Goal: Task Accomplishment & Management: Manage account settings

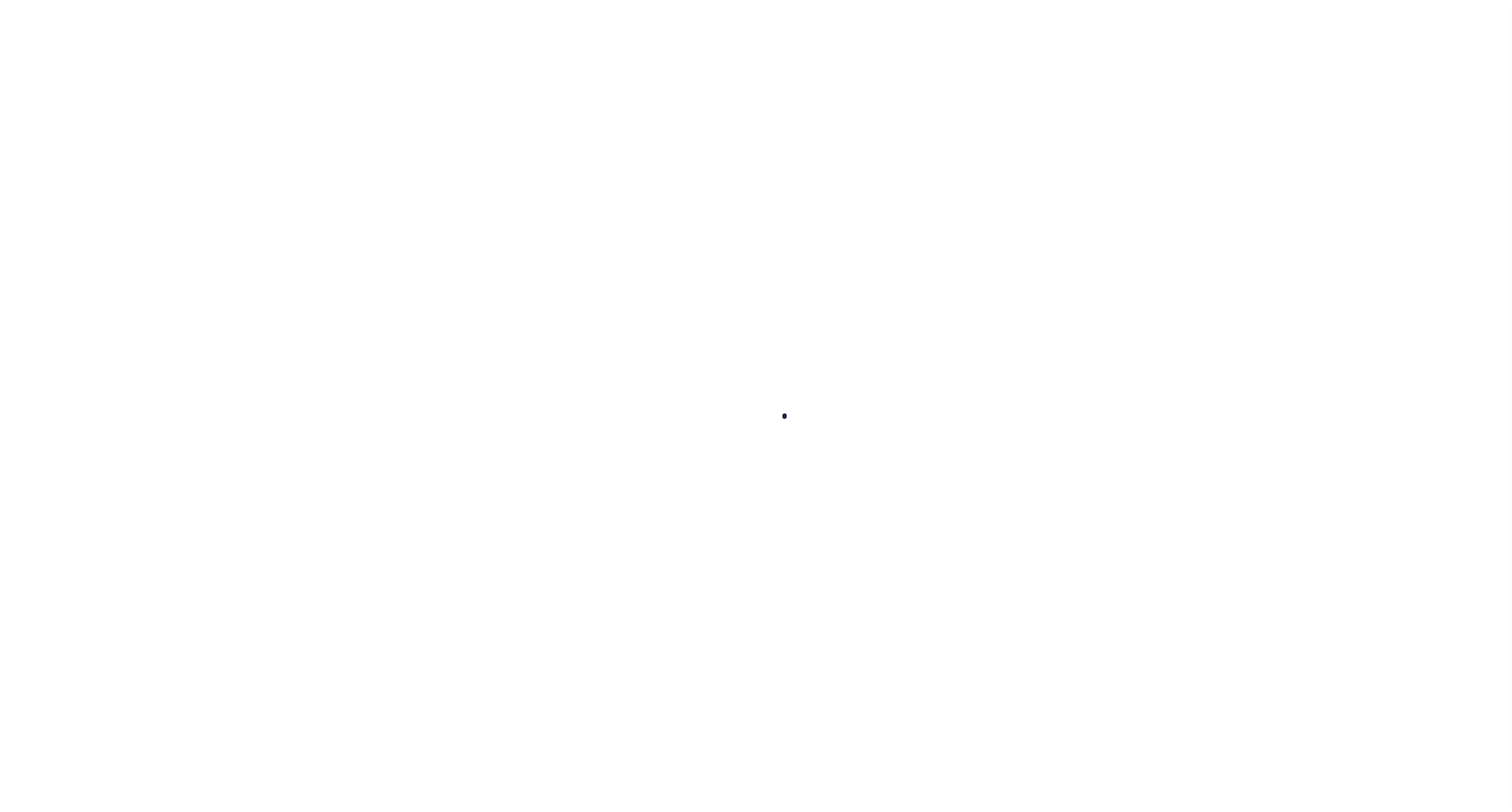
select select
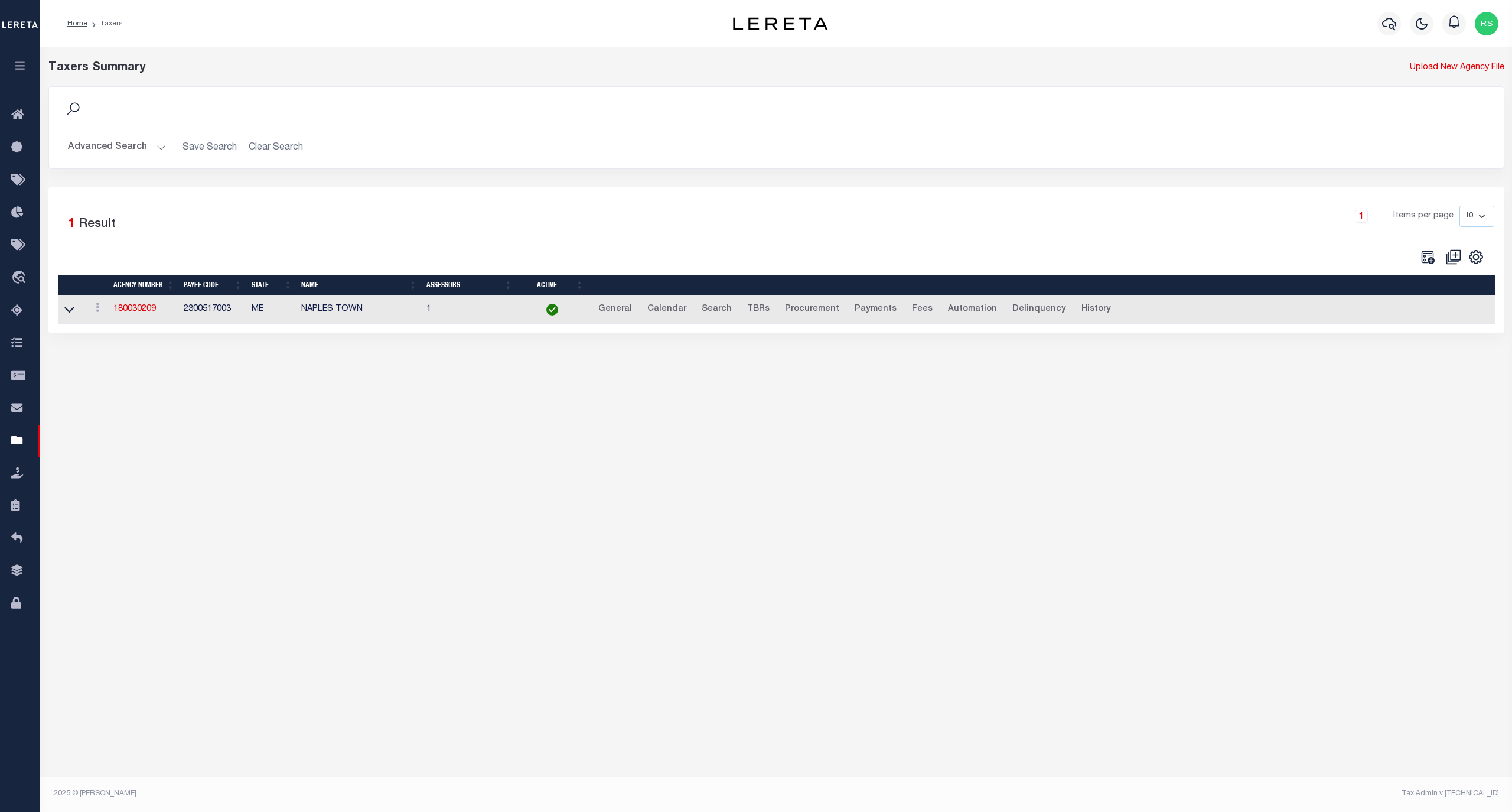
click at [118, 148] on button "Advanced Search" at bounding box center [116, 147] width 98 height 23
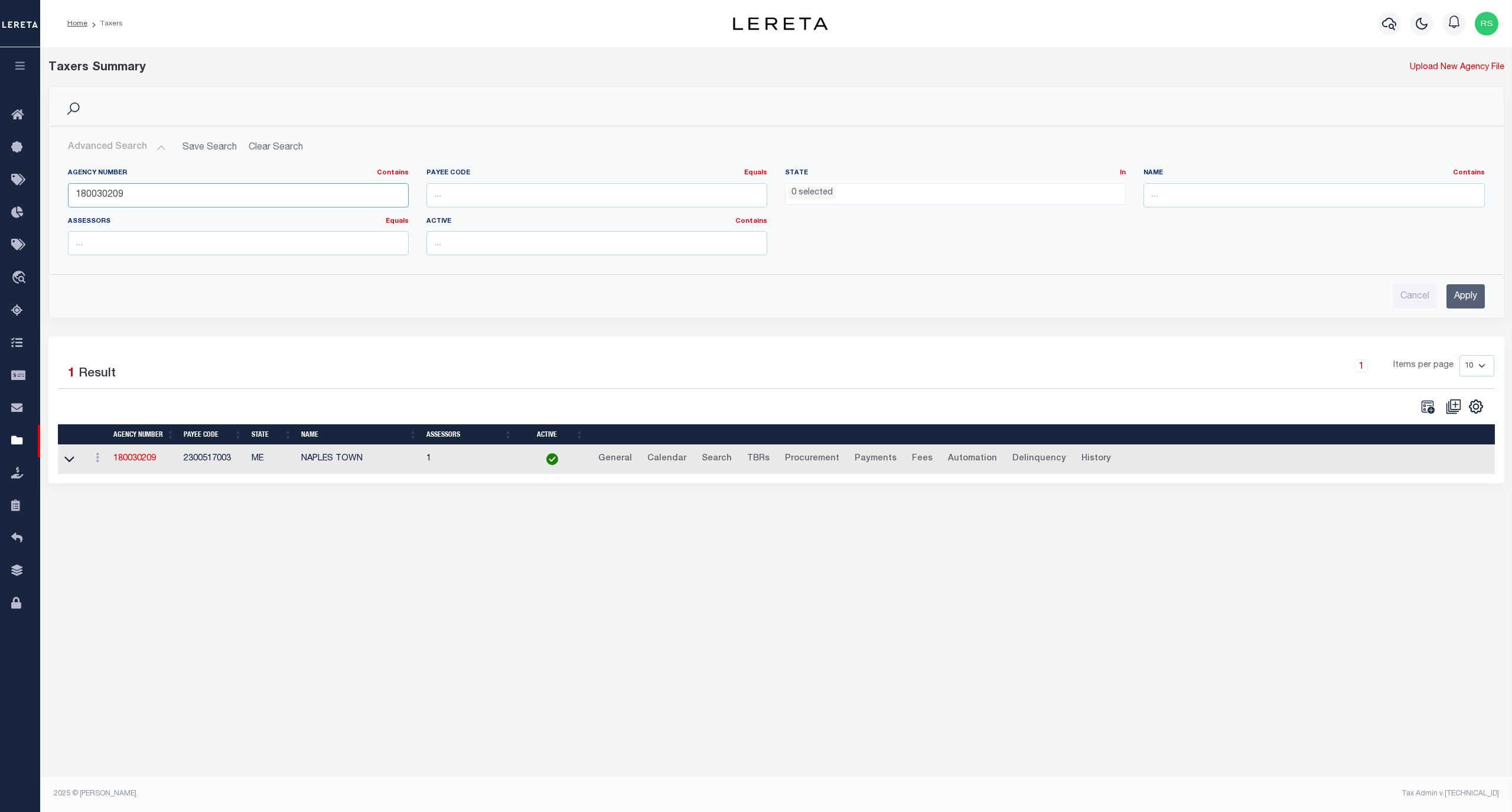
click at [153, 199] on input "180030209" at bounding box center [238, 195] width 341 height 24
click at [152, 199] on input "180030209" at bounding box center [238, 195] width 341 height 24
paste input "020050000"
type input "020050000"
click at [1467, 301] on input "Apply" at bounding box center [1465, 296] width 38 height 24
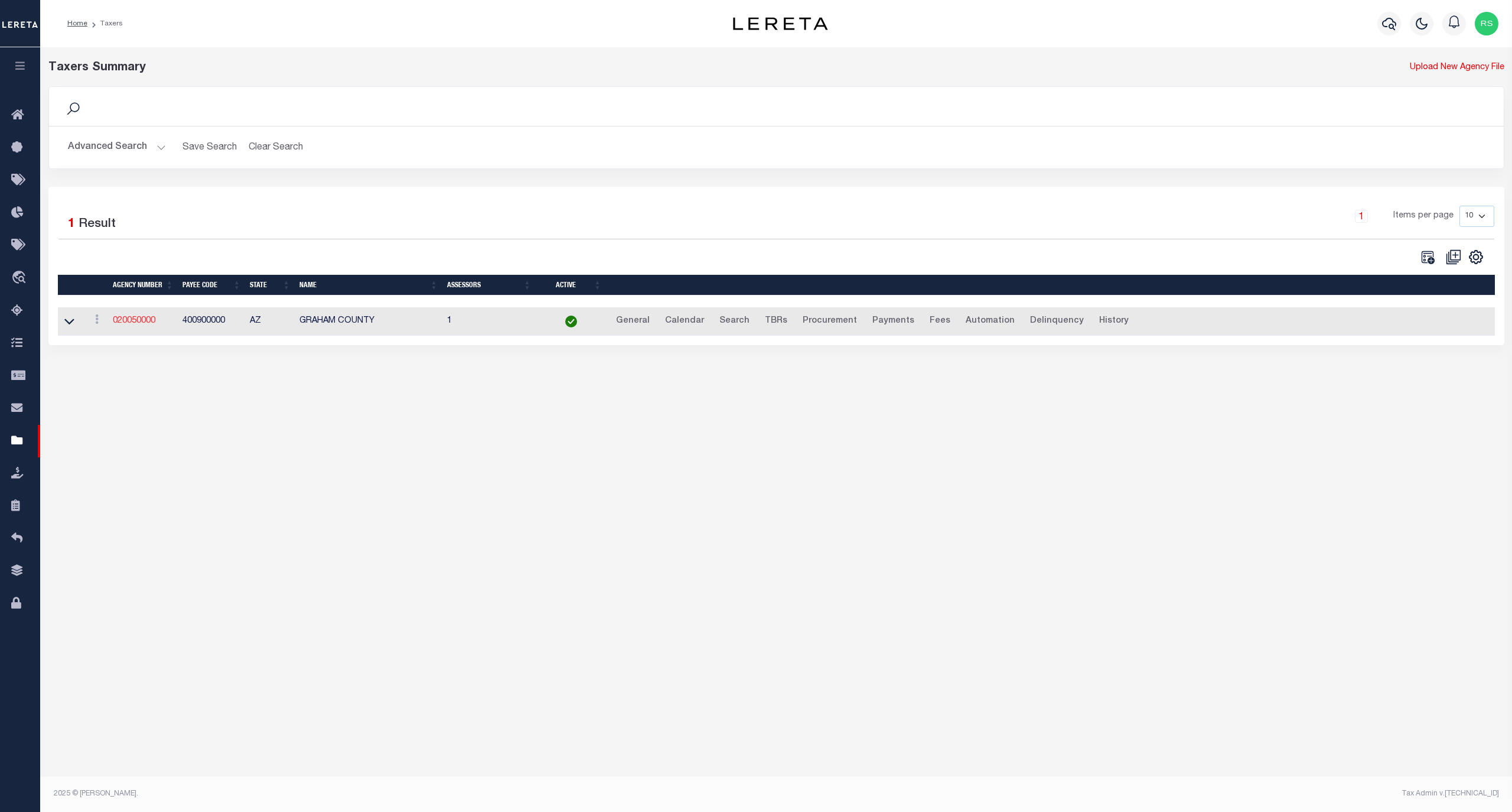
click at [130, 323] on link "020050000" at bounding box center [134, 321] width 42 height 9
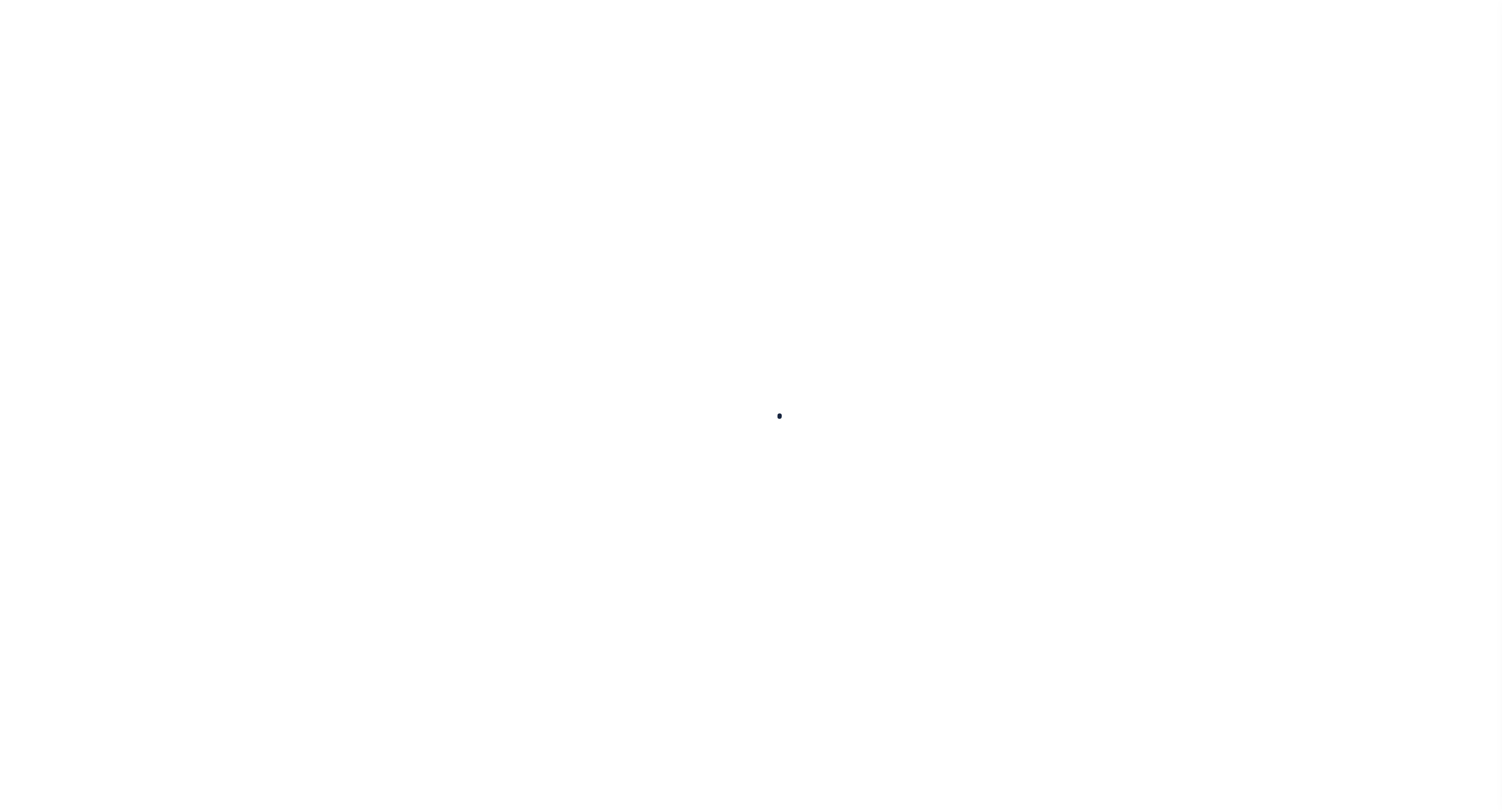
select select
checkbox input "false"
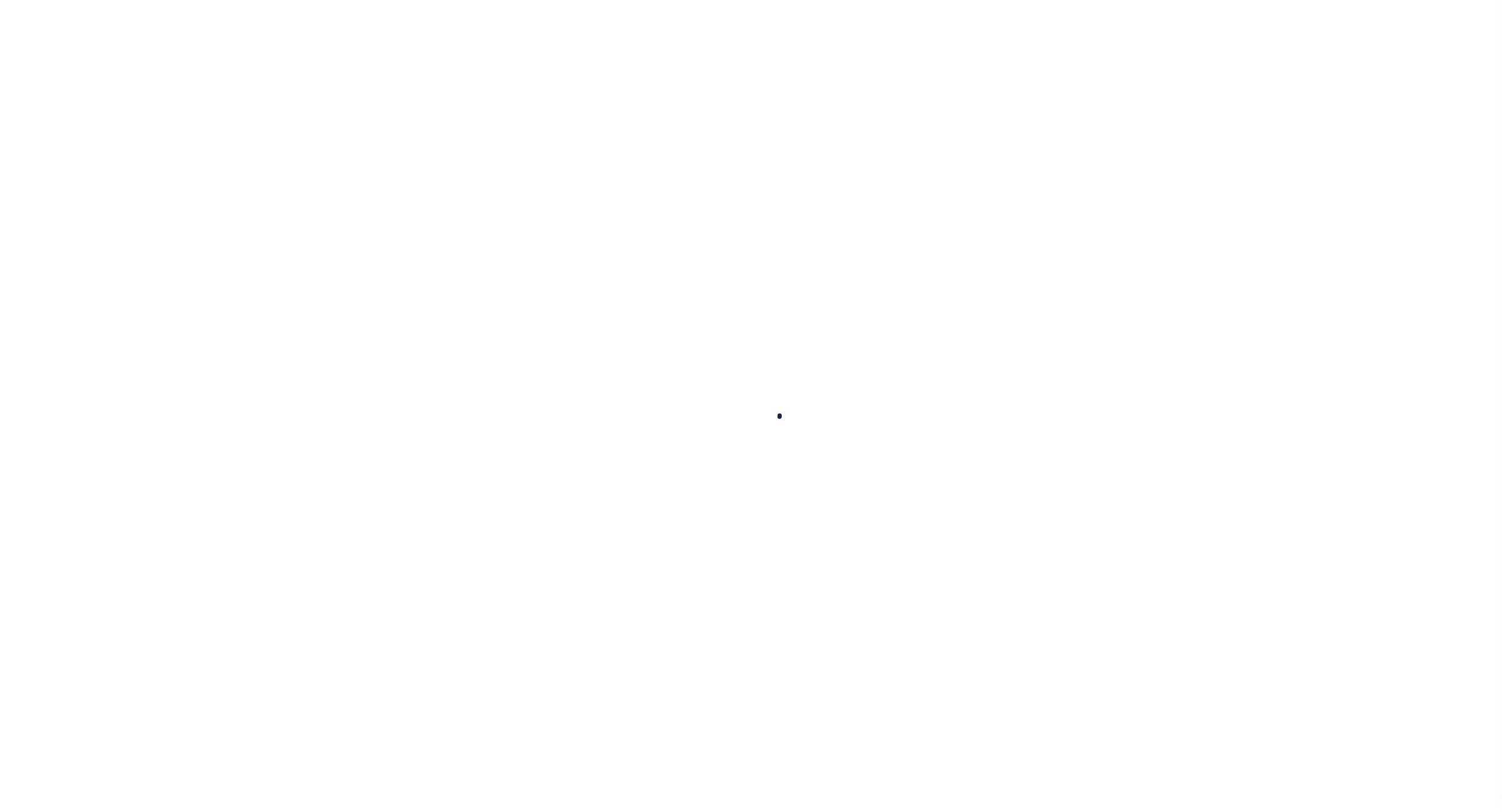
checkbox input "false"
type input "400900000"
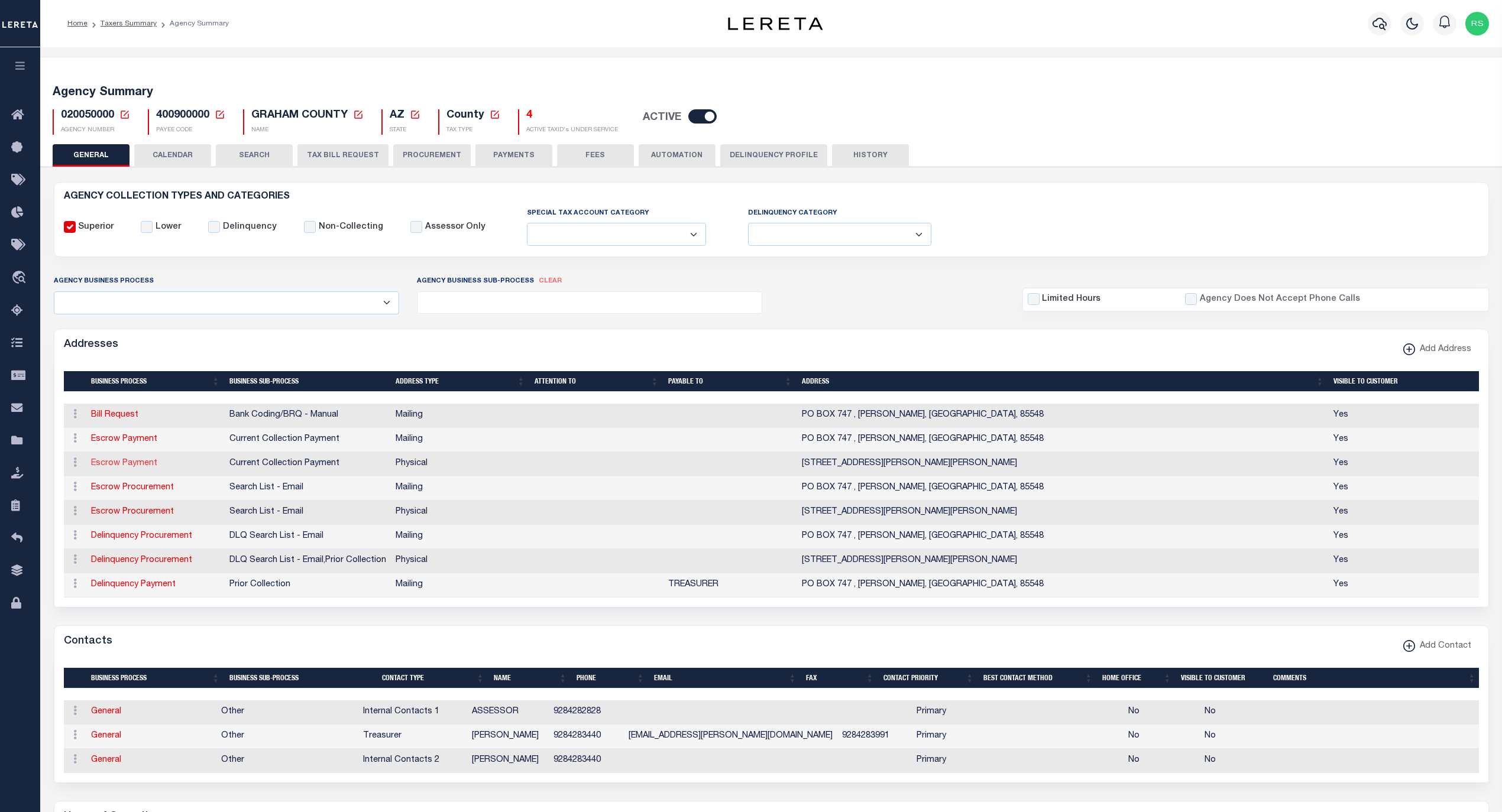
click at [129, 468] on link "Escrow Payment" at bounding box center [124, 463] width 67 height 9
select select "1"
checkbox input "false"
select select
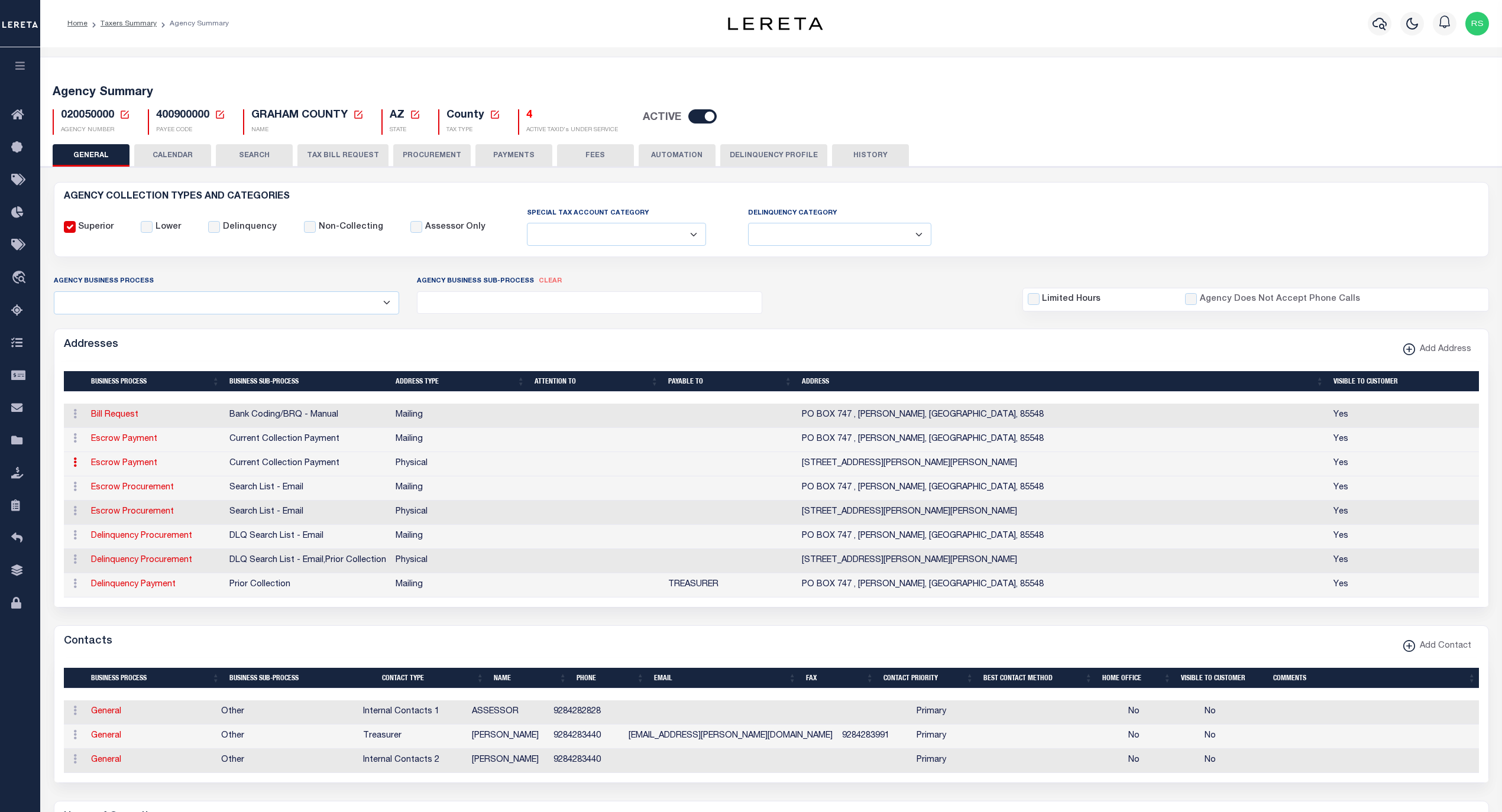
type input "921 THATCHER BOULEVARD"
type input "SAFFORD"
select select "AZ"
type input "85546-3133"
select select "2"
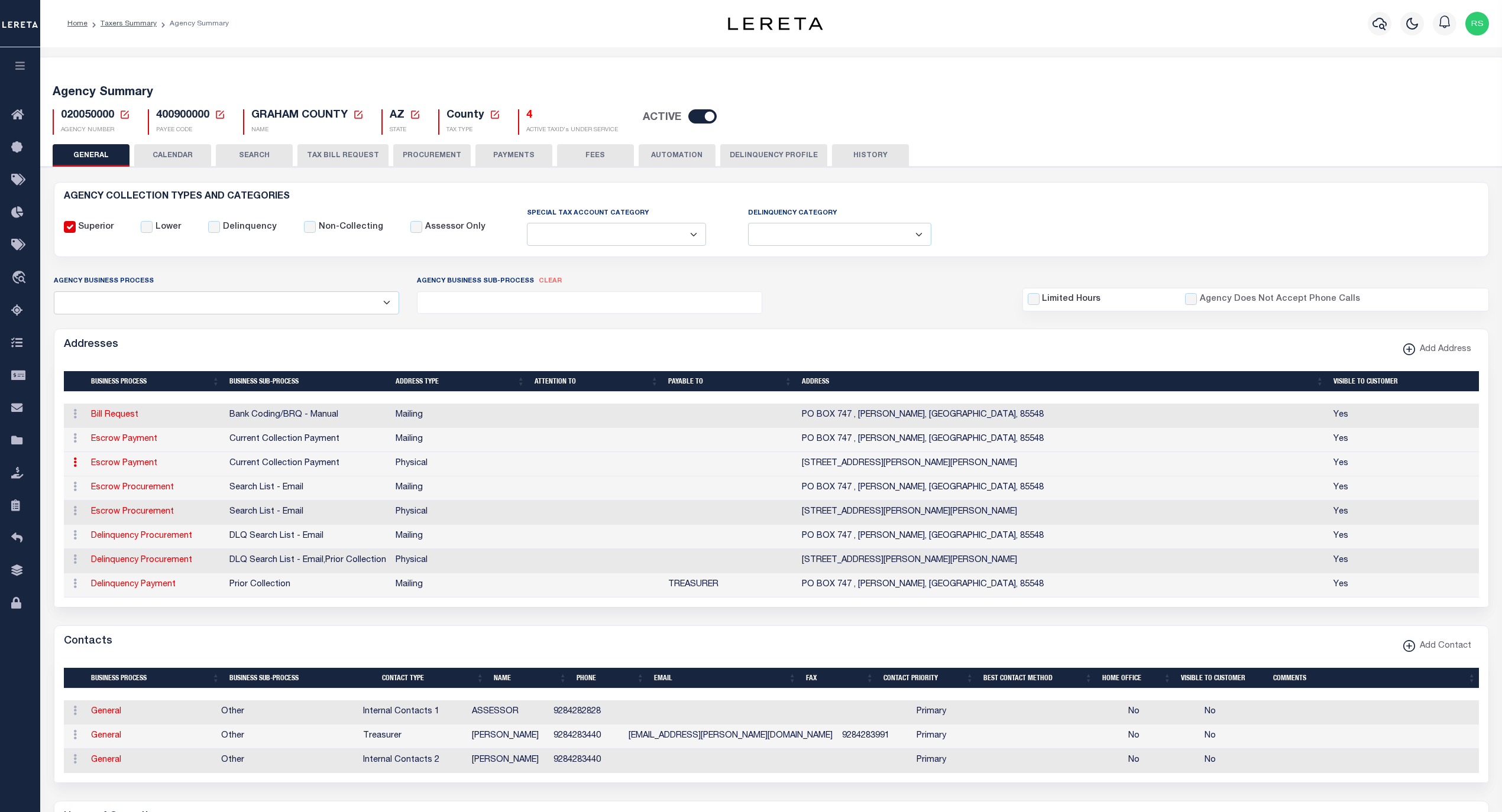
checkbox input "true"
select select "3"
select select "11"
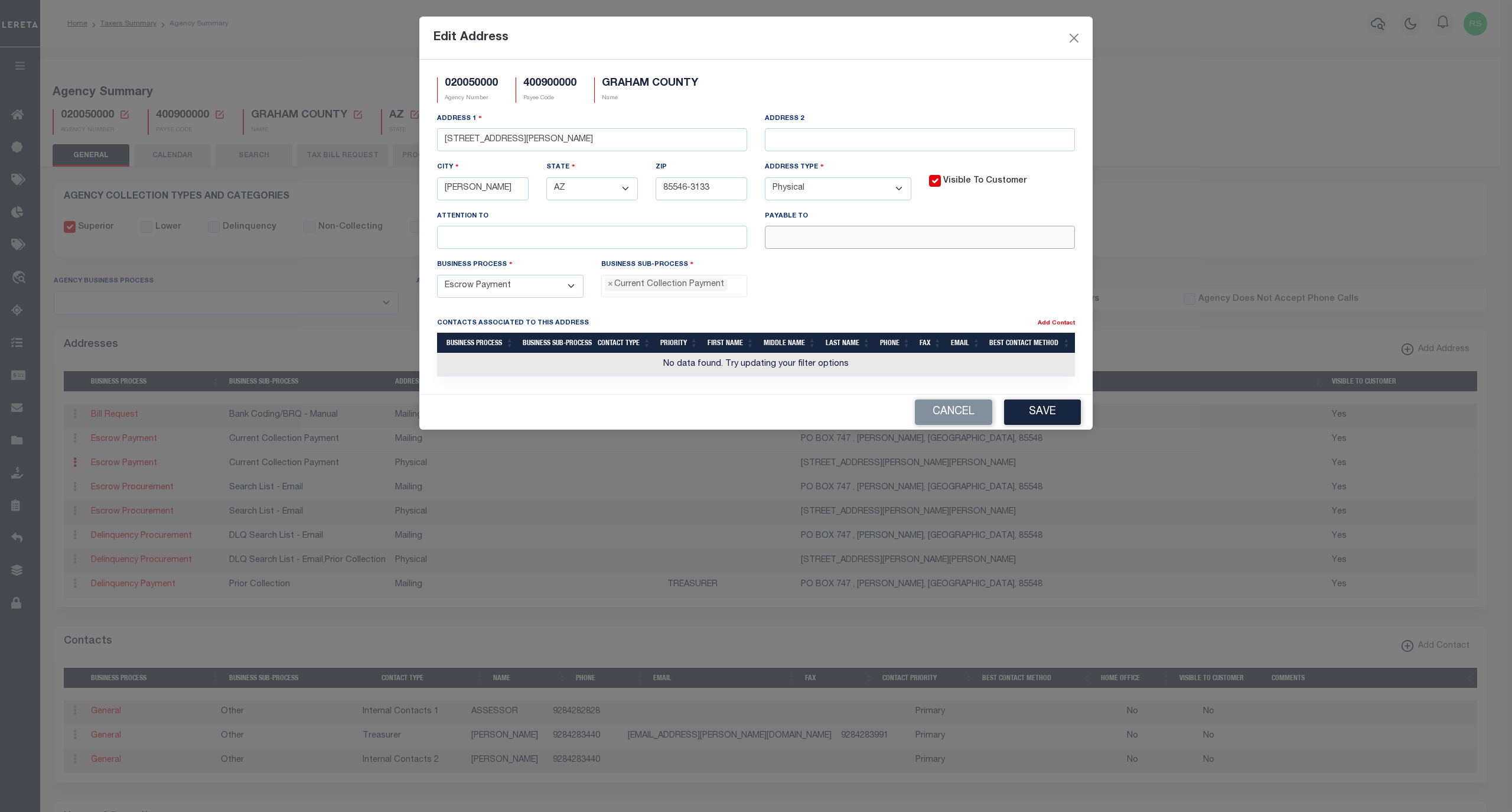
click at [855, 243] on input "text" at bounding box center [919, 237] width 310 height 23
paste input "GRAHAM COUNTY TREASURER"
type input "GRAHAM COUNTY TREASURER"
click at [1052, 417] on button "Save" at bounding box center [1042, 412] width 77 height 25
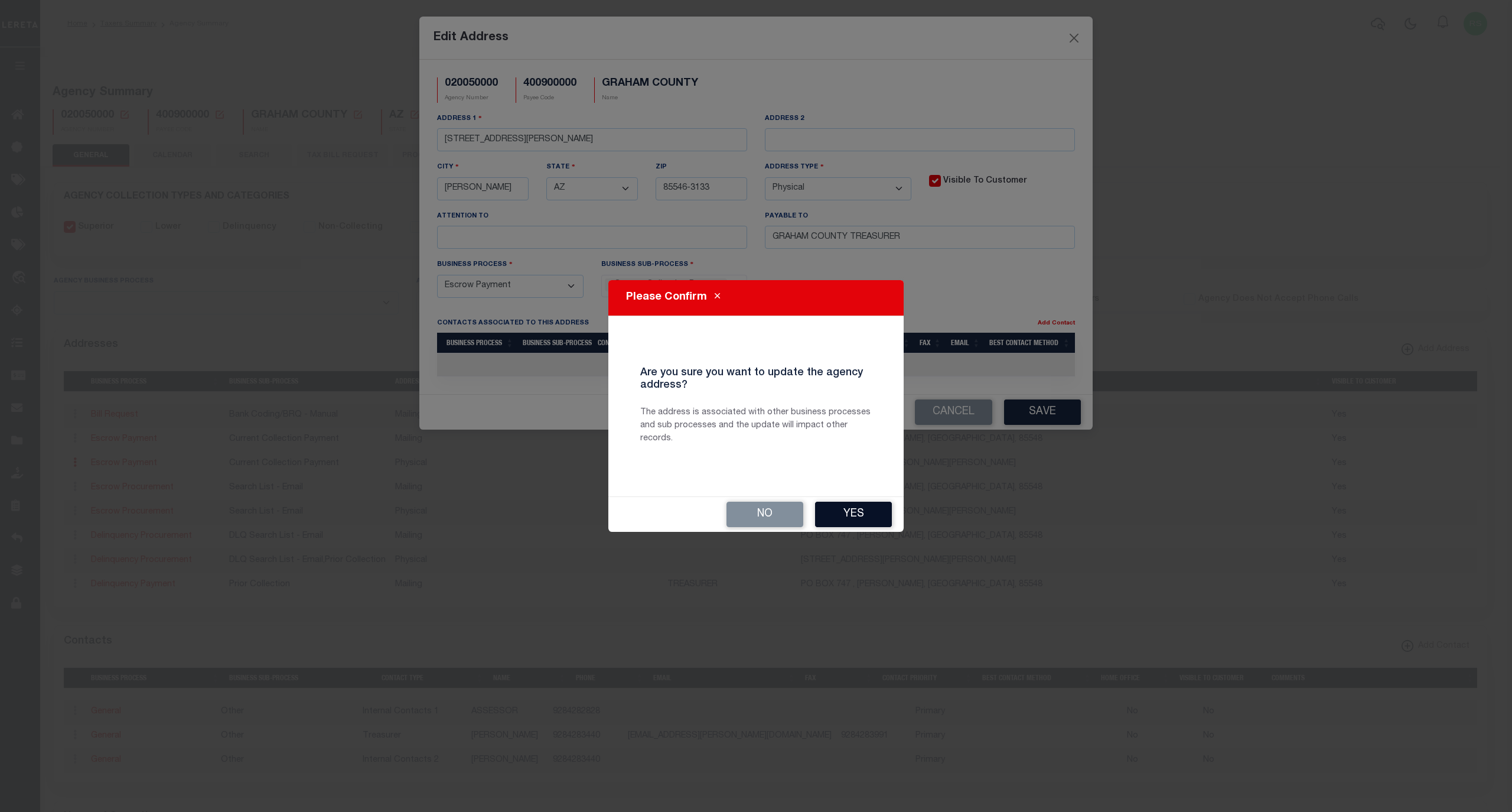
click at [864, 512] on button "Yes" at bounding box center [854, 514] width 77 height 25
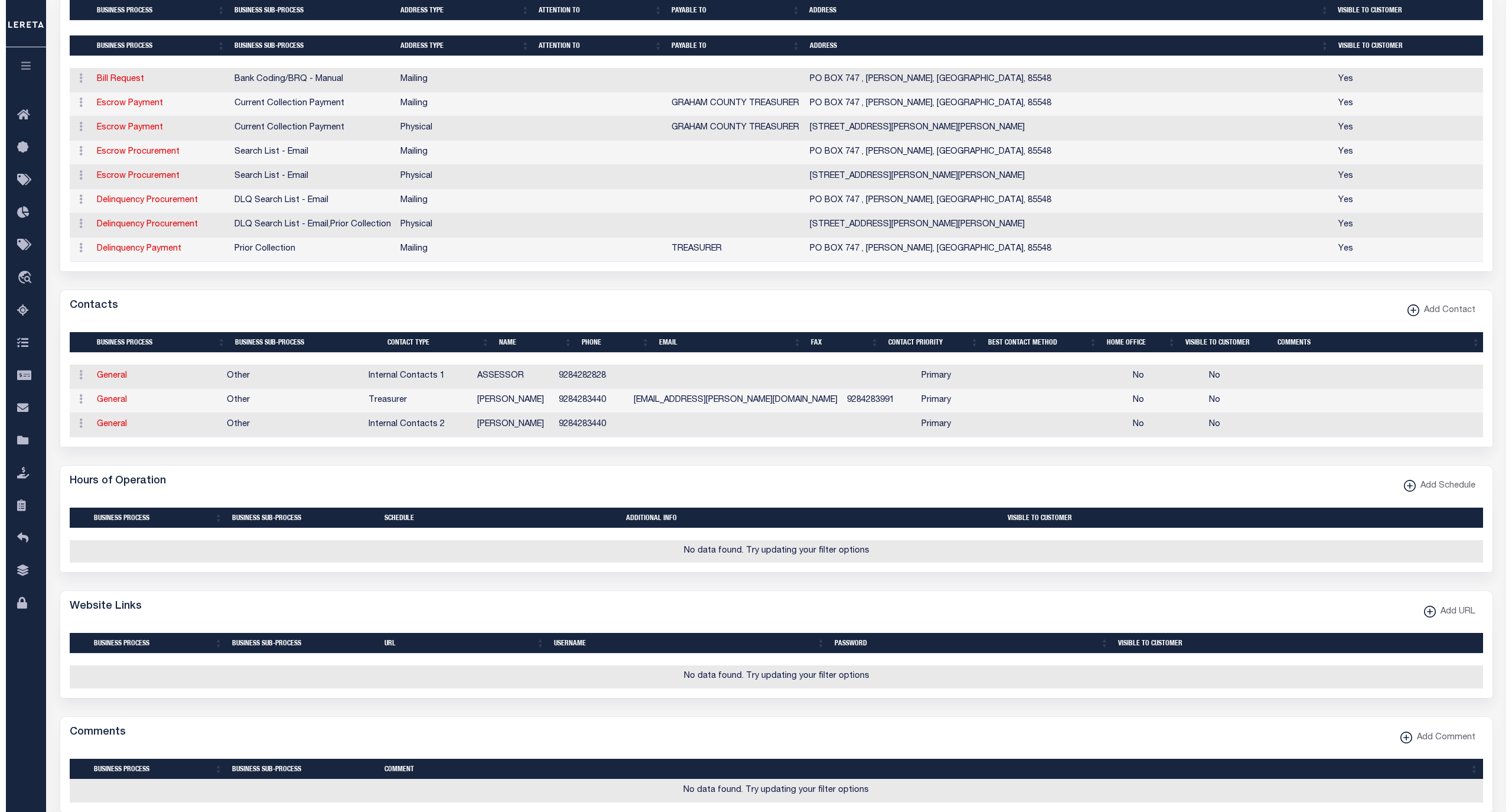
scroll to position [419, 0]
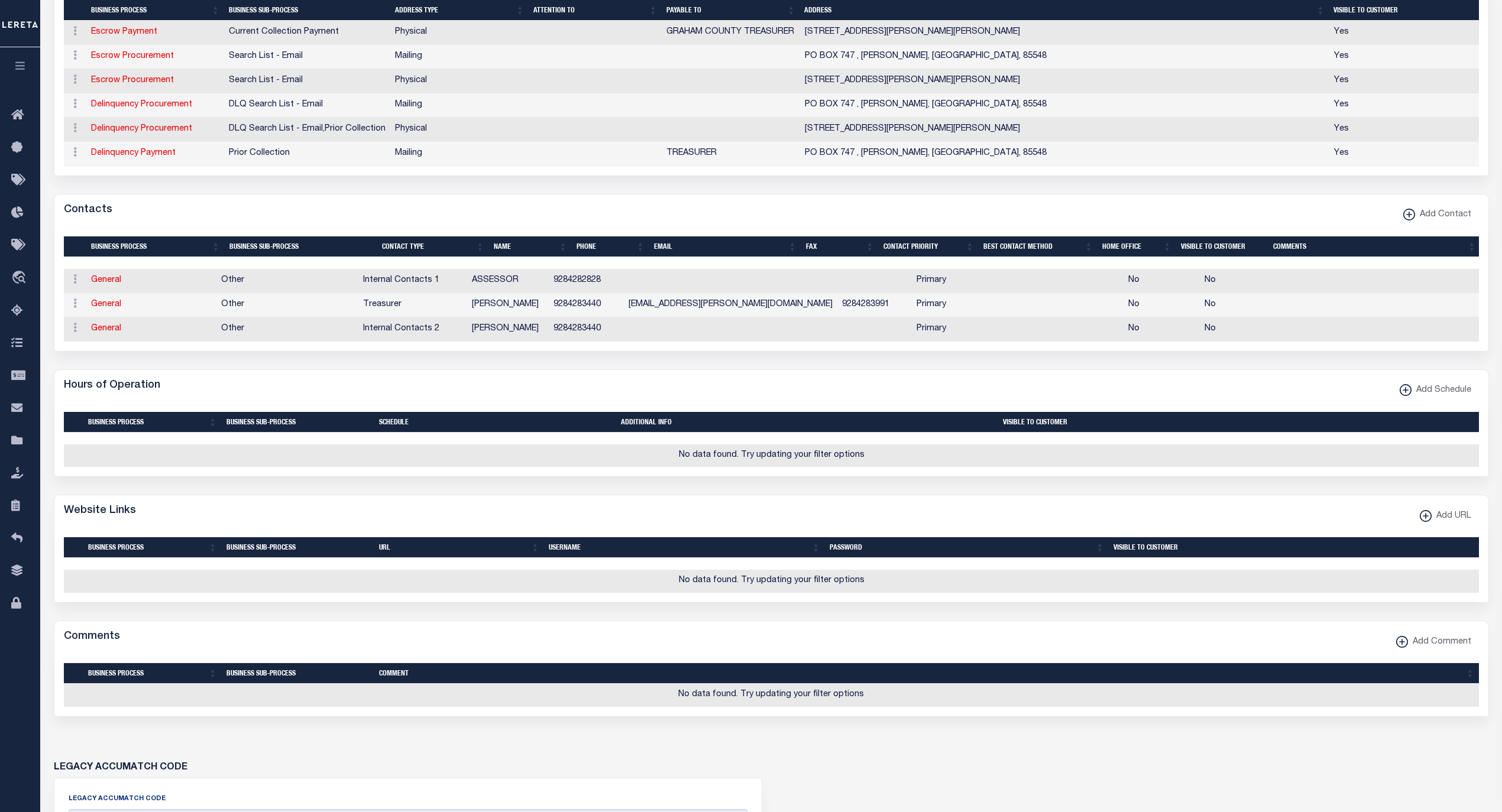
click at [1443, 523] on span "Add URL" at bounding box center [1451, 516] width 40 height 13
select select
checkbox input "true"
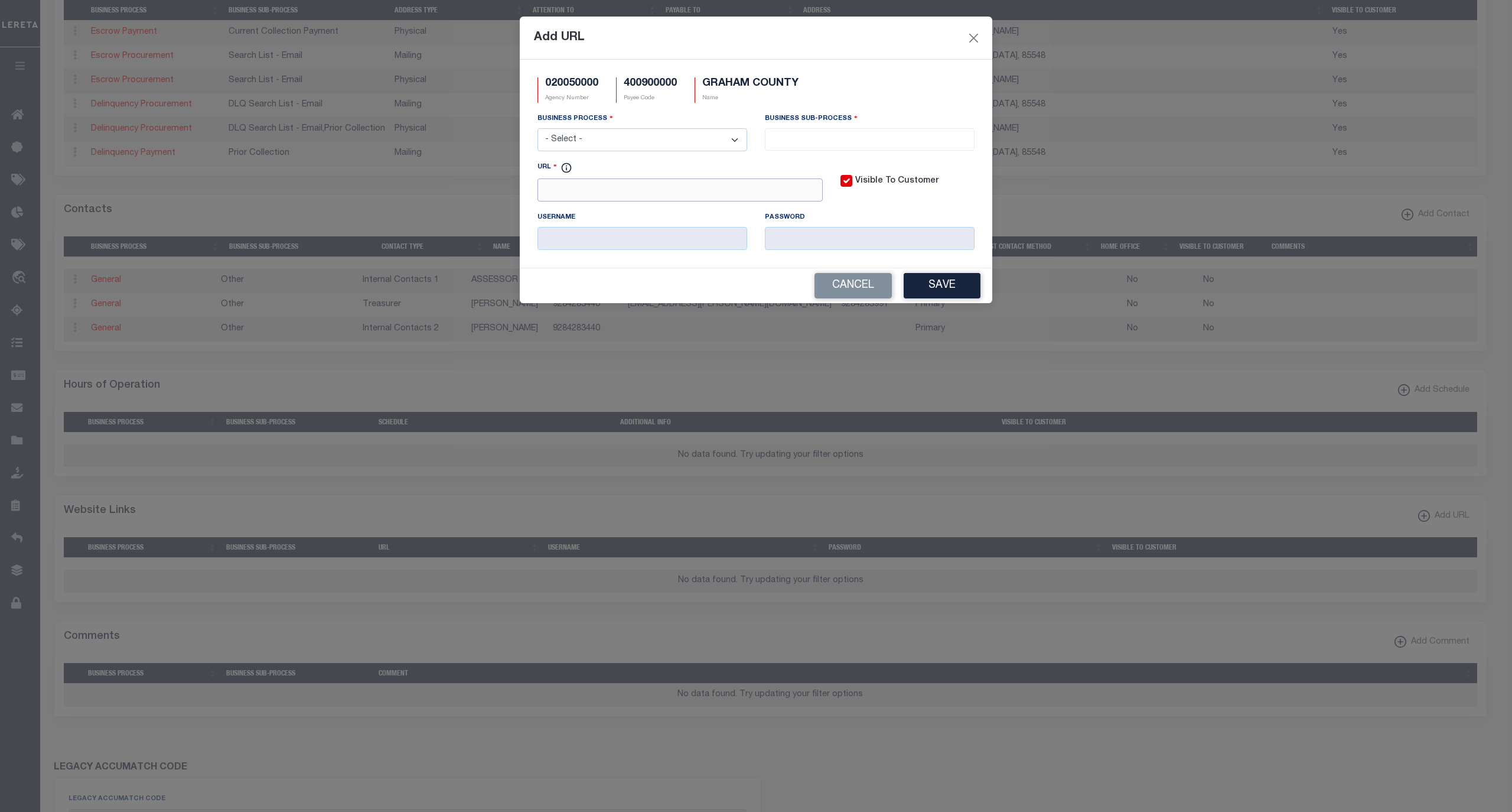
click at [619, 199] on input "URL" at bounding box center [680, 189] width 285 height 23
paste input "http://gcwebdata.graham.az.gov/WebPayments/Pages/WebForm1.aspx"
type input "http://gcwebdata.graham.az.gov/WebPayments/Pages/WebForm1.aspx"
click at [631, 143] on select "- Select - All Automation Bill Request Delinquency Payment Delinquency Procurem…" at bounding box center [643, 139] width 210 height 23
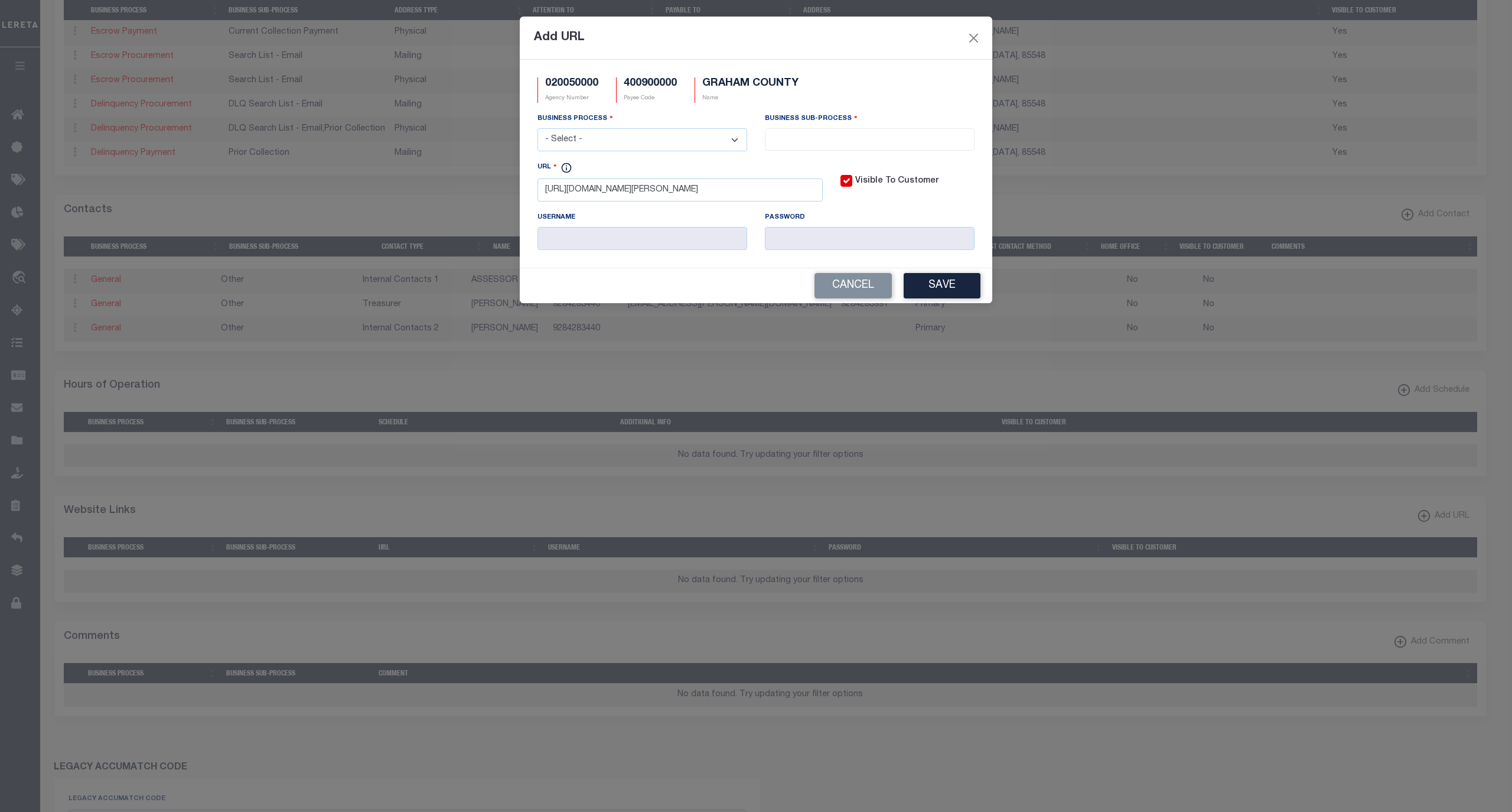
scroll to position [0, 0]
select select "6"
click at [538, 130] on select "- Select - All Automation Bill Request Delinquency Payment Delinquency Procurem…" at bounding box center [643, 139] width 210 height 23
click at [721, 139] on select "- Select - All Automation Bill Request Delinquency Payment Delinquency Procurem…" at bounding box center [643, 139] width 210 height 23
click at [665, 142] on select "- Select - All Automation Bill Request Delinquency Payment Delinquency Procurem…" at bounding box center [643, 139] width 210 height 23
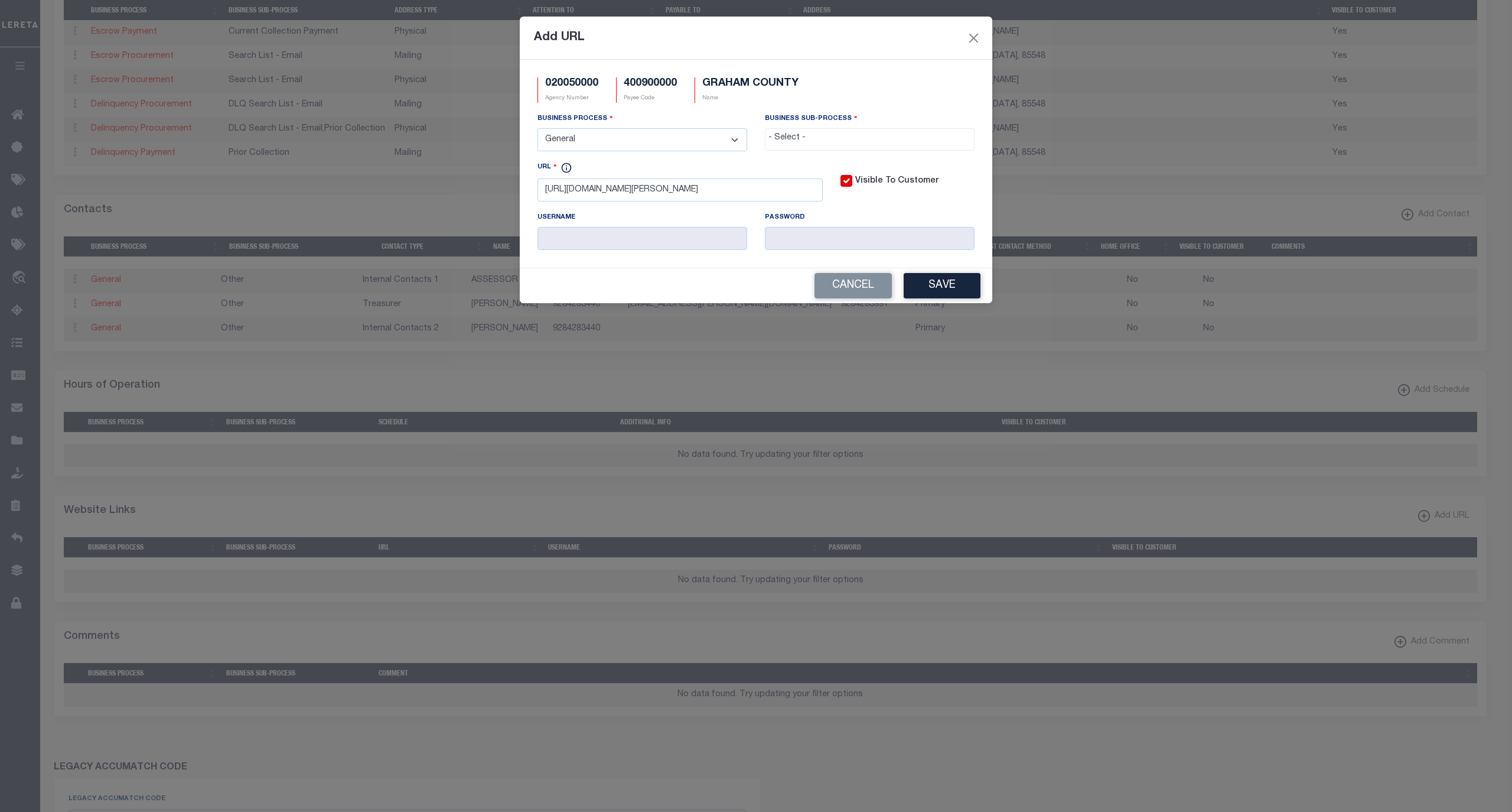
click at [812, 143] on input "search" at bounding box center [869, 138] width 202 height 13
select select "39"
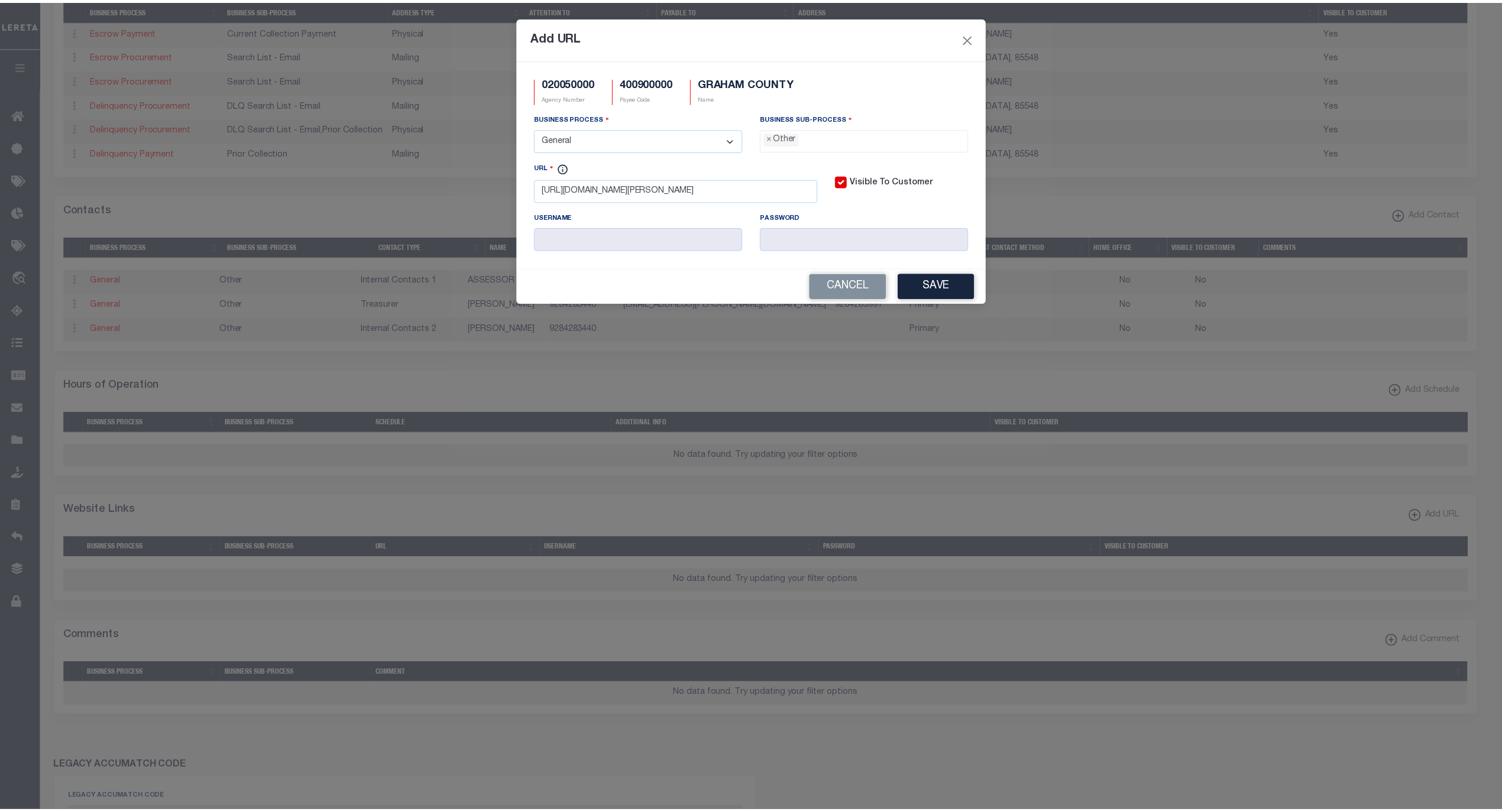
scroll to position [20, 0]
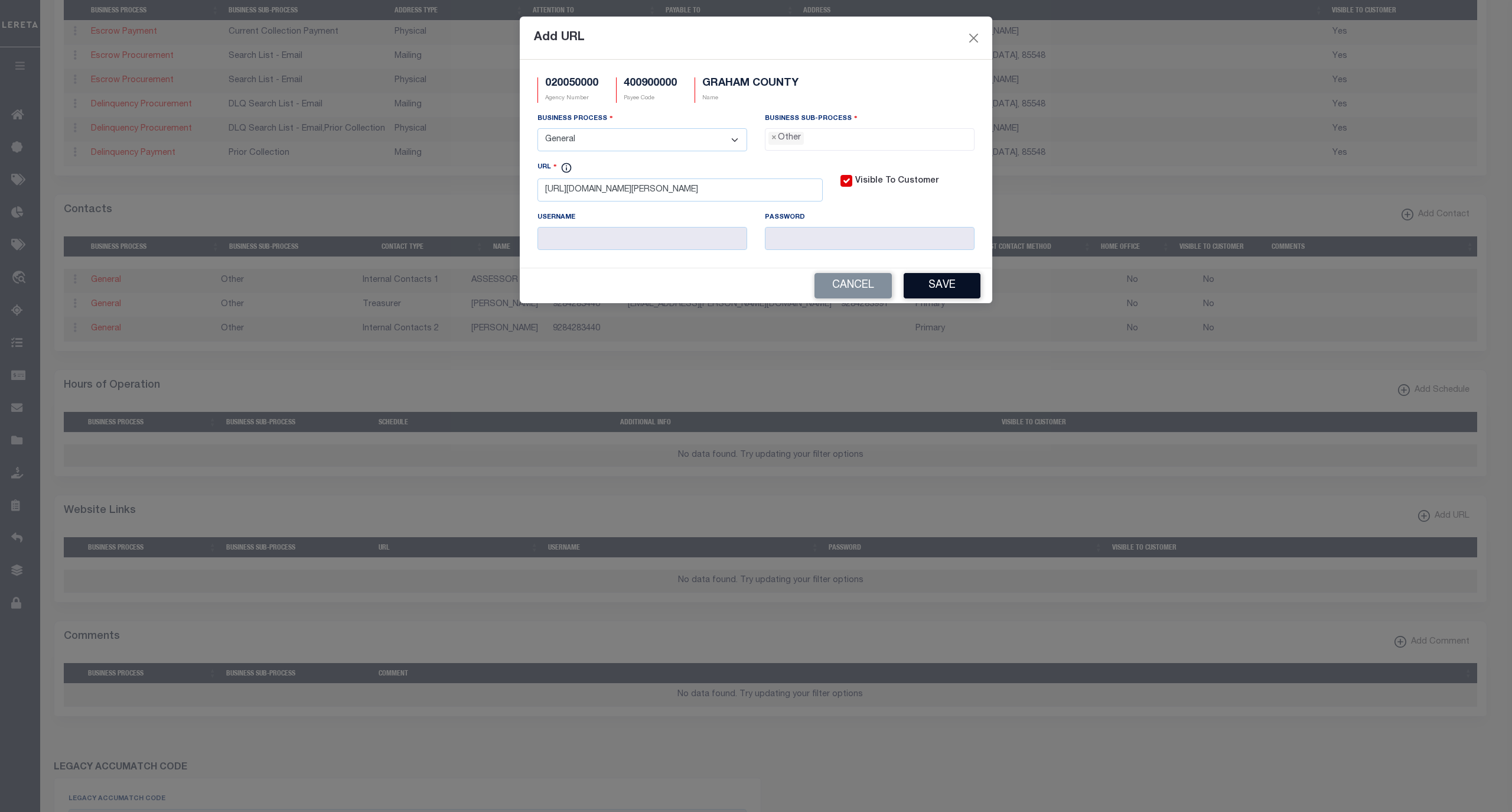
click at [937, 296] on button "Save" at bounding box center [942, 286] width 77 height 25
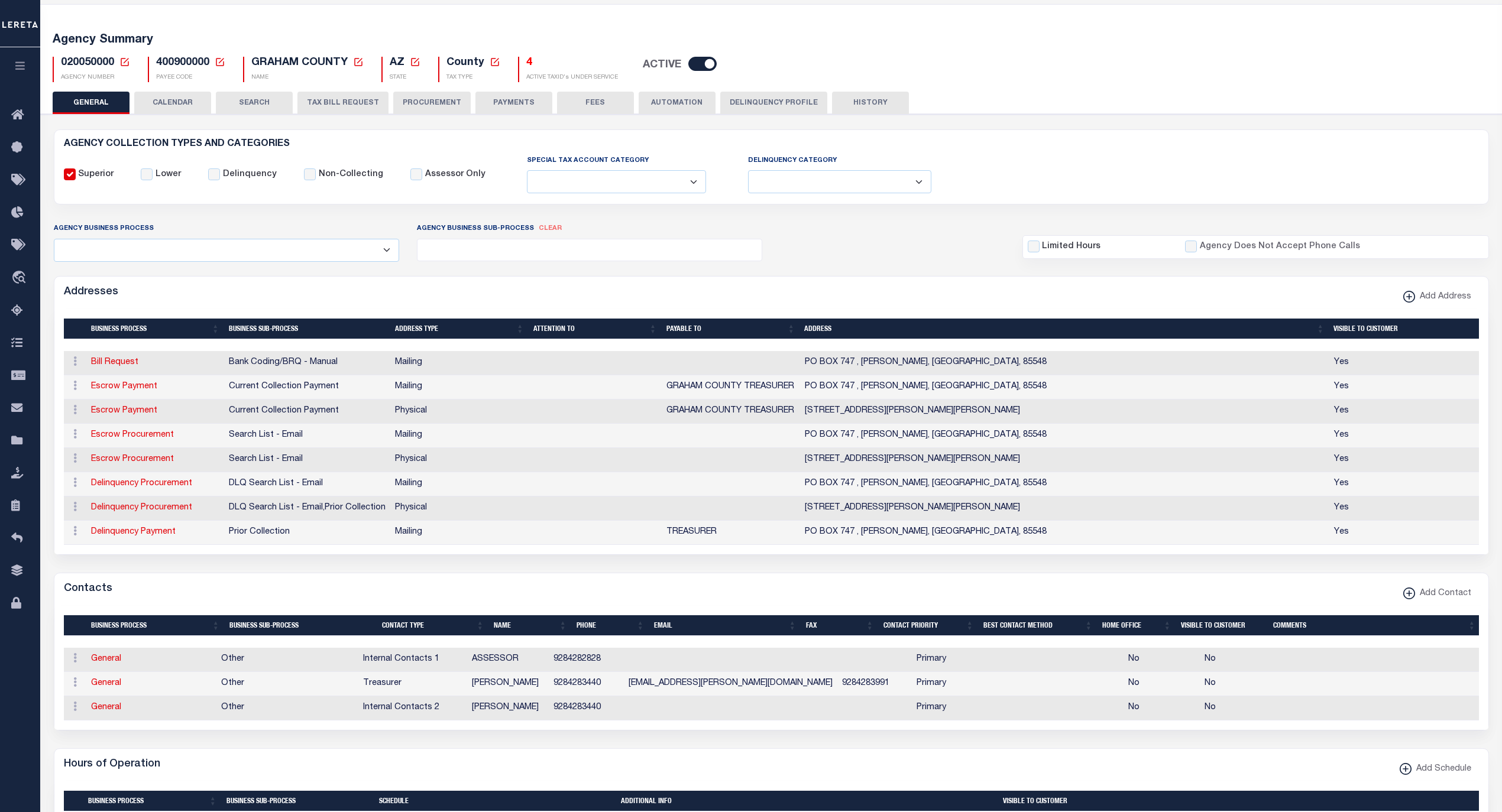
scroll to position [0, 0]
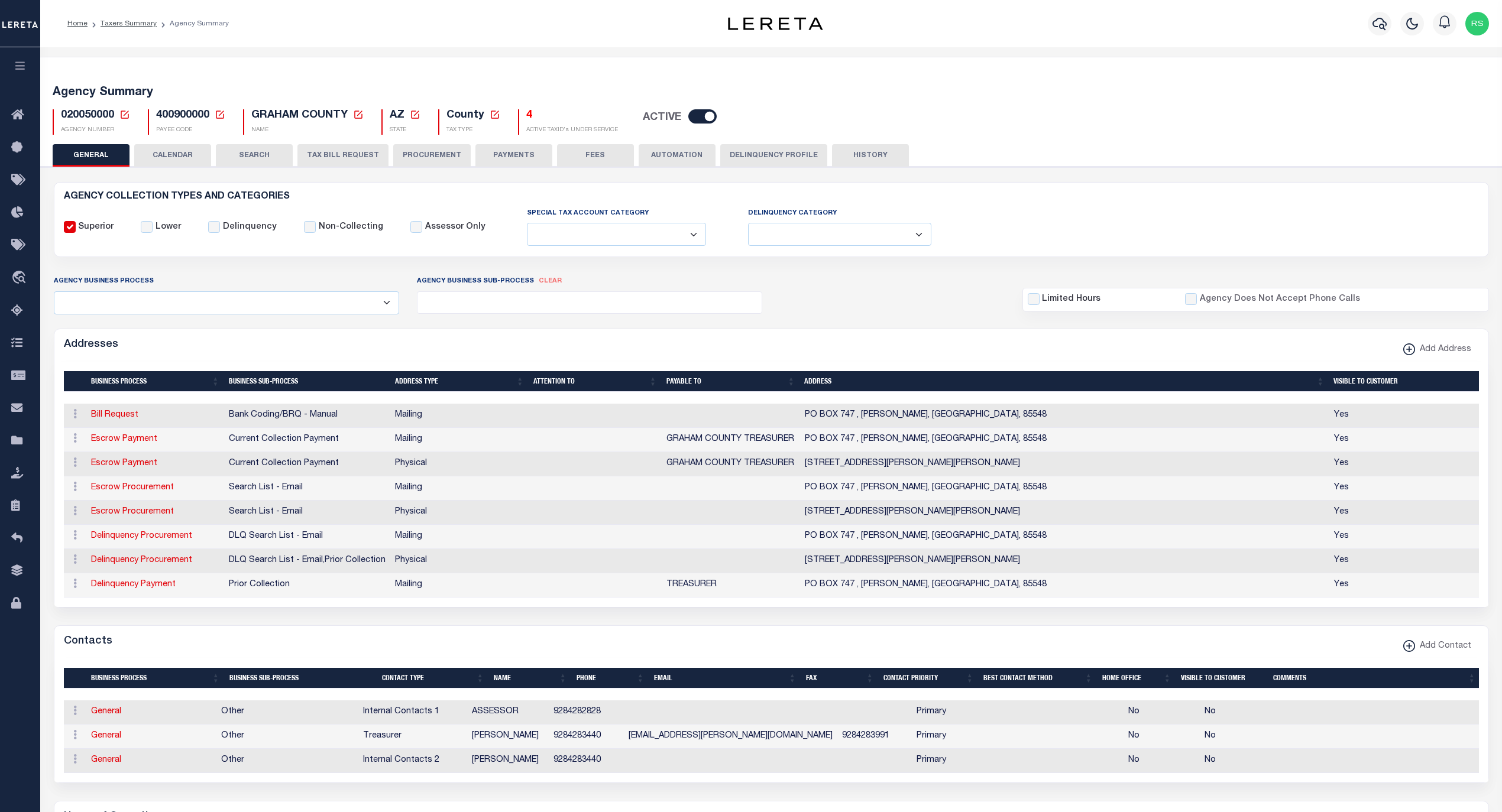
click at [560, 156] on button "FEES" at bounding box center [596, 155] width 77 height 23
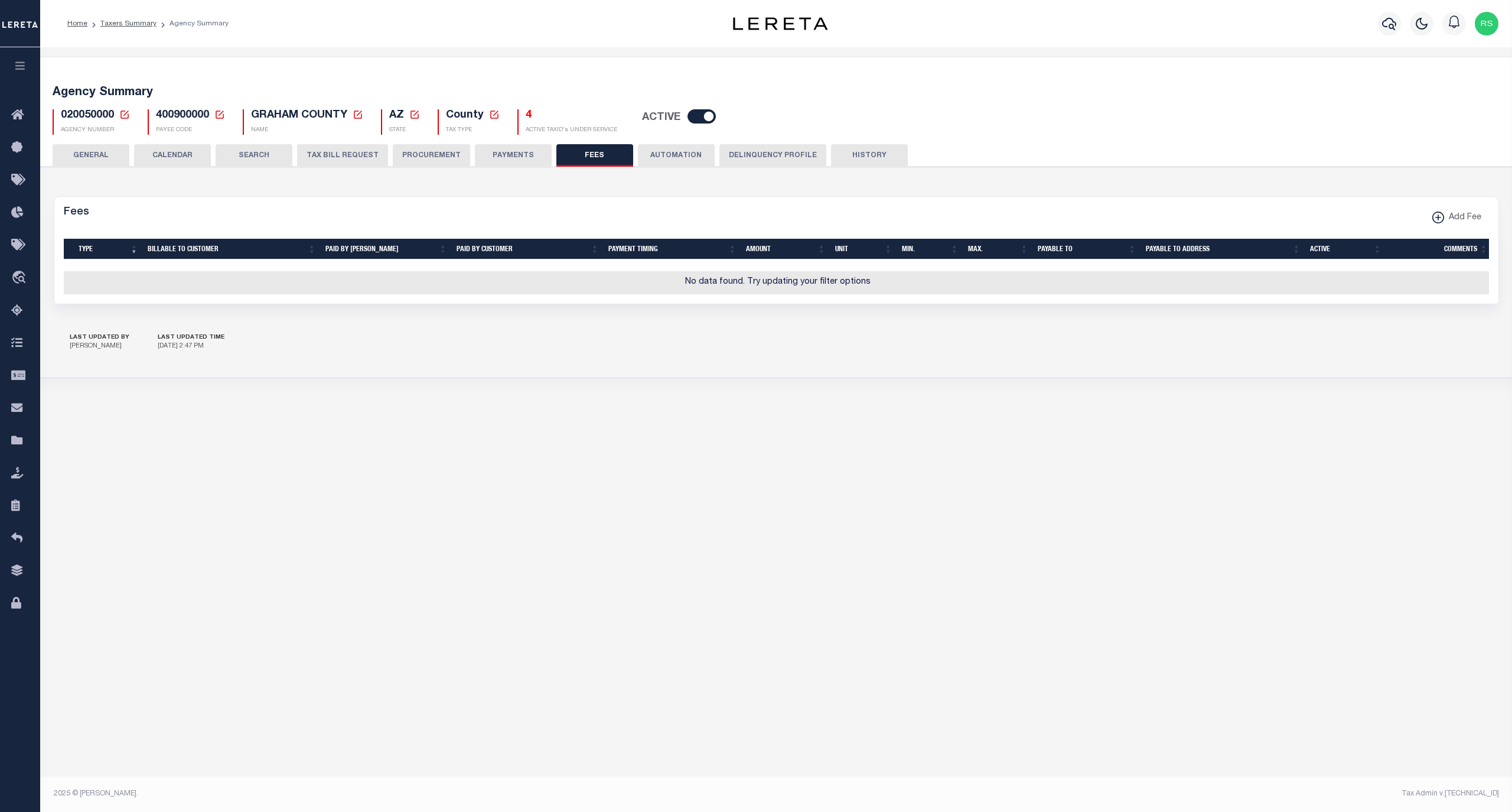
click at [508, 157] on button "PAYMENTS" at bounding box center [513, 155] width 77 height 23
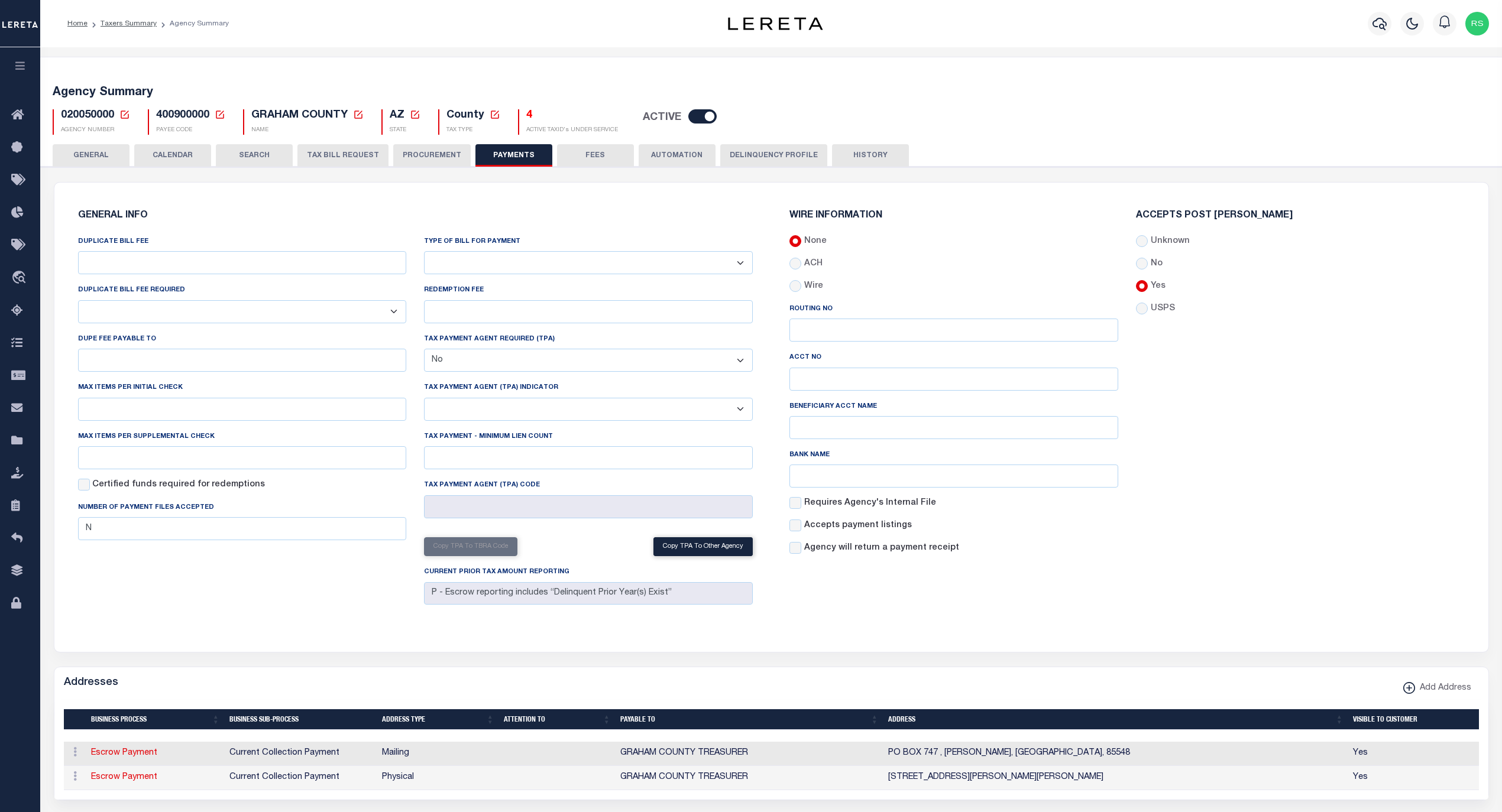
click at [398, 153] on button "PROCUREMENT" at bounding box center [431, 155] width 77 height 23
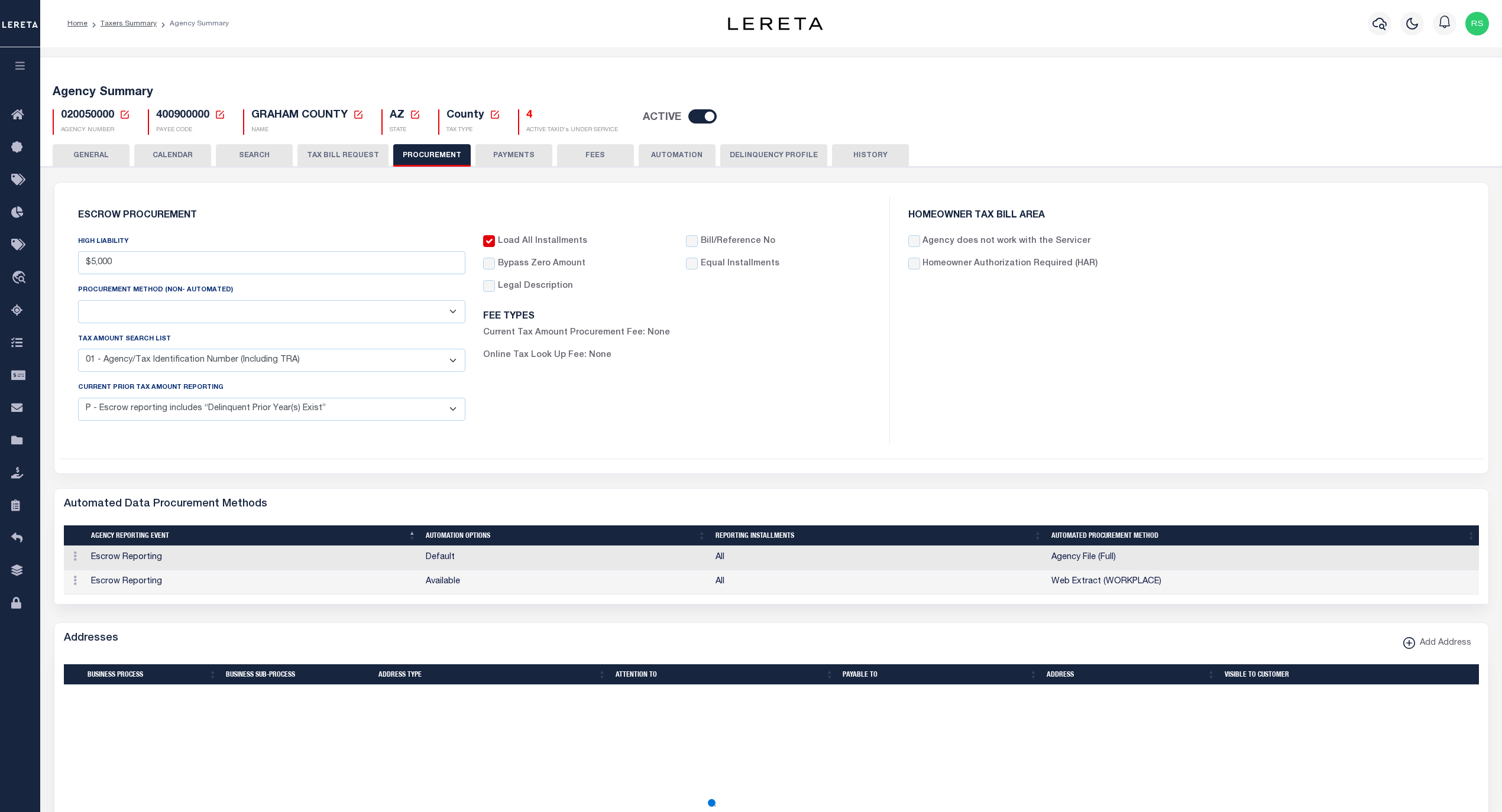
click at [328, 154] on button "TAX BILL REQUEST" at bounding box center [343, 155] width 91 height 23
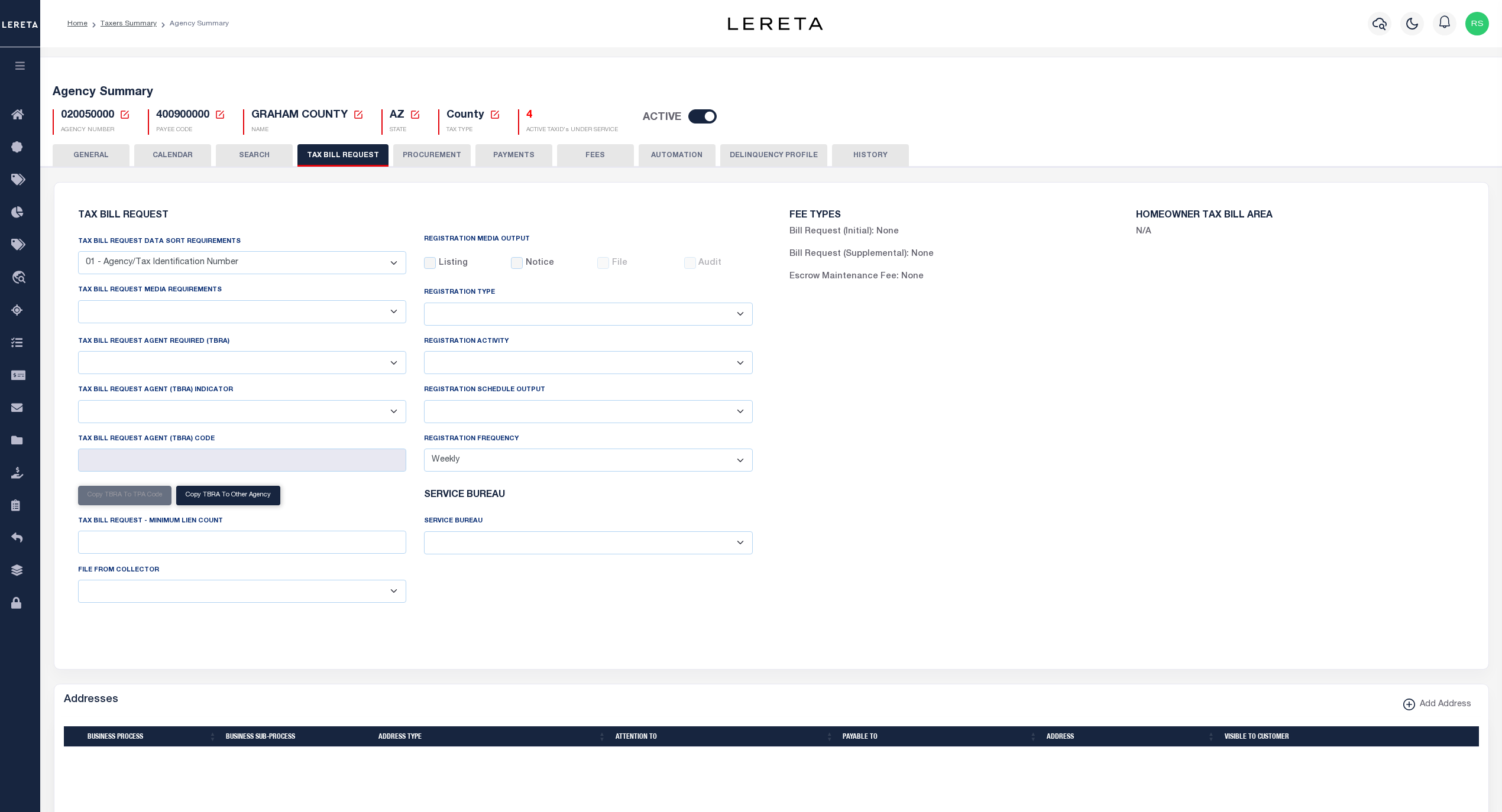
checkbox input "false"
select select "22"
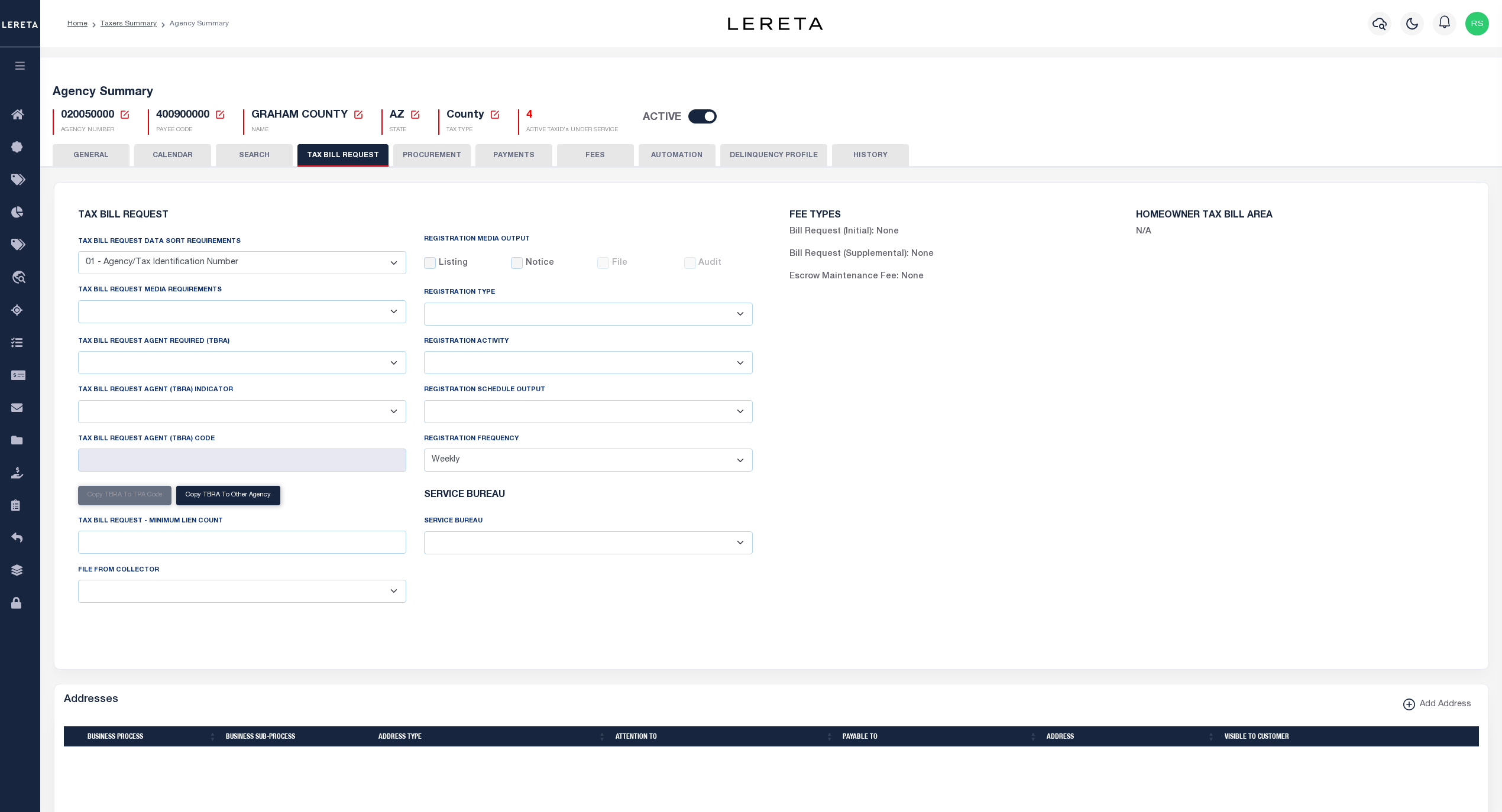
select select "false"
type input "5602"
select select
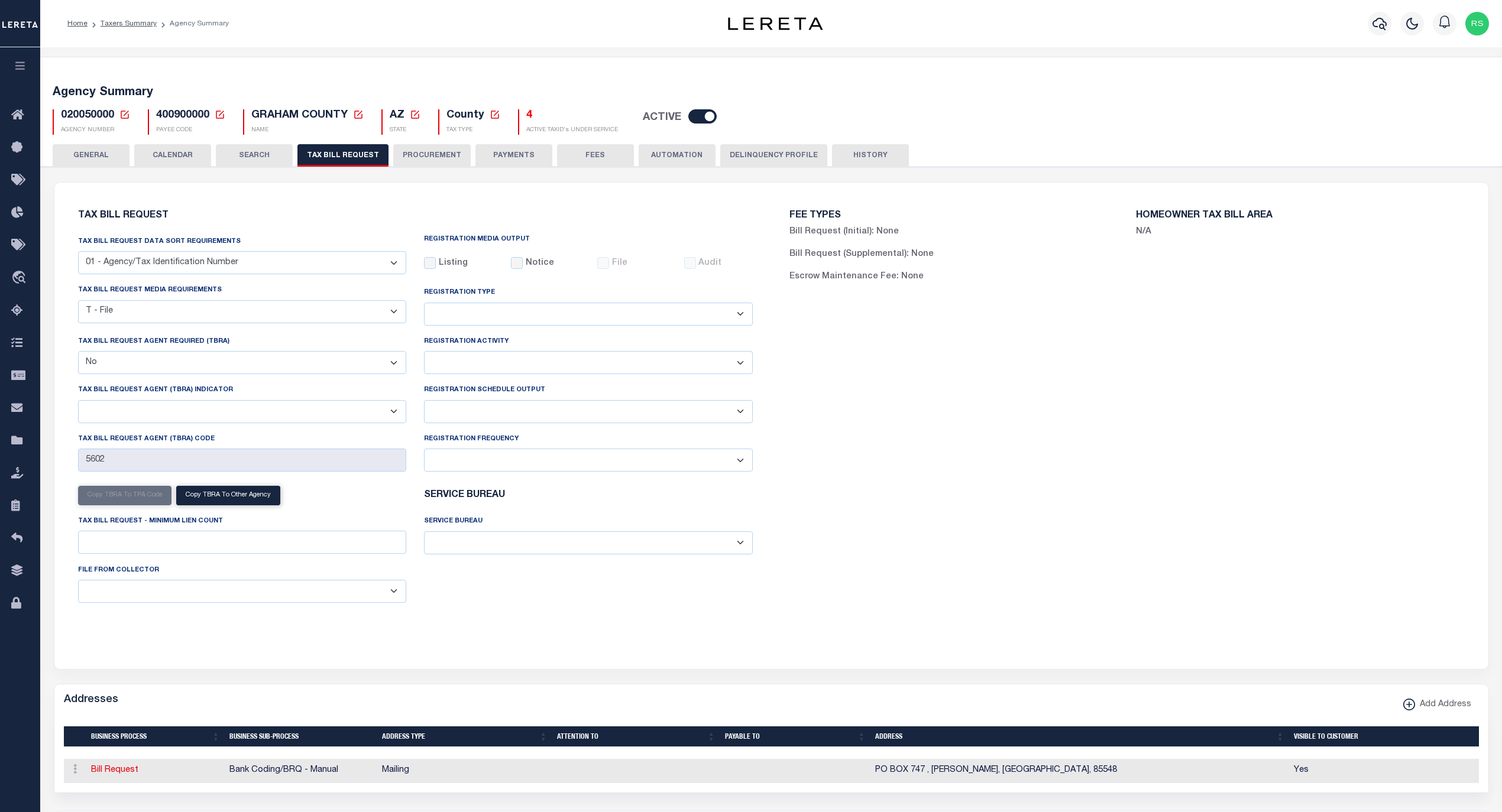
click at [105, 155] on button "GENERAL" at bounding box center [91, 155] width 77 height 23
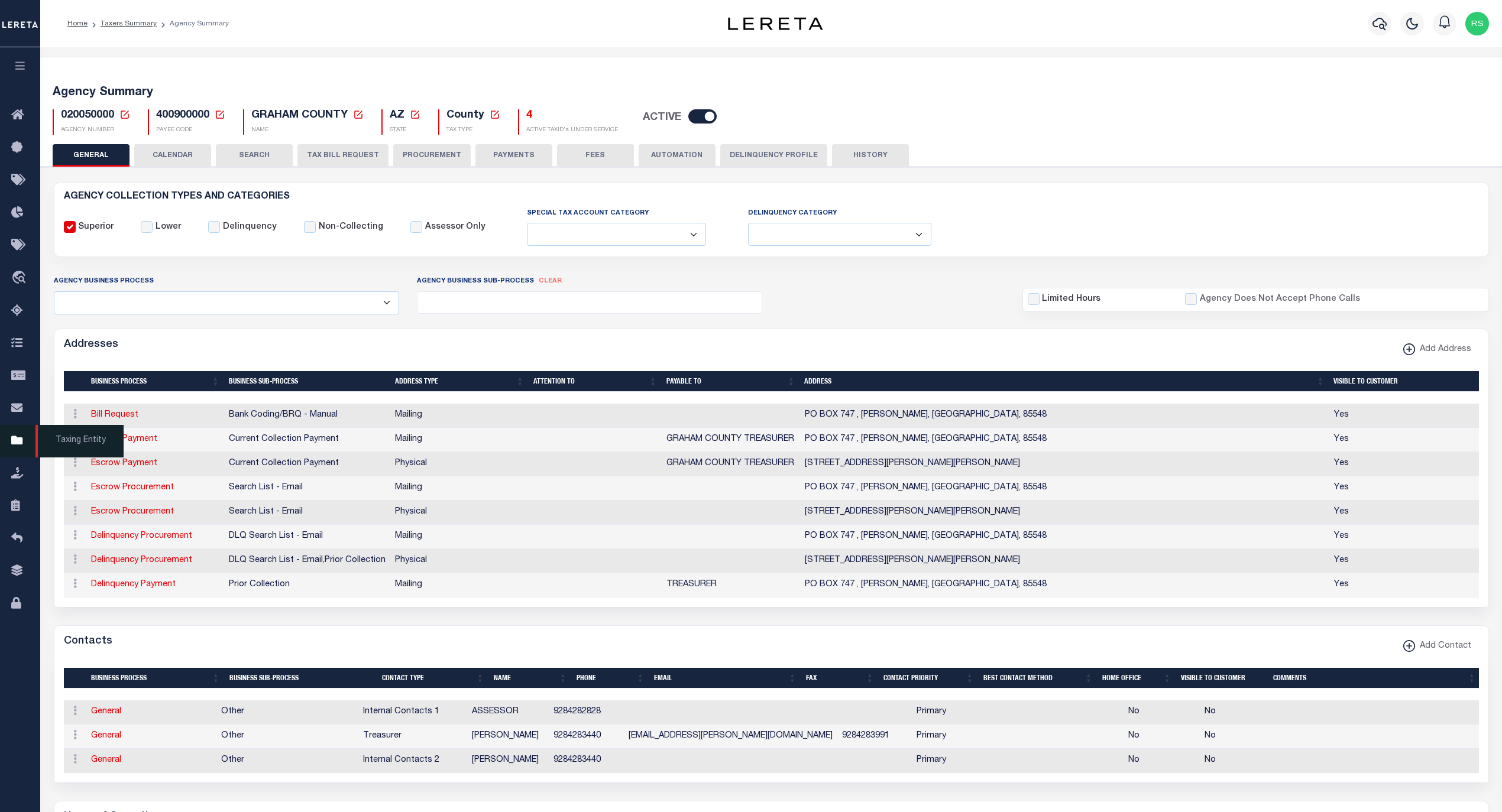
click at [59, 444] on span "Taxing Entity" at bounding box center [79, 441] width 88 height 33
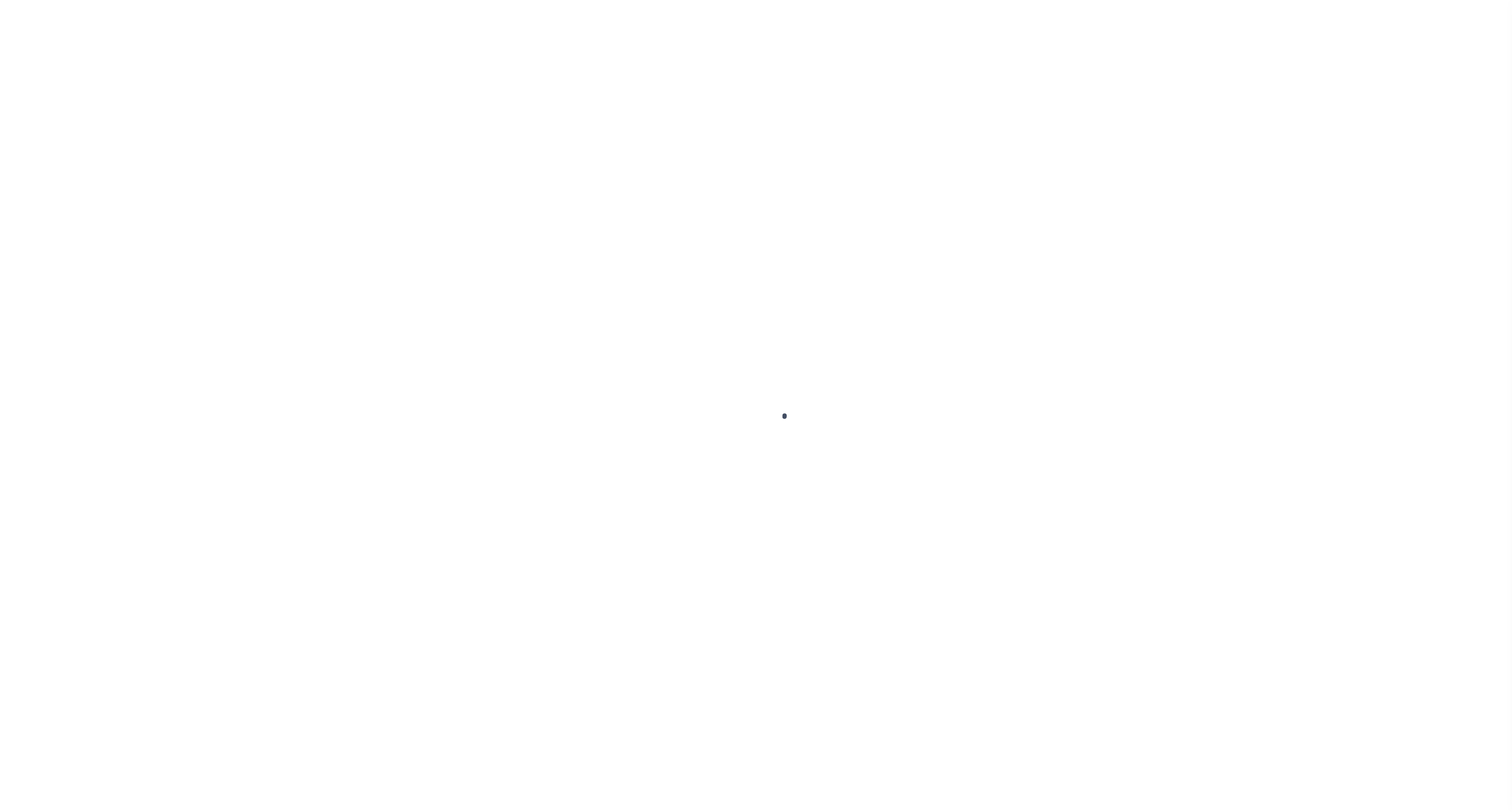
select select
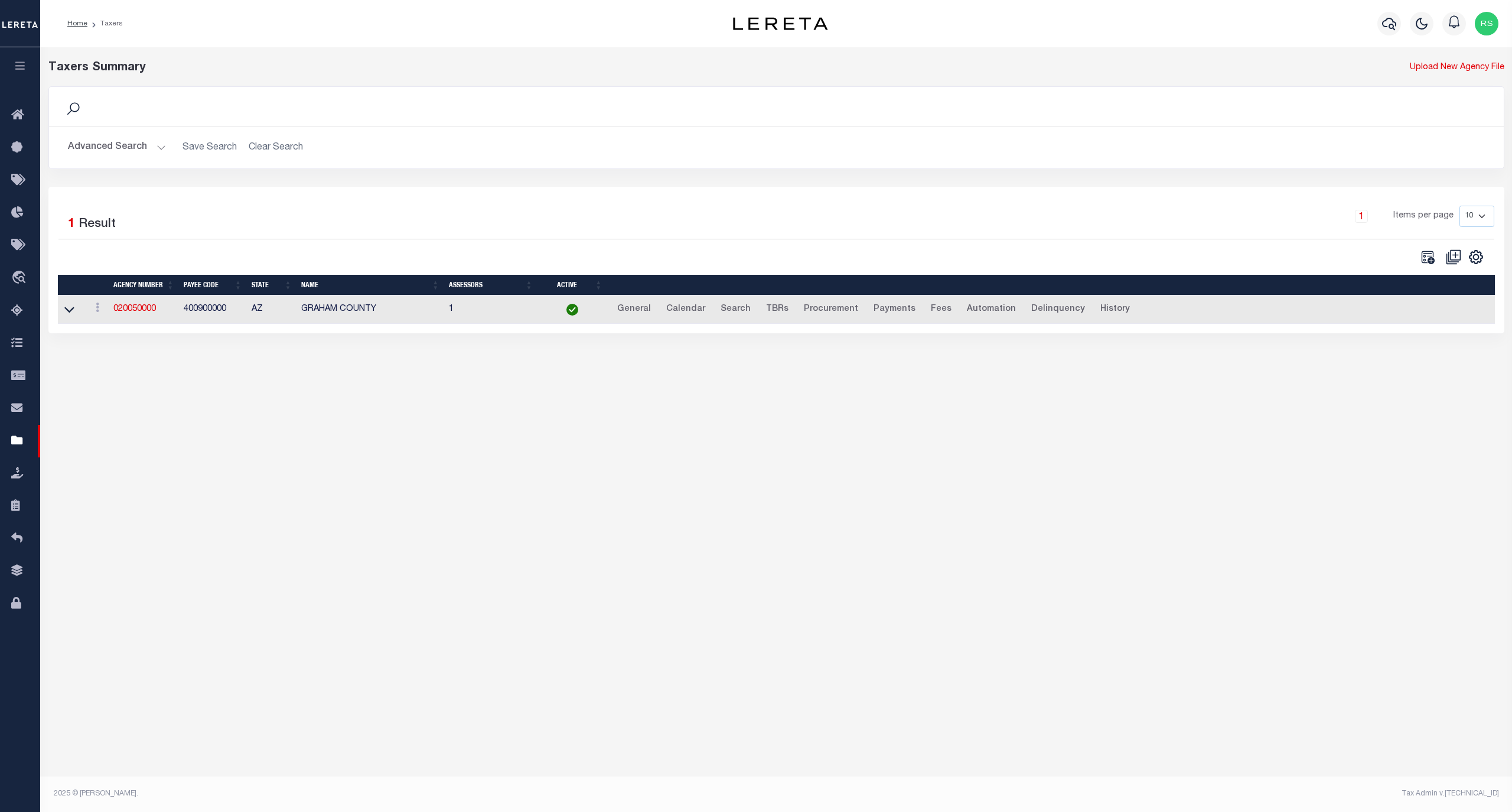
click at [105, 151] on button "Advanced Search" at bounding box center [116, 147] width 98 height 23
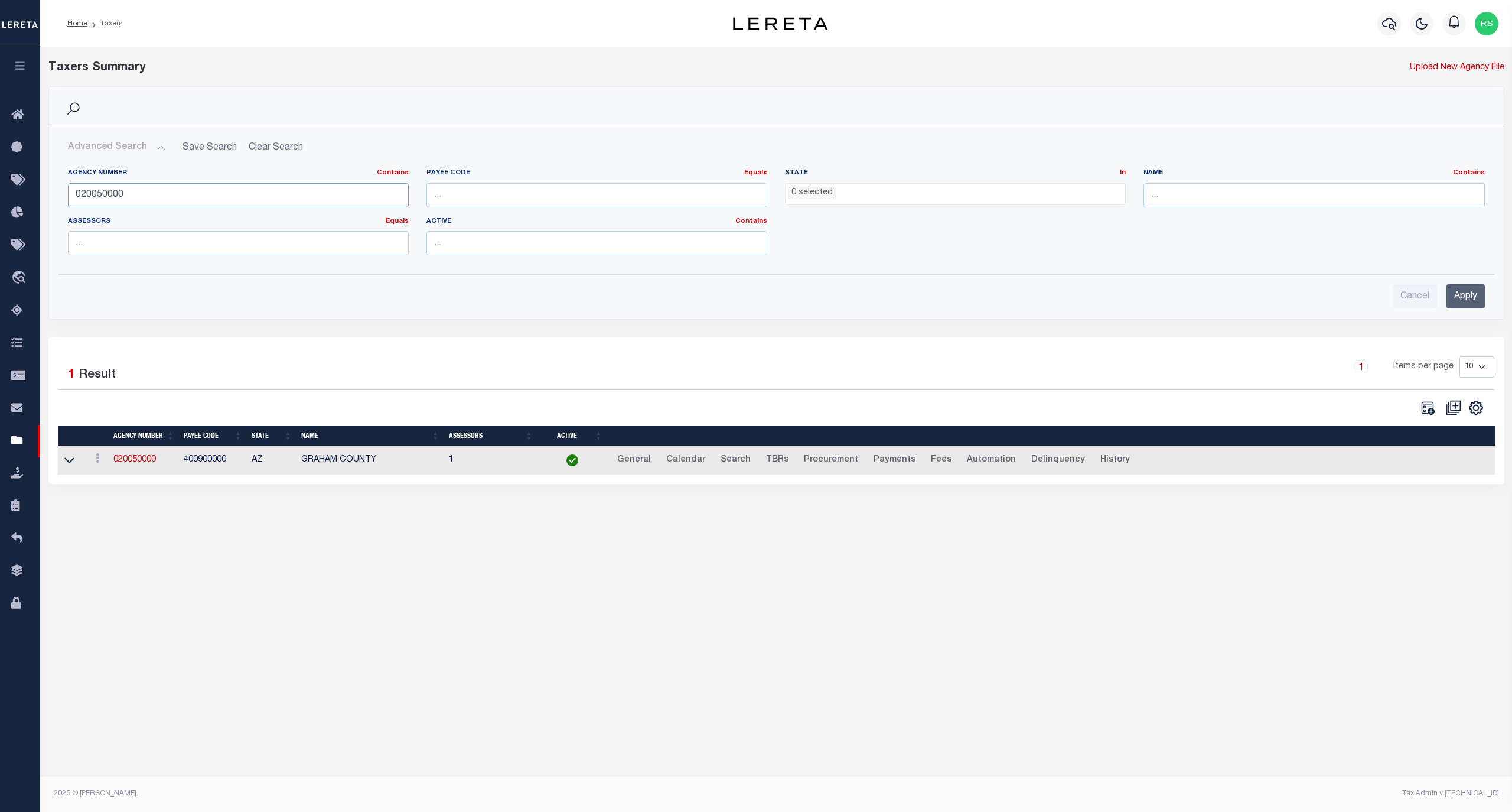
click at [123, 190] on input "020050000" at bounding box center [238, 195] width 341 height 24
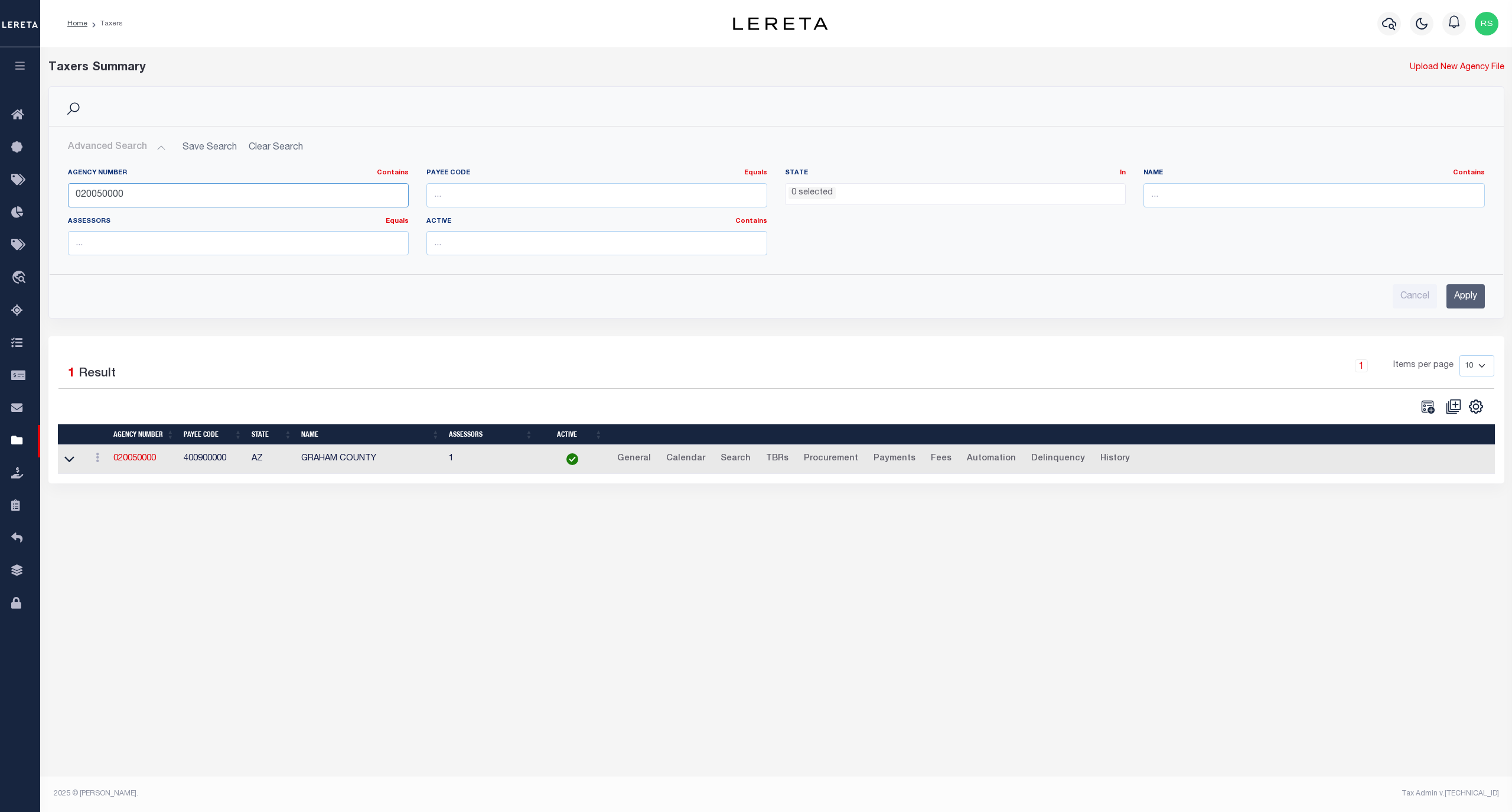
paste input "8888"
type input "020058888"
drag, startPoint x: 1458, startPoint y: 289, endPoint x: 1456, endPoint y: 296, distance: 7.3
click at [1456, 296] on input "Apply" at bounding box center [1465, 296] width 38 height 24
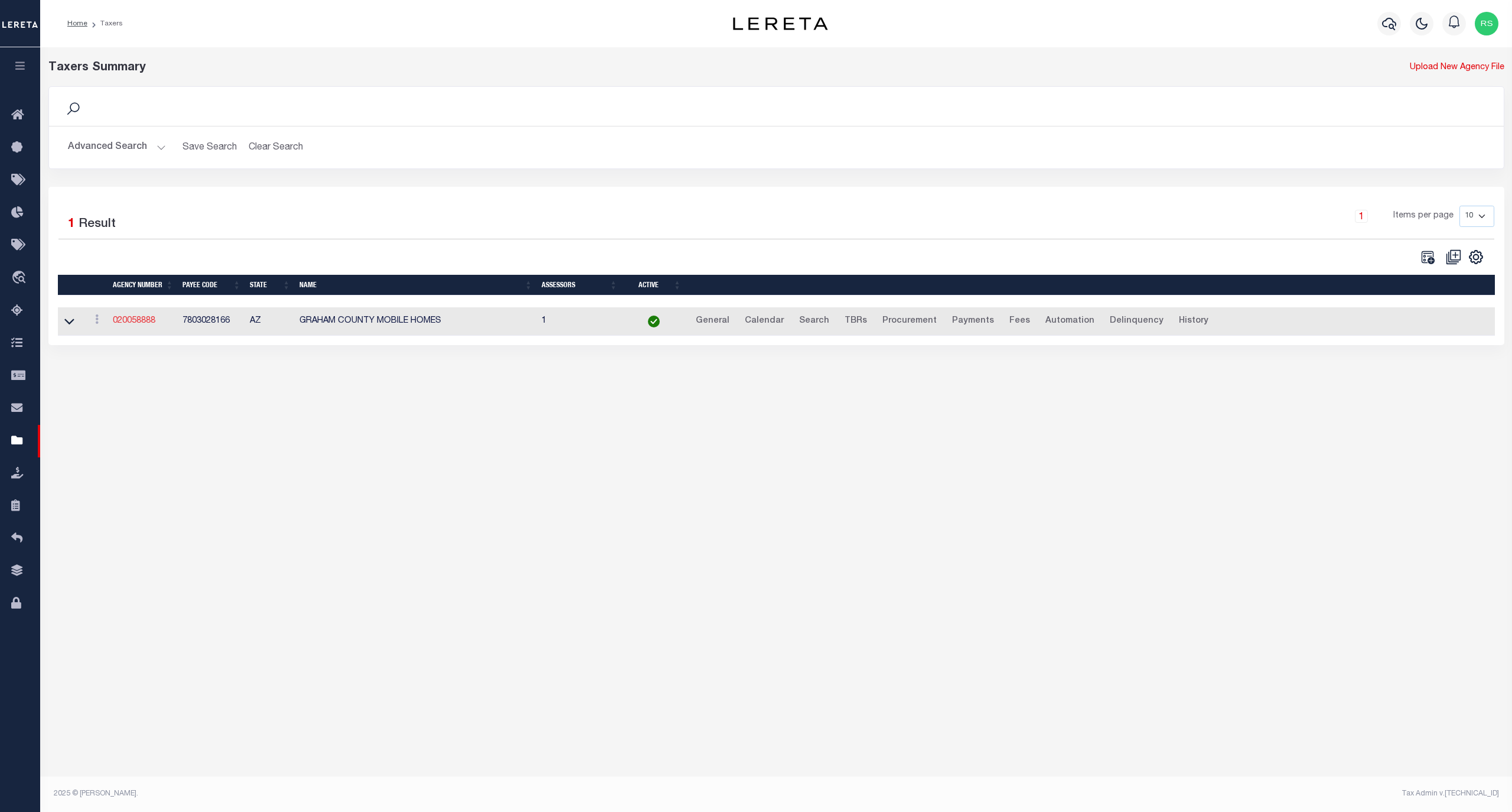
click at [140, 319] on link "020058888" at bounding box center [134, 321] width 42 height 9
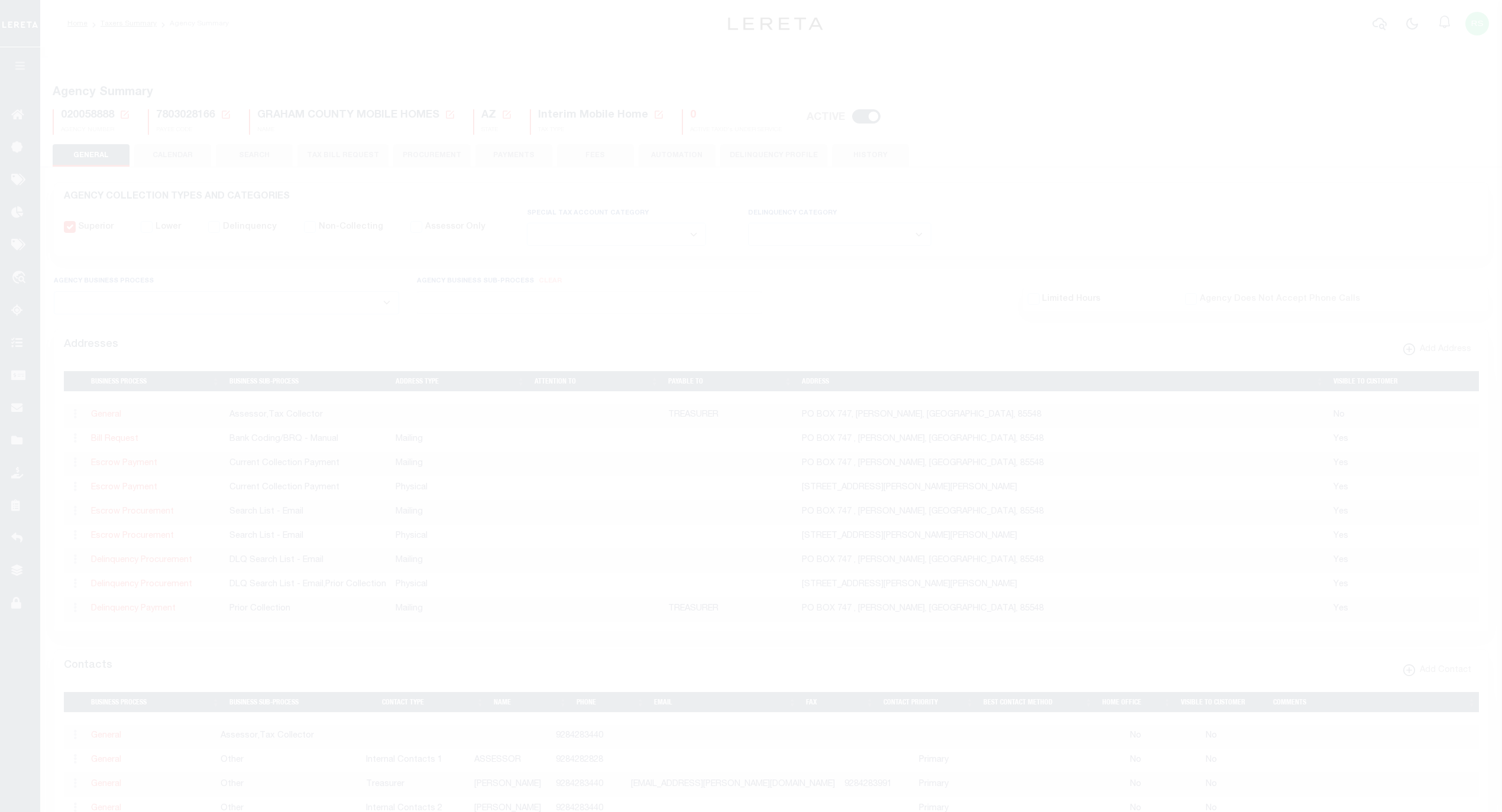
select select
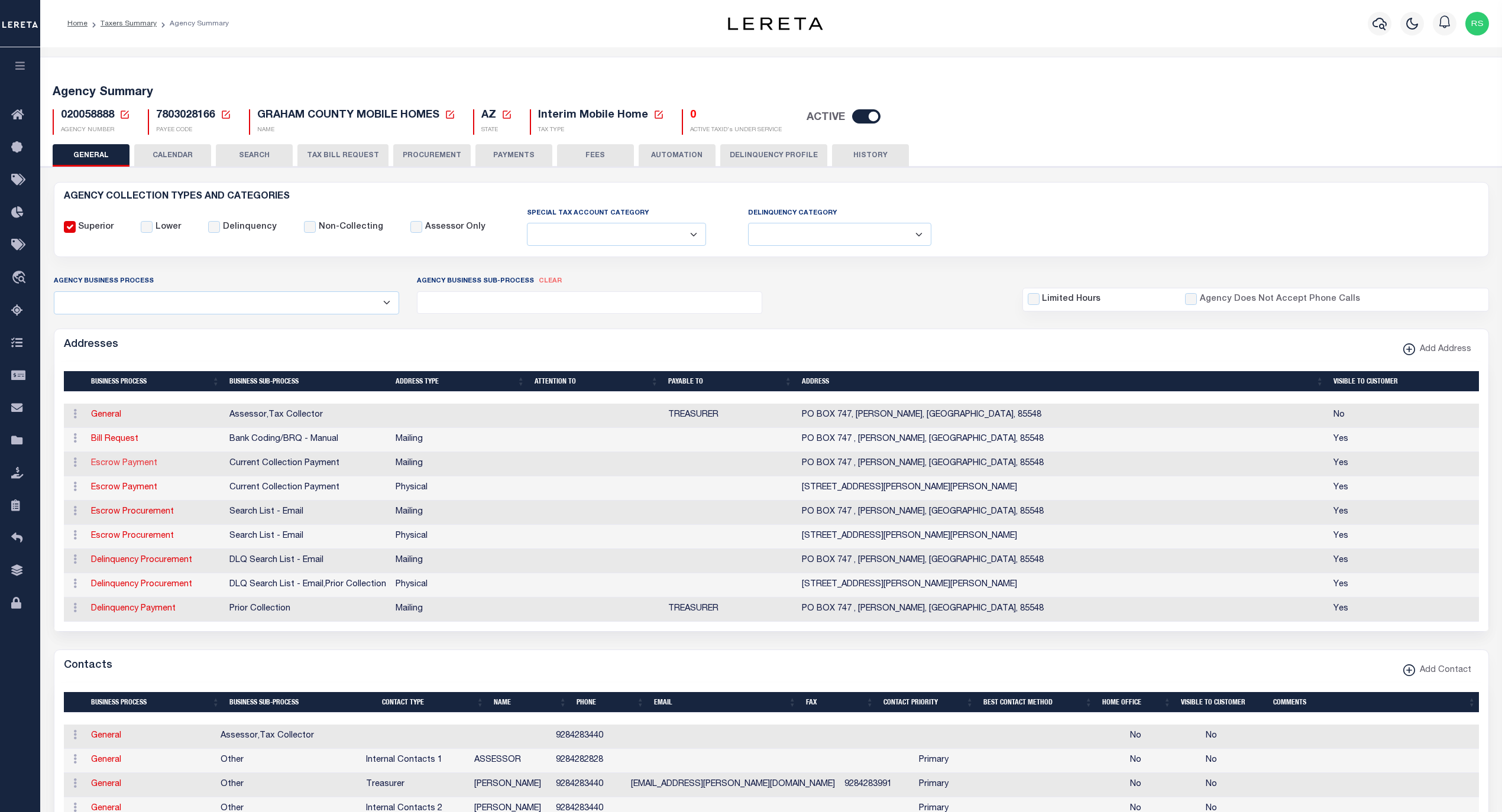
click at [124, 468] on link "Escrow Payment" at bounding box center [124, 463] width 67 height 9
select select "1"
checkbox input "false"
select select
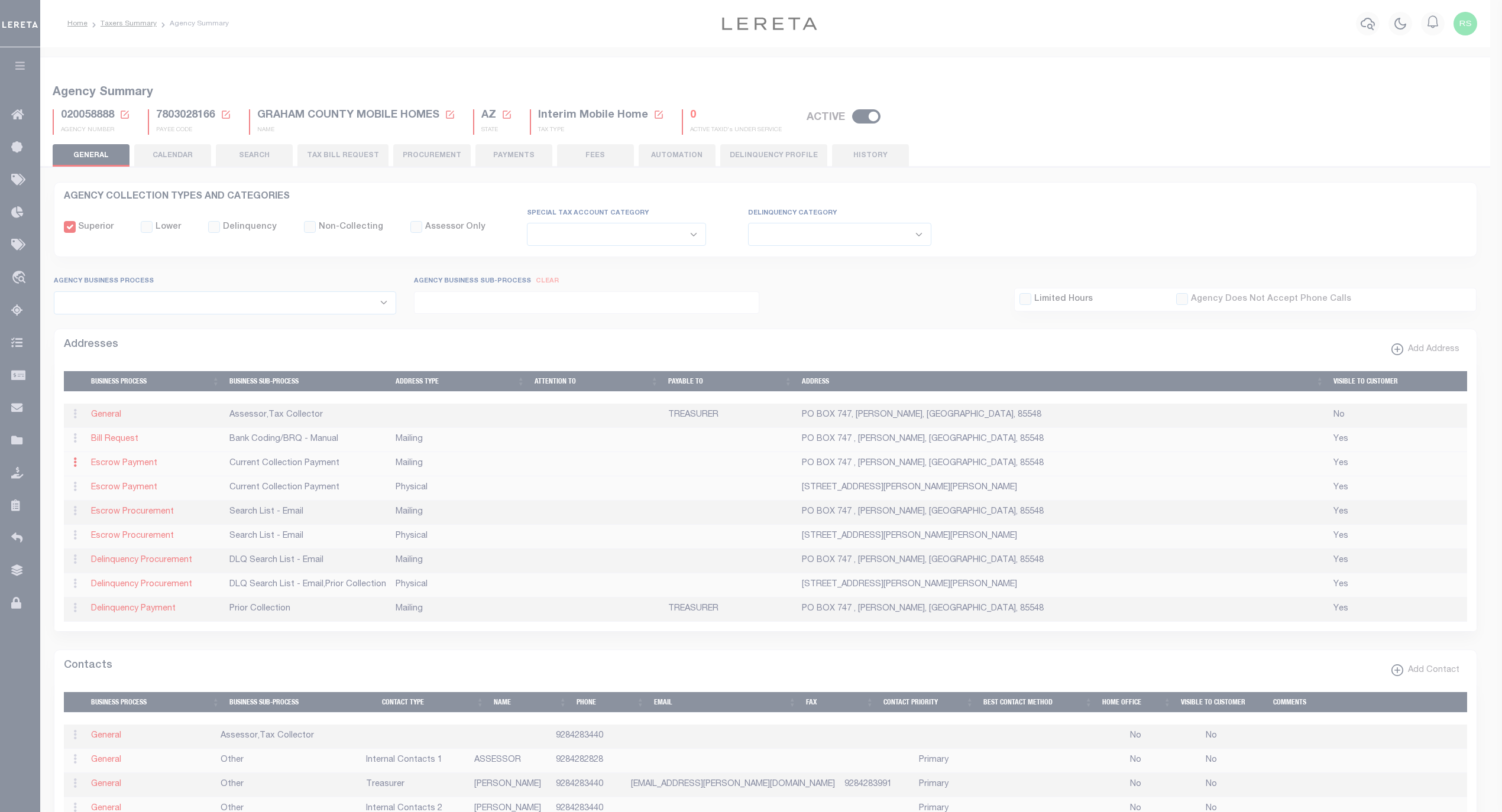
type input "PO BOX 747"
type input "SAFFORD"
select select "AZ"
type input "85548"
checkbox input "true"
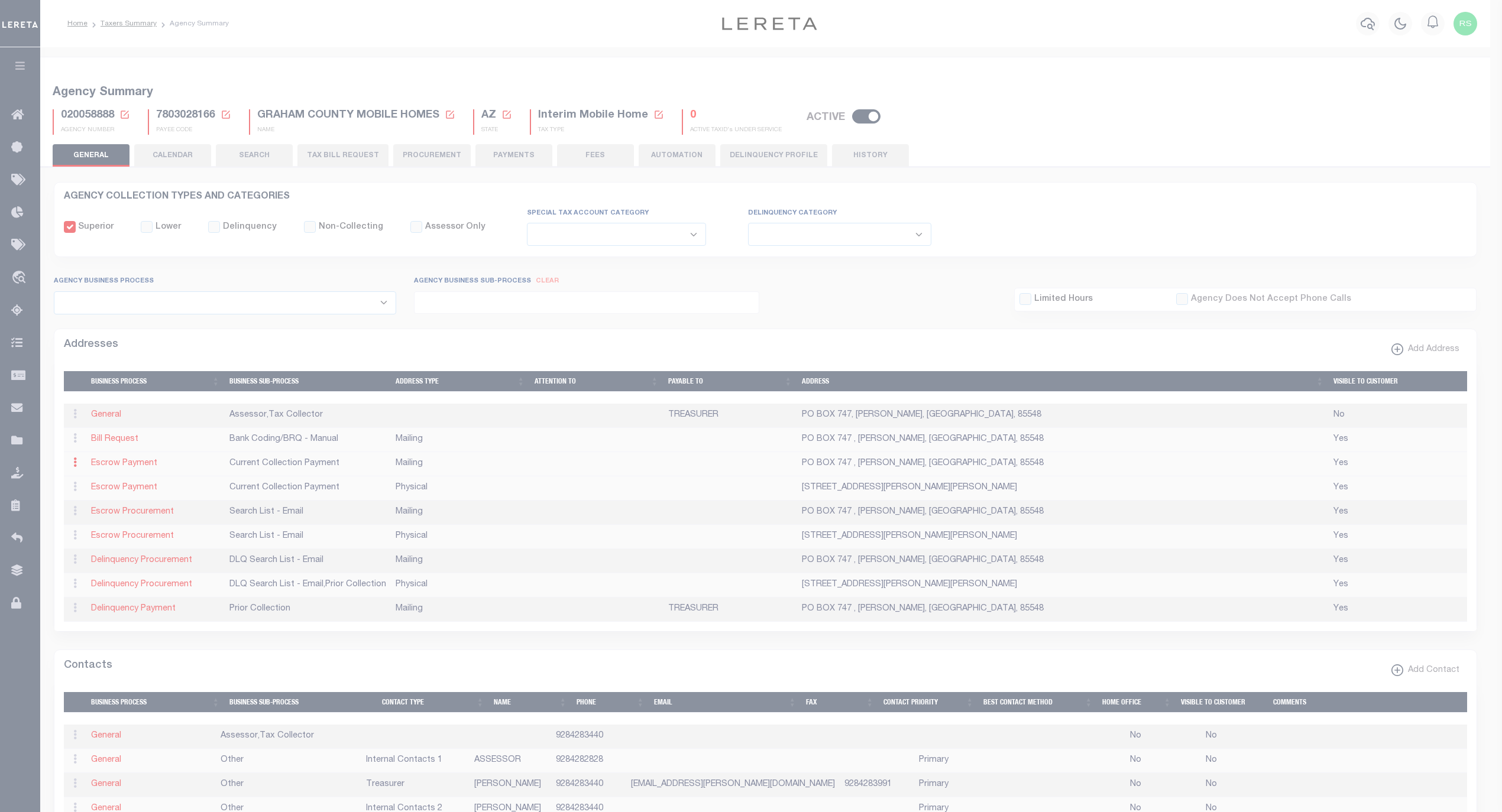
select select "3"
select select "11"
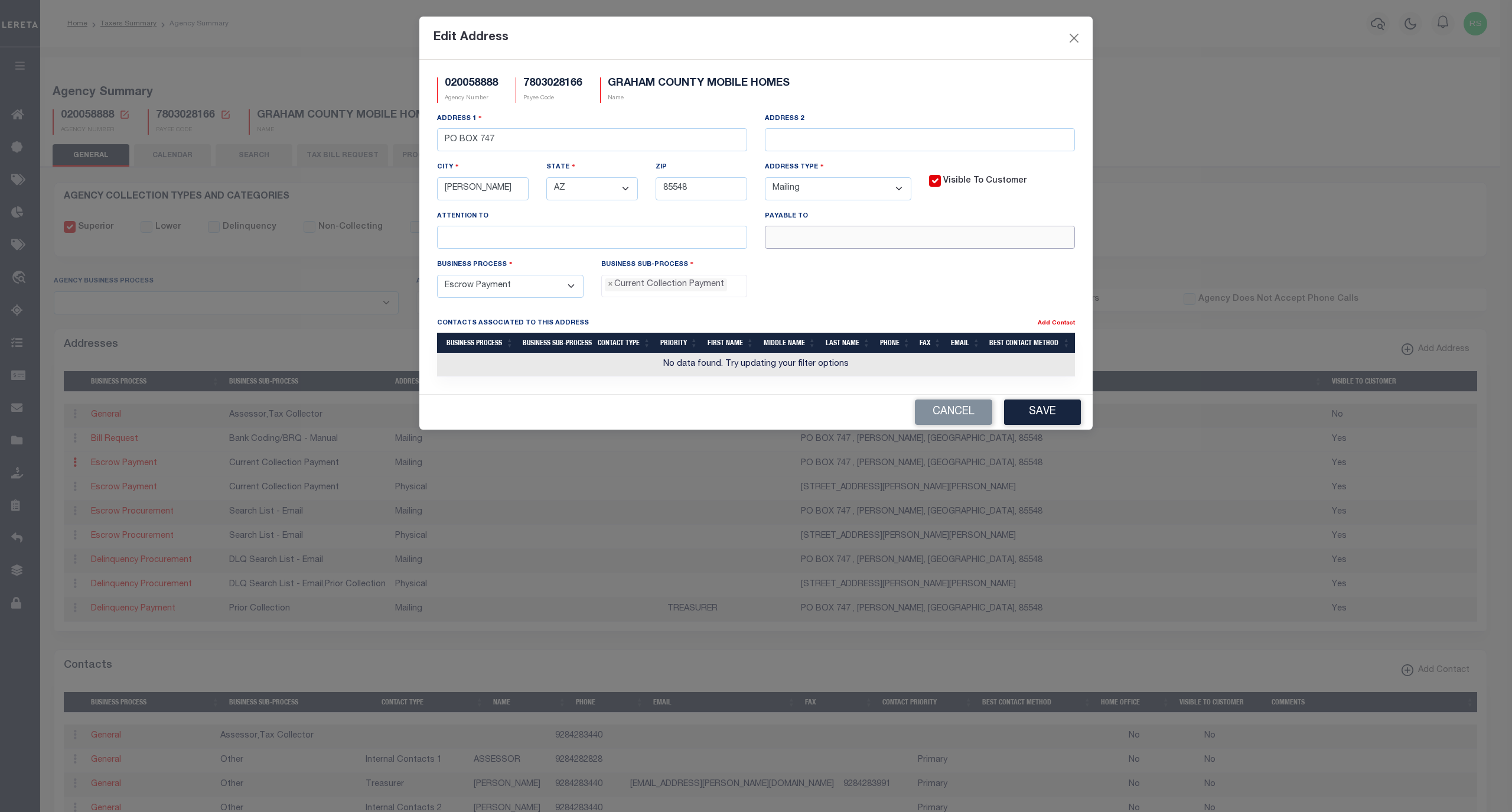
click at [799, 244] on input "text" at bounding box center [919, 237] width 310 height 23
paste input "GRAHAM COUNTY TREASURER"
type input "GRAHAM COUNTY TREASURER"
click at [1036, 422] on button "Save" at bounding box center [1042, 412] width 77 height 25
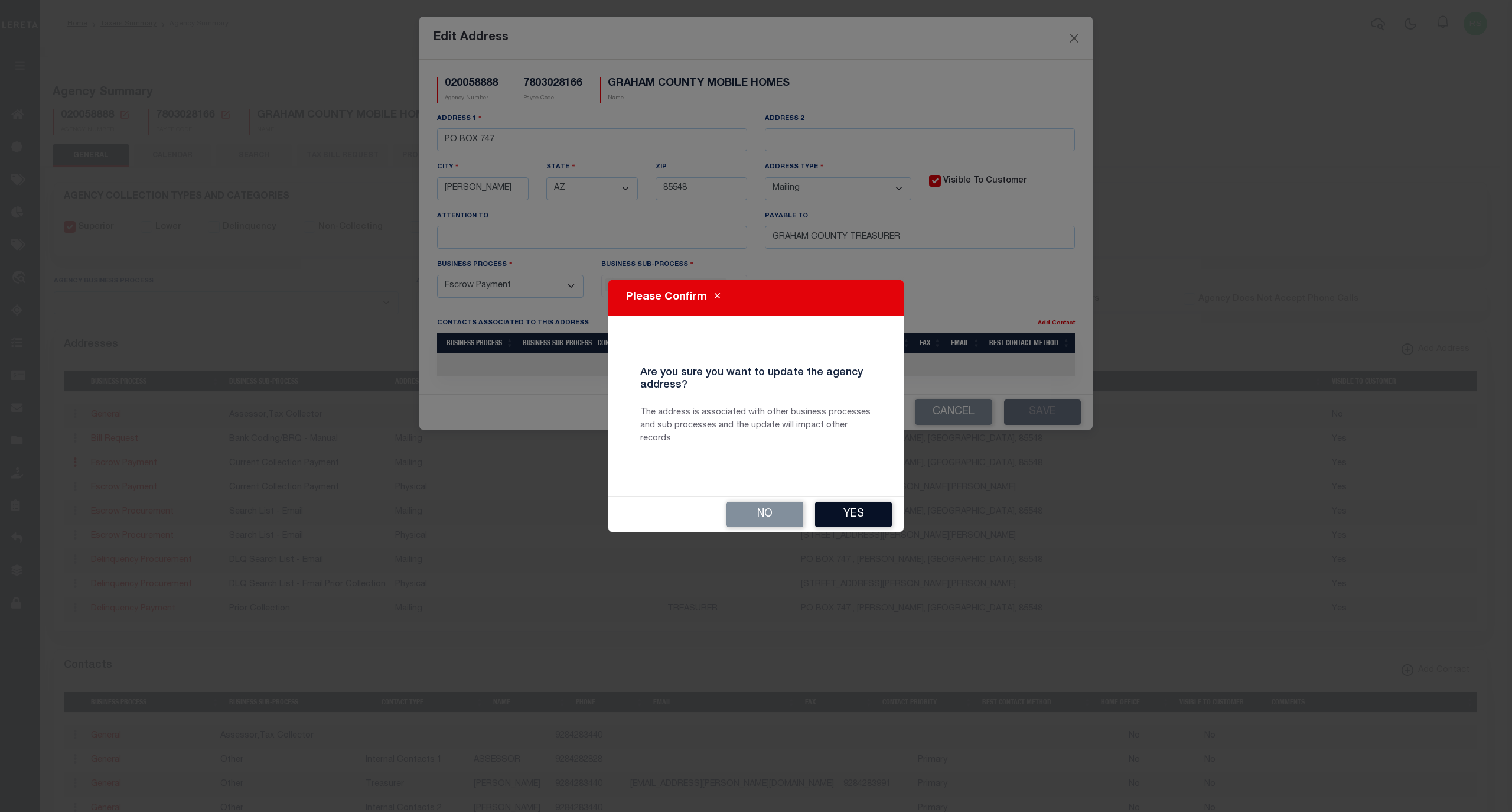
click at [844, 521] on button "Yes" at bounding box center [854, 514] width 77 height 25
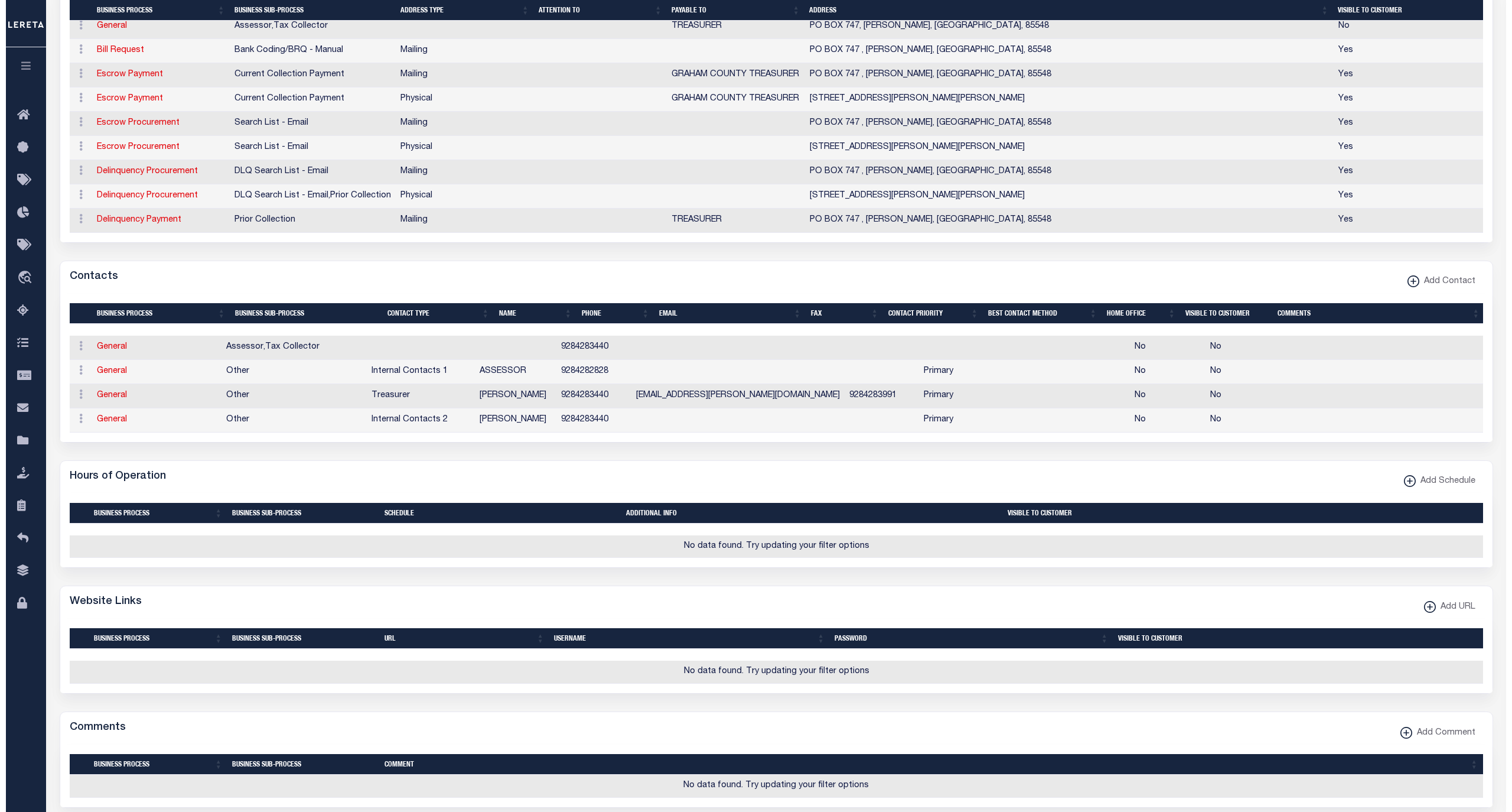
scroll to position [393, 0]
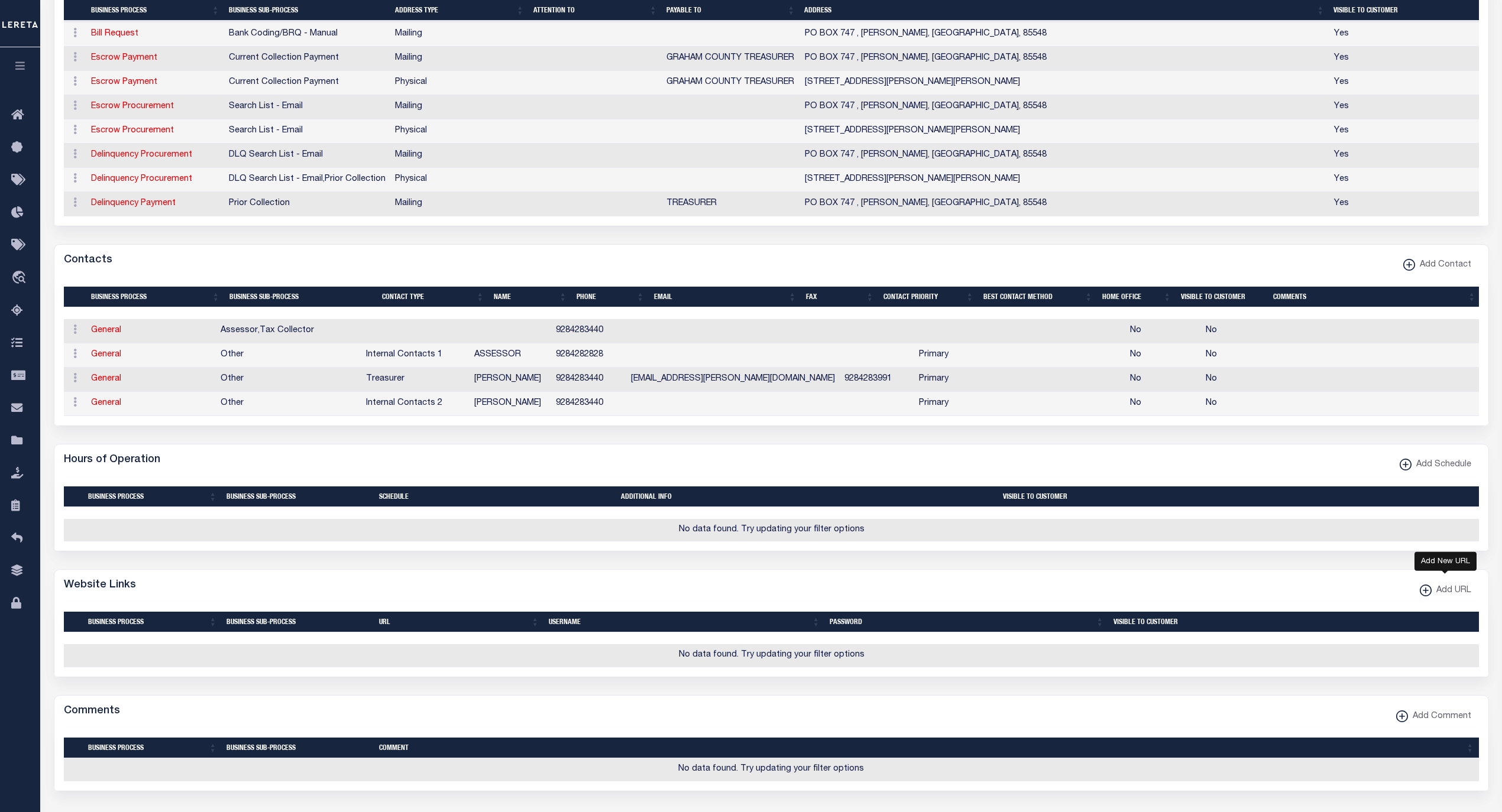
click at [1439, 598] on span "Add URL" at bounding box center [1451, 591] width 40 height 13
select select
checkbox input "true"
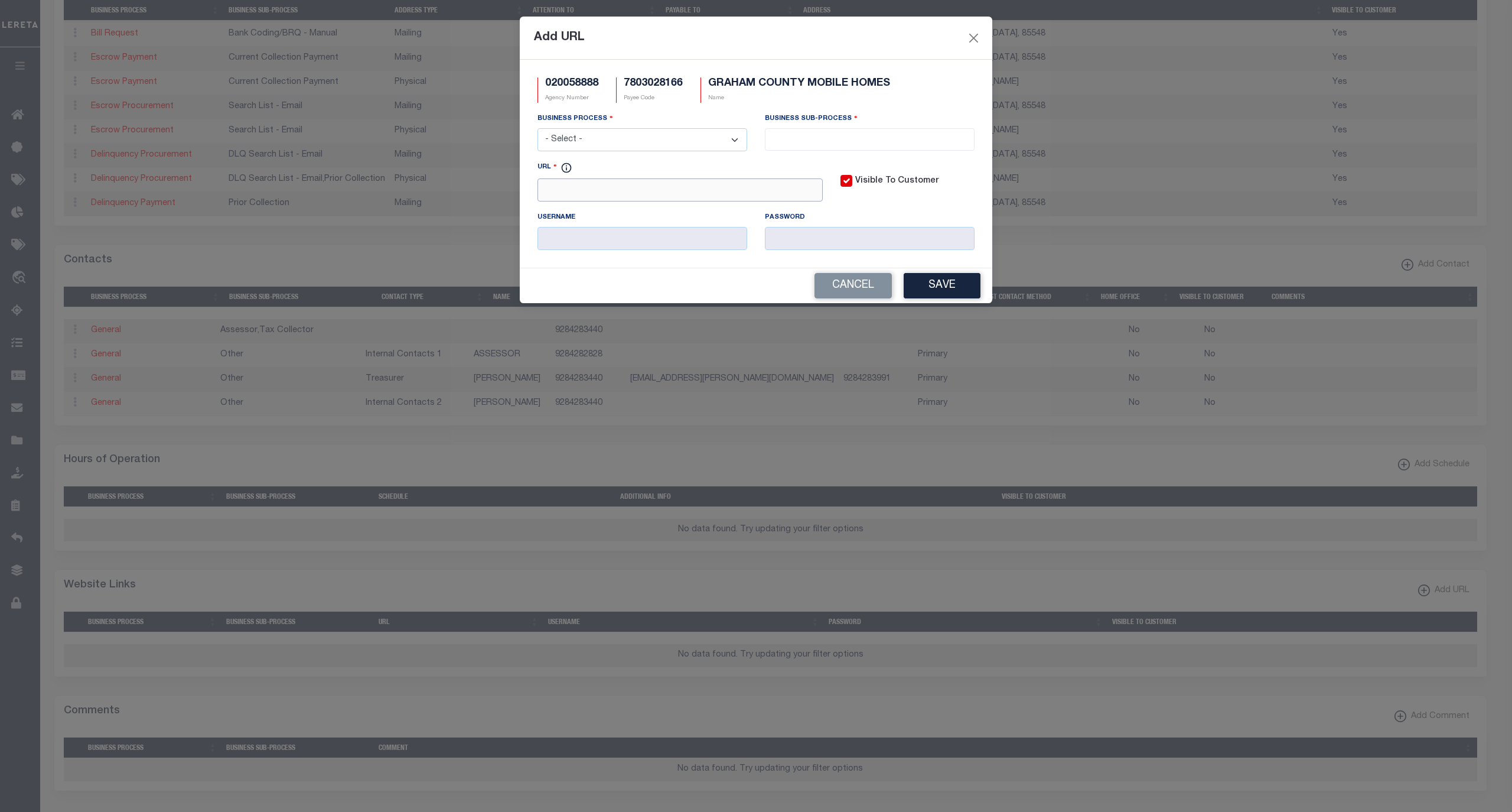
click at [668, 197] on input "URL" at bounding box center [680, 189] width 285 height 23
paste input "http://gcwebdata.graham.az.gov/WebPayments/Pages/WebForm1.aspx"
type input "http://gcwebdata.graham.az.gov/WebPayments/Pages/WebForm1.aspx"
click at [650, 148] on select "- Select - All Automation Bill Request Delinquency Payment Delinquency Procurem…" at bounding box center [643, 139] width 210 height 23
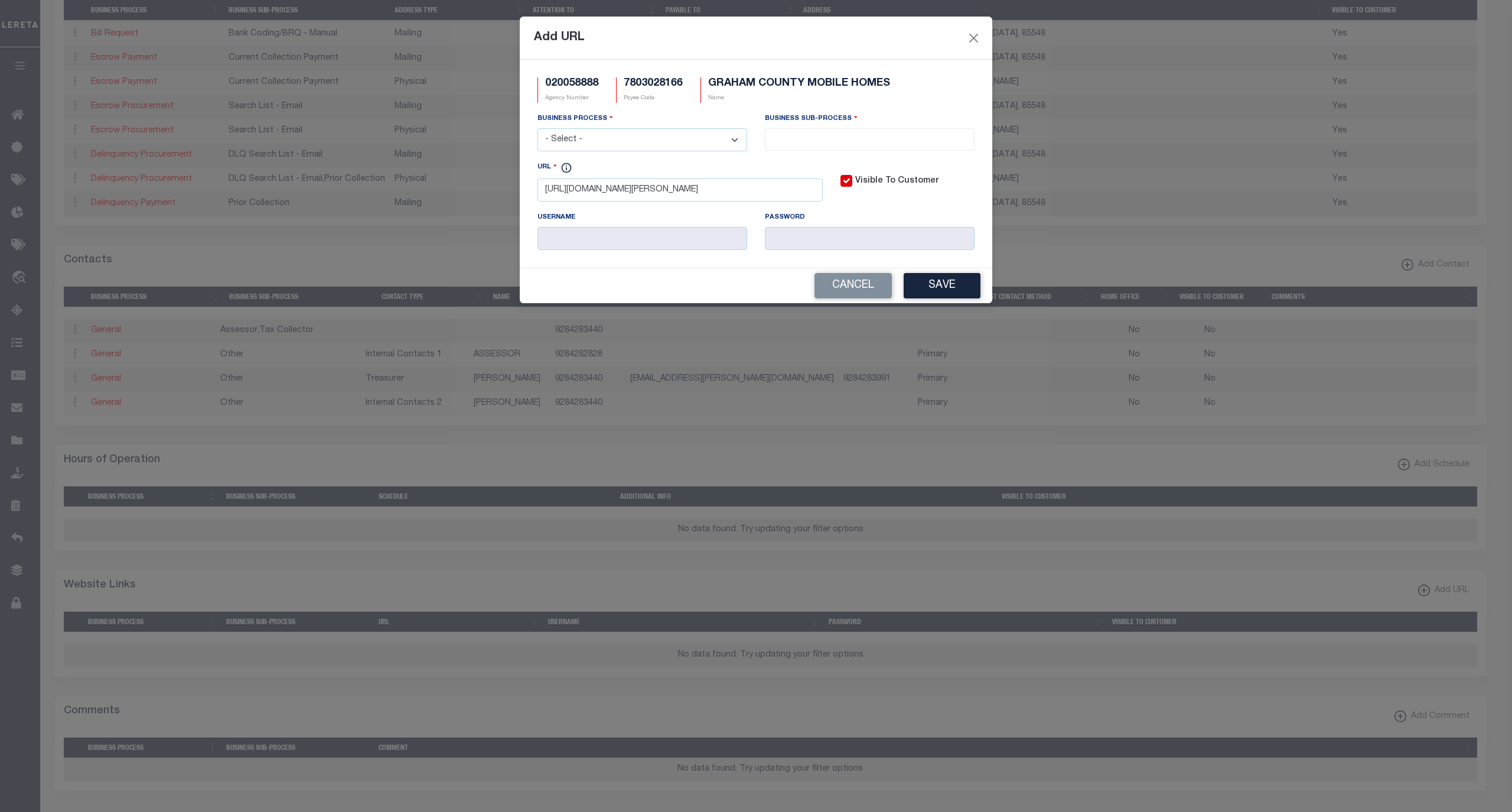
scroll to position [0, 0]
select select "6"
click at [538, 130] on select "- Select - All Automation Bill Request Delinquency Payment Delinquency Procurem…" at bounding box center [643, 139] width 210 height 23
click at [847, 143] on input "search" at bounding box center [869, 138] width 202 height 13
select select "39"
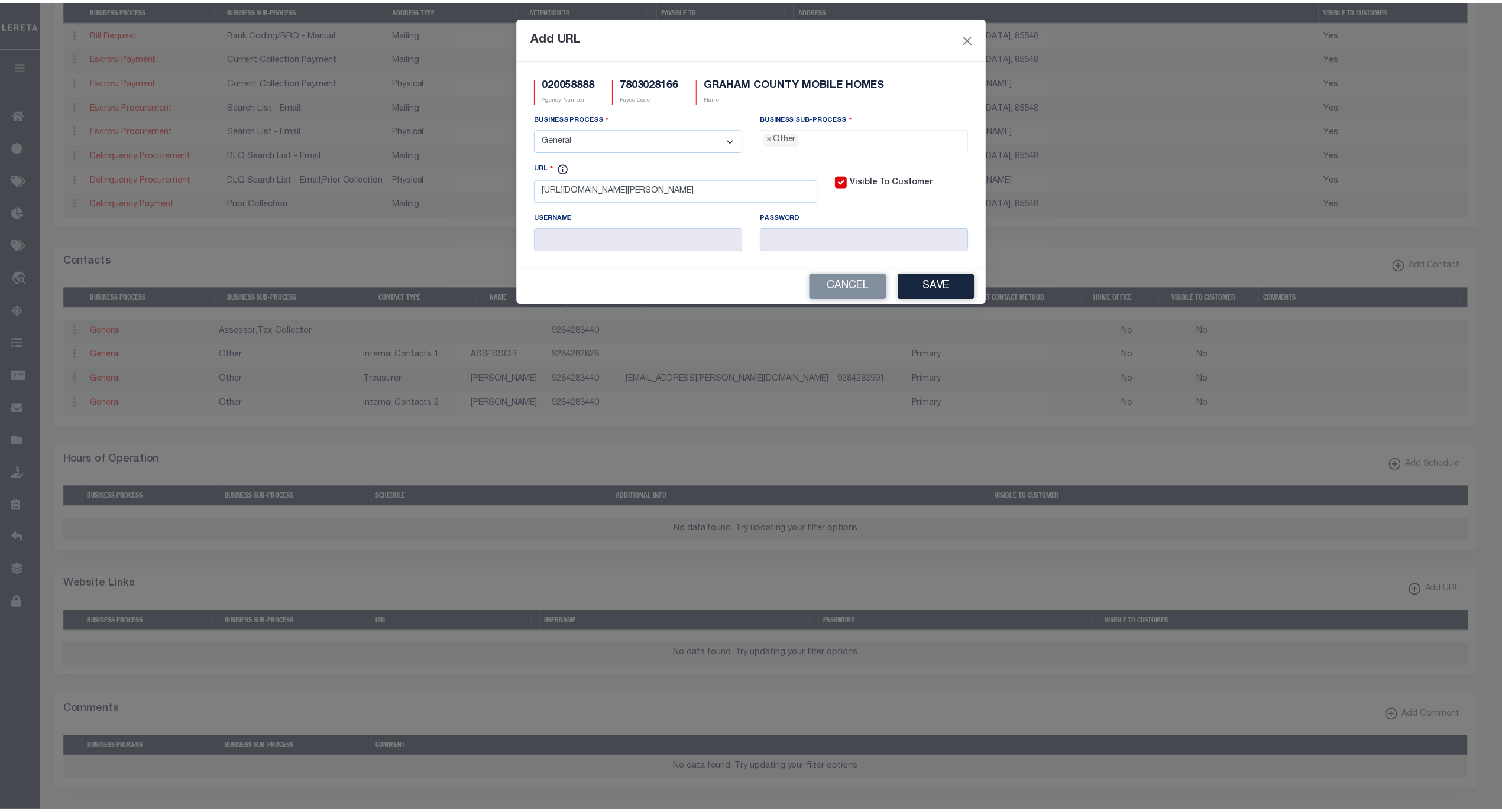
scroll to position [20, 0]
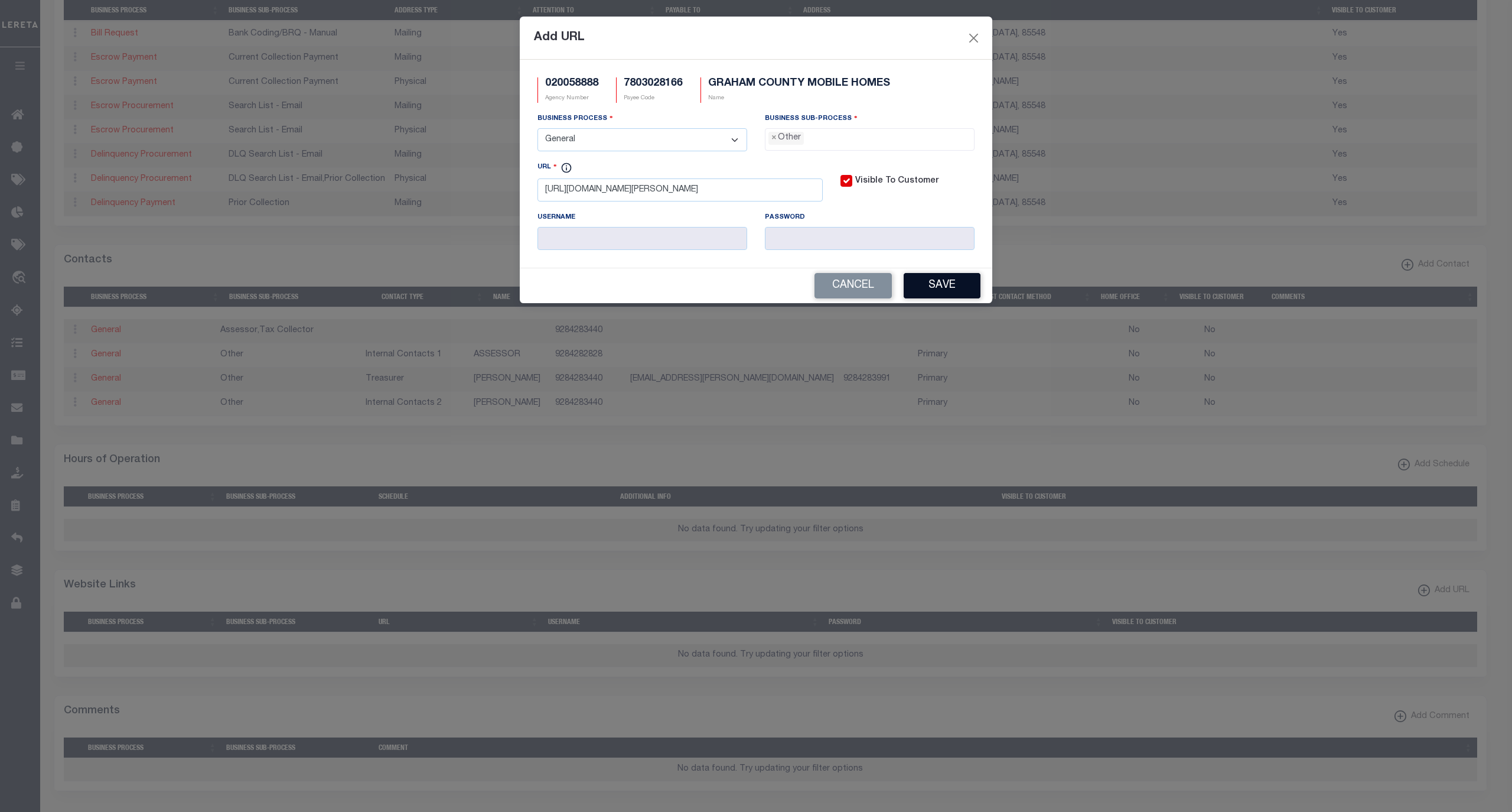
click at [933, 294] on button "Save" at bounding box center [942, 286] width 77 height 25
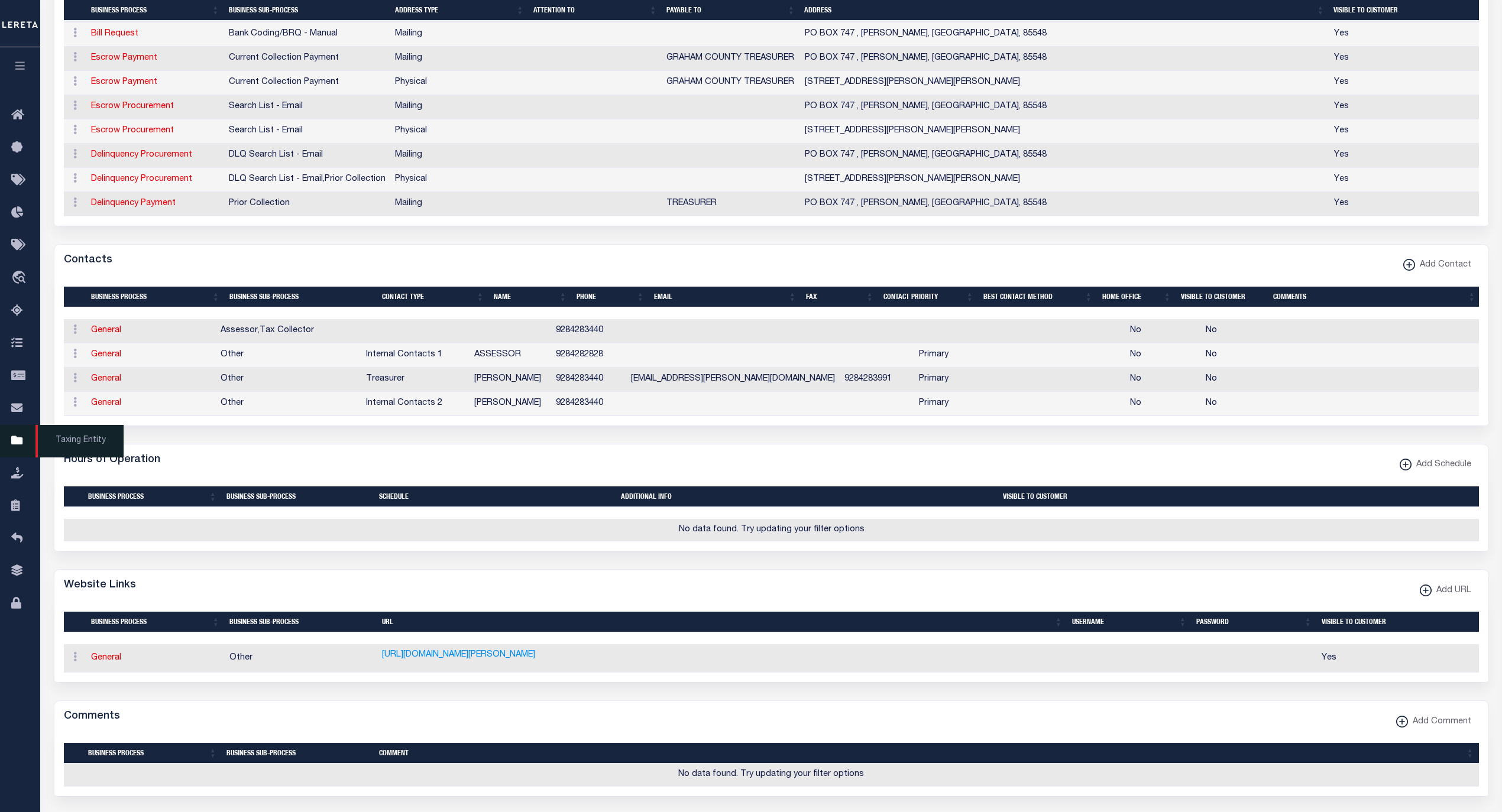
click at [67, 438] on span "Taxing Entity" at bounding box center [79, 441] width 88 height 33
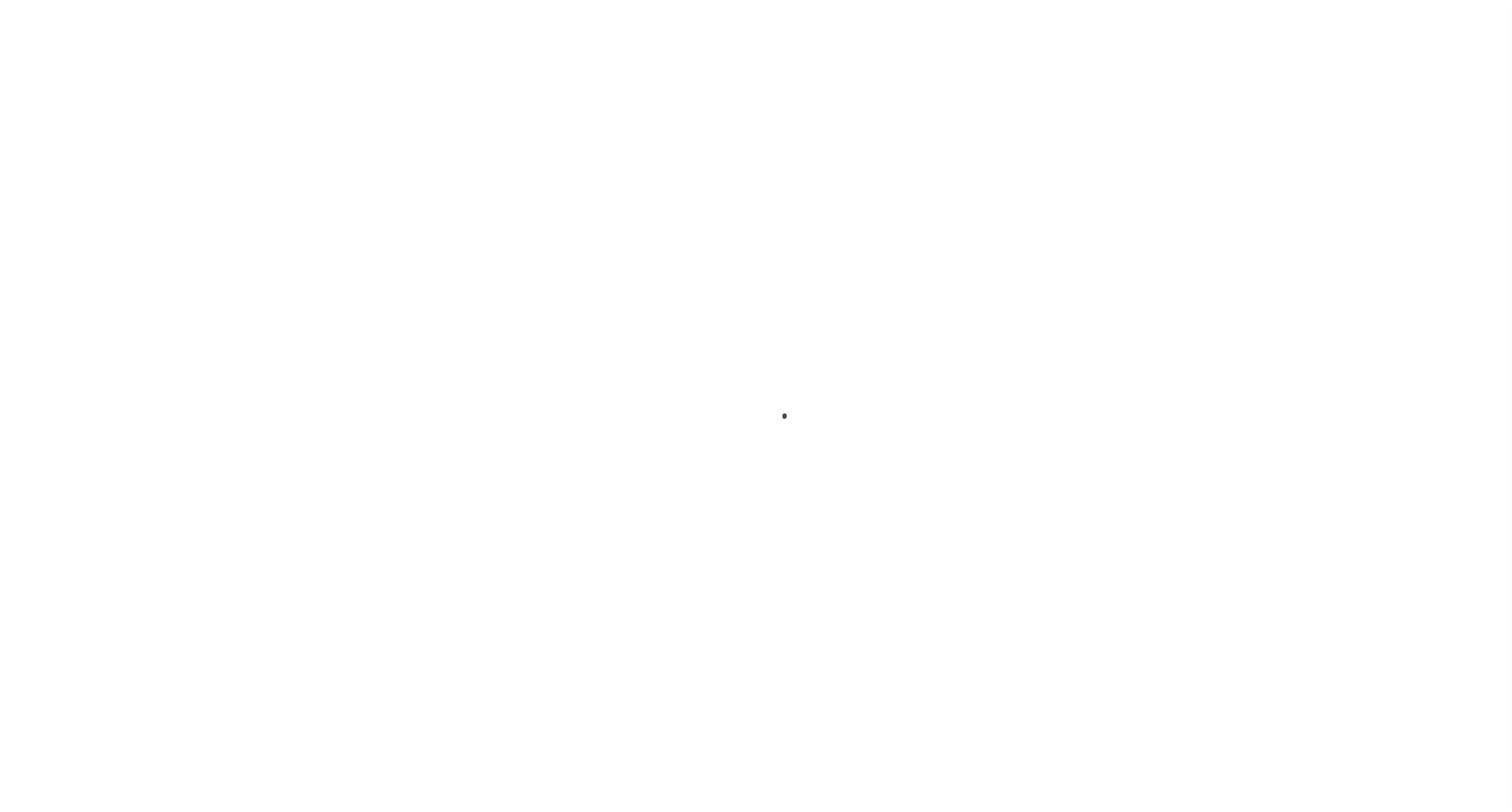
select select
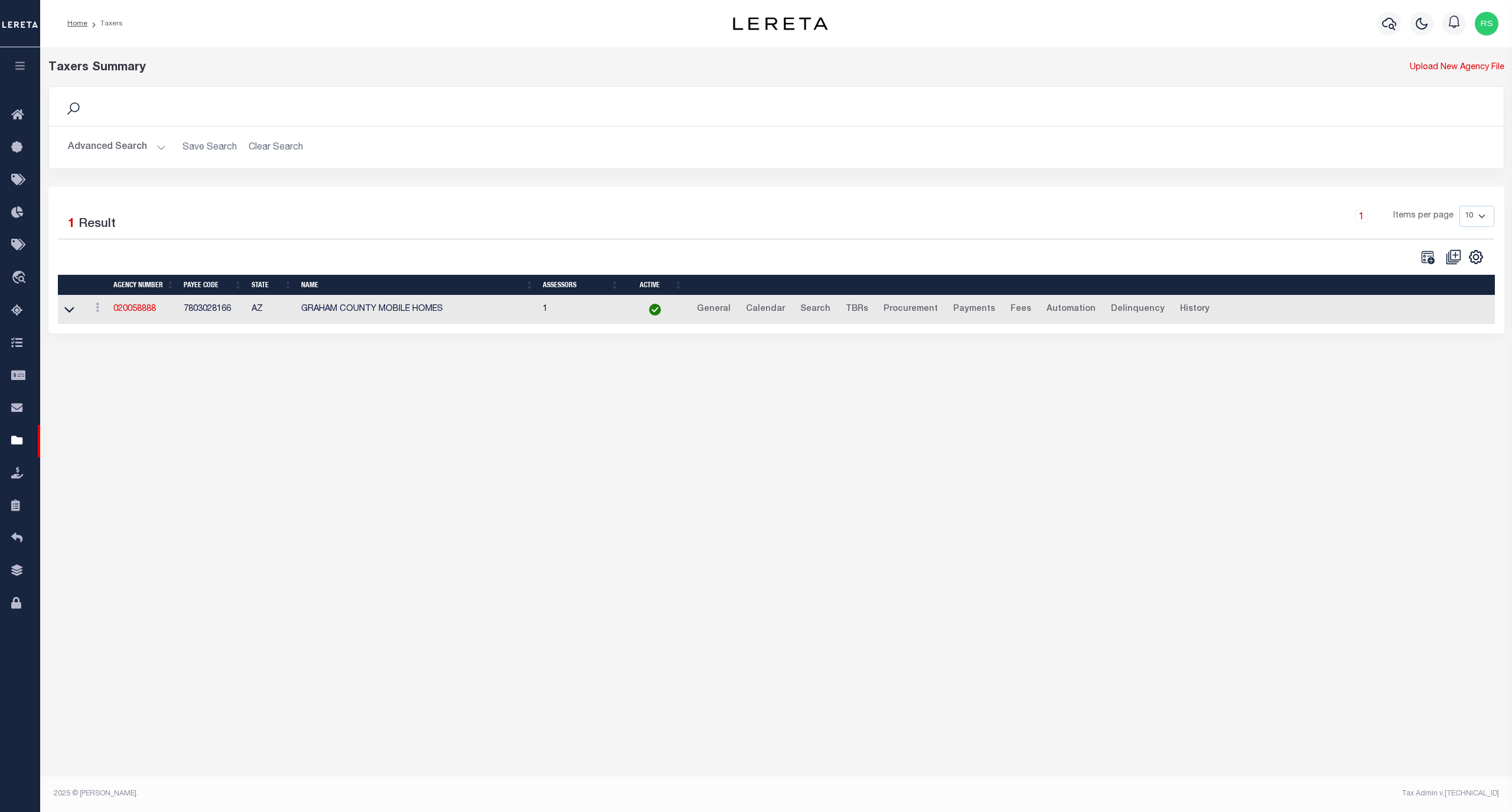
click at [95, 143] on button "Advanced Search" at bounding box center [116, 147] width 98 height 23
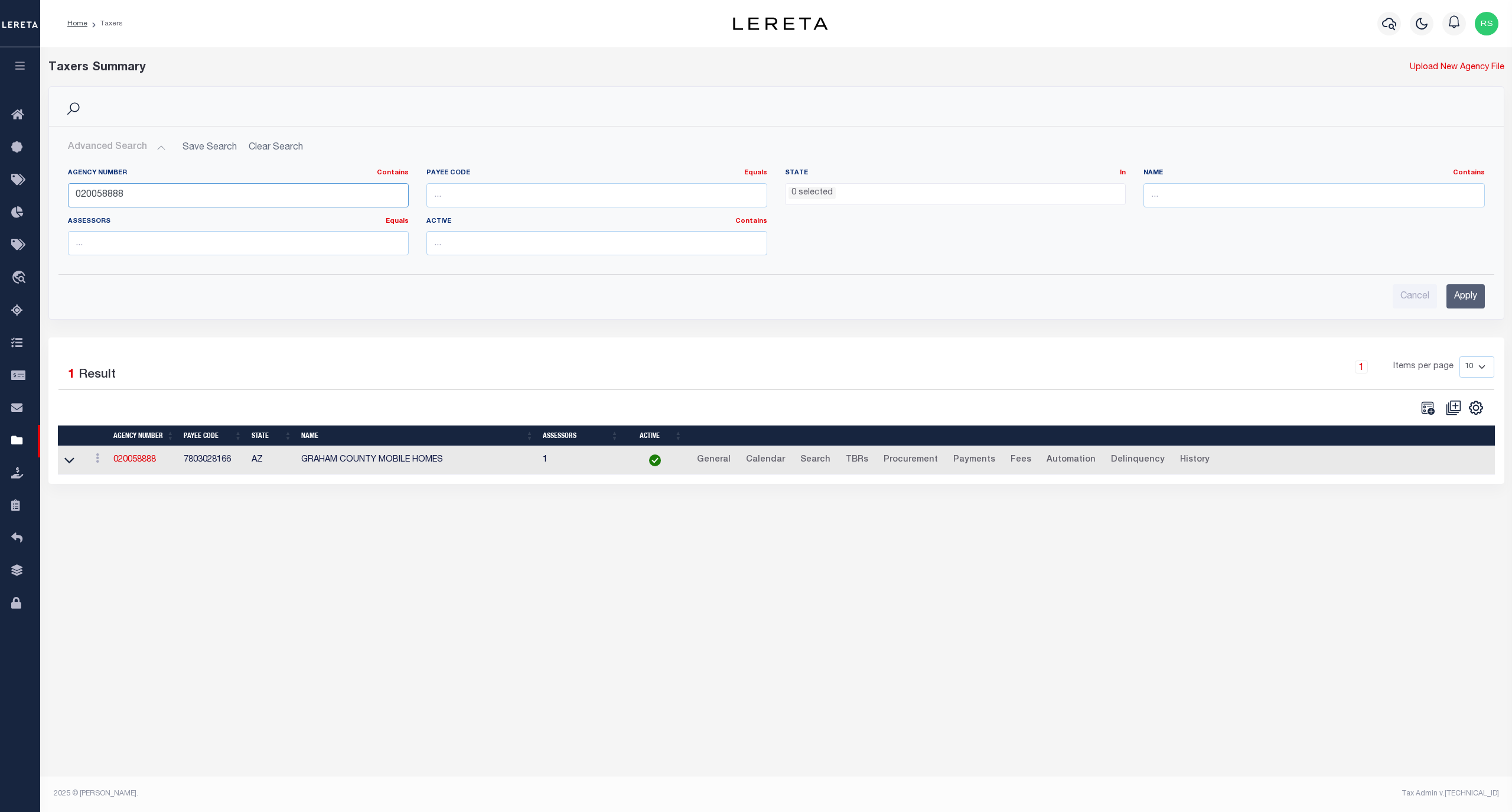
click at [119, 183] on input "020058888" at bounding box center [238, 195] width 341 height 24
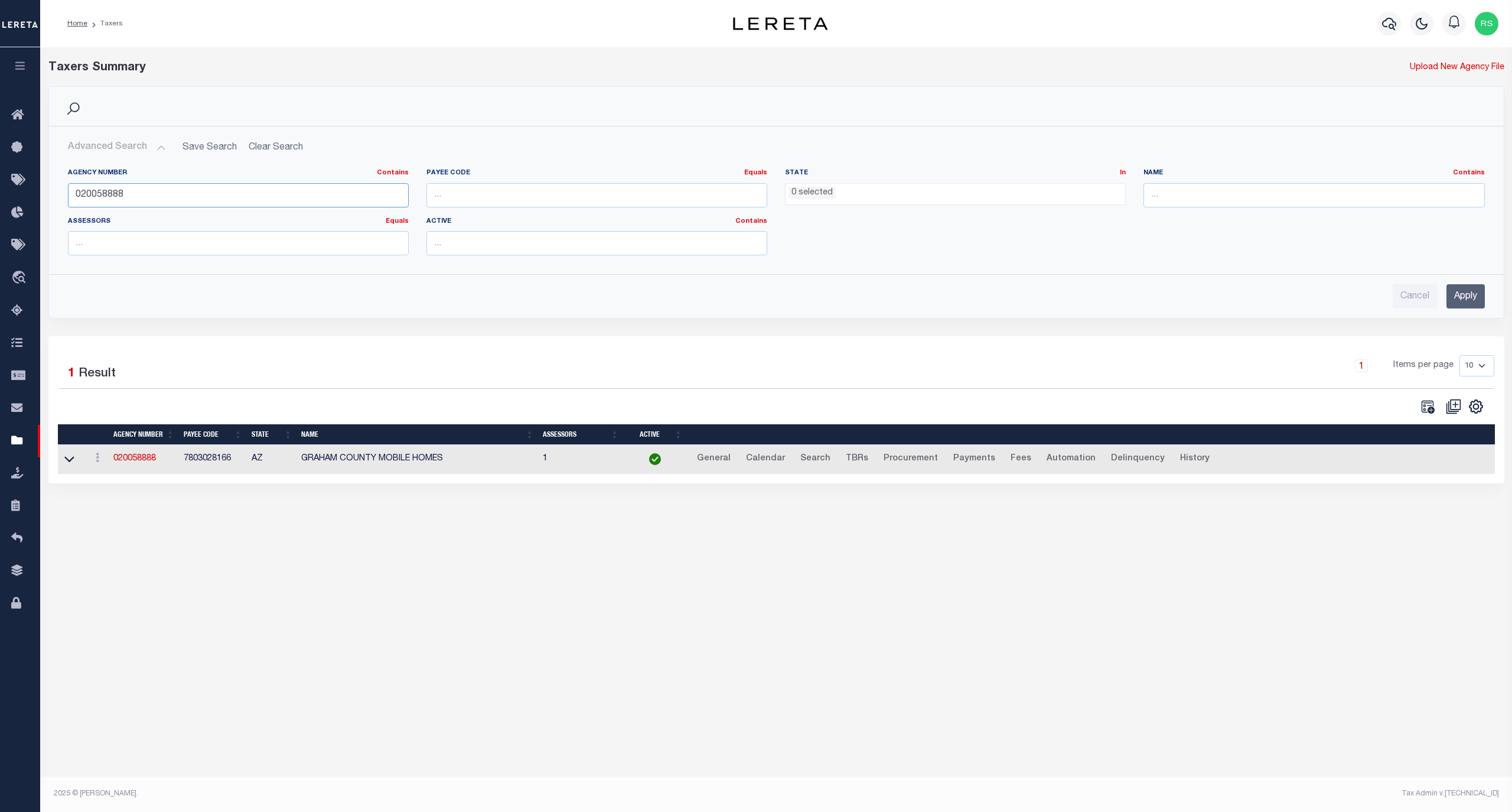
paste input "310350215"
type input "310350215"
click at [1471, 299] on input "Apply" at bounding box center [1465, 296] width 38 height 24
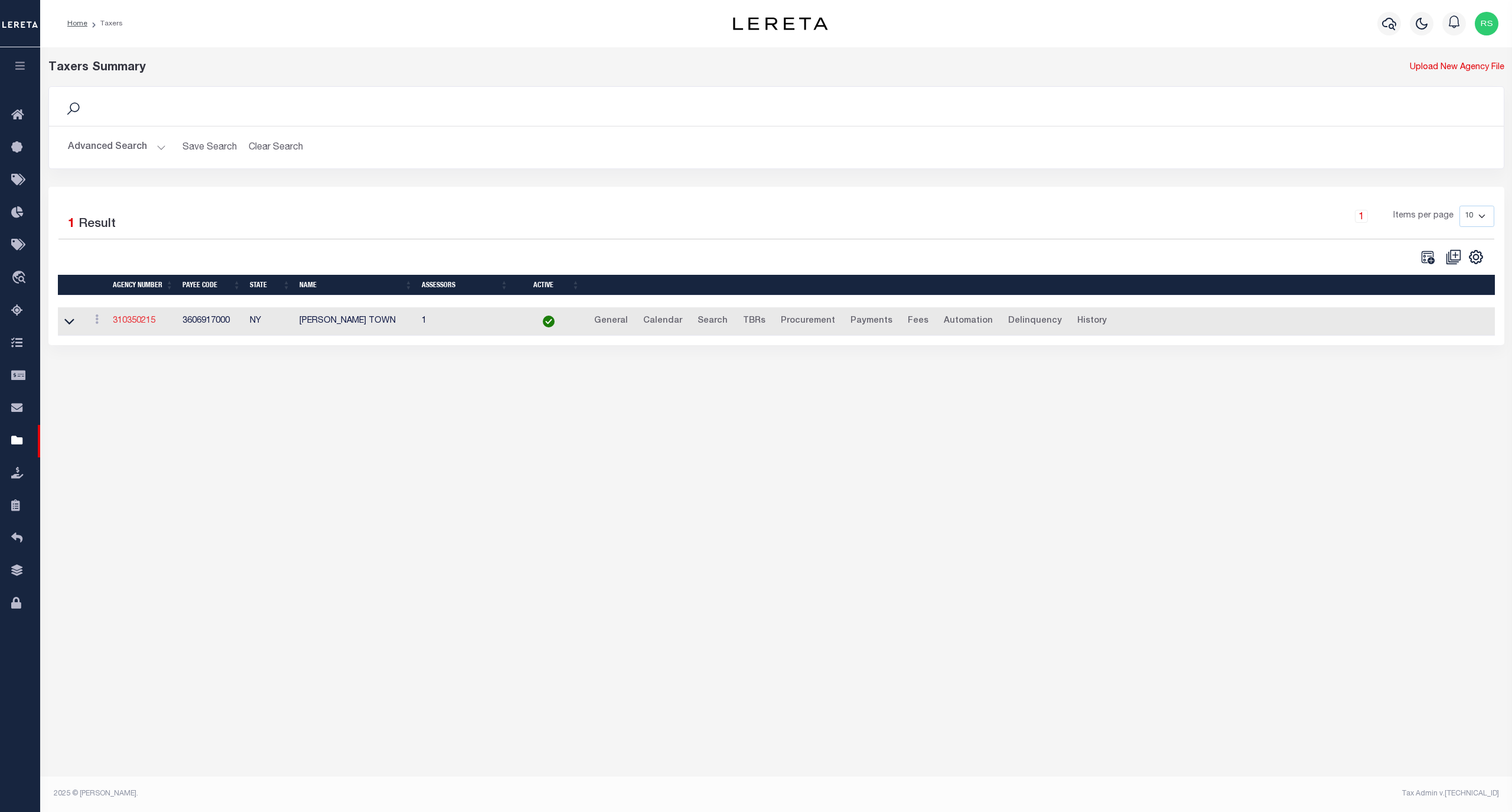
click at [145, 319] on link "310350215" at bounding box center [134, 321] width 42 height 9
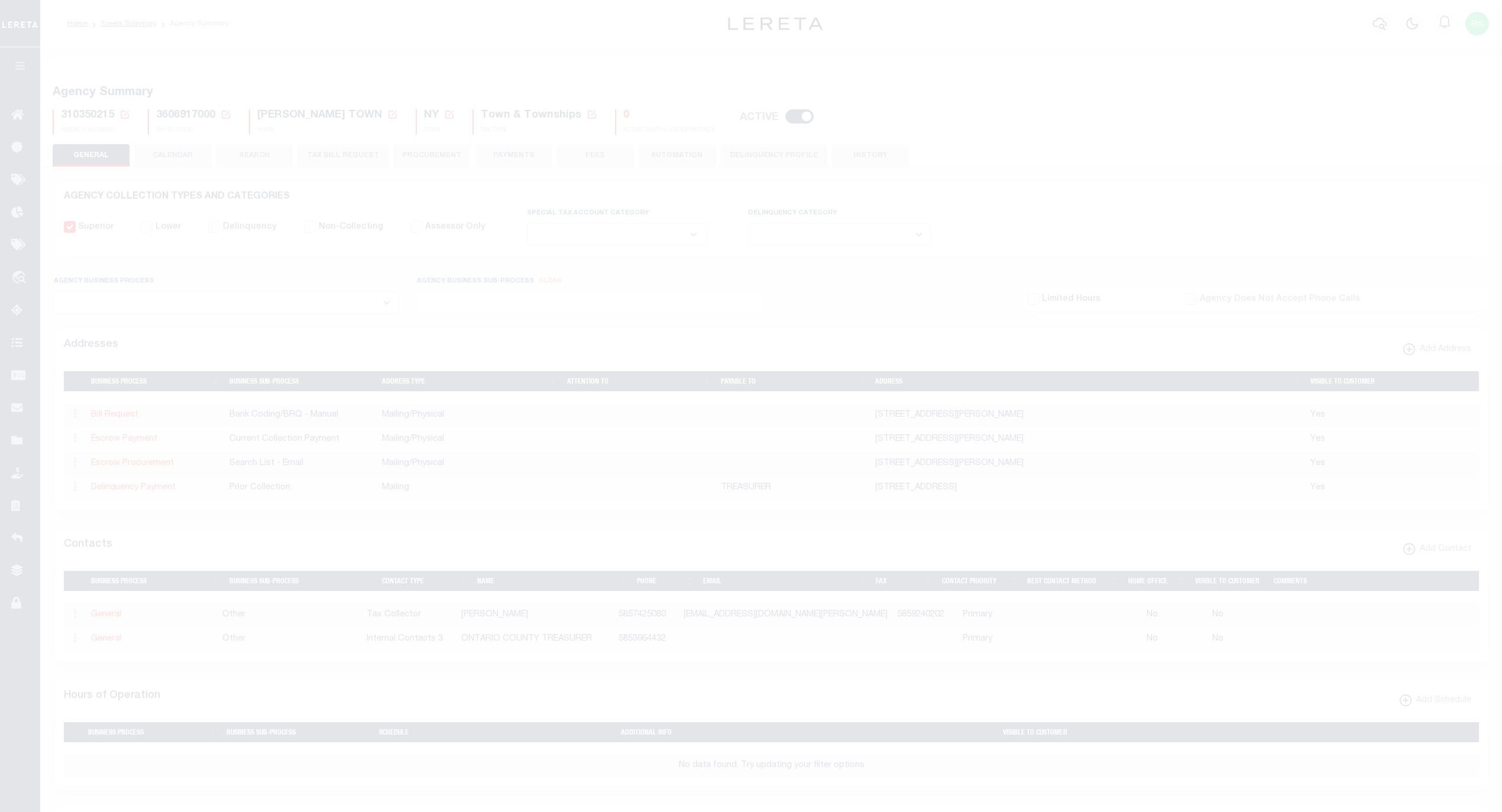
select select
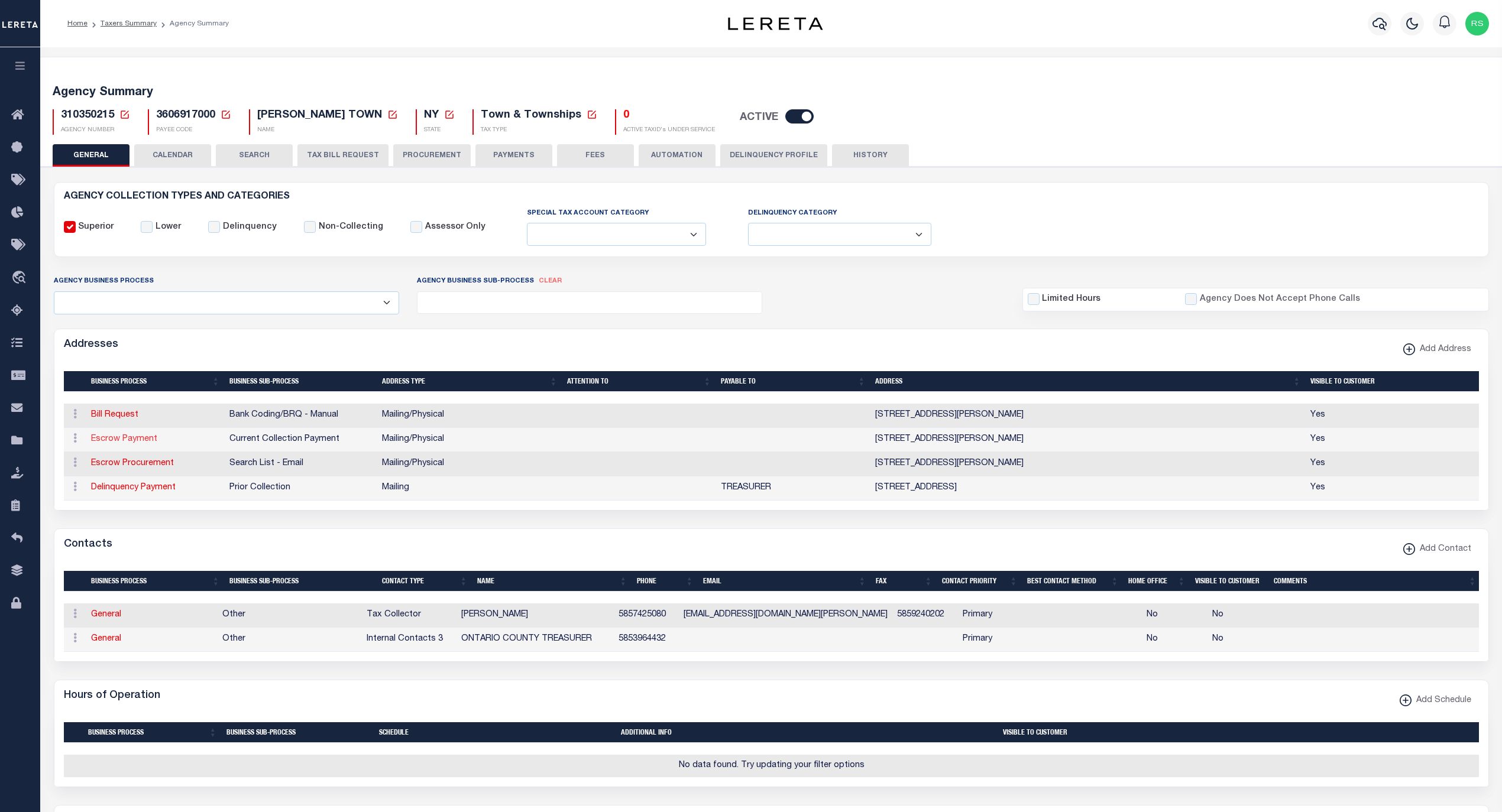
click at [132, 440] on link "Escrow Payment" at bounding box center [124, 439] width 67 height 9
select select "1"
checkbox input "false"
select select
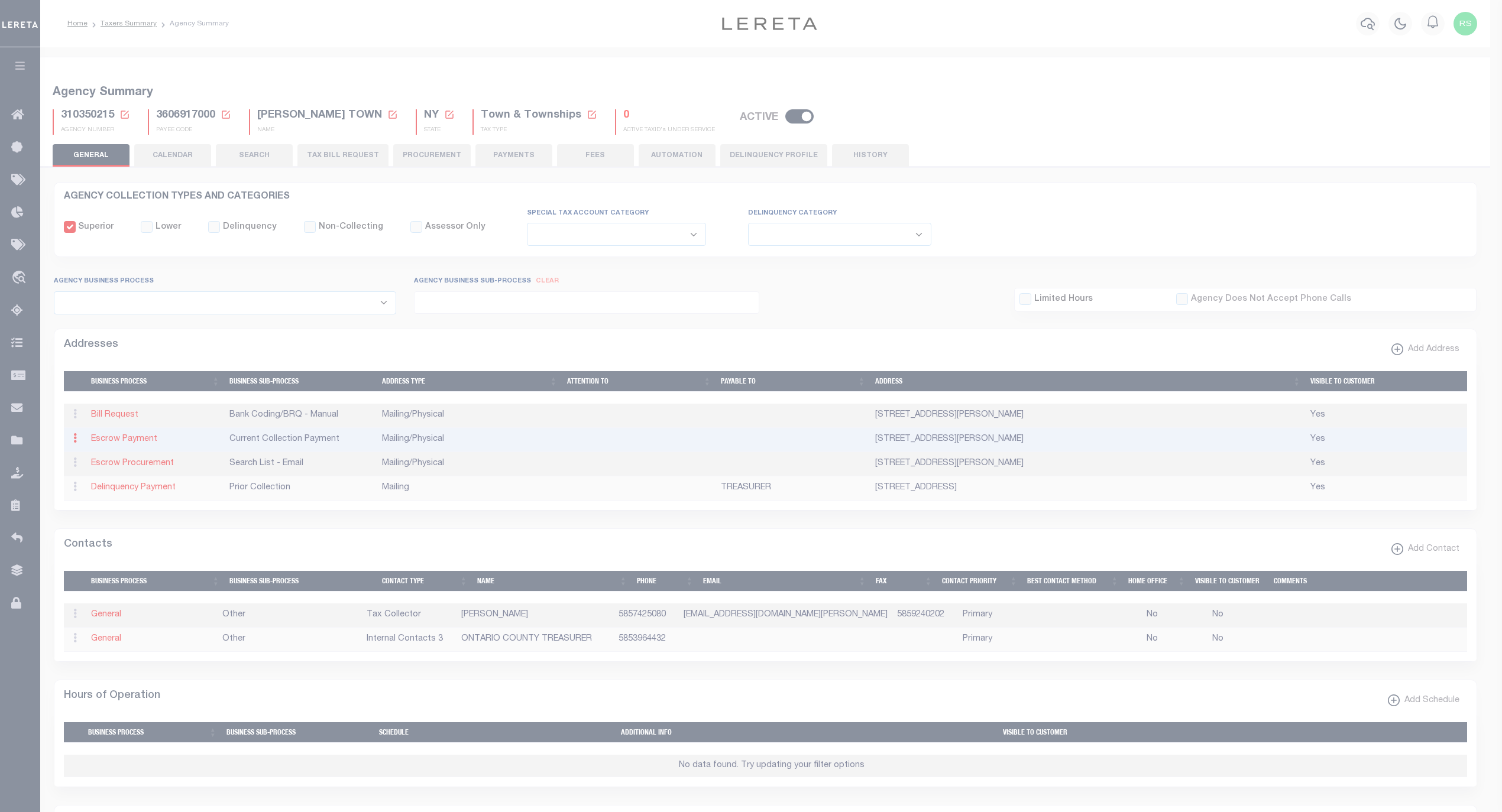
type input "[STREET_ADDRESS]"
type input "[PERSON_NAME]"
select select "NY"
type input "14564-1301"
select select "5"
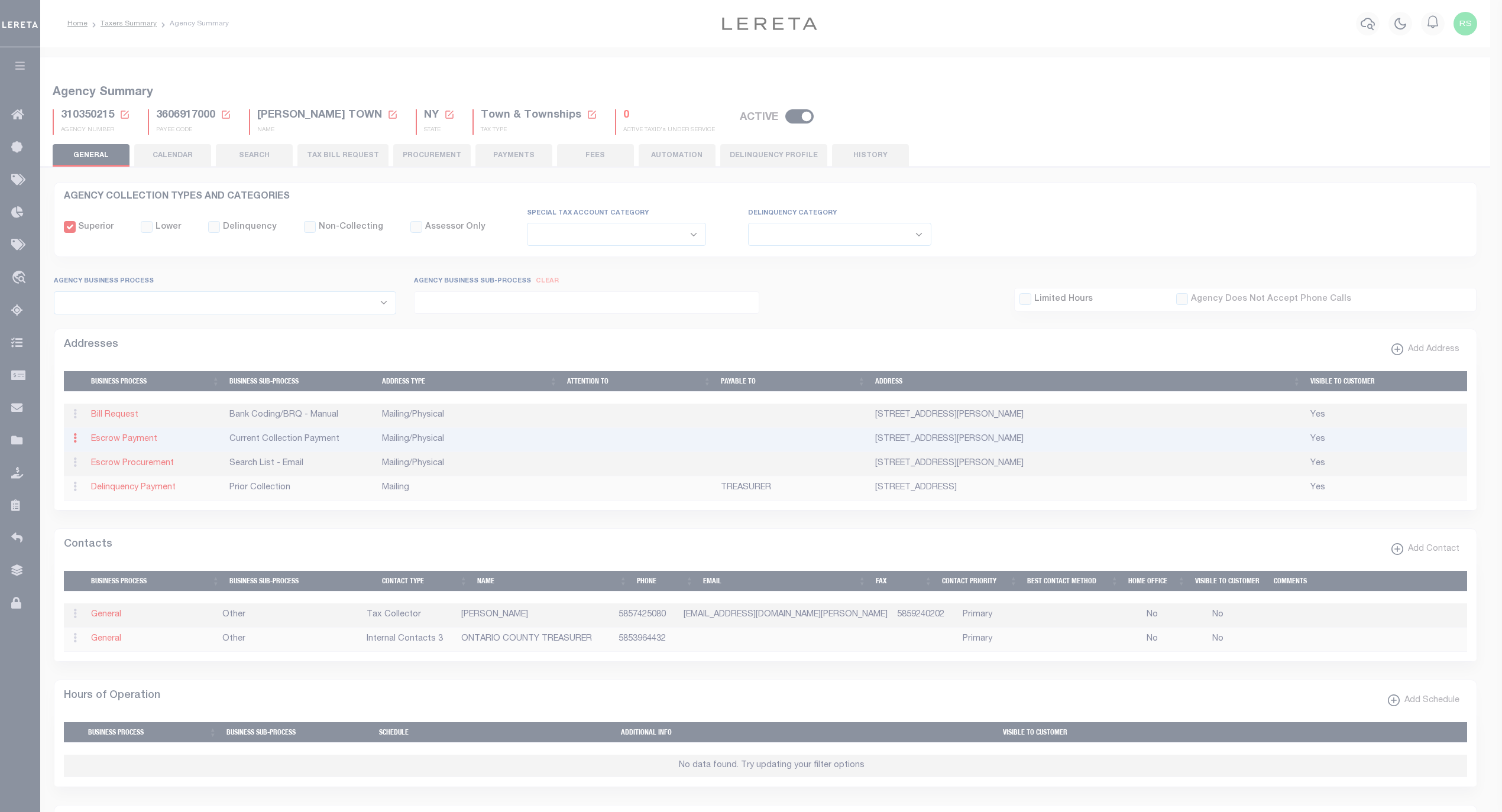
checkbox input "true"
select select "3"
select select "11"
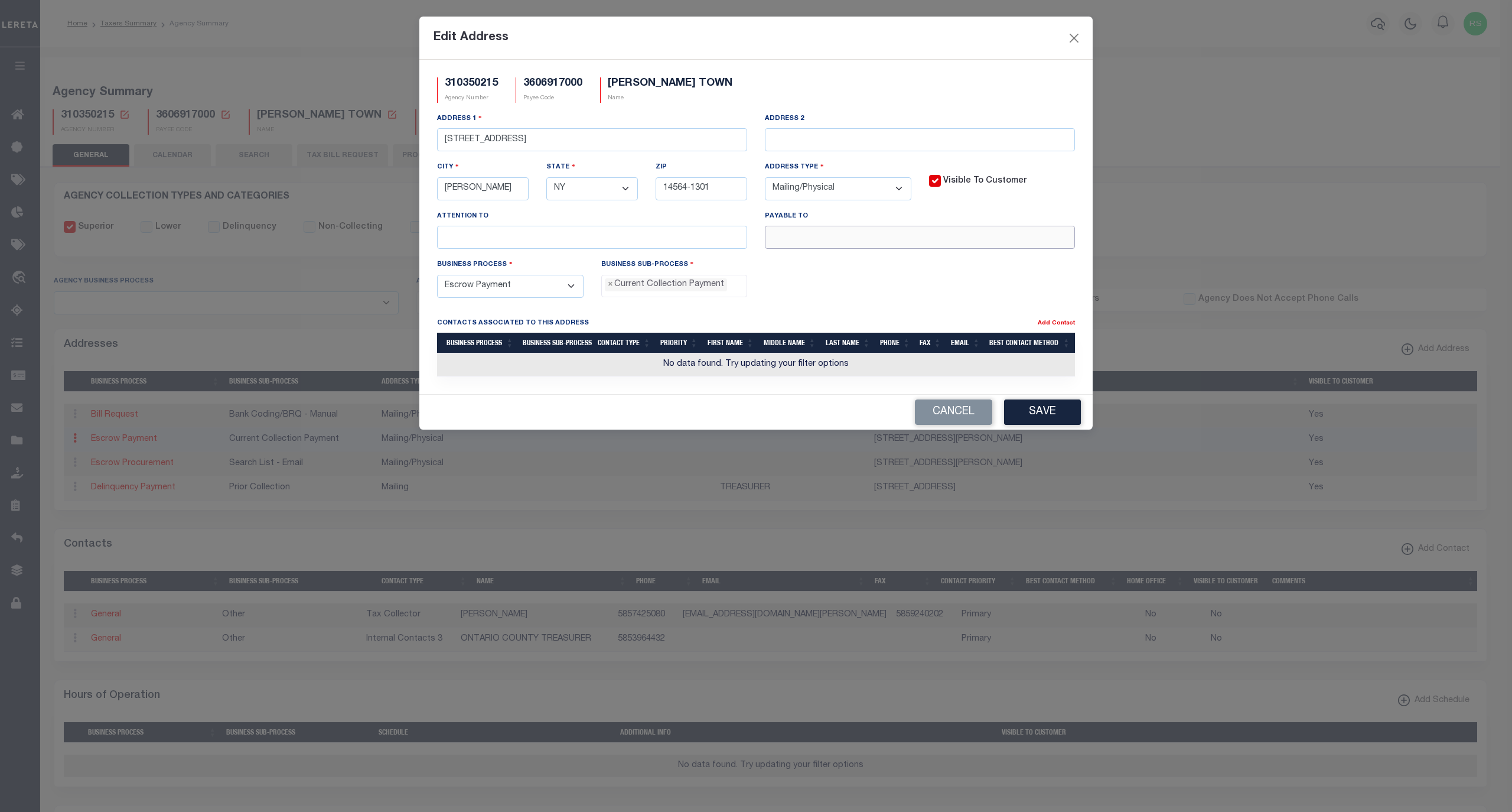
click at [806, 249] on input "text" at bounding box center [919, 237] width 310 height 23
paste input "[PERSON_NAME] TAX RECEIVER"
type input "[PERSON_NAME] TAX RECEIVER"
click at [1026, 424] on button "Save" at bounding box center [1042, 412] width 77 height 25
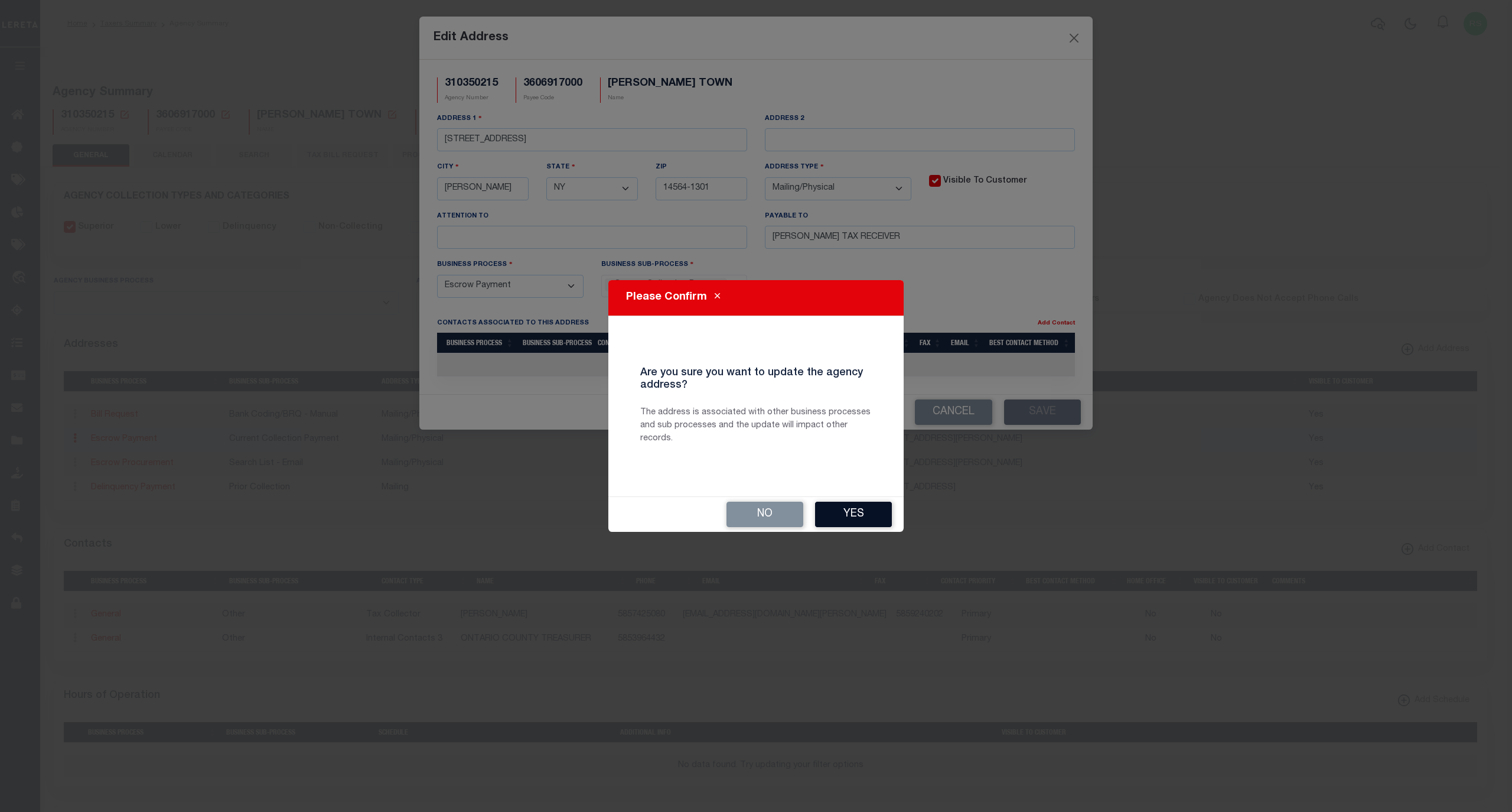
click at [855, 512] on button "Yes" at bounding box center [854, 514] width 77 height 25
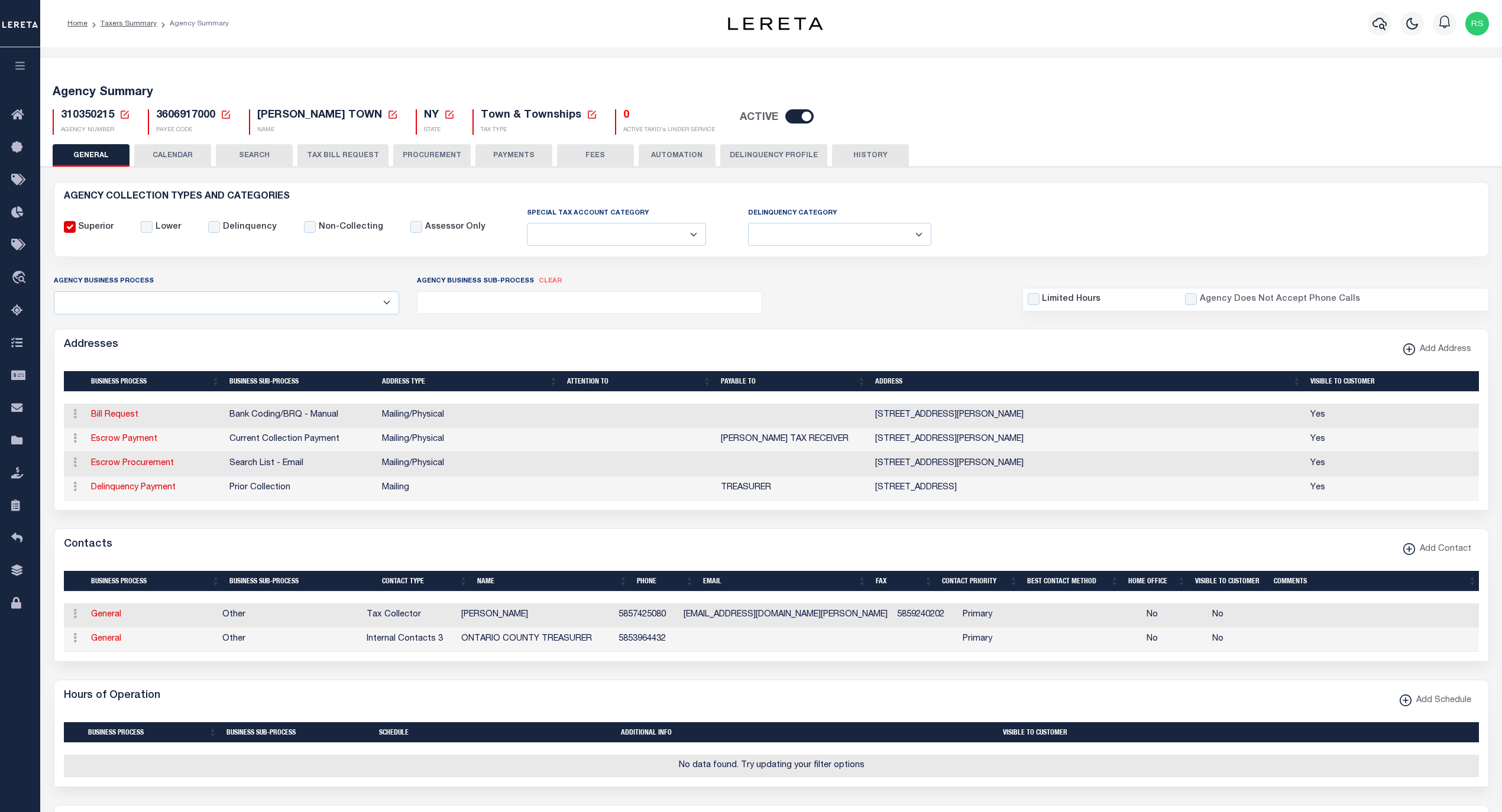
click at [504, 156] on button "PAYMENTS" at bounding box center [513, 155] width 77 height 23
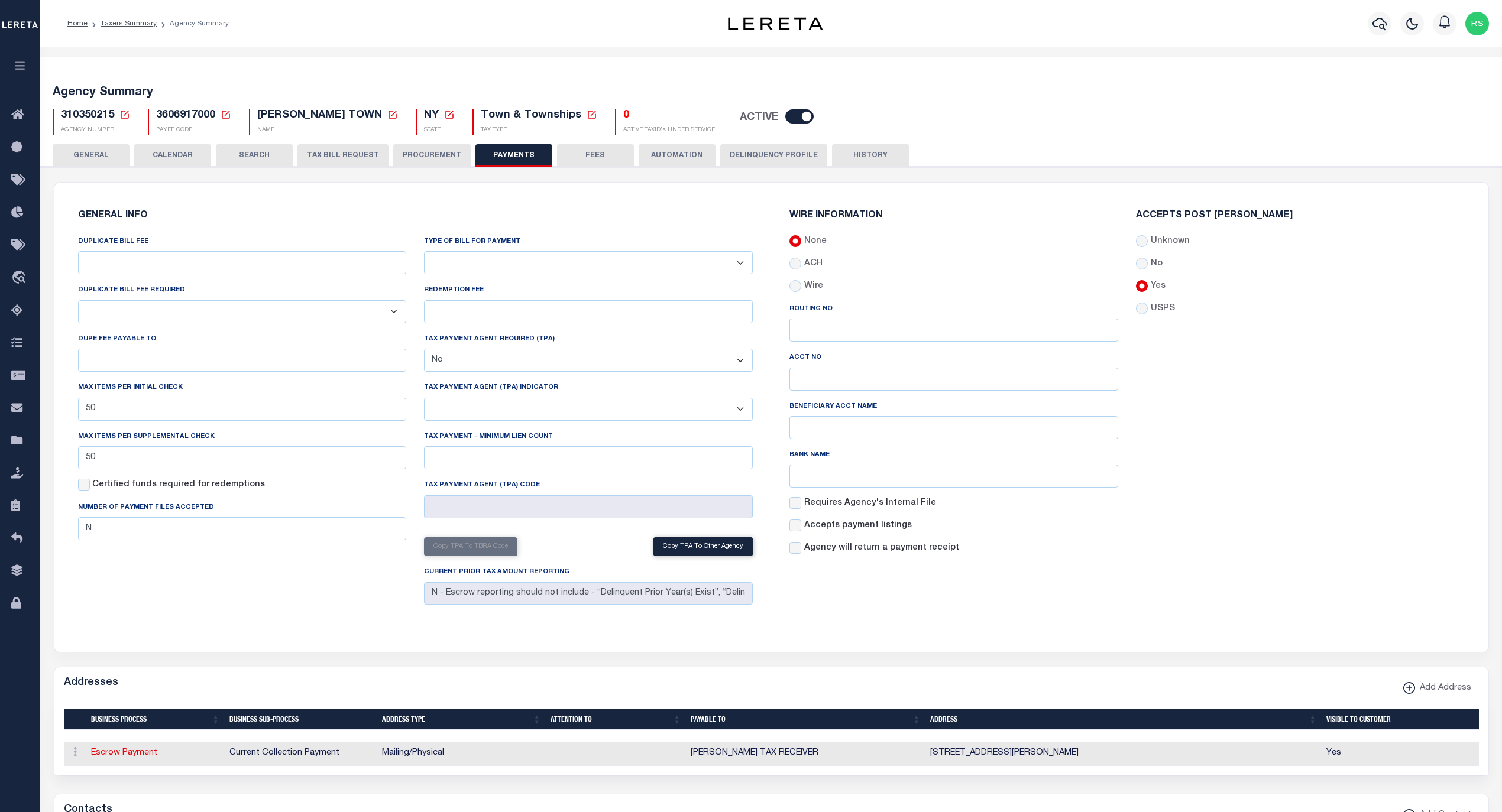
click at [90, 151] on button "GENERAL" at bounding box center [91, 155] width 77 height 23
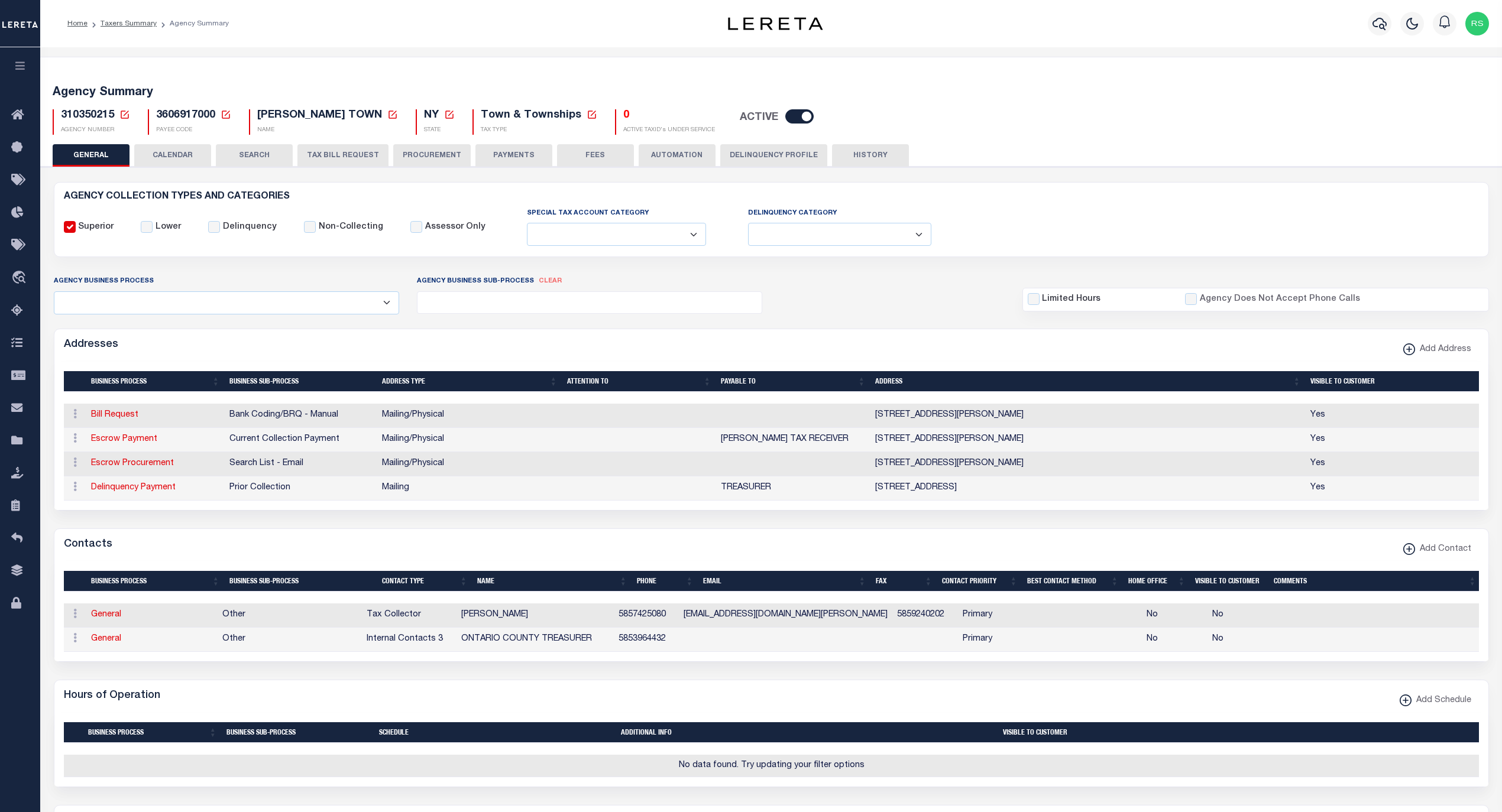
click at [918, 548] on div "Contacts Add Contact" at bounding box center [772, 545] width 1434 height 33
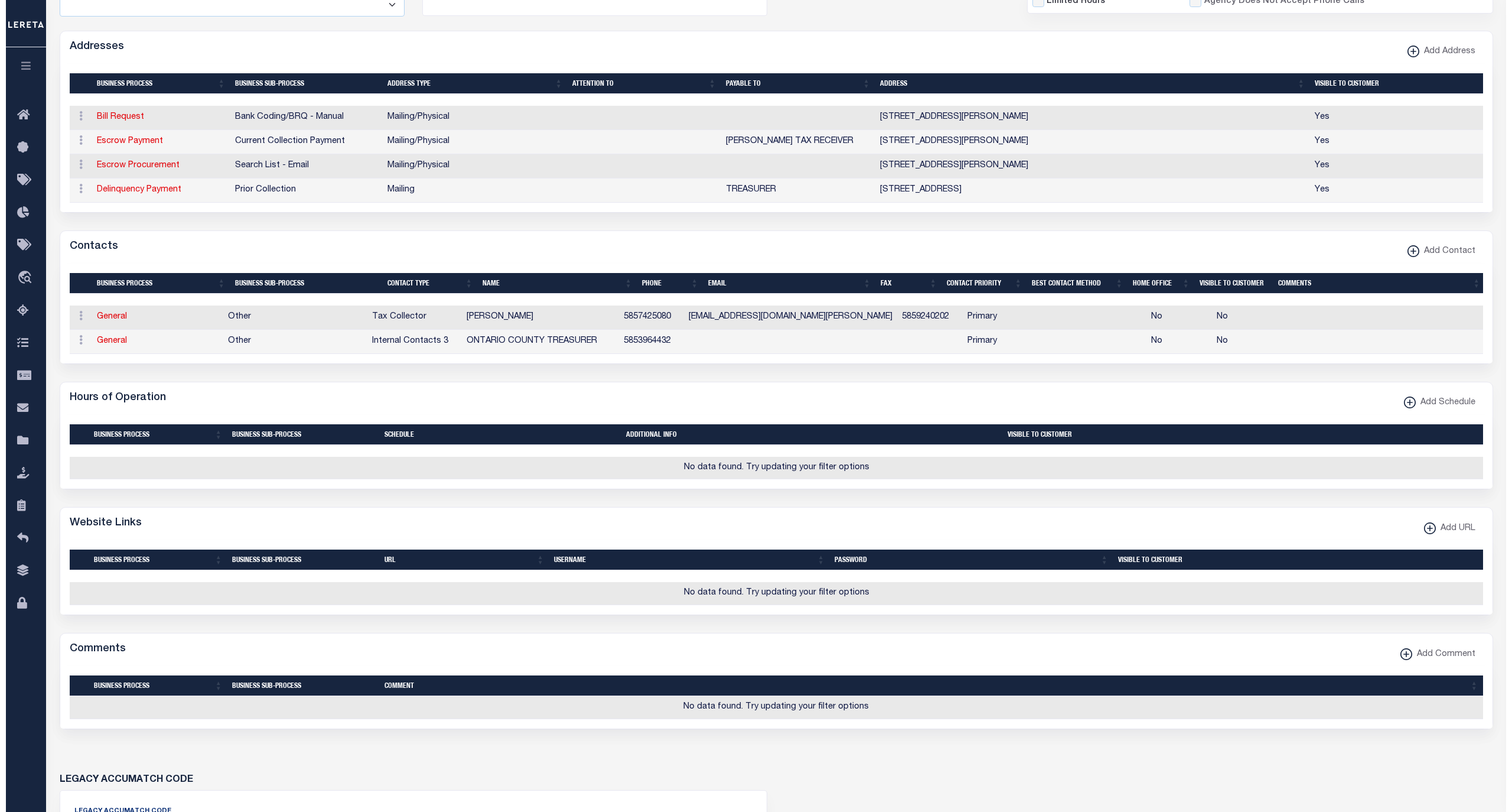
scroll to position [393, 0]
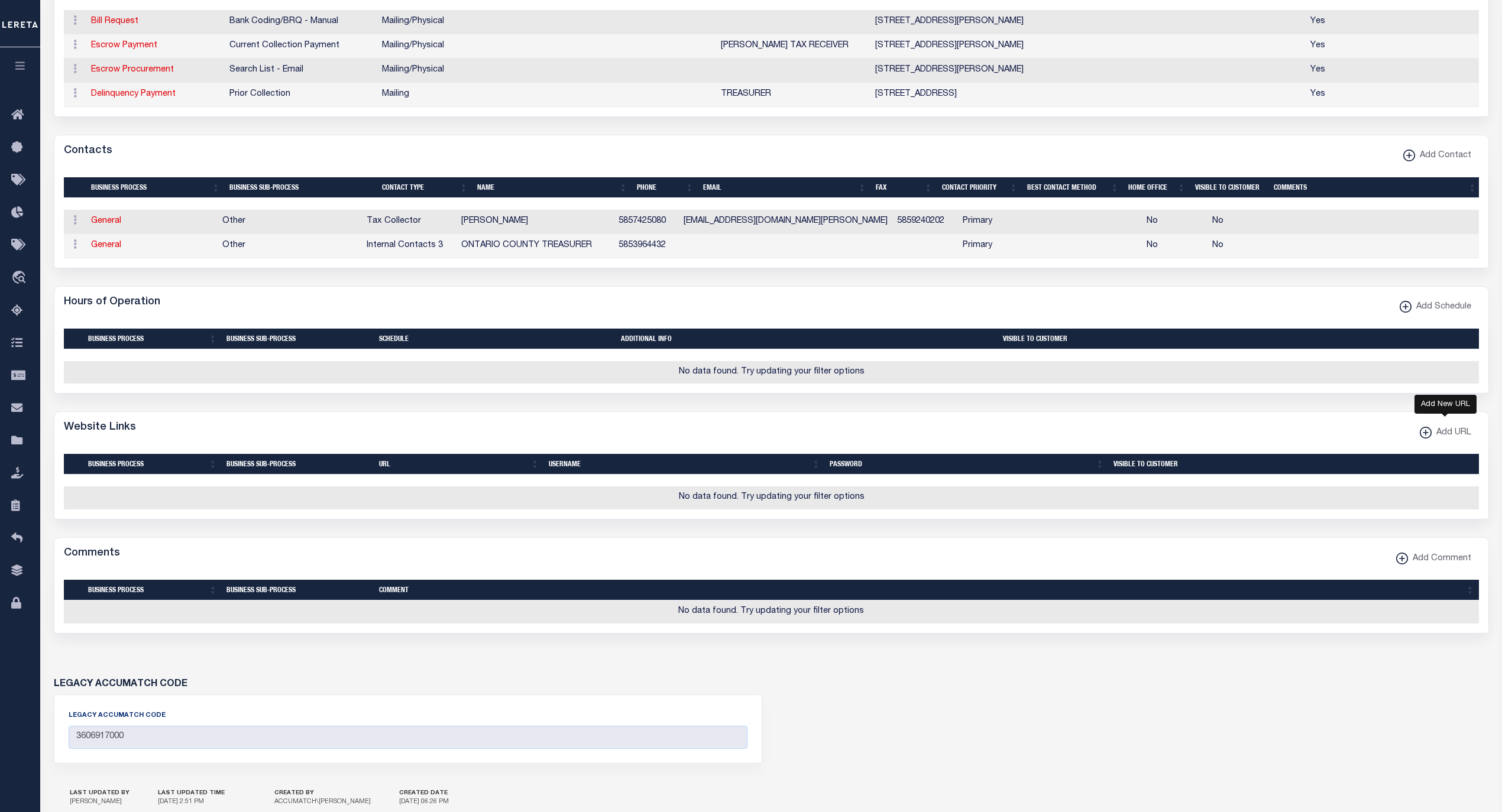
click at [1425, 440] on div "Add URL" at bounding box center [1446, 433] width 52 height 13
select select
checkbox input "true"
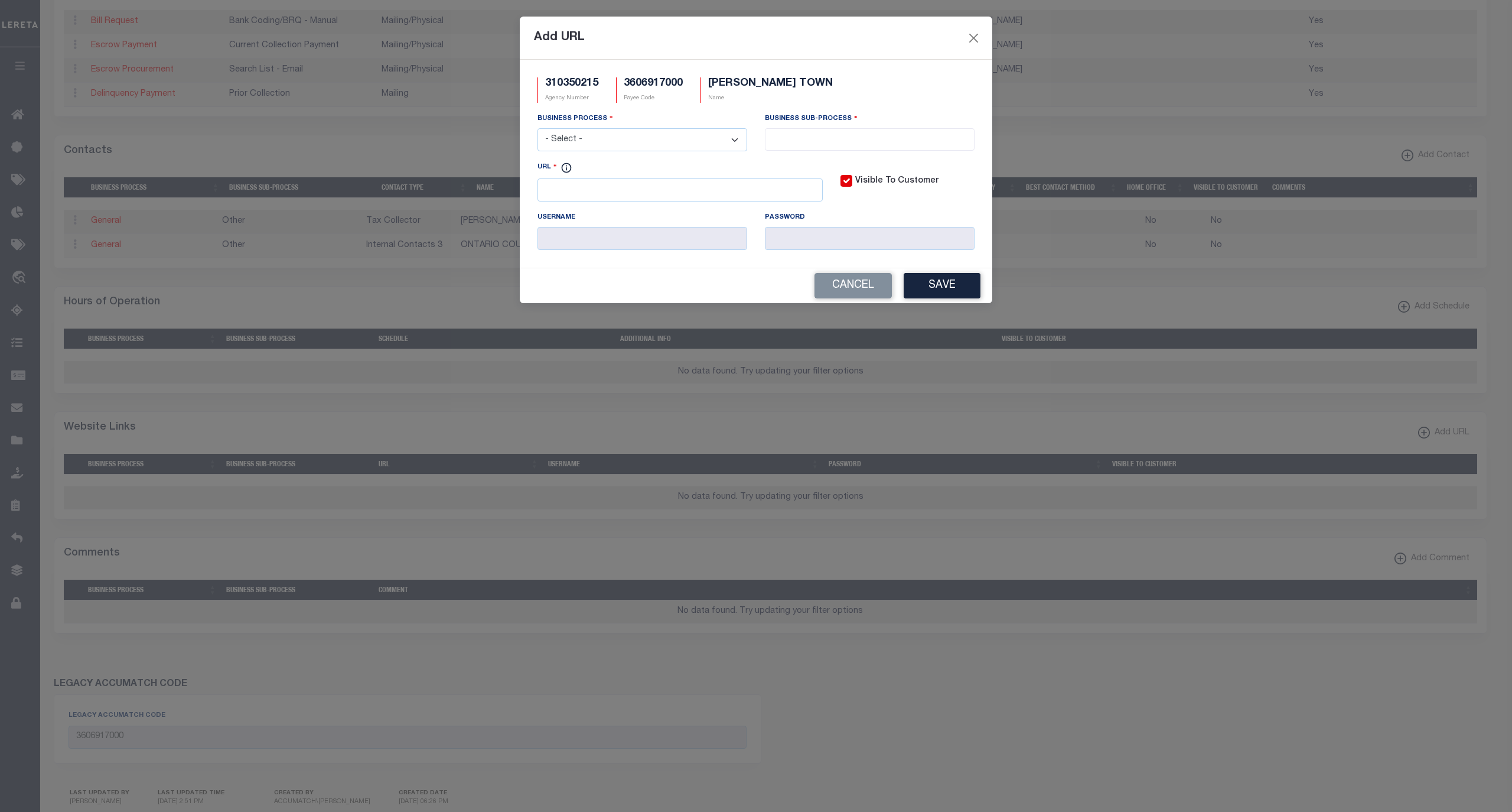
click at [610, 175] on div "URL" at bounding box center [680, 181] width 285 height 41
click at [612, 183] on input "URL" at bounding box center [680, 189] width 285 height 23
paste input "[URL][DOMAIN_NAME]"
type input "[URL][DOMAIN_NAME]"
click at [617, 148] on select "- Select - All Automation Bill Request Delinquency Payment Delinquency Procurem…" at bounding box center [643, 139] width 210 height 23
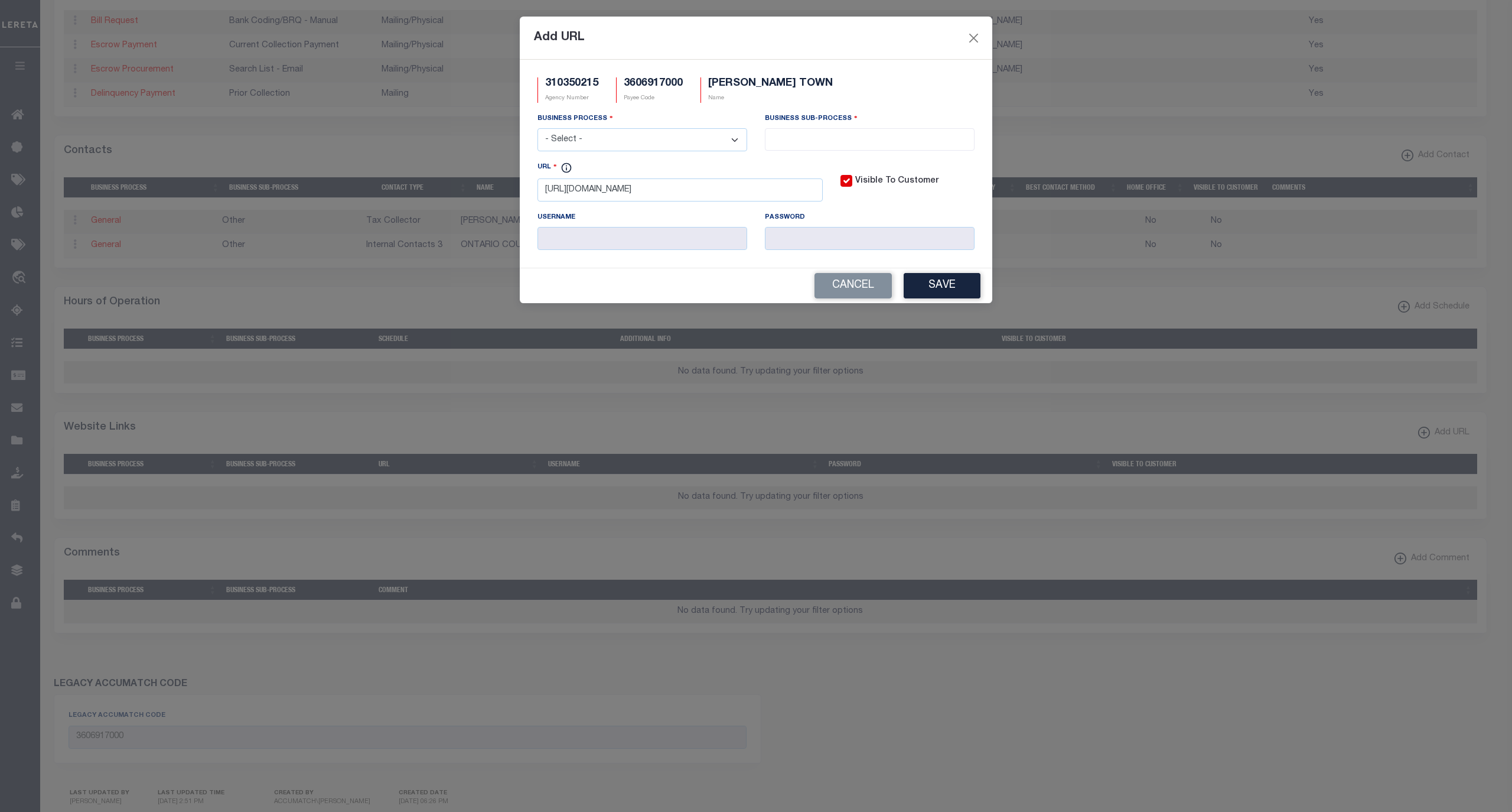
select select "6"
click at [538, 130] on select "- Select - All Automation Bill Request Delinquency Payment Delinquency Procurem…" at bounding box center [643, 139] width 210 height 23
click at [809, 149] on span at bounding box center [869, 139] width 210 height 23
select select "39"
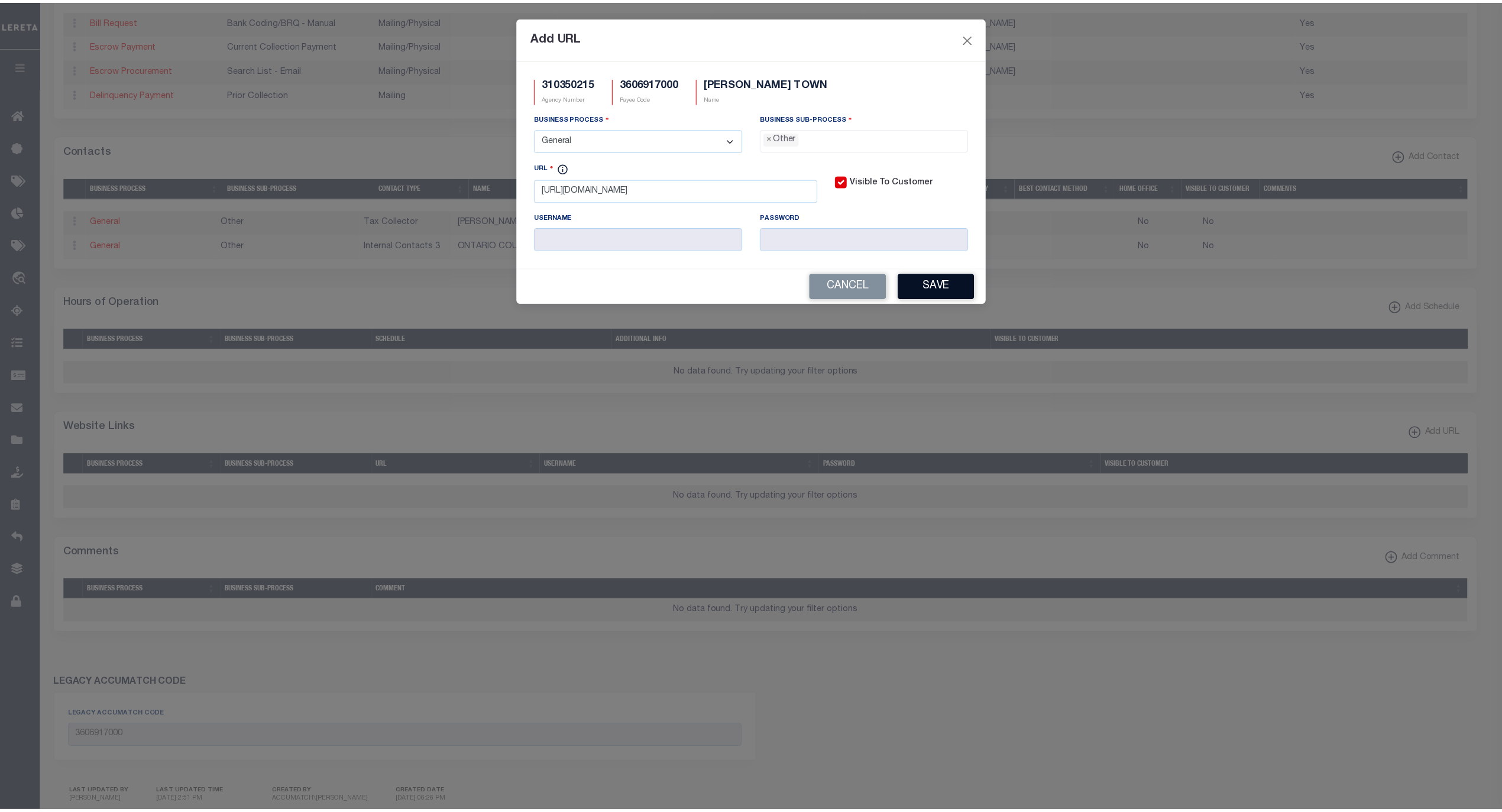
scroll to position [20, 0]
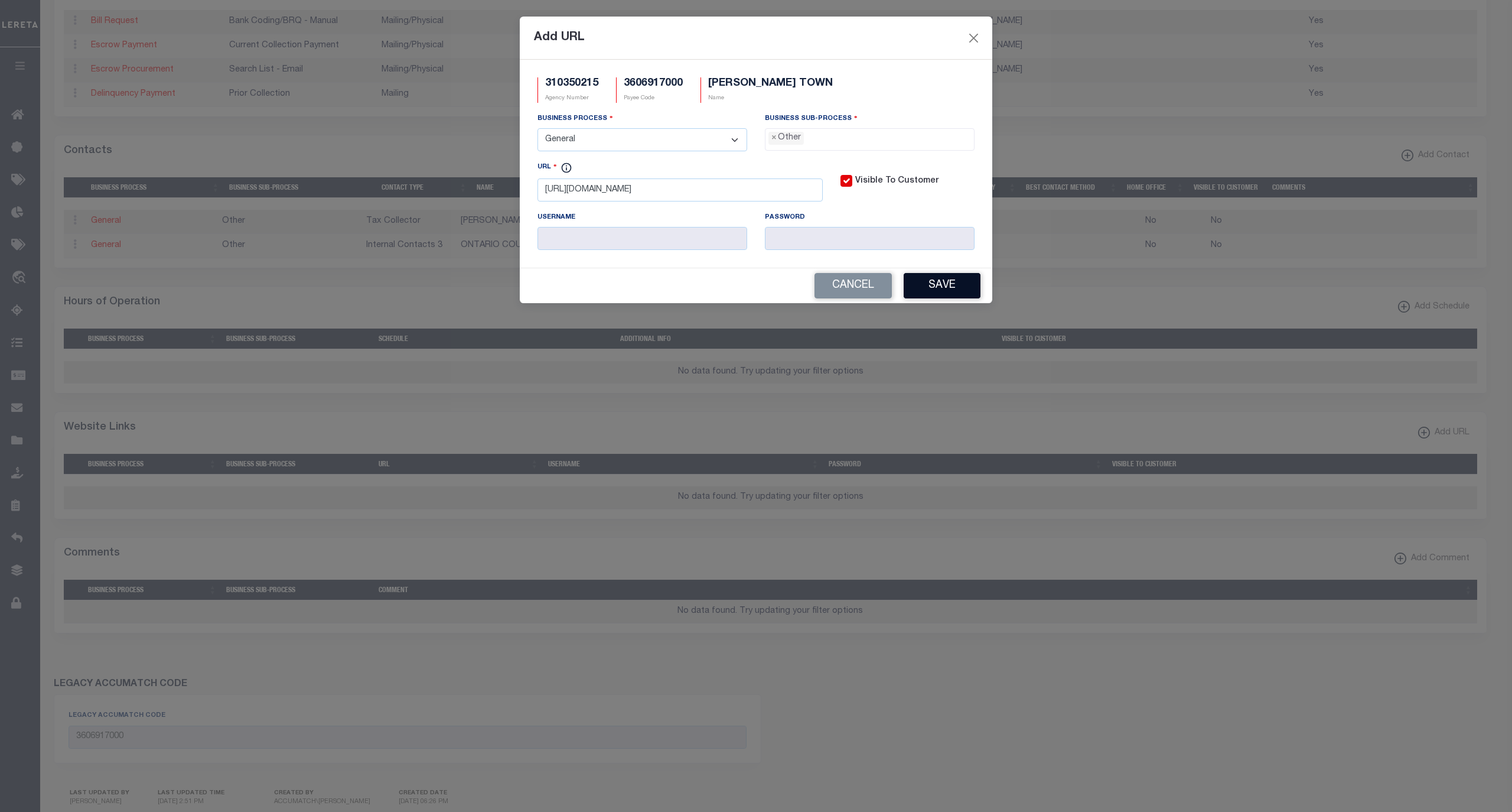
click at [948, 299] on button "Save" at bounding box center [942, 286] width 77 height 25
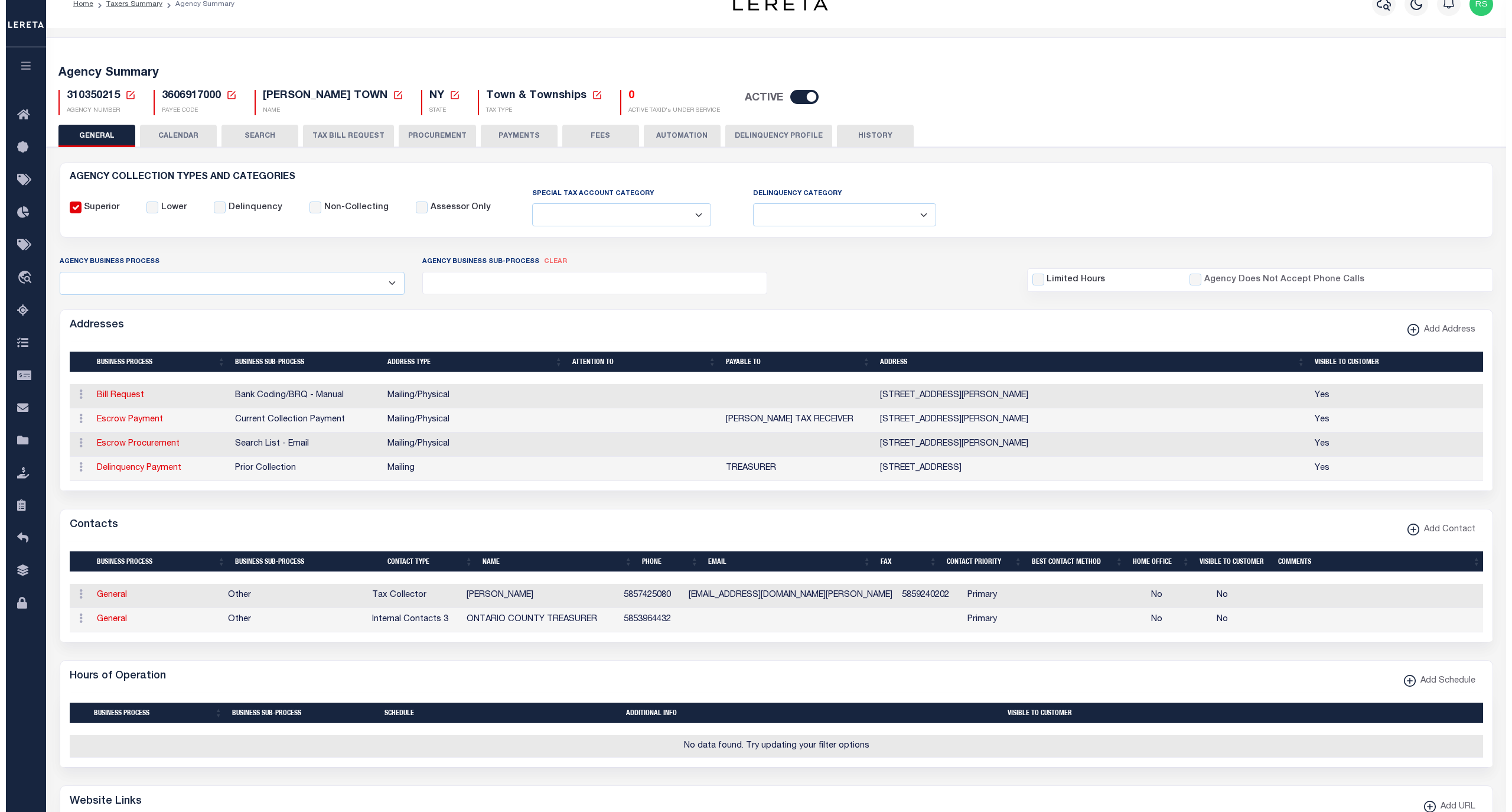
scroll to position [0, 0]
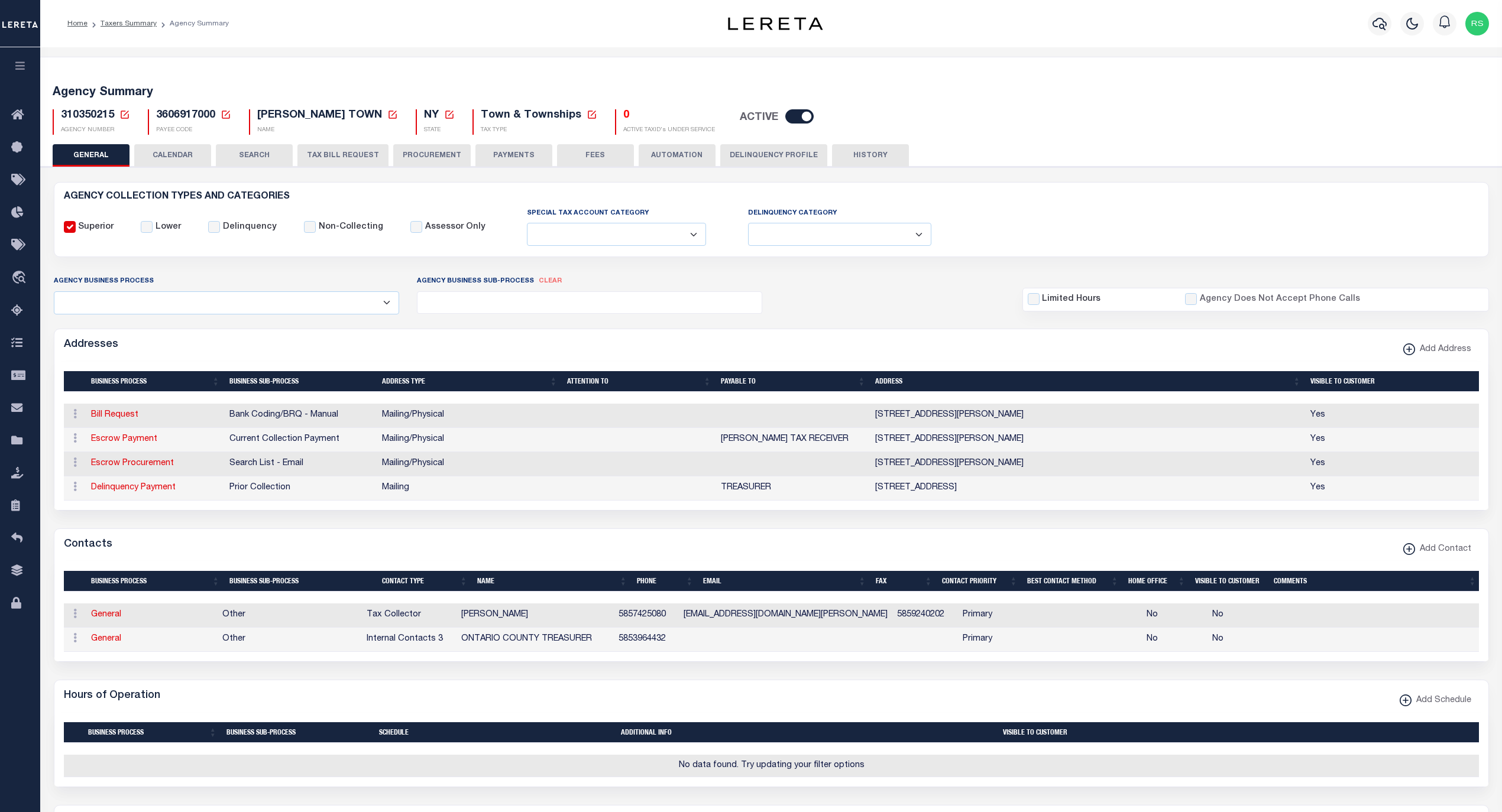
click at [588, 155] on button "FEES" at bounding box center [596, 155] width 77 height 23
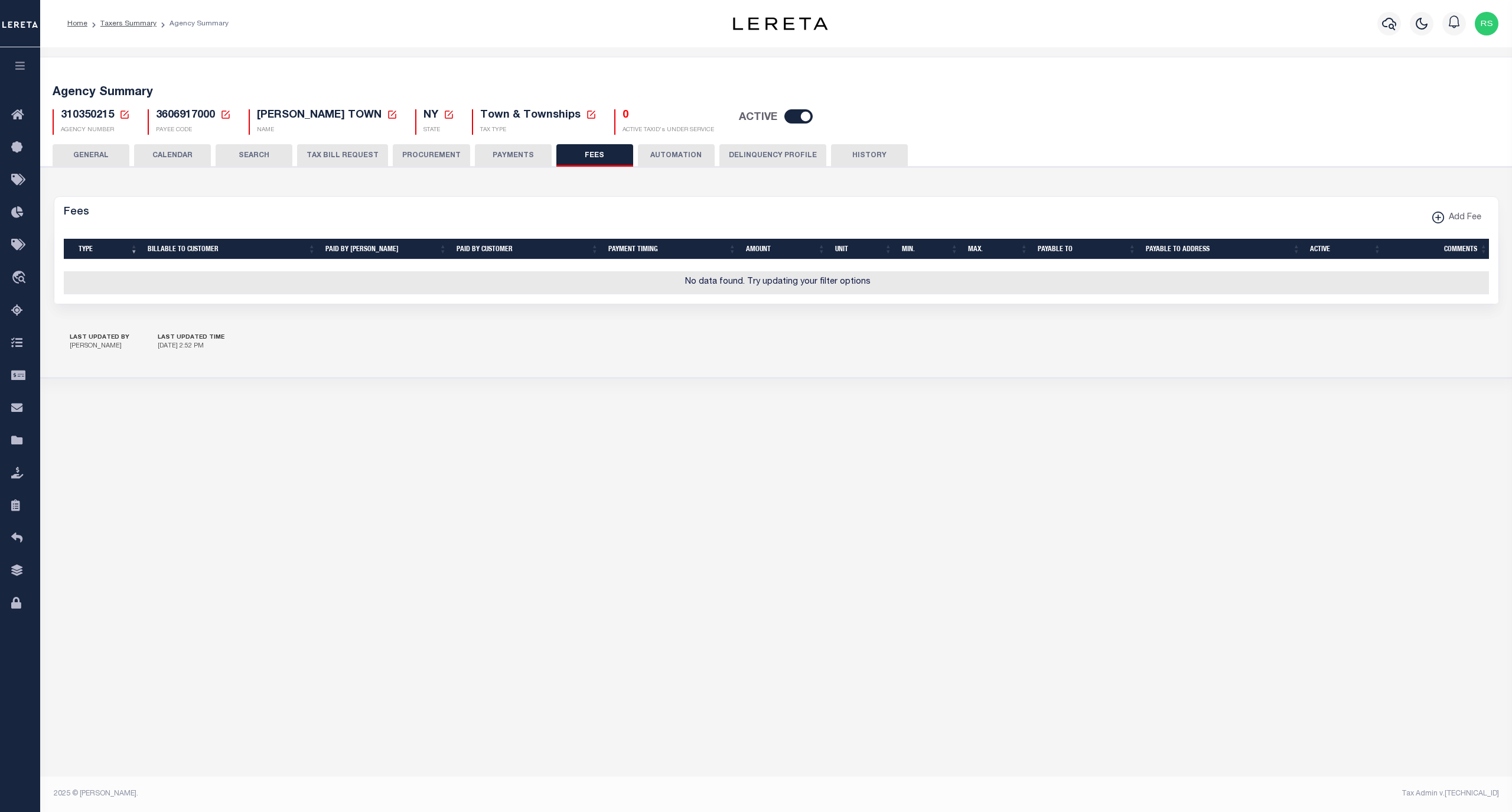
click at [514, 147] on button "PAYMENTS" at bounding box center [513, 155] width 77 height 23
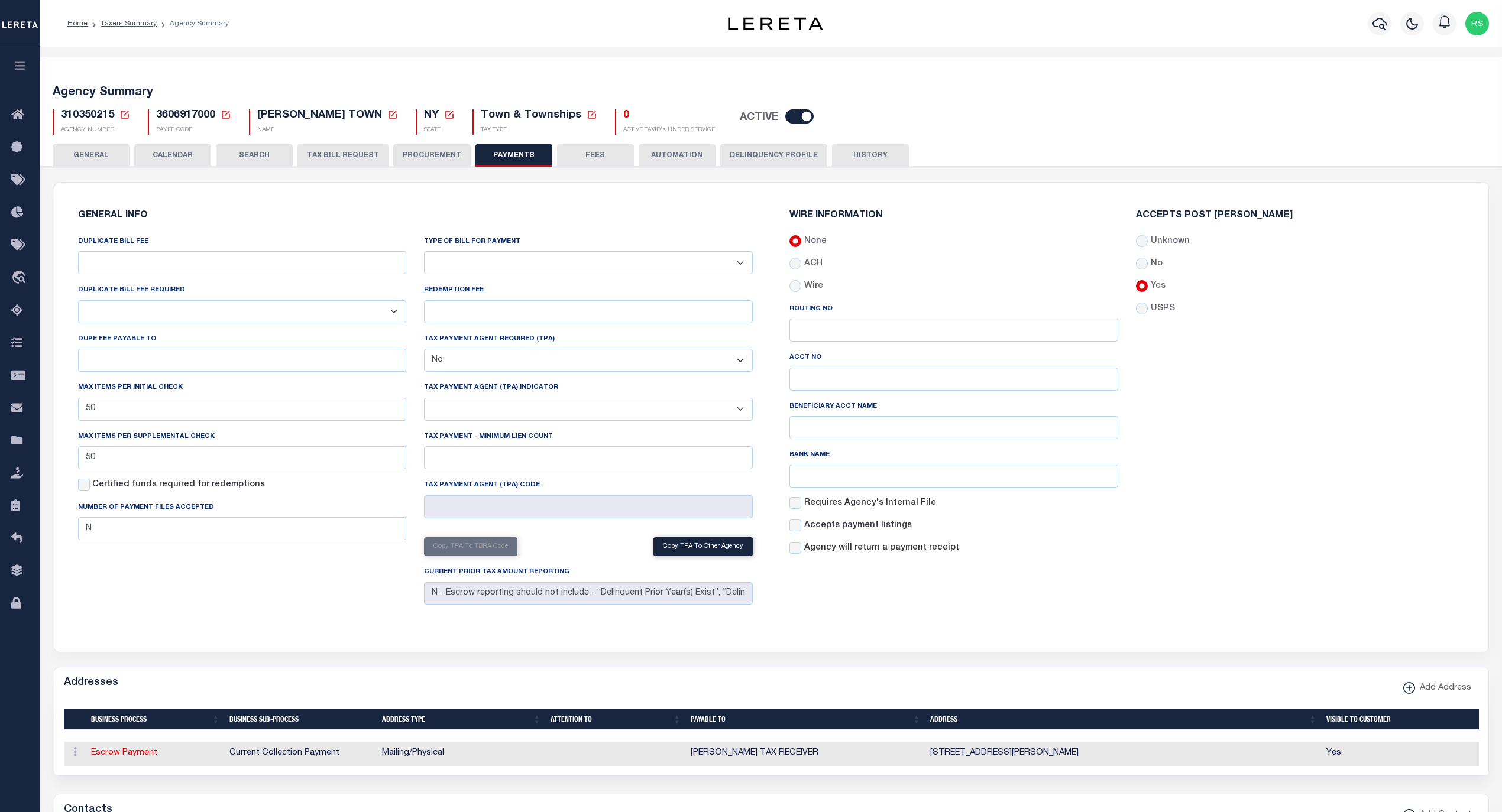
click at [72, 156] on button "GENERAL" at bounding box center [91, 155] width 77 height 23
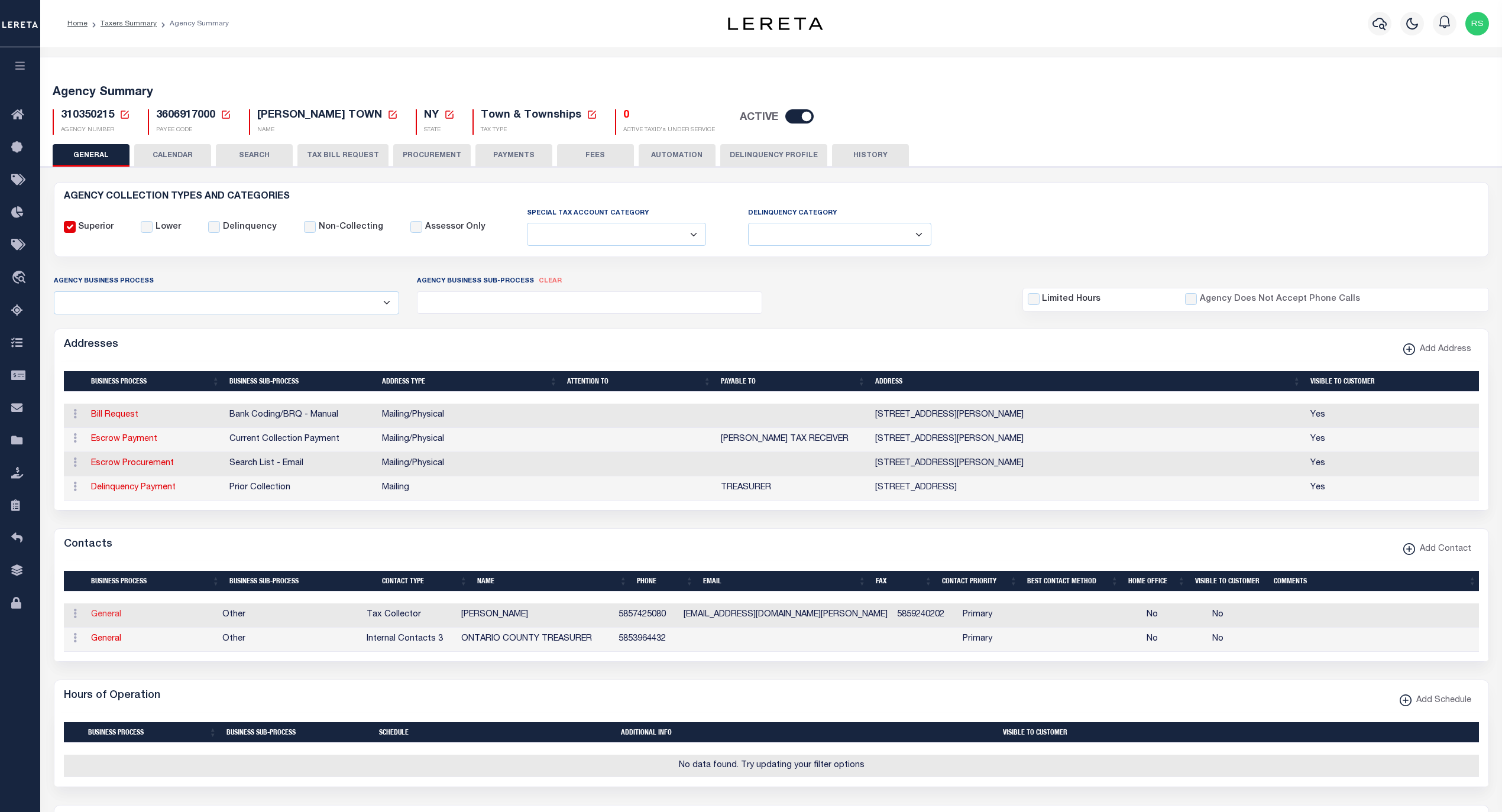
click at [116, 619] on link "General" at bounding box center [106, 614] width 31 height 9
checkbox input "false"
select select
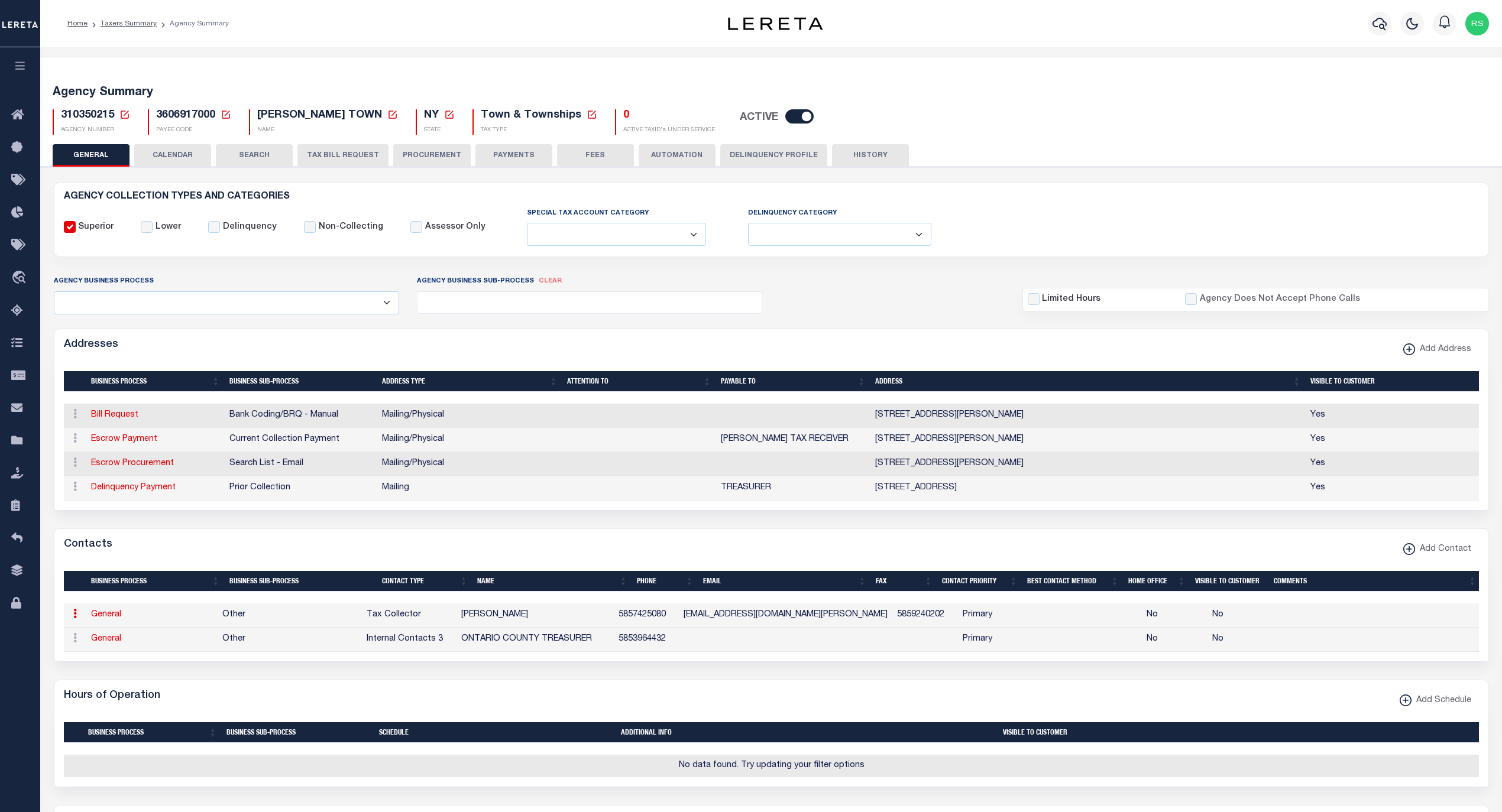
select select "2"
select select "1"
type input "[PERSON_NAME]"
type input "C"
type input "[PERSON_NAME]"
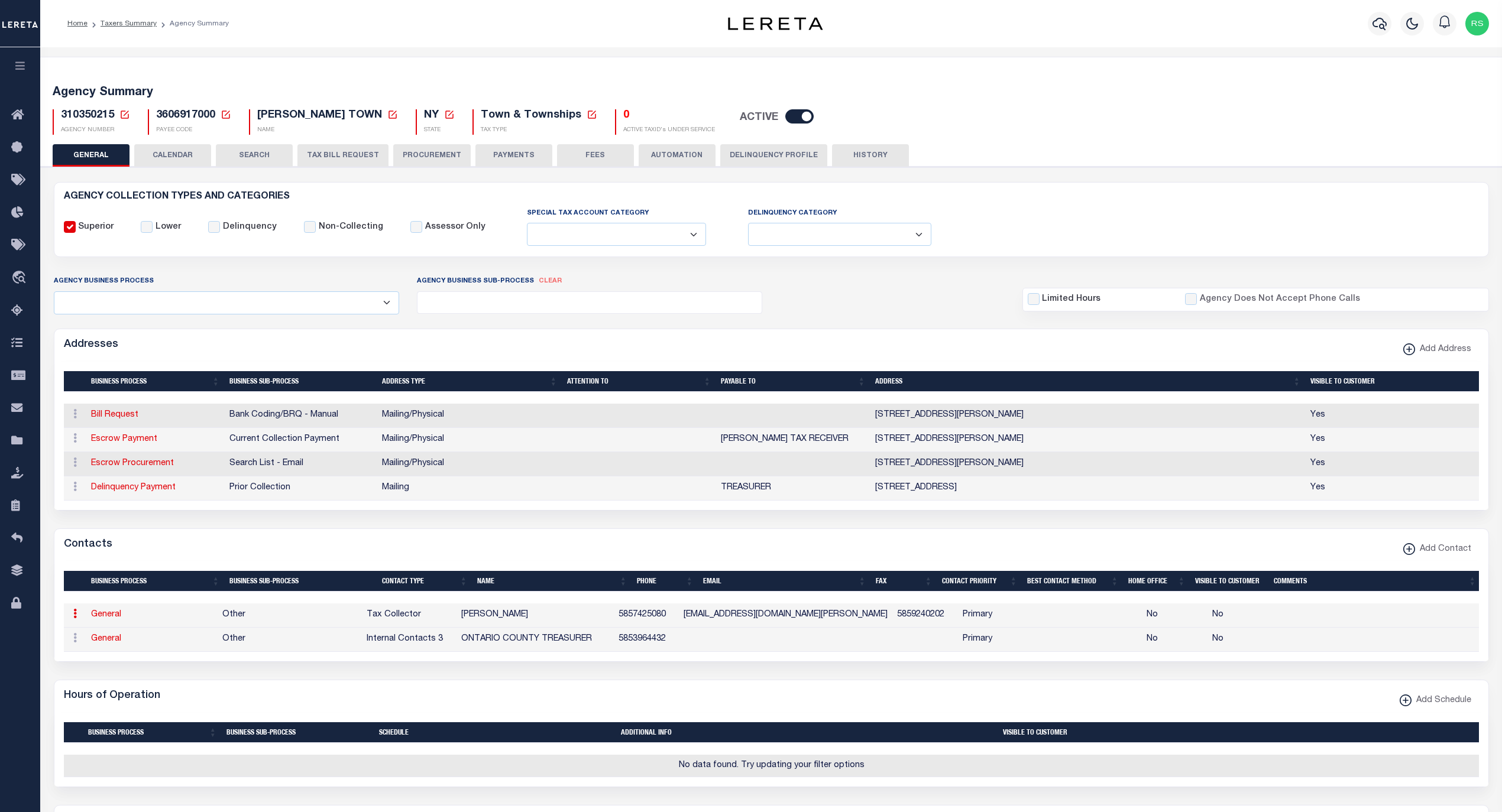
type input "5857425080"
type input "5859240202"
type input "[EMAIL_ADDRESS][DOMAIN_NAME][PERSON_NAME]"
select select "6"
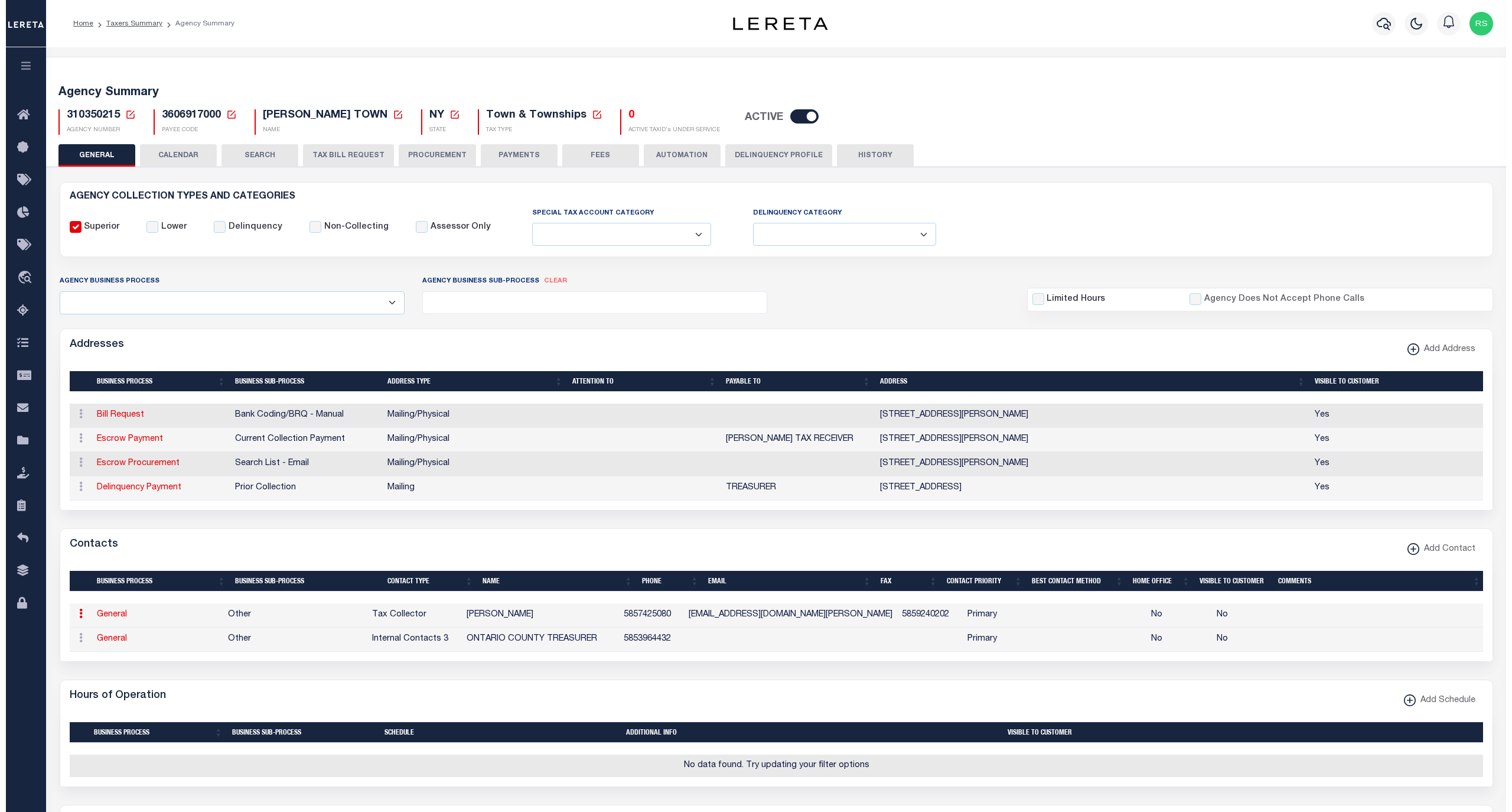
select select "39"
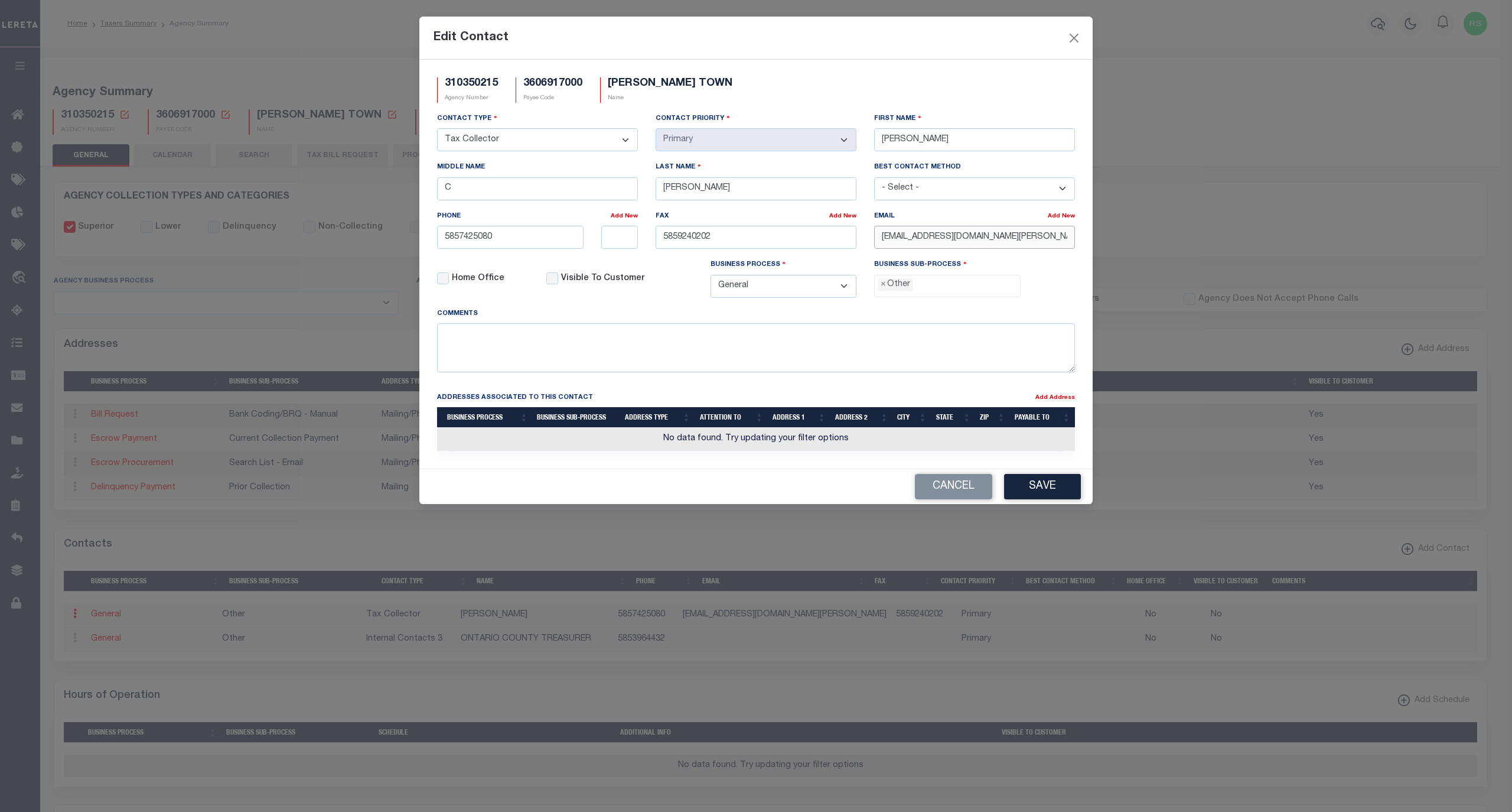
drag, startPoint x: 1033, startPoint y: 246, endPoint x: 791, endPoint y: 239, distance: 242.1
click at [791, 239] on div "Contact Type - Select - Assessor Clerk Internal Contacts 1 Internal Contacts 2 …" at bounding box center [756, 210] width 656 height 195
paste input "[DOMAIN_NAME]"
type input "[EMAIL_ADDRESS][DOMAIN_NAME]"
click at [883, 289] on span "×" at bounding box center [883, 285] width 5 height 13
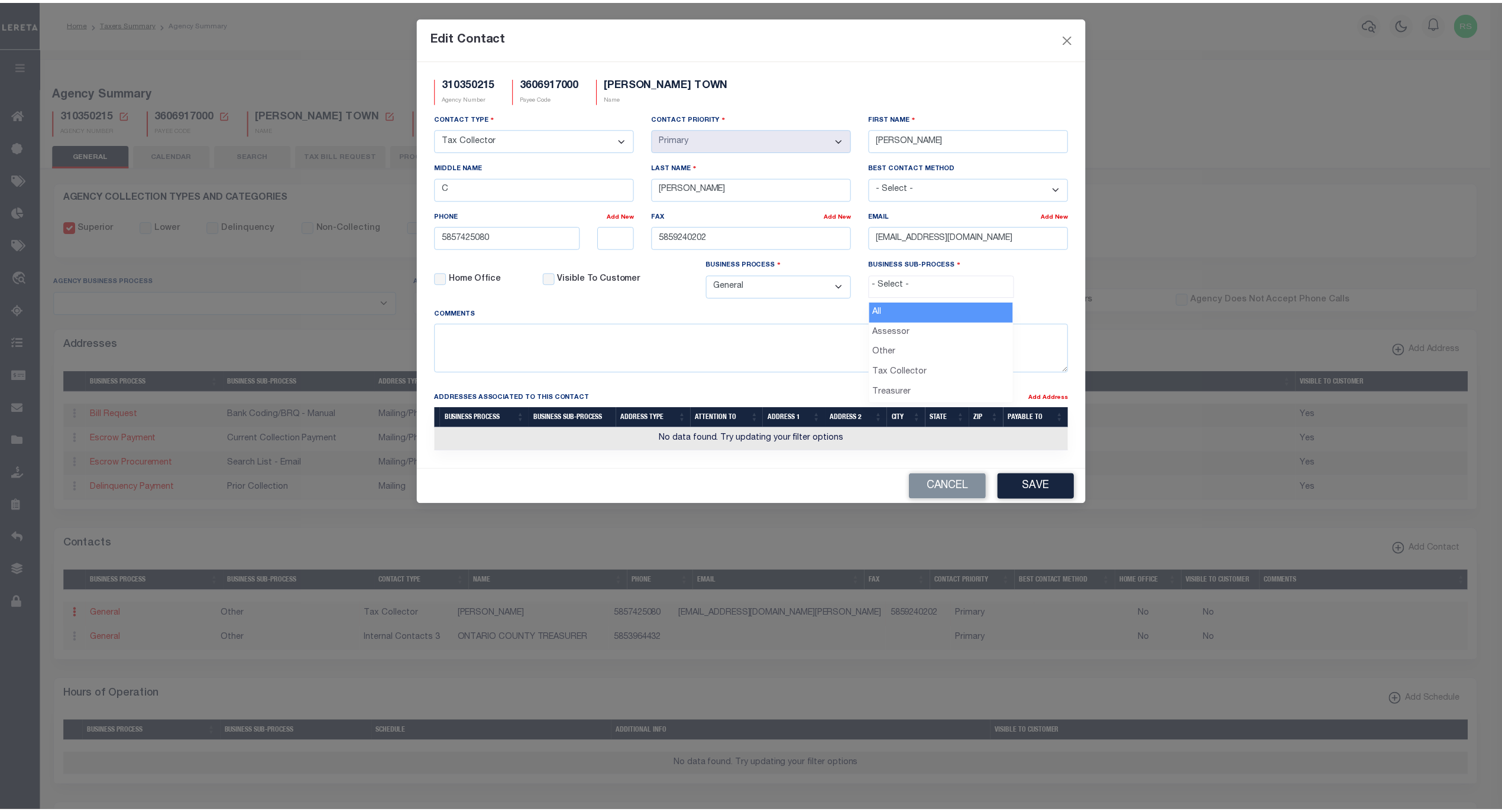
scroll to position [20, 0]
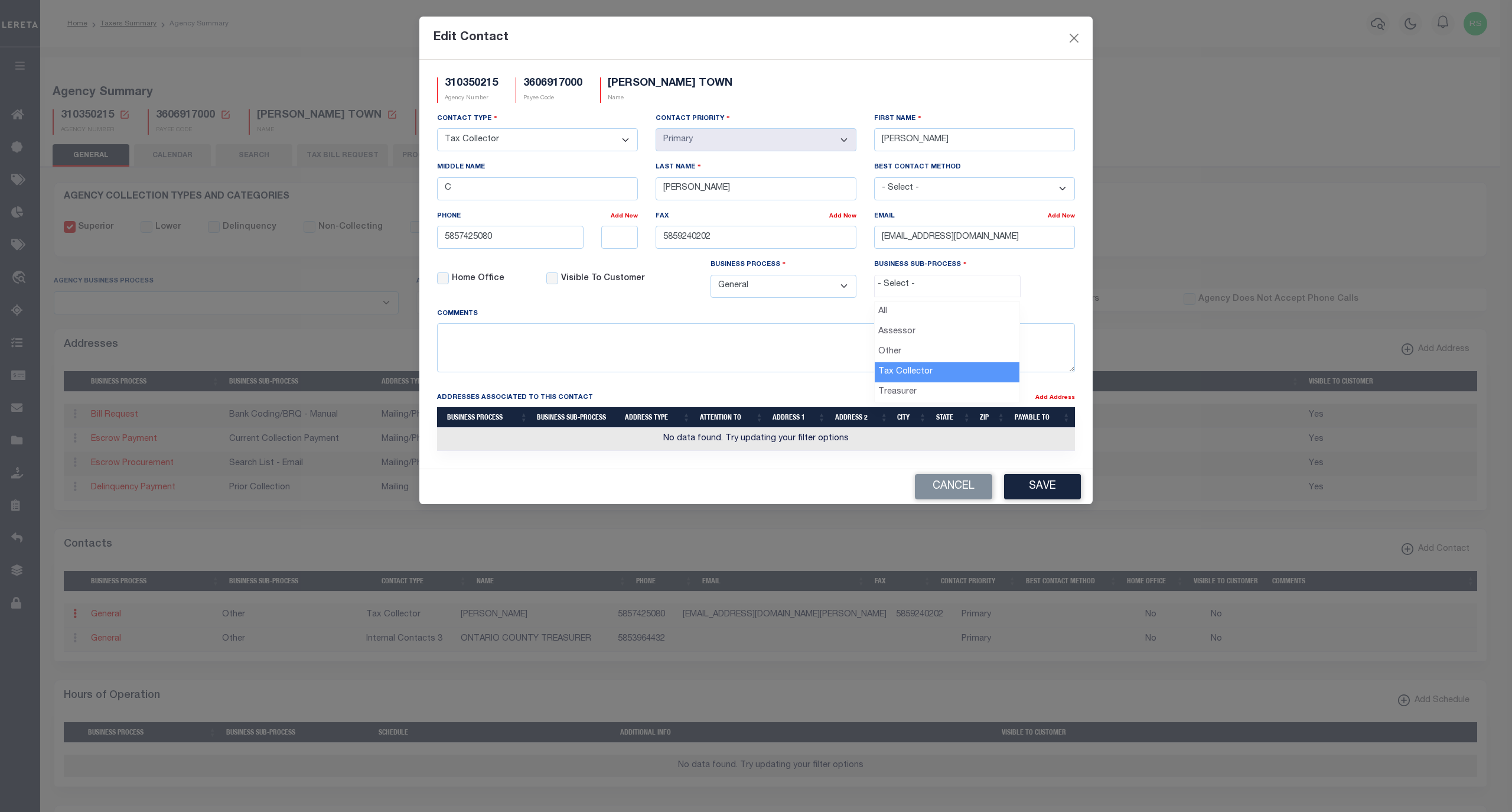
select select "31"
drag, startPoint x: 522, startPoint y: 235, endPoint x: 409, endPoint y: 242, distance: 113.2
click at [409, 242] on div "Edit Contact 310350215 Agency Number 3606917000 Payee Code VICTOR TOWN Name Con…" at bounding box center [756, 406] width 1512 height 812
paste input "-742-"
type input "[PHONE_NUMBER]"
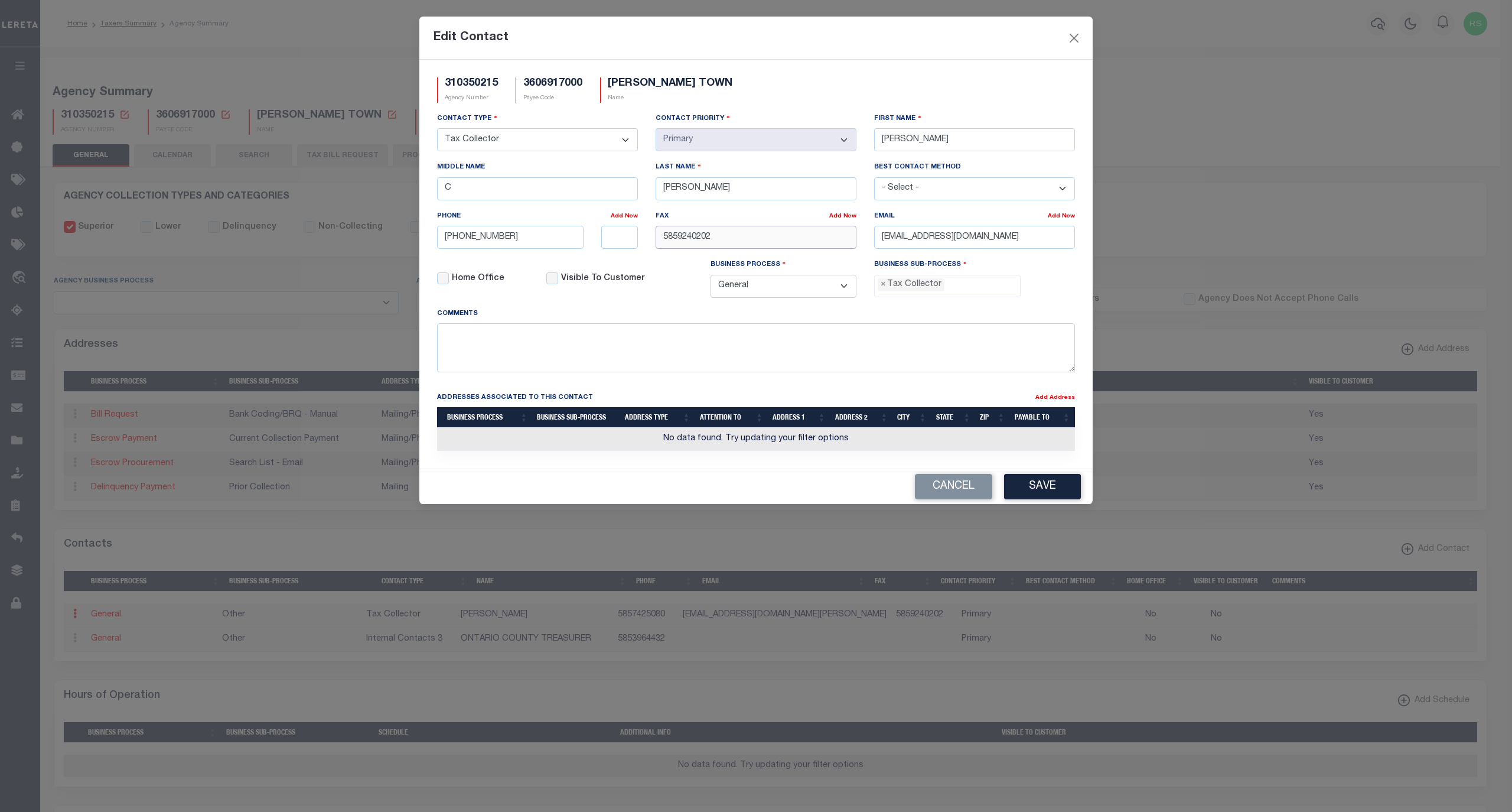
drag, startPoint x: 721, startPoint y: 248, endPoint x: 576, endPoint y: 231, distance: 146.0
click at [576, 231] on div "Contact Type - Select - Assessor Clerk Internal Contacts 1 Internal Contacts 2 …" at bounding box center [756, 210] width 656 height 195
paste input "-924-"
type input "[PHONE_NUMBER]"
click at [1045, 499] on button "Save" at bounding box center [1042, 487] width 77 height 25
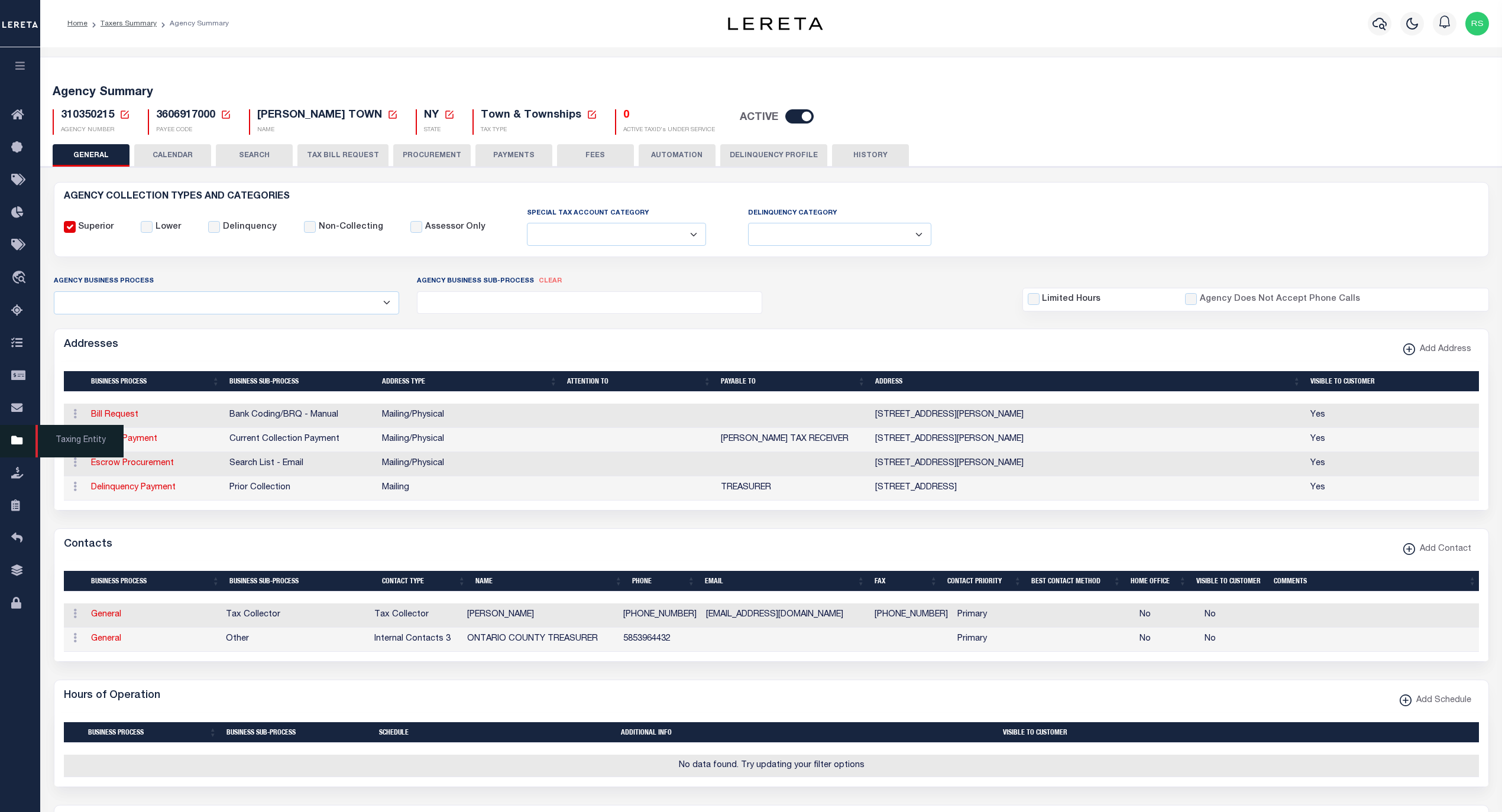
click at [74, 440] on span "Taxing Entity" at bounding box center [79, 441] width 88 height 33
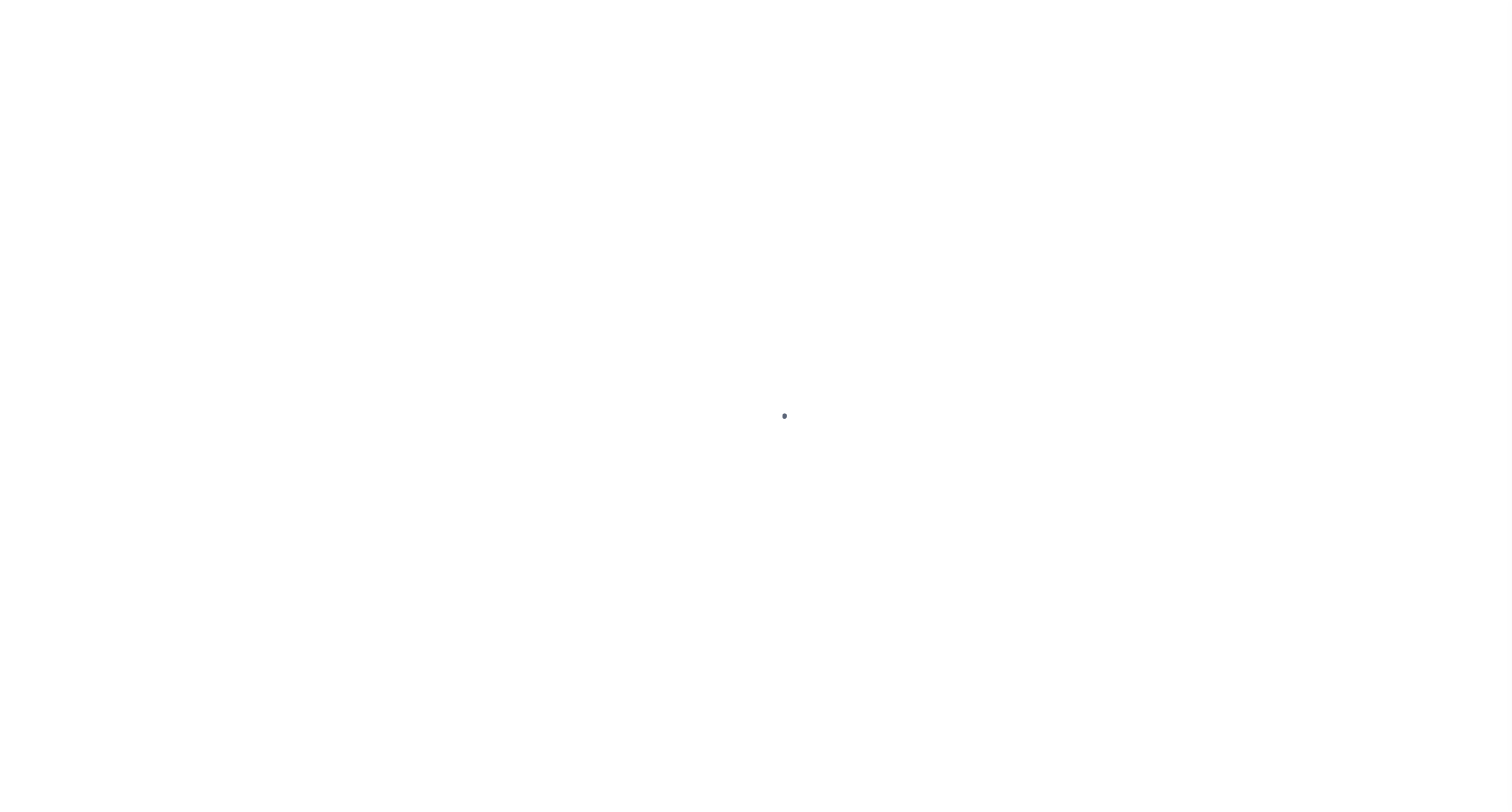
select select
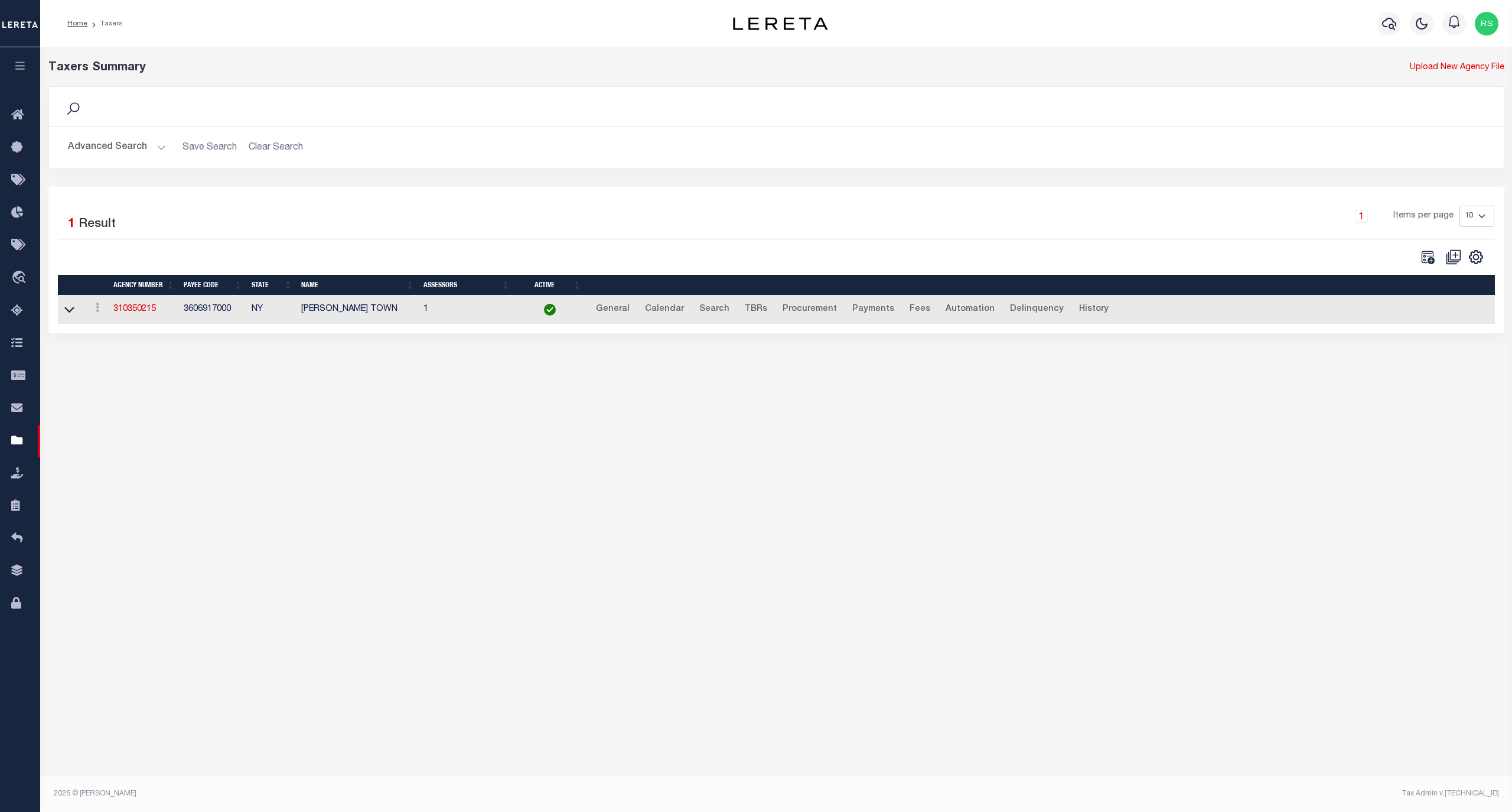
click at [121, 148] on button "Advanced Search" at bounding box center [116, 147] width 98 height 23
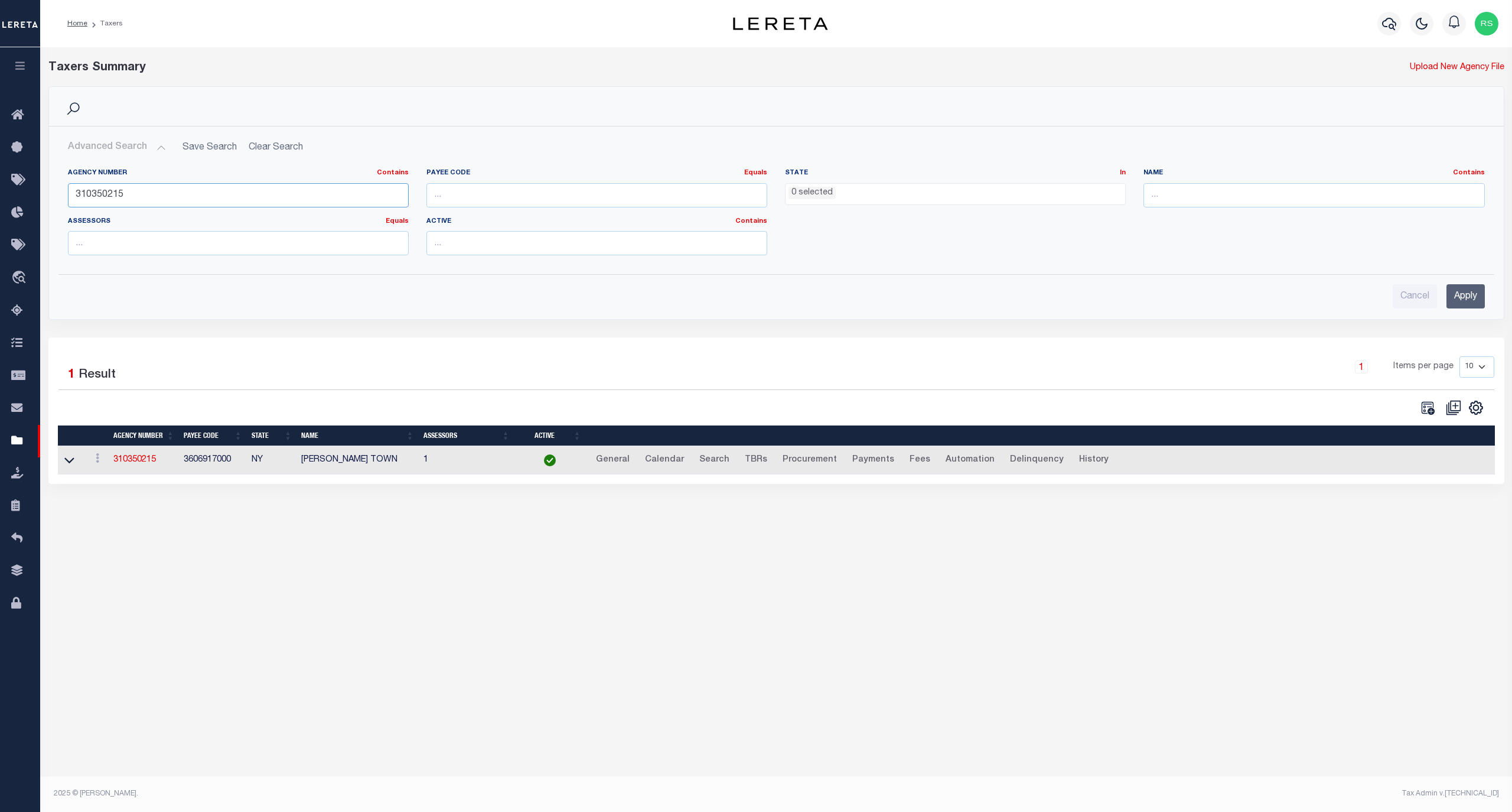
click at [144, 202] on input "310350215" at bounding box center [238, 195] width 341 height 24
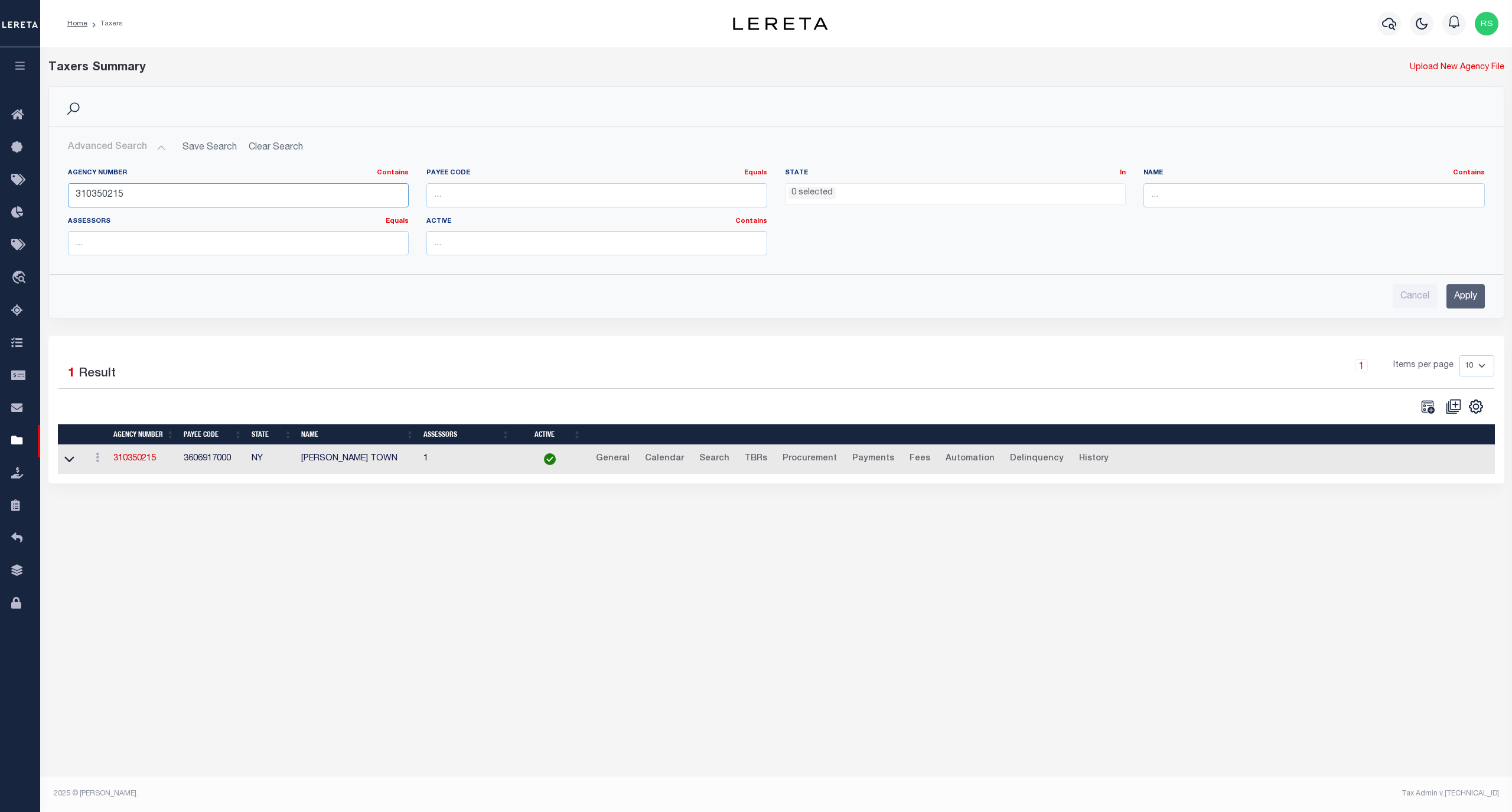
paste input "15"
type input "310351515"
click at [1459, 301] on input "Apply" at bounding box center [1465, 296] width 38 height 24
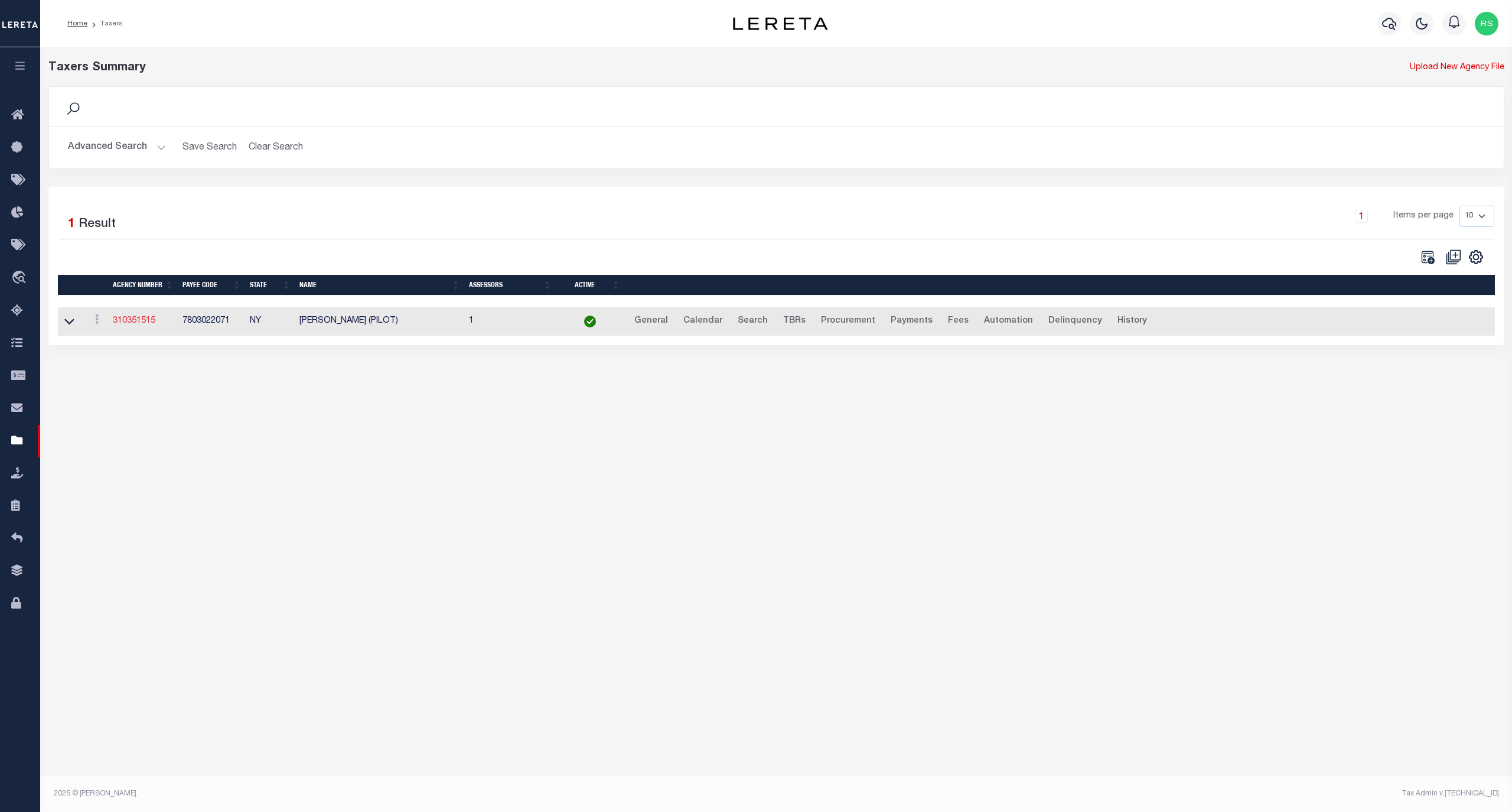
click at [142, 325] on link "310351515" at bounding box center [134, 321] width 42 height 9
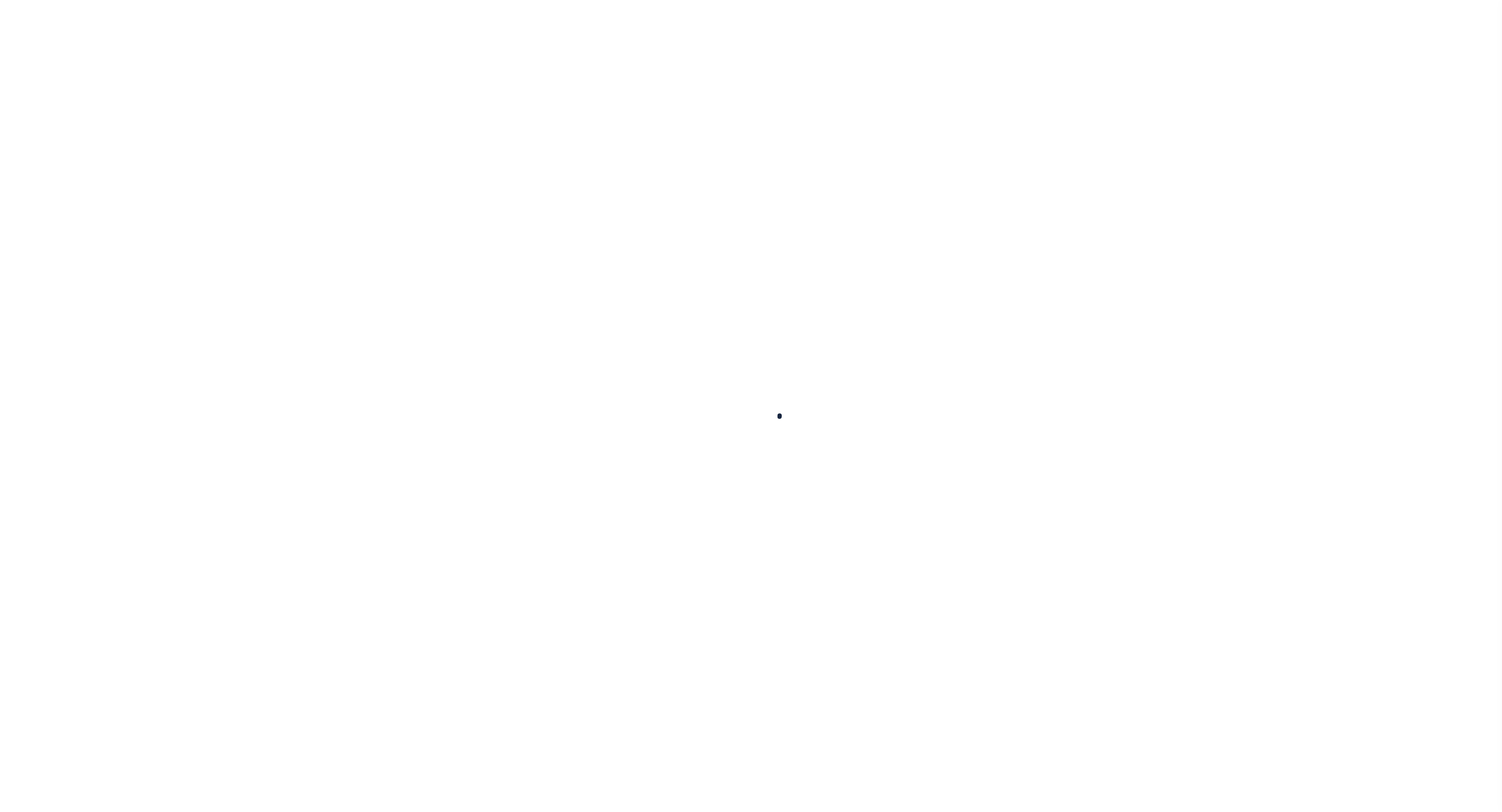
select select
checkbox input "false"
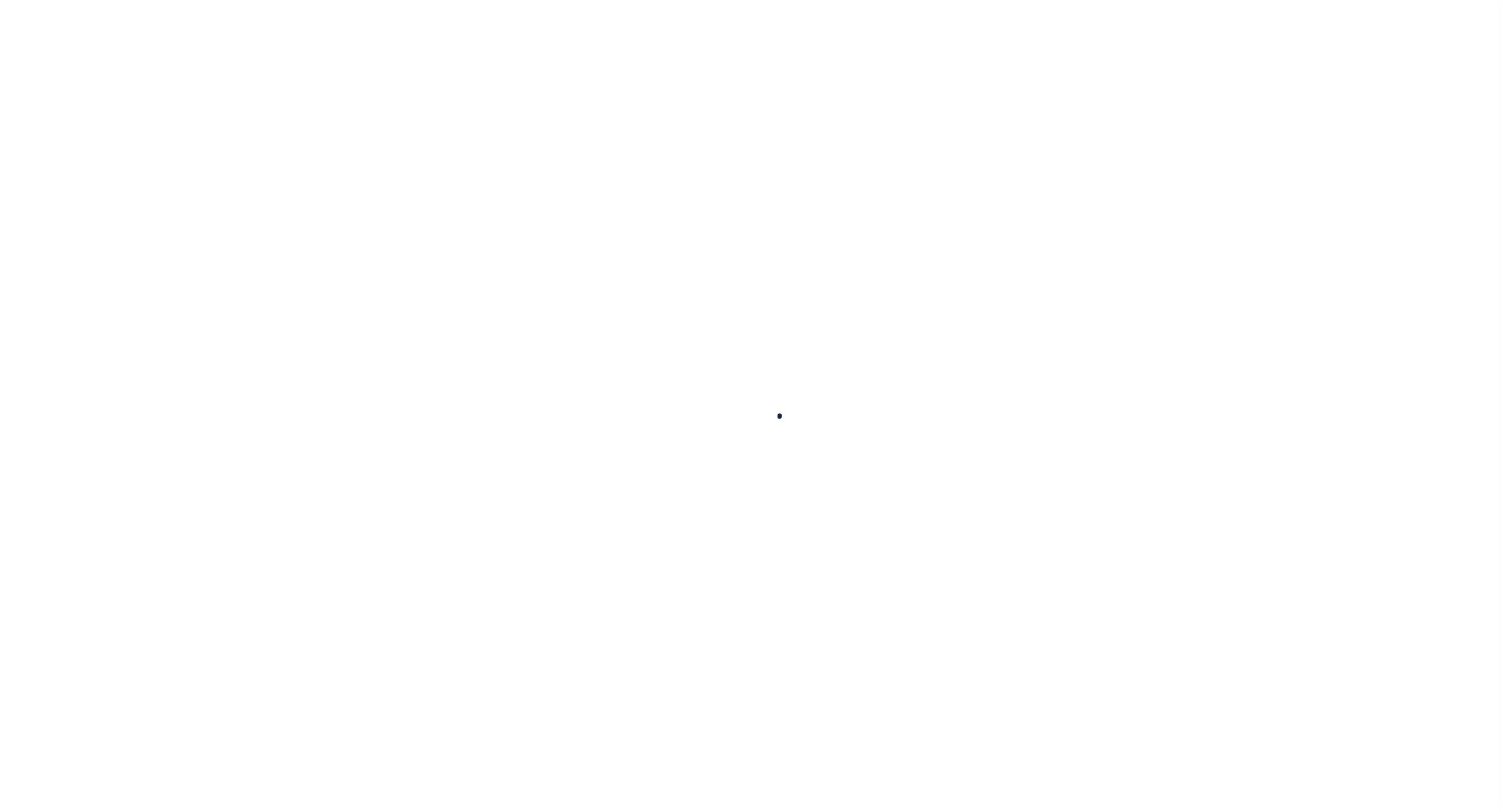
checkbox input "false"
select select "1"
checkbox input "false"
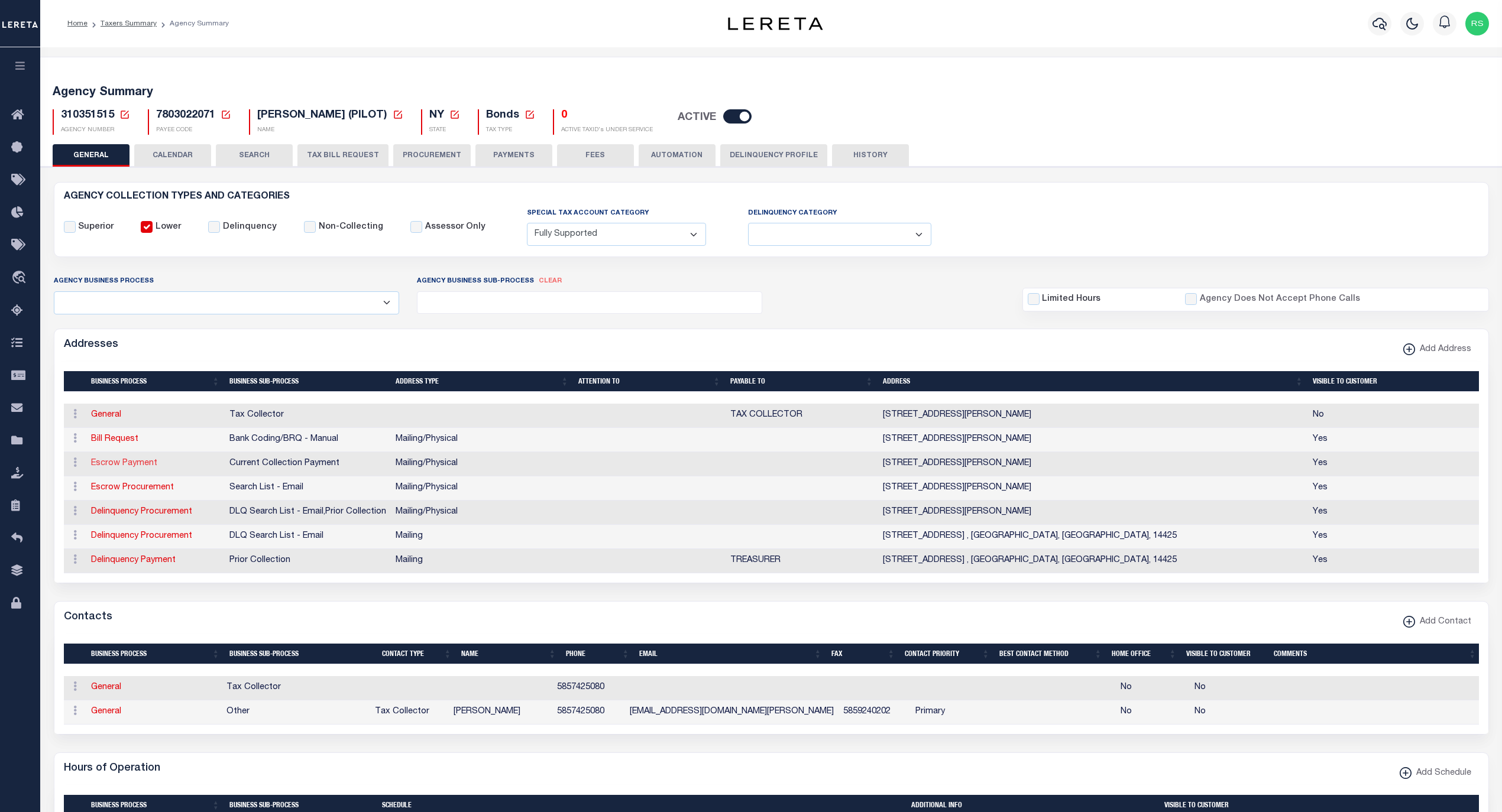
click at [131, 468] on link "Escrow Payment" at bounding box center [124, 463] width 67 height 9
select select "1"
checkbox input "false"
select select
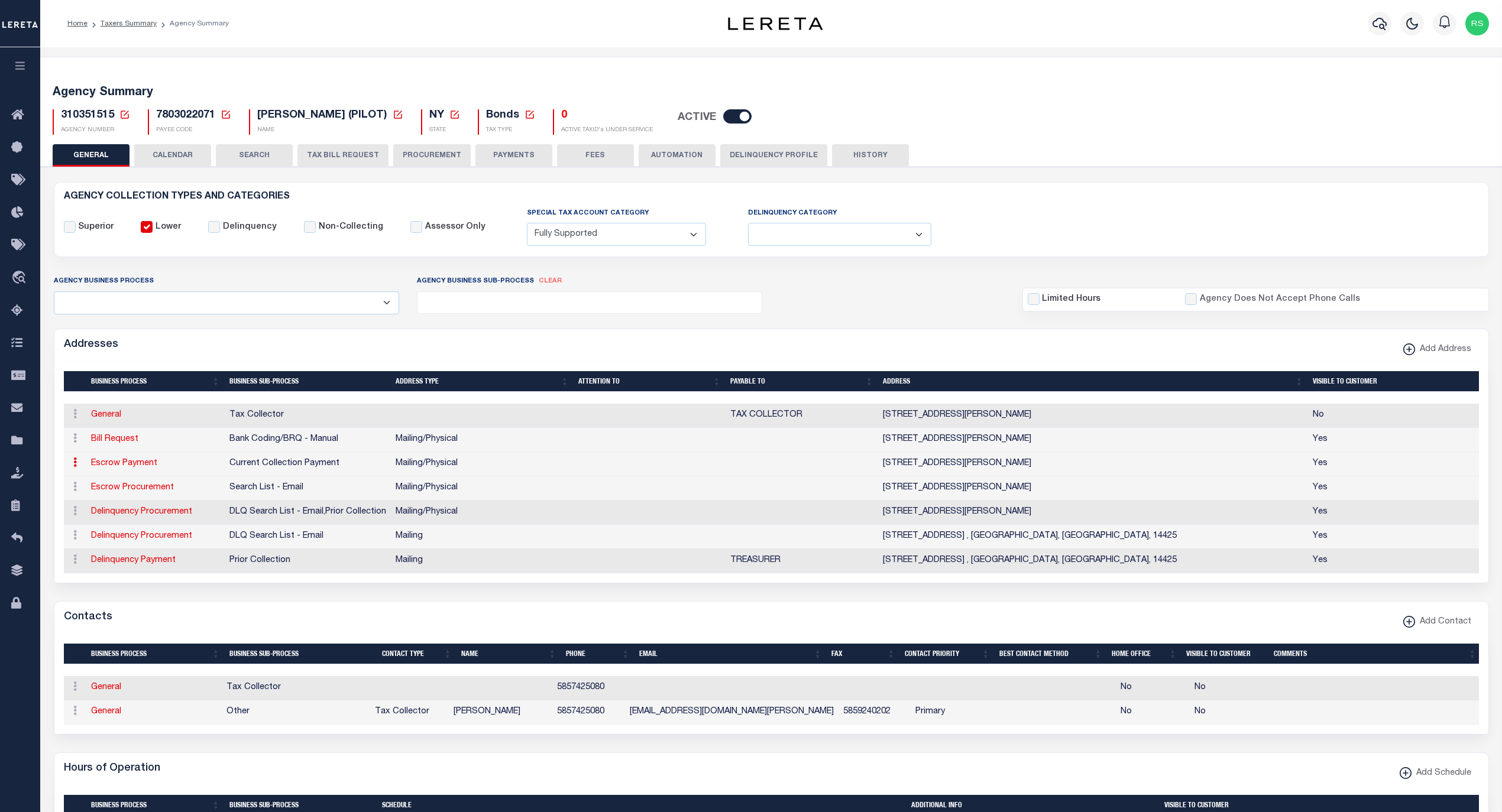
type input "[STREET_ADDRESS]"
type input "[PERSON_NAME]"
select select "NY"
type input "14564-1301"
select select "5"
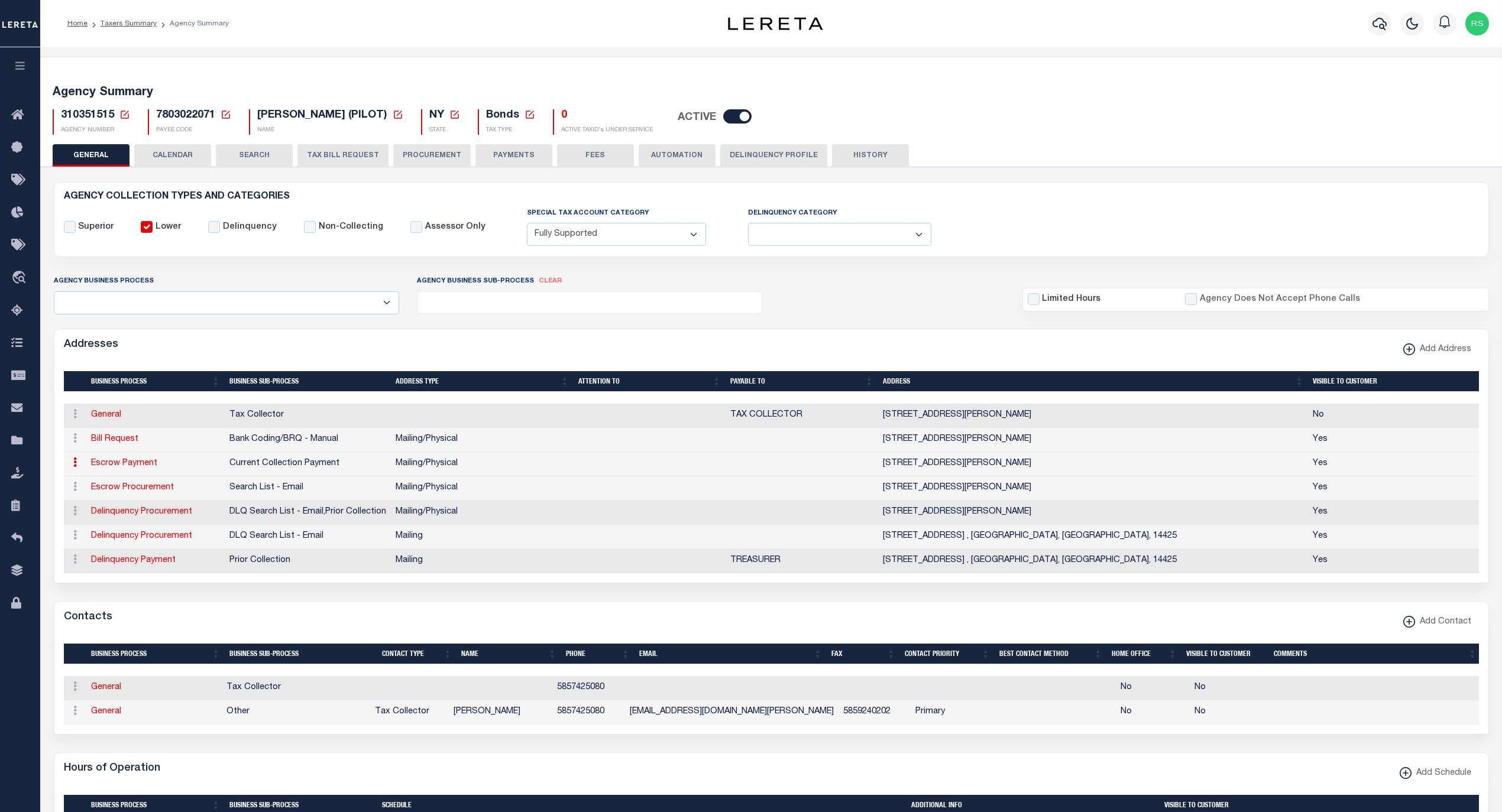
checkbox input "true"
select select "3"
select select "11"
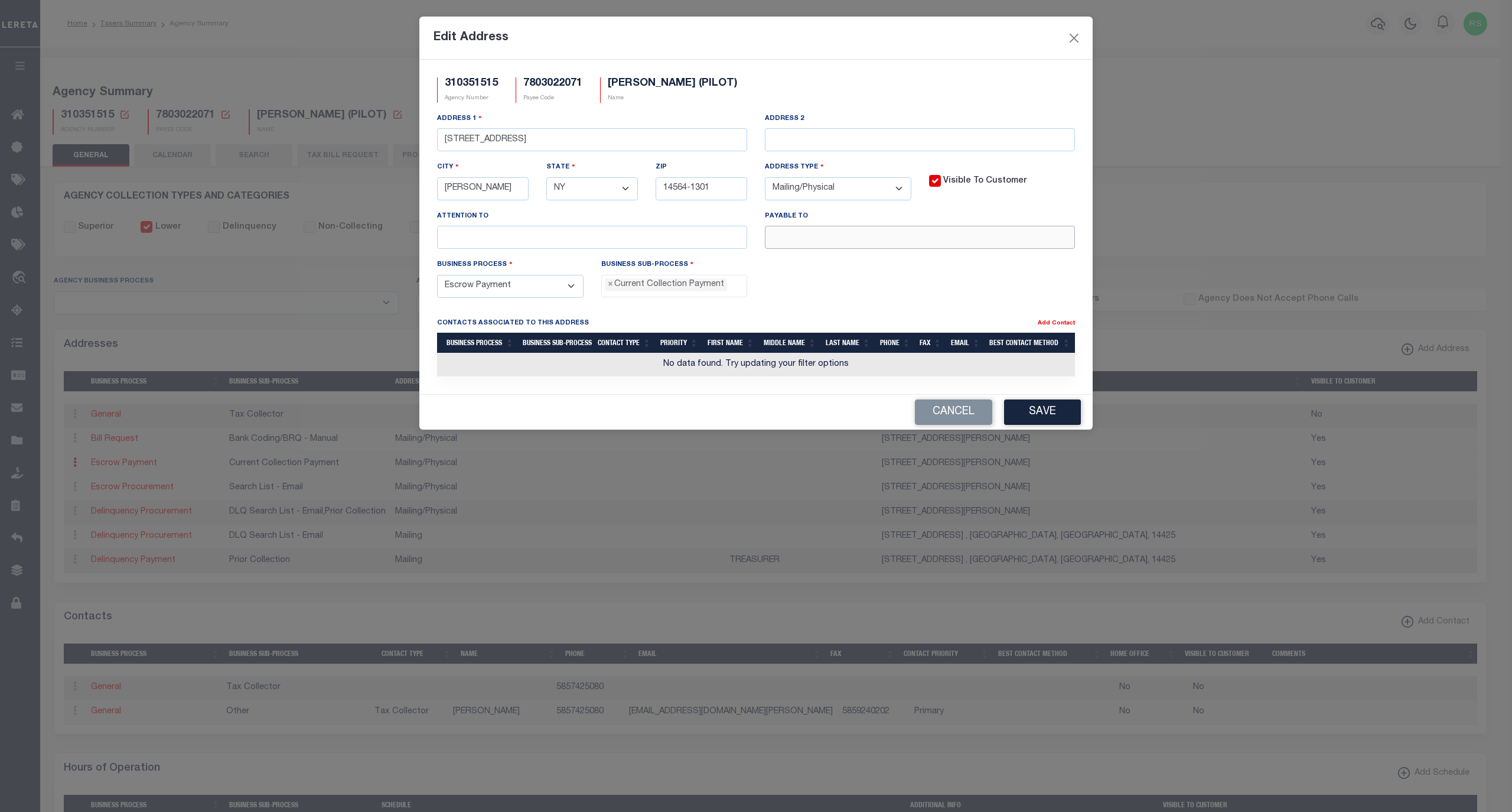
click at [859, 246] on input "text" at bounding box center [919, 237] width 310 height 23
paste input "[PERSON_NAME] TAX RECEIVER"
type input "[PERSON_NAME] TAX RECEIVER"
click at [1035, 425] on button "Save" at bounding box center [1042, 412] width 77 height 25
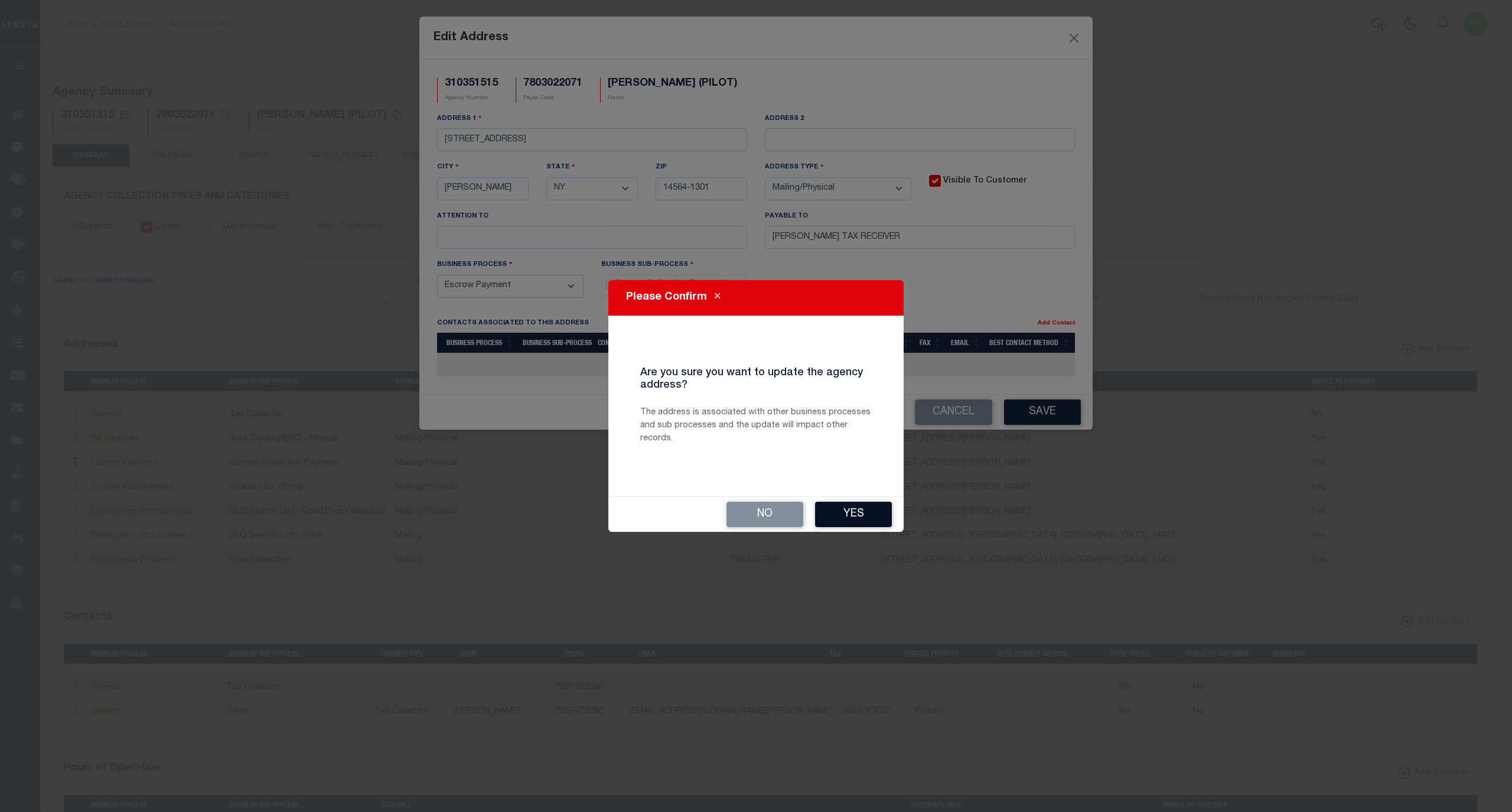
click at [863, 516] on button "Yes" at bounding box center [854, 514] width 77 height 25
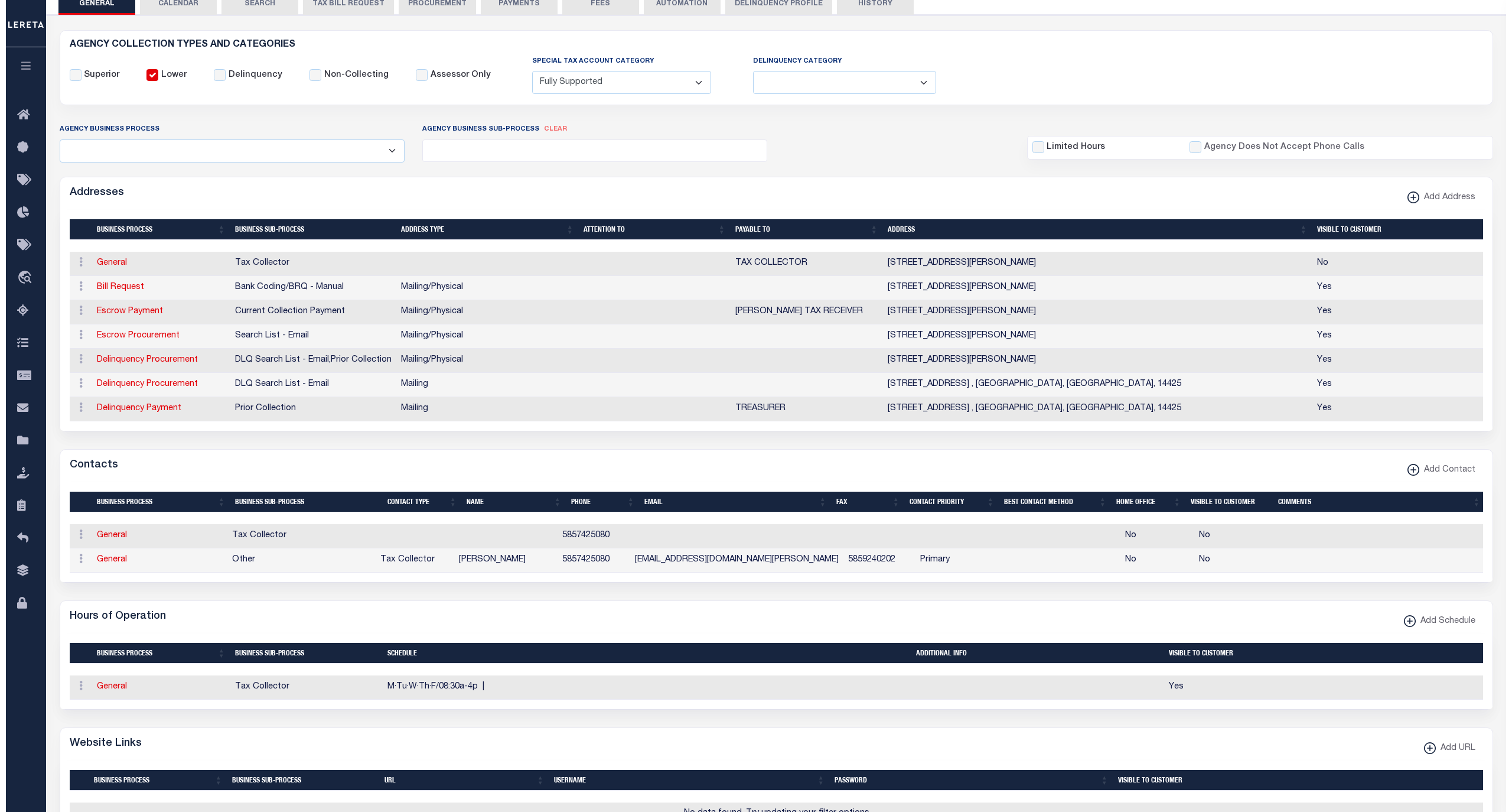
scroll to position [157, 0]
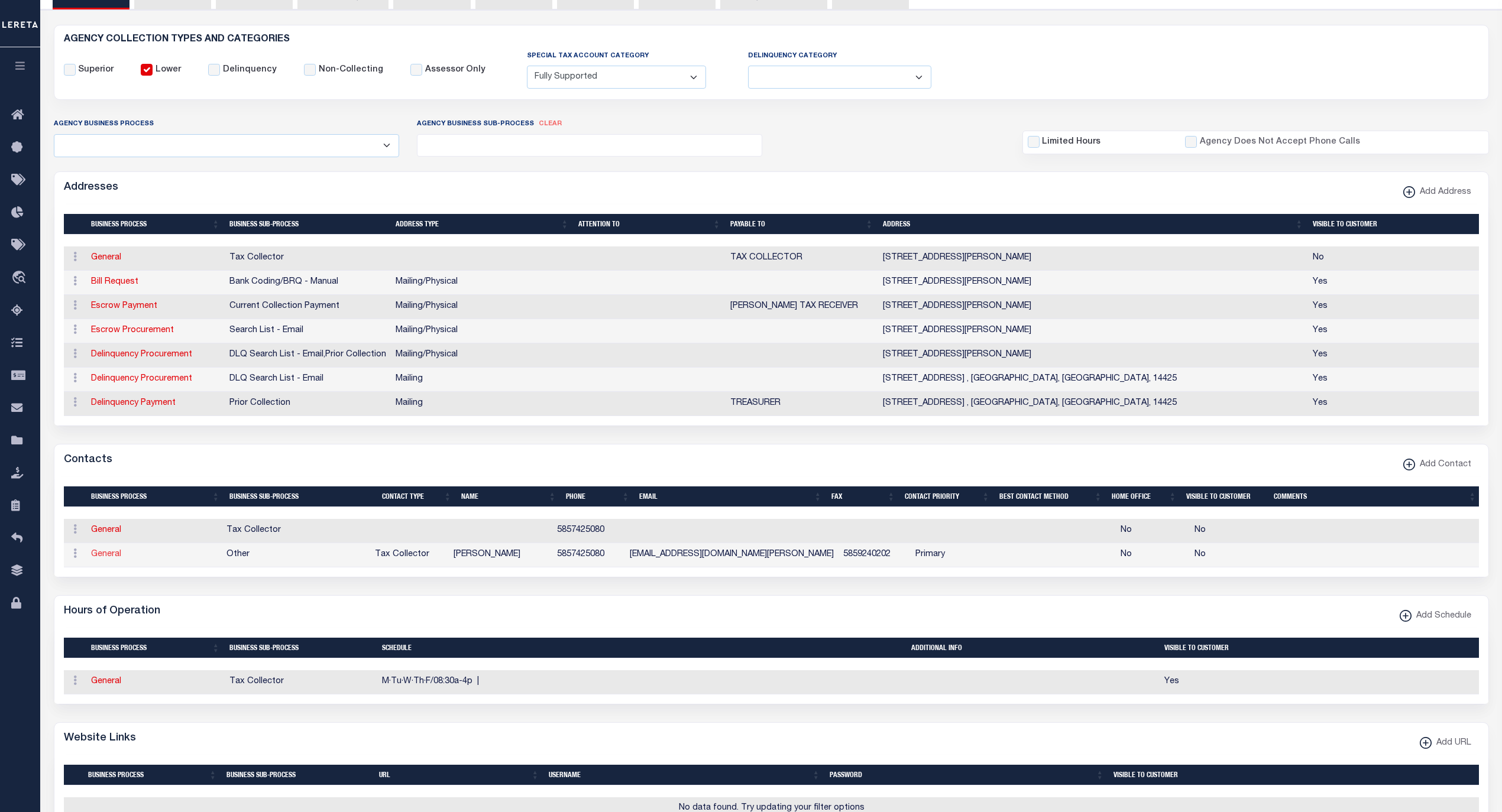
click at [109, 559] on link "General" at bounding box center [106, 554] width 31 height 9
checkbox input "false"
select select
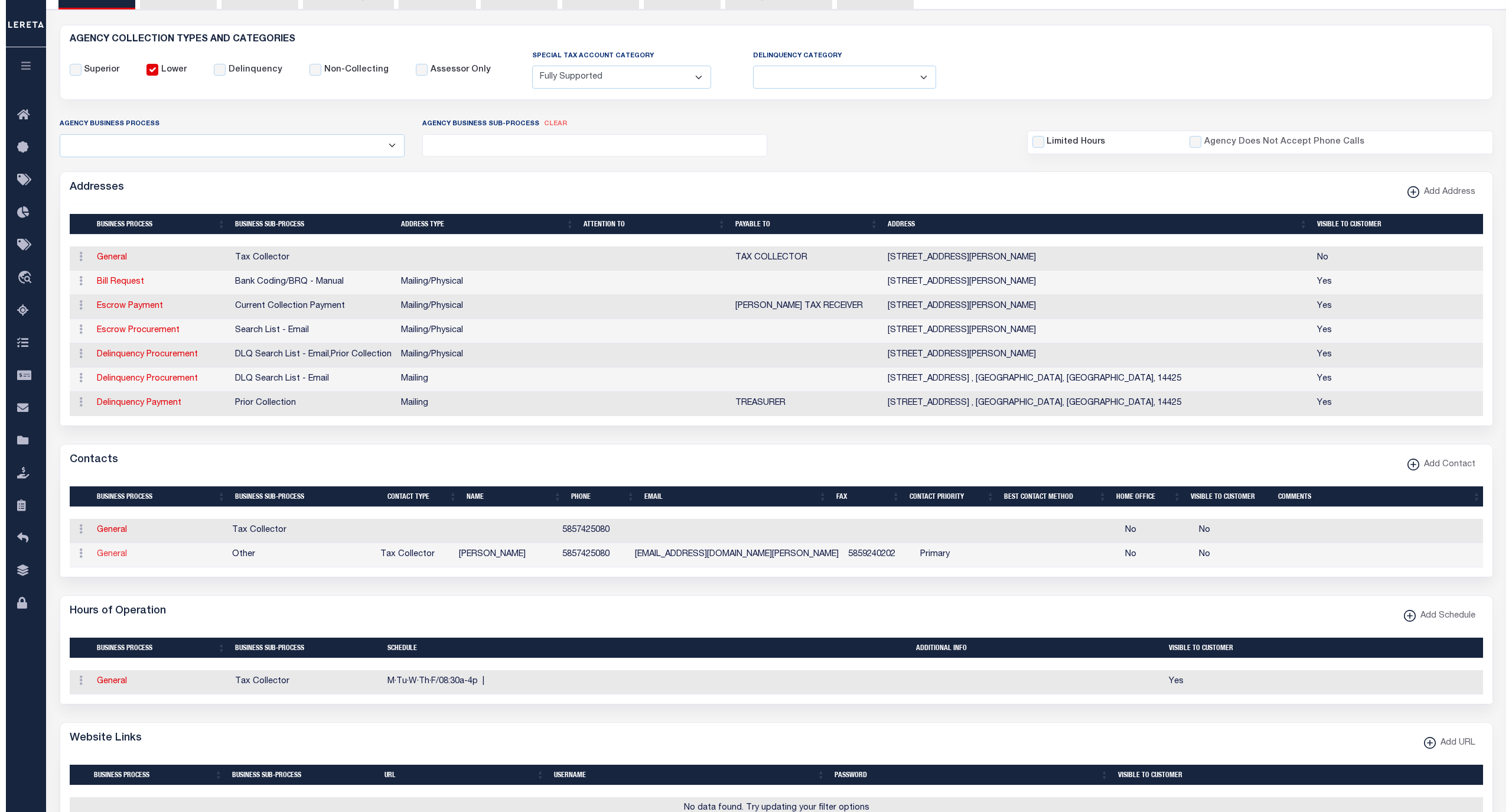
select select "2"
select select "1"
type input "[PERSON_NAME]"
type input "C"
type input "[PERSON_NAME]"
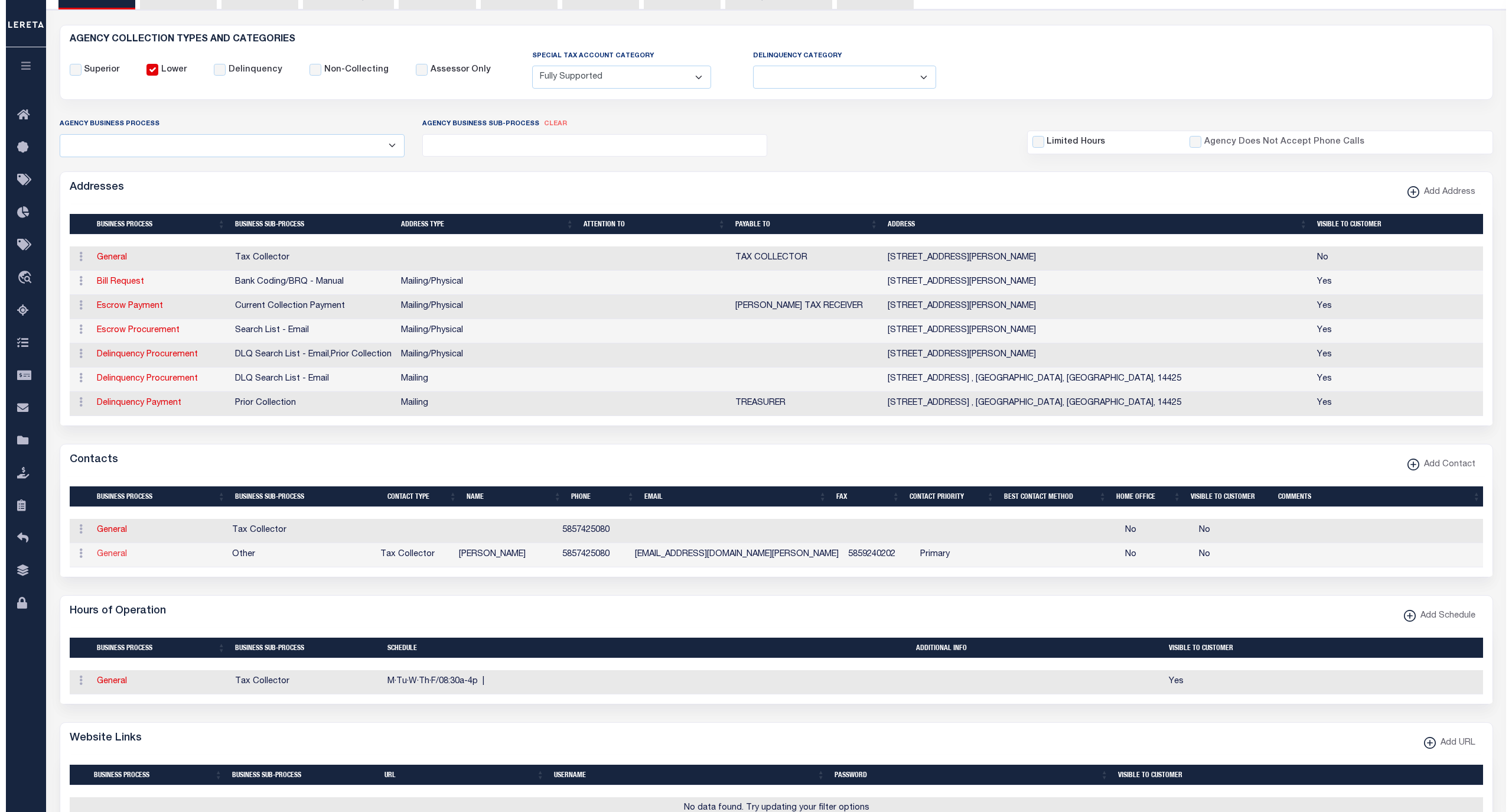
type input "5857425080"
type input "5859240202"
type input "[EMAIL_ADDRESS][DOMAIN_NAME][PERSON_NAME]"
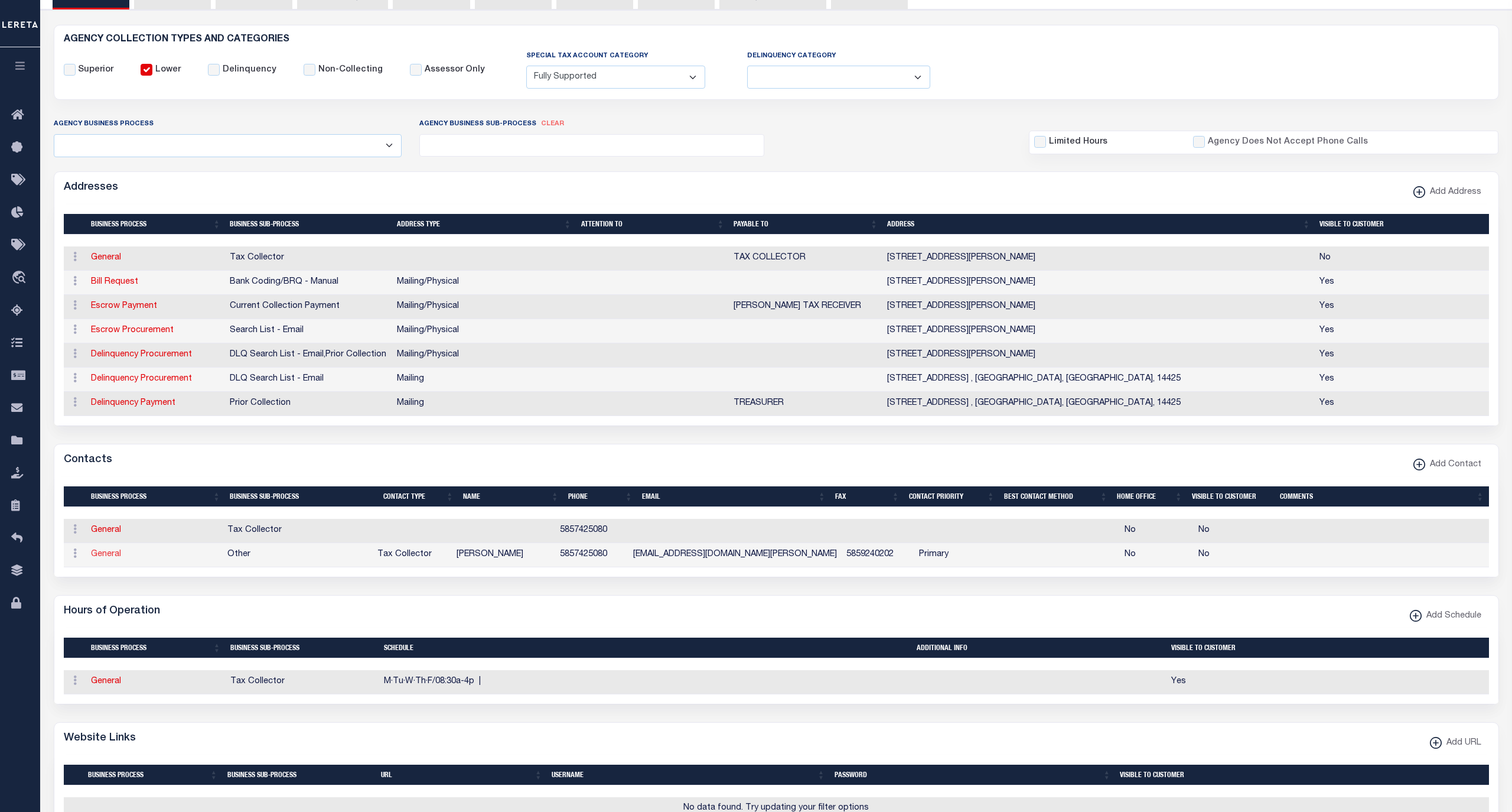
select select "6"
select select "39"
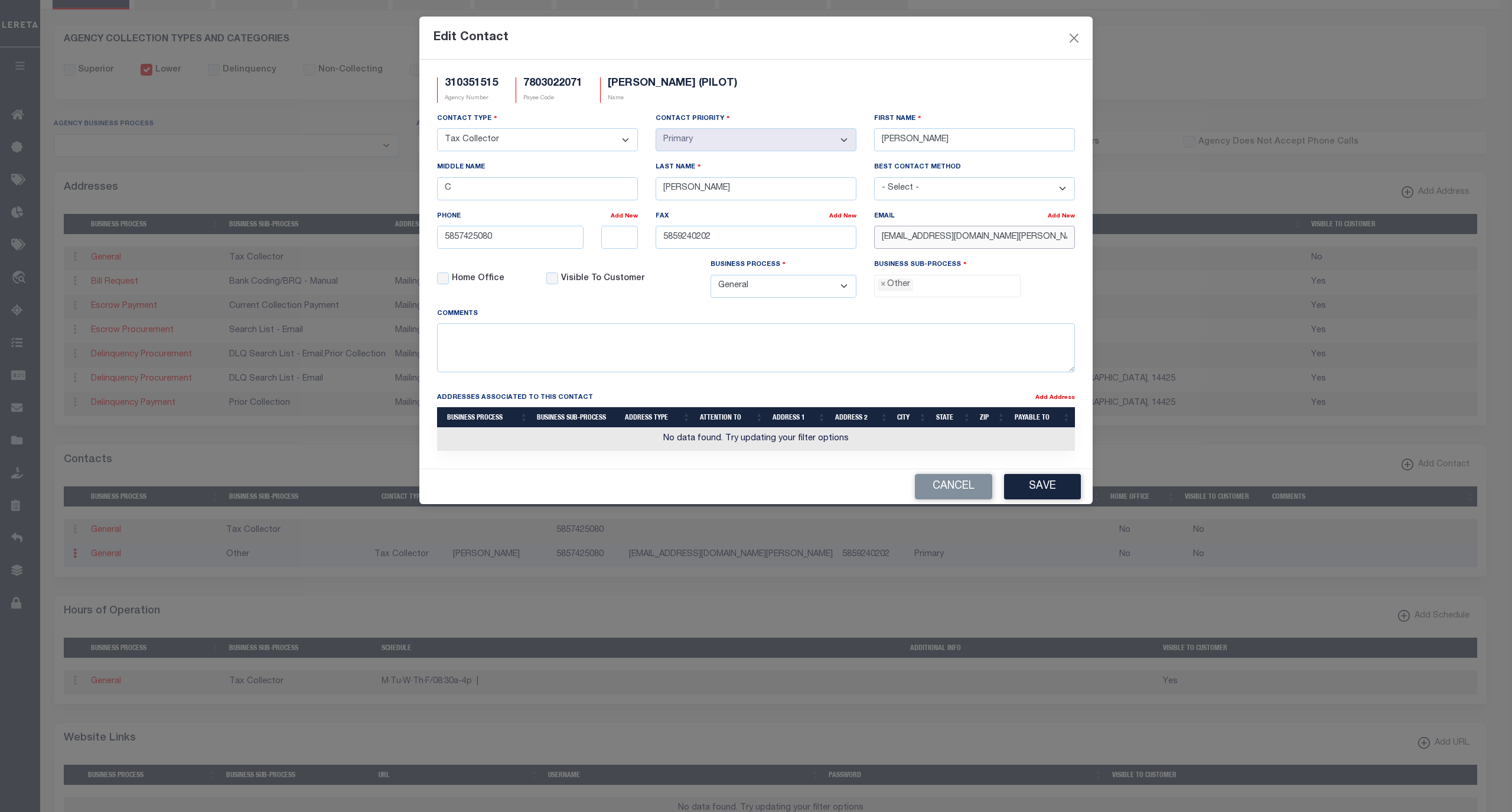
drag, startPoint x: 1029, startPoint y: 242, endPoint x: 832, endPoint y: 235, distance: 197.1
click at [832, 235] on div "Contact Type - Select - Assessor Clerk Internal Contacts 1 Internal Contacts 2 …" at bounding box center [756, 210] width 656 height 195
paste input "VICTORNY.GOV"
type input "KCBODINE@TOWNVICTORNY.GOV"
click at [882, 291] on span "×" at bounding box center [883, 285] width 5 height 13
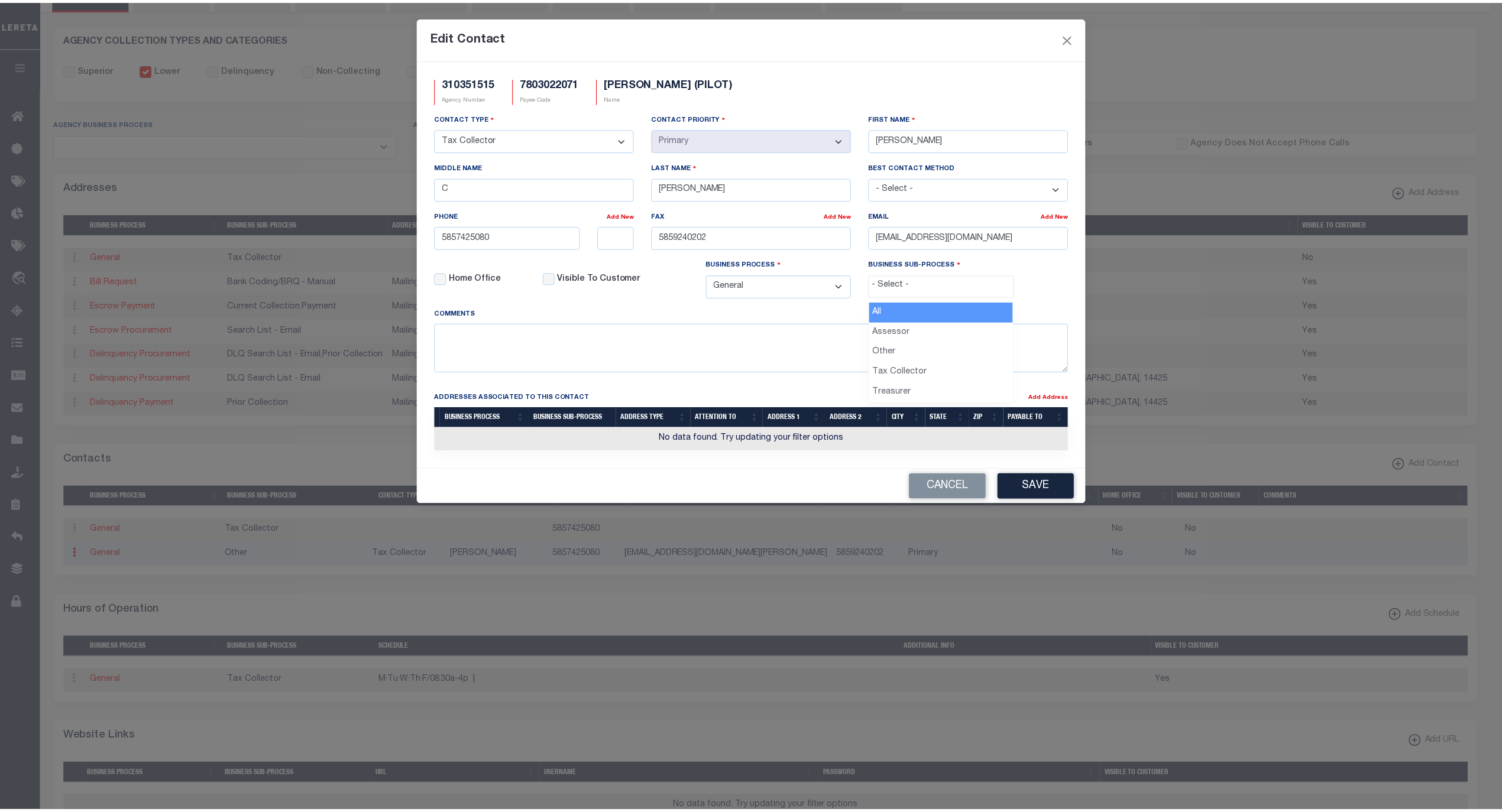
scroll to position [20, 0]
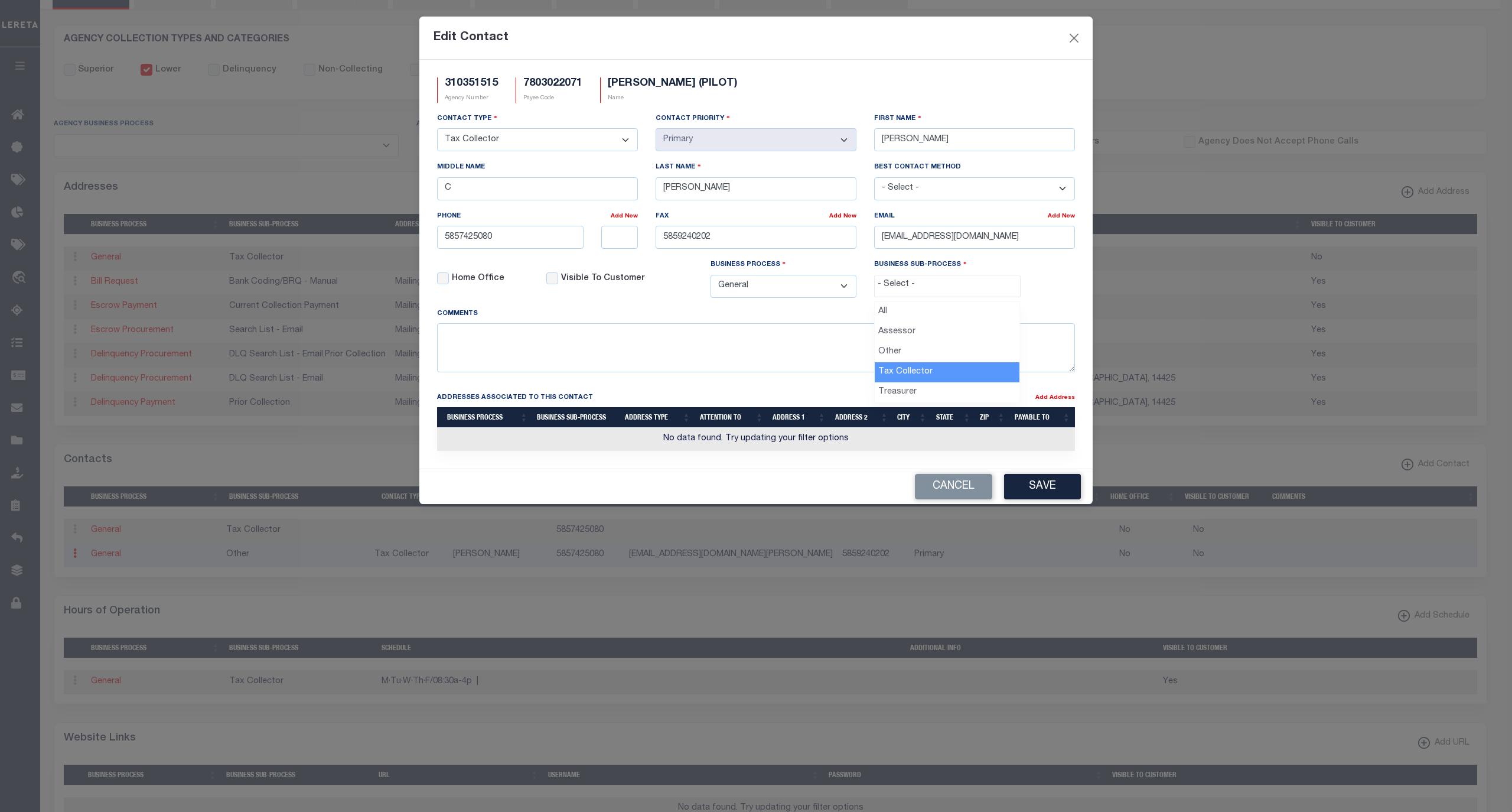
select select "31"
drag, startPoint x: 534, startPoint y: 243, endPoint x: 369, endPoint y: 235, distance: 165.2
click at [365, 235] on div "Edit Contact 310351515 Agency Number 7803022071 Payee Code VICTOR TOWN (PILOT) …" at bounding box center [756, 406] width 1512 height 812
paste input "-742-"
type input "[PHONE_NUMBER]"
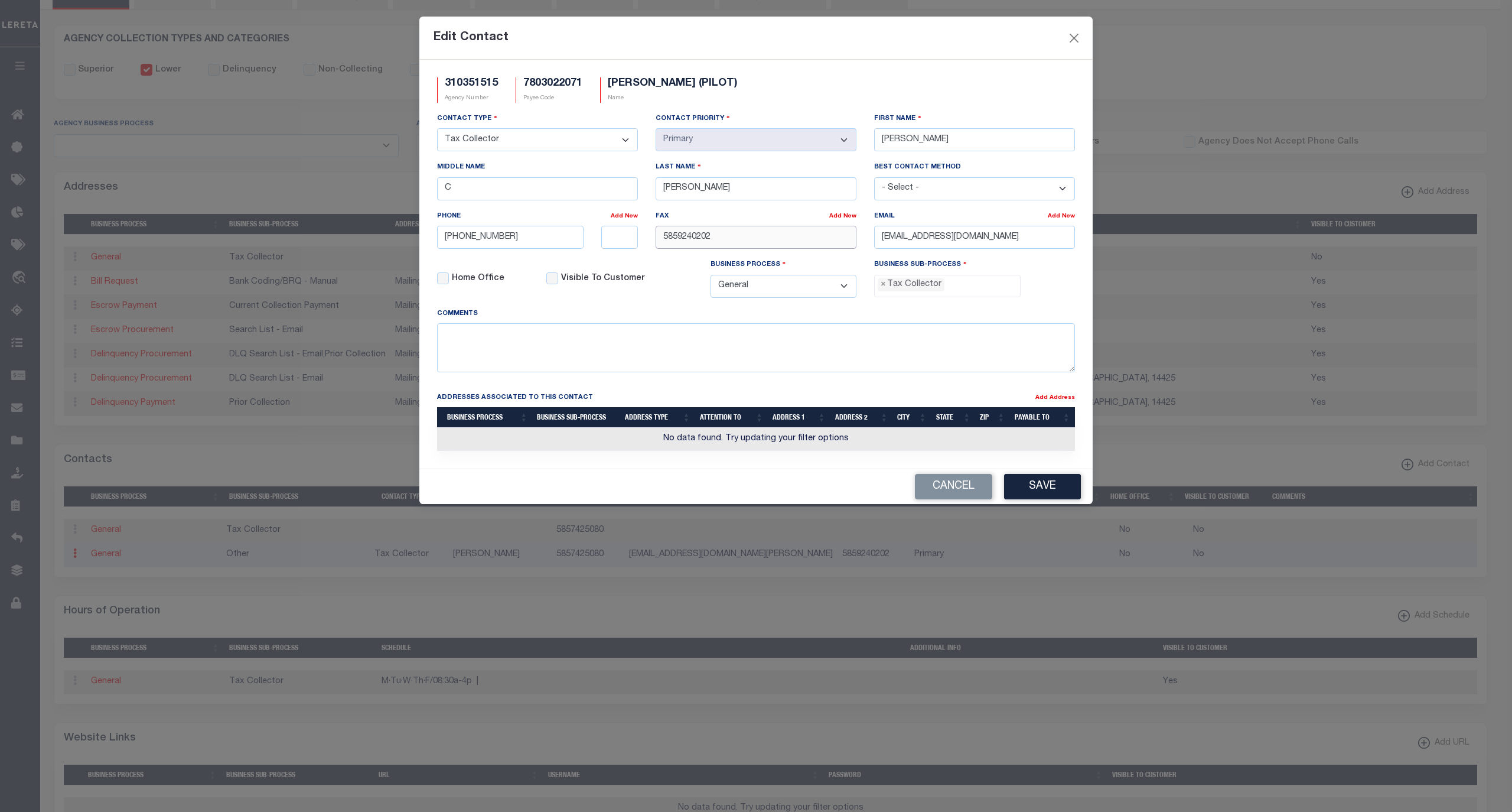
drag, startPoint x: 747, startPoint y: 245, endPoint x: 612, endPoint y: 244, distance: 135.0
click at [612, 246] on div "Contact Type - Select - Assessor Clerk Internal Contacts 1 Internal Contacts 2 …" at bounding box center [756, 210] width 656 height 195
paste input "-924-"
type input "[PHONE_NUMBER]"
click at [1056, 499] on button "Save" at bounding box center [1042, 487] width 77 height 25
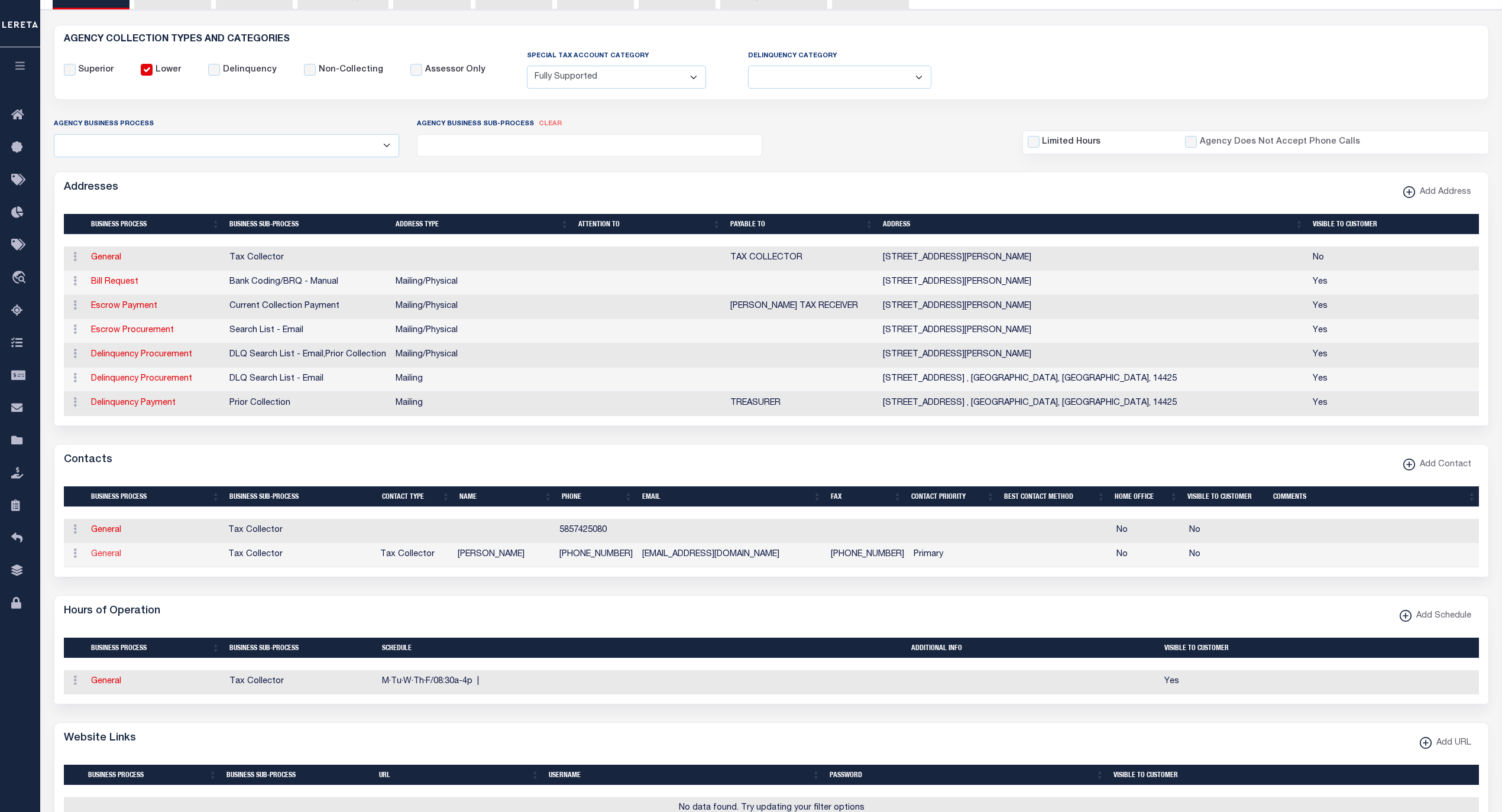
click at [114, 559] on link "General" at bounding box center [106, 554] width 31 height 9
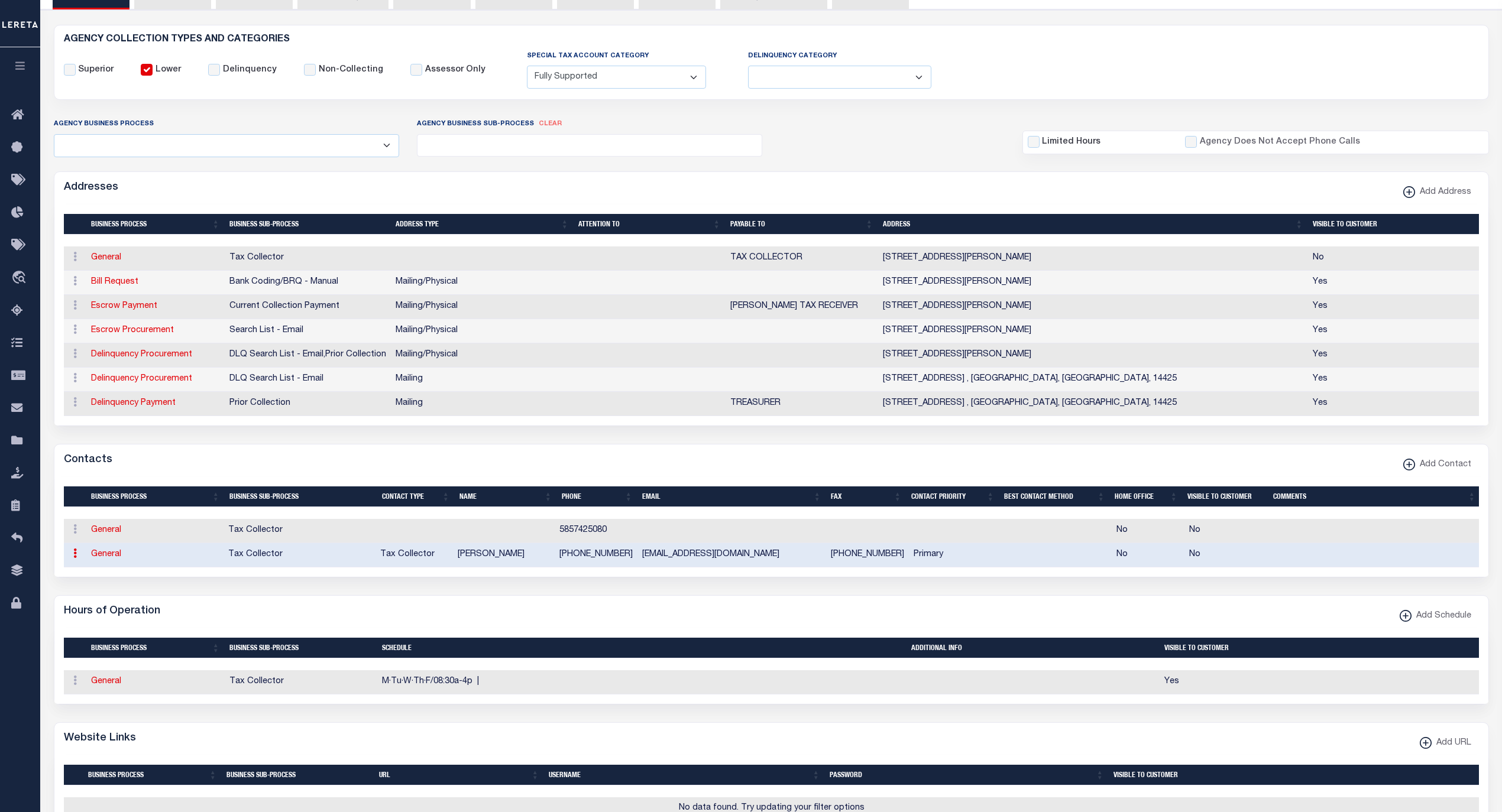
select select "2"
select select "1"
type input "[PERSON_NAME]"
type input "C"
type input "[PERSON_NAME]"
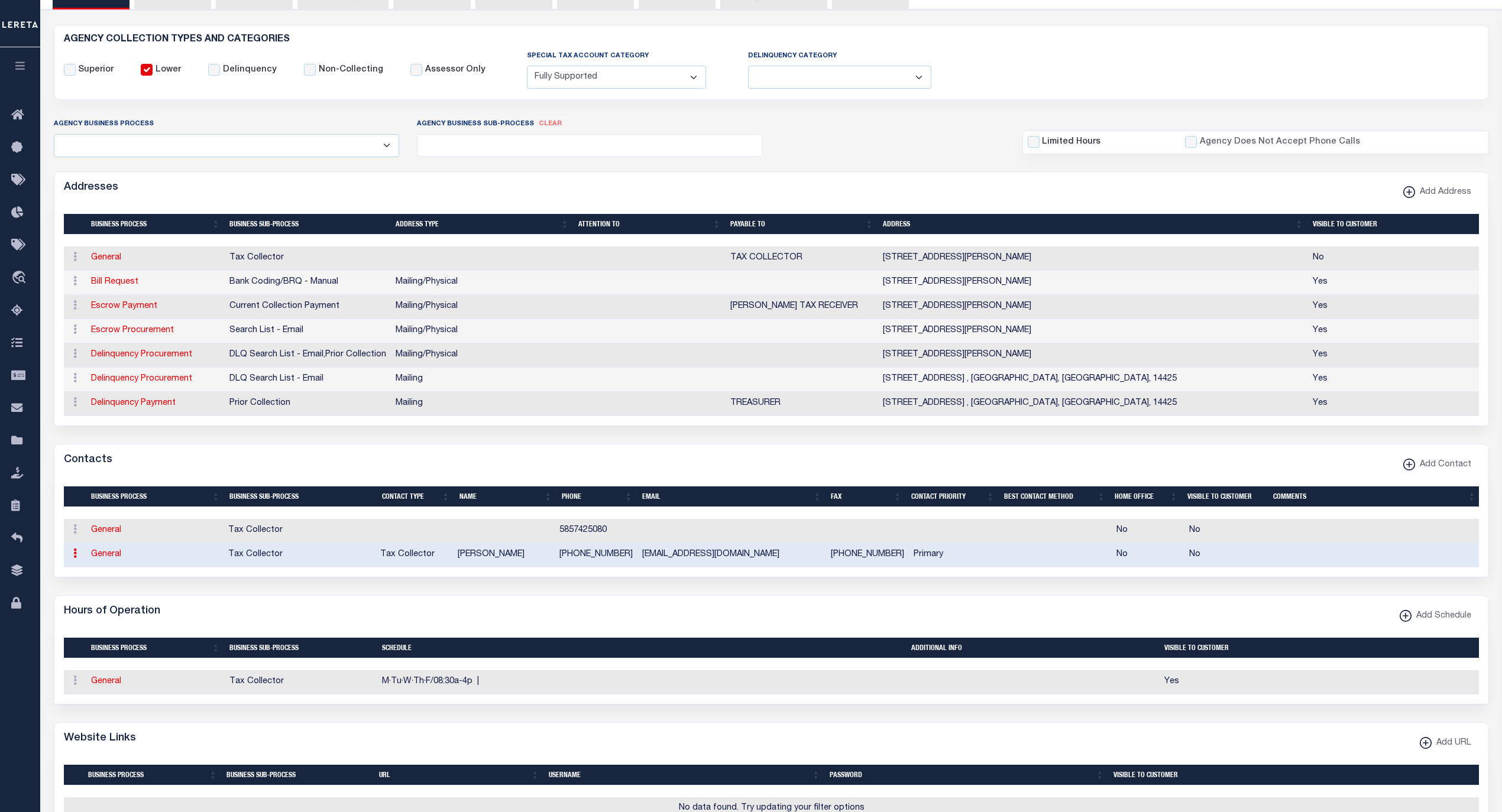
type input "[PHONE_NUMBER]"
type input "KCBODINE@TOWNVICTORNY.GOV"
select select "6"
select select "31"
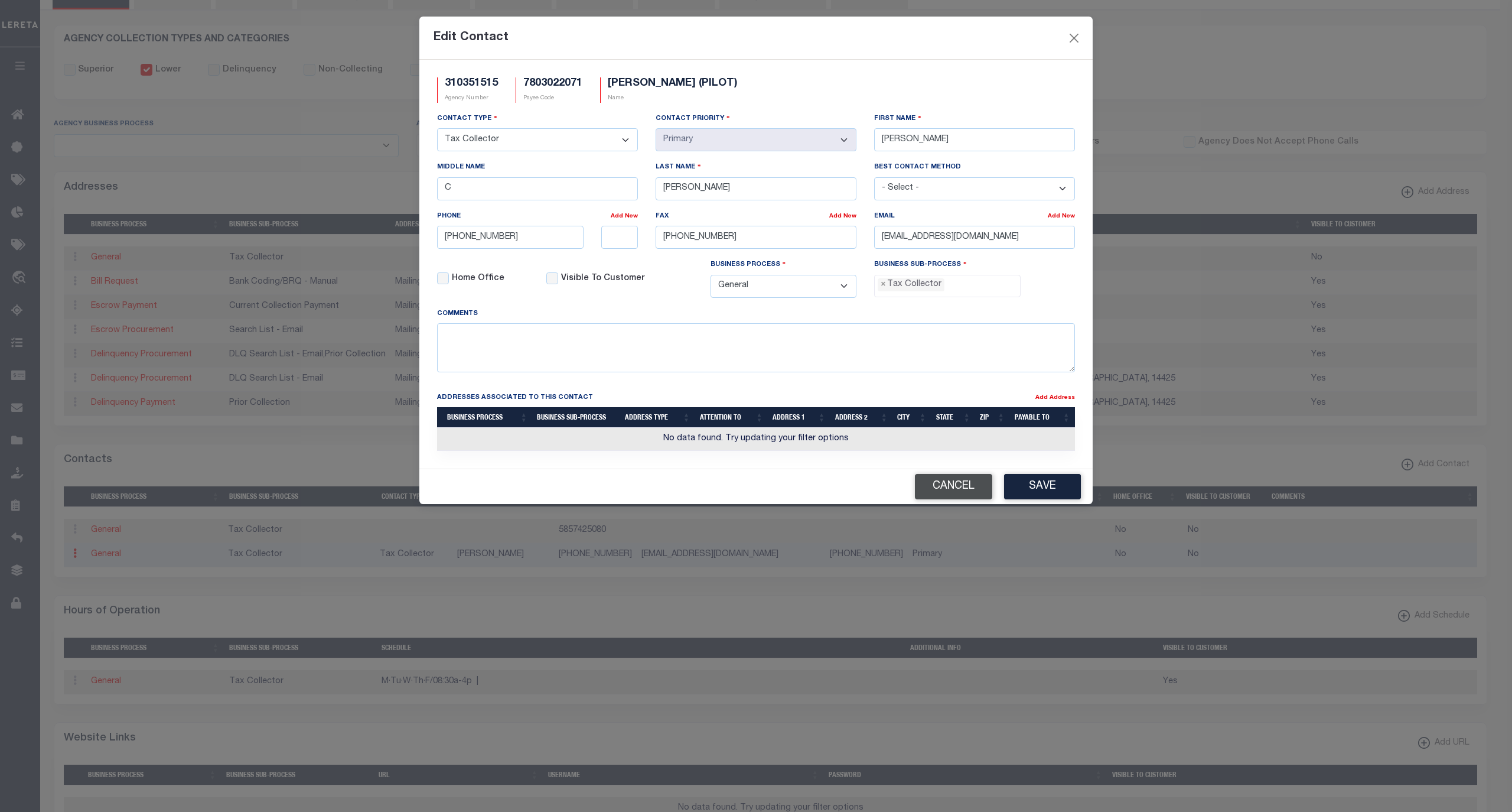
click at [948, 494] on button "Cancel" at bounding box center [953, 487] width 77 height 25
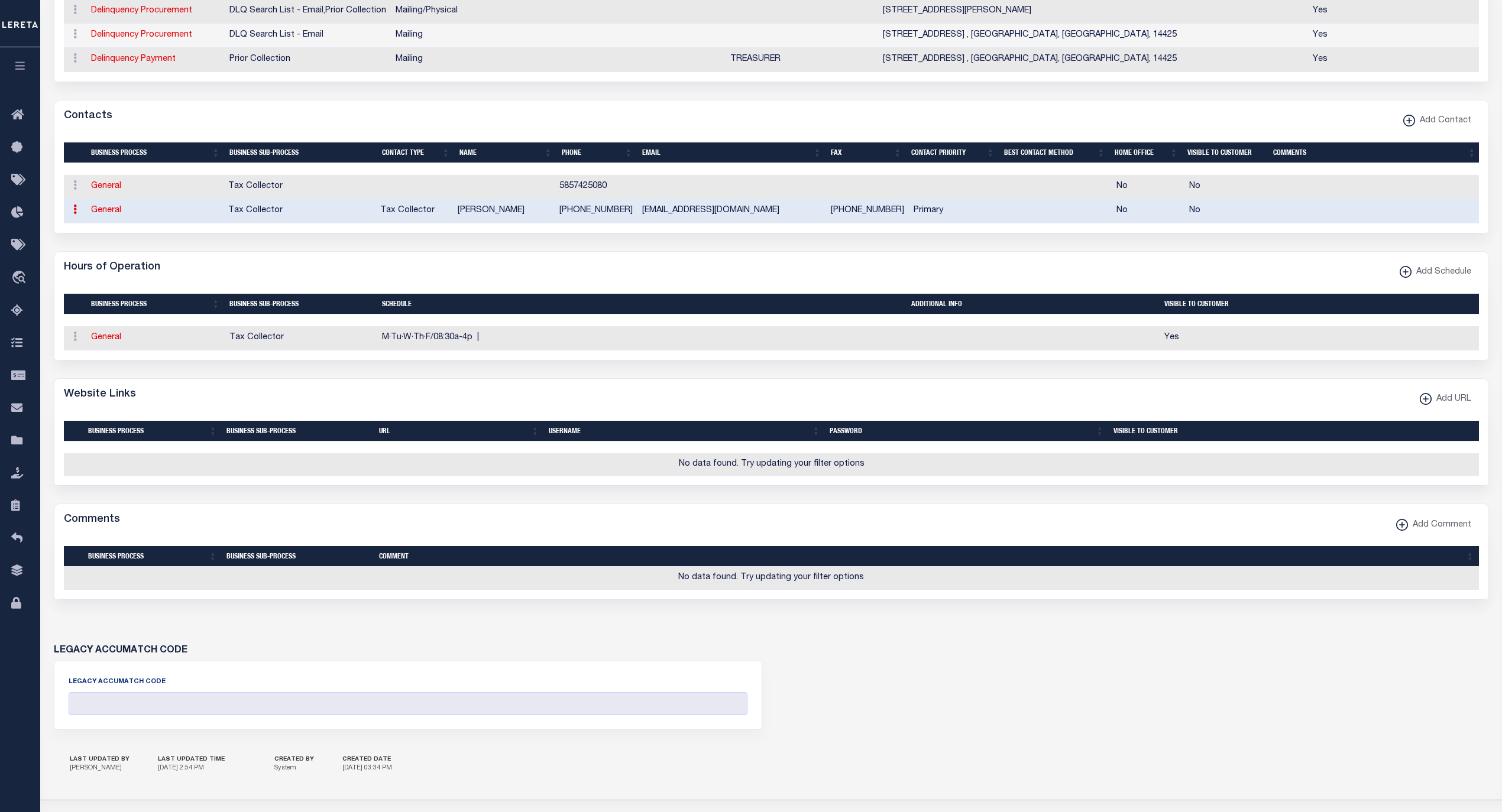
scroll to position [577, 0]
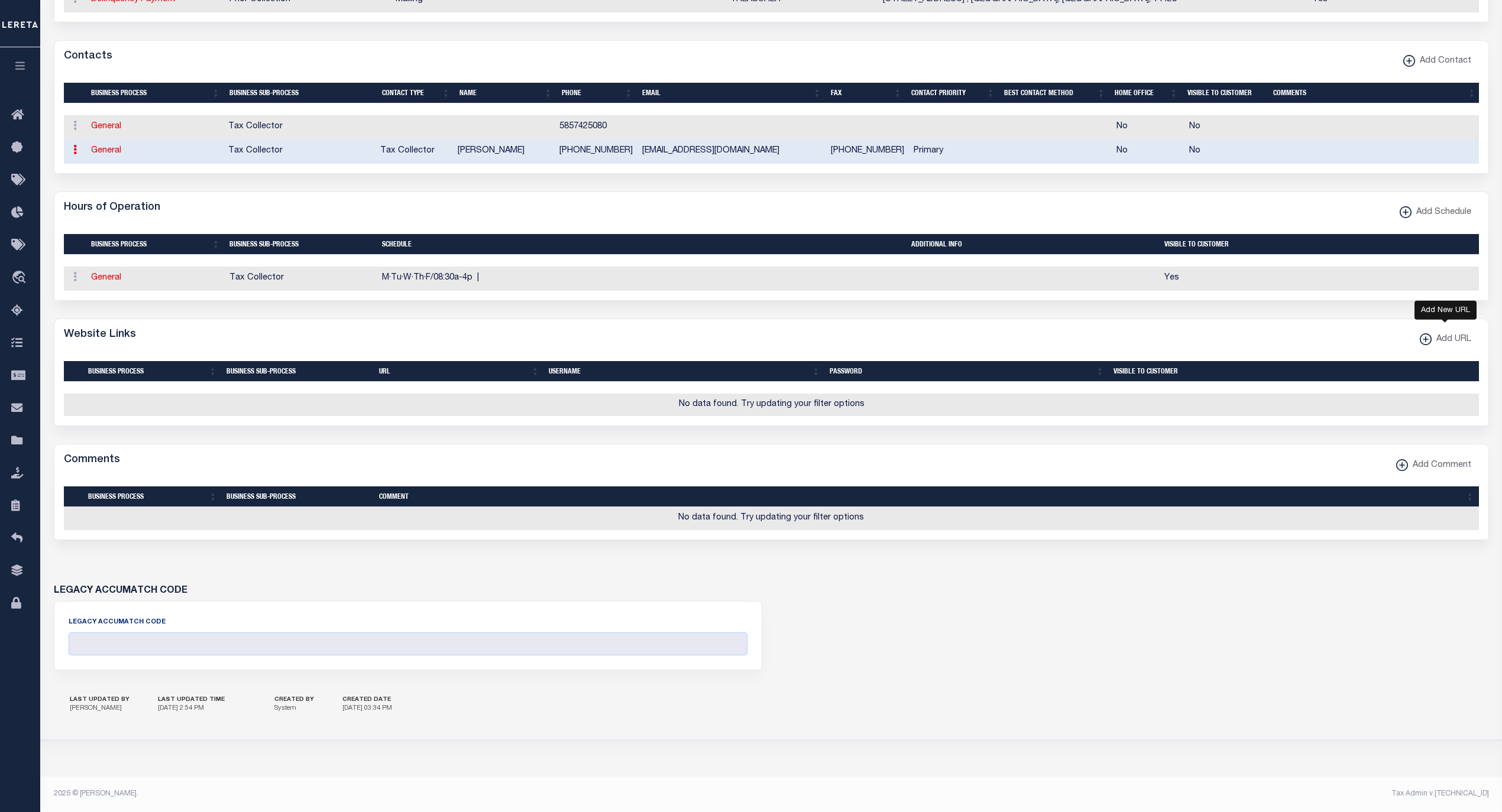
click at [1425, 339] on xmlns\ "button" at bounding box center [1425, 339] width 12 height 12
select select
checkbox input "true"
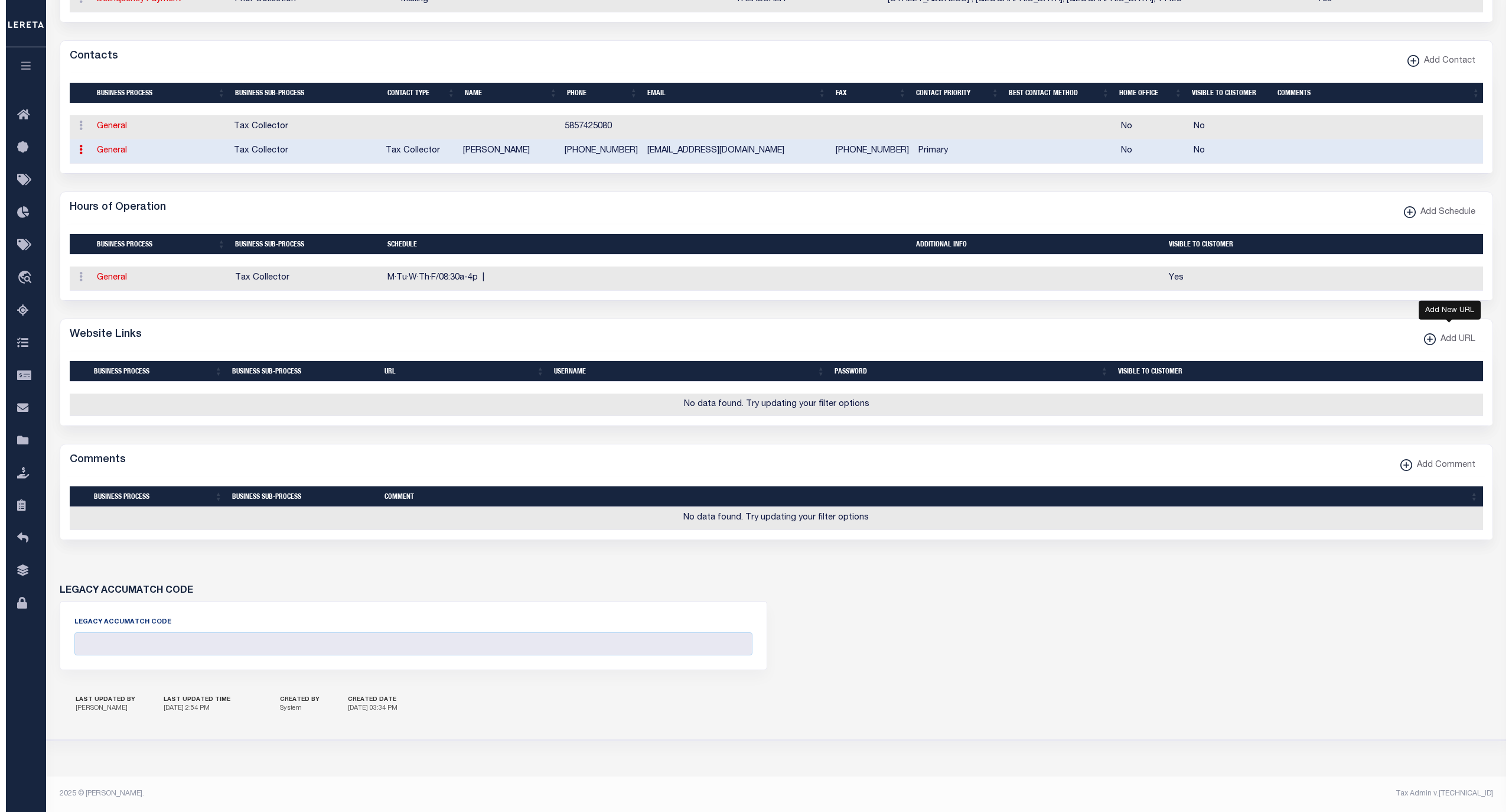
scroll to position [559, 0]
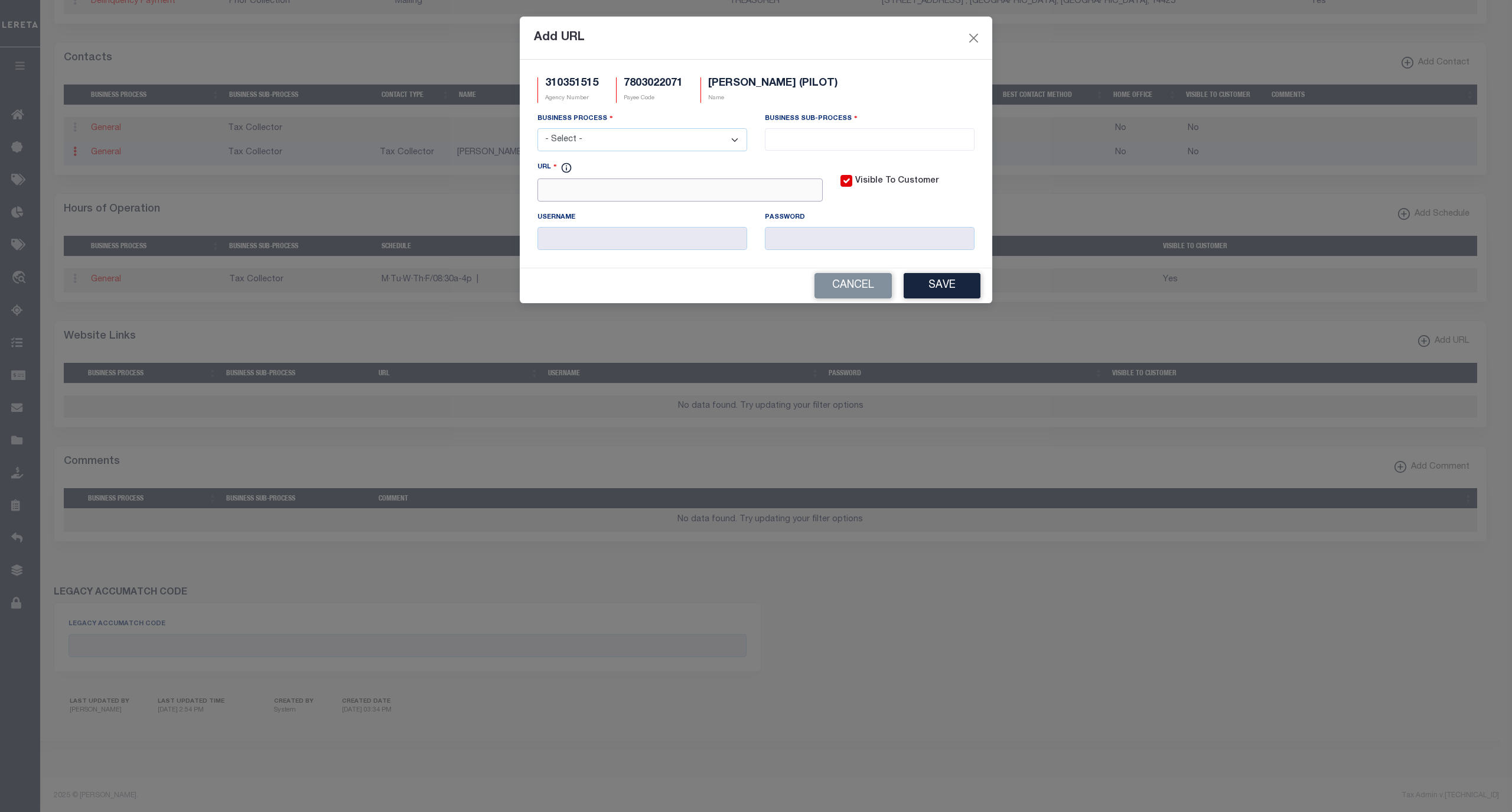
click at [608, 196] on input "URL" at bounding box center [680, 189] width 285 height 23
paste input "[URL][DOMAIN_NAME]"
type input "[URL][DOMAIN_NAME]"
click at [716, 146] on select "- Select - All Automation Bill Request Delinquency Payment Delinquency Procurem…" at bounding box center [643, 139] width 210 height 23
select select "6"
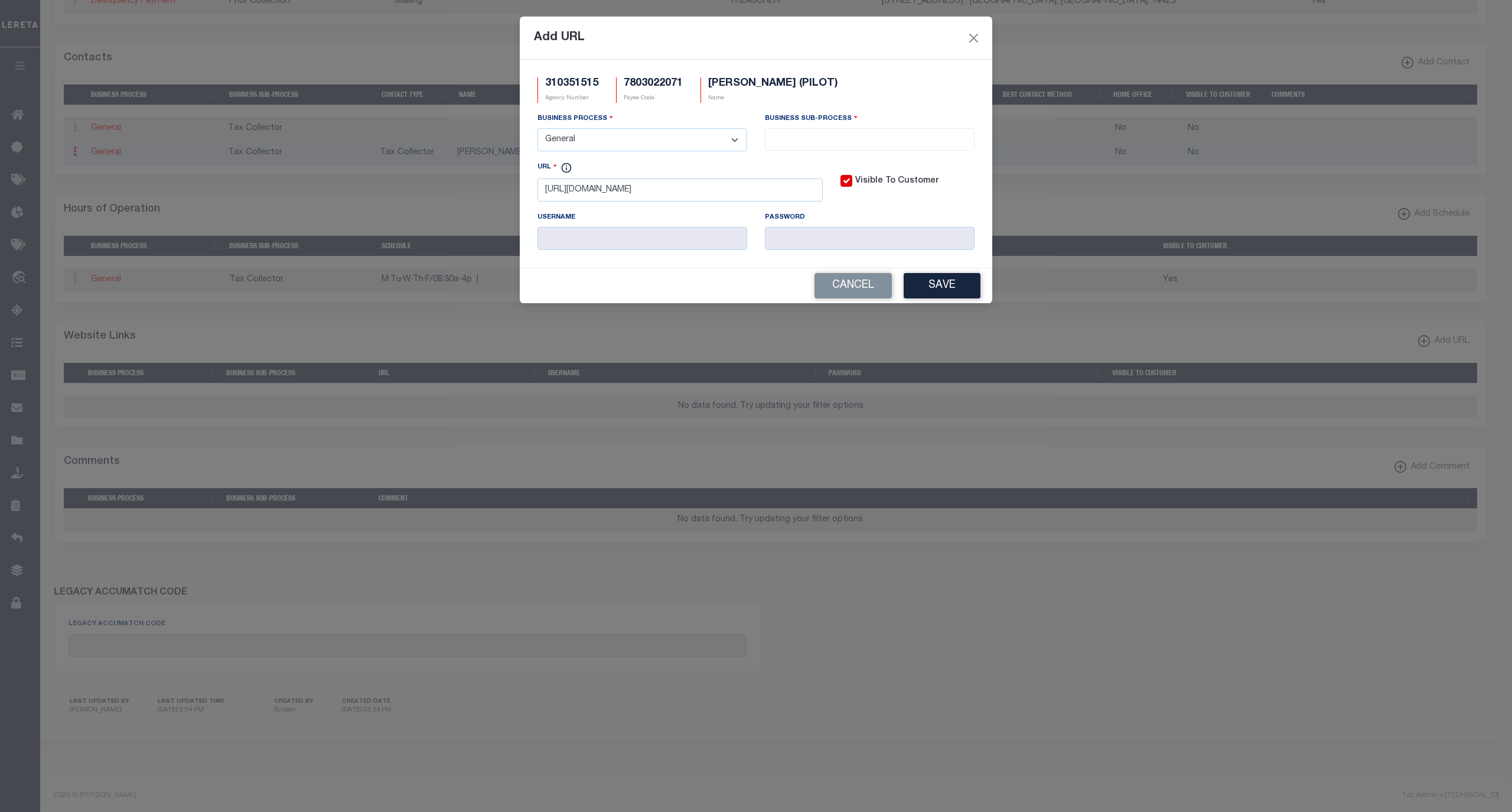
click at [538, 130] on select "- Select - All Automation Bill Request Delinquency Payment Delinquency Procurem…" at bounding box center [643, 139] width 210 height 23
click at [801, 144] on input "search" at bounding box center [869, 138] width 202 height 13
select select "39"
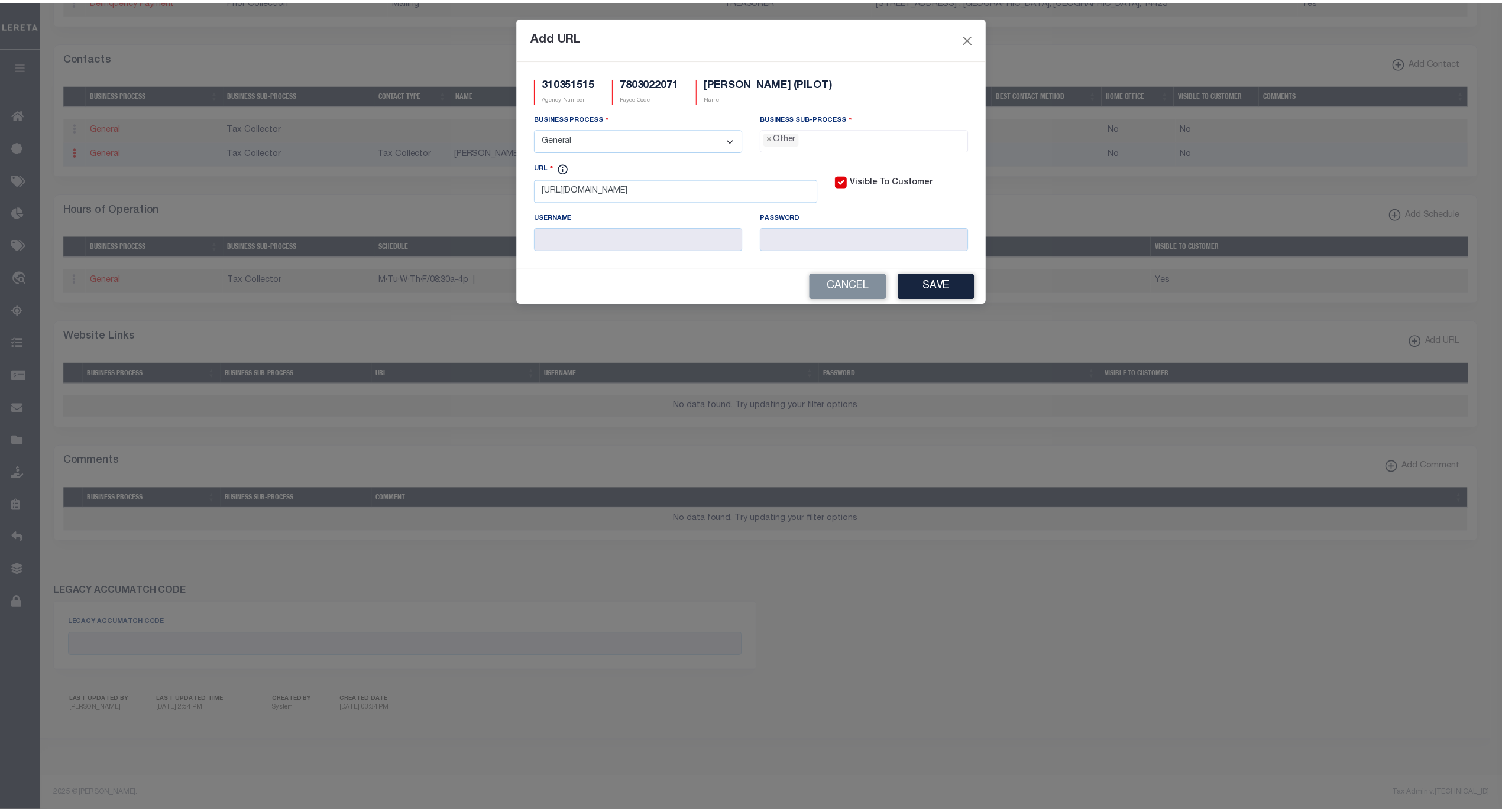
scroll to position [20, 0]
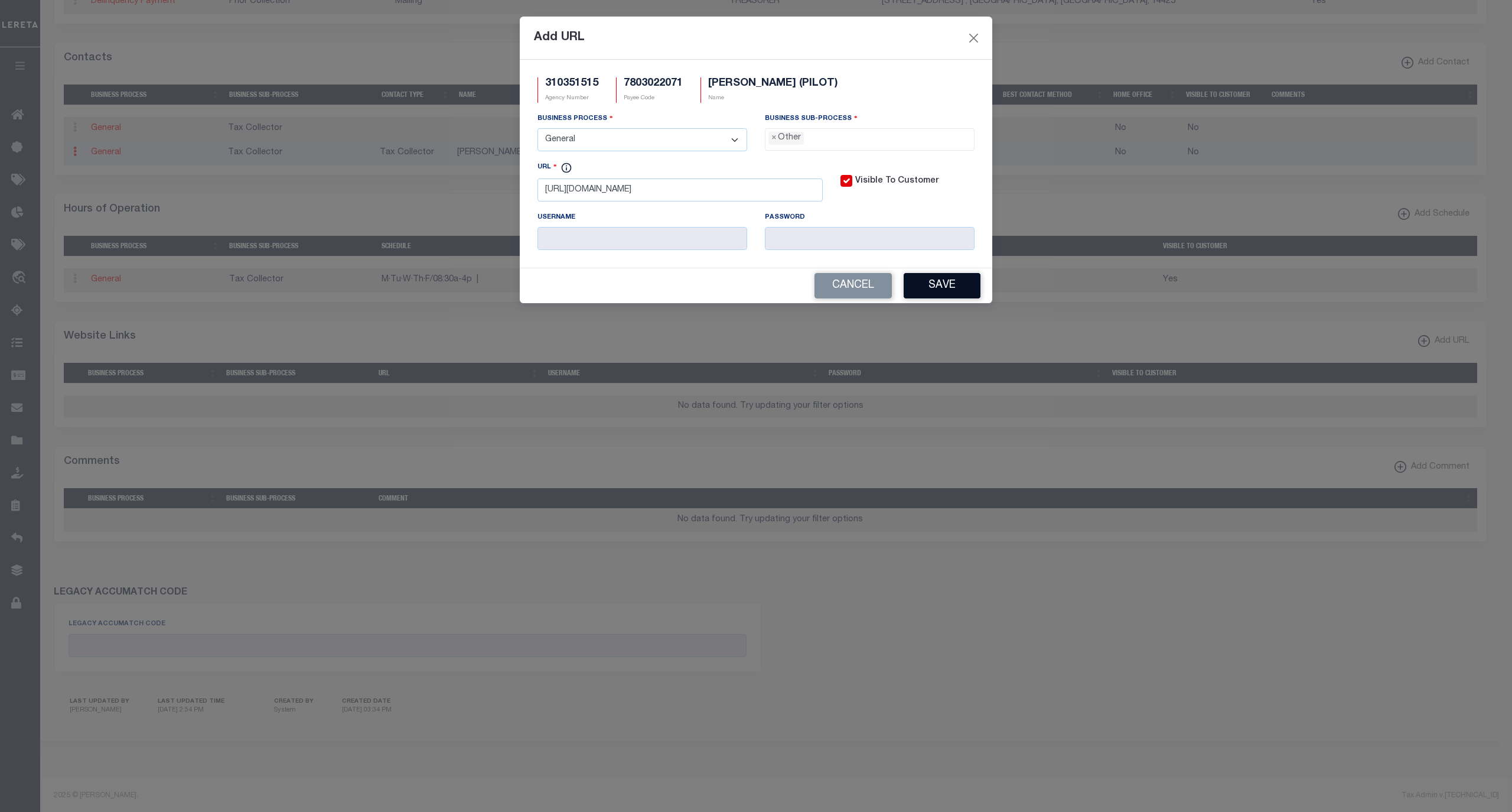
click at [941, 289] on button "Save" at bounding box center [942, 286] width 77 height 25
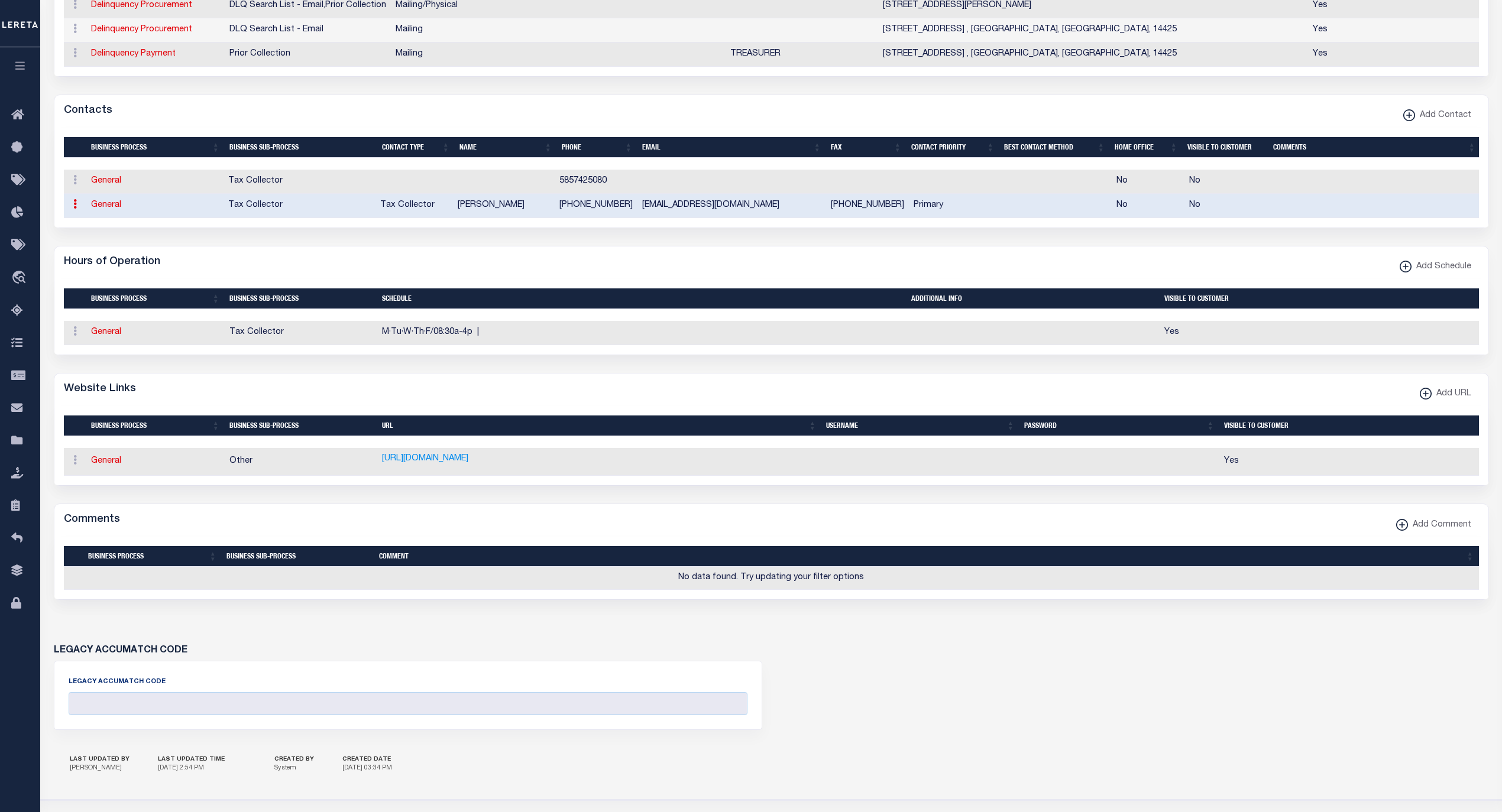
scroll to position [323, 0]
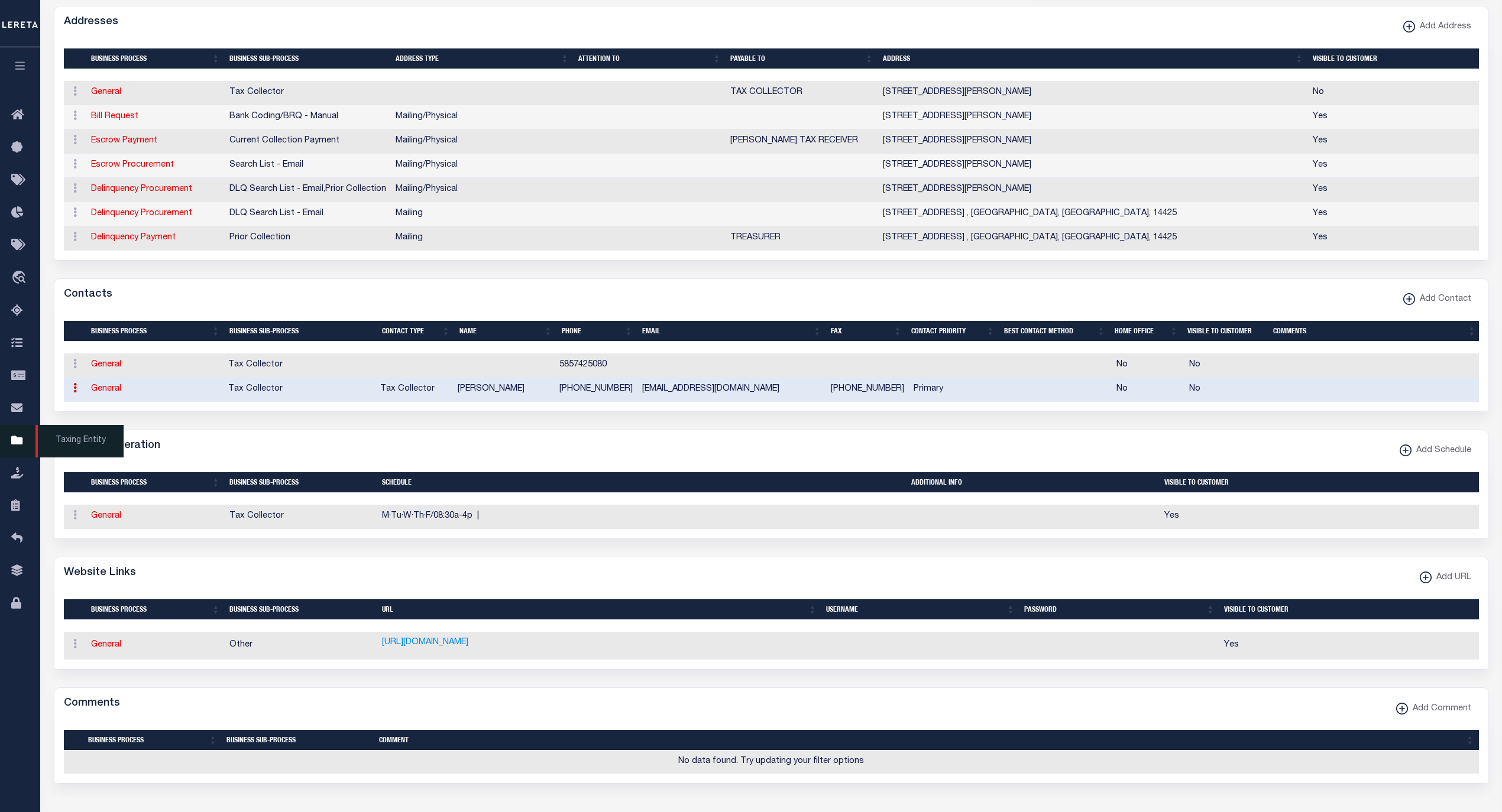
click at [62, 440] on span "Taxing Entity" at bounding box center [79, 441] width 88 height 33
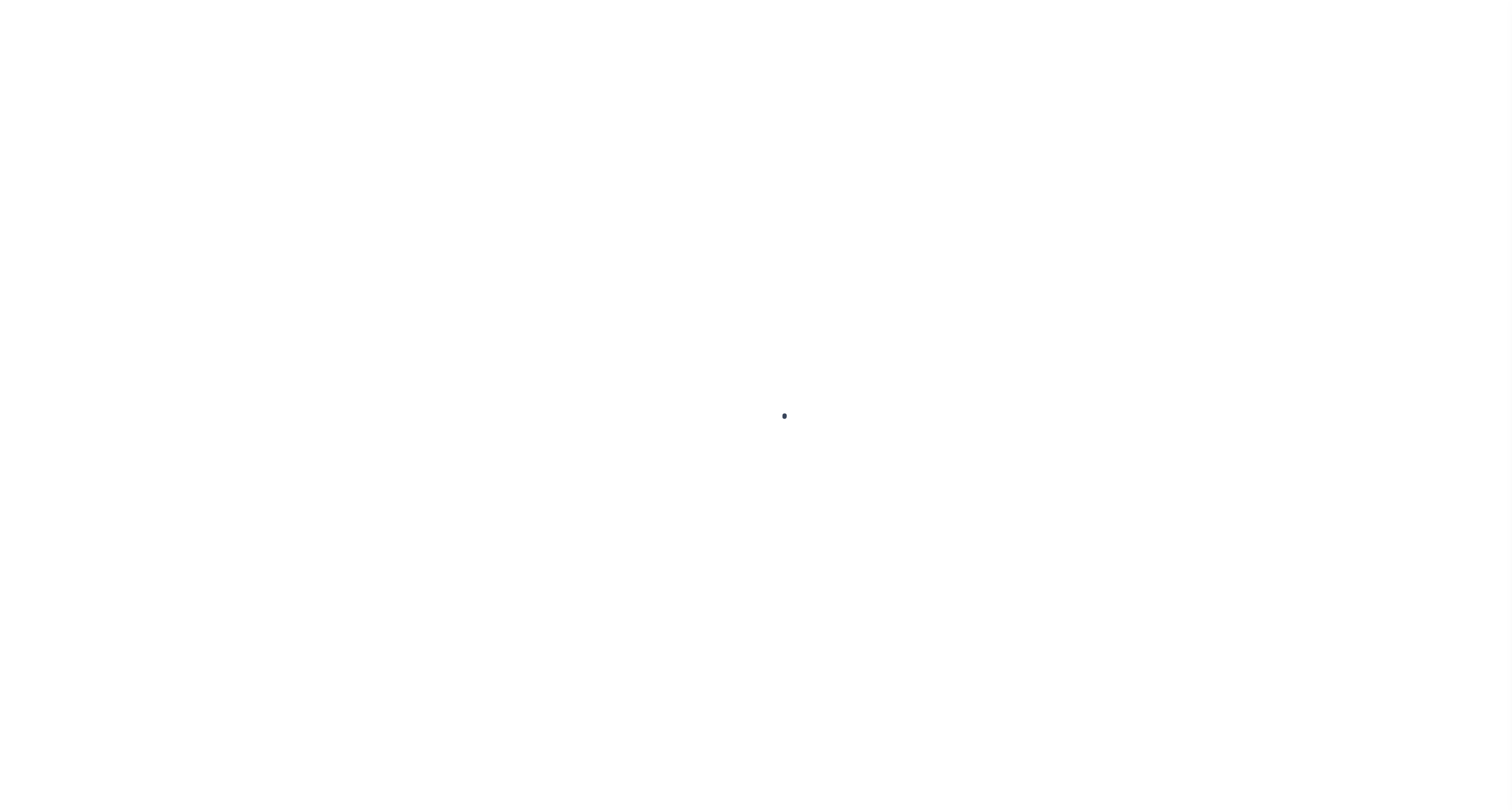
select select
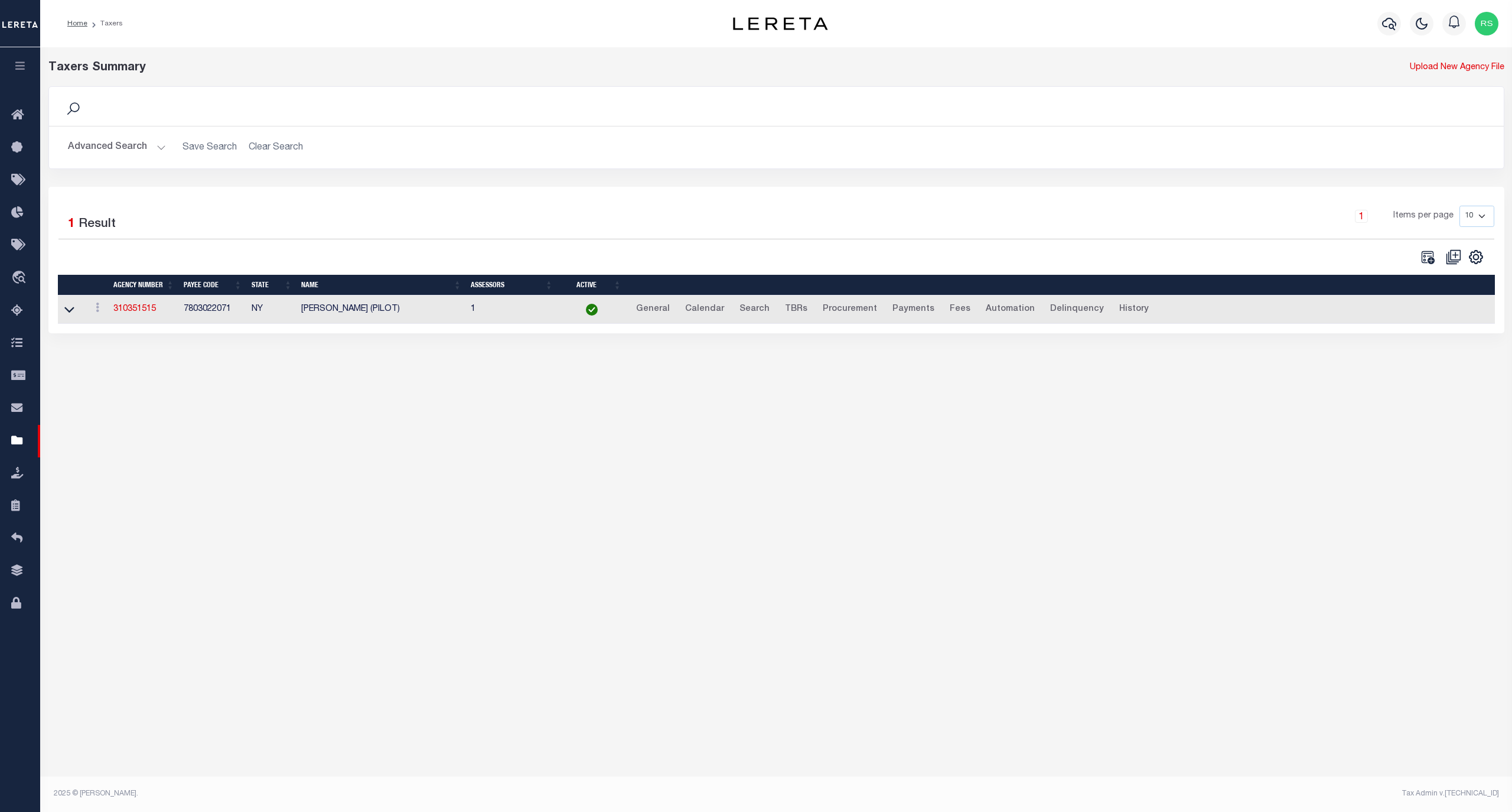
click at [124, 148] on button "Advanced Search" at bounding box center [116, 147] width 98 height 23
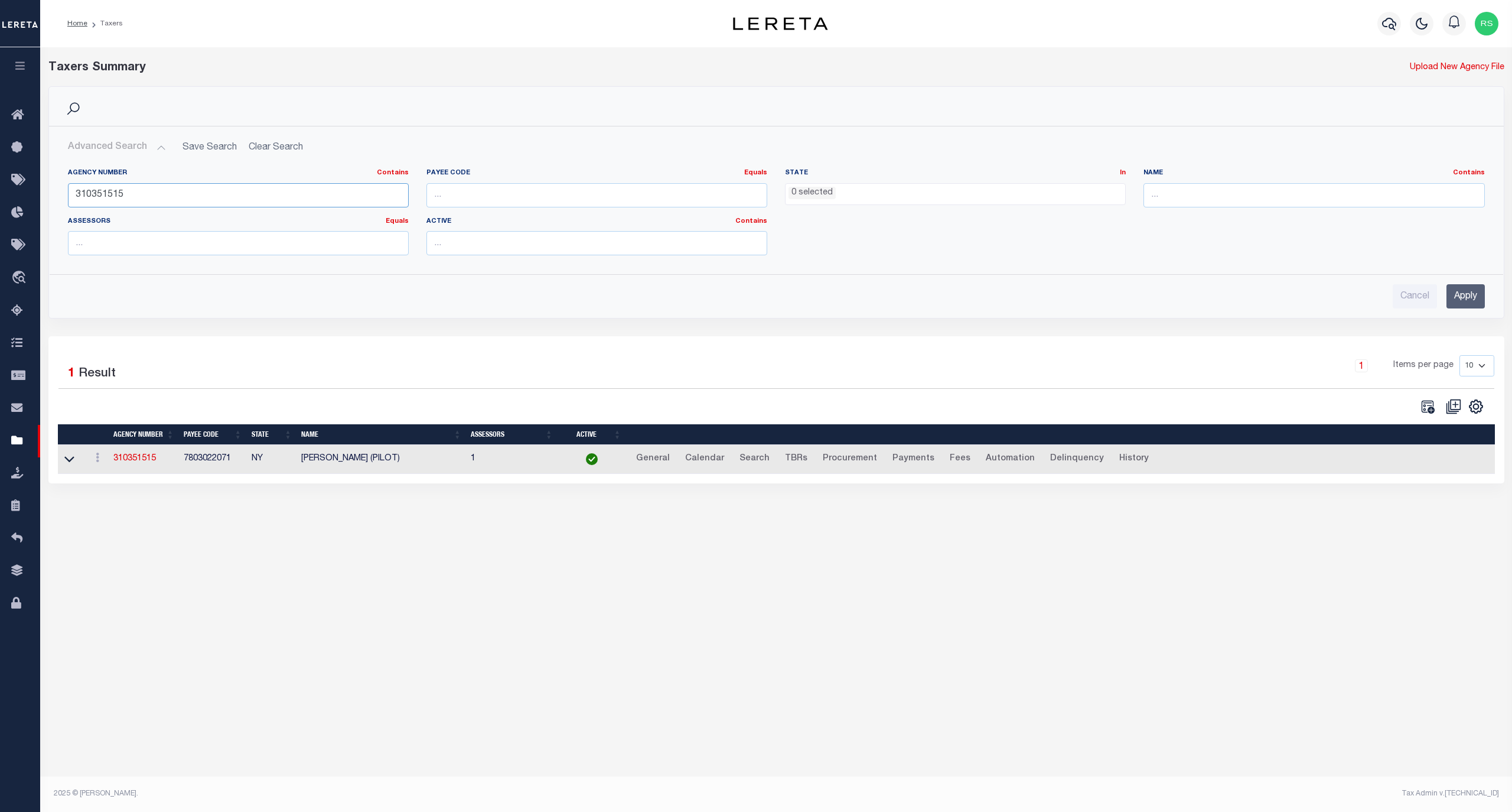
click at [137, 195] on input "310351515" at bounding box center [238, 195] width 341 height 24
paste input "0"
type input "310351015"
click at [1467, 304] on input "Apply" at bounding box center [1465, 296] width 38 height 24
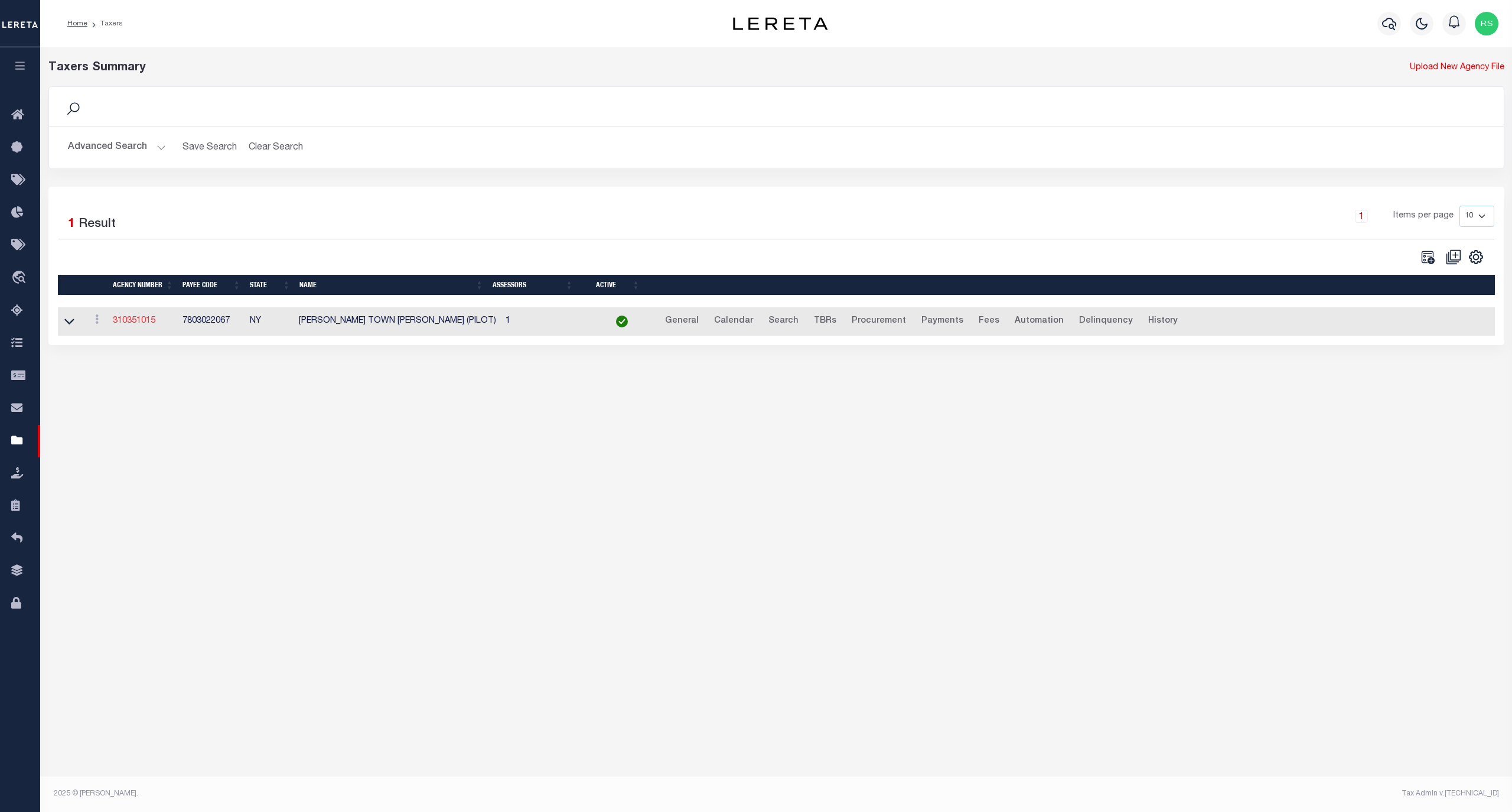
click at [138, 325] on link "310351015" at bounding box center [134, 321] width 42 height 9
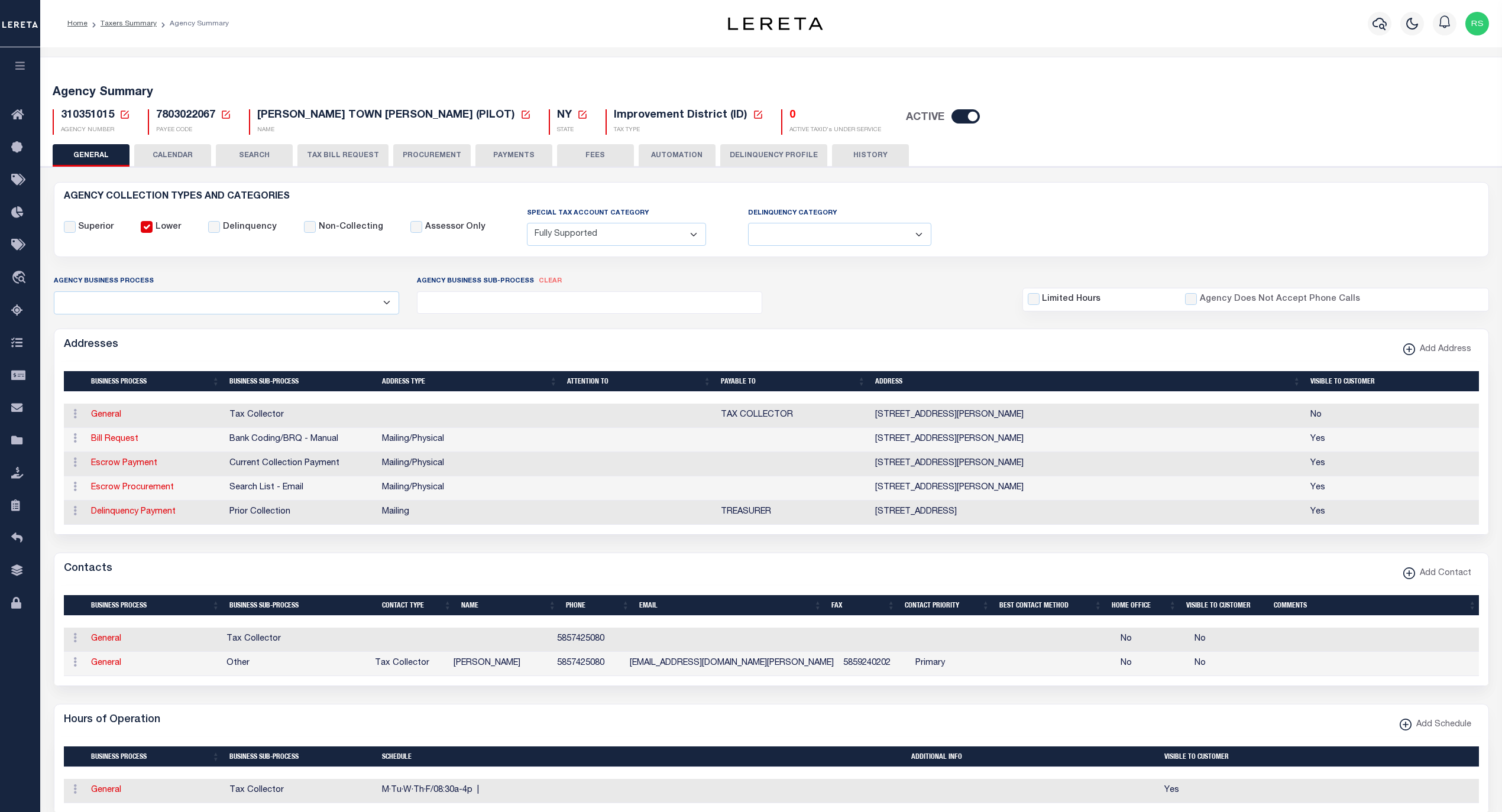
select select "1"
select select
click at [142, 468] on link "Escrow Payment" at bounding box center [124, 463] width 67 height 9
select select "1"
checkbox input "false"
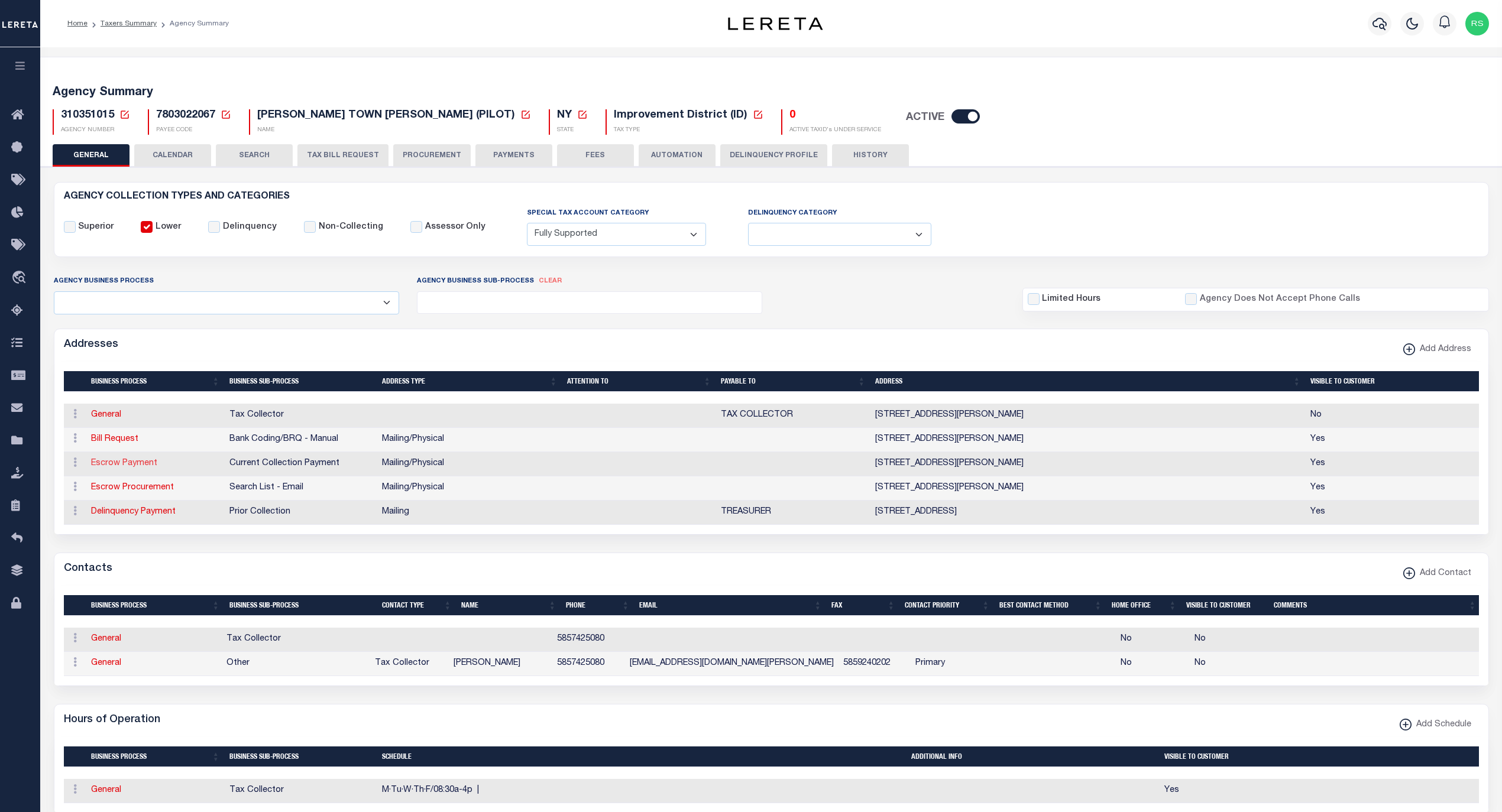
select select
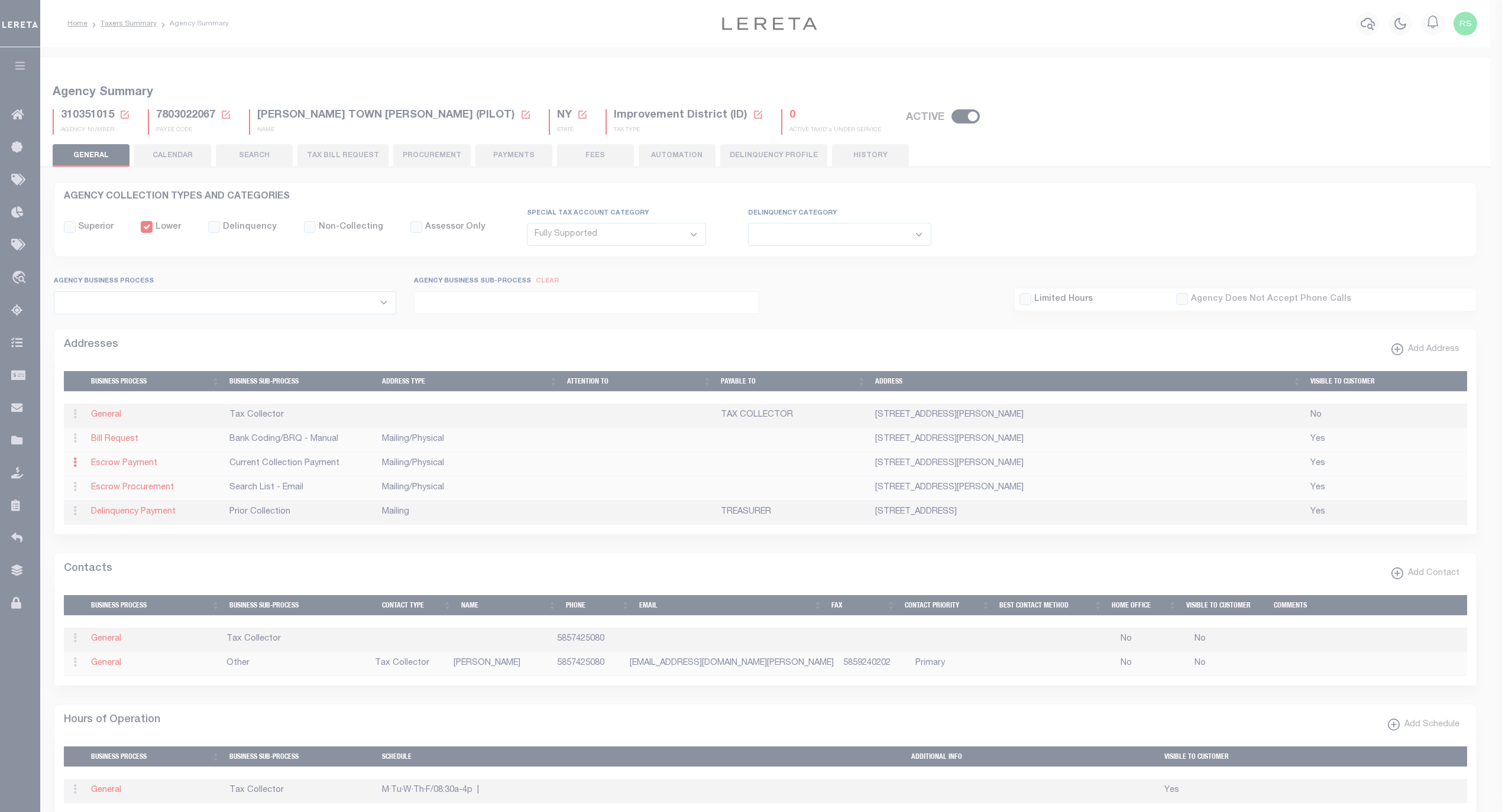
type input "[STREET_ADDRESS]"
type input "[PERSON_NAME]"
select select "NY"
type input "14564-1301"
select select "5"
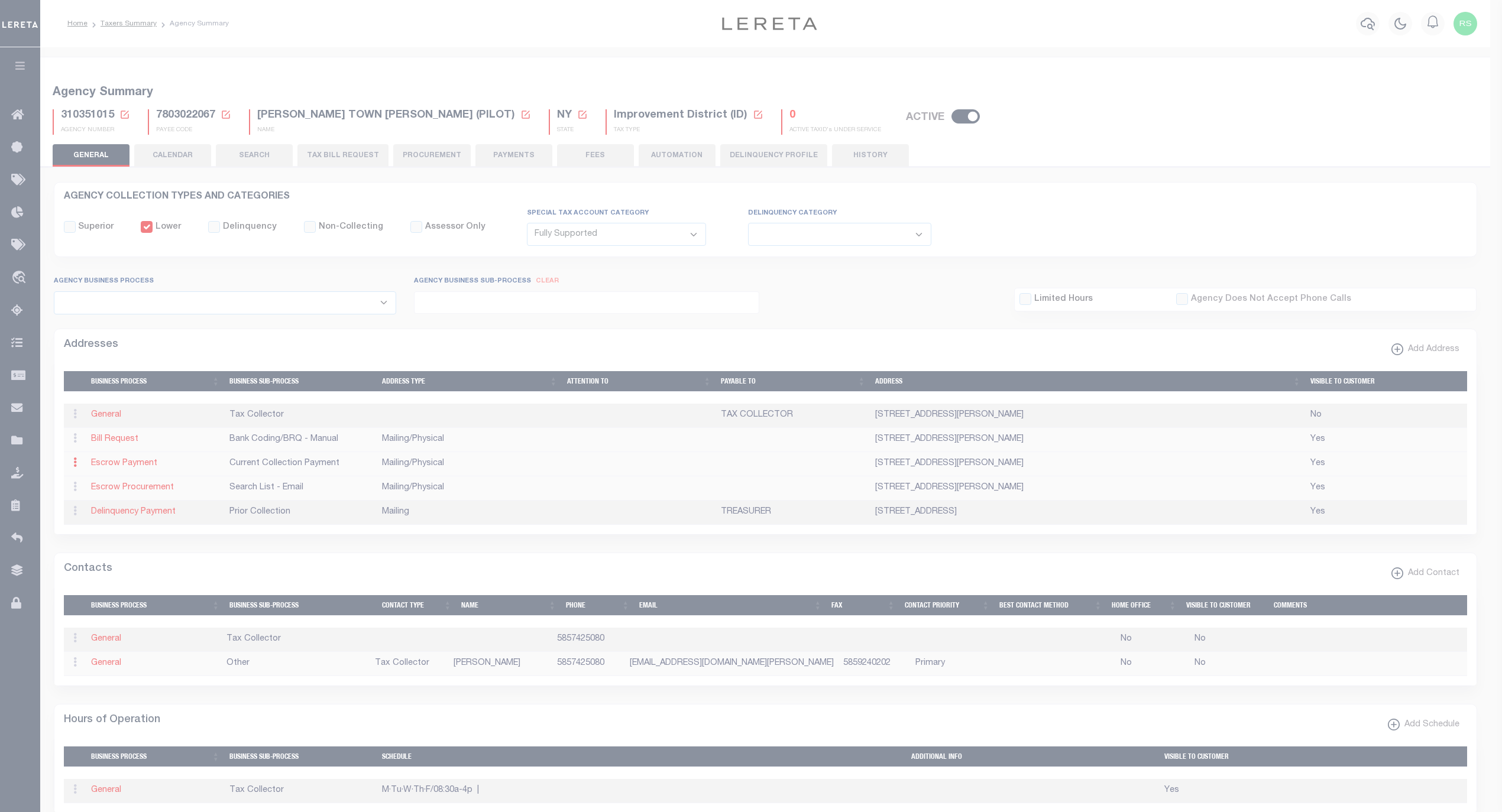
checkbox input "true"
select select "3"
select select "11"
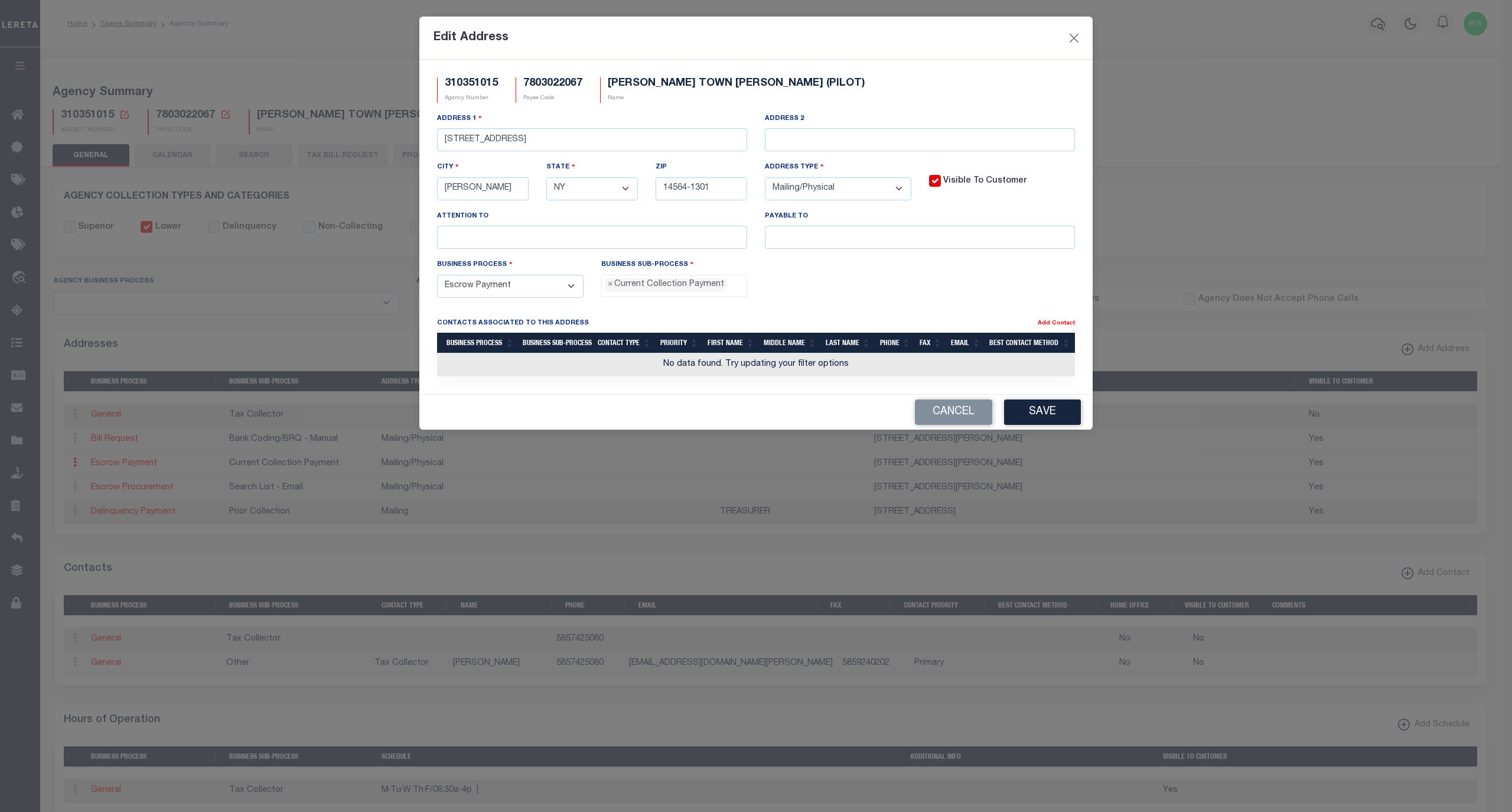
scroll to position [10, 0]
click at [823, 234] on input "text" at bounding box center [919, 237] width 310 height 23
paste input "[PERSON_NAME] TAX RECEIVER"
type input "[PERSON_NAME] TAX RECEIVER"
click at [1037, 415] on button "Save" at bounding box center [1042, 412] width 77 height 25
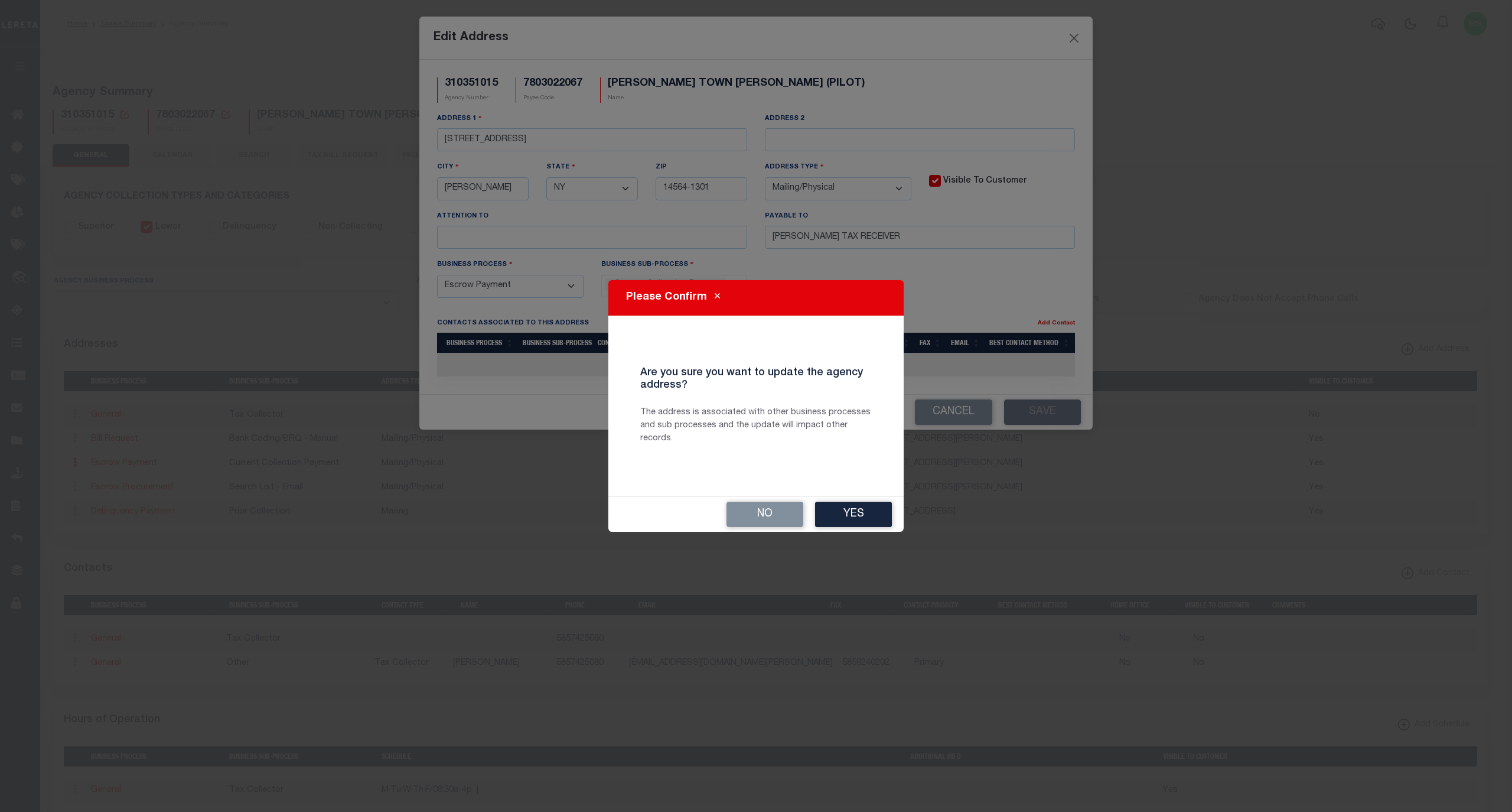
click at [868, 514] on button "Yes" at bounding box center [854, 514] width 77 height 25
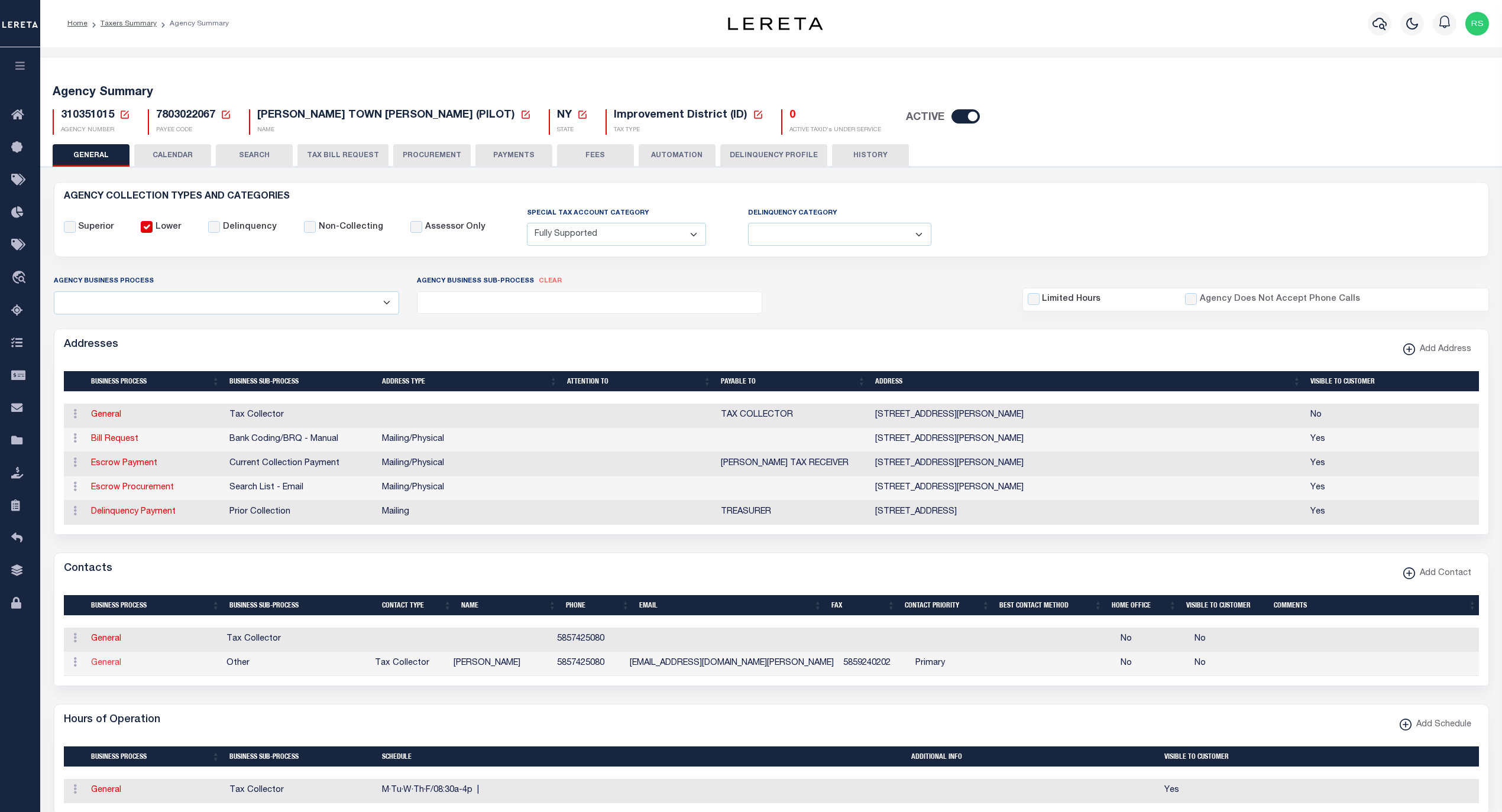
click at [100, 667] on link "General" at bounding box center [106, 663] width 31 height 9
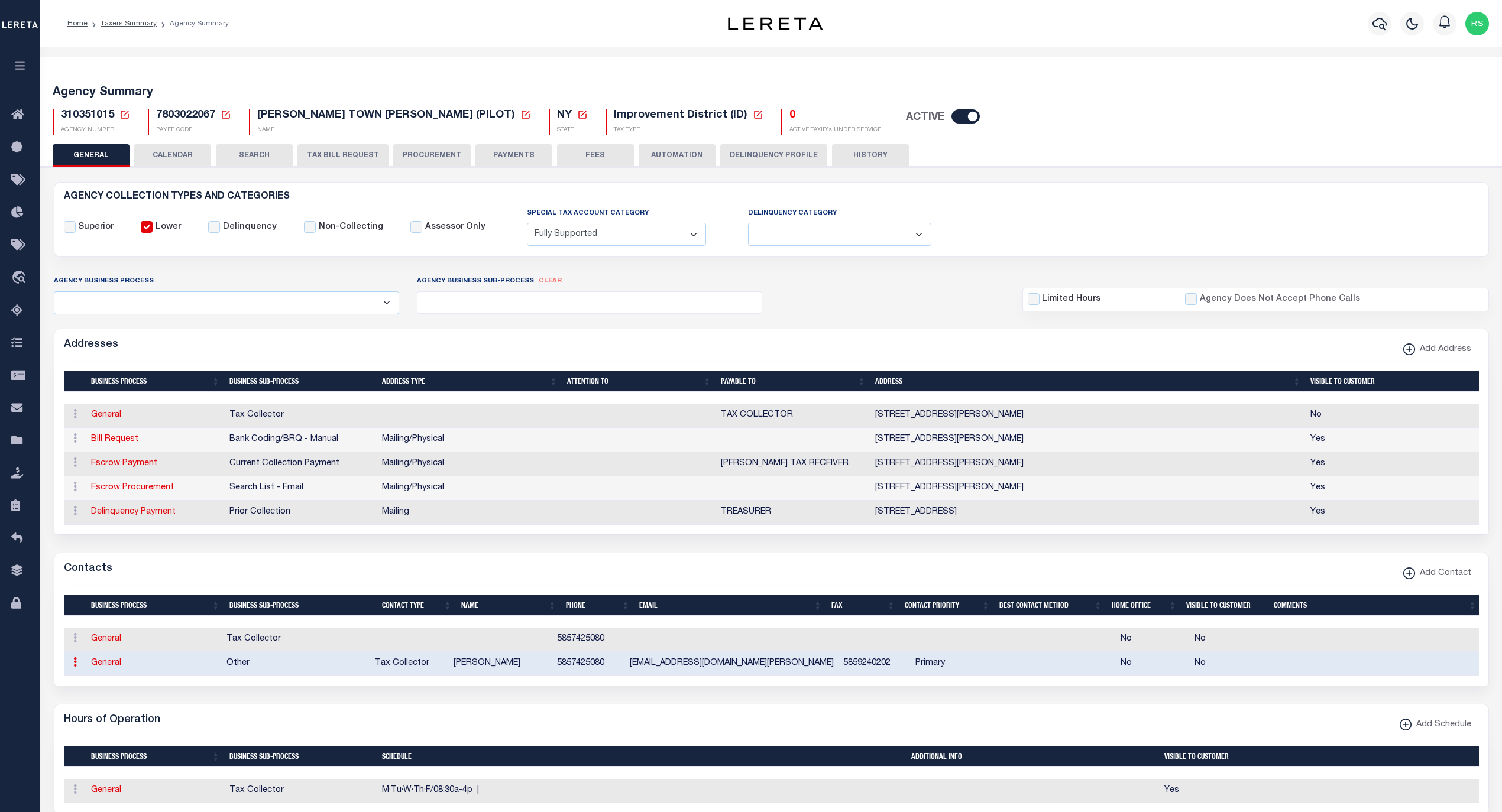
select select "39"
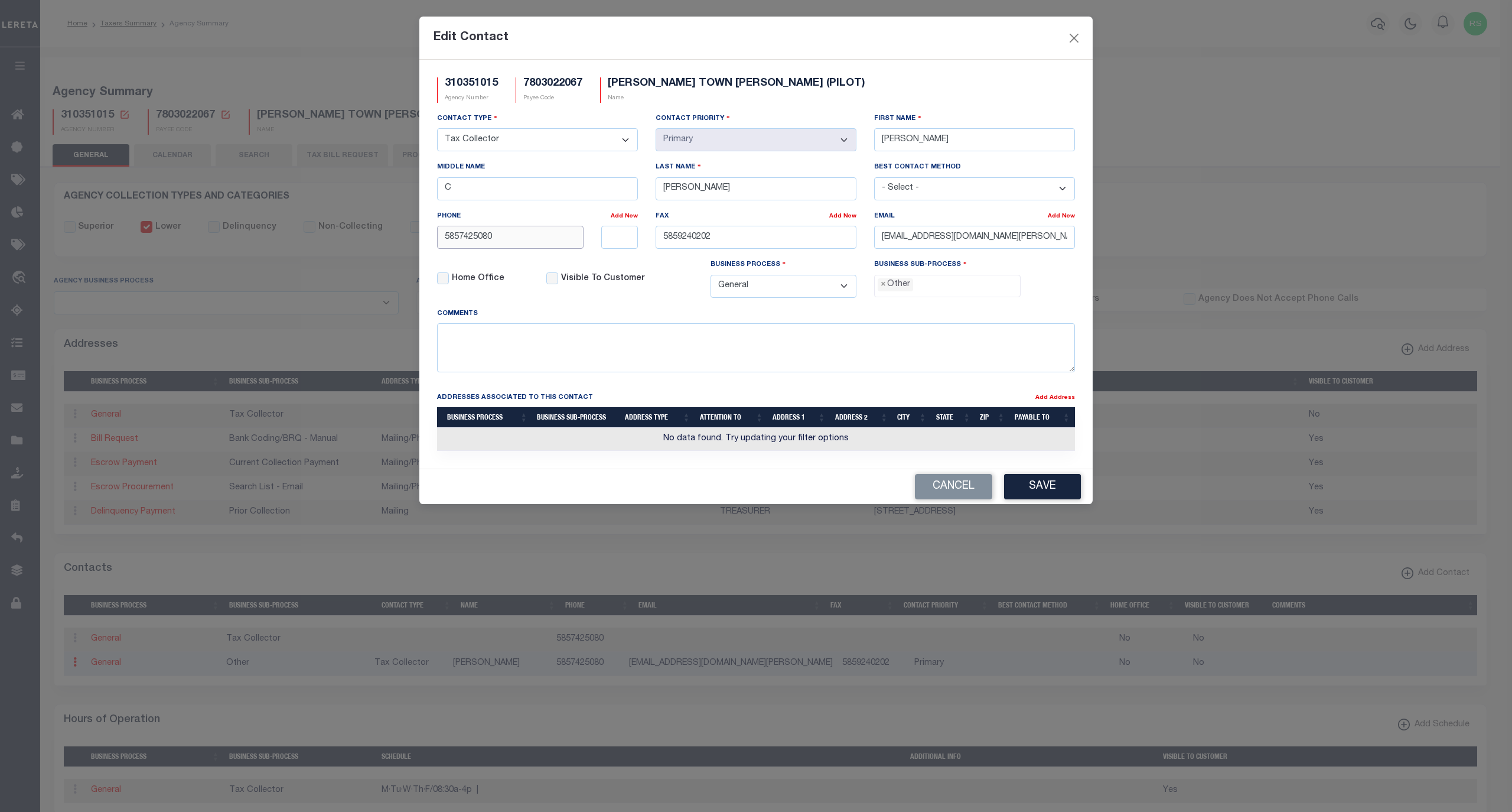
drag, startPoint x: 528, startPoint y: 238, endPoint x: 399, endPoint y: 243, distance: 129.1
click at [399, 243] on div "Edit Contact 310351015 Agency Number 7803022067 Payee Code VICTOR TOWN IDA (PIL…" at bounding box center [756, 406] width 1512 height 812
paste input "-742-"
type input "[PHONE_NUMBER]"
drag, startPoint x: 702, startPoint y: 243, endPoint x: 643, endPoint y: 243, distance: 59.0
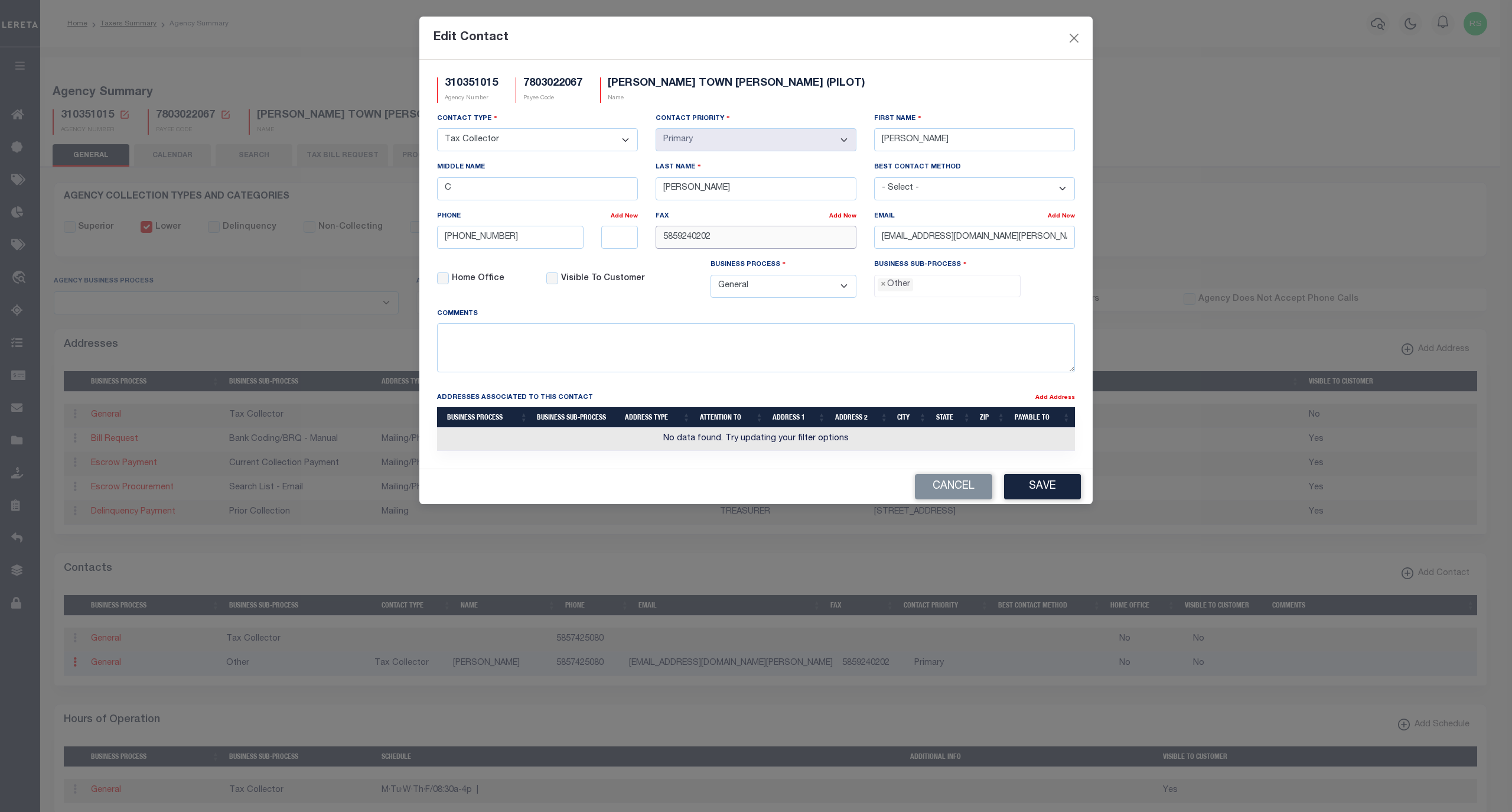
click at [643, 243] on div "Contact Type - Select - Assessor Clerk Internal Contacts 1 Internal Contacts 2 …" at bounding box center [756, 210] width 656 height 195
paste input "-924-"
type input "[PHONE_NUMBER]"
click at [882, 289] on span "×" at bounding box center [883, 285] width 5 height 13
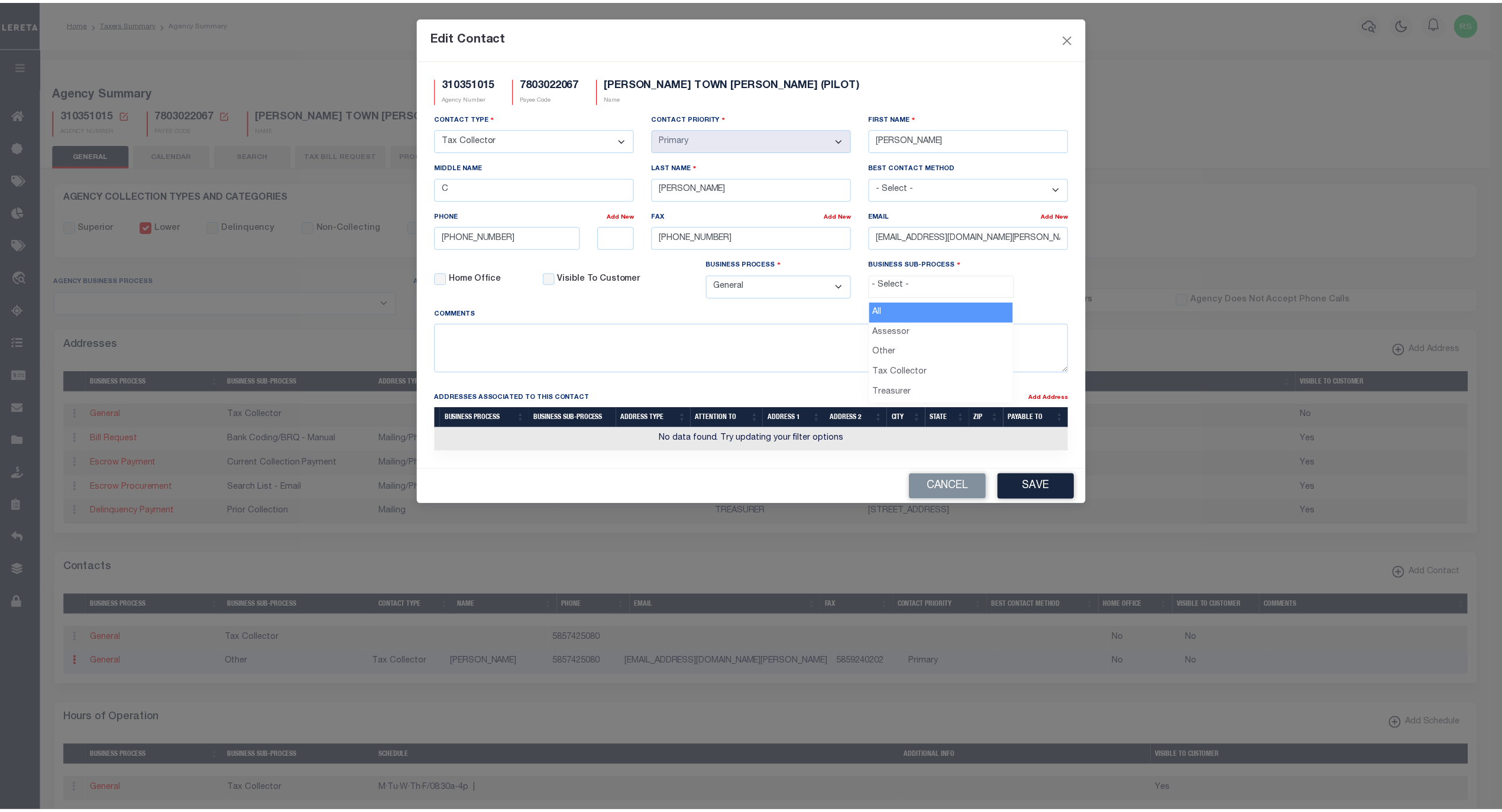
scroll to position [20, 0]
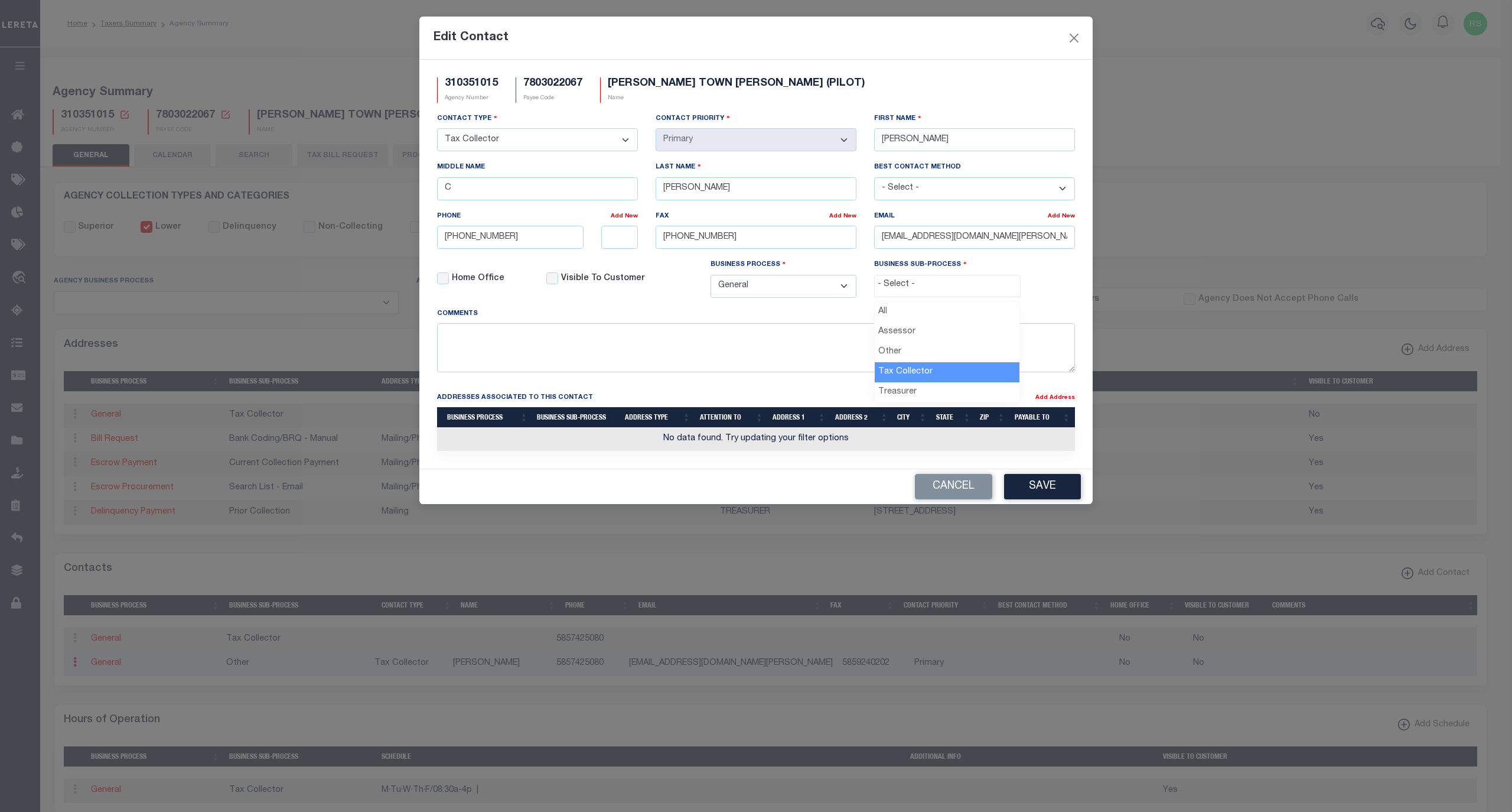
select select "31"
click at [882, 328] on div "Comments" at bounding box center [756, 340] width 638 height 65
click at [1034, 497] on button "Save" at bounding box center [1042, 487] width 77 height 25
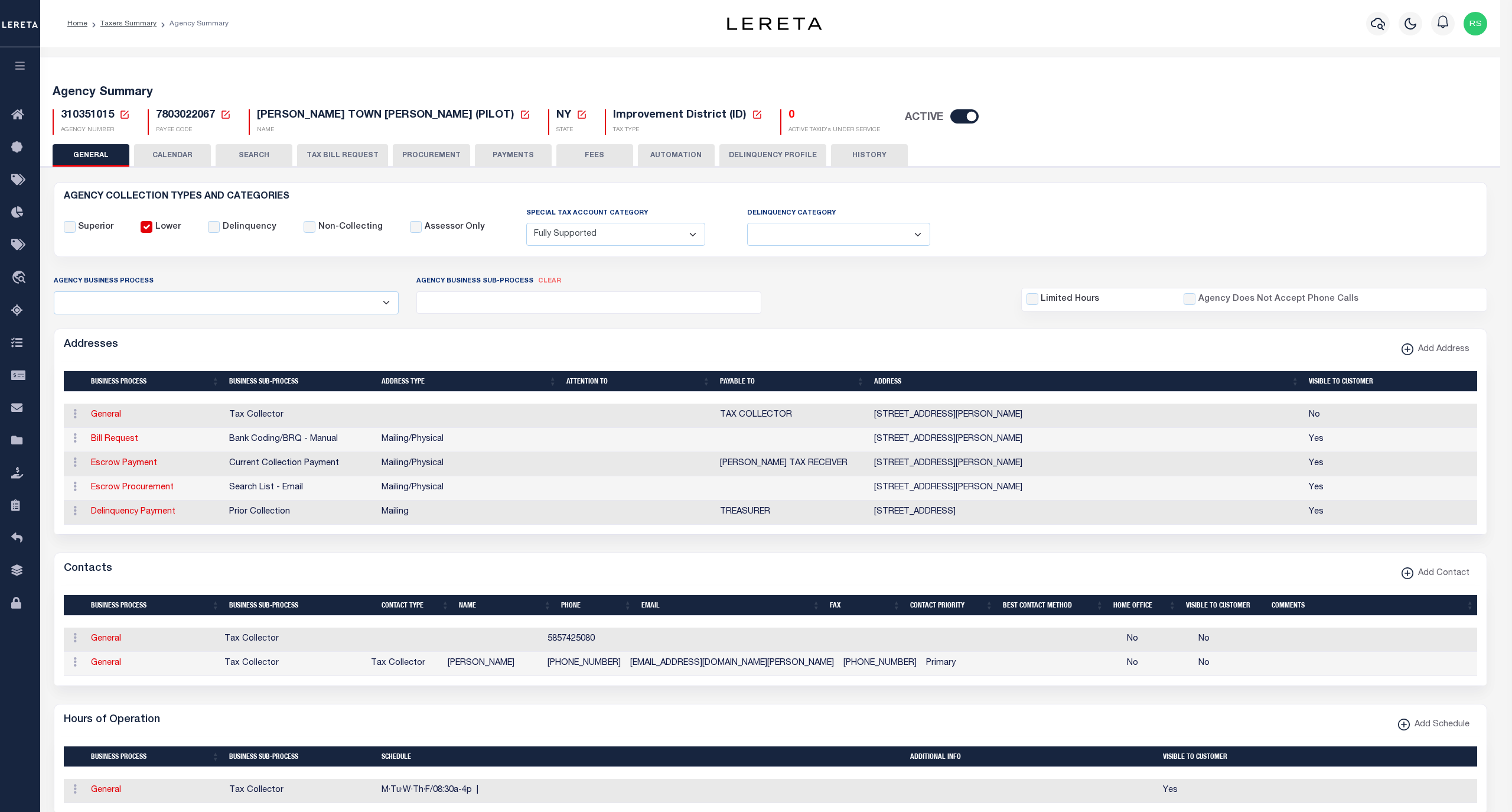
type input "5857425080"
type input "5859240202"
select select "39"
click at [109, 667] on link "General" at bounding box center [106, 663] width 30 height 9
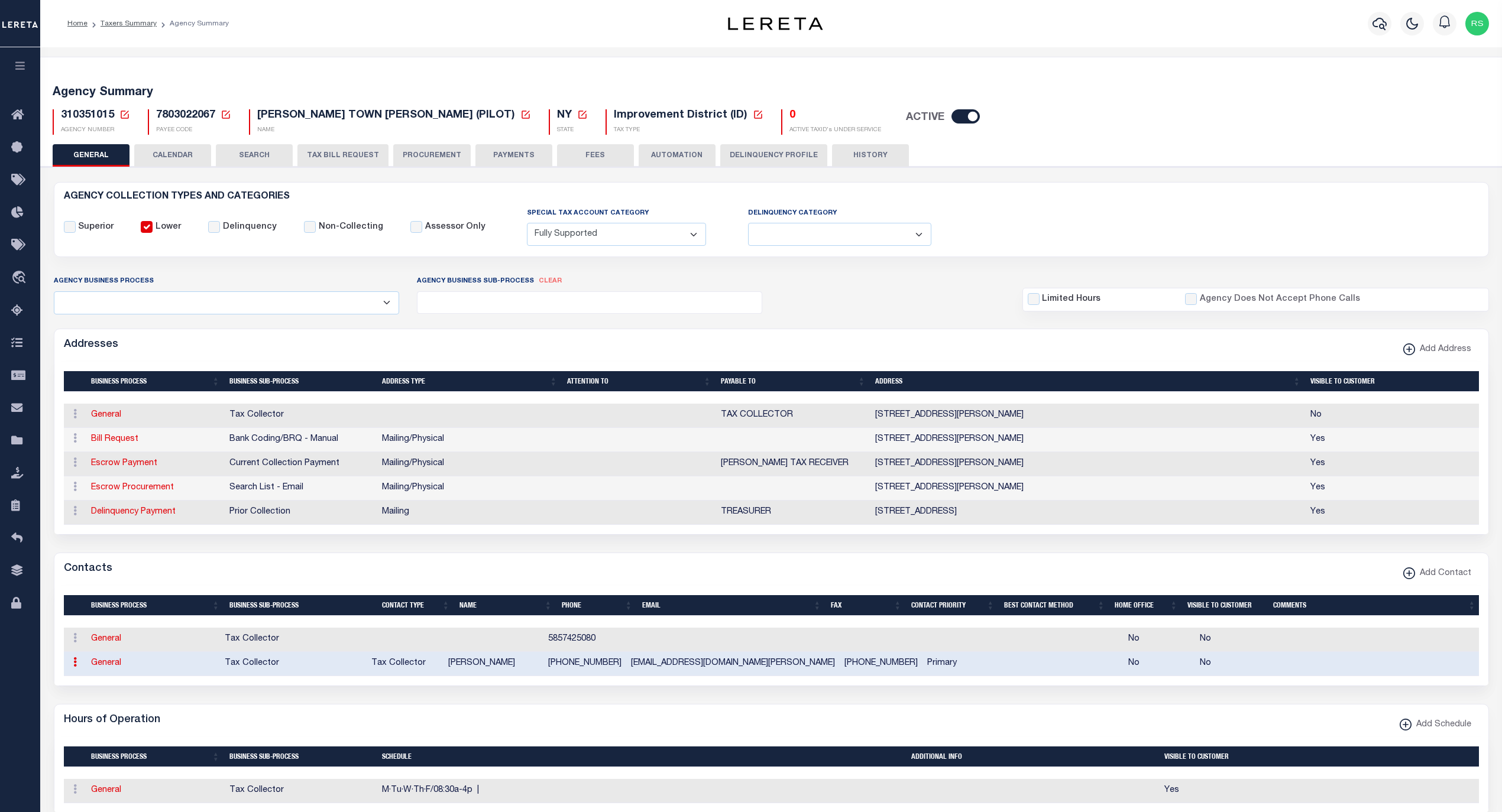
select select
checkbox input "false"
select select
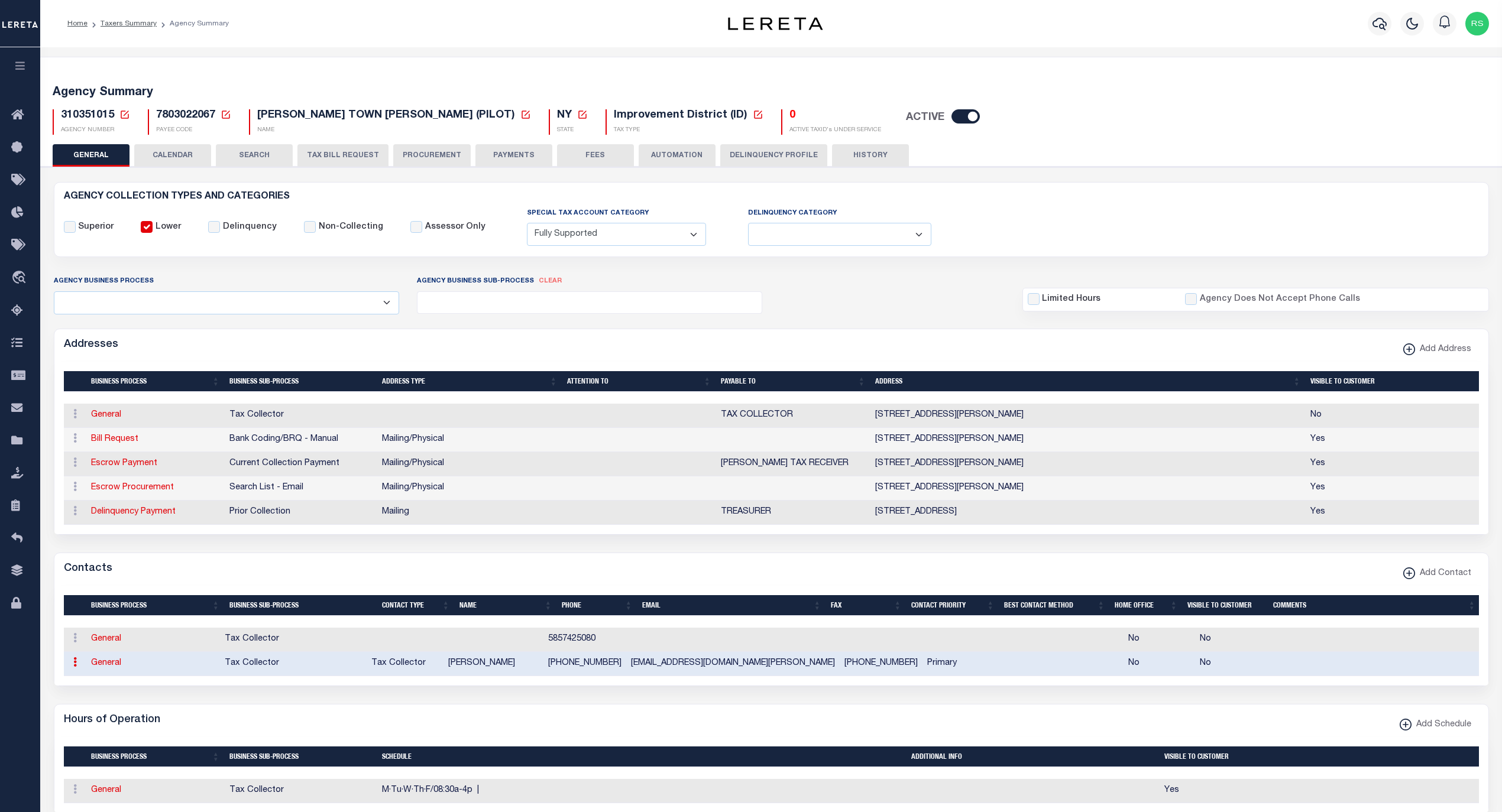
select select
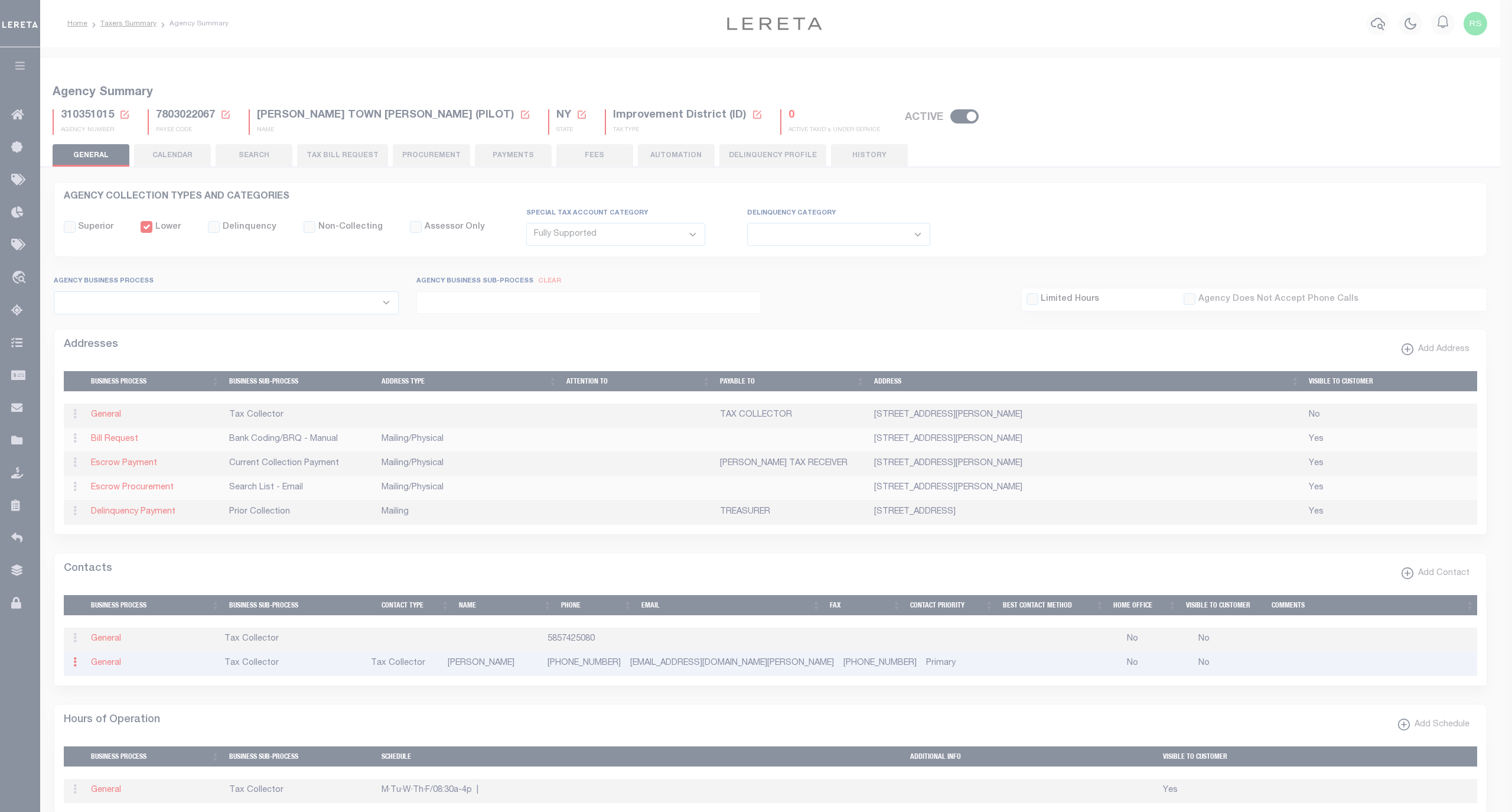
select select "2"
select select "1"
type input "KAREN"
type input "C"
type input "BODINE"
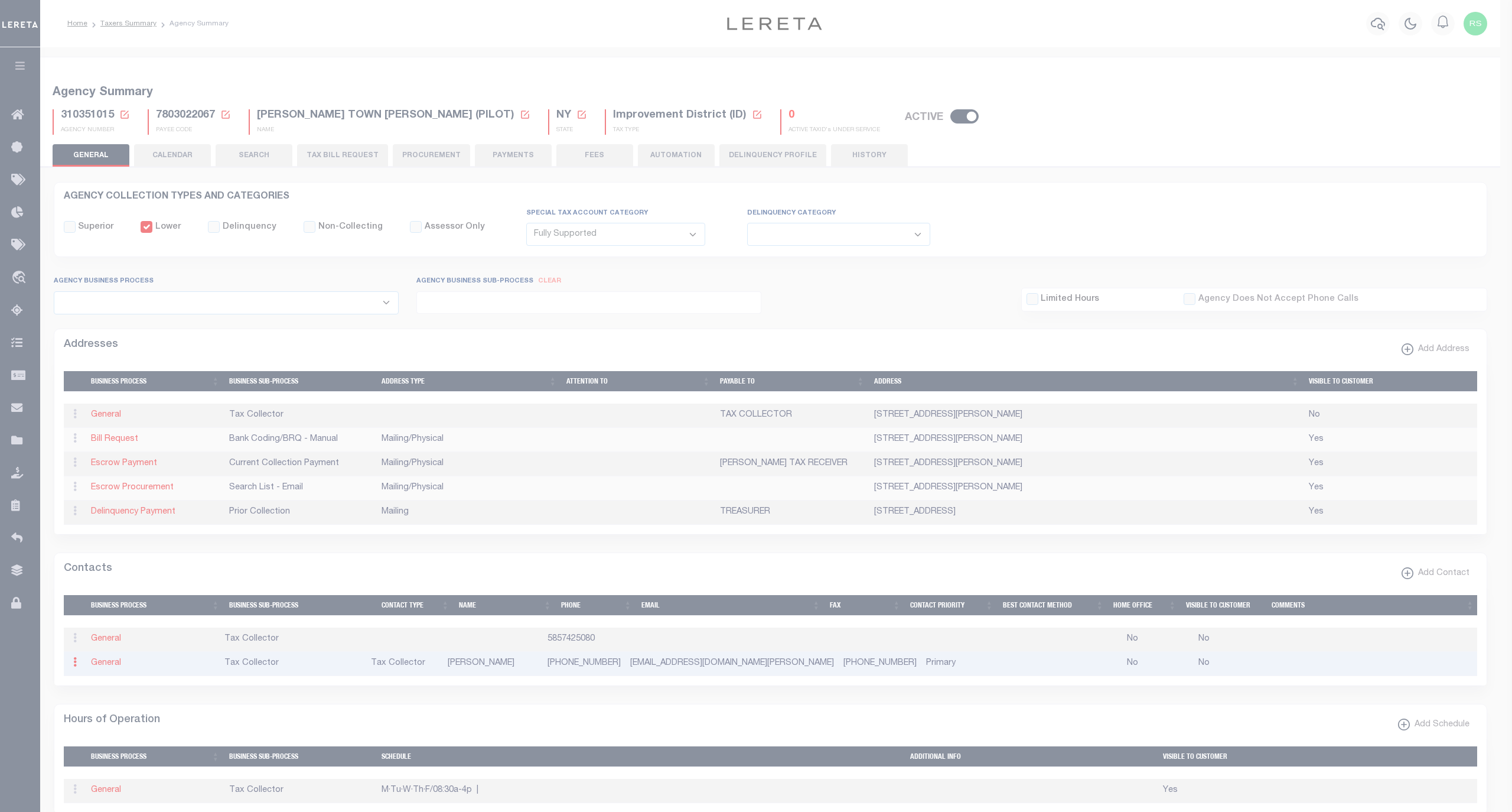
type input "585-742-5080"
type input "585-924-0202"
type input "KCBODINE@TOWN-VICTOR-NY.US"
select select "6"
select select "31"
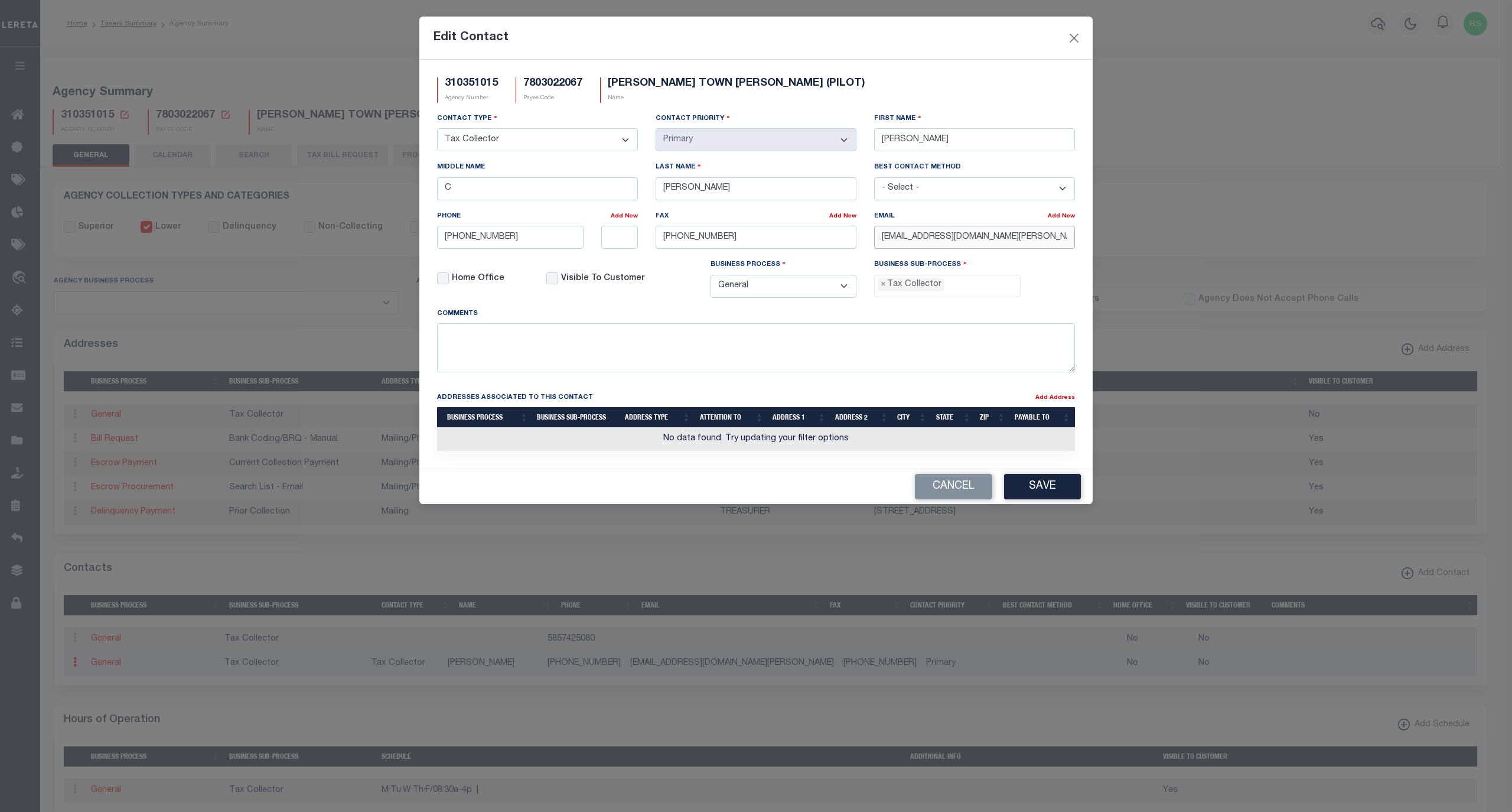
drag, startPoint x: 1027, startPoint y: 242, endPoint x: 793, endPoint y: 240, distance: 234.0
click at [793, 240] on div "Contact Type - Select - Assessor Clerk Internal Contacts 1 Internal Contacts 2 …" at bounding box center [756, 210] width 656 height 195
paste input "VICTORNY.GOV"
type input "KCBODINE@TOWNVICTORNY.GOV"
click at [1049, 490] on button "Save" at bounding box center [1042, 487] width 77 height 25
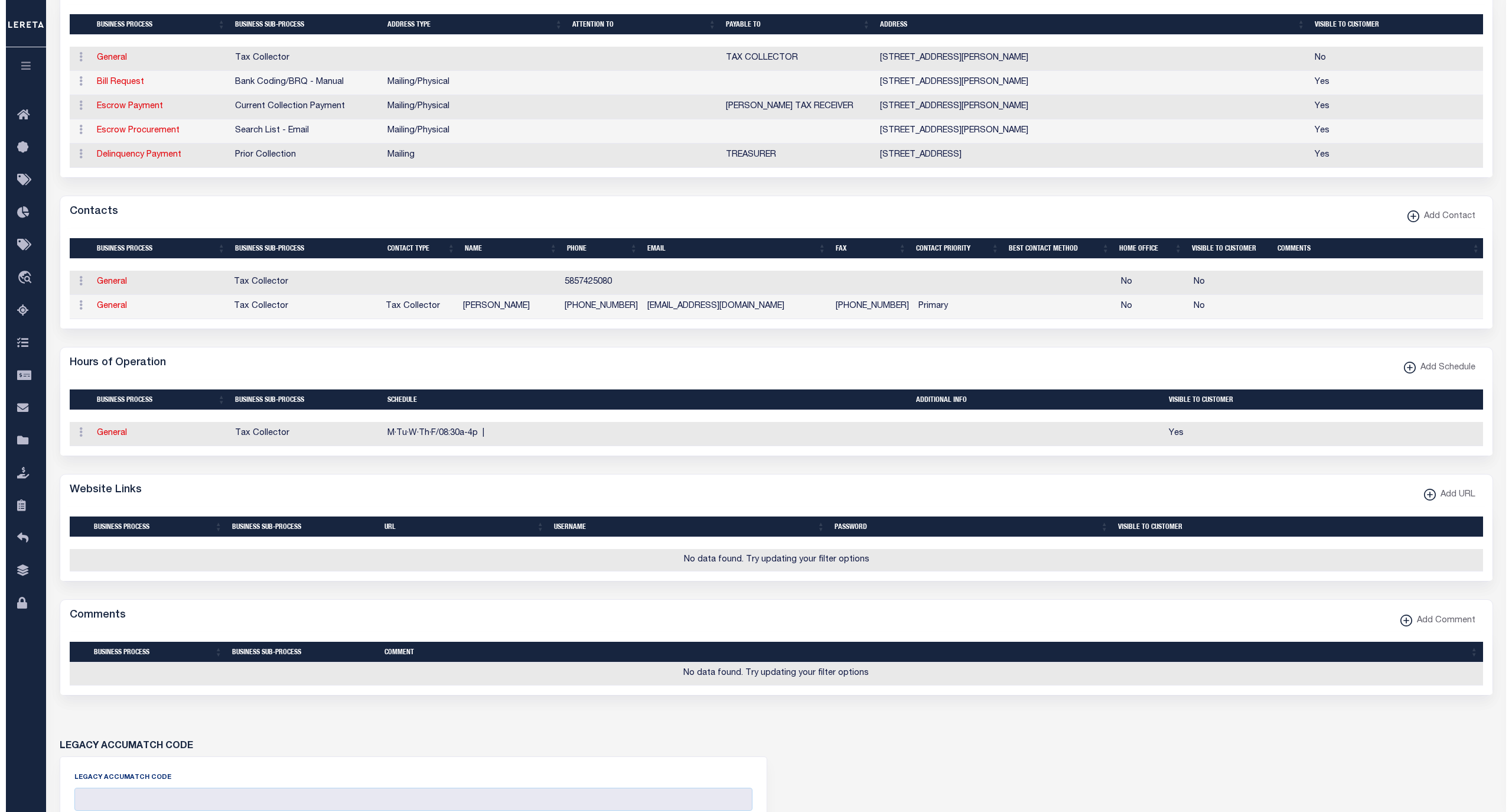
scroll to position [393, 0]
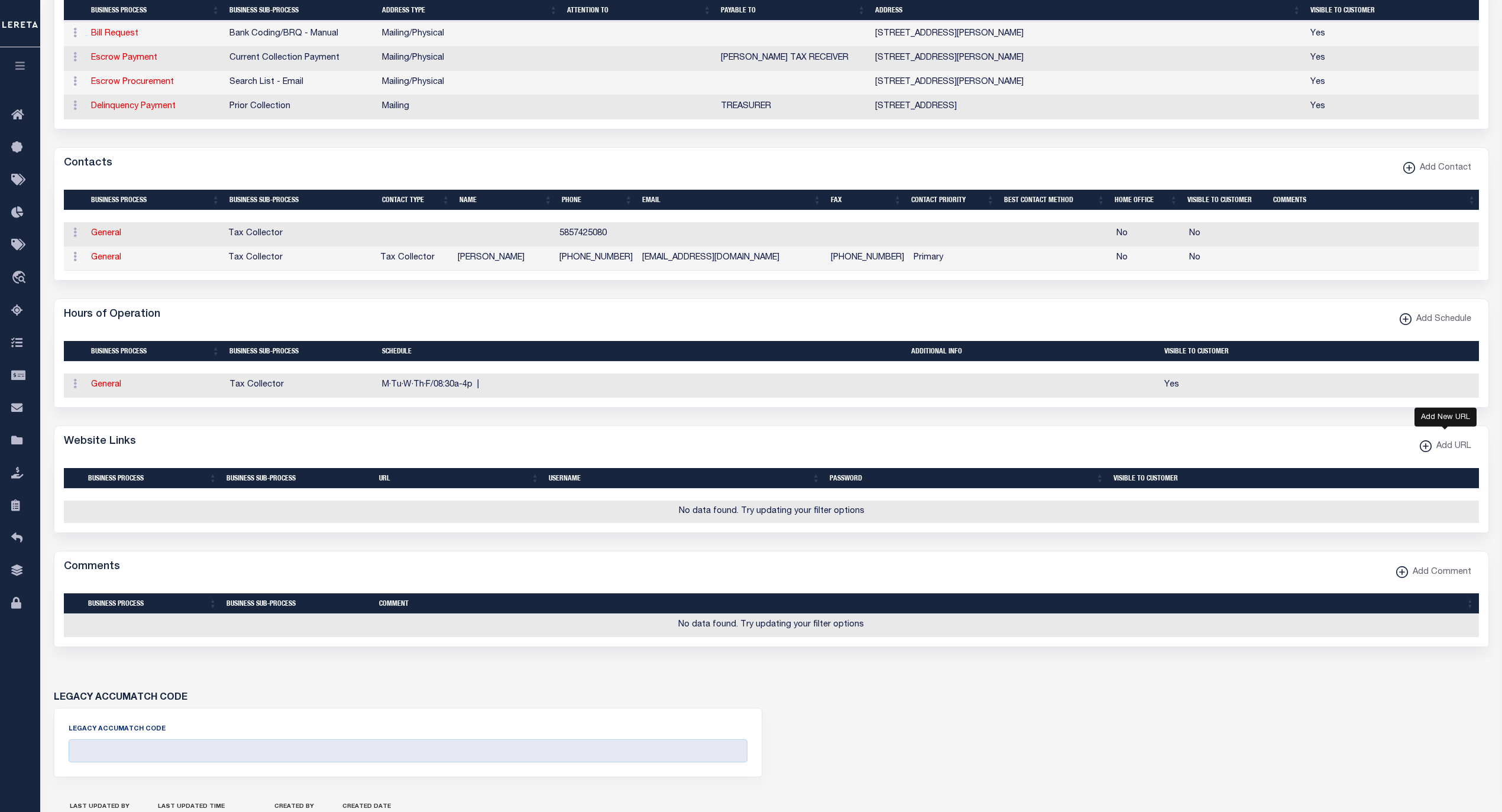
click at [1432, 454] on span "Add URL" at bounding box center [1451, 447] width 40 height 13
select select
checkbox input "true"
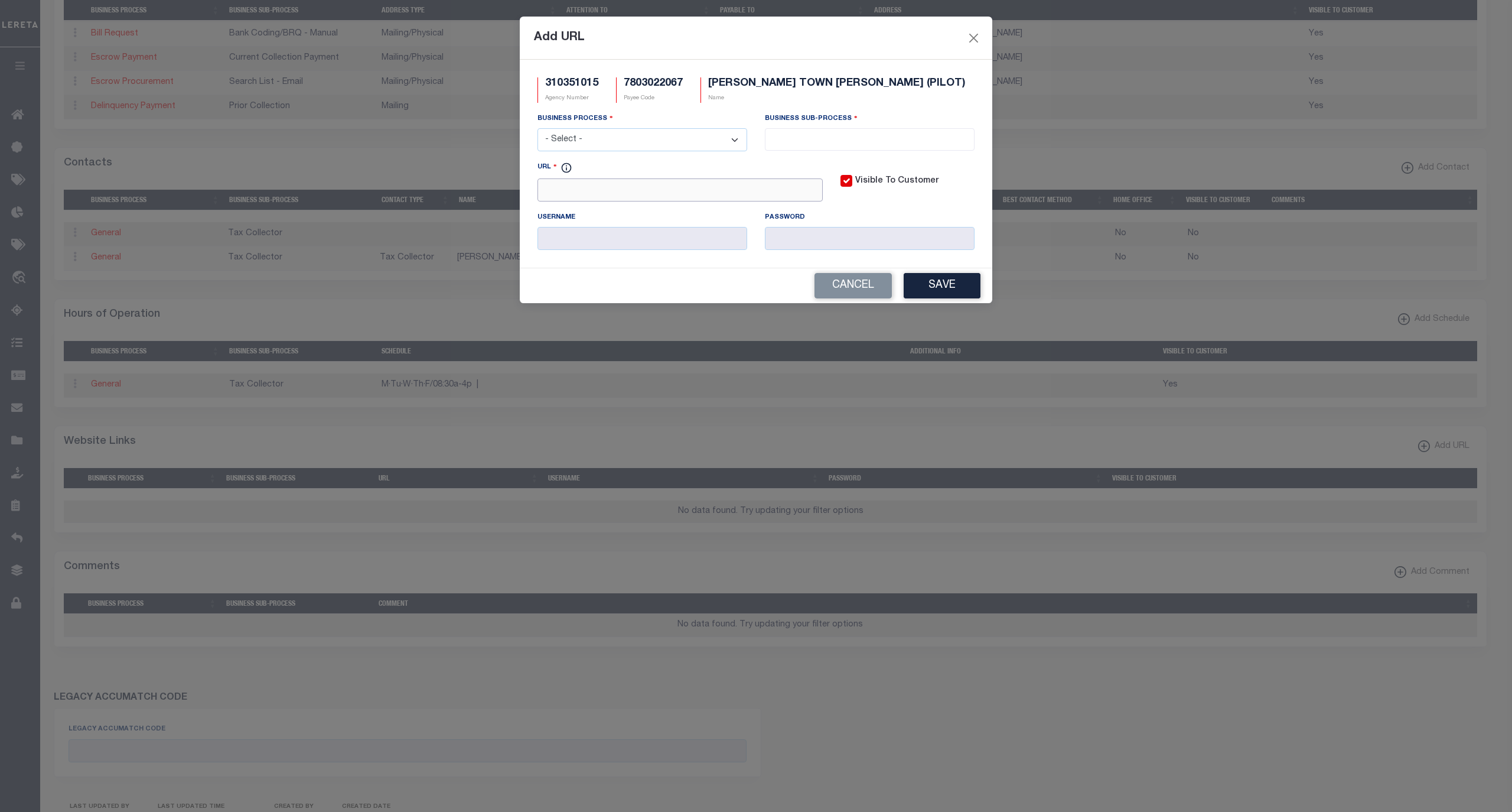
click at [686, 201] on input "URL" at bounding box center [680, 189] width 285 height 23
paste input "https://ontariocountyny.gov"
type input "https://ontariocountyny.gov"
click at [674, 147] on select "- Select - All Automation Bill Request Delinquency Payment Delinquency Procurem…" at bounding box center [643, 139] width 210 height 23
select select "6"
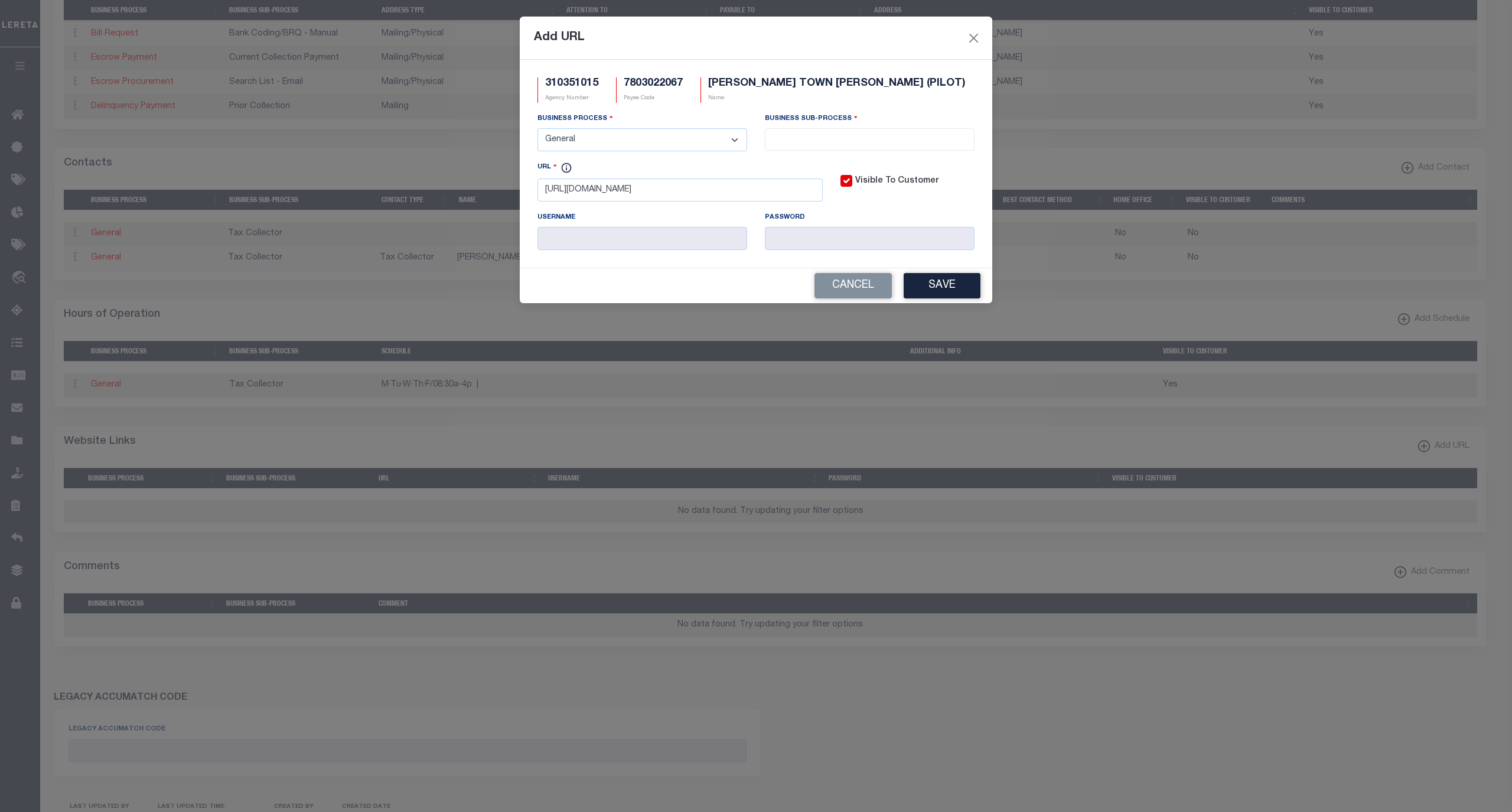
click at [538, 130] on select "- Select - All Automation Bill Request Delinquency Payment Delinquency Procurem…" at bounding box center [643, 139] width 210 height 23
click at [811, 142] on input "search" at bounding box center [869, 138] width 202 height 13
select select "39"
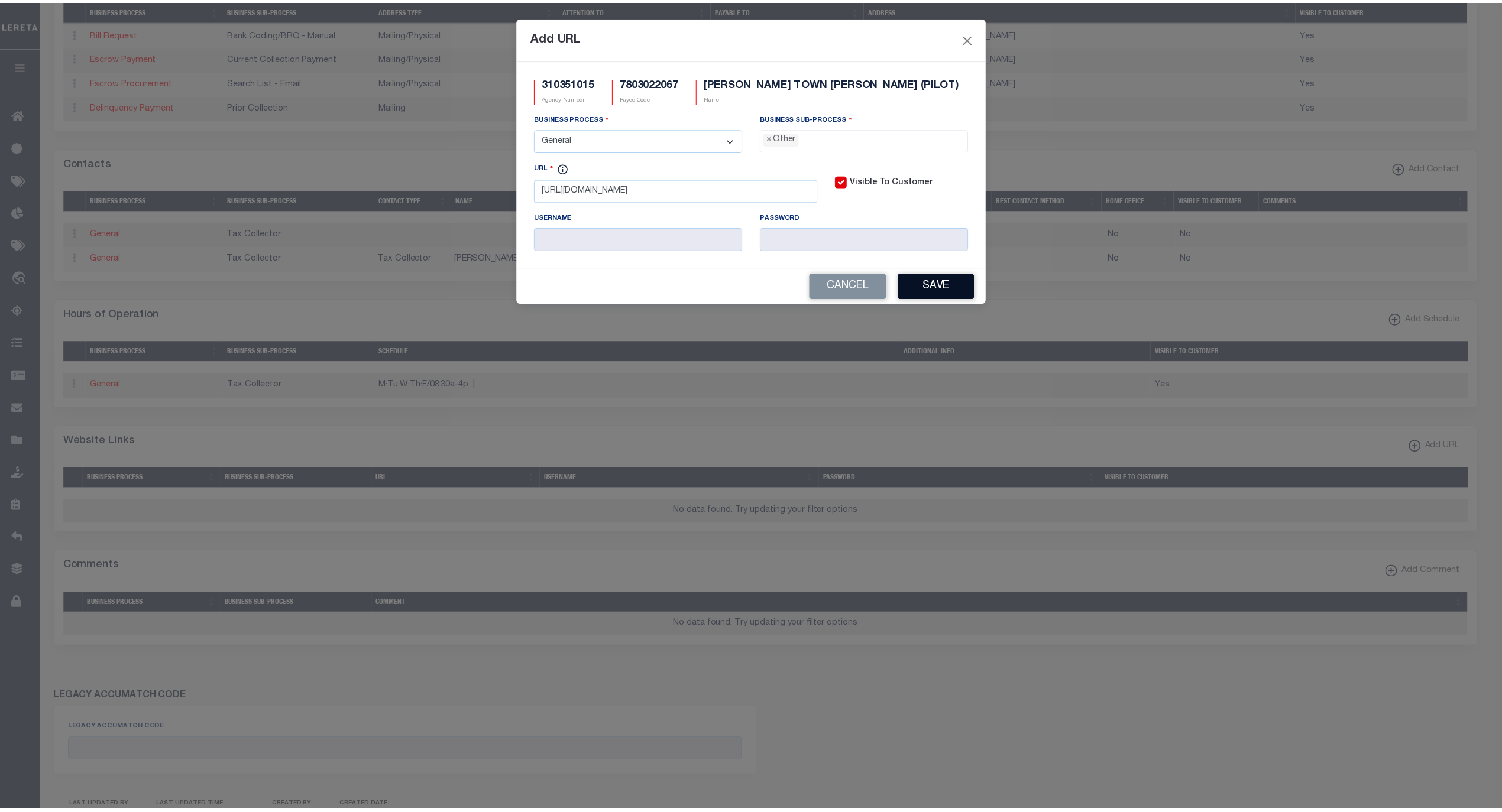
scroll to position [20, 0]
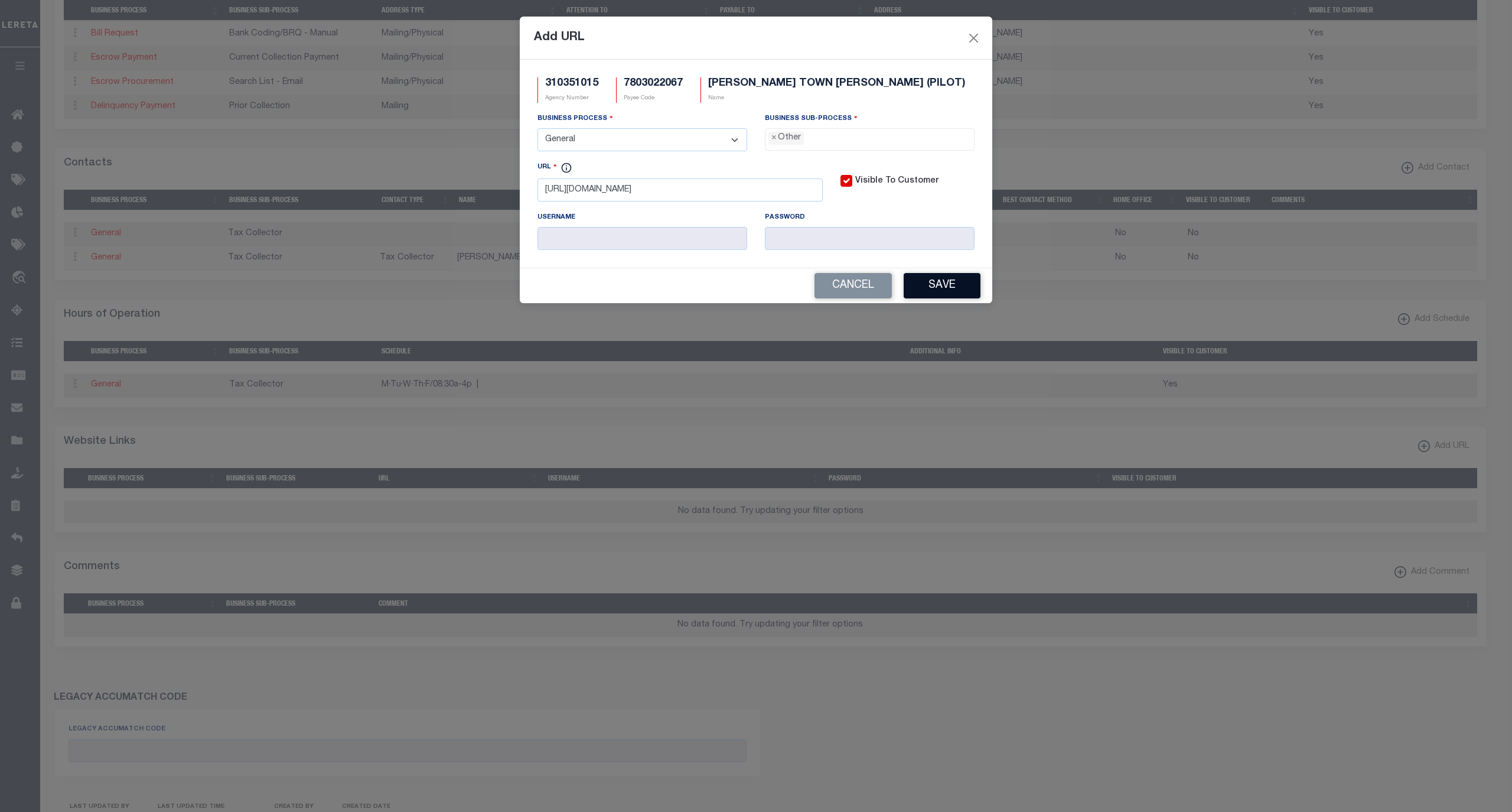
click at [938, 286] on button "Save" at bounding box center [942, 286] width 77 height 25
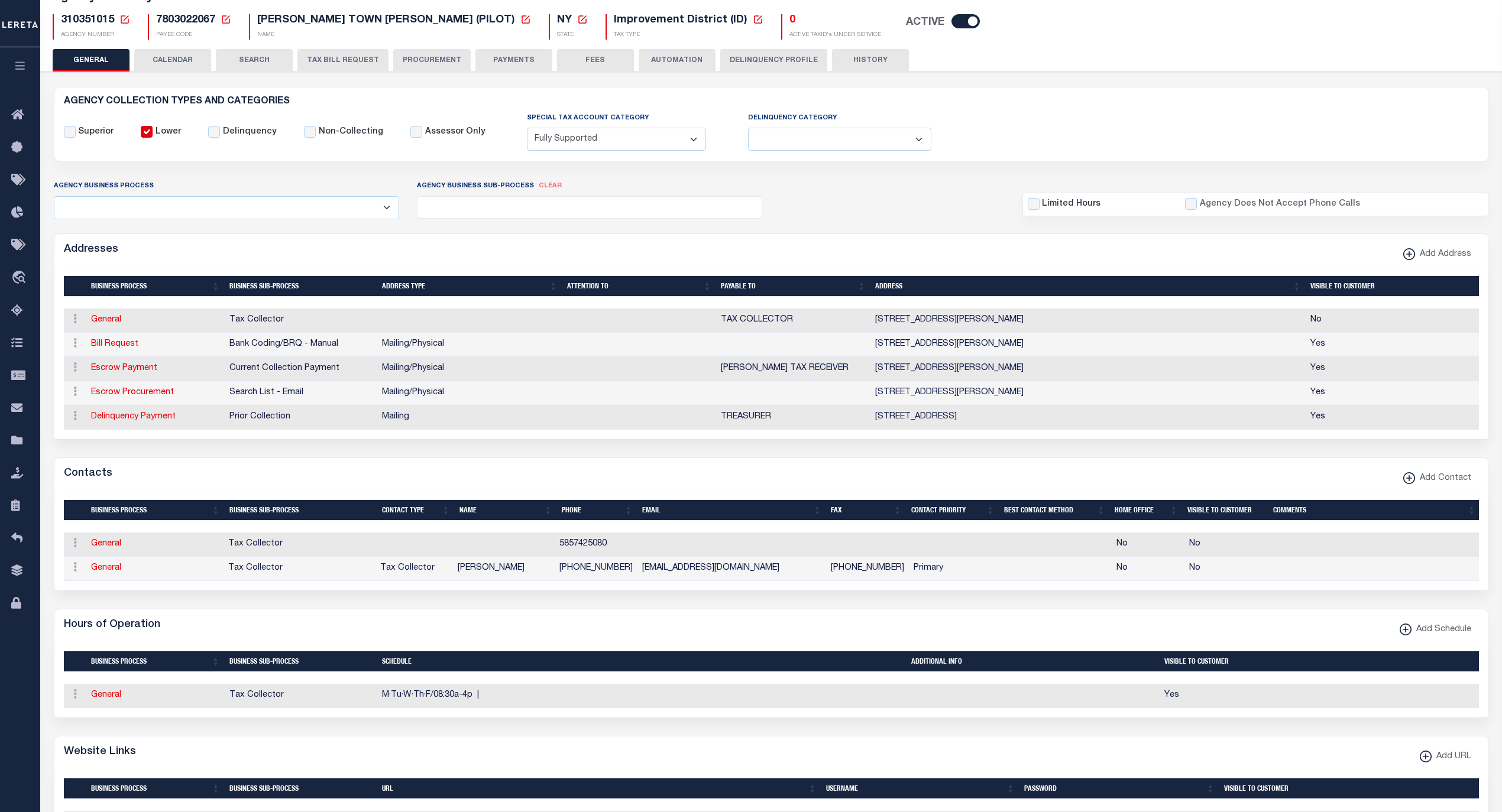
scroll to position [78, 0]
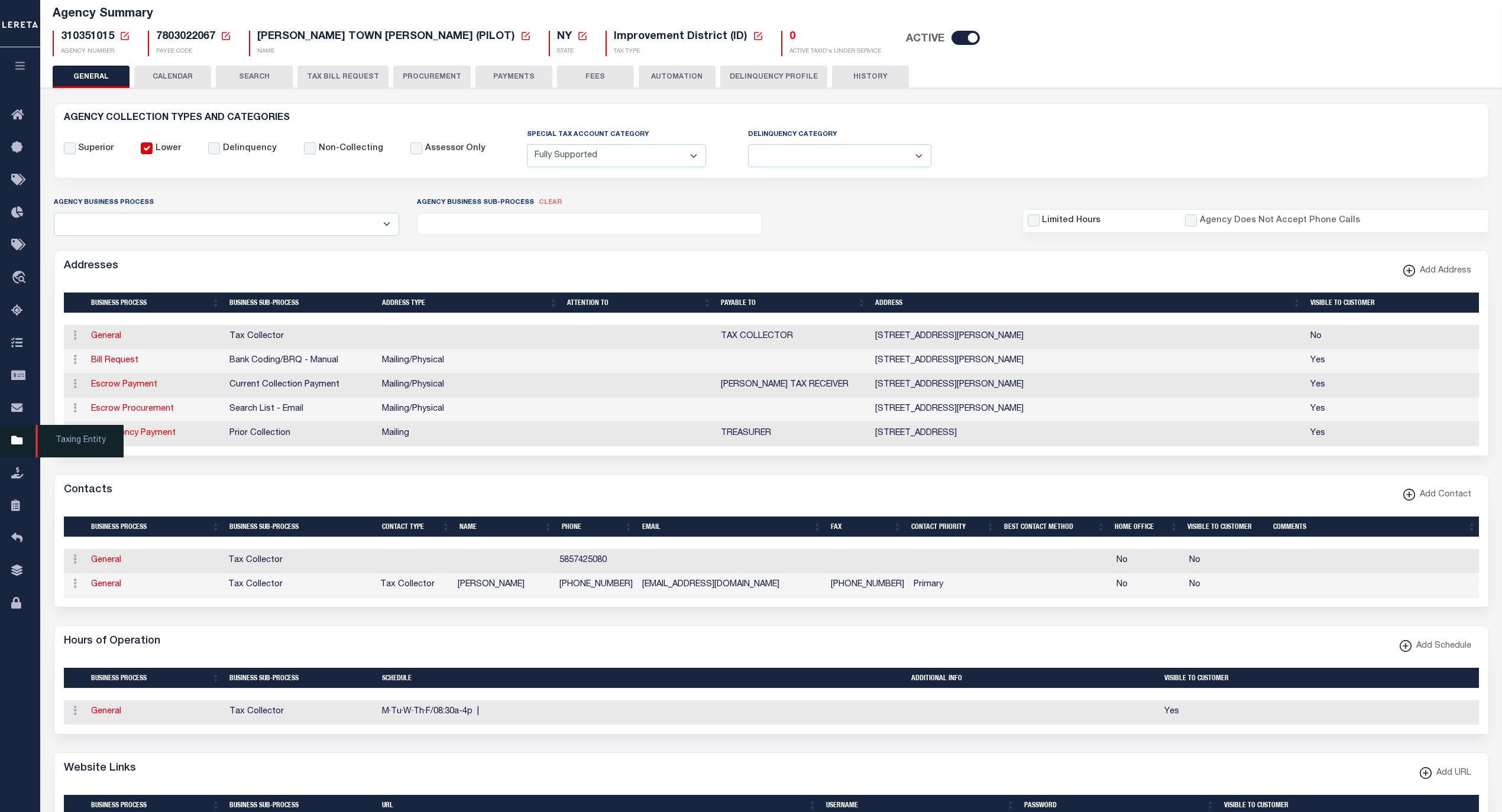
click at [81, 445] on span "Taxing Entity" at bounding box center [79, 441] width 88 height 33
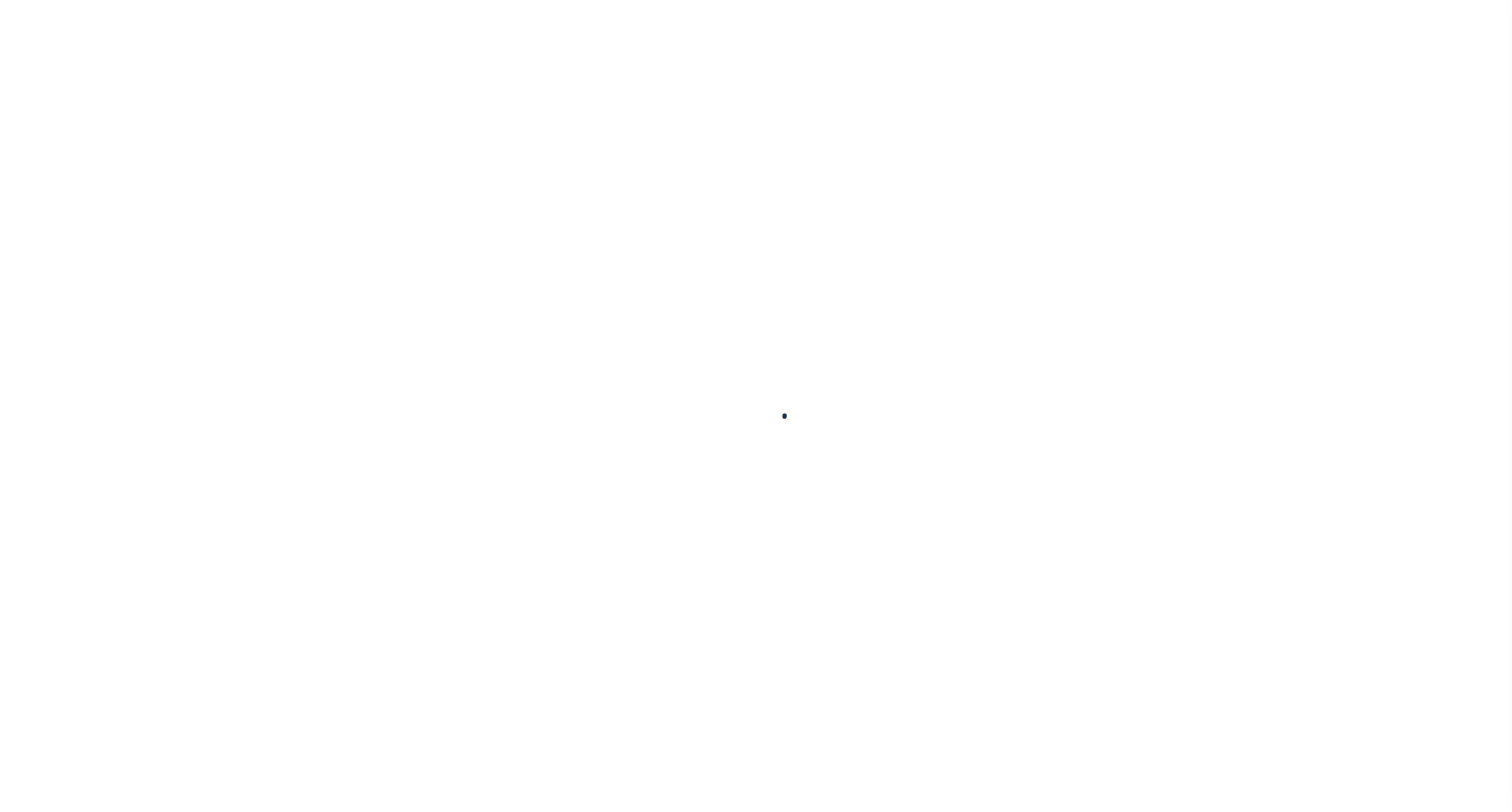
select select
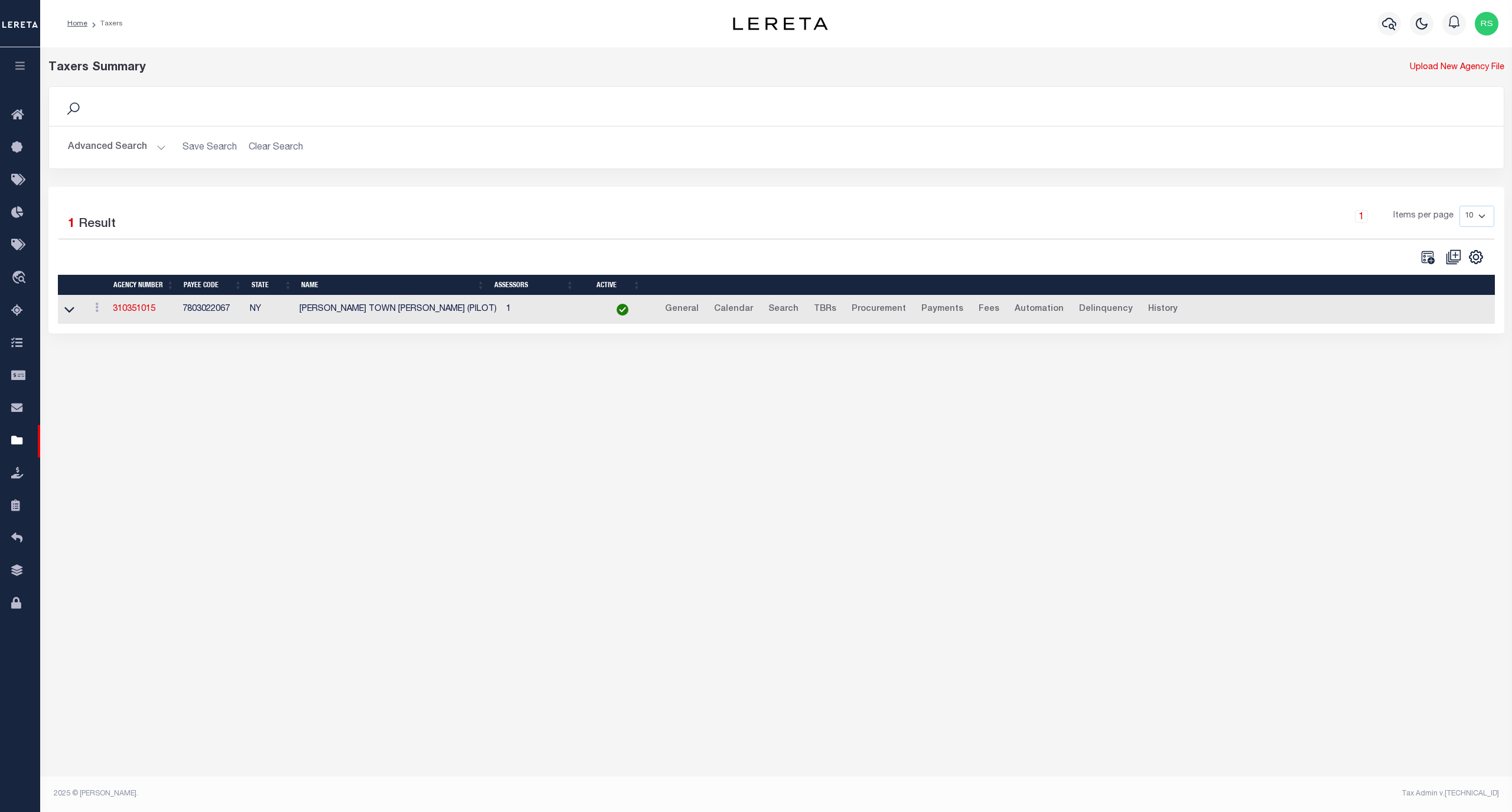
click at [105, 146] on button "Advanced Search" at bounding box center [116, 147] width 98 height 23
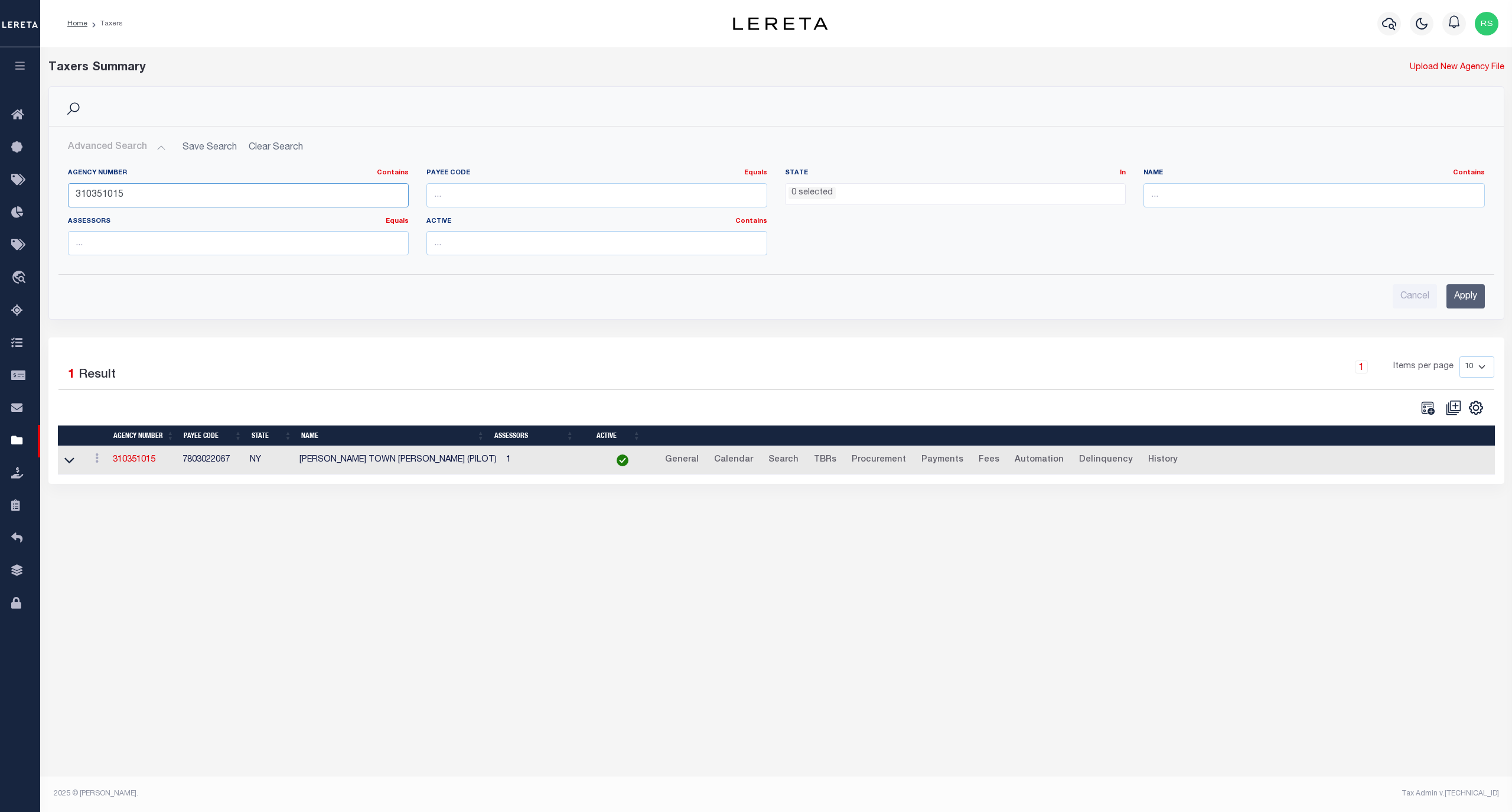
click at [112, 190] on input "310351015" at bounding box center [238, 195] width 341 height 24
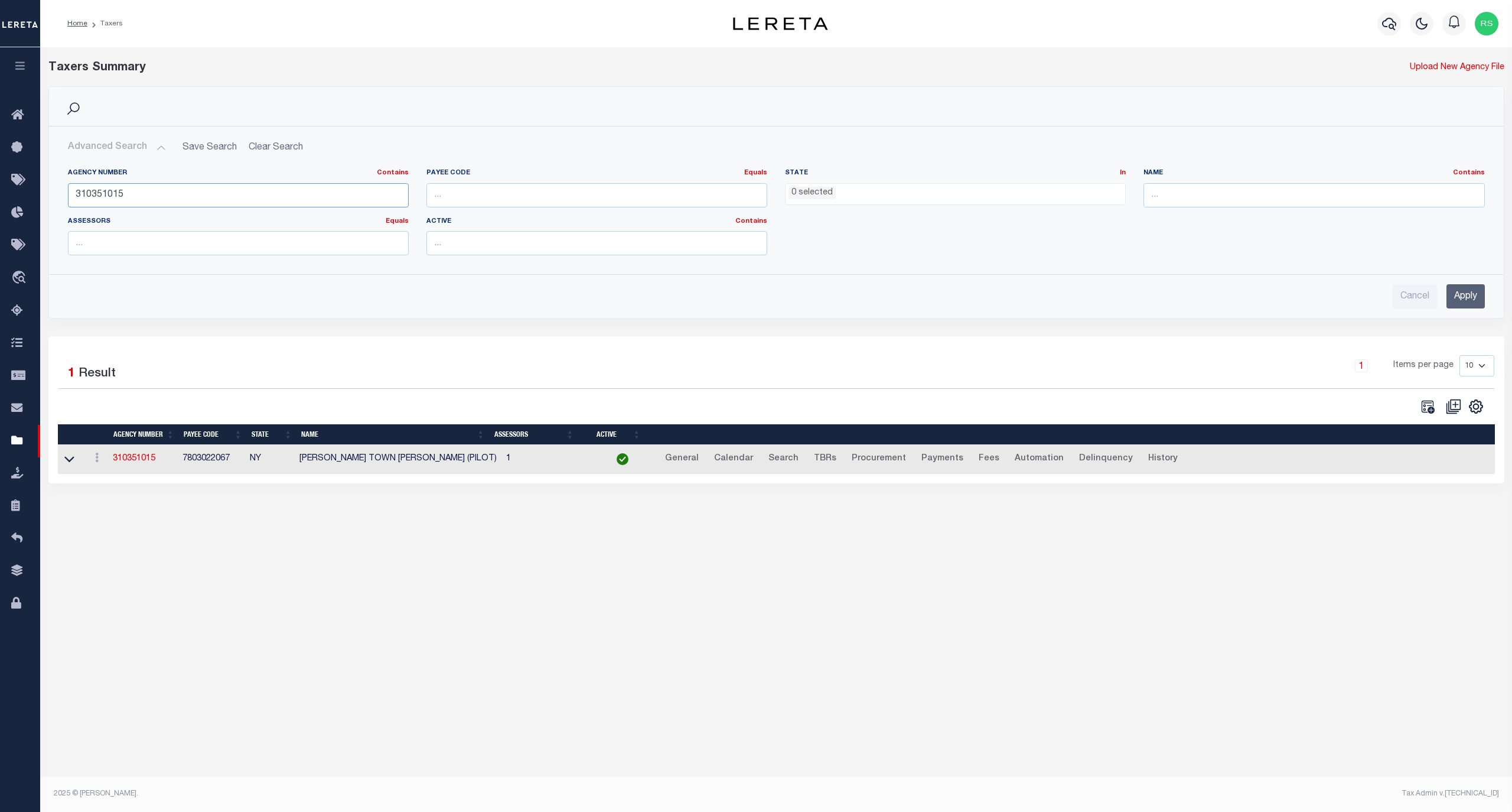
paste input "82"
type input "310358215"
click at [1472, 296] on input "Apply" at bounding box center [1465, 296] width 38 height 24
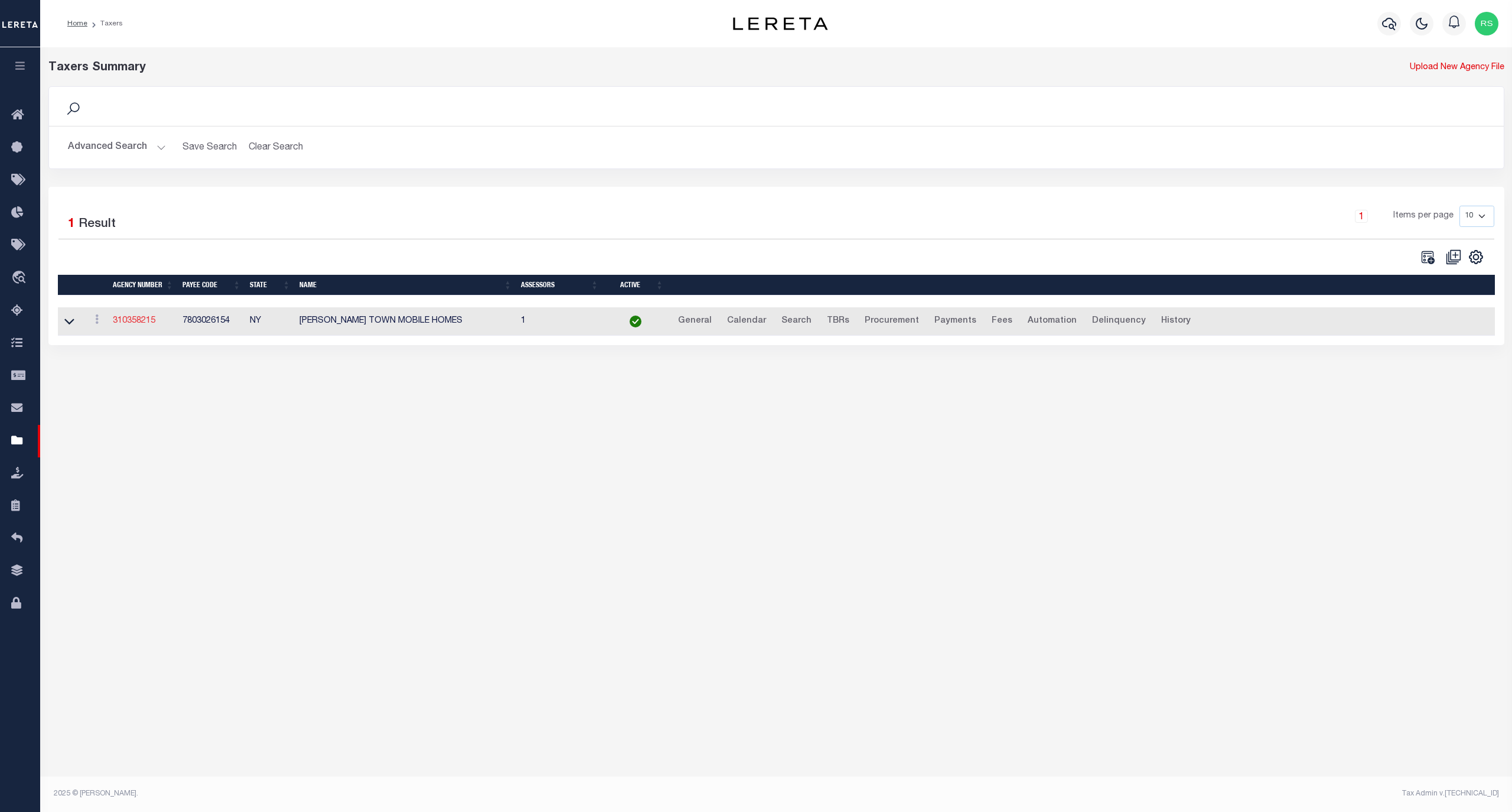
click at [138, 322] on link "310358215" at bounding box center [134, 321] width 42 height 9
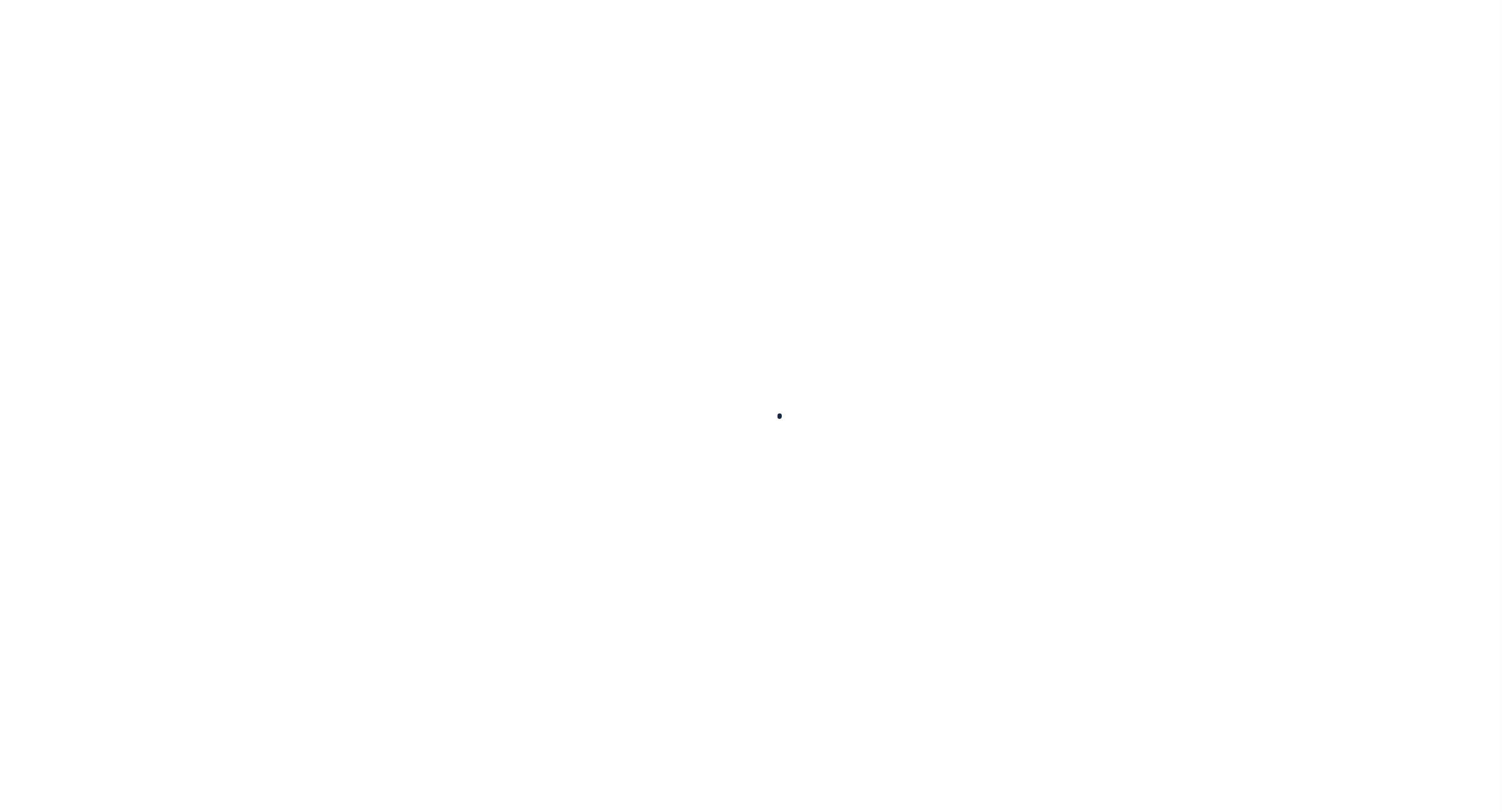
select select
checkbox input "false"
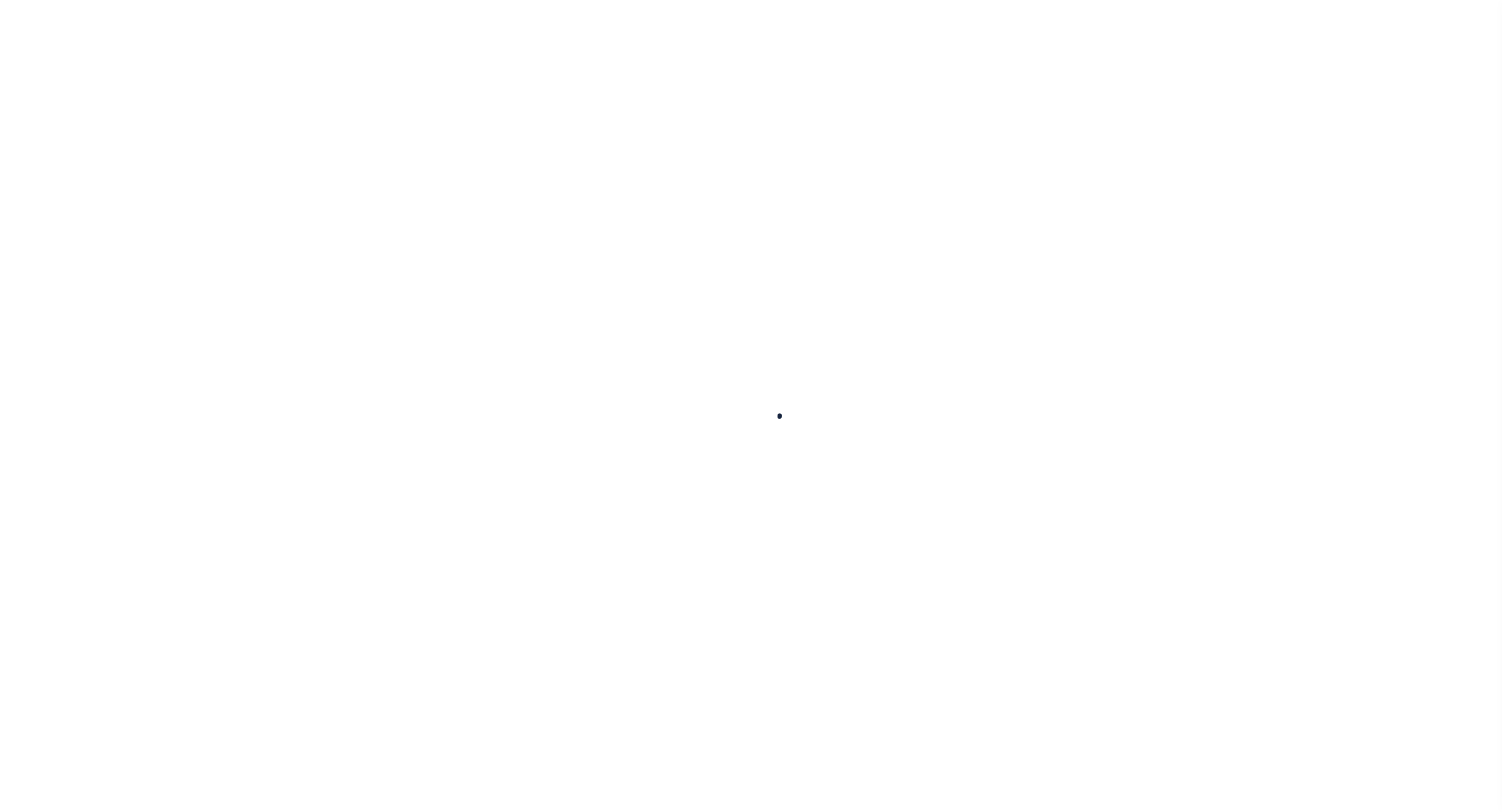
checkbox input "false"
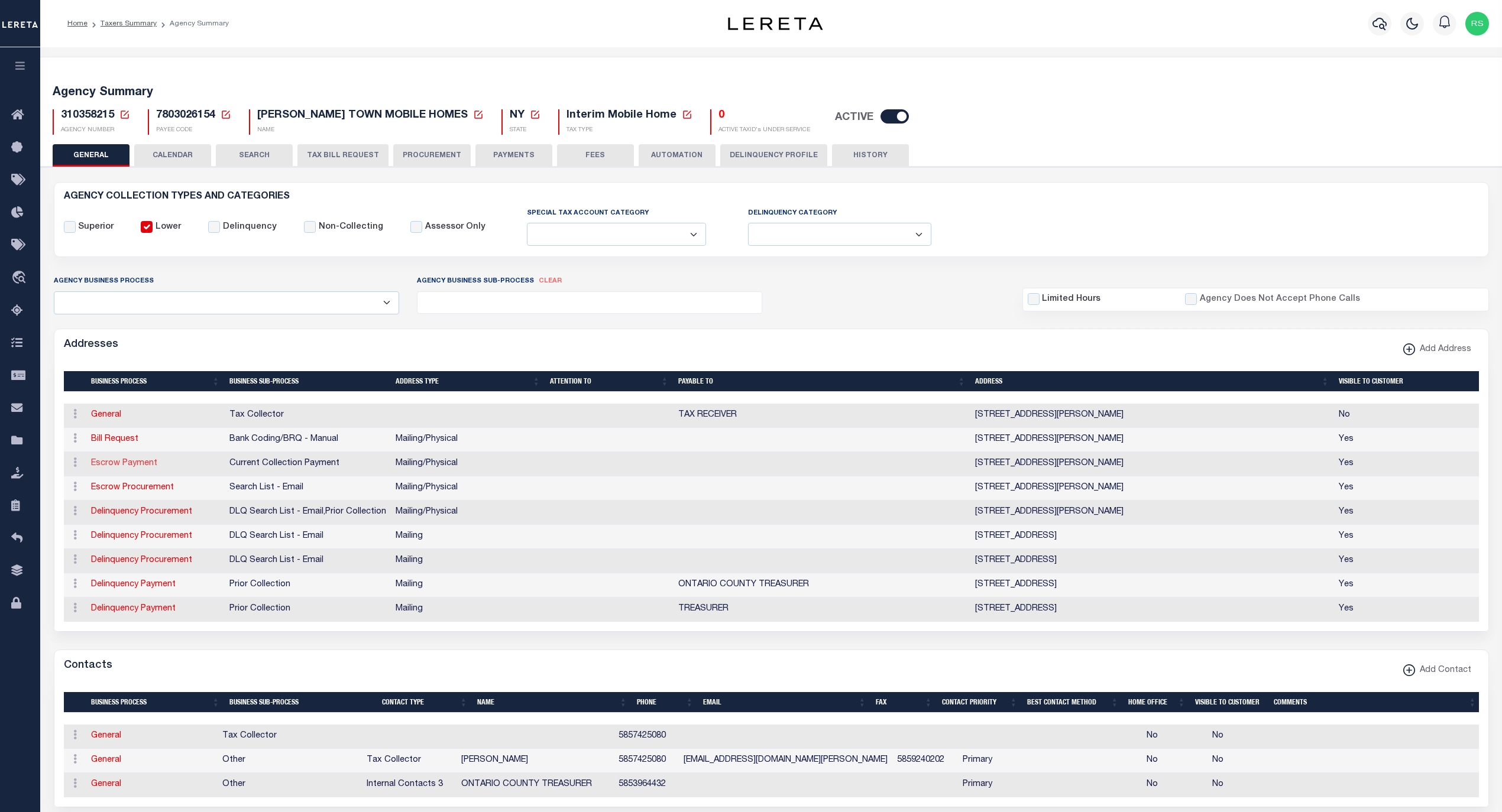
click at [142, 466] on link "Escrow Payment" at bounding box center [124, 463] width 67 height 9
select select "1"
checkbox input "false"
select select
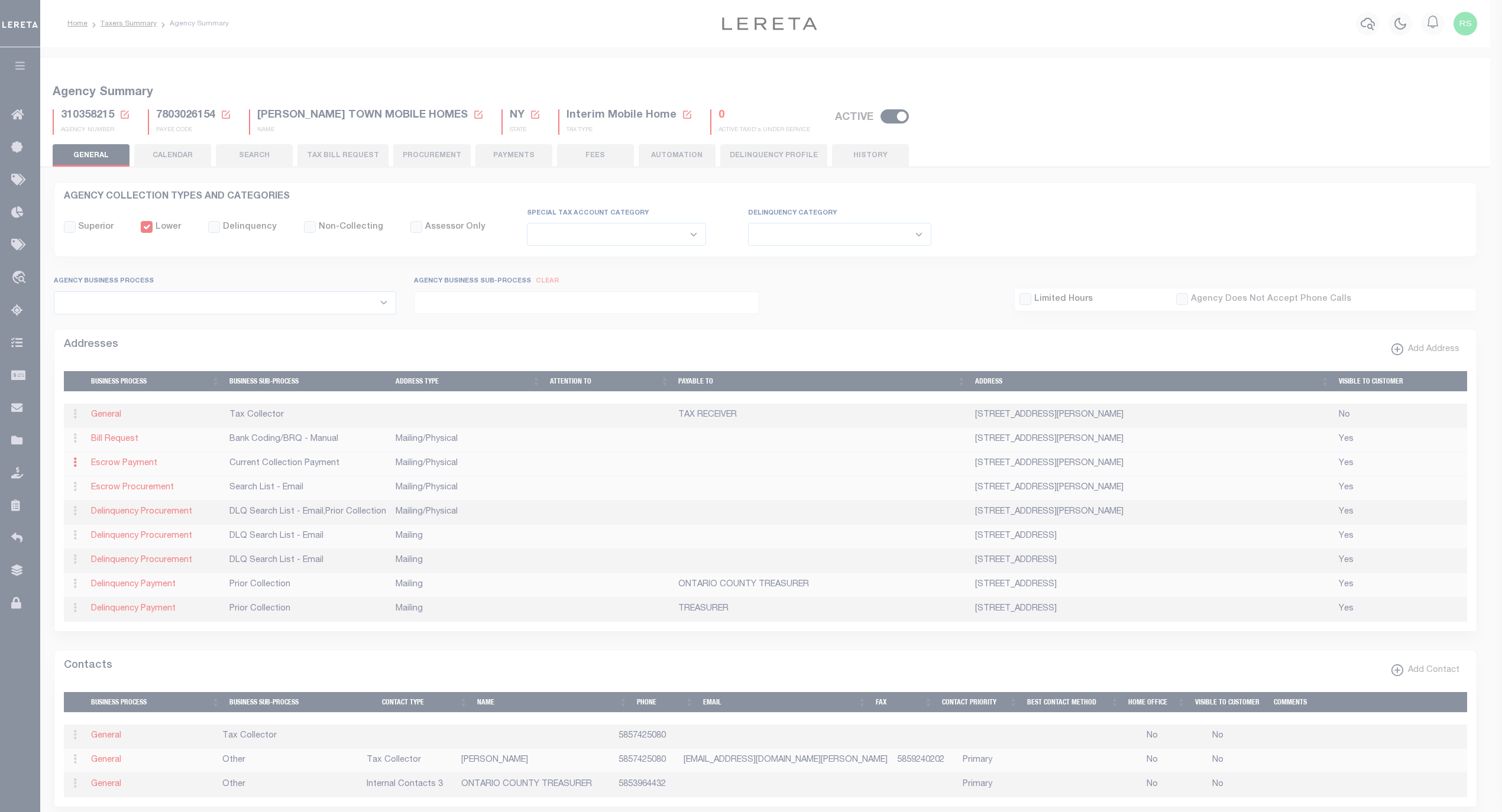
type input "[STREET_ADDRESS]"
type input "[PERSON_NAME]"
select select "NY"
type input "14564-1301"
select select "5"
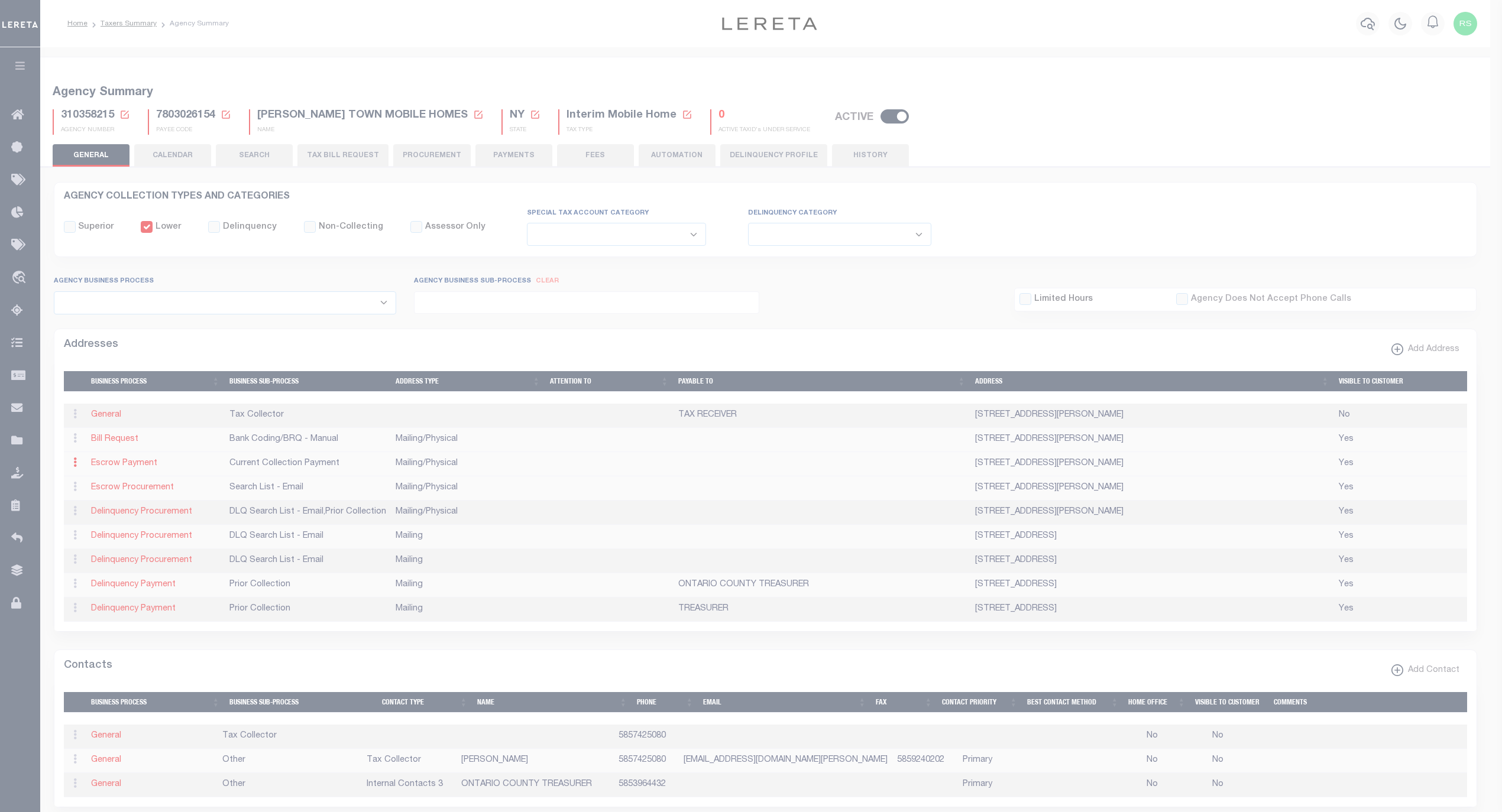
checkbox input "true"
select select "3"
select select "11"
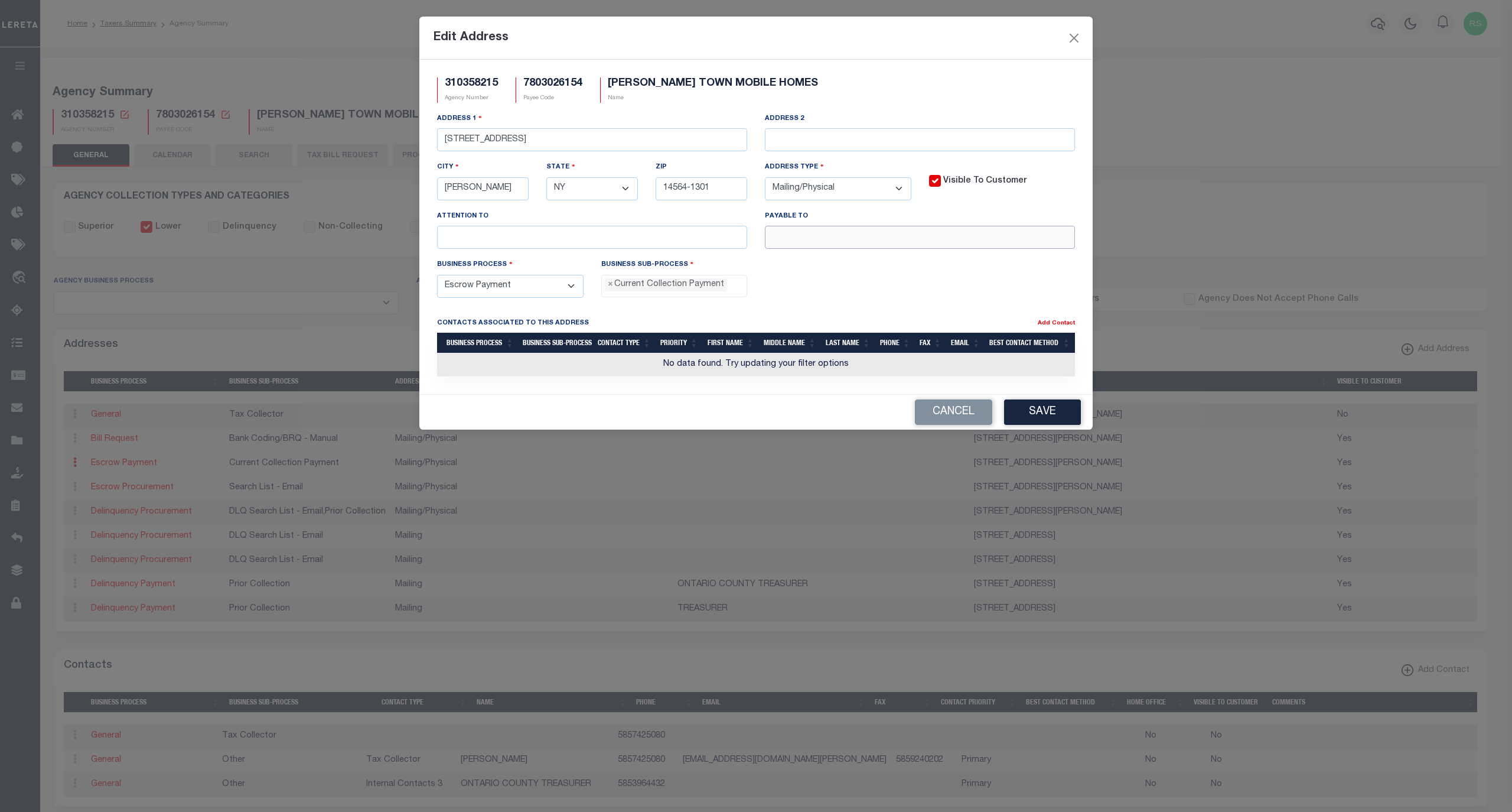
click at [851, 239] on input "text" at bounding box center [919, 237] width 310 height 23
paste input "[PERSON_NAME] TAX RECEIVER"
type input "[PERSON_NAME] TAX RECEIVER"
click at [1030, 410] on button "Save" at bounding box center [1042, 412] width 77 height 25
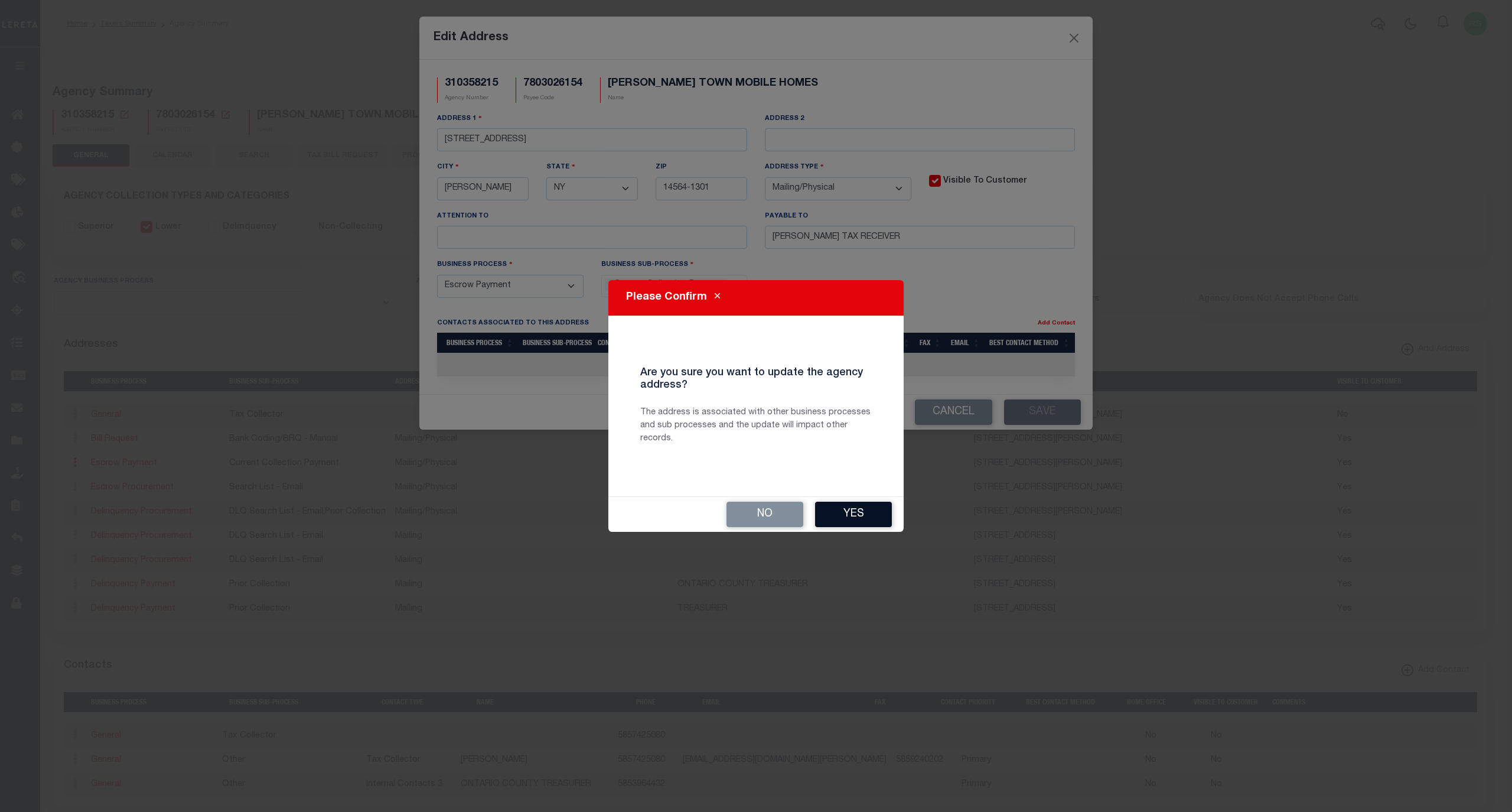
click at [852, 523] on button "Yes" at bounding box center [854, 514] width 77 height 25
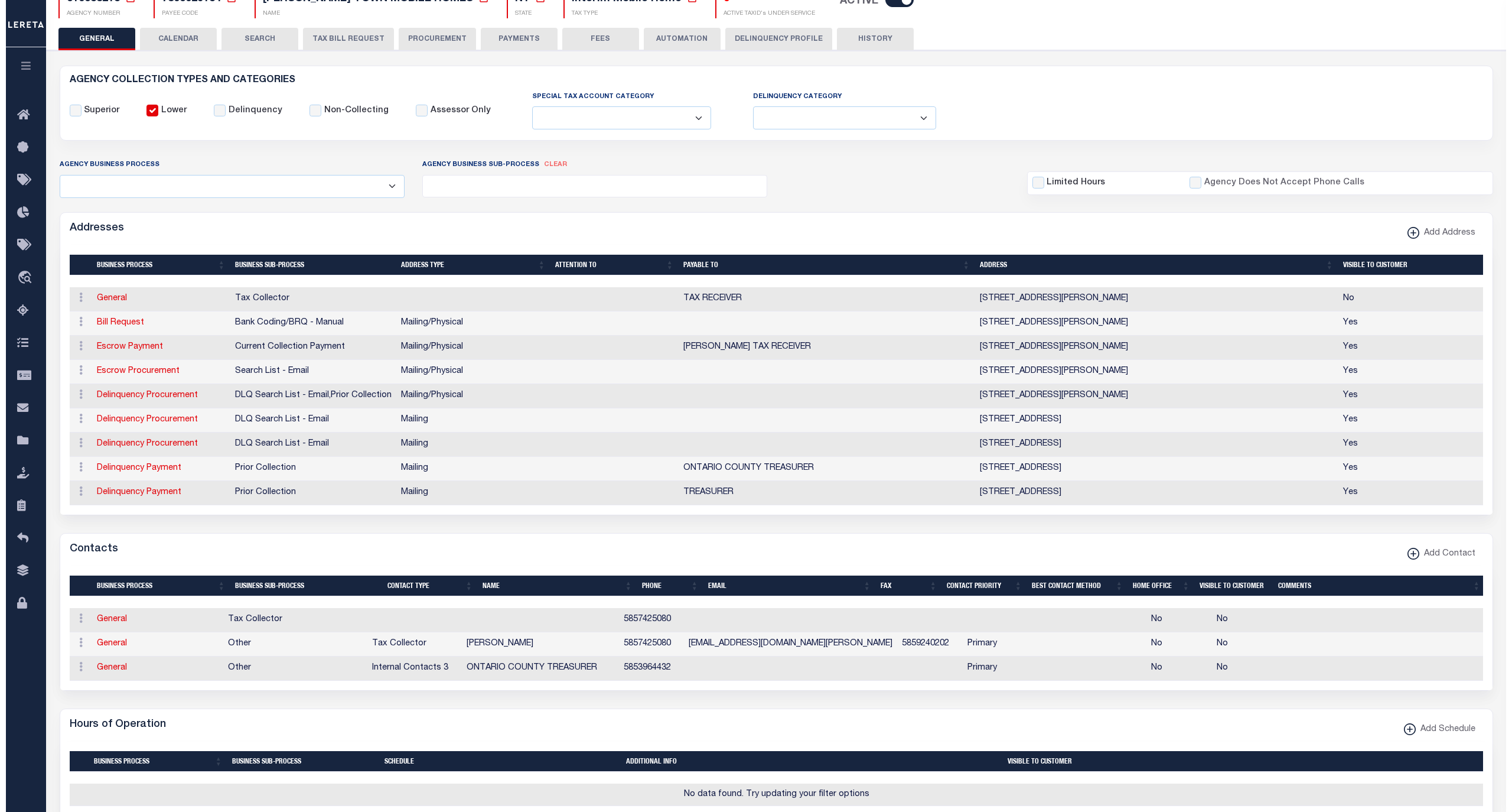
scroll to position [131, 0]
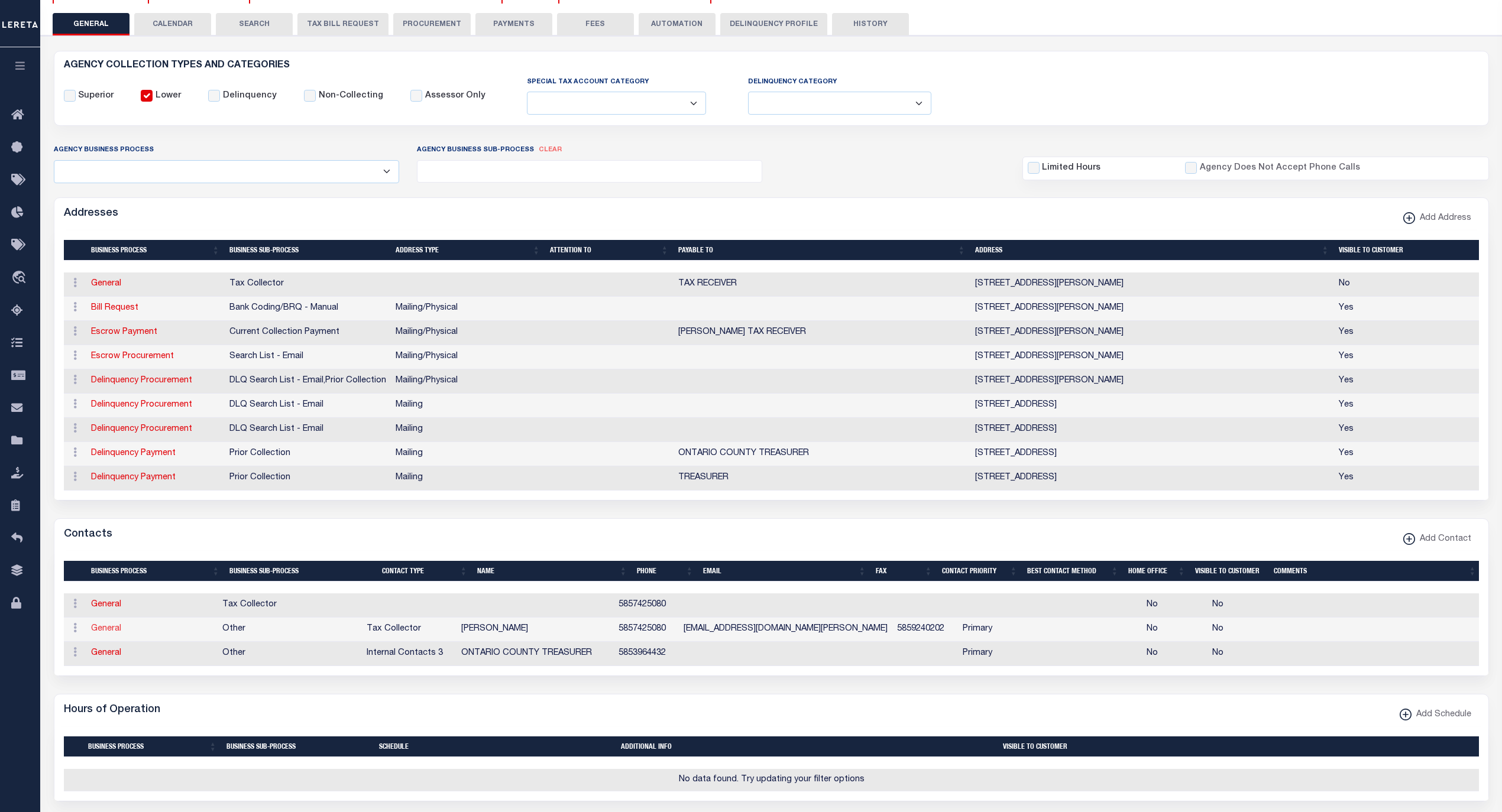
click at [110, 633] on link "General" at bounding box center [106, 629] width 31 height 9
checkbox input "false"
select select
select select "2"
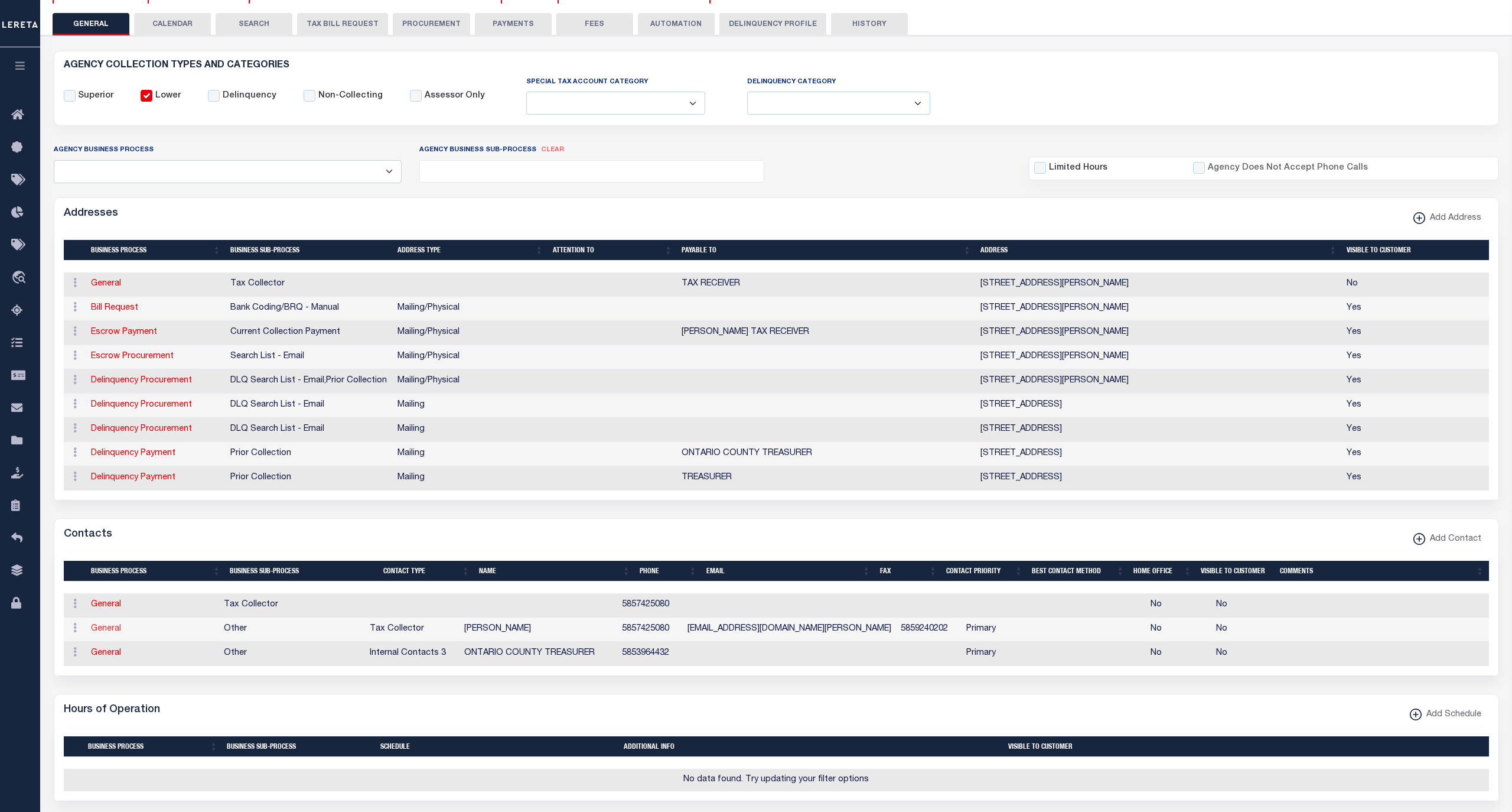
select select "1"
type input "KAREN"
type input "C"
type input "BODINE"
type input "5857425080"
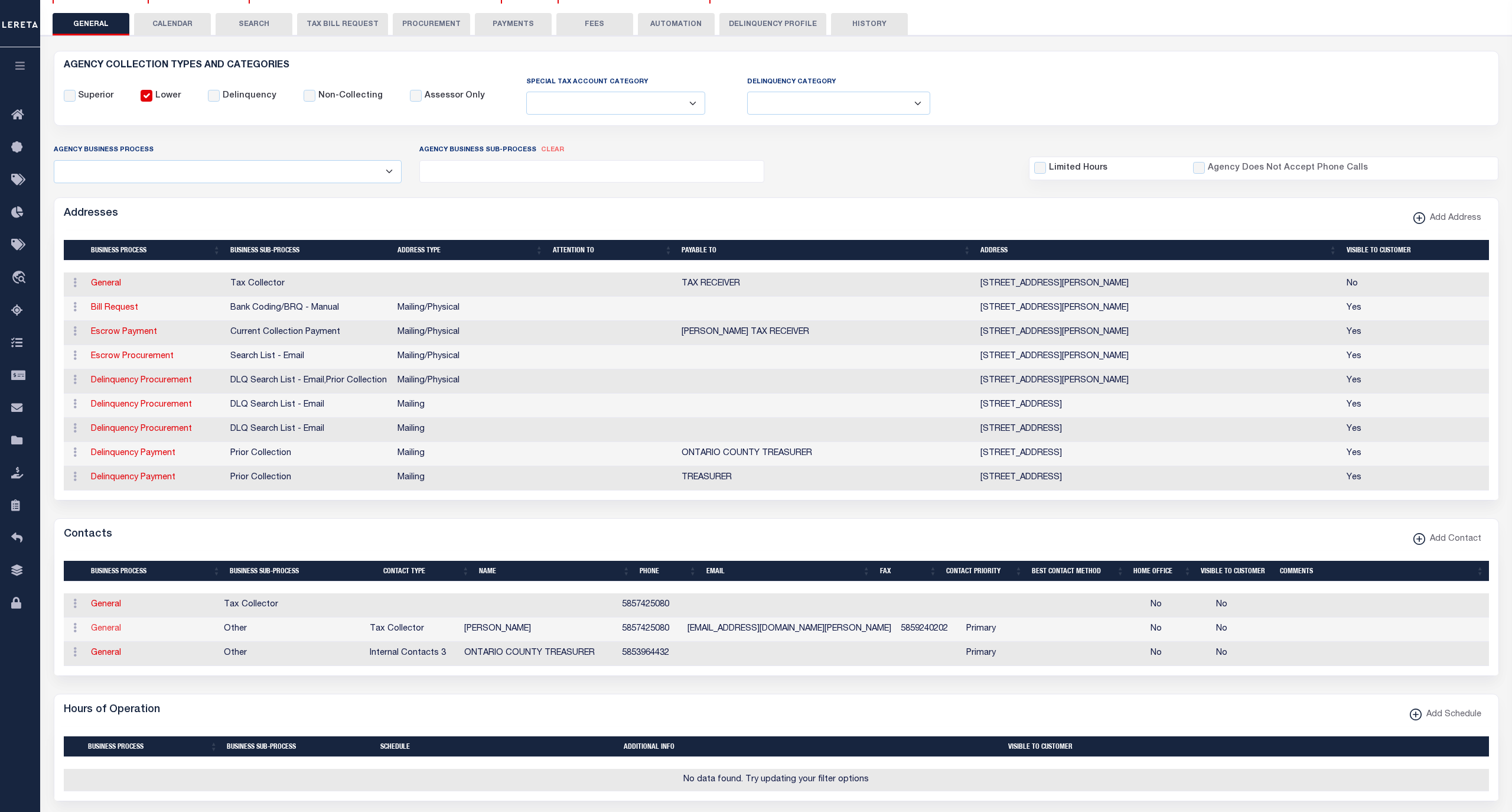
type input "5859240202"
type input "KCBODINE@TOWN-VICTOR-NY.US"
select select "6"
select select "39"
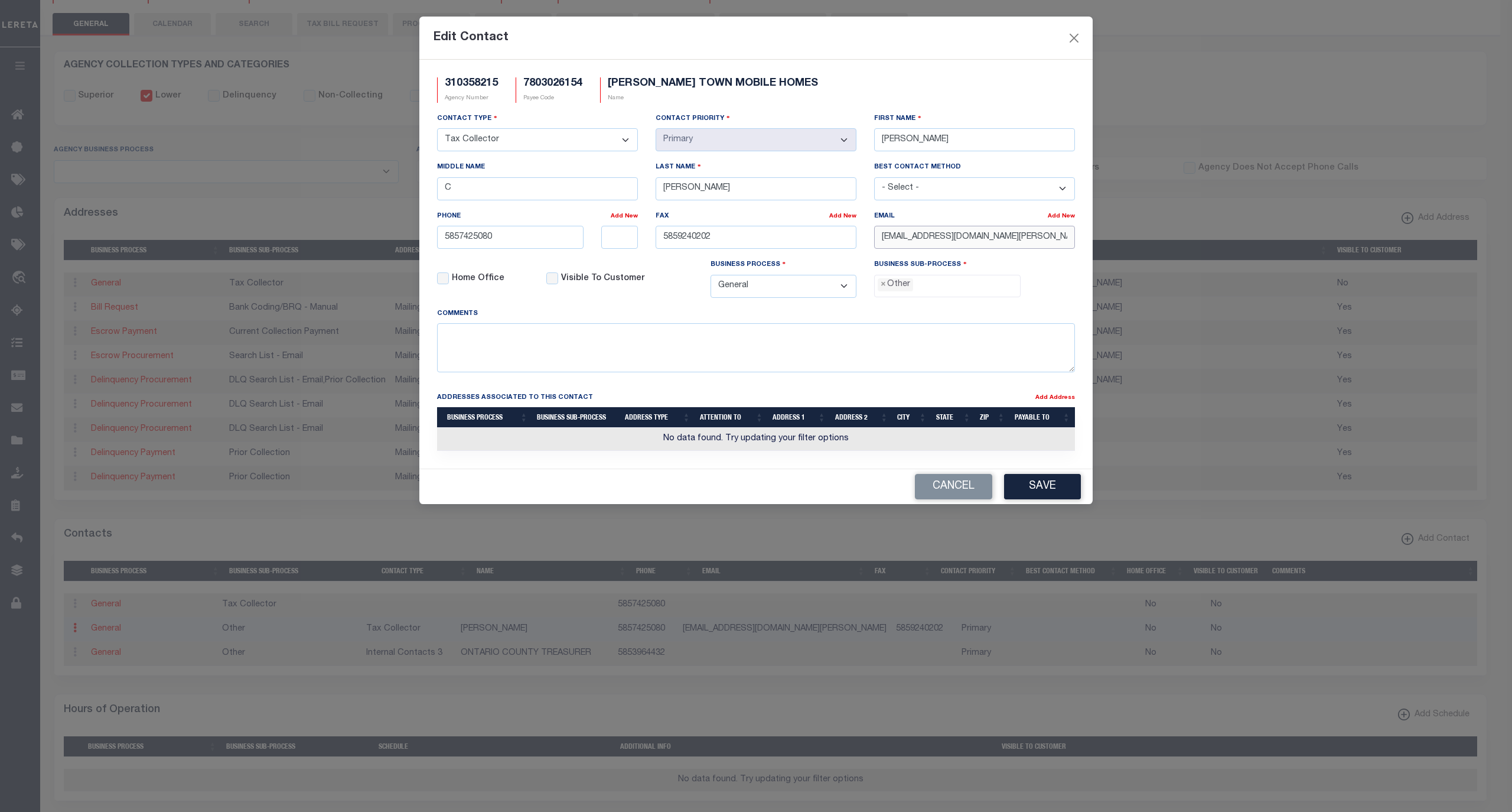
click at [1028, 240] on input "KCBODINE@TOWN-VICTOR-NY.US" at bounding box center [974, 237] width 201 height 23
drag, startPoint x: 1042, startPoint y: 240, endPoint x: 821, endPoint y: 239, distance: 221.0
click at [819, 250] on div "Contact Type - Select - Assessor Clerk Internal Contacts 1 Internal Contacts 2 …" at bounding box center [756, 210] width 656 height 195
paste input "VICTORNY.GOV"
type input "KCBODINE@TOWNVICTORNY.GOV"
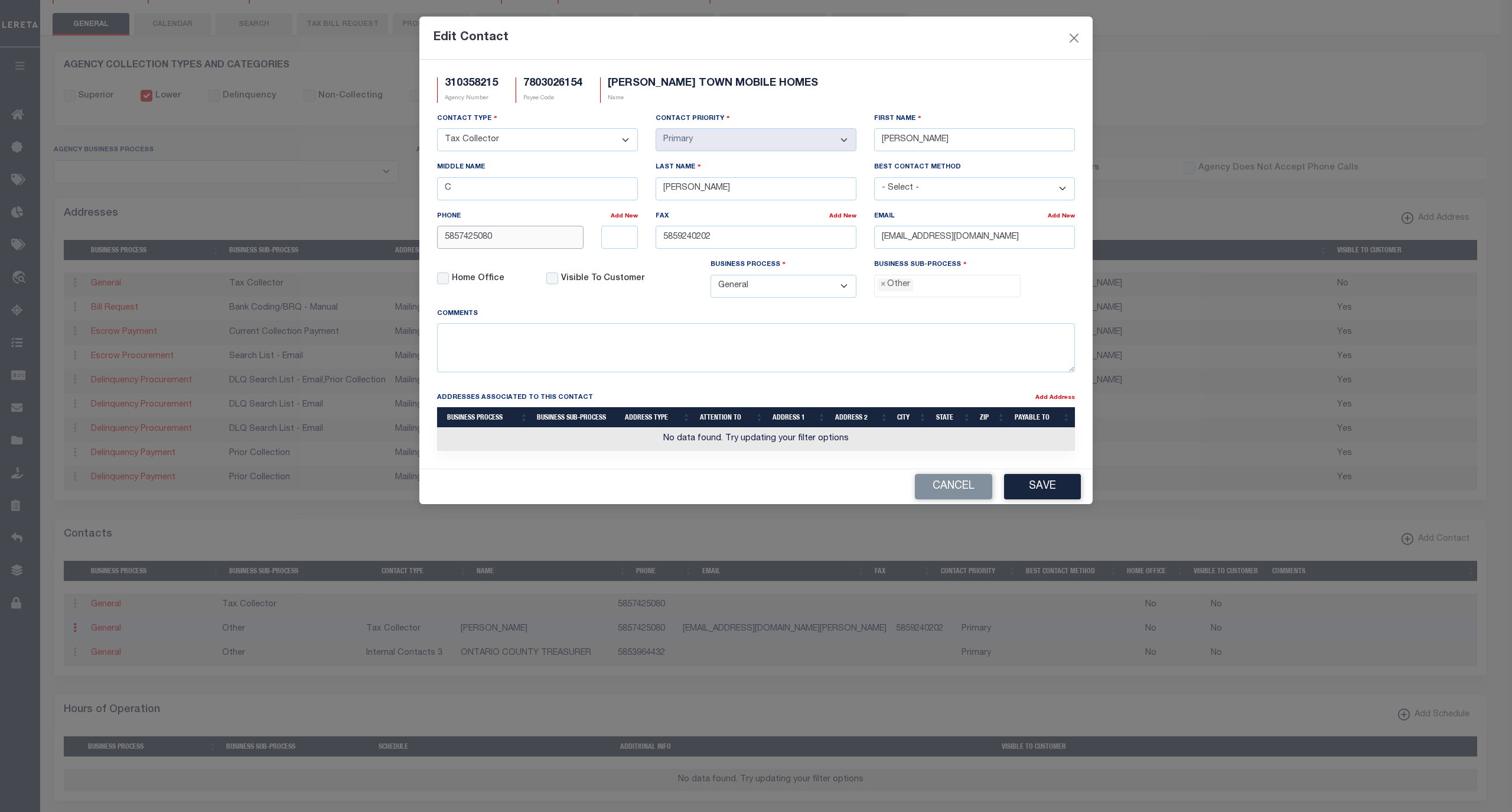
drag, startPoint x: 518, startPoint y: 245, endPoint x: 424, endPoint y: 242, distance: 94.0
click at [424, 242] on div "310358215 Agency Number 7803026154 Payee Code VICTOR TOWN MOBILE HOMES Name Con…" at bounding box center [755, 264] width 673 height 409
paste input "-742-"
type input "585-742-5080"
drag, startPoint x: 761, startPoint y: 254, endPoint x: 617, endPoint y: 244, distance: 144.3
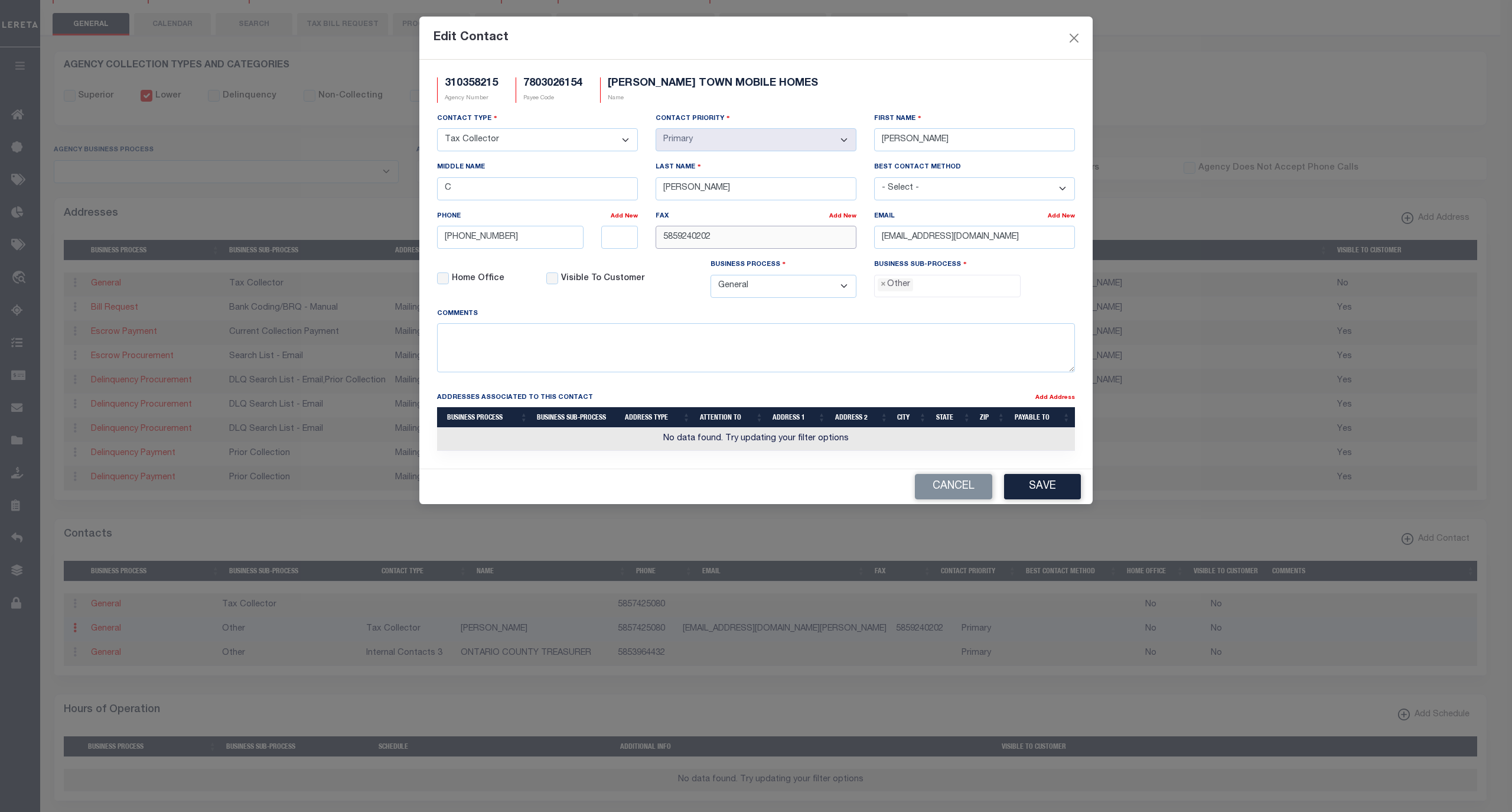
click at [611, 247] on div "Contact Type - Select - Assessor Clerk Internal Contacts 1 Internal Contacts 2 …" at bounding box center [756, 210] width 656 height 195
paste input "-924-"
type input "585-924-0202"
click at [881, 289] on span "×" at bounding box center [883, 285] width 5 height 13
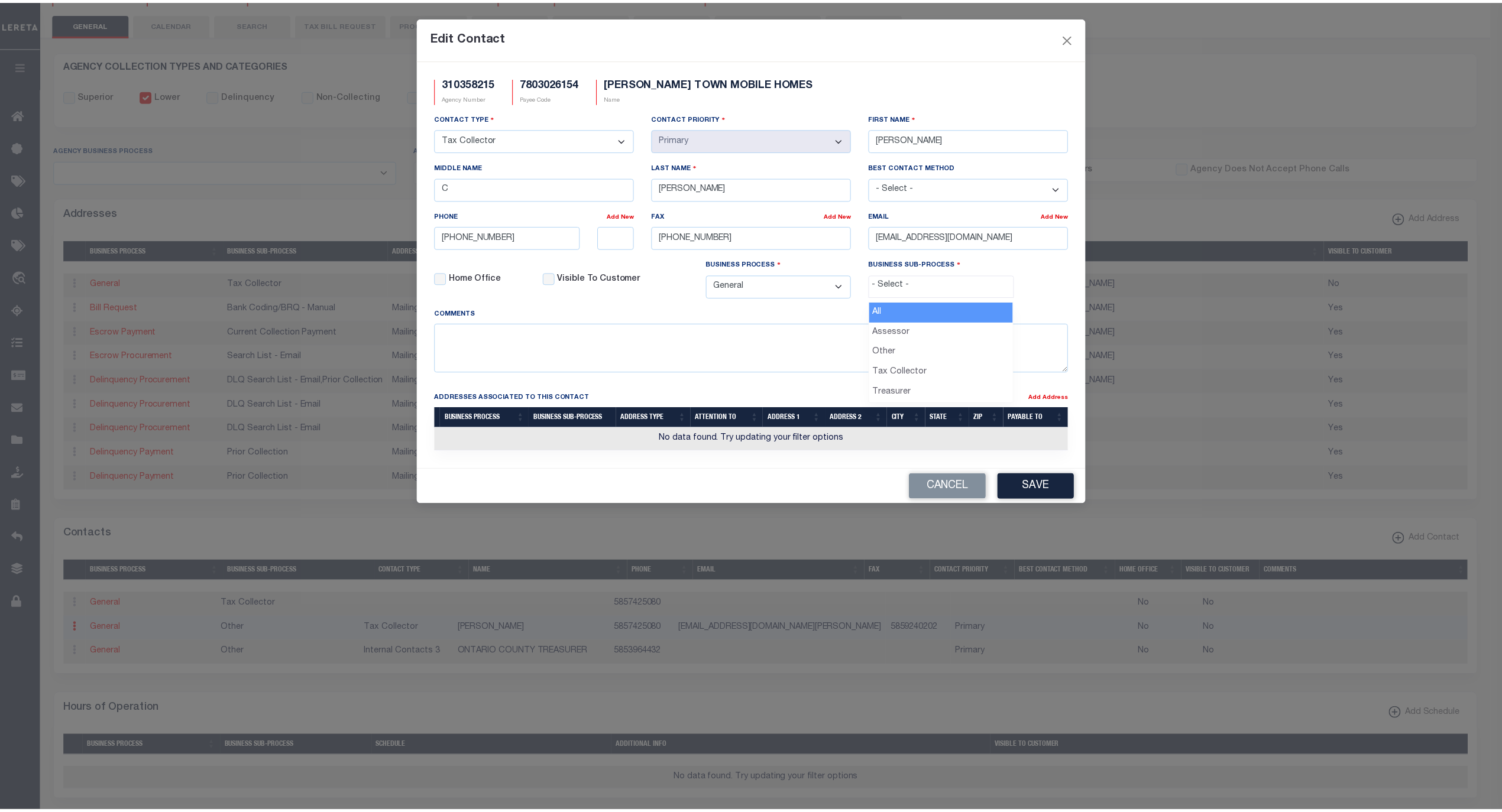
scroll to position [20, 0]
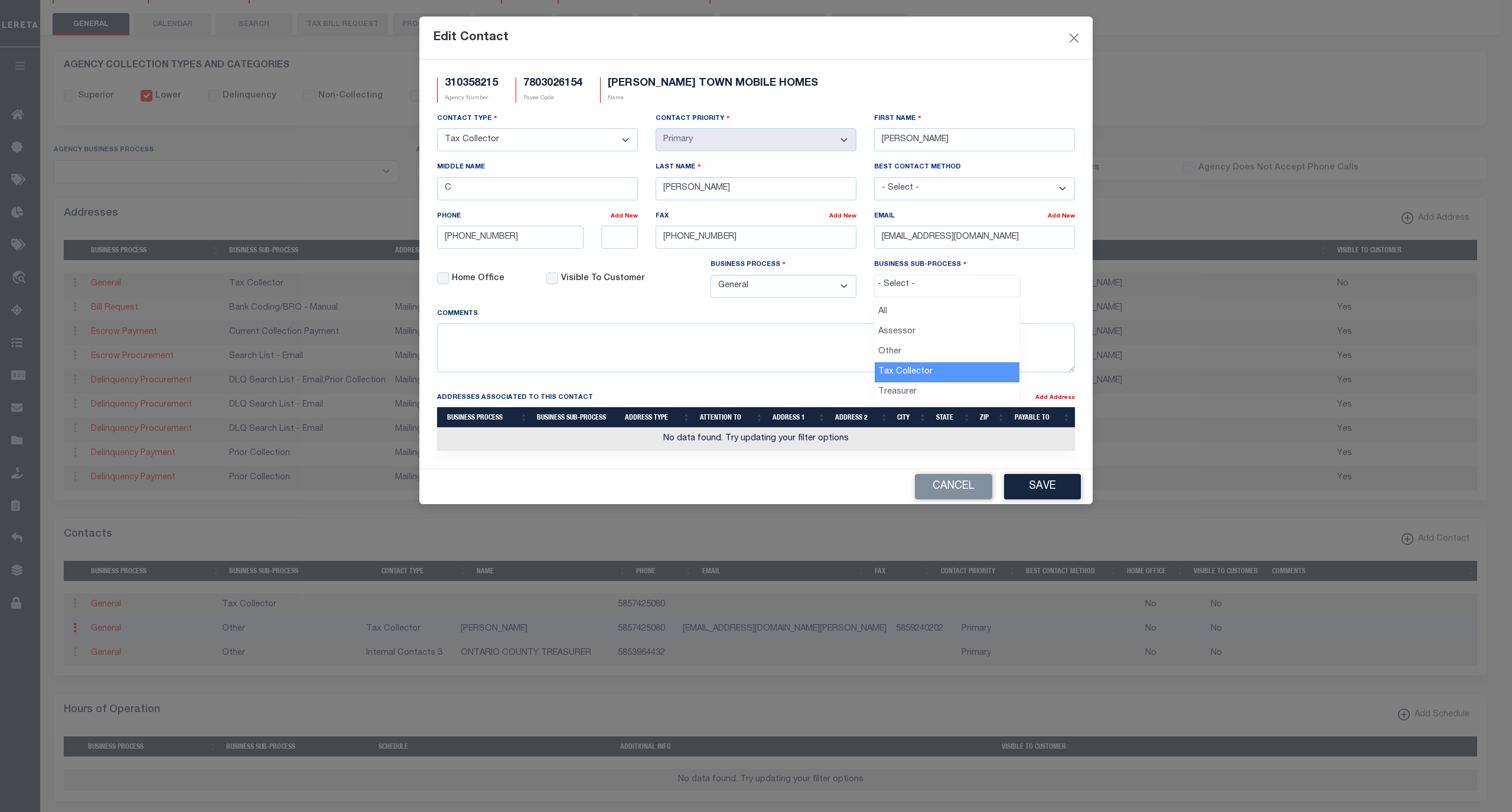
select select "31"
click at [1044, 493] on button "Save" at bounding box center [1042, 487] width 77 height 25
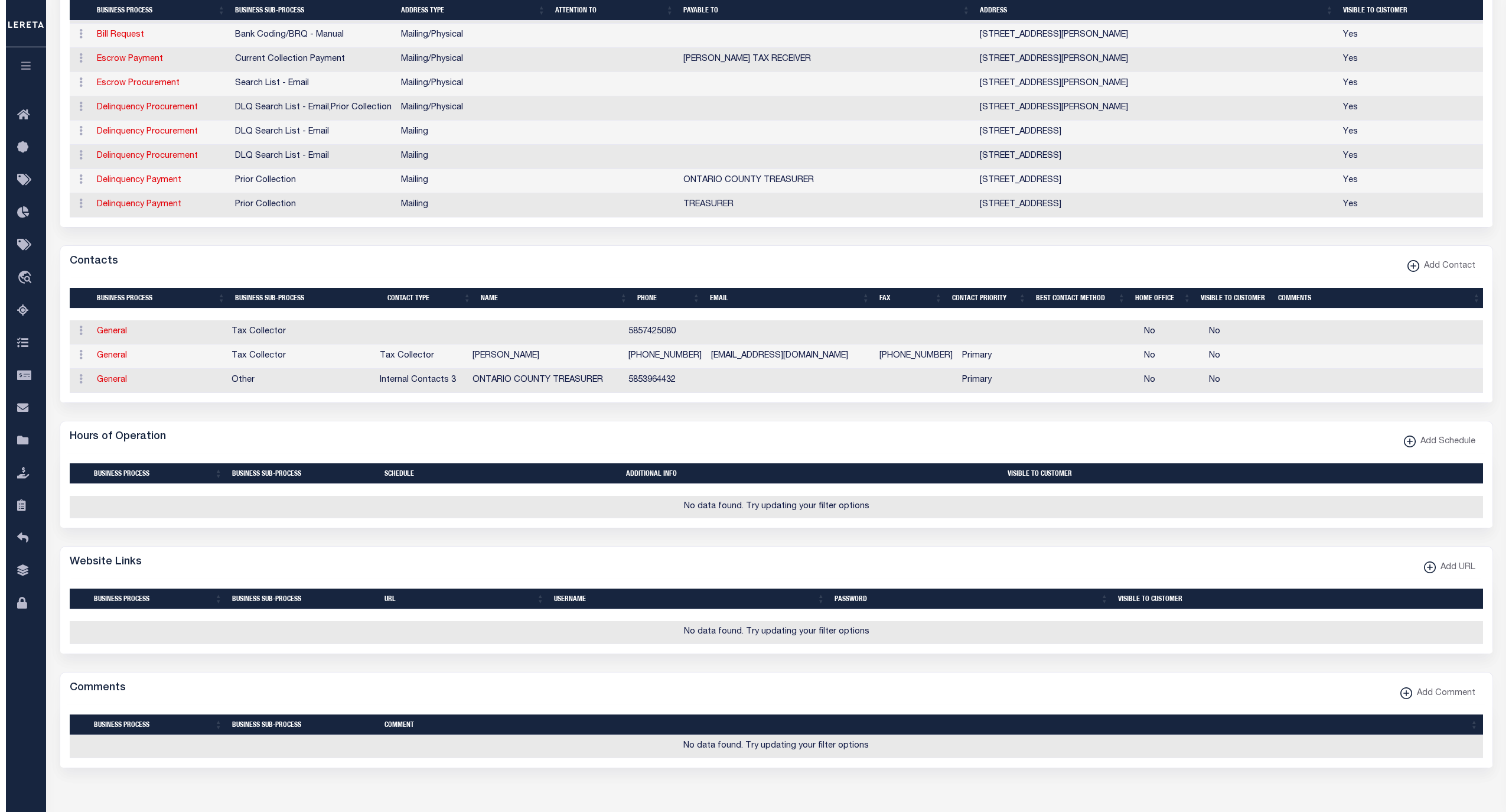
scroll to position [419, 0]
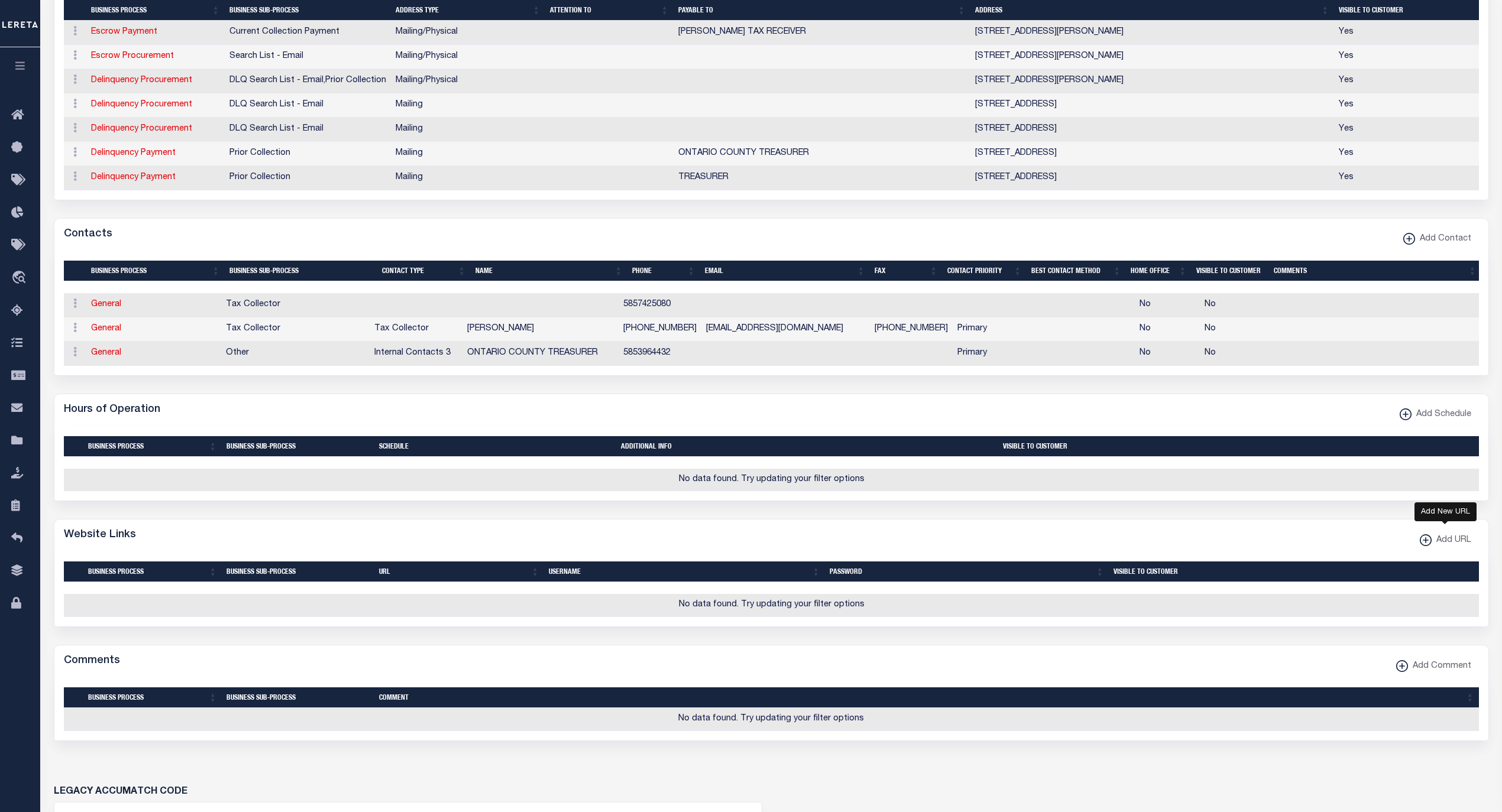
click at [1432, 548] on span "Add URL" at bounding box center [1451, 541] width 40 height 13
select select
checkbox input "true"
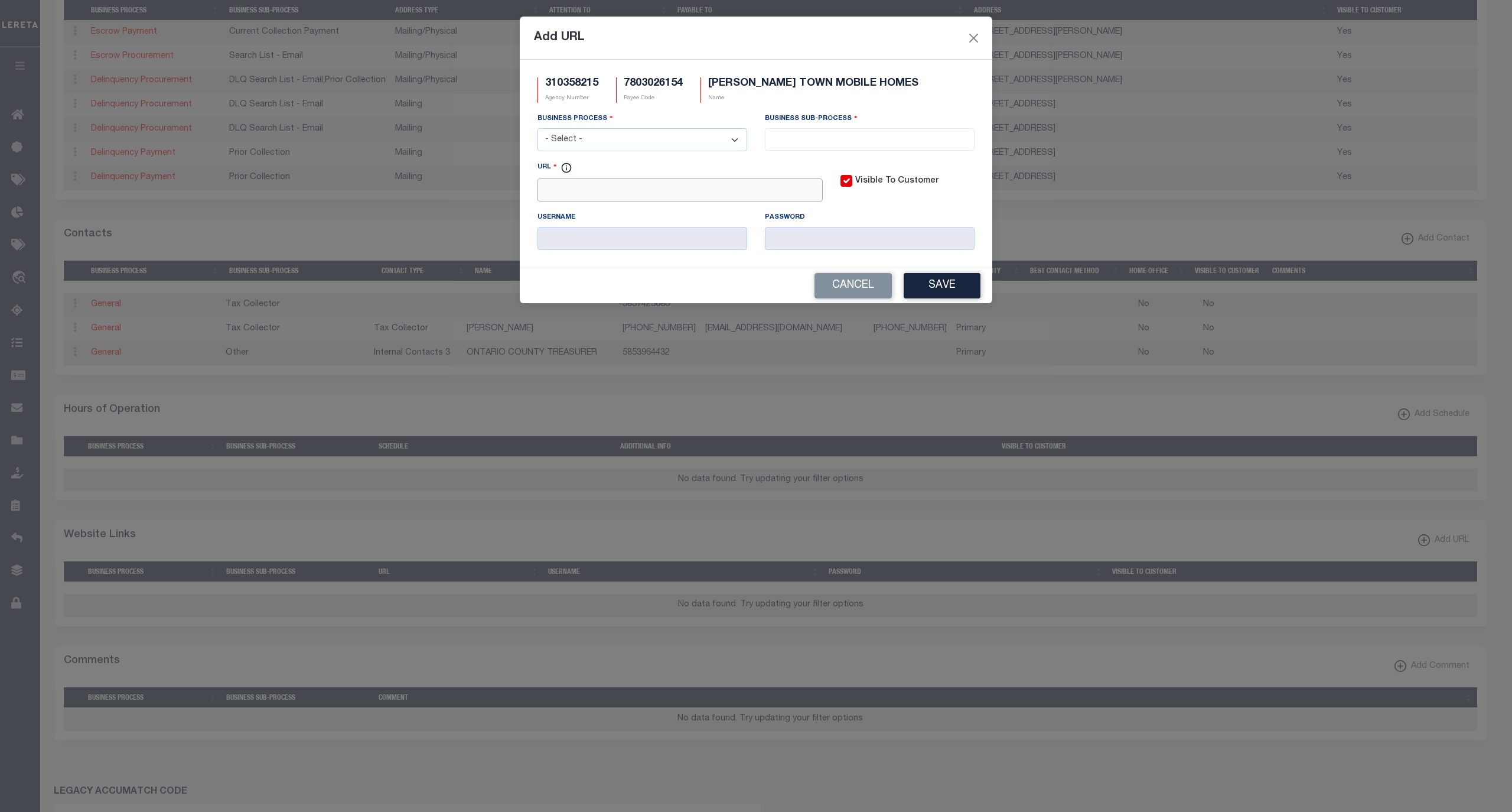
click at [700, 189] on input "URL" at bounding box center [680, 189] width 285 height 23
paste input "https://ontariocountyny.gov"
type input "https://ontariocountyny.gov"
click at [677, 142] on select "- Select - All Automation Bill Request Delinquency Payment Delinquency Procurem…" at bounding box center [643, 139] width 210 height 23
select select "6"
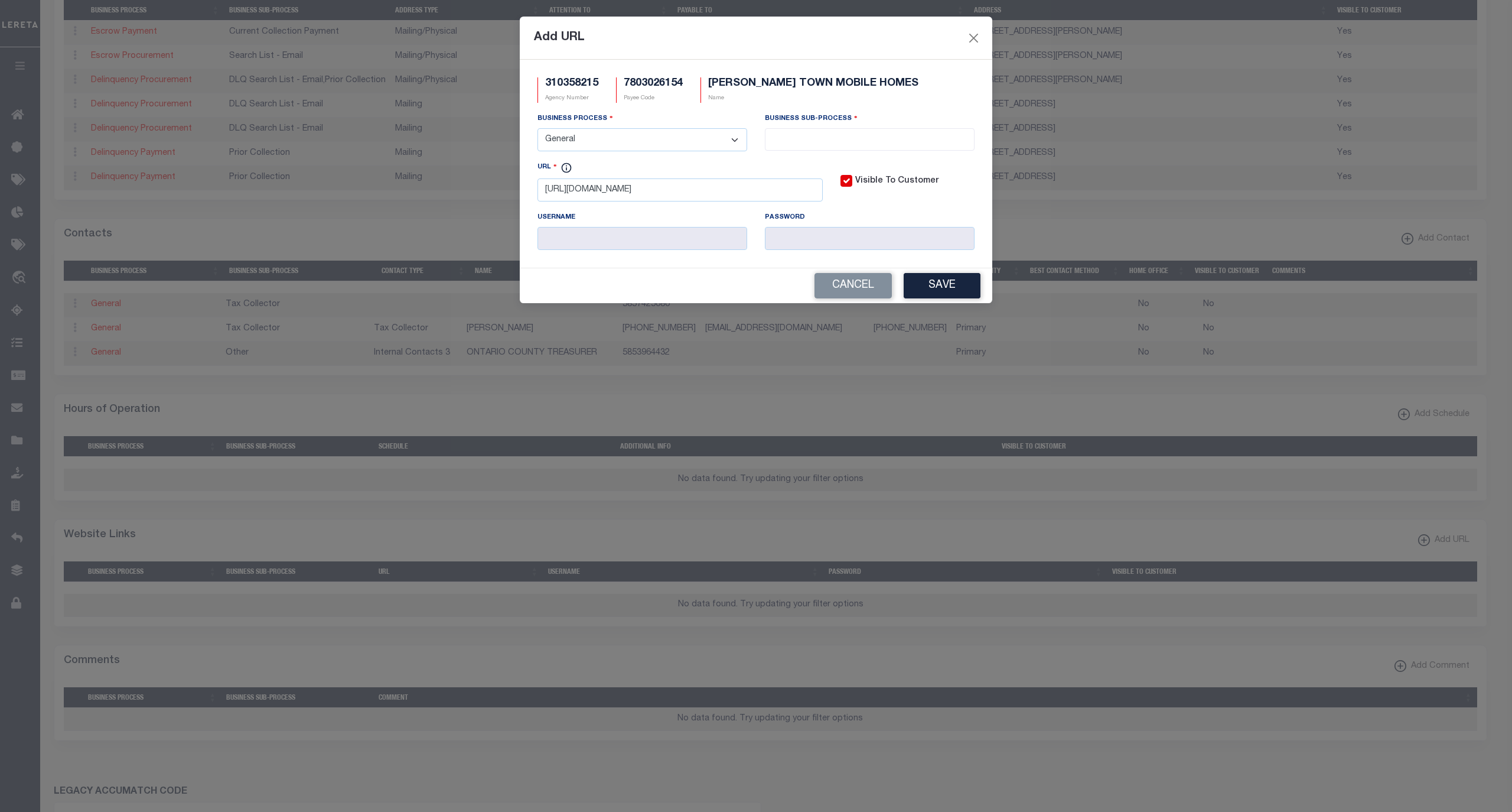
click at [538, 130] on select "- Select - All Automation Bill Request Delinquency Payment Delinquency Procurem…" at bounding box center [643, 139] width 210 height 23
click at [799, 145] on input "search" at bounding box center [869, 138] width 202 height 13
select select "39"
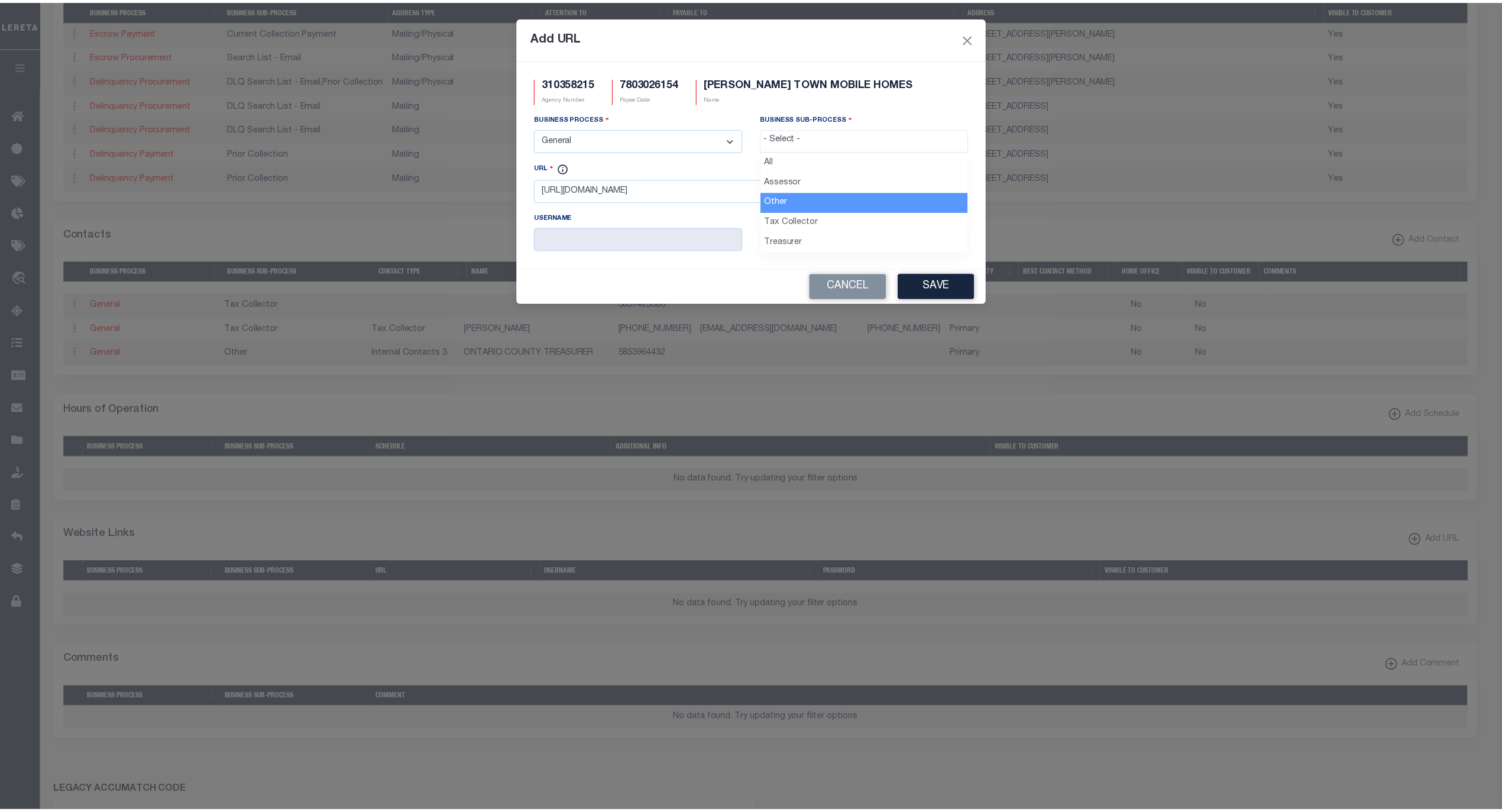
scroll to position [20, 0]
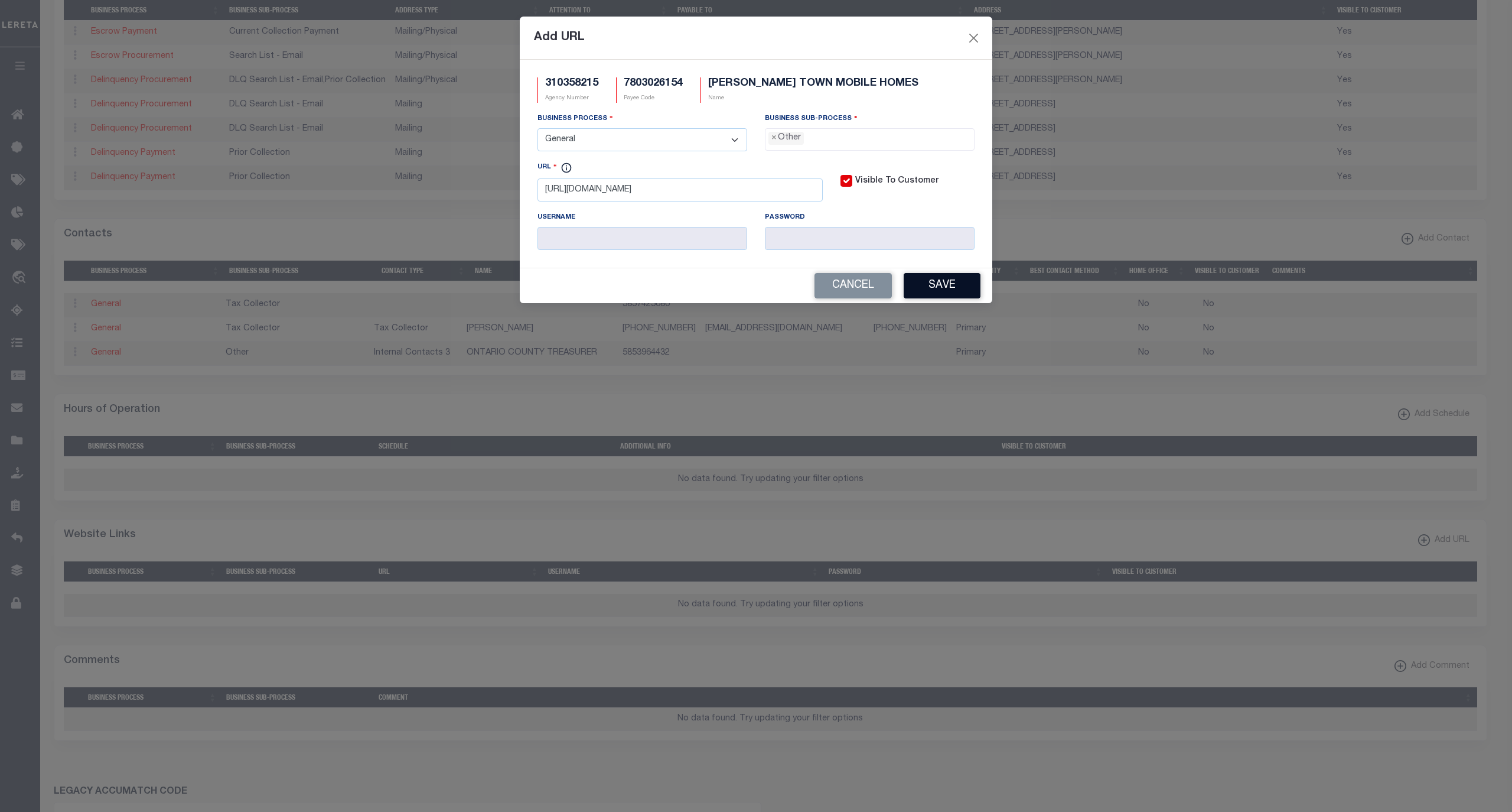
click at [937, 289] on button "Save" at bounding box center [942, 286] width 77 height 25
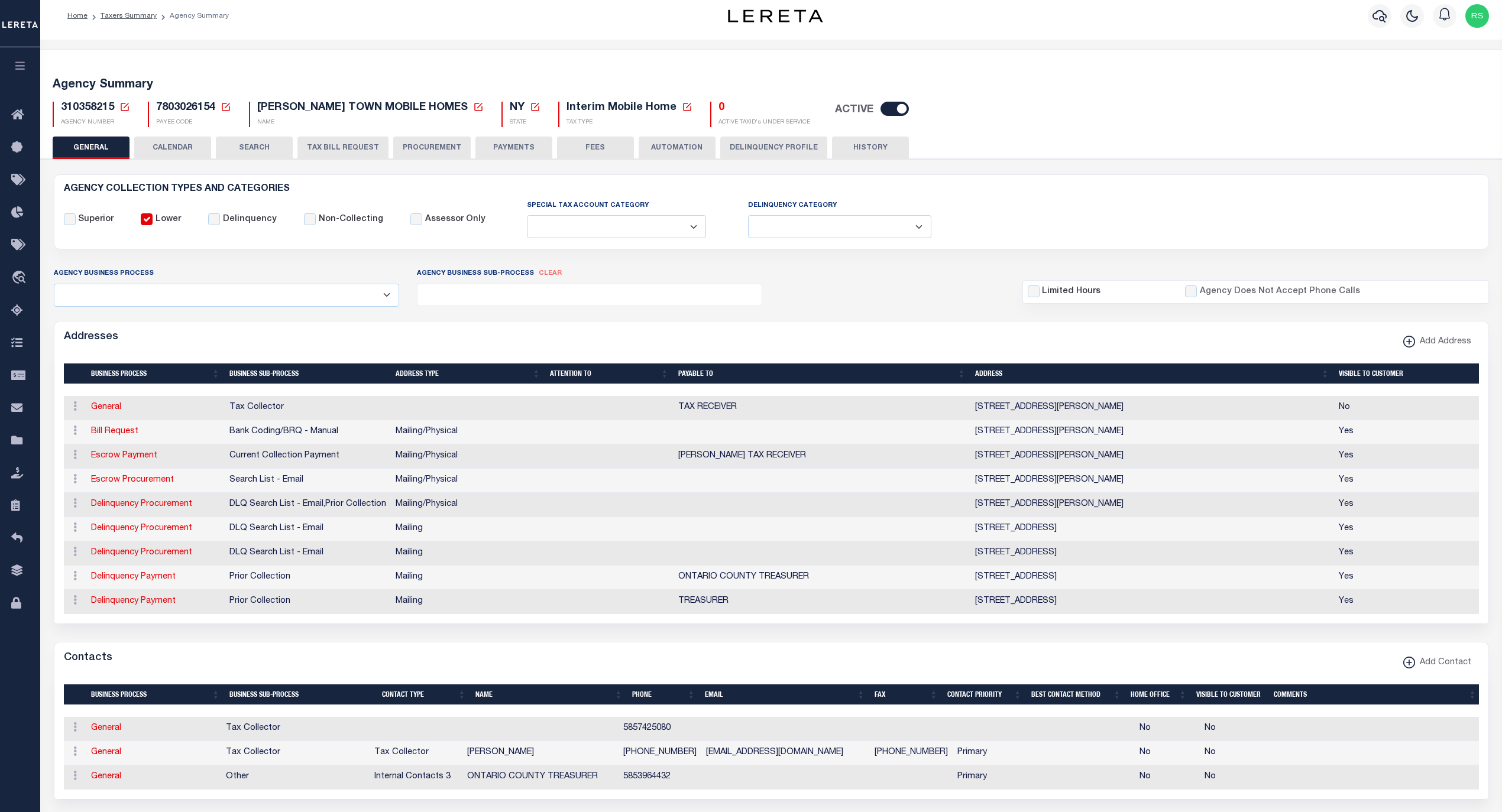
scroll to position [0, 0]
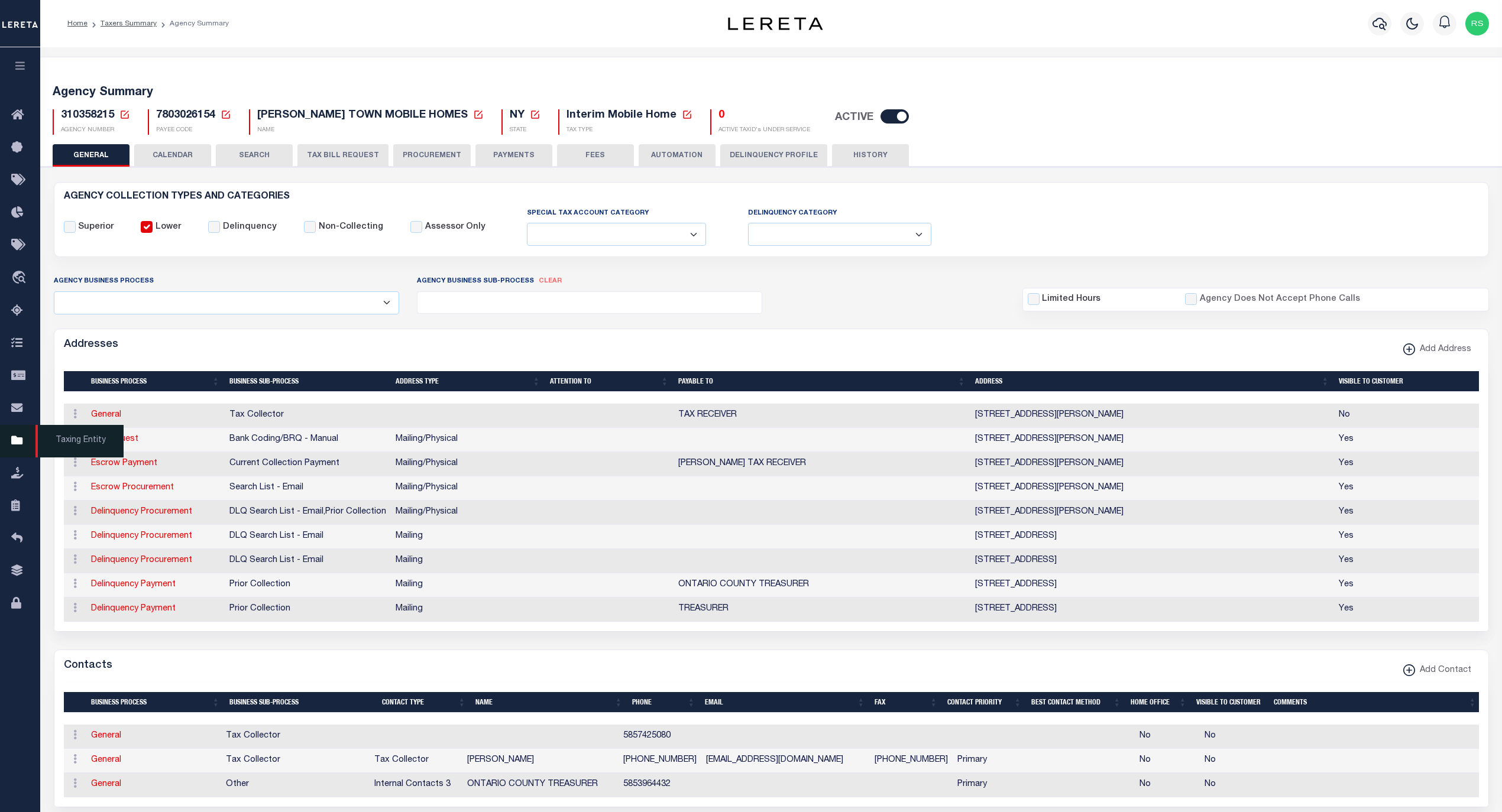
click at [67, 441] on span "Taxing Entity" at bounding box center [79, 441] width 88 height 33
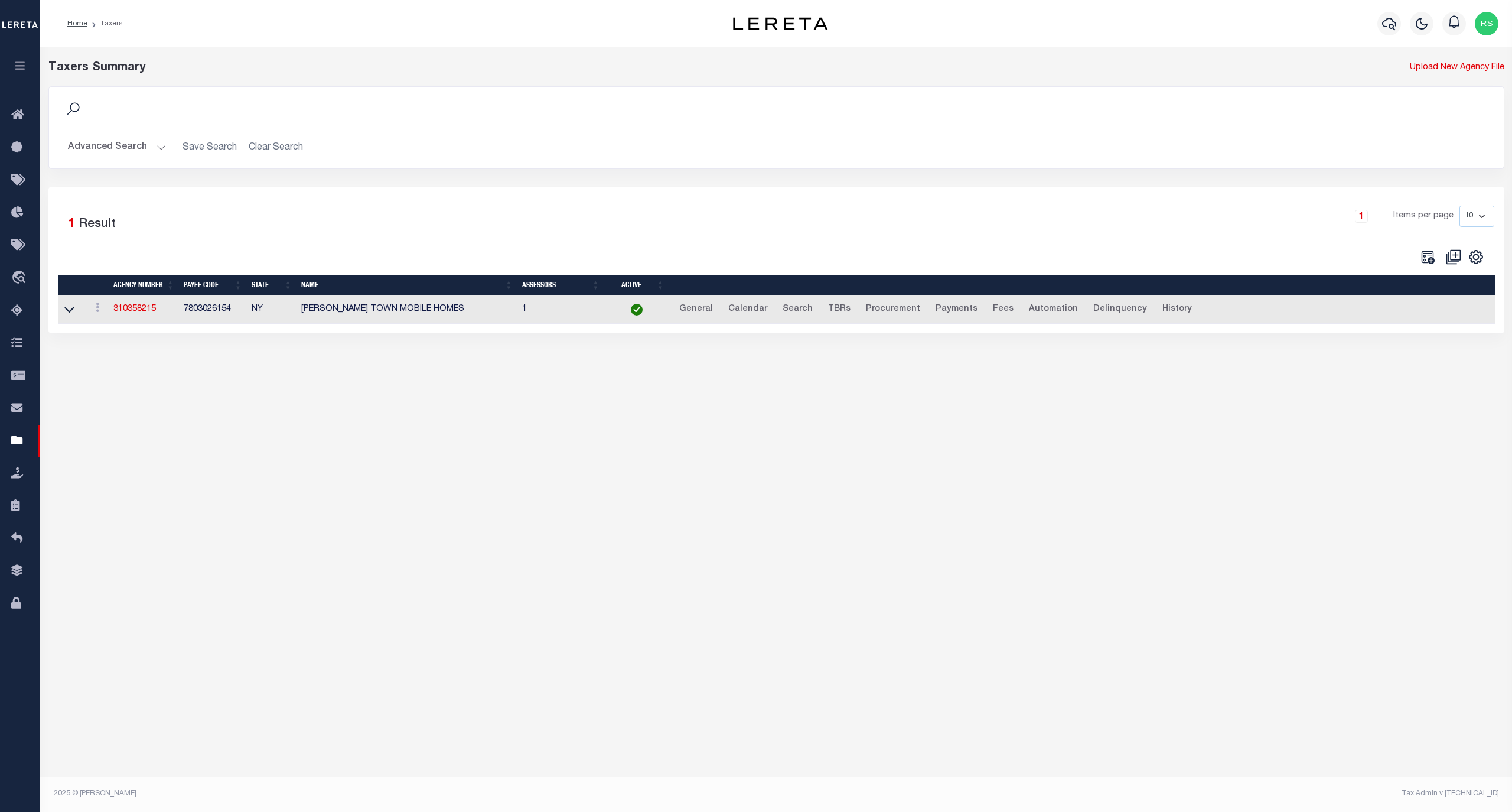
click at [130, 154] on button "Advanced Search" at bounding box center [116, 147] width 98 height 23
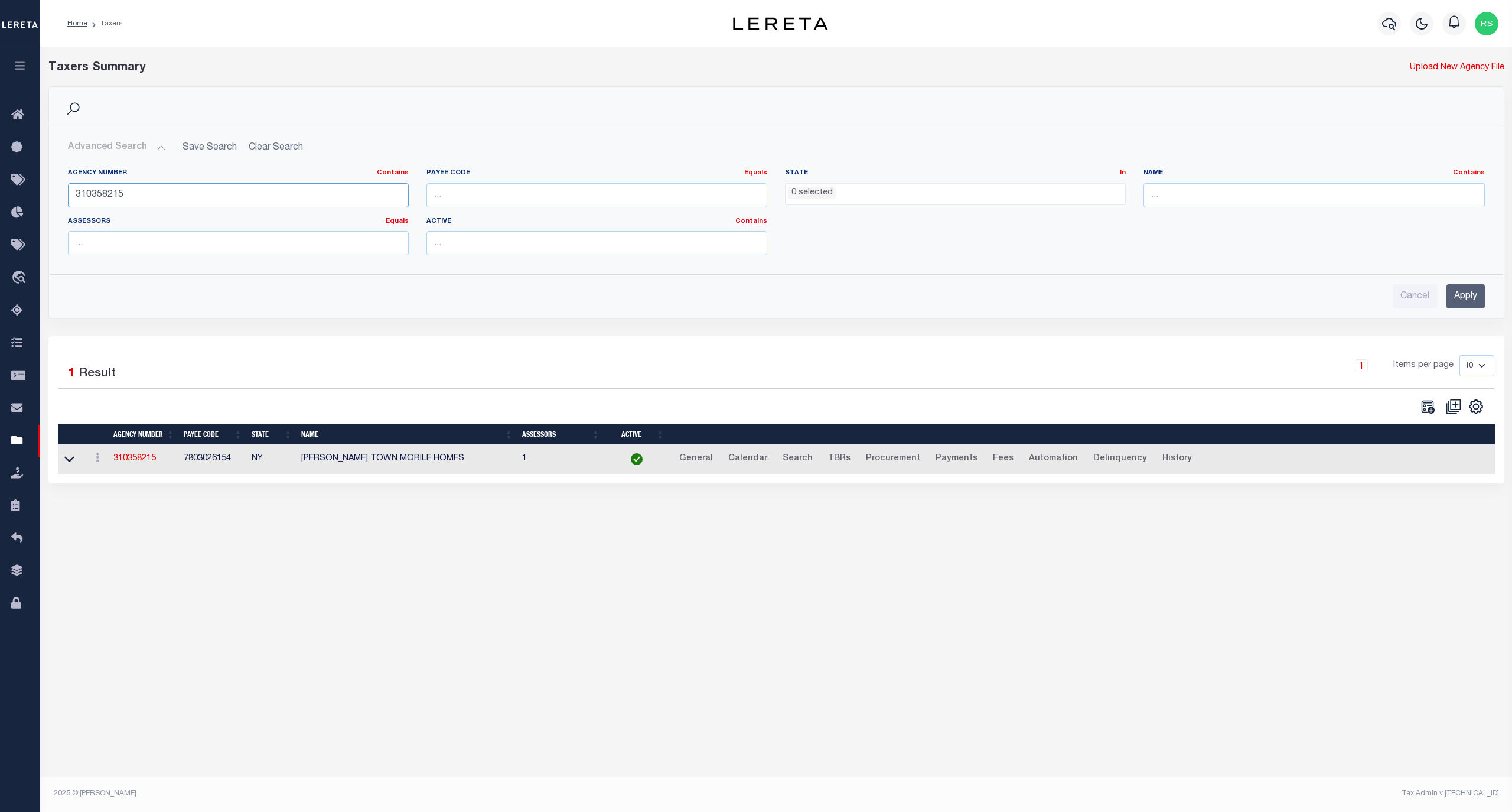
click at [161, 192] on input "310358215" at bounding box center [238, 195] width 341 height 24
paste input "70130614"
type input "370130614"
click at [1463, 299] on input "Apply" at bounding box center [1465, 296] width 38 height 24
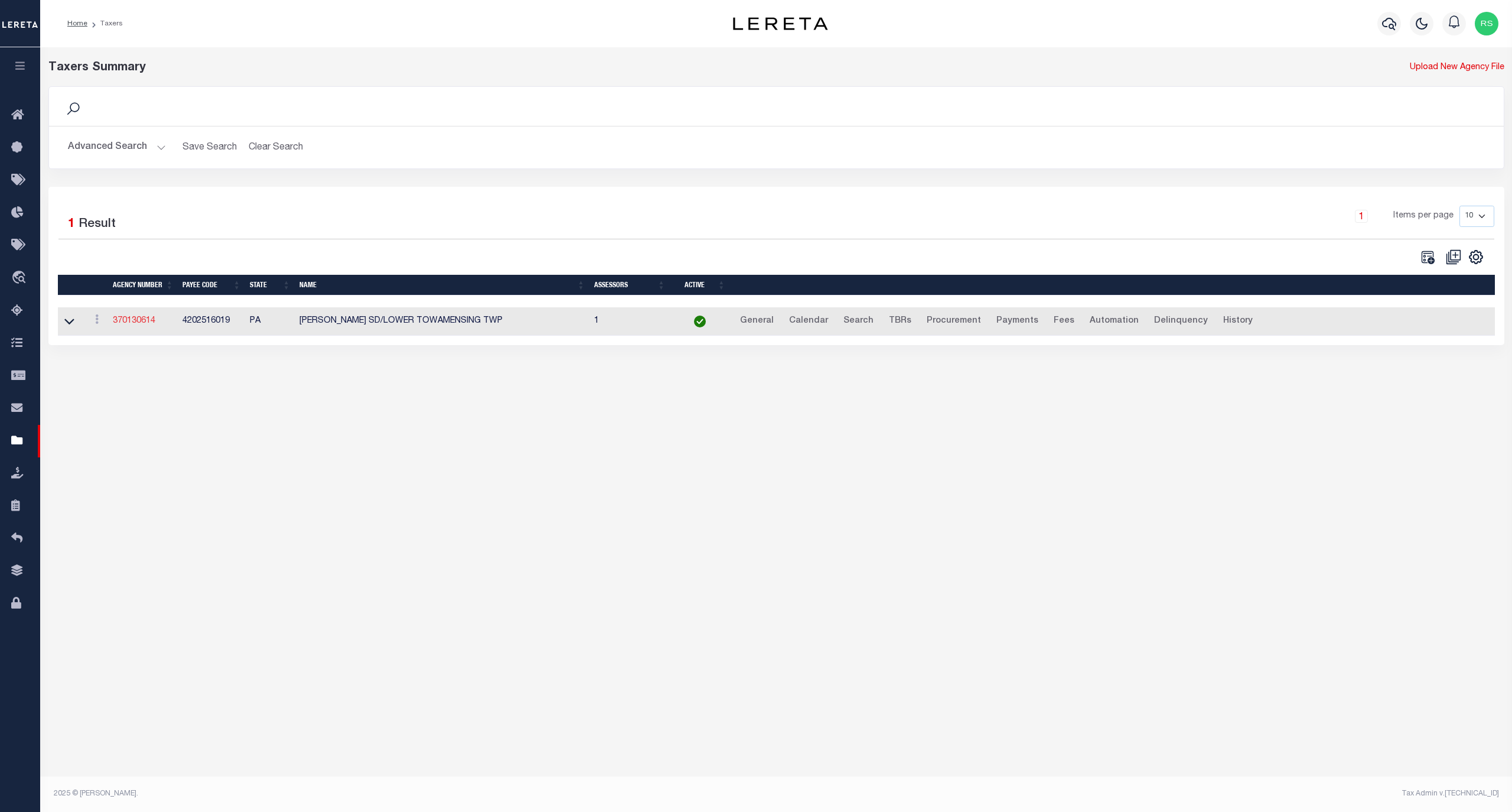
click at [149, 325] on link "370130614" at bounding box center [134, 321] width 42 height 9
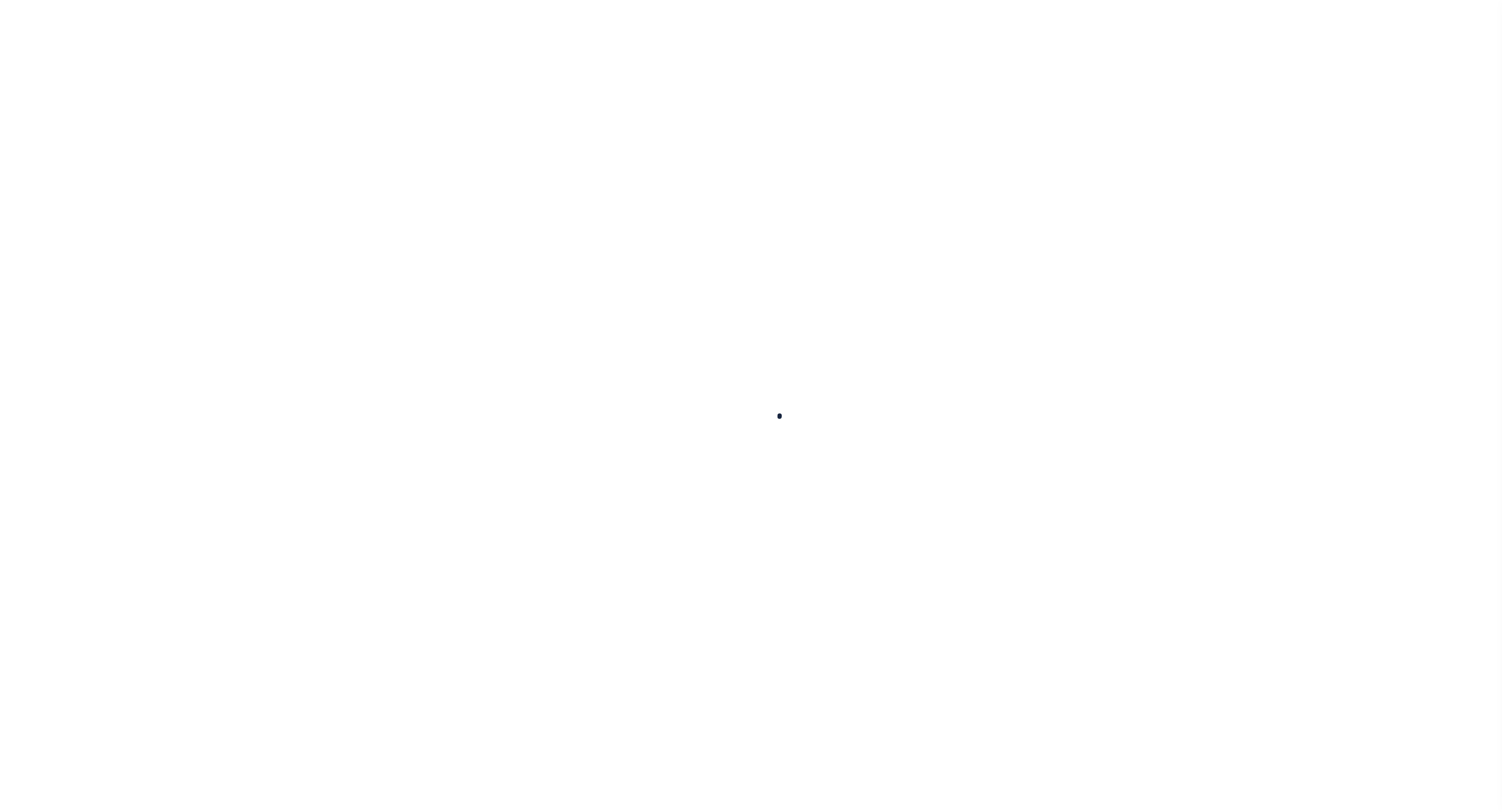
select select
checkbox input "false"
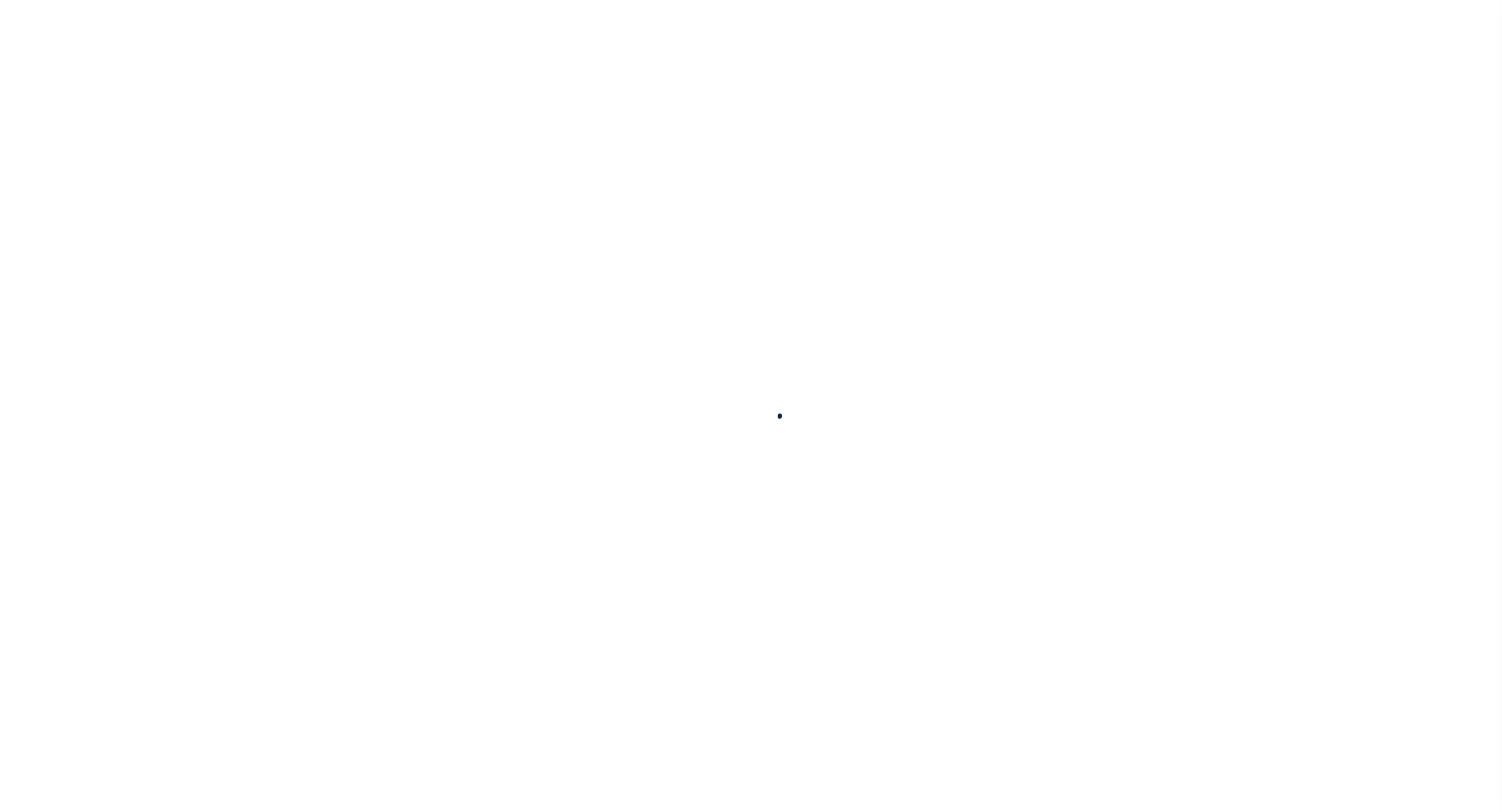
checkbox input "false"
type input "4202516019"
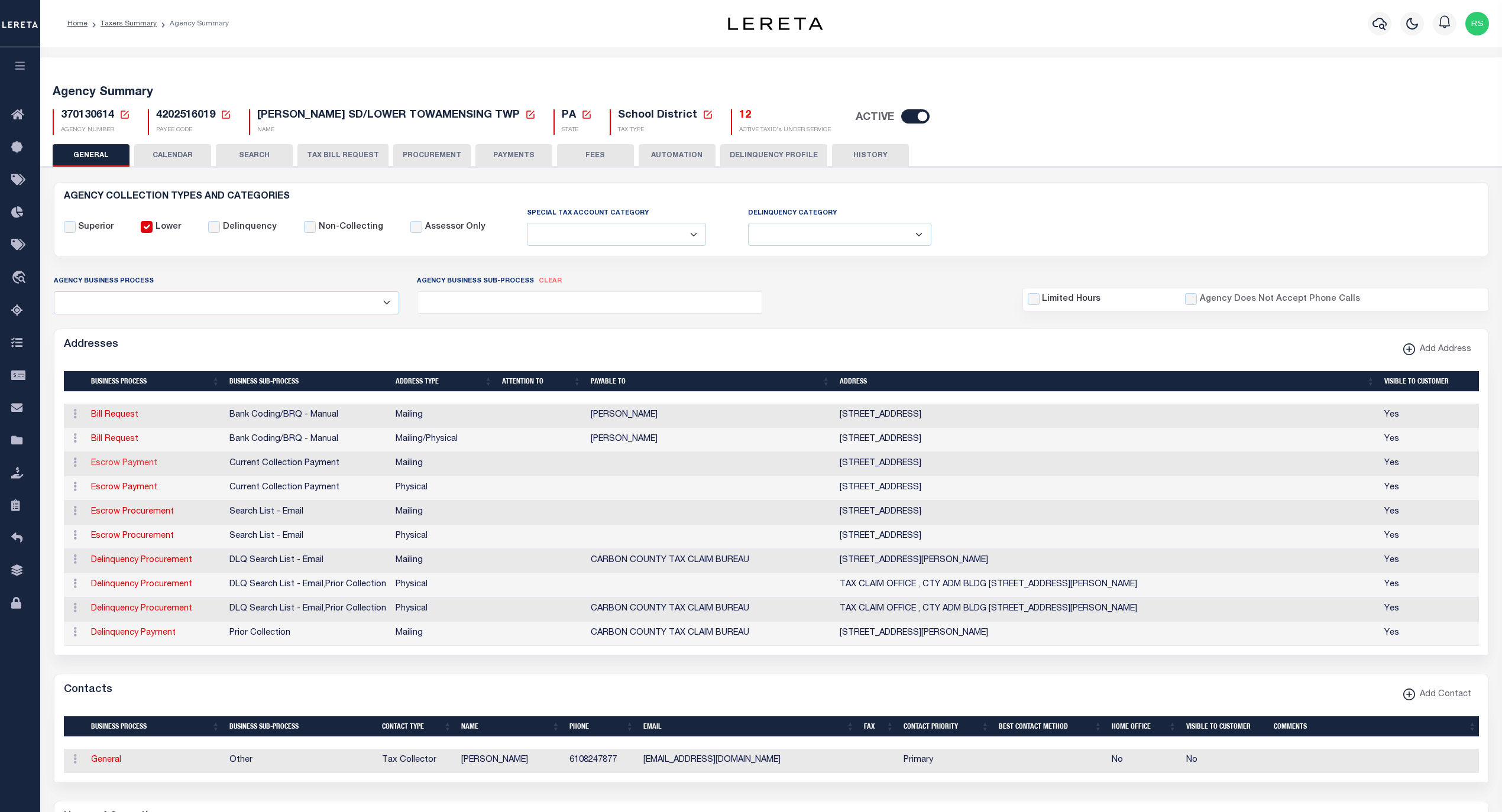
click at [136, 464] on link "Escrow Payment" at bounding box center [124, 463] width 67 height 9
select select "1"
checkbox input "false"
select select
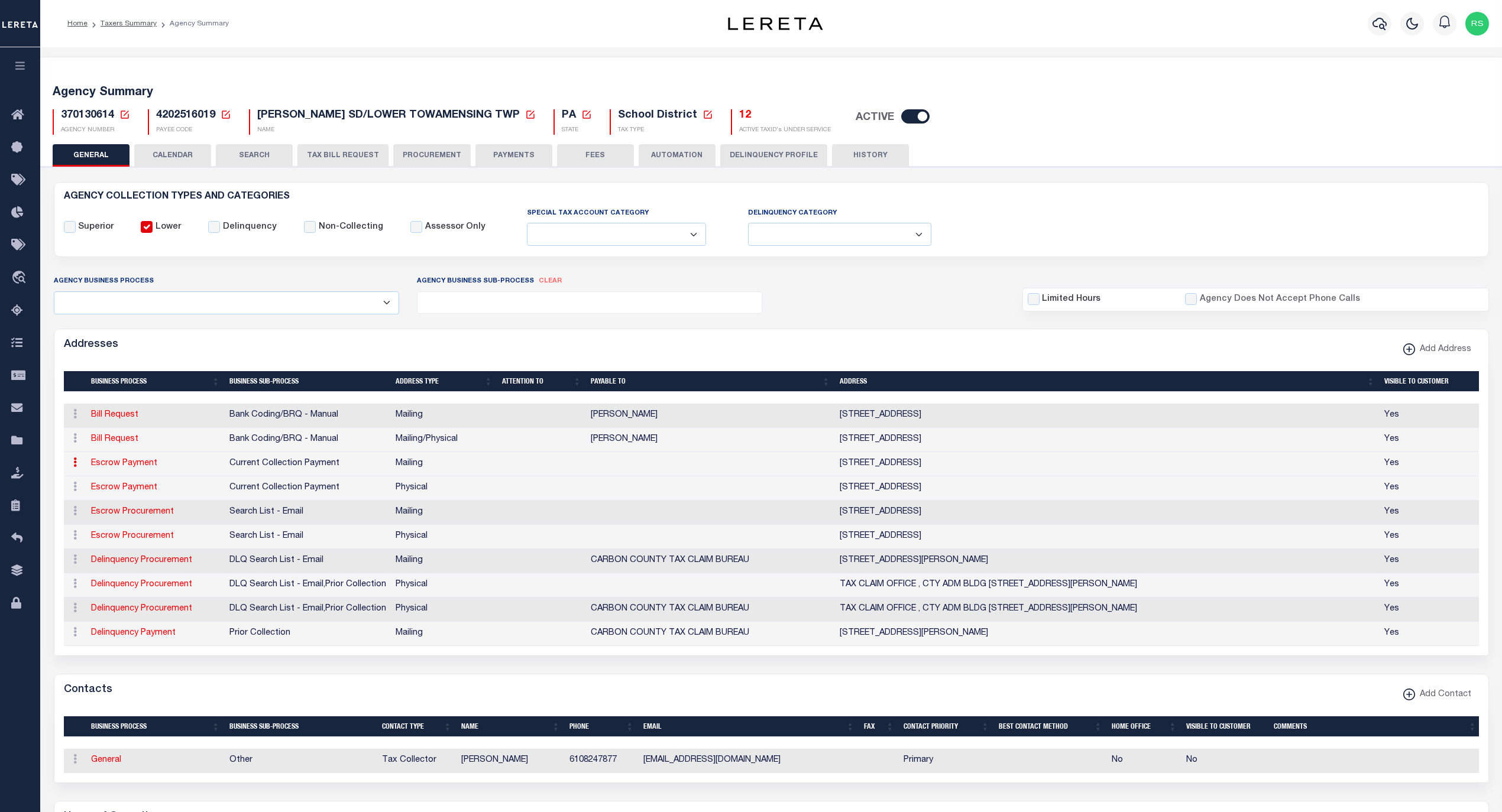
type input "PO BOX 118"
type input "AQUASHICOLA"
select select "PA"
type input "18012"
checkbox input "true"
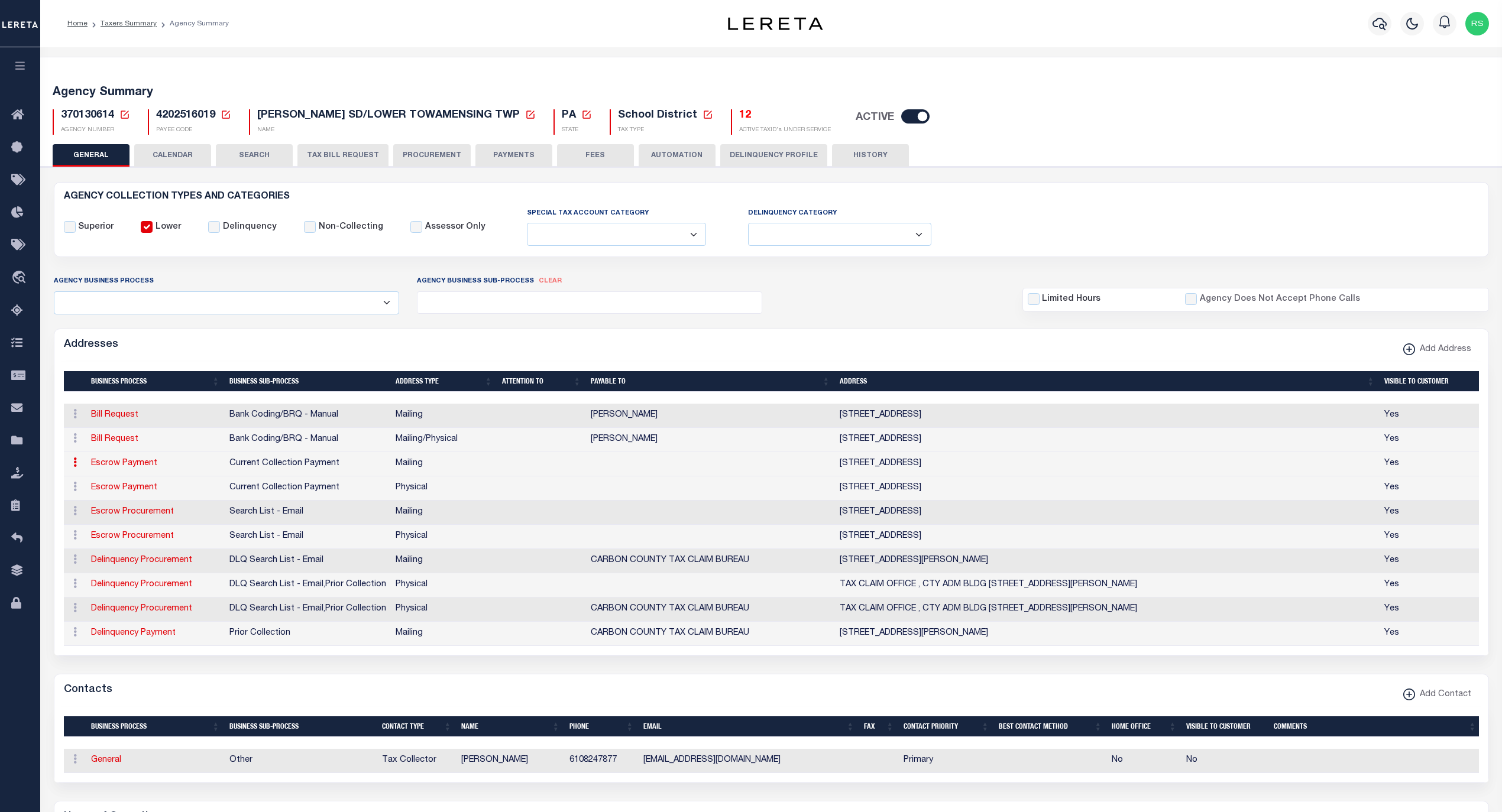
select select "3"
select select "11"
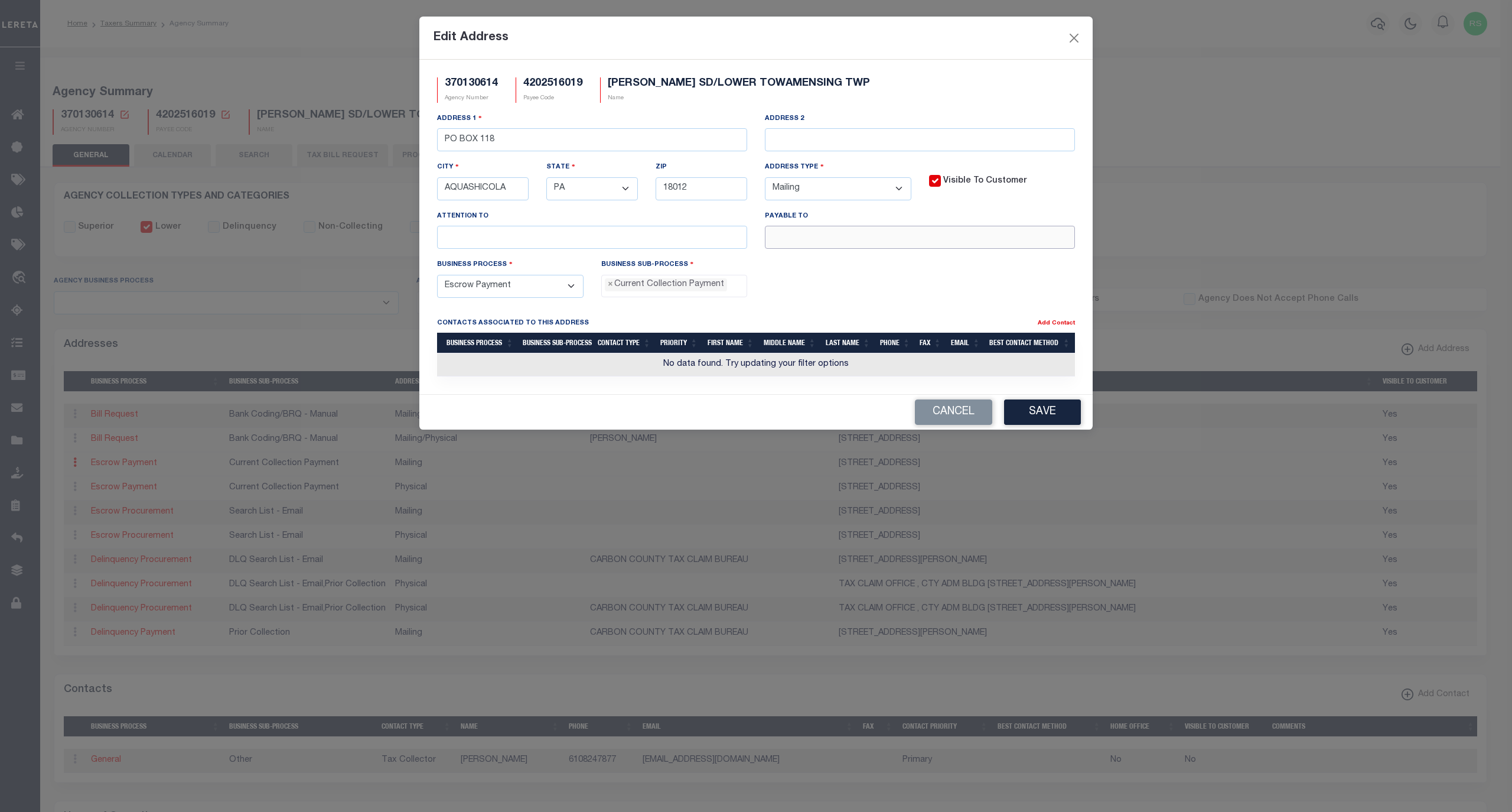
click at [777, 247] on input "text" at bounding box center [919, 237] width 310 height 23
paste input "[PERSON_NAME] T/C"
type input "[PERSON_NAME] T/C"
click at [1042, 421] on button "Save" at bounding box center [1042, 412] width 77 height 25
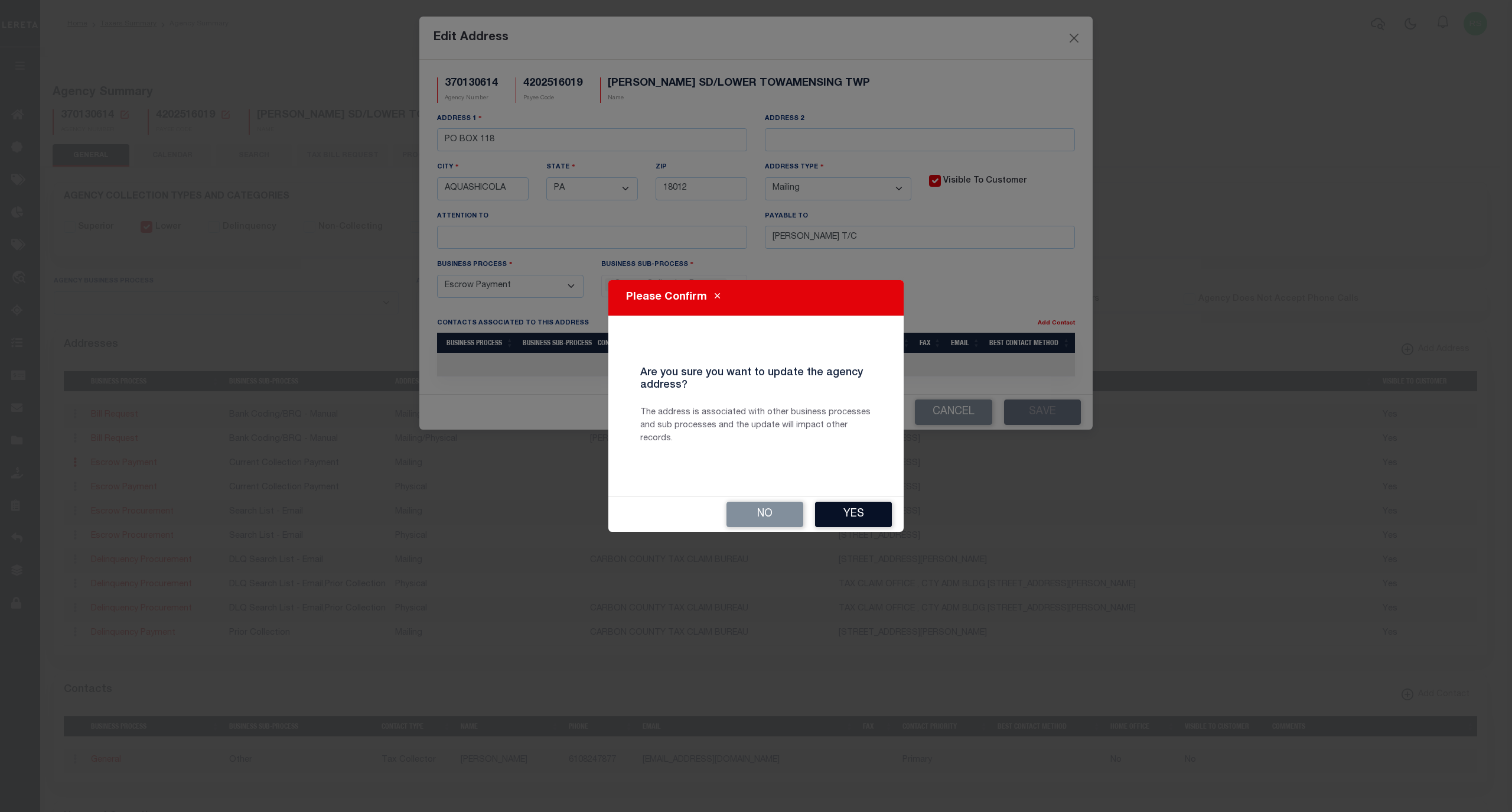
click at [855, 516] on button "Yes" at bounding box center [854, 514] width 77 height 25
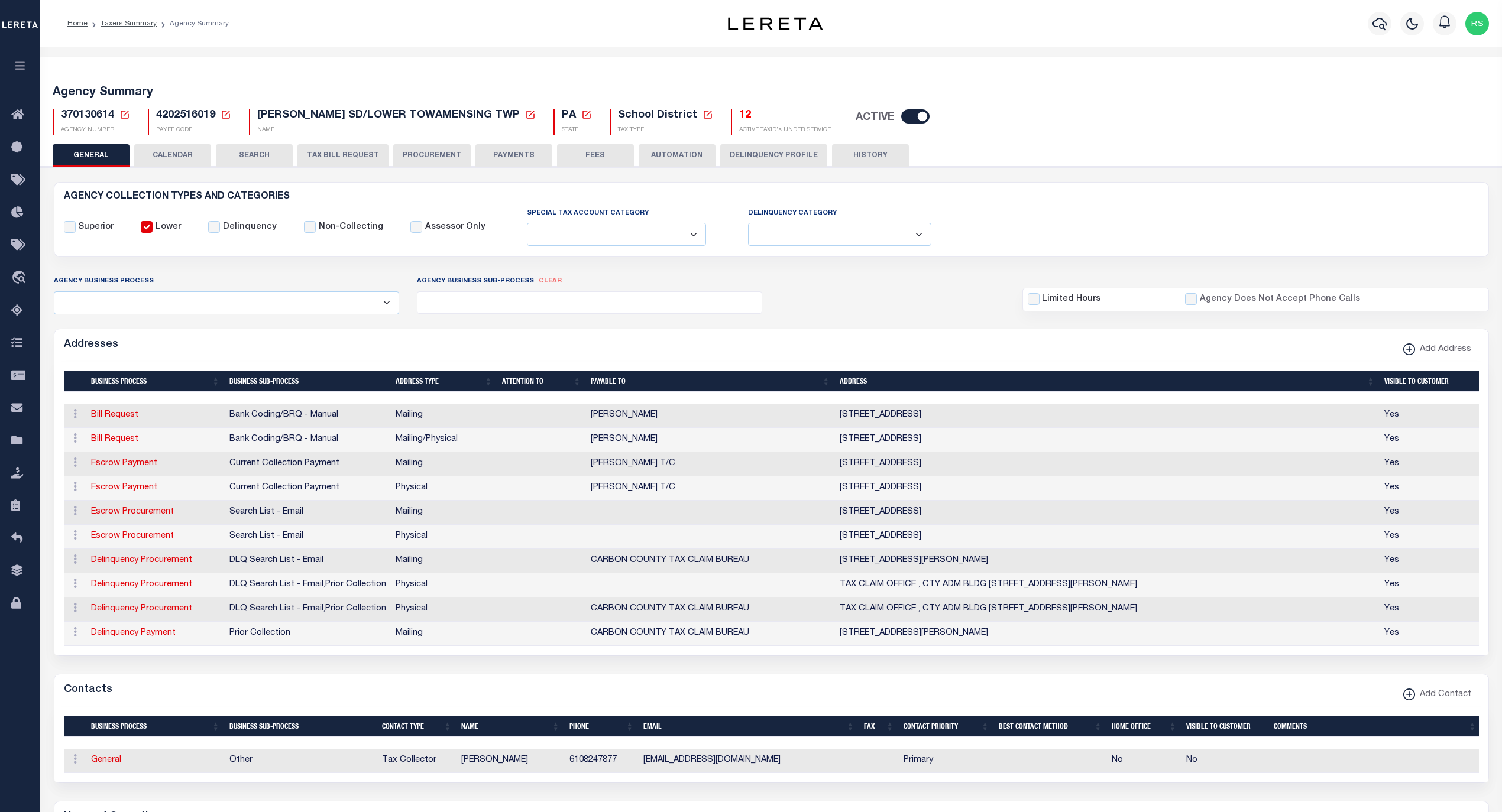
click at [564, 152] on button "FEES" at bounding box center [596, 155] width 77 height 23
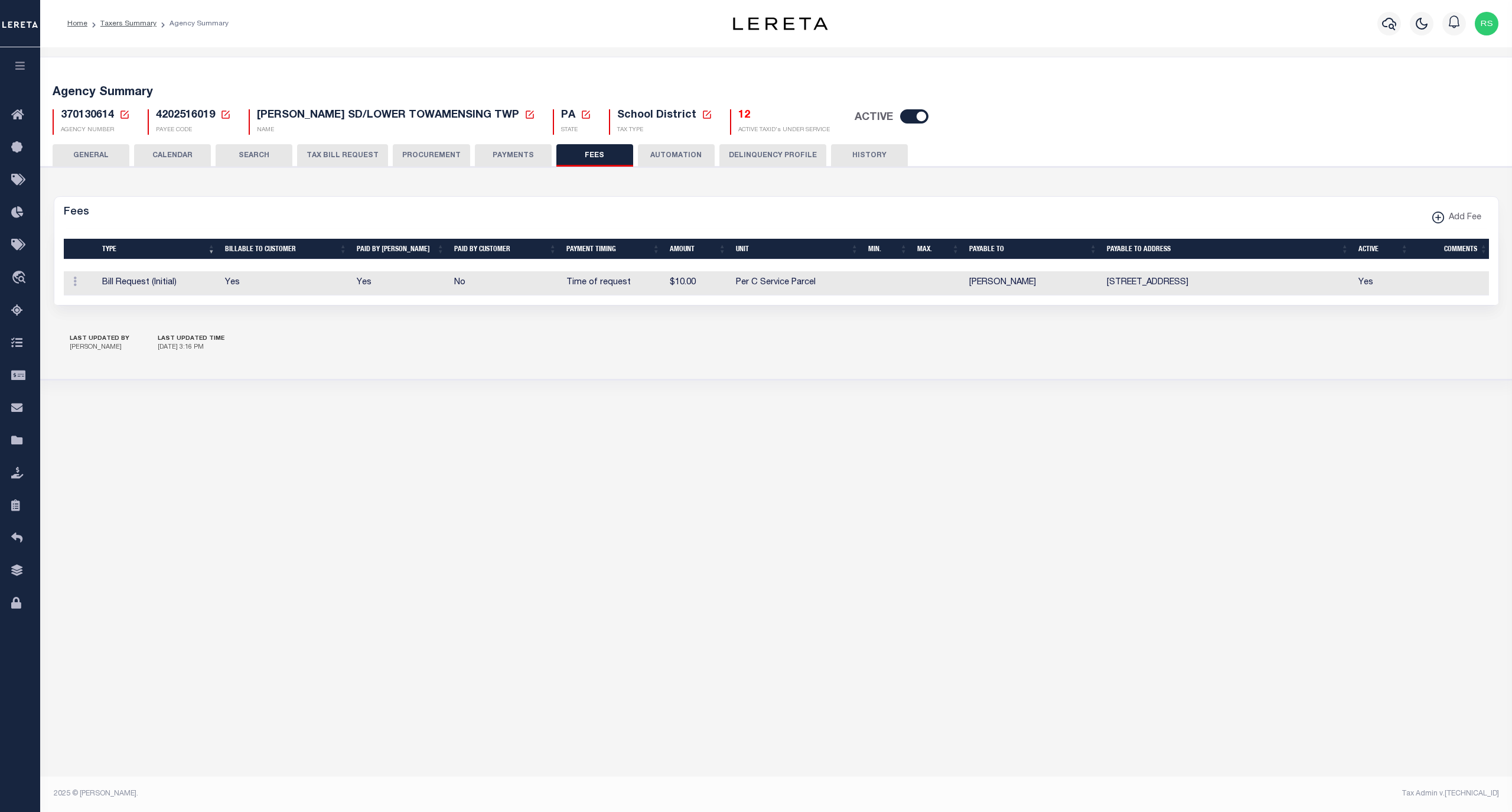
click at [501, 151] on button "PAYMENTS" at bounding box center [513, 155] width 77 height 23
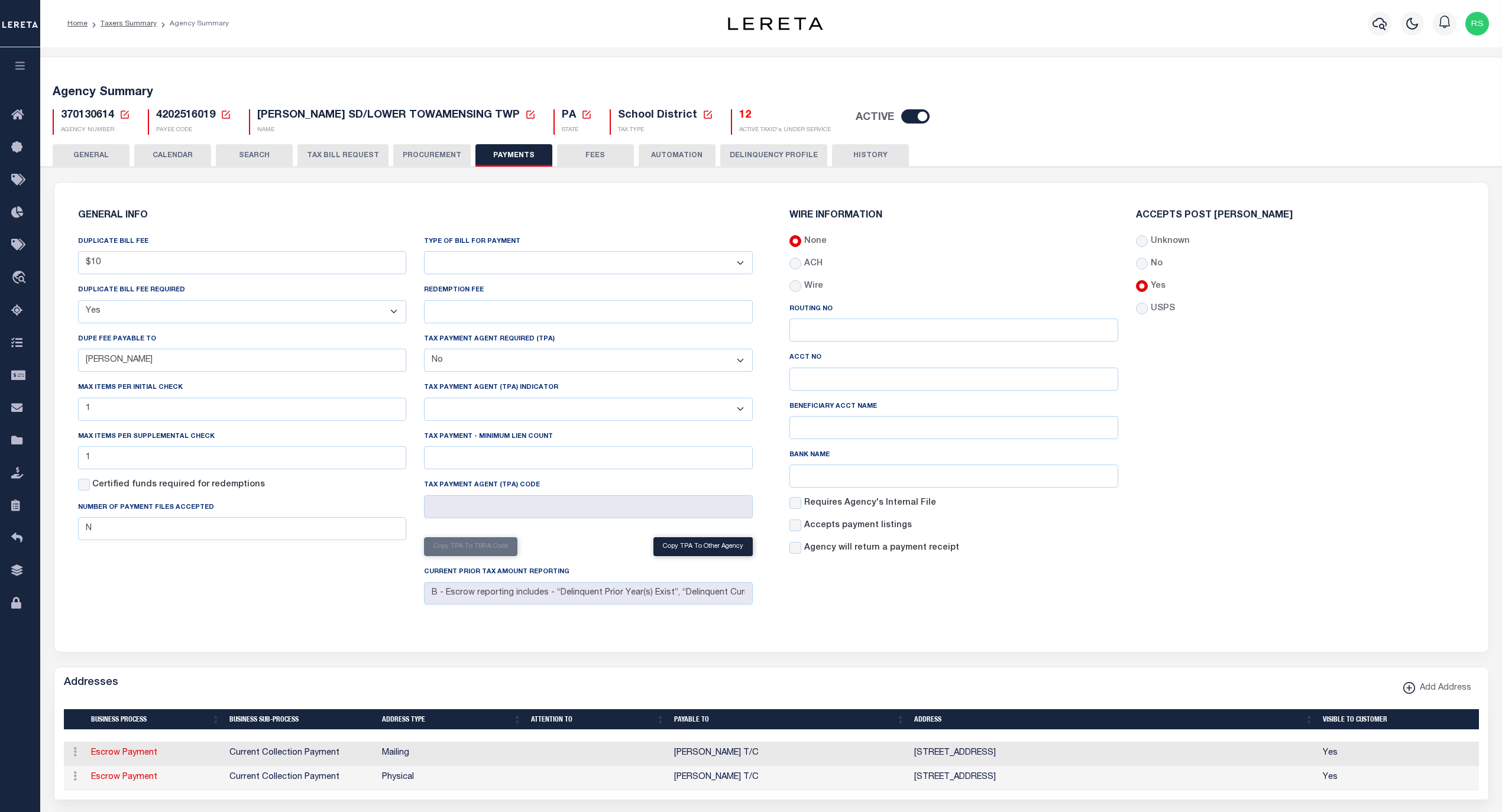
click at [116, 154] on button "GENERAL" at bounding box center [91, 155] width 77 height 23
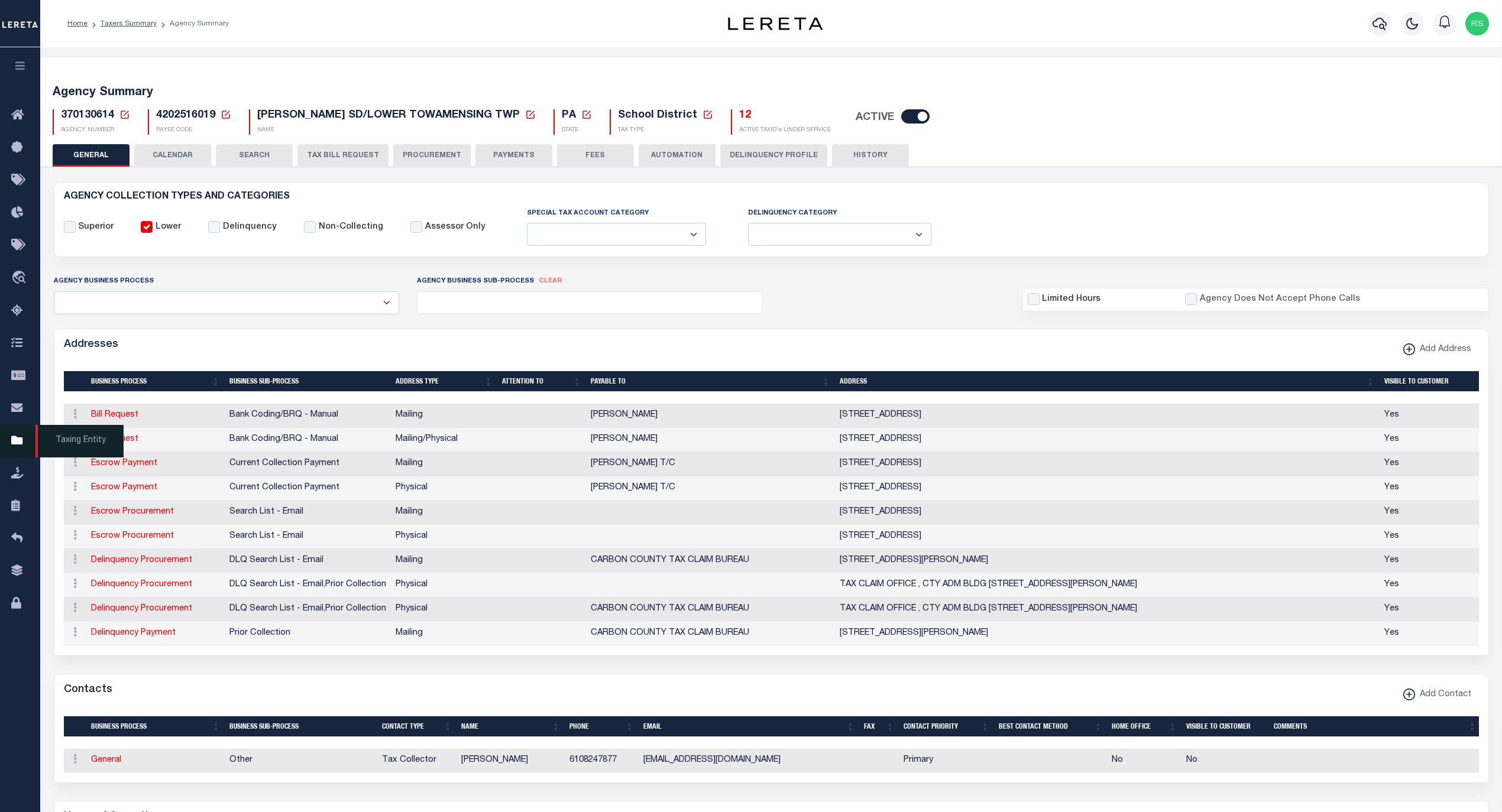
click at [105, 445] on span "Taxing Entity" at bounding box center [79, 441] width 88 height 33
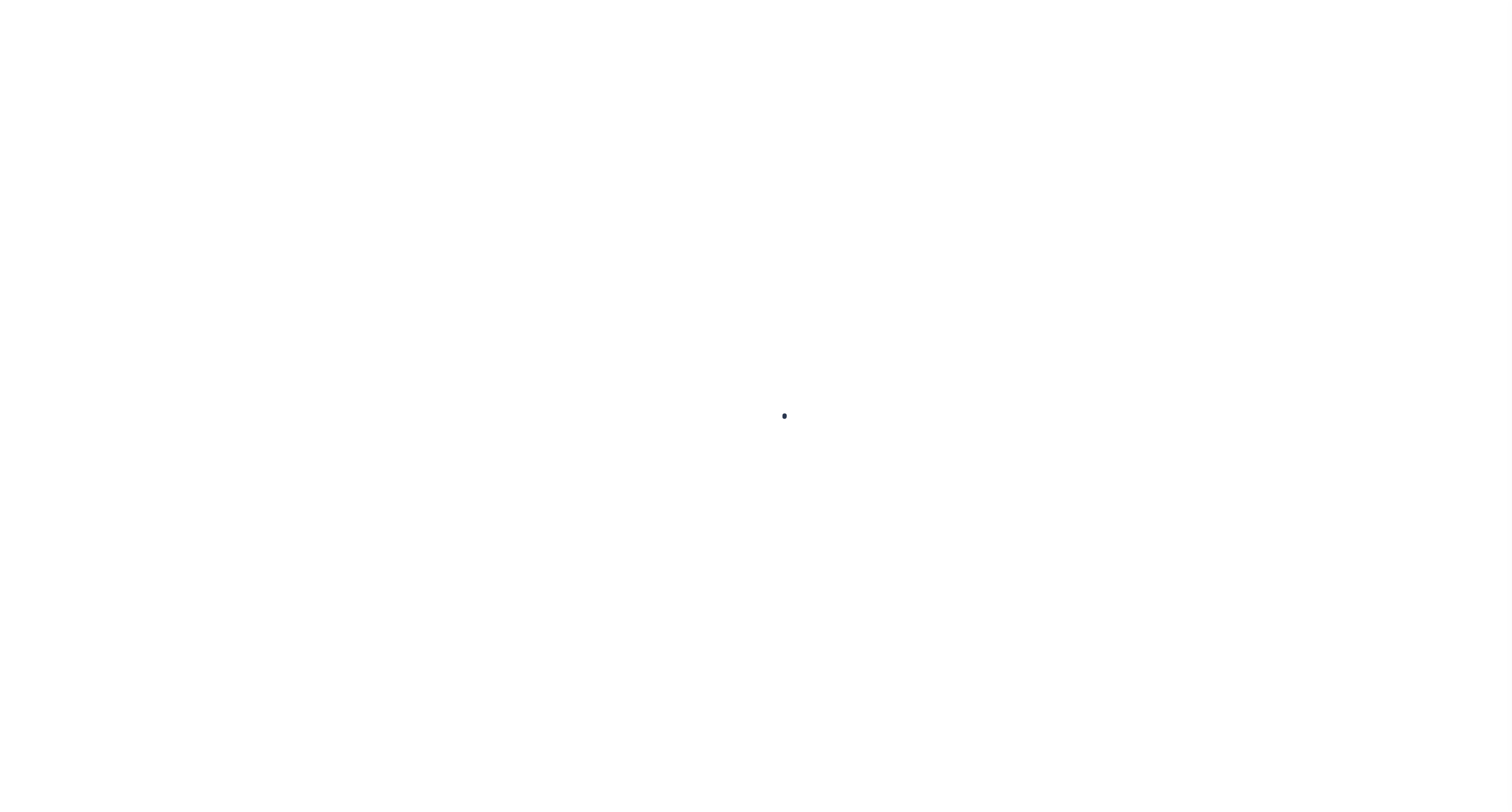
select select
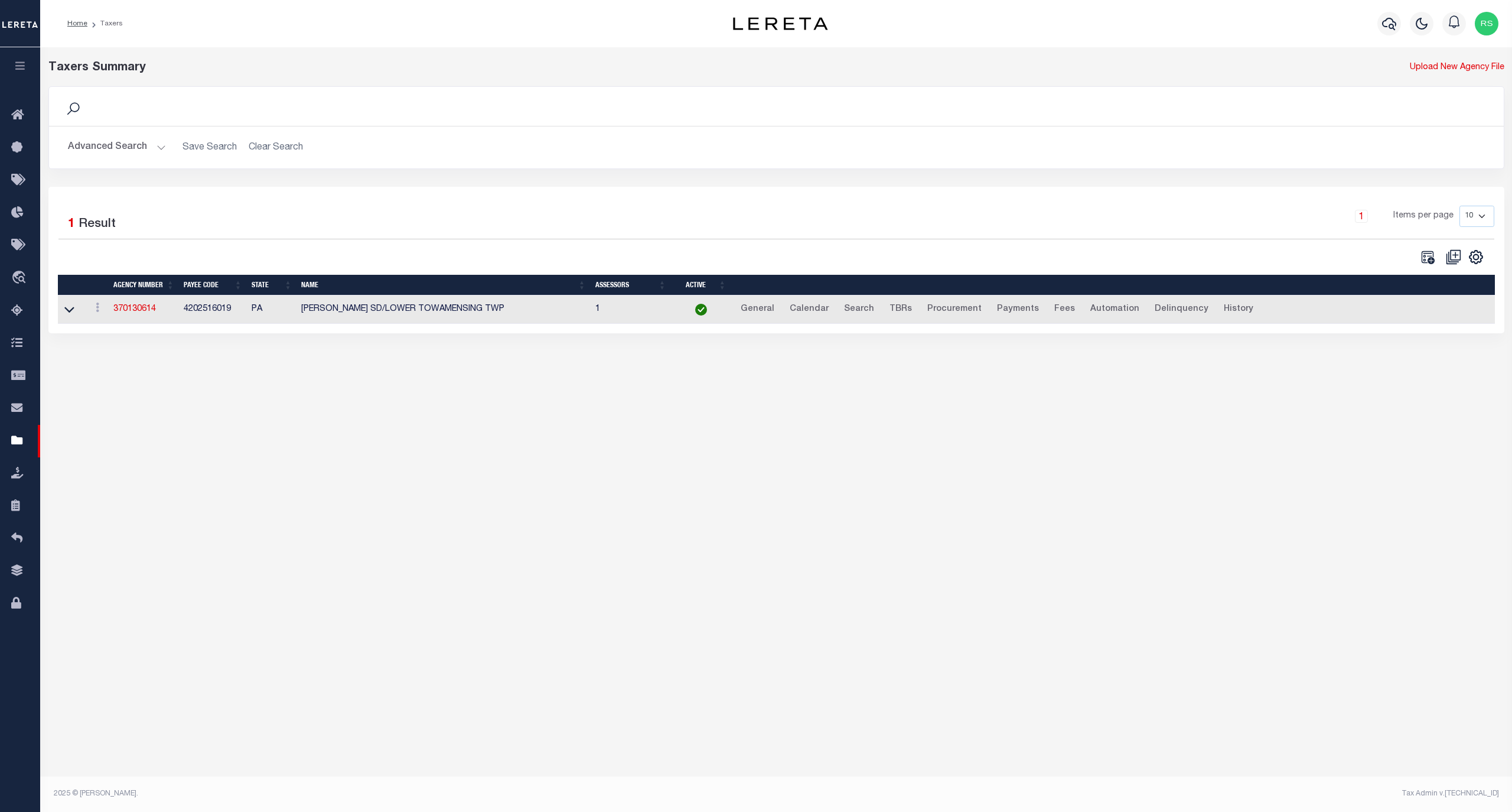
click at [102, 138] on button "Advanced Search" at bounding box center [116, 147] width 98 height 23
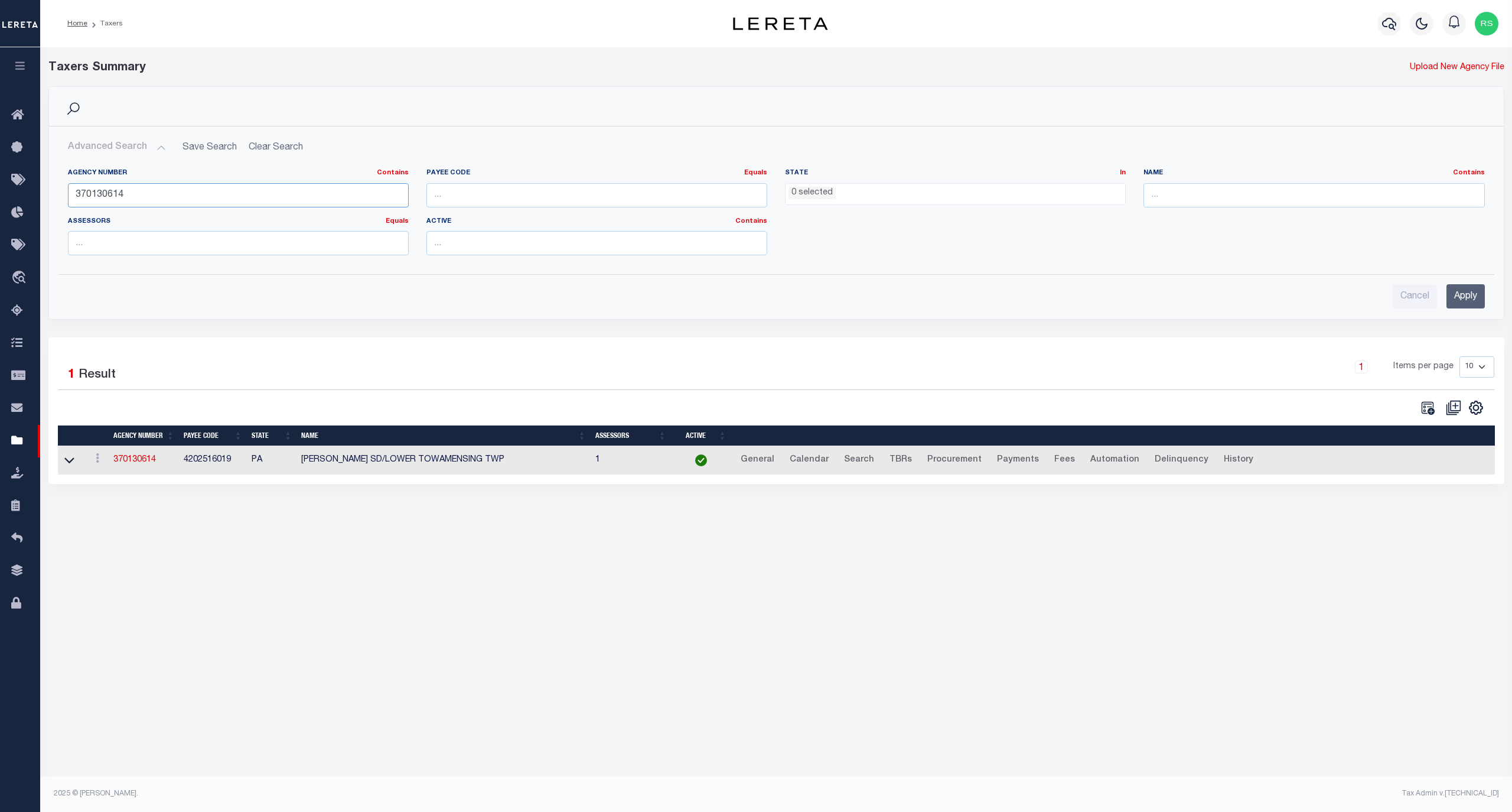
click at [113, 206] on input "370130614" at bounding box center [238, 195] width 341 height 24
paste input "8"
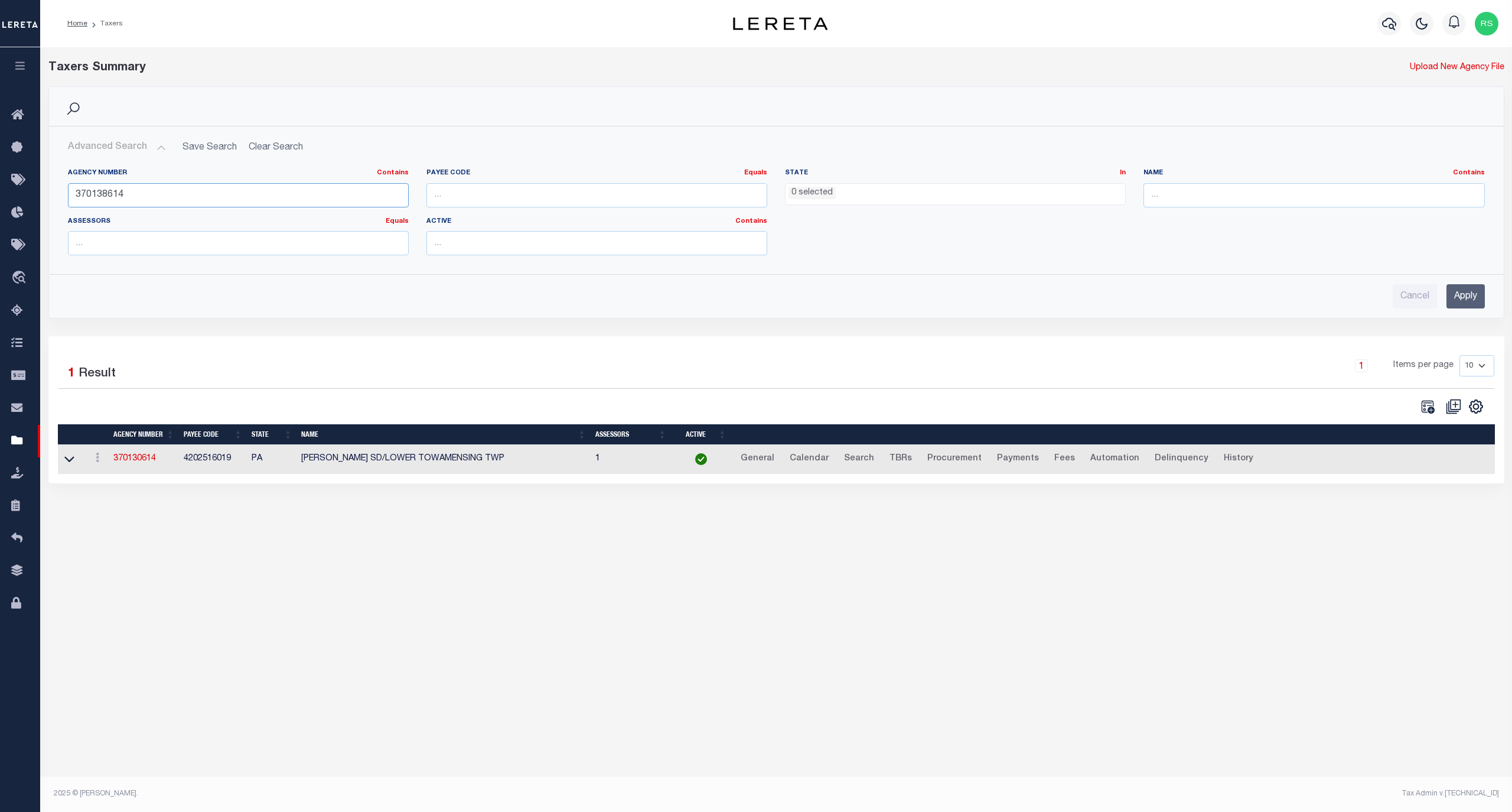
type input "370138614"
click at [1460, 294] on input "Apply" at bounding box center [1465, 296] width 38 height 24
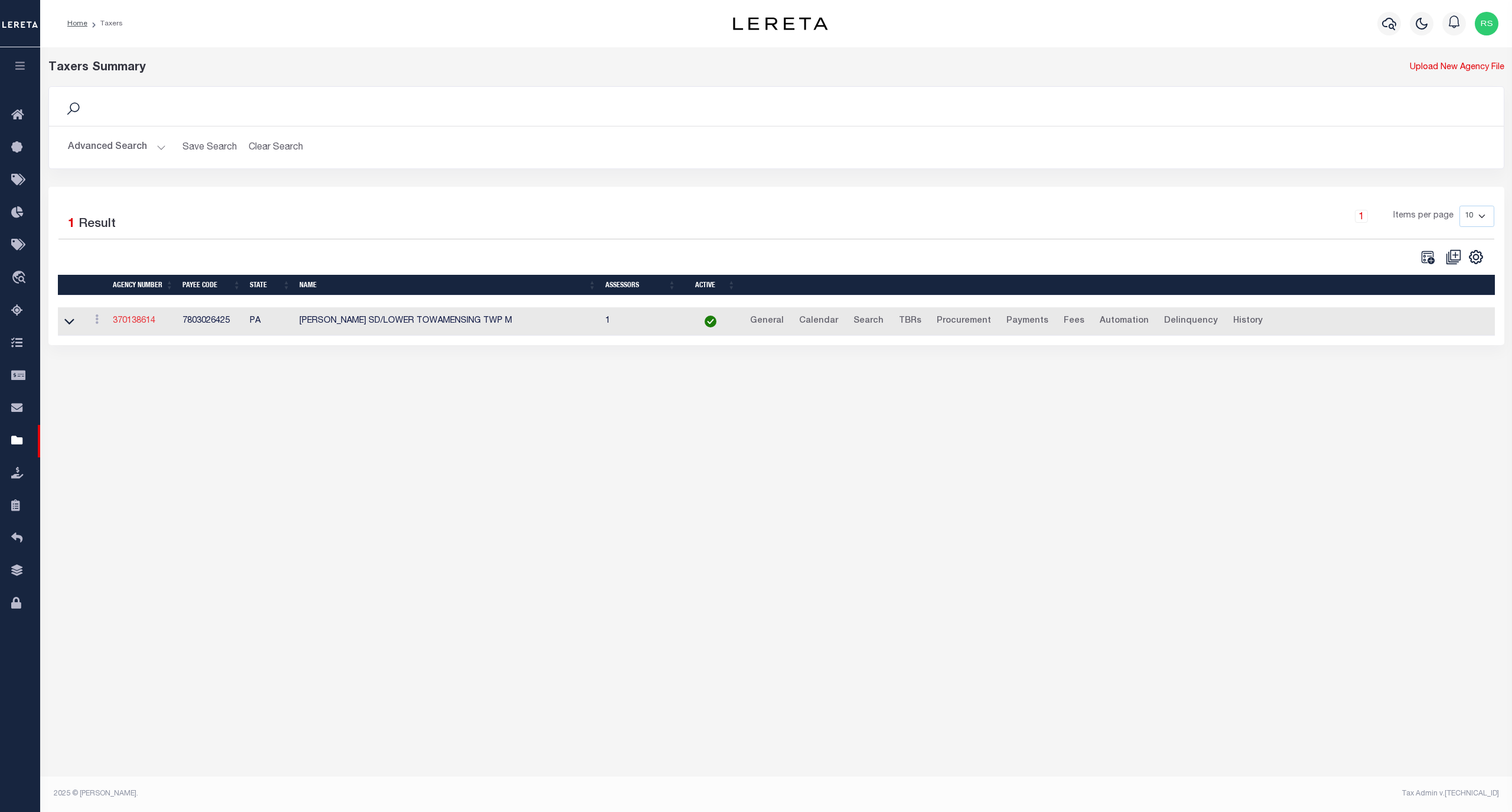
click at [149, 322] on link "370138614" at bounding box center [134, 321] width 42 height 9
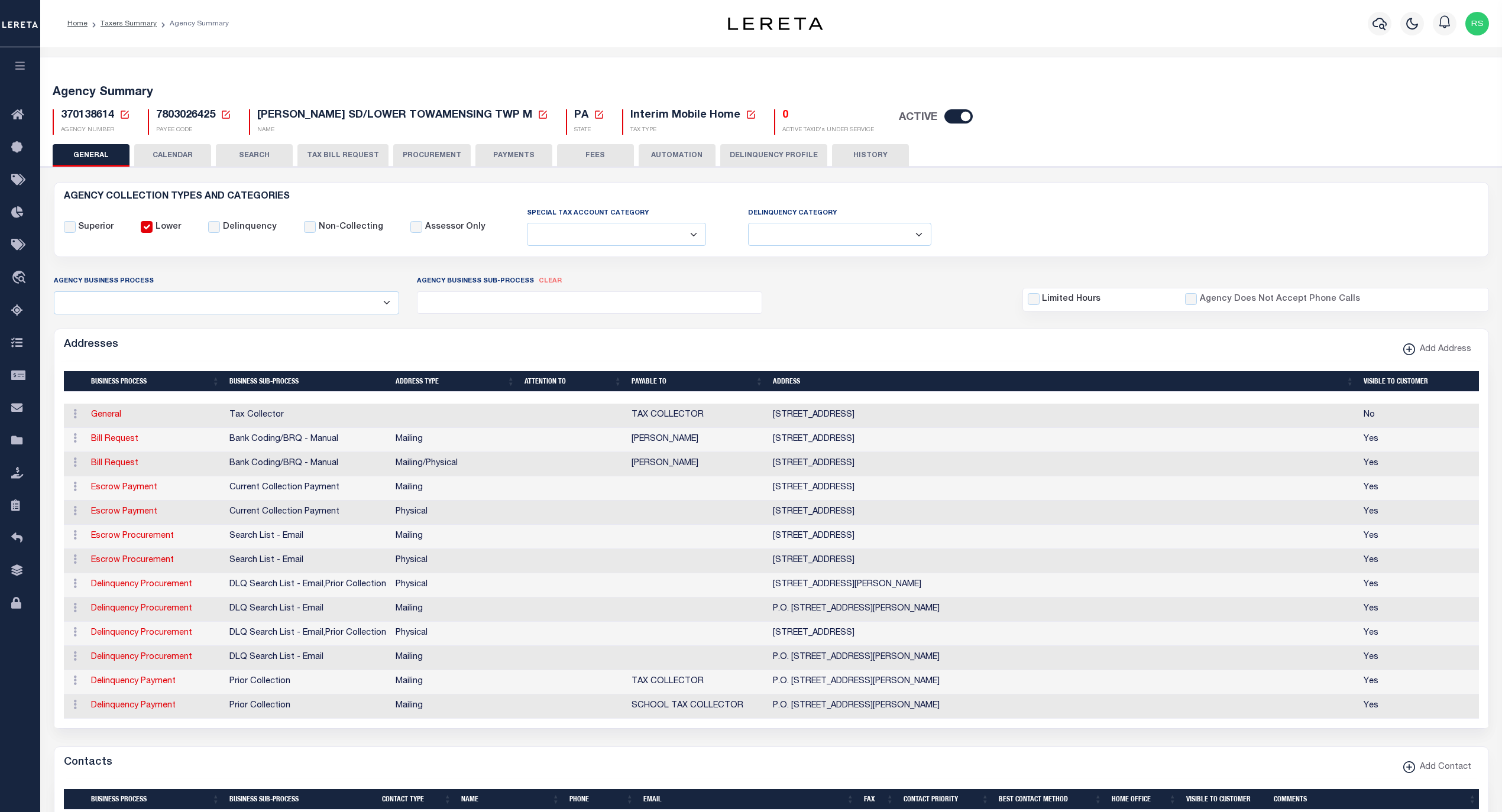
select select
click at [140, 492] on link "Escrow Payment" at bounding box center [124, 487] width 67 height 9
select select "1"
checkbox input "false"
select select
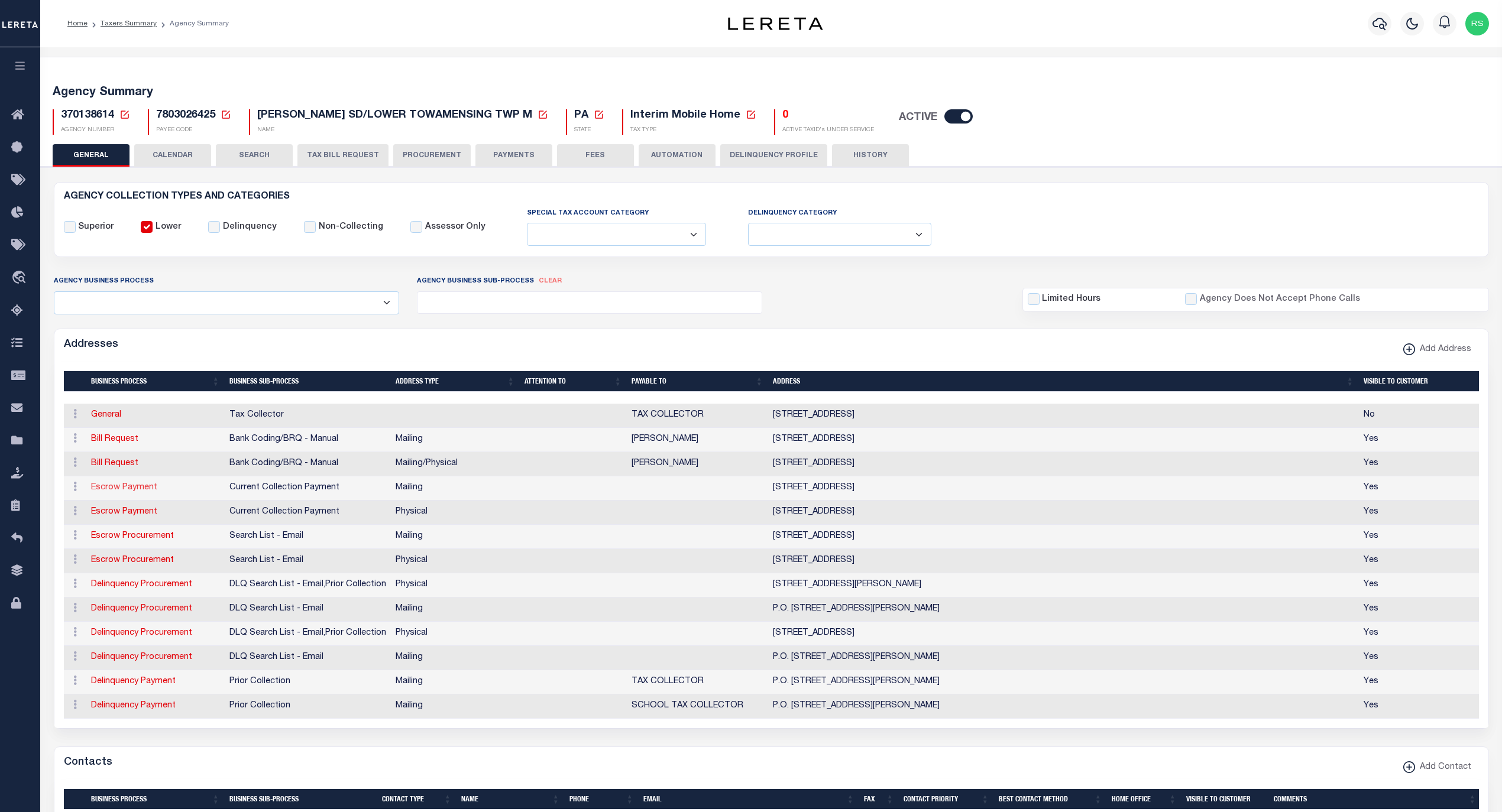
type input "PO BOX 118"
type input "AQUASHICOLA"
select select "PA"
type input "18012"
checkbox input "true"
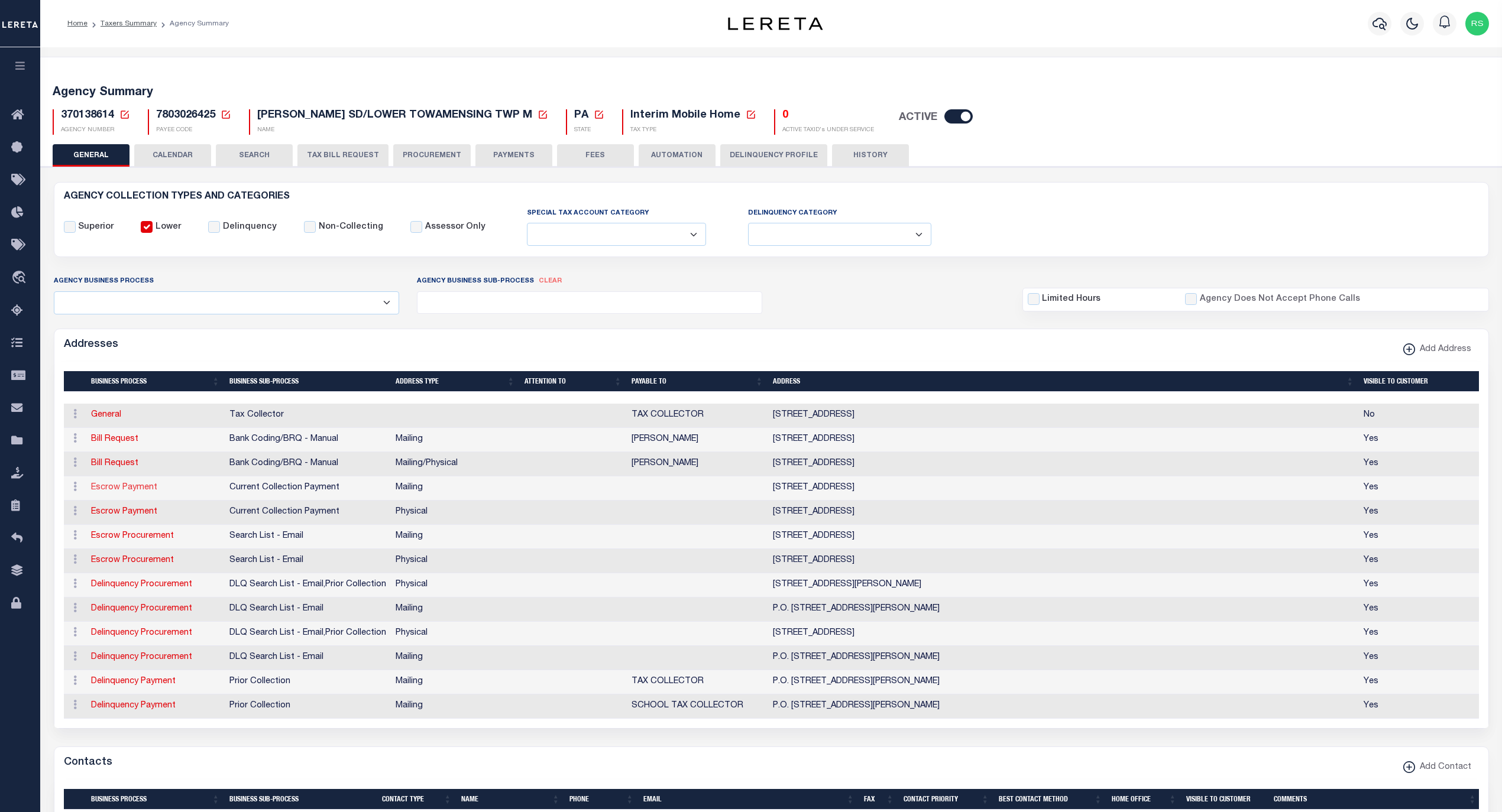
select select "3"
select select "11"
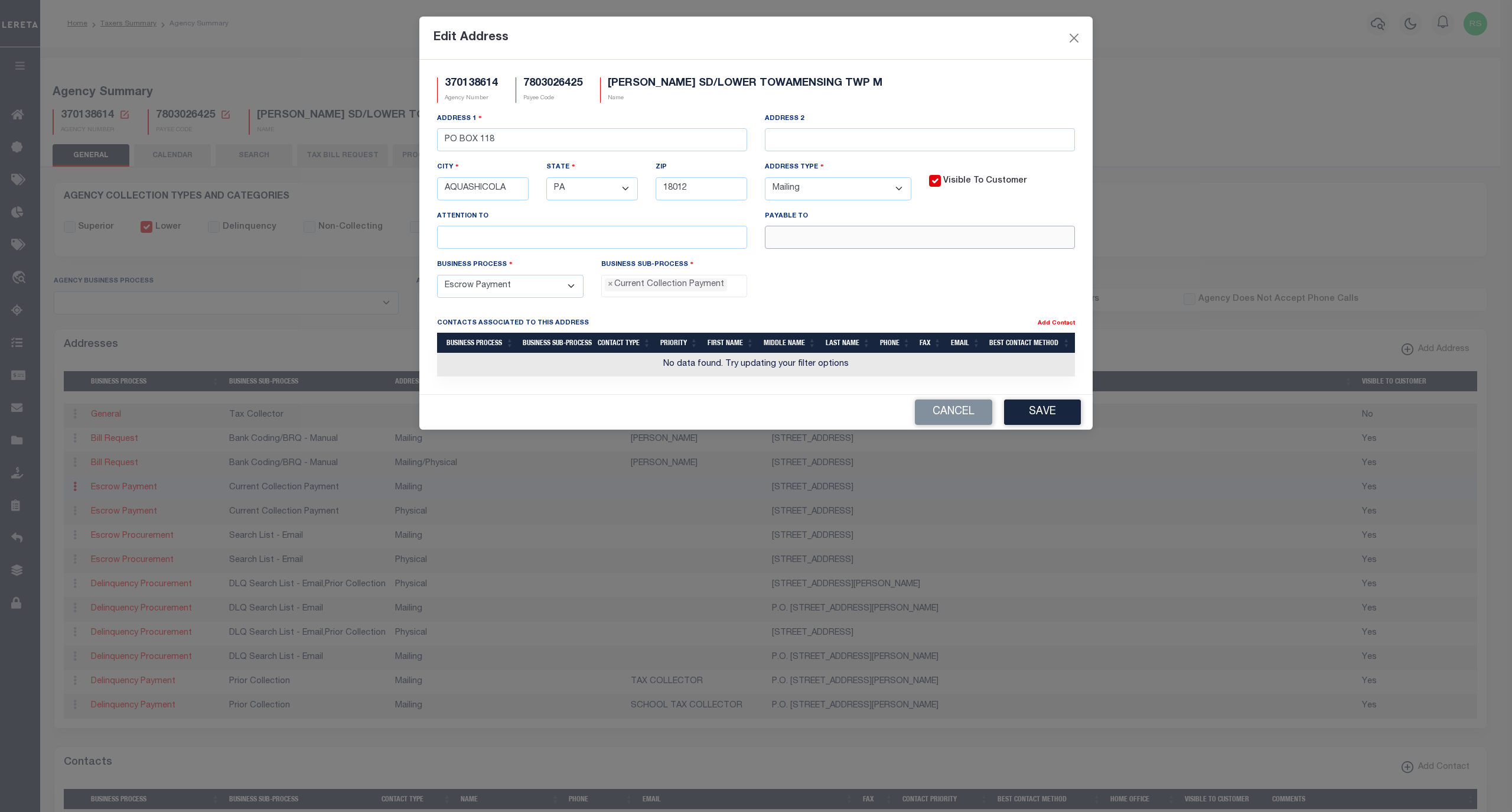
click at [840, 247] on input "text" at bounding box center [919, 237] width 310 height 23
paste input "MAXINE SCHERER T/C"
type input "MAXINE SCHERER T/C"
click at [1040, 421] on button "Save" at bounding box center [1042, 412] width 77 height 25
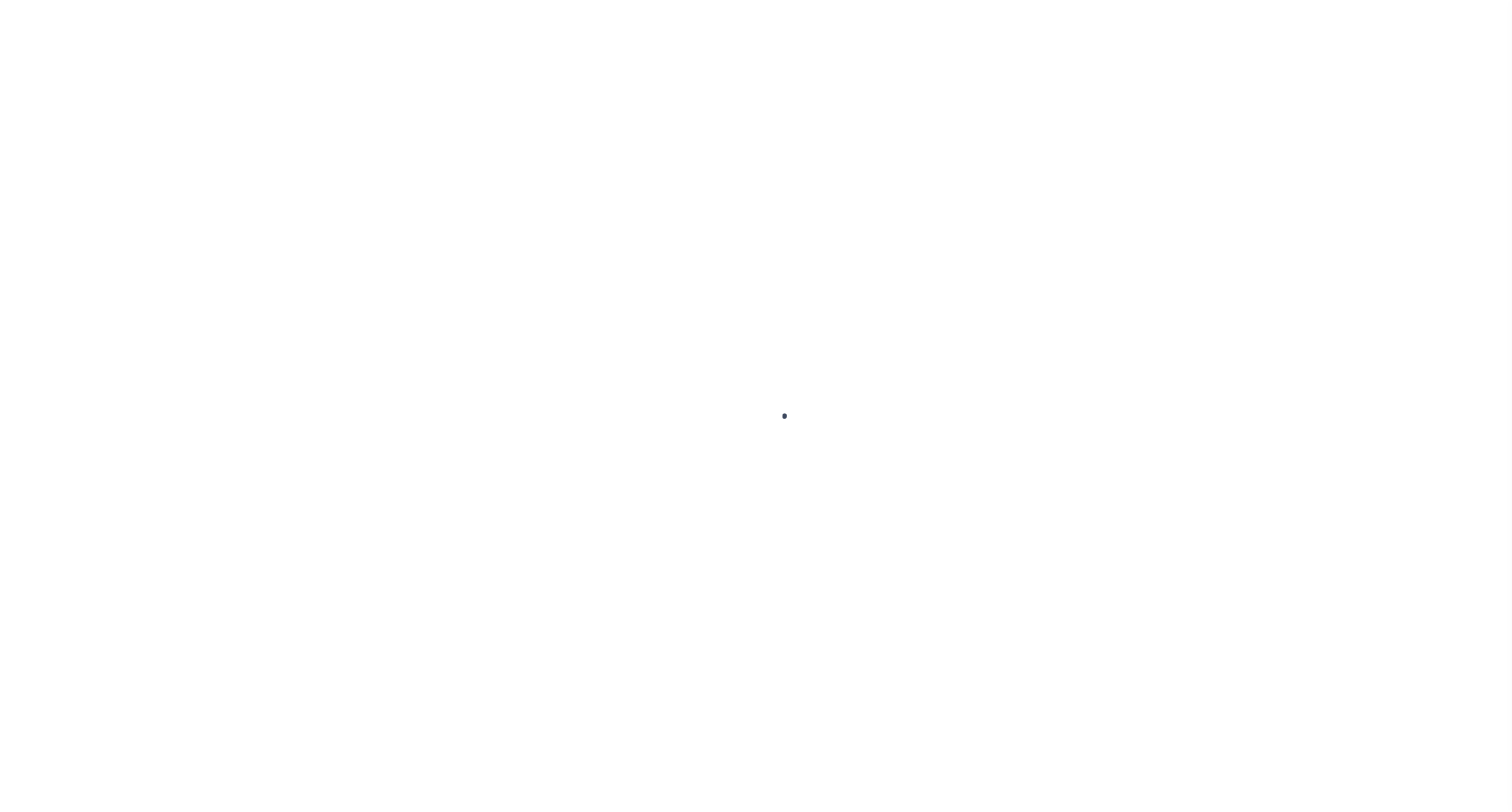
select select
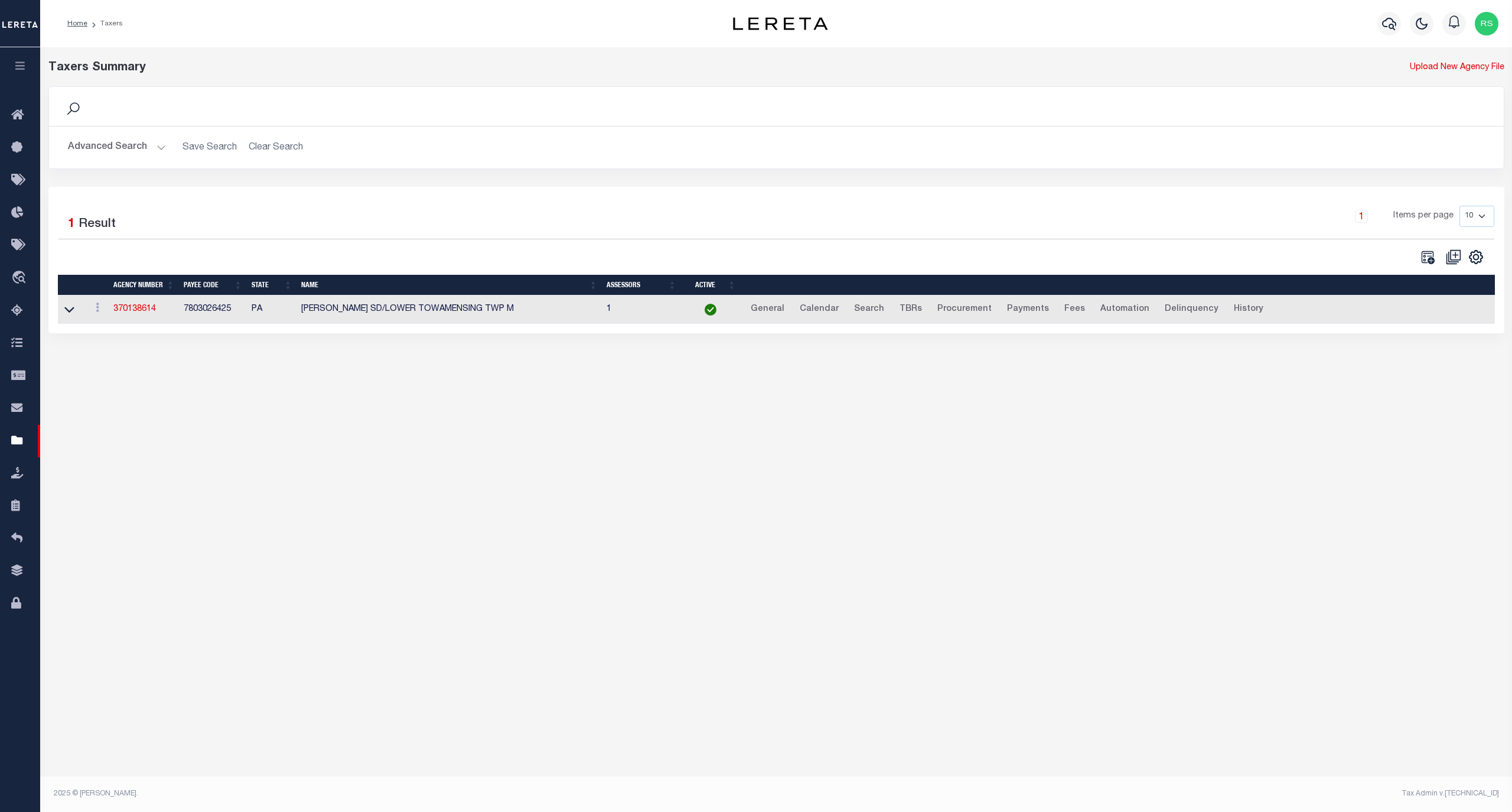
click at [116, 144] on button "Advanced Search" at bounding box center [116, 147] width 98 height 23
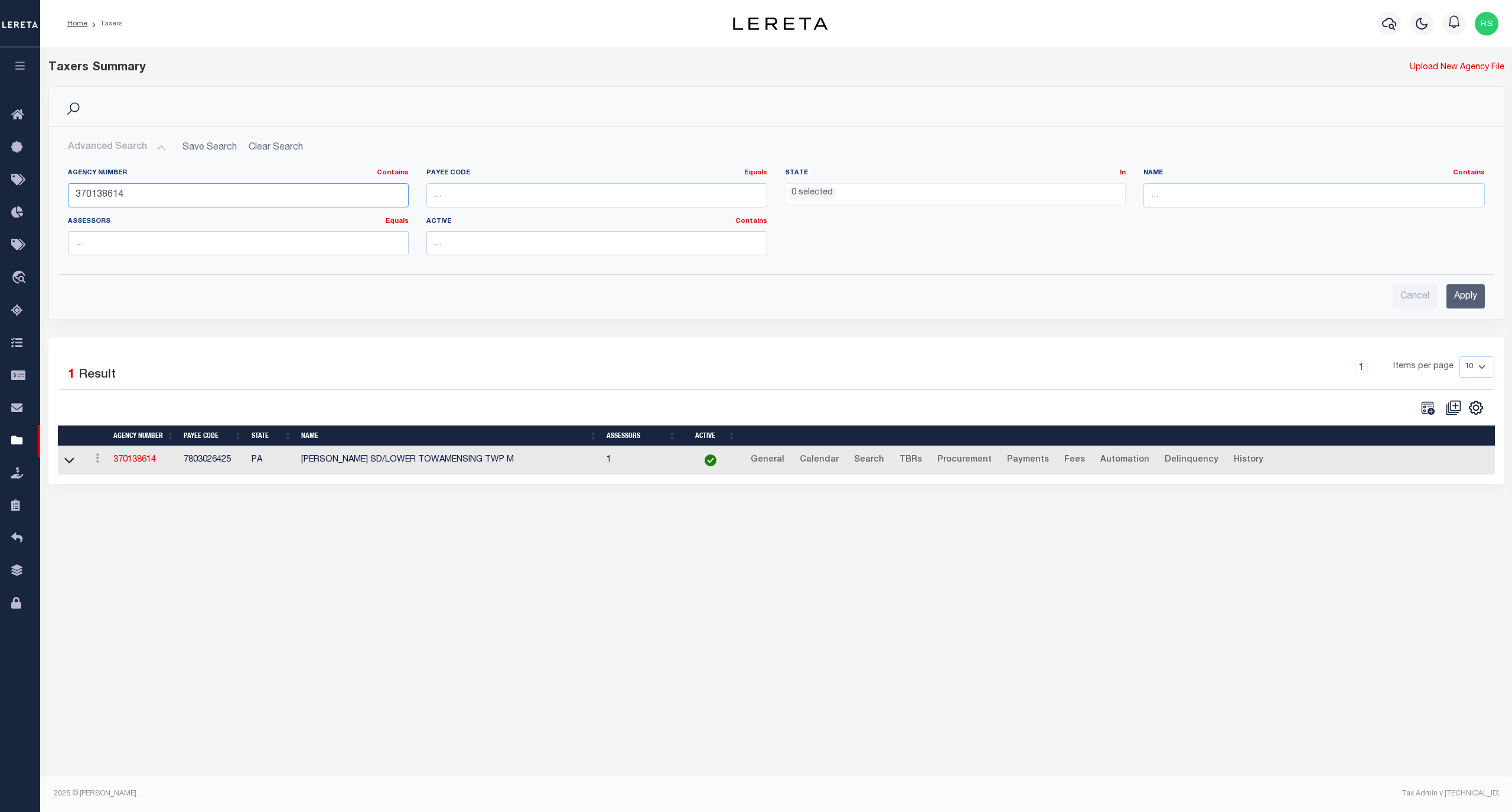
click at [121, 202] on input "370138614" at bounding box center [238, 195] width 341 height 24
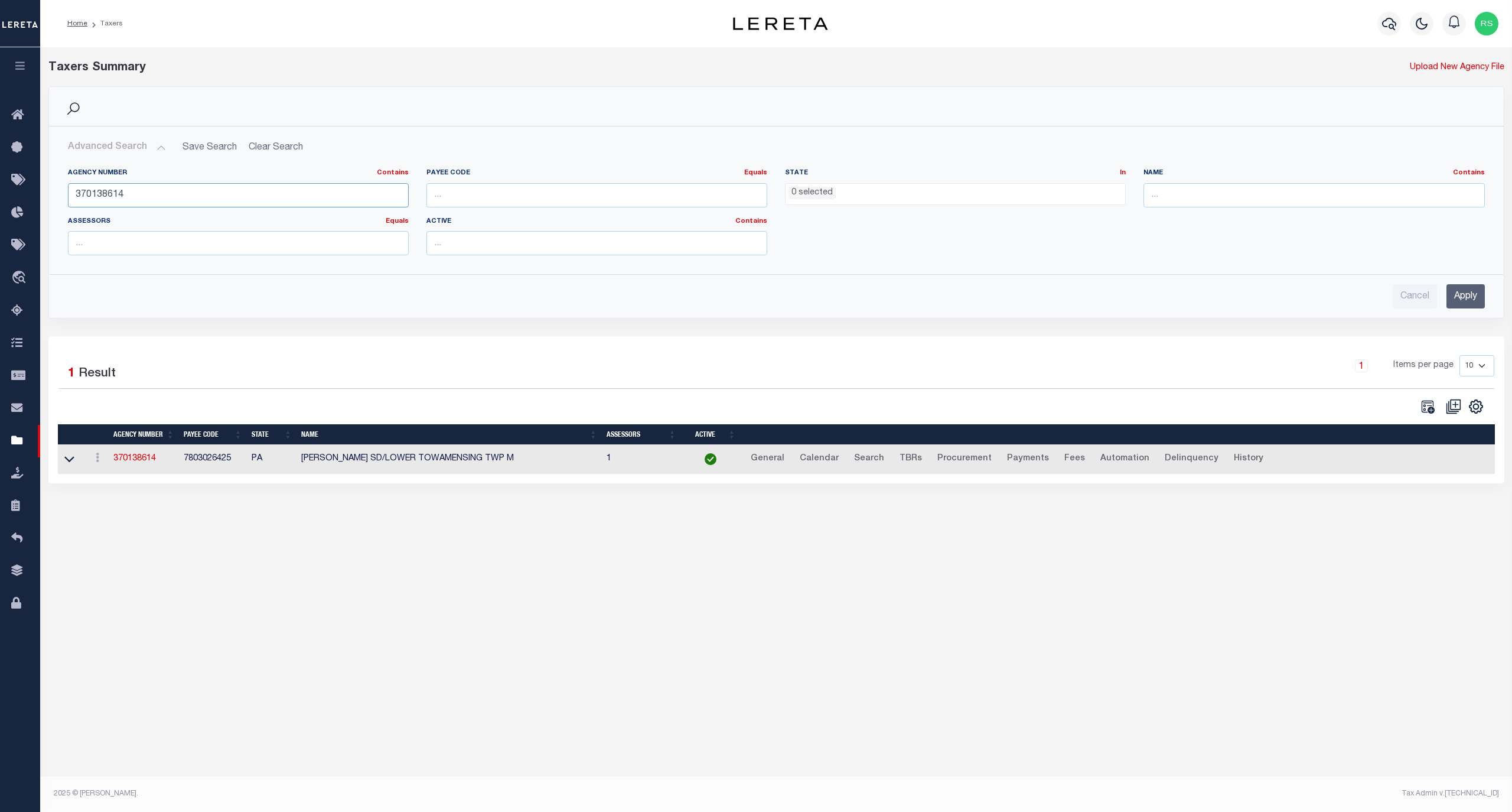
paste input "0"
type input "370130614"
click at [1478, 303] on input "Apply" at bounding box center [1465, 296] width 38 height 24
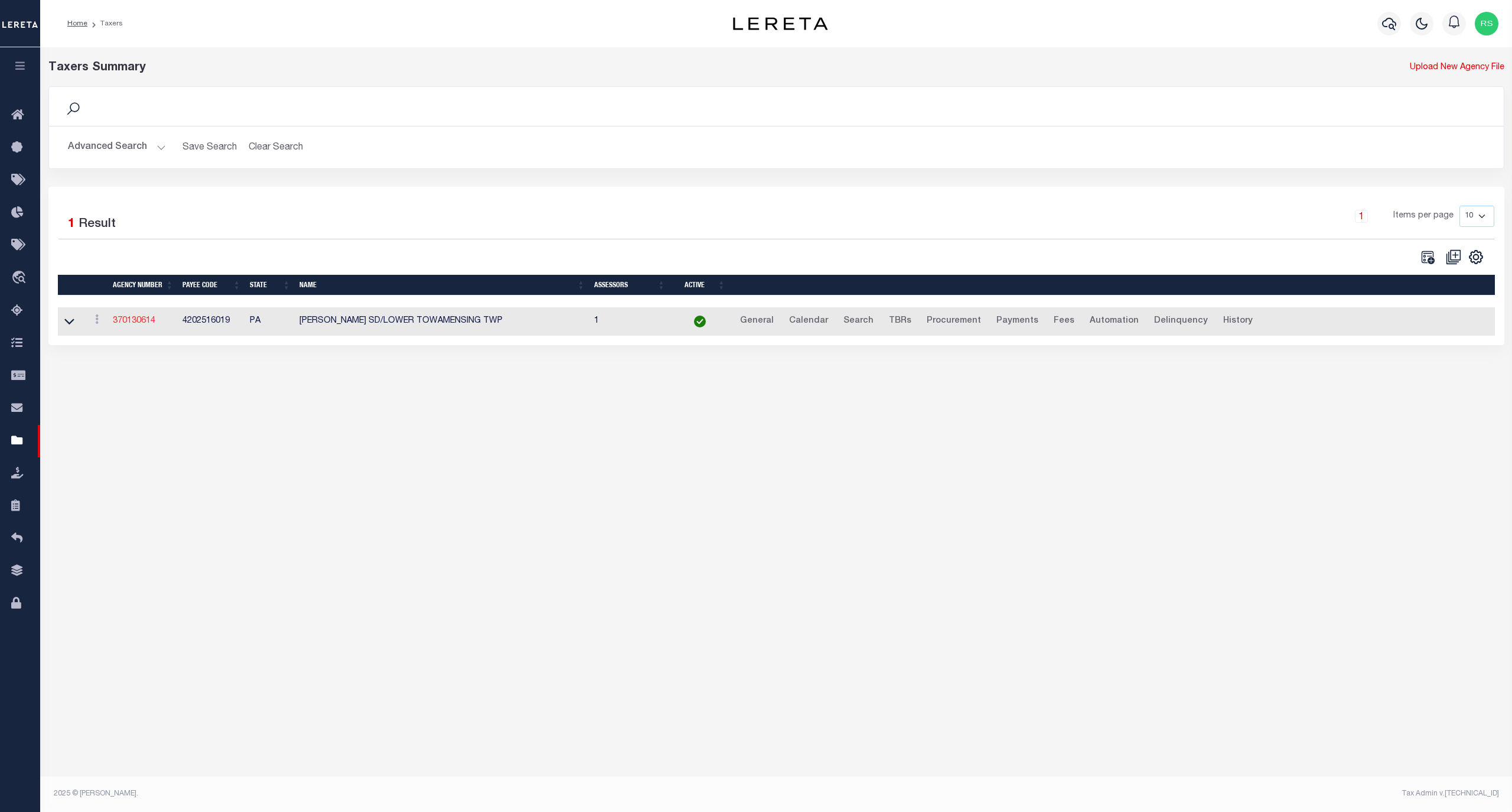
click at [135, 322] on link "370130614" at bounding box center [134, 321] width 42 height 9
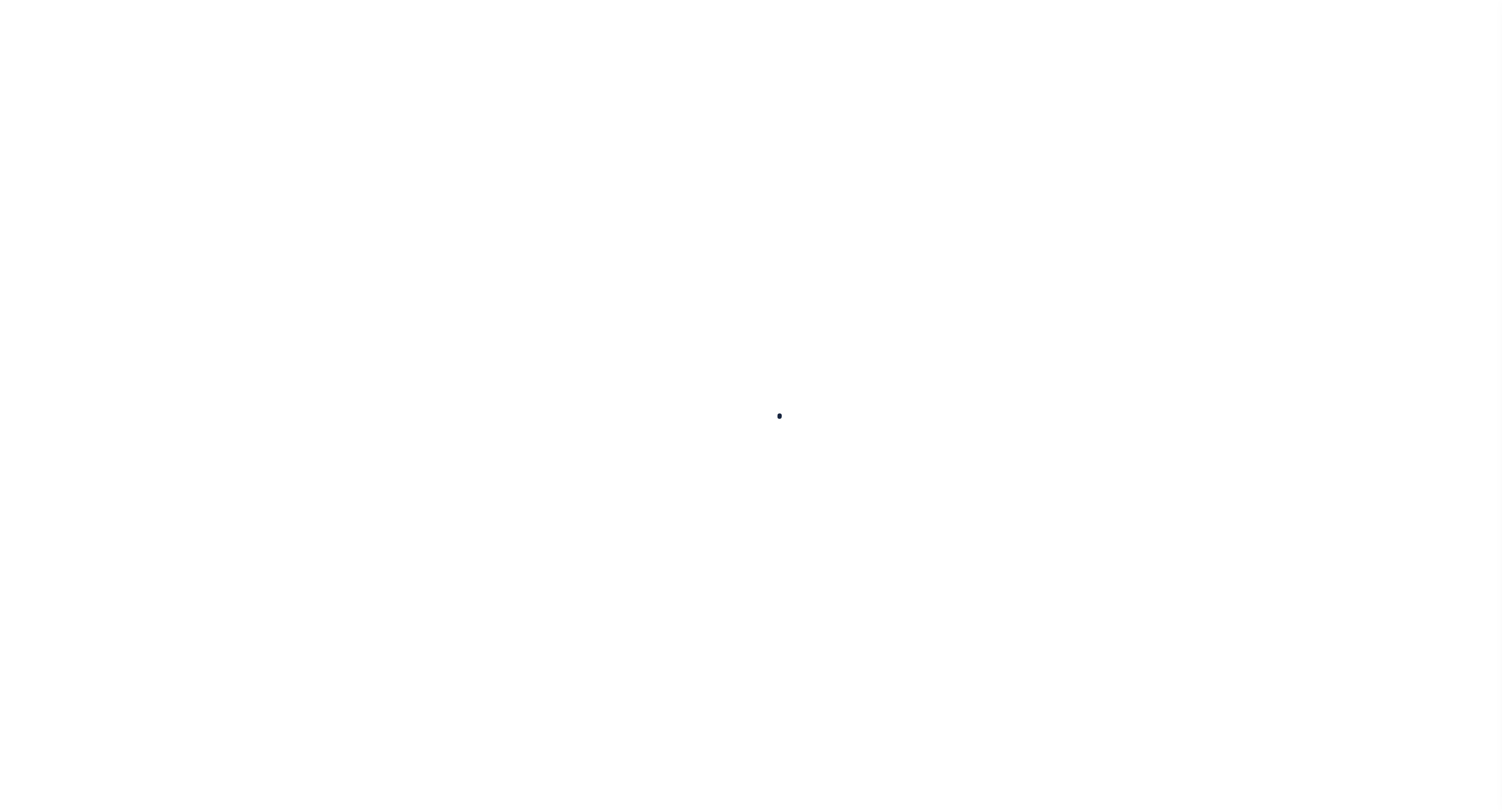
select select
checkbox input "false"
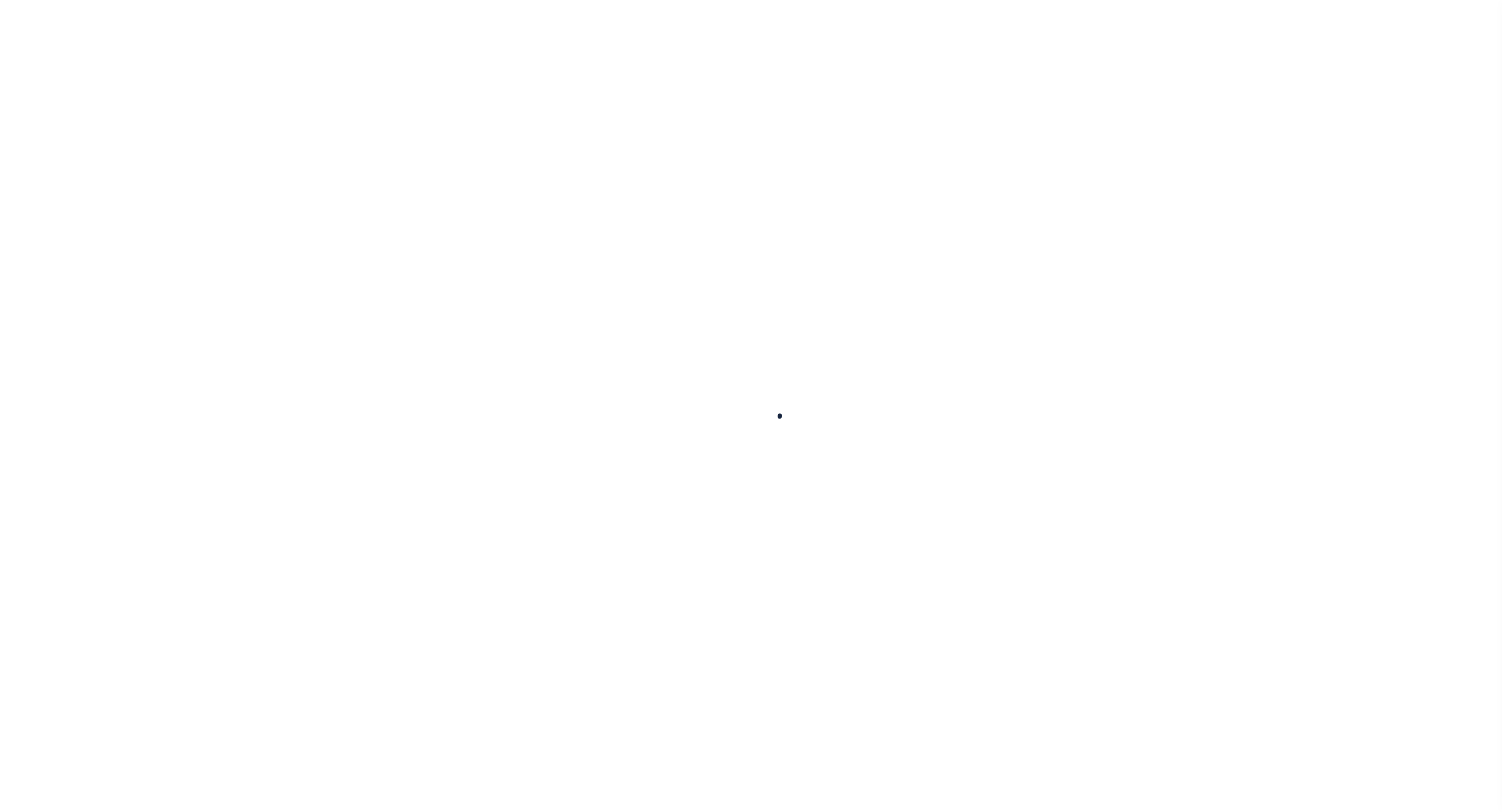
checkbox input "false"
type input "4202516019"
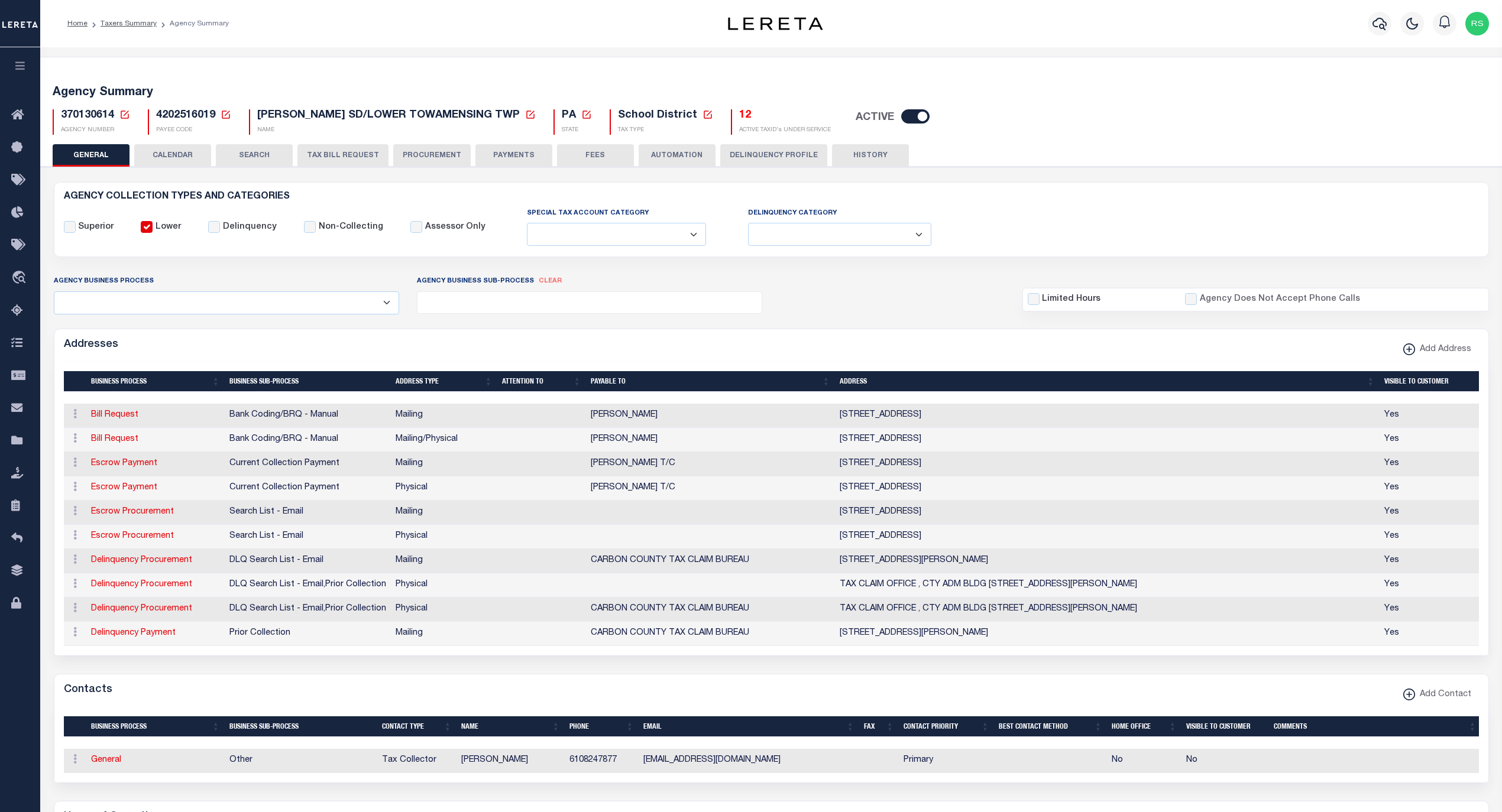
click at [518, 159] on button "PAYMENTS" at bounding box center [513, 155] width 77 height 23
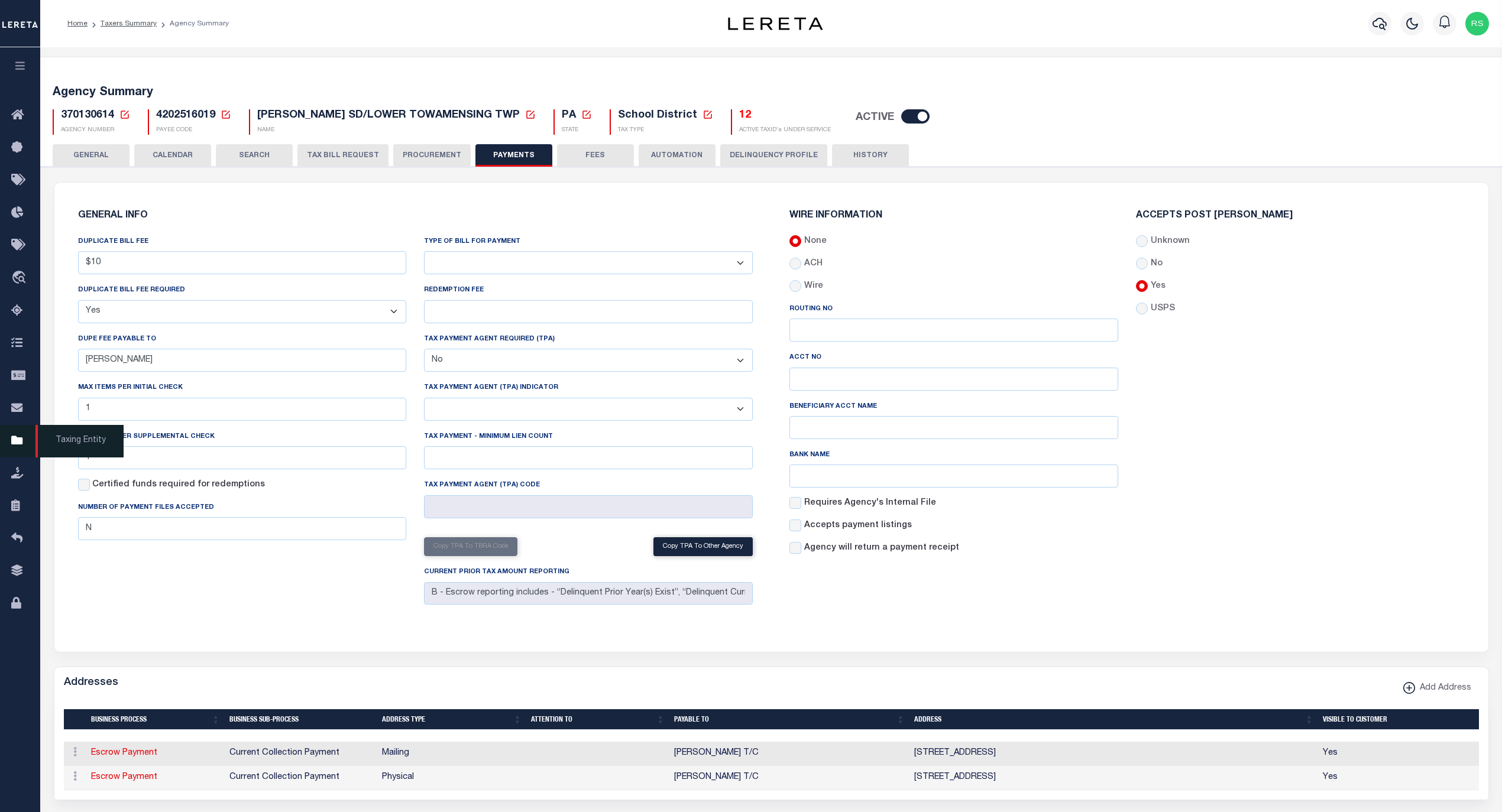
click at [18, 440] on icon at bounding box center [20, 441] width 19 height 15
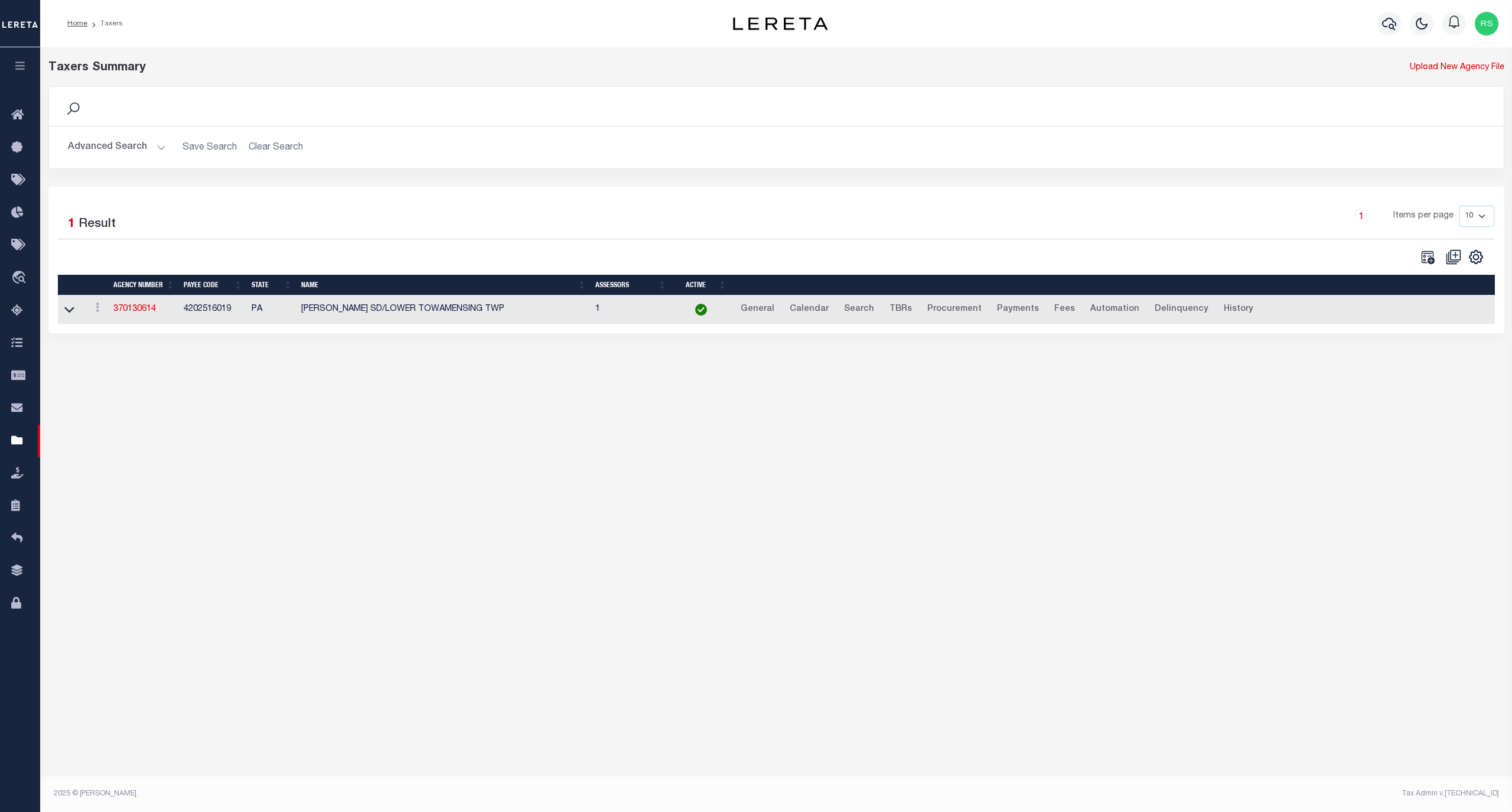
click at [136, 146] on button "Advanced Search" at bounding box center [116, 147] width 98 height 23
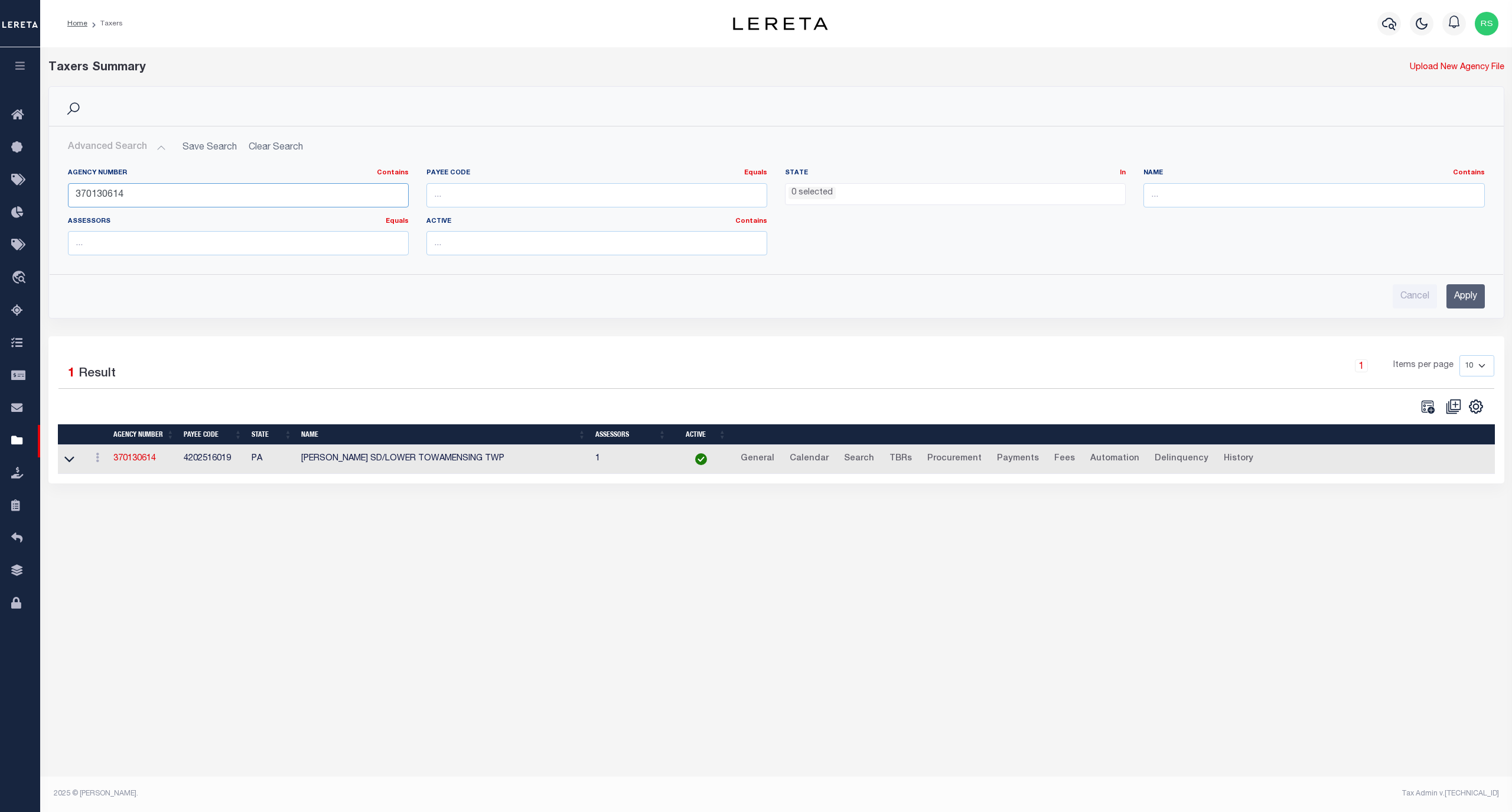
click at [143, 192] on input "370130614" at bounding box center [238, 195] width 341 height 24
paste input "83"
type input "370138314"
click at [1465, 301] on input "Apply" at bounding box center [1465, 296] width 38 height 24
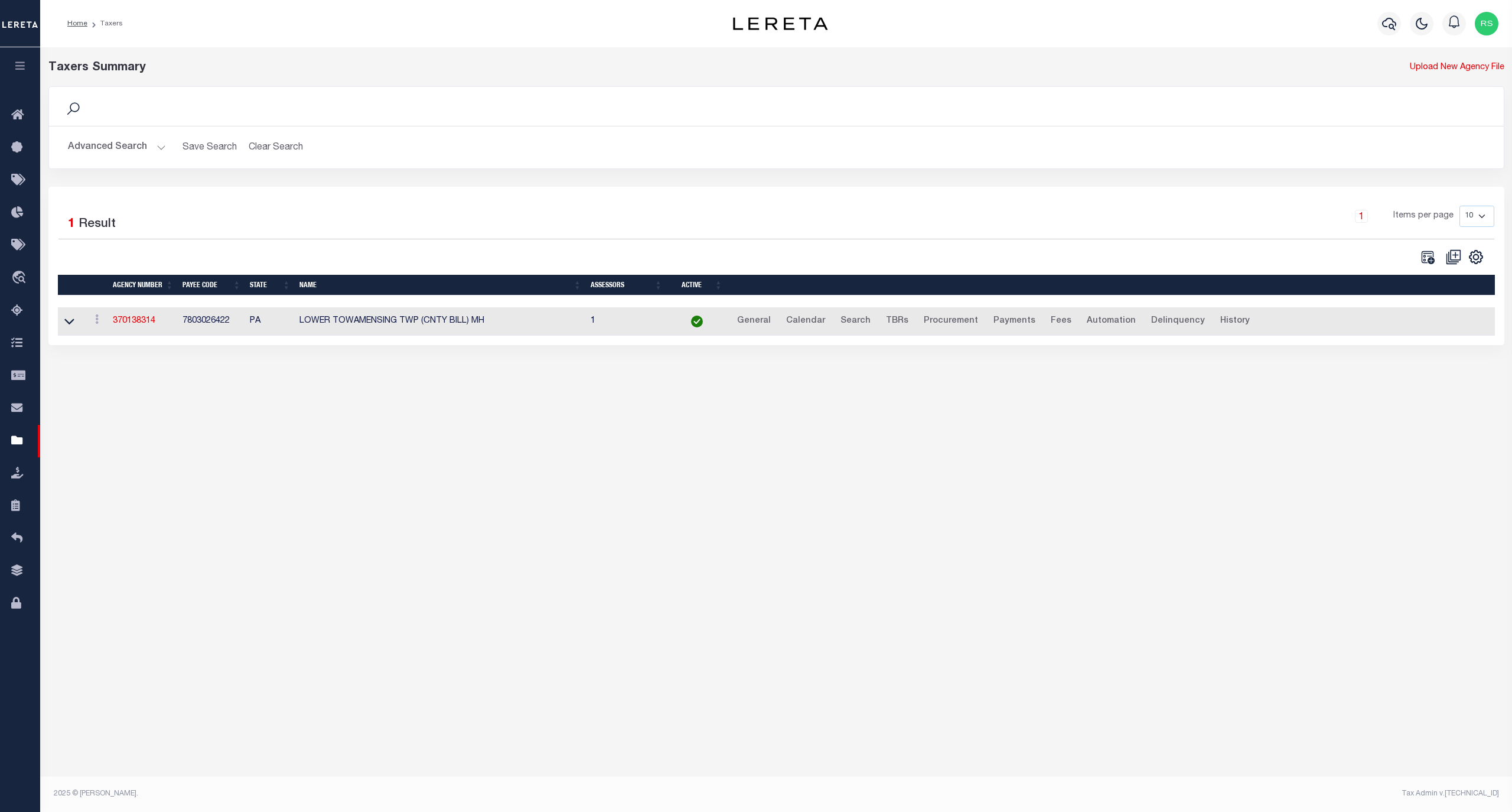
click at [1458, 296] on th "&nbsp;" at bounding box center [1111, 285] width 769 height 20
click at [120, 325] on link "370138314" at bounding box center [134, 321] width 42 height 9
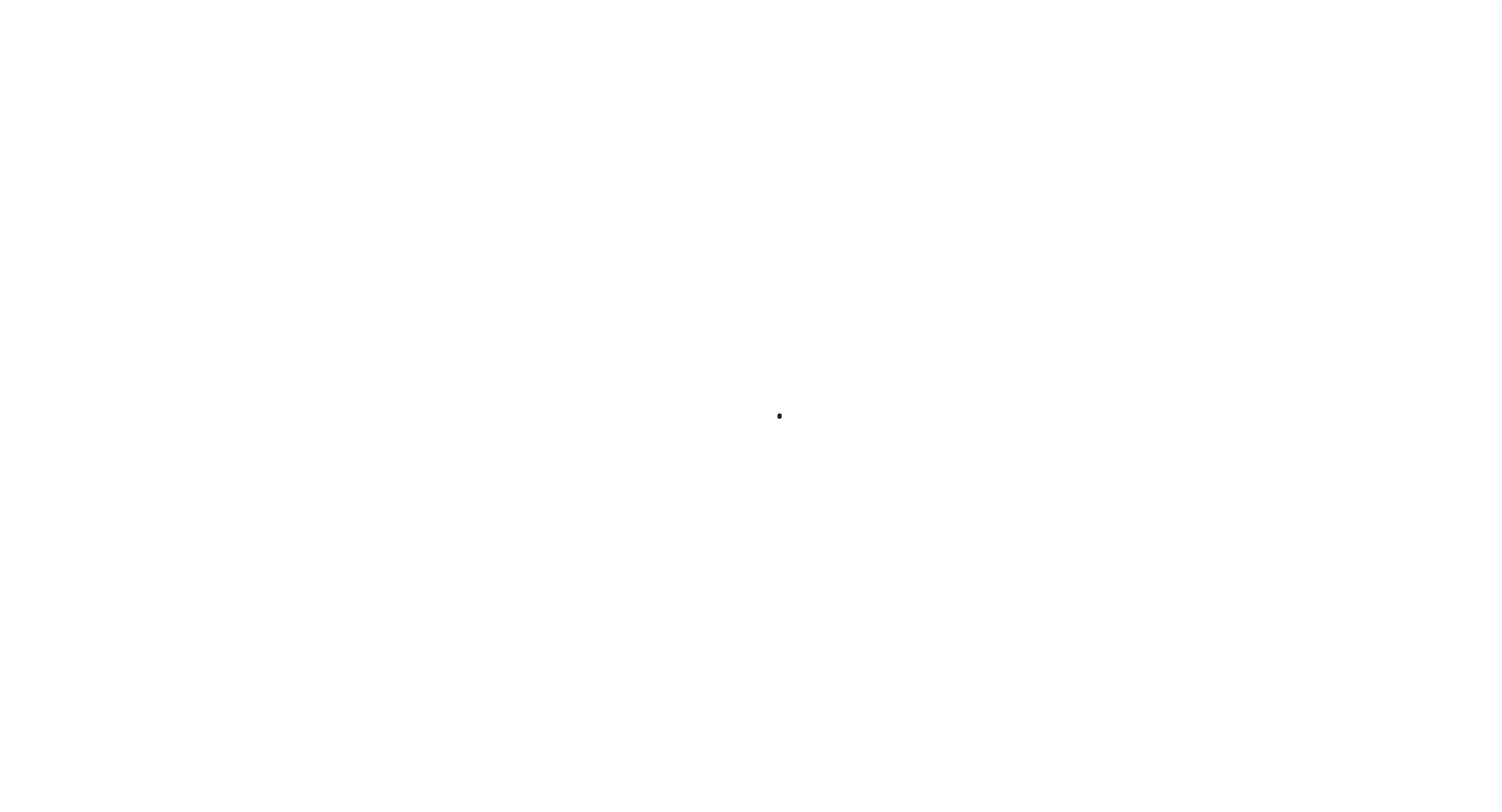
select select
checkbox input "false"
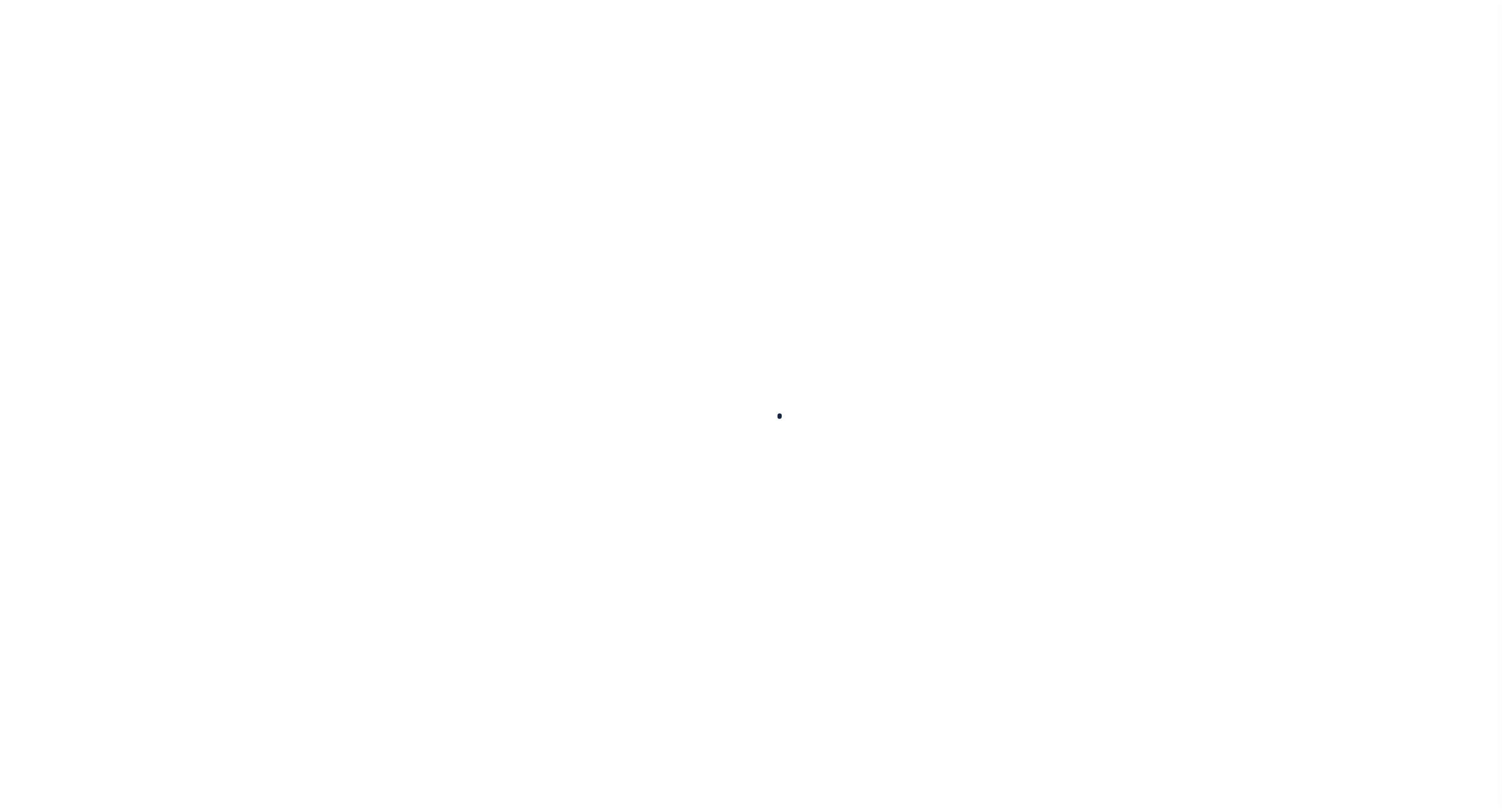
checkbox input "false"
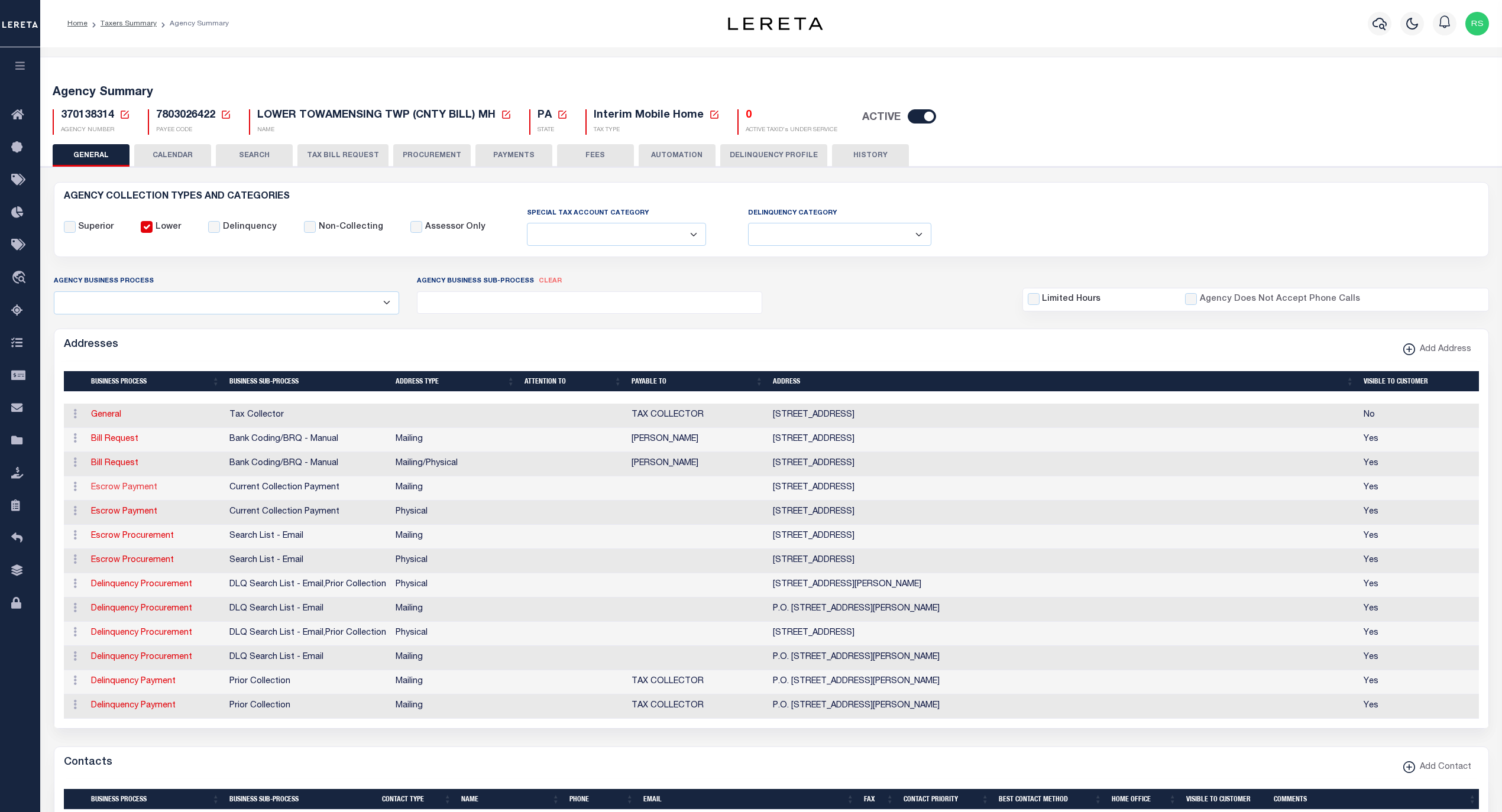
click at [143, 492] on link "Escrow Payment" at bounding box center [124, 487] width 67 height 9
select select "1"
checkbox input "false"
select select
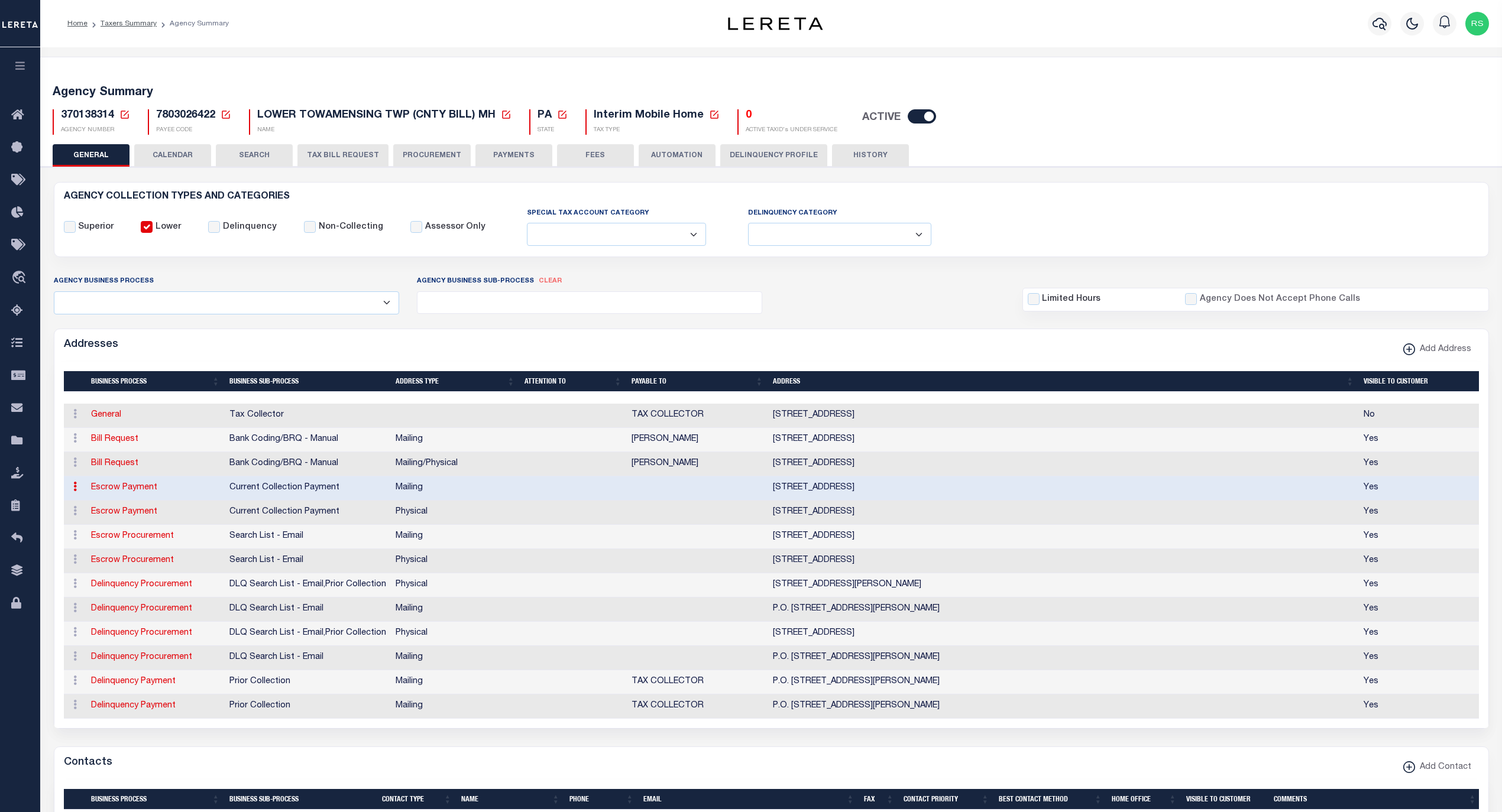
type input "PO BOX 118"
type input "AQUASHICOLA"
select select "PA"
type input "18012"
checkbox input "true"
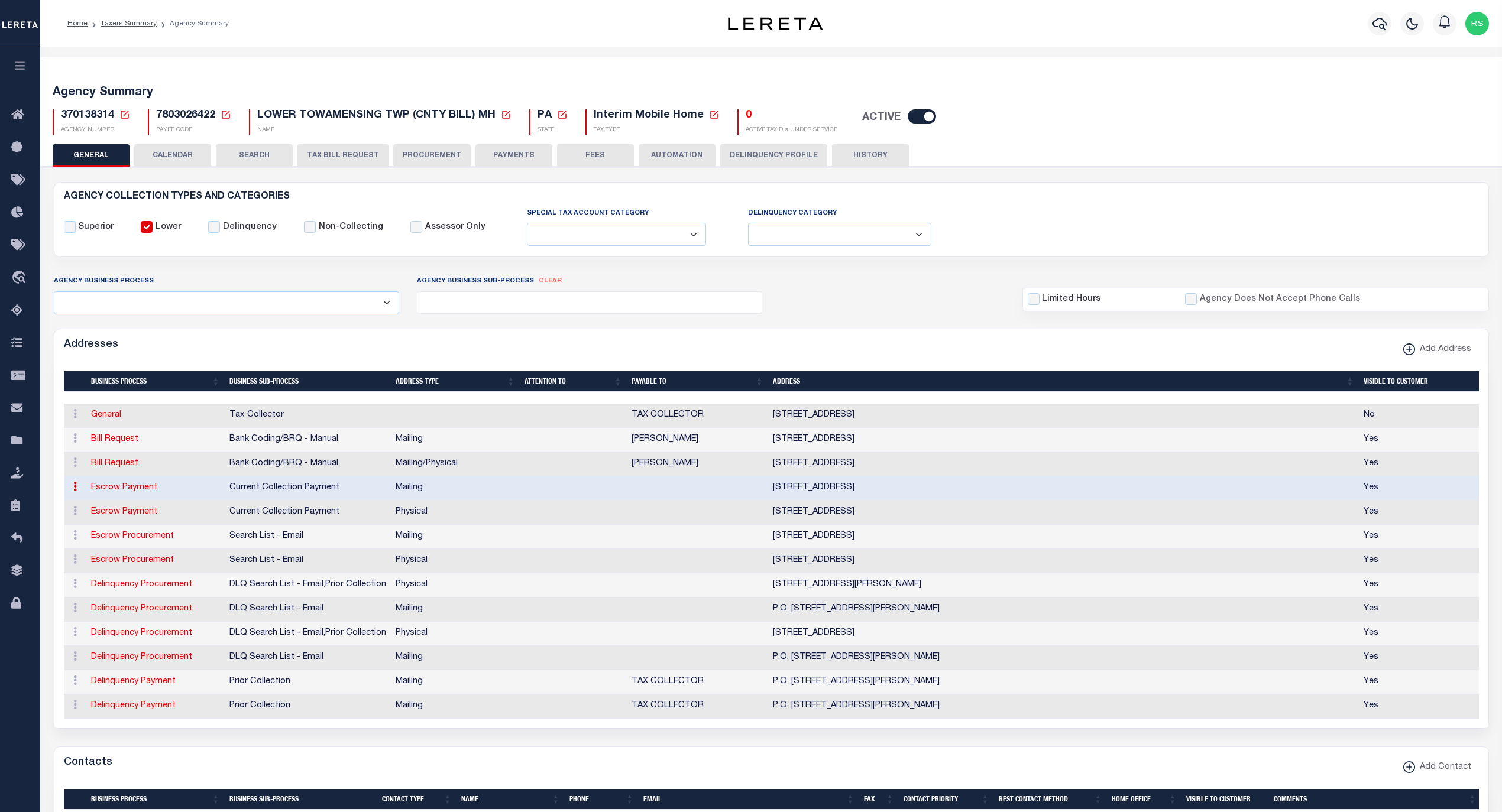
select select "3"
select select "11"
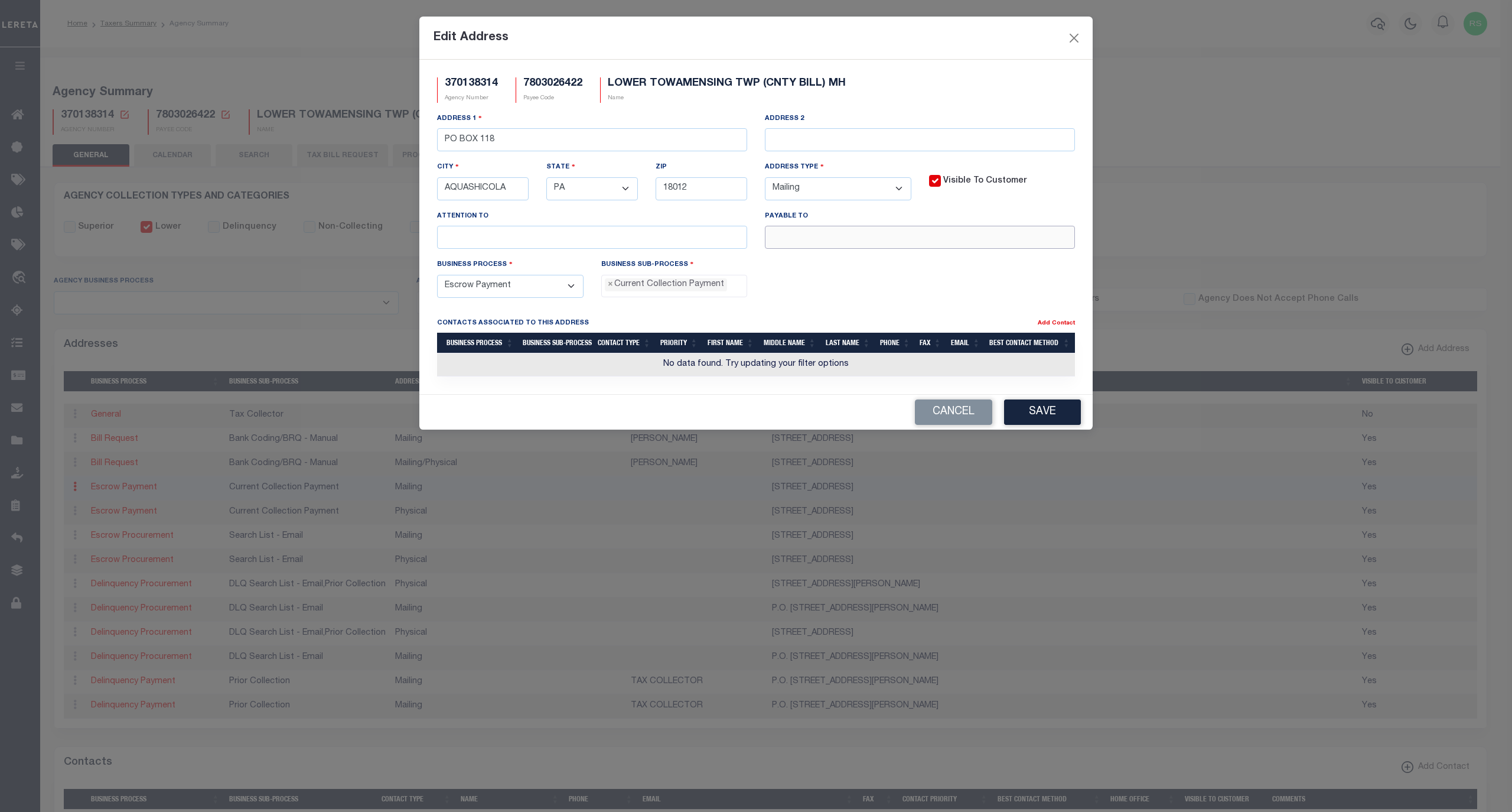
click at [837, 246] on input "text" at bounding box center [919, 237] width 310 height 23
paste input "[PERSON_NAME] T/C"
type input "[PERSON_NAME] T/C"
click at [1041, 419] on button "Save" at bounding box center [1042, 412] width 77 height 25
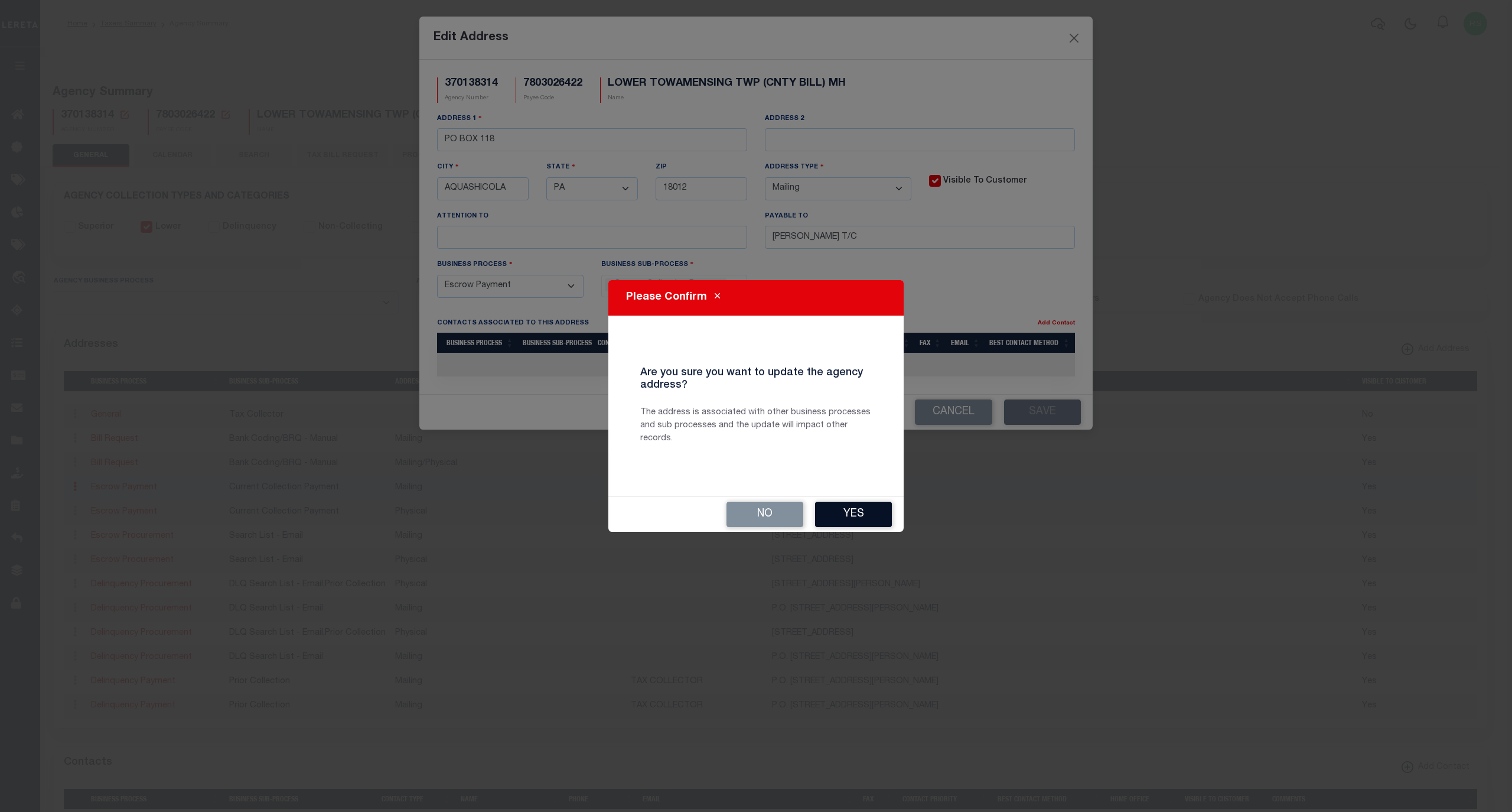
click at [828, 504] on button "Yes" at bounding box center [854, 514] width 77 height 25
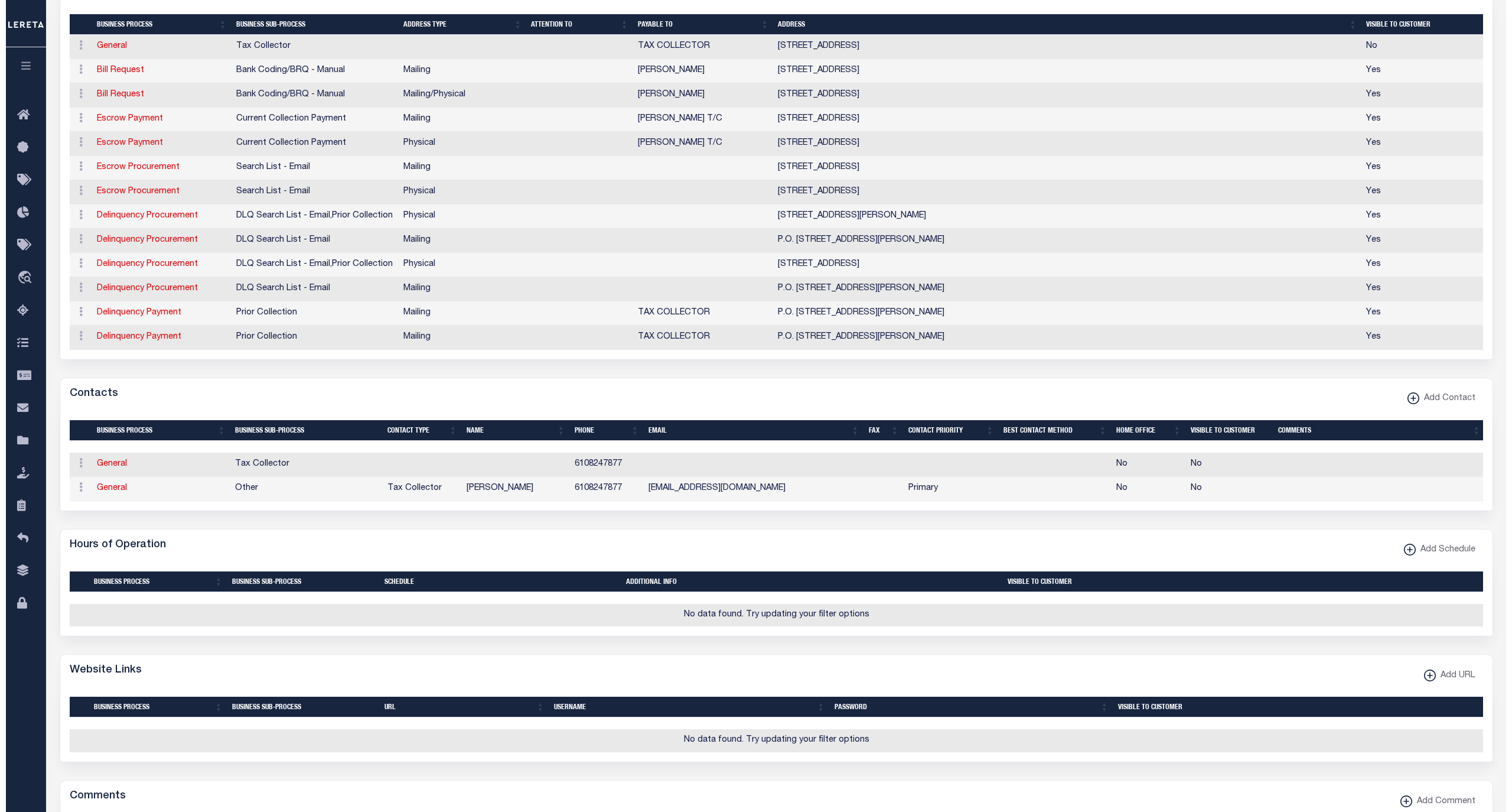
scroll to position [368, 0]
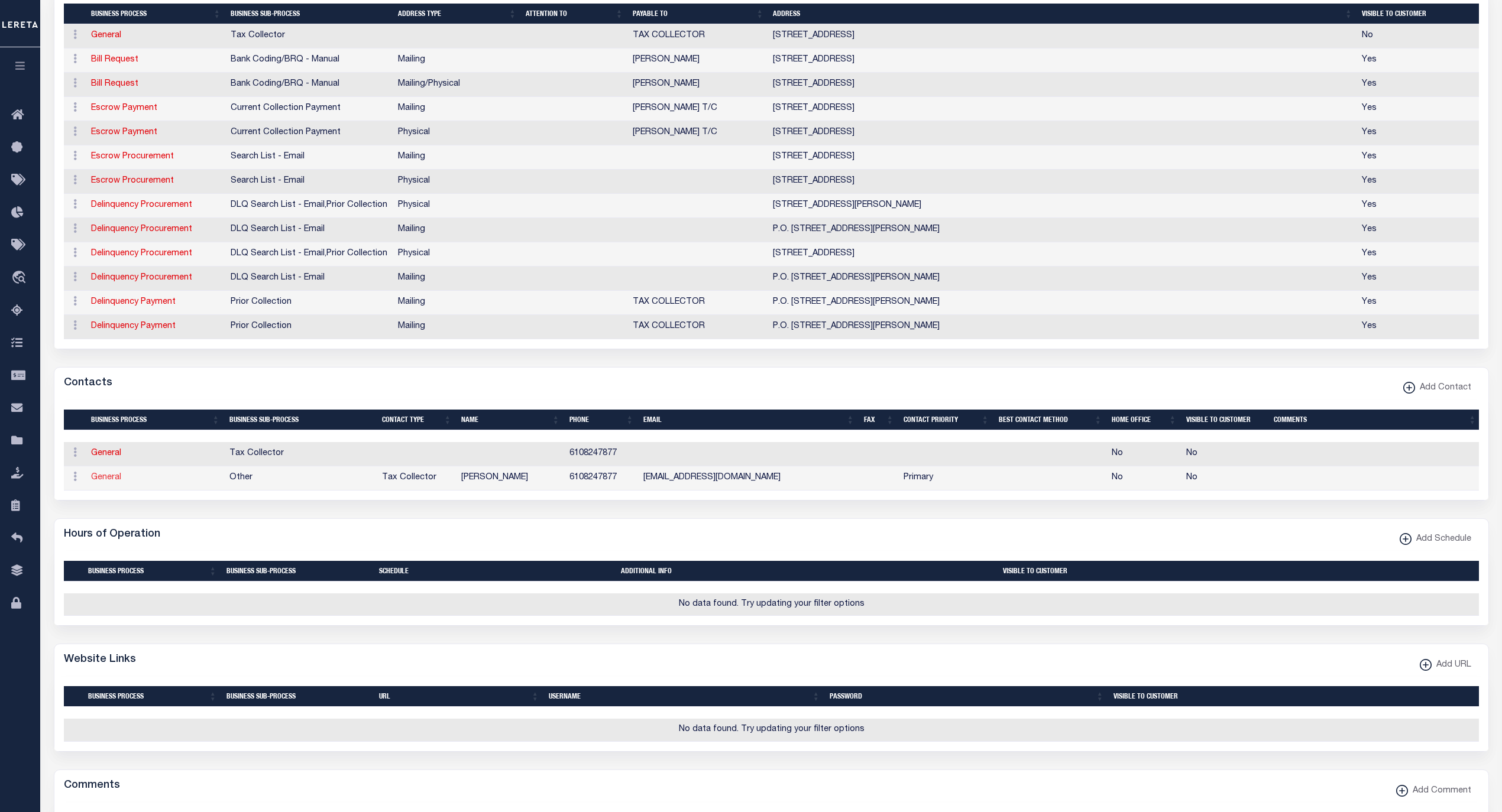
click at [107, 482] on link "General" at bounding box center [106, 477] width 31 height 9
checkbox input "false"
select select
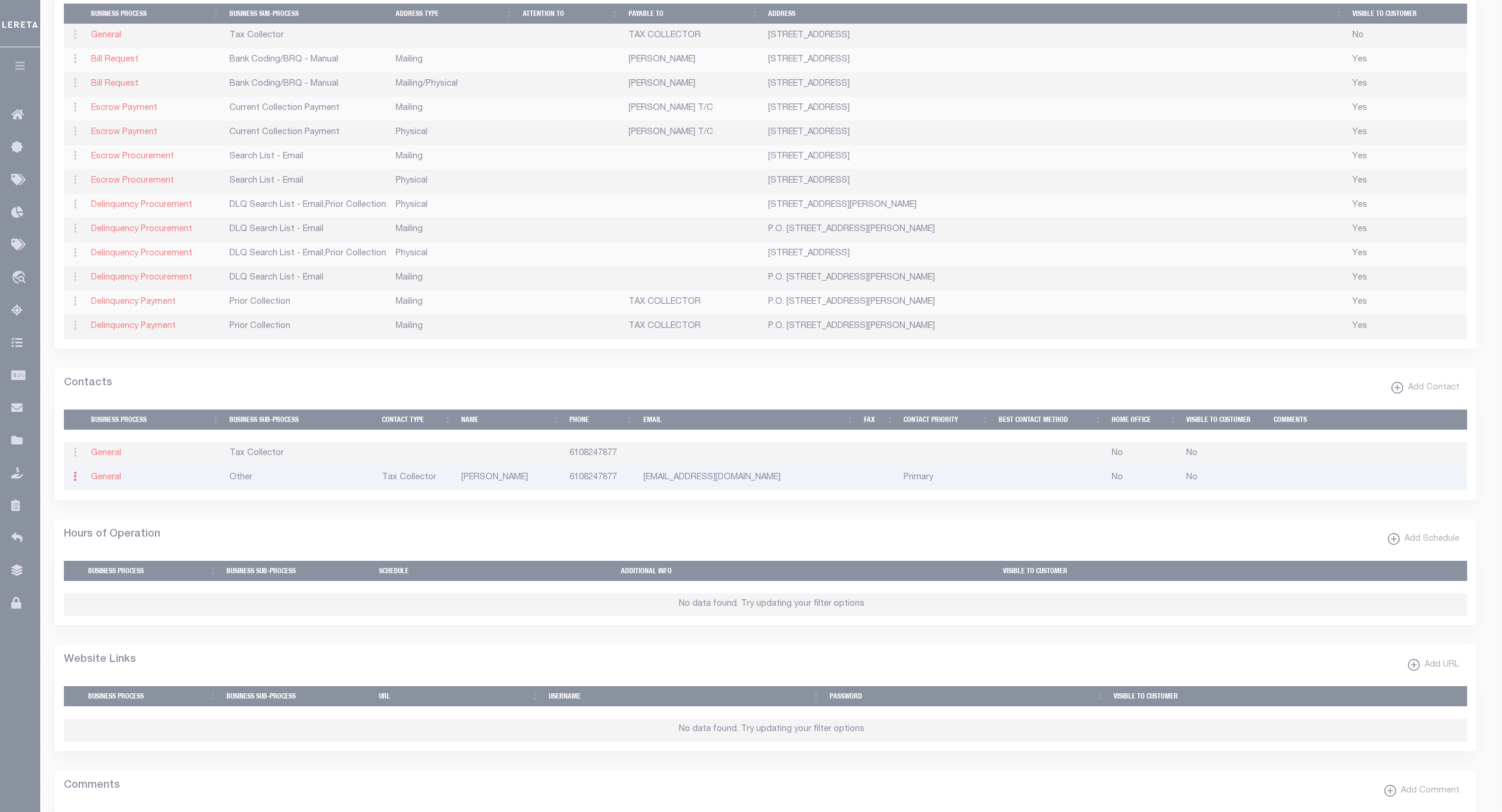
select select "2"
select select "1"
type input "MAXINE"
type input "SCHERER"
type input "6108247877"
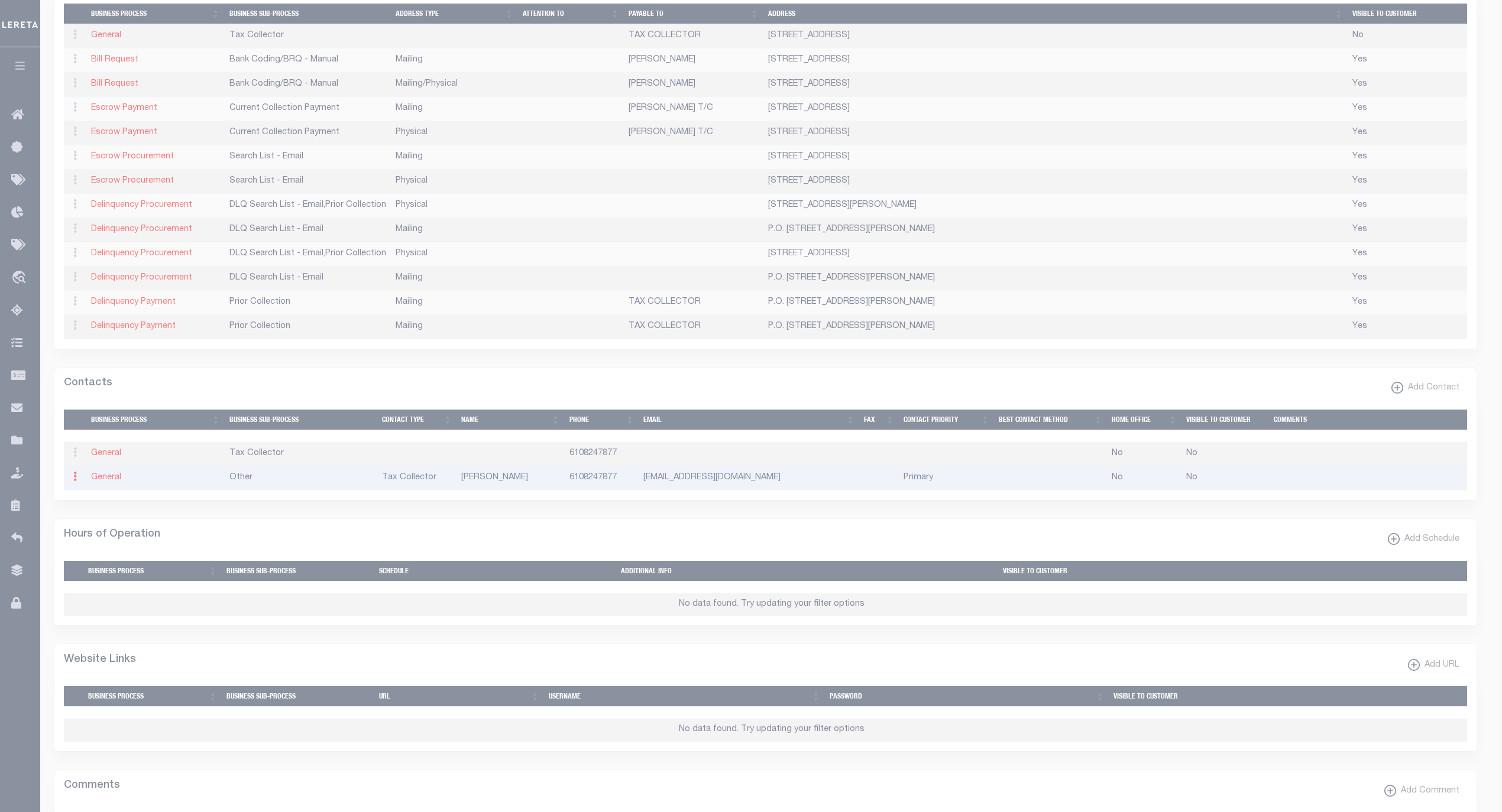
type input "LOWTOWTAXCOLLECTOR@GMAIL.COM"
select select "6"
select select "39"
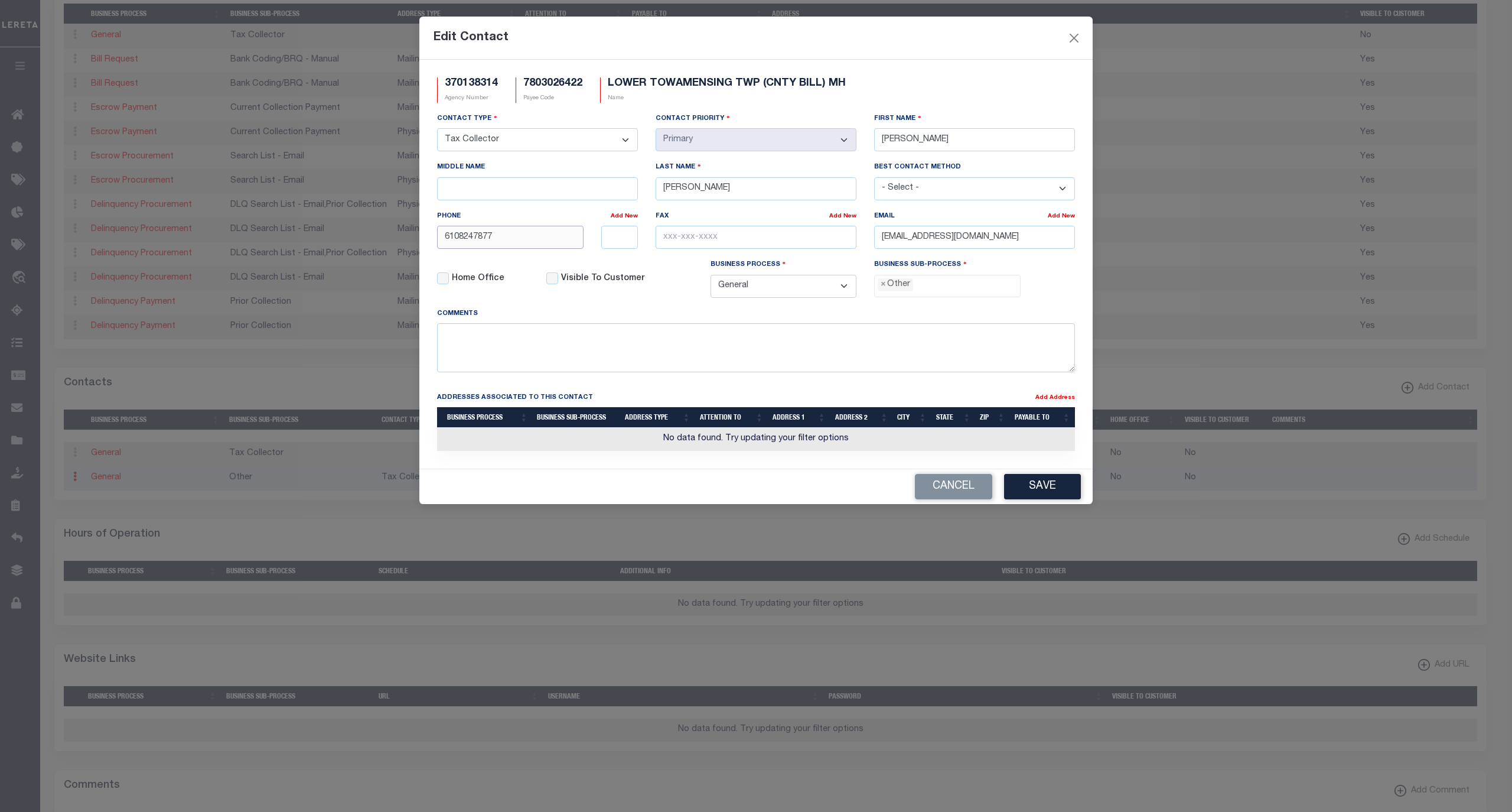
drag, startPoint x: 536, startPoint y: 246, endPoint x: 429, endPoint y: 250, distance: 107.1
click at [429, 249] on div "6108247877" at bounding box center [511, 237] width 164 height 23
paste input "-824-"
type input "610-824-7877"
click at [640, 304] on div "Visible To Customer" at bounding box center [620, 282] width 164 height 49
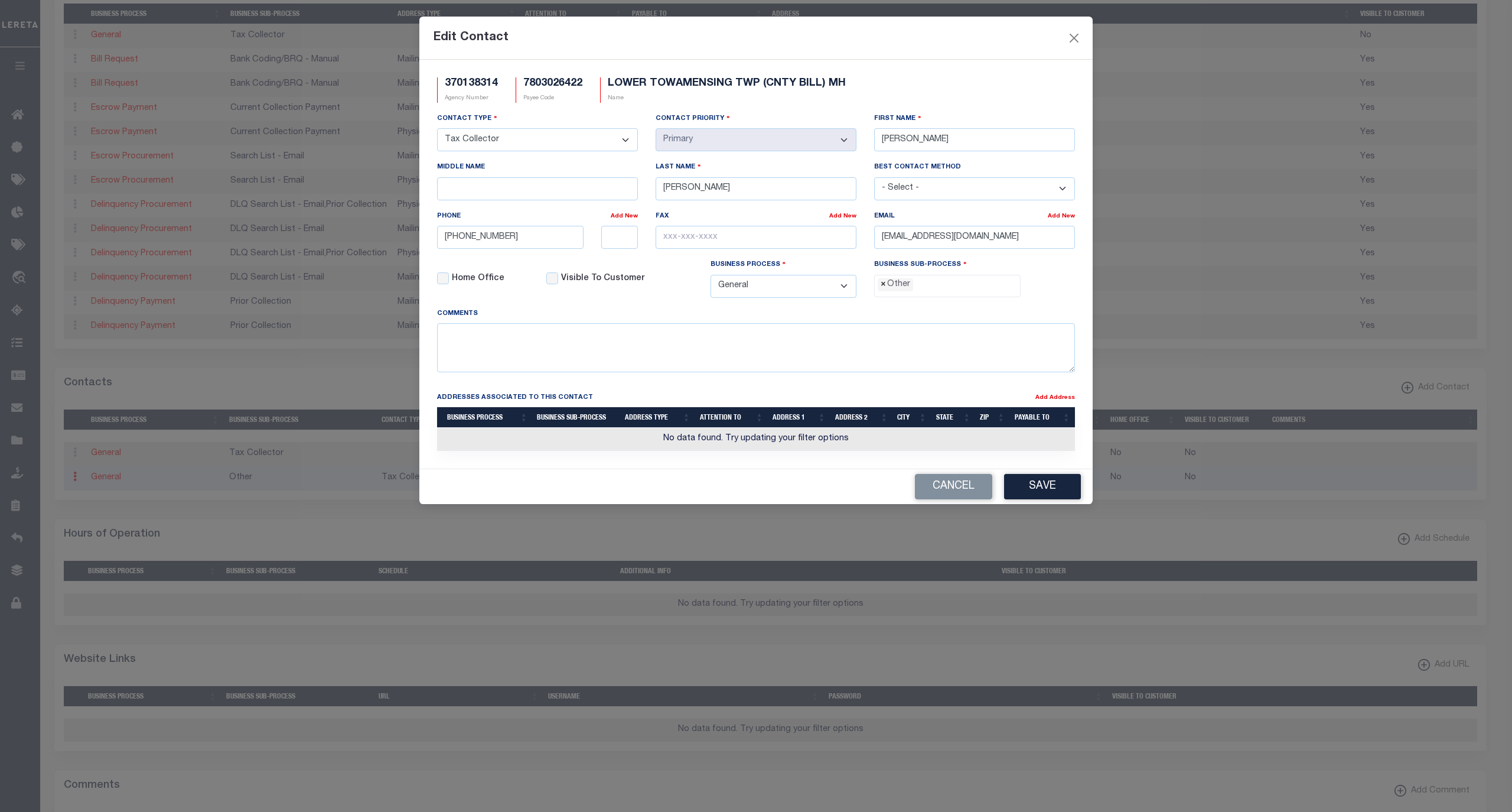
click at [882, 291] on span "×" at bounding box center [883, 285] width 5 height 13
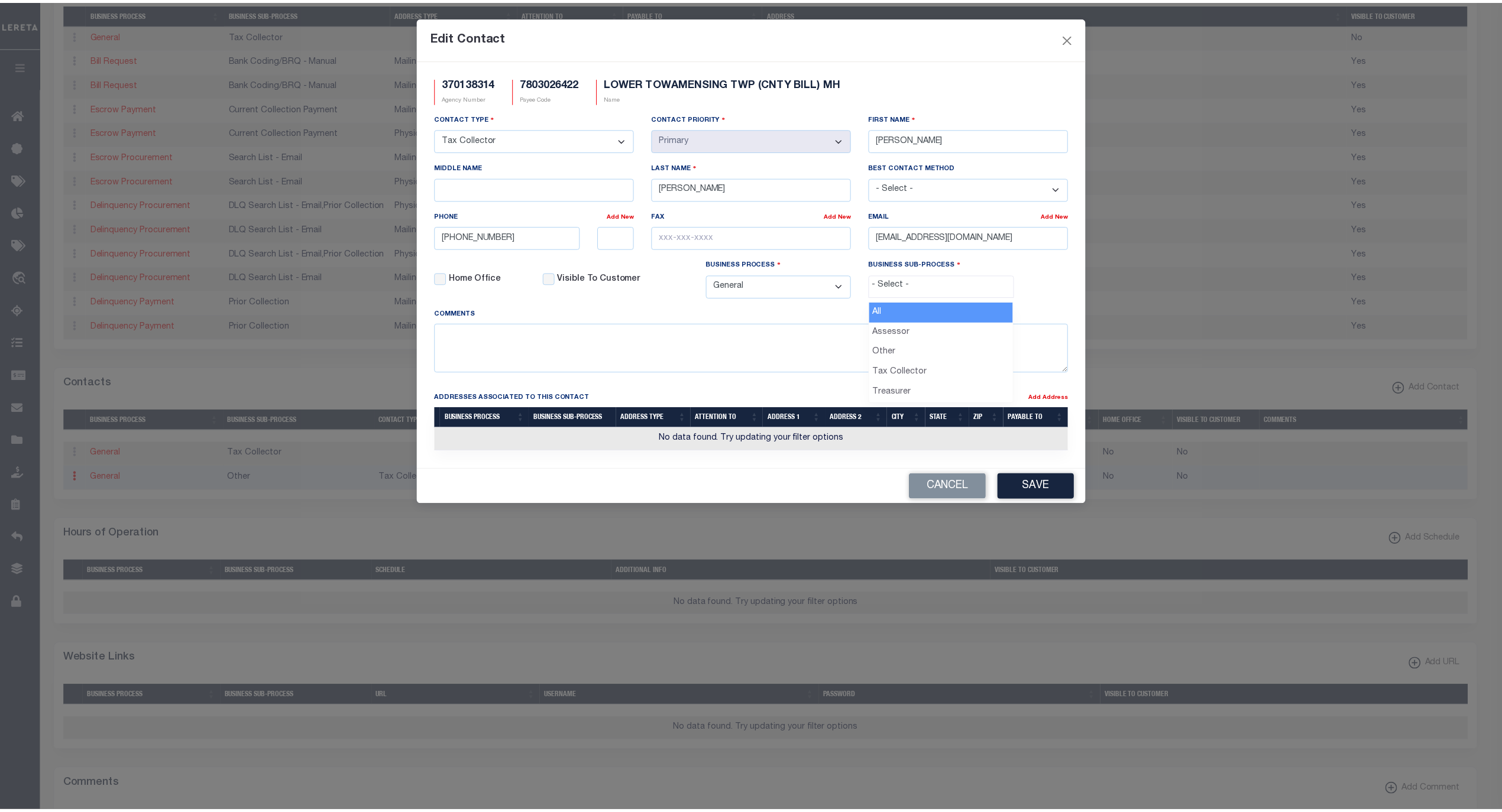
scroll to position [20, 0]
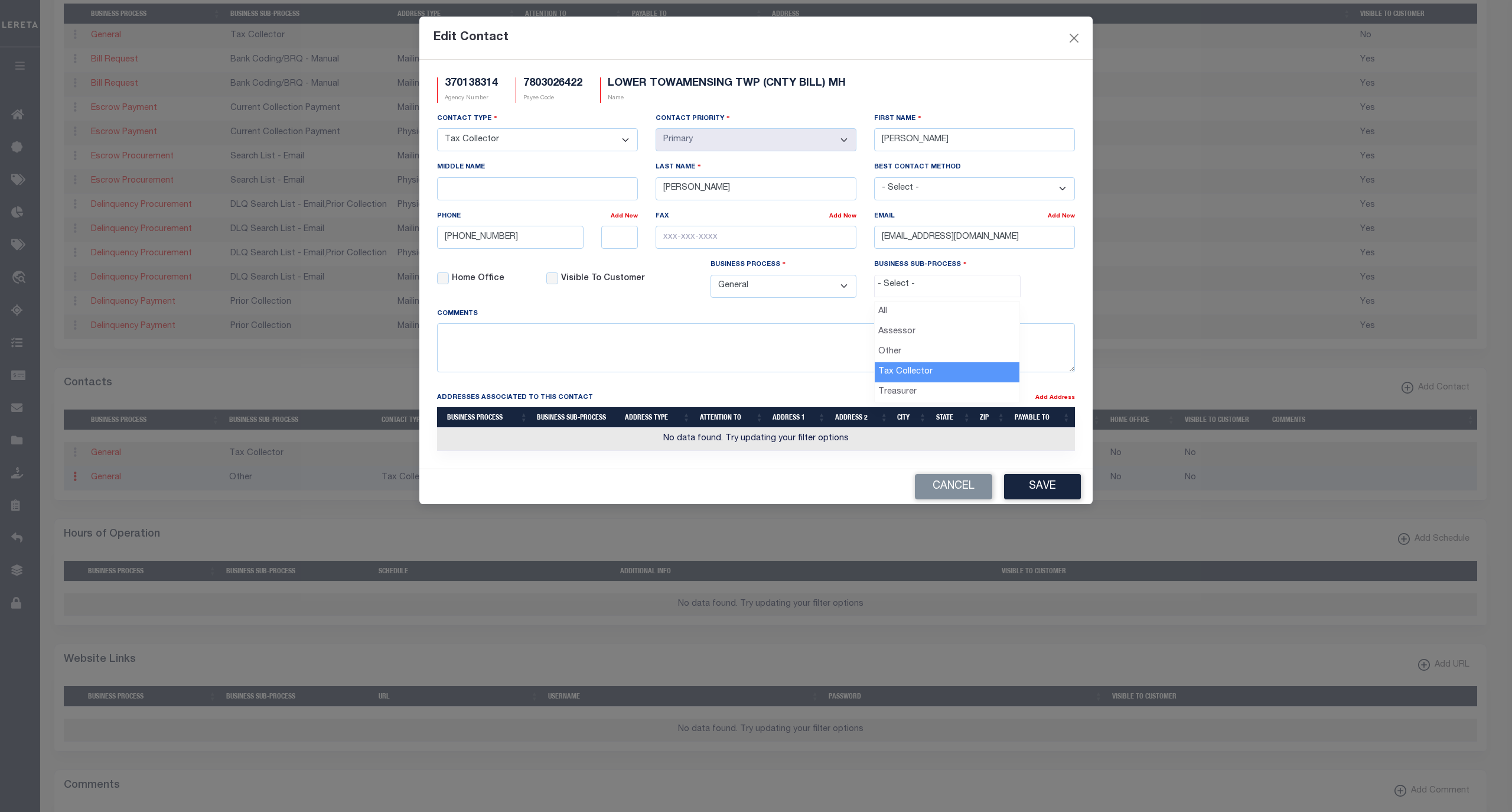
select select "31"
click at [1047, 498] on button "Save" at bounding box center [1042, 487] width 77 height 25
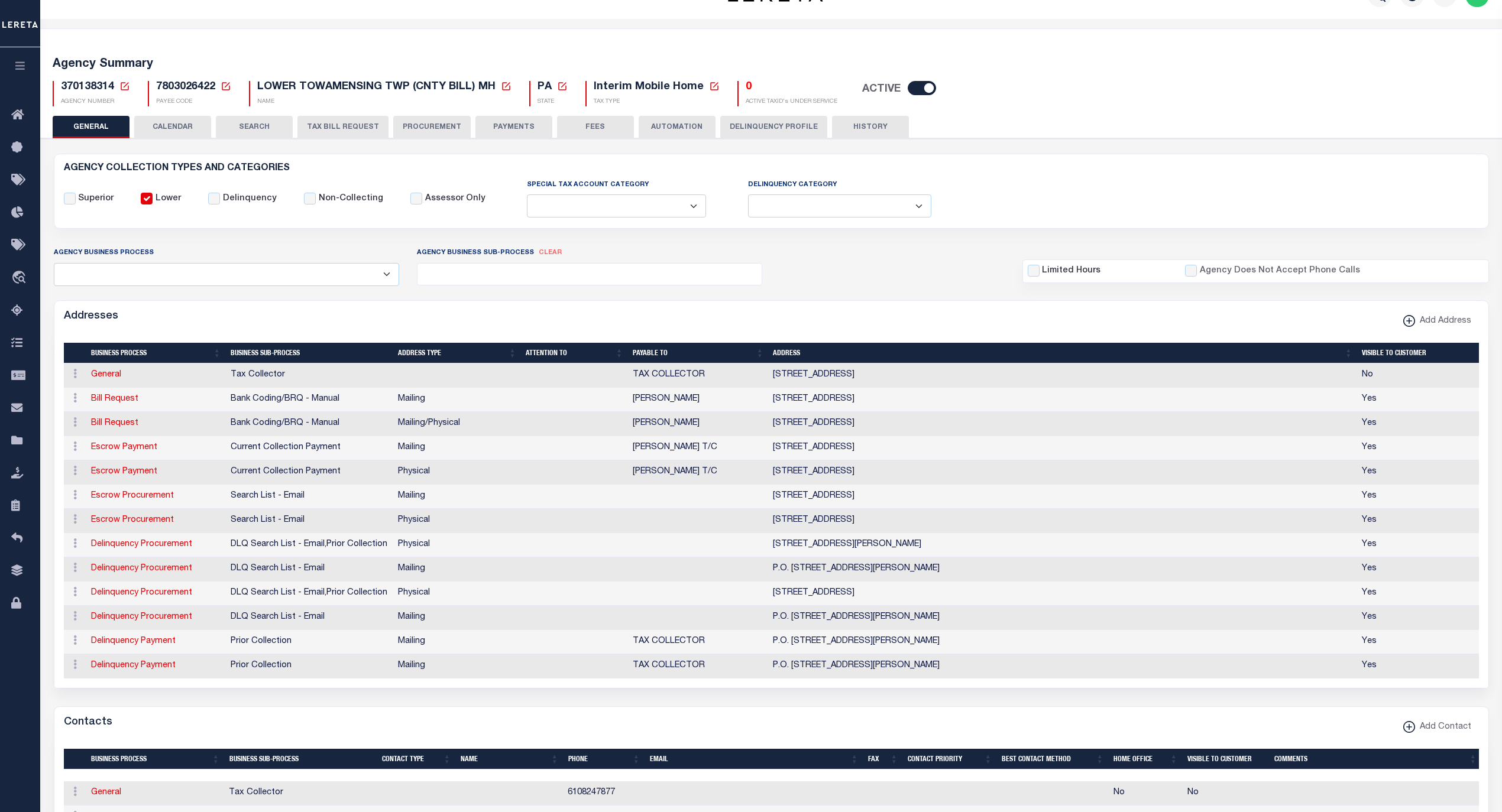
scroll to position [26, 0]
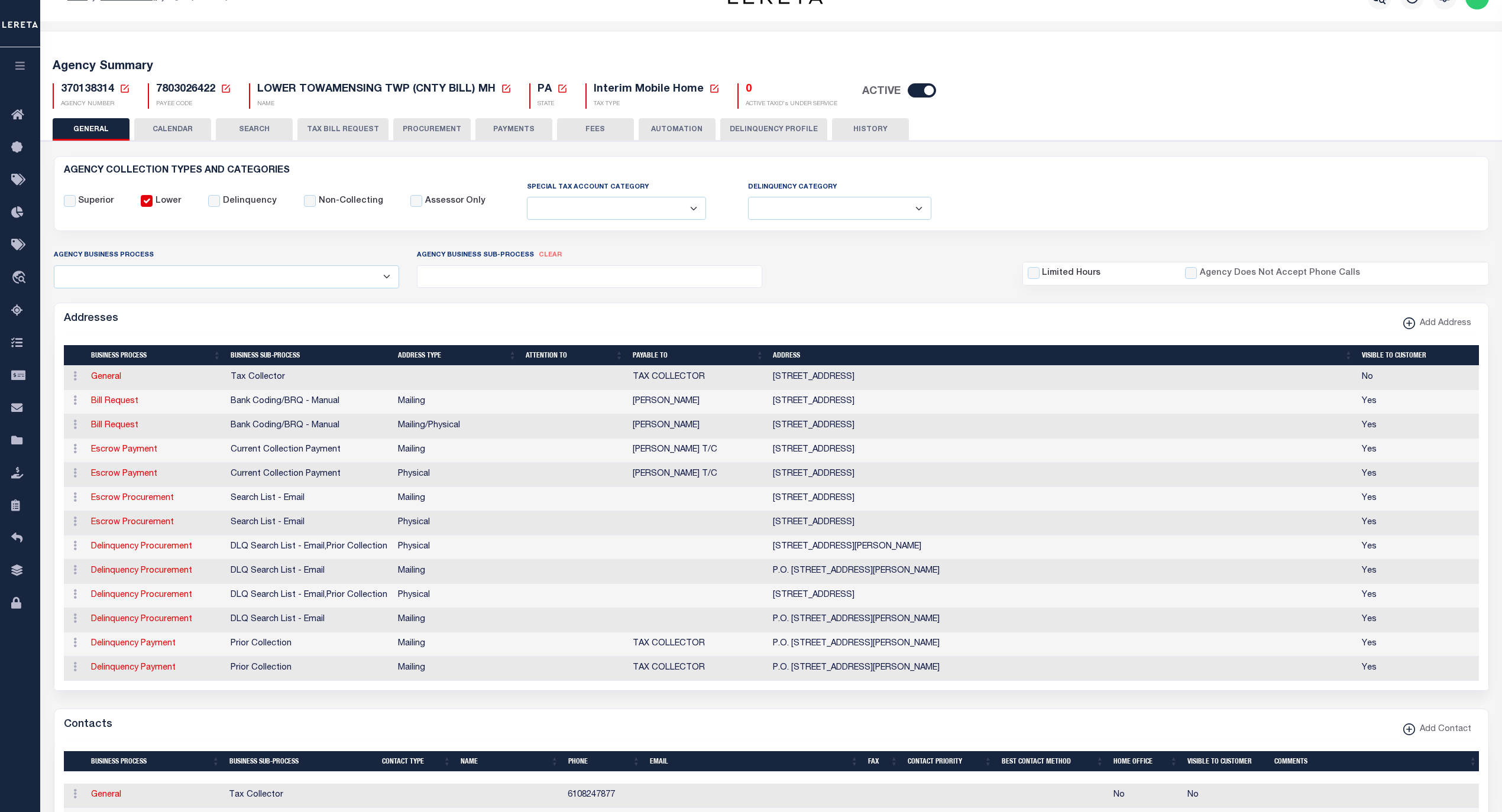
click at [507, 129] on button "PAYMENTS" at bounding box center [513, 129] width 77 height 23
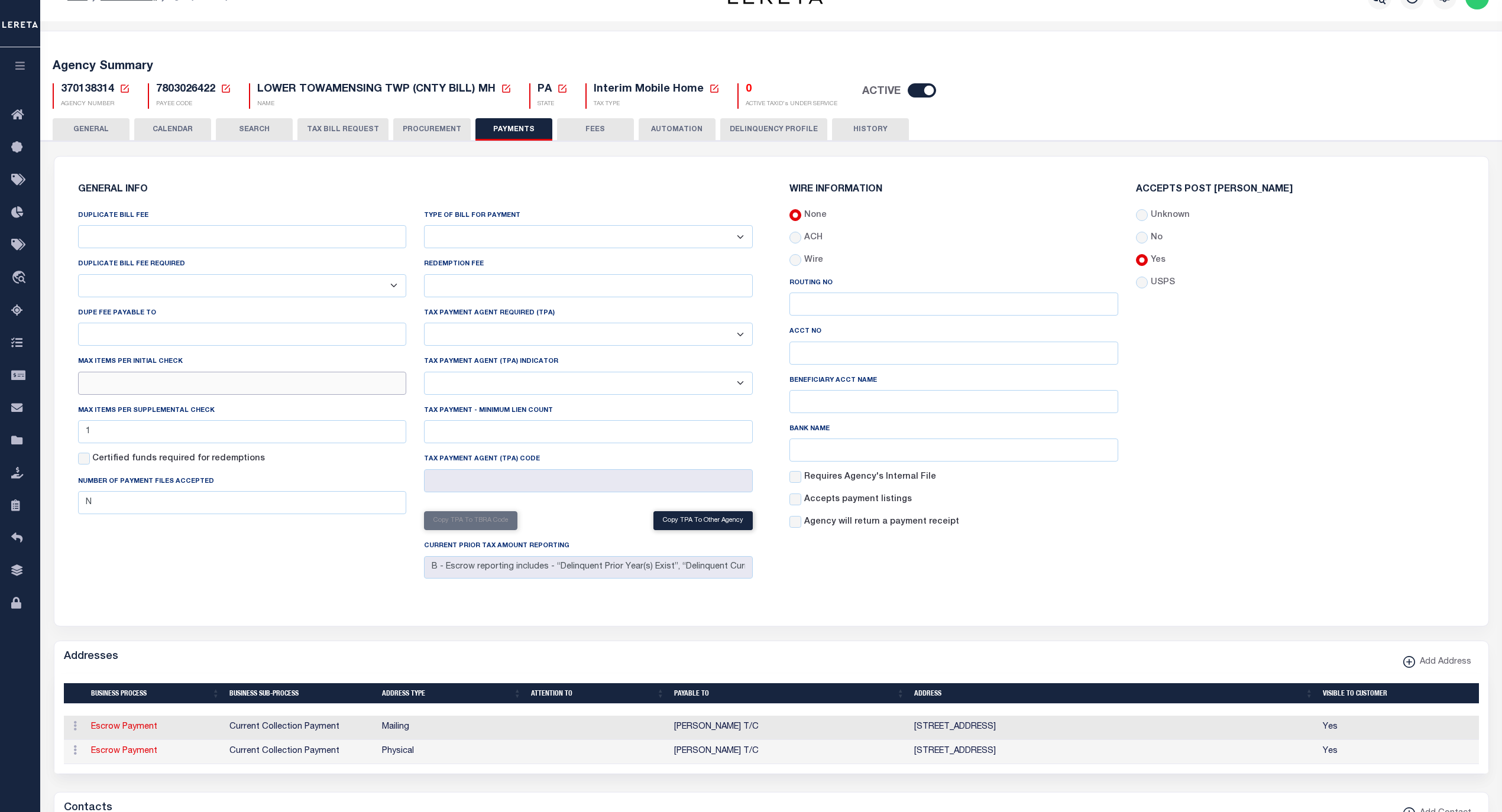
click at [107, 386] on input "text" at bounding box center [243, 383] width 329 height 23
type input "1"
click at [206, 574] on div "DUPLICATE BILL FEE DUPLICATE BILL FEE REQUIRED Yes No DUPE FEE PAYABLE TO Max i…" at bounding box center [242, 396] width 347 height 374
click at [1453, 792] on button "Save Edits" at bounding box center [1443, 796] width 95 height 25
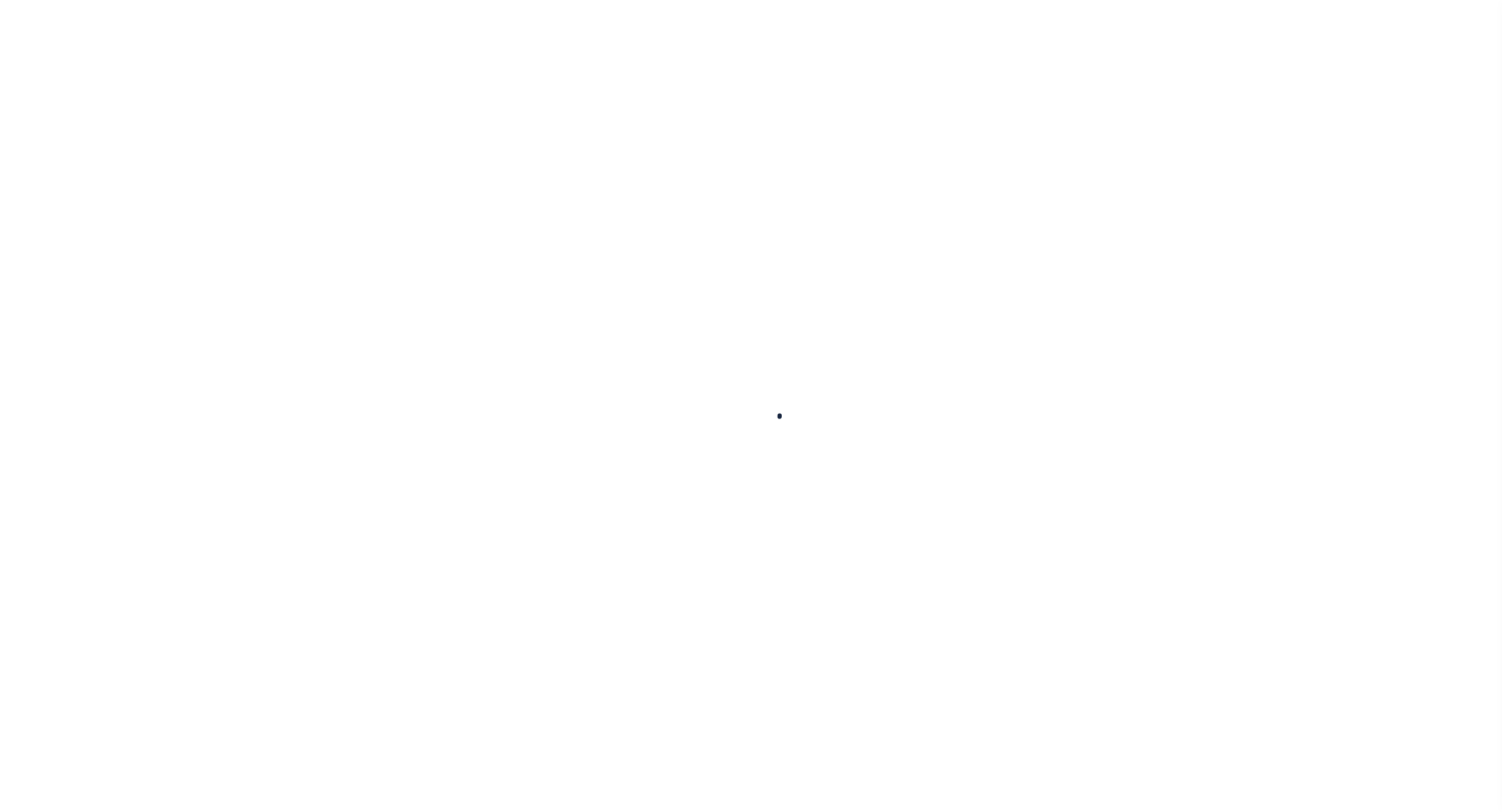
select select
checkbox input "false"
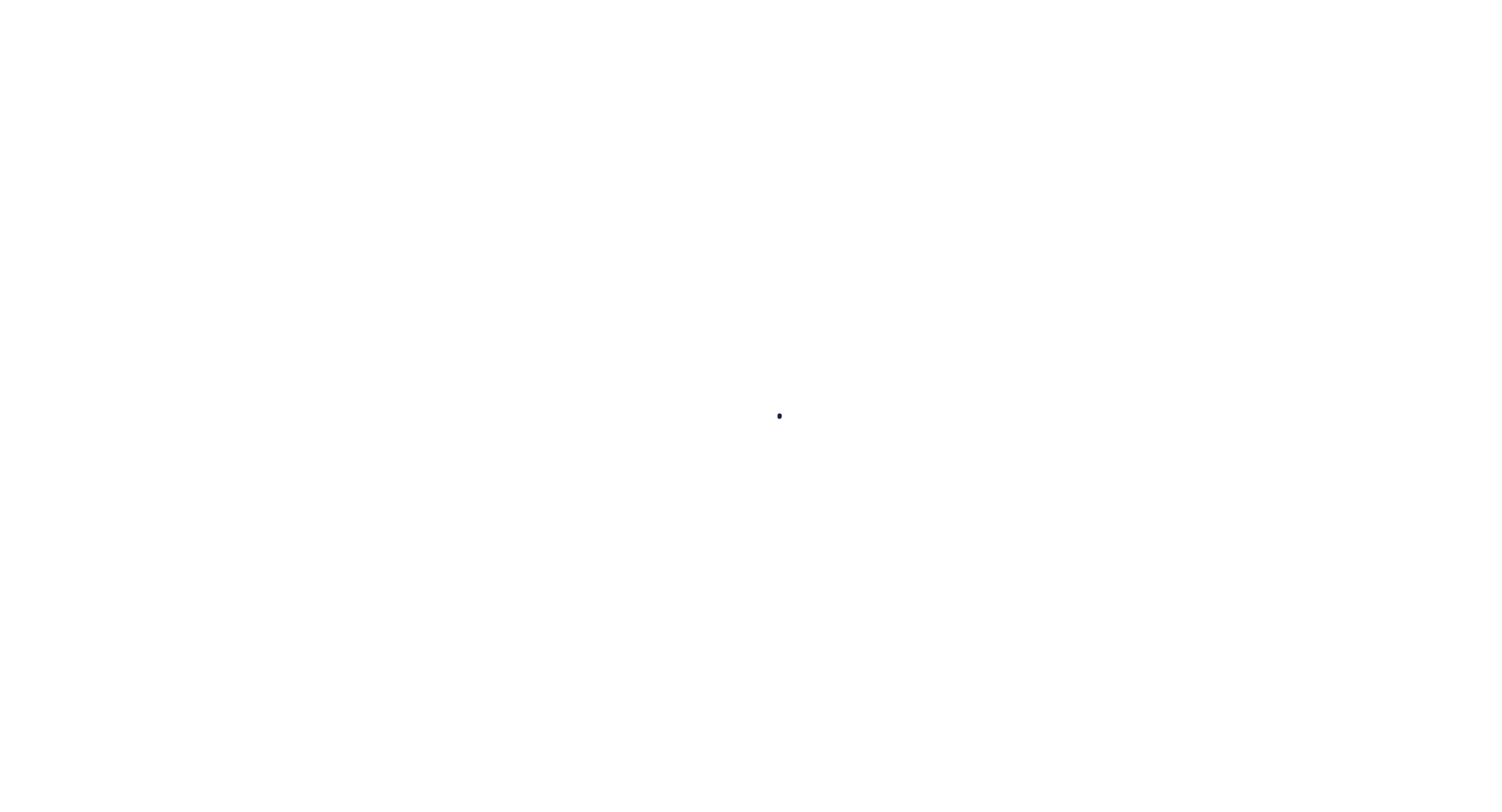
checkbox input "false"
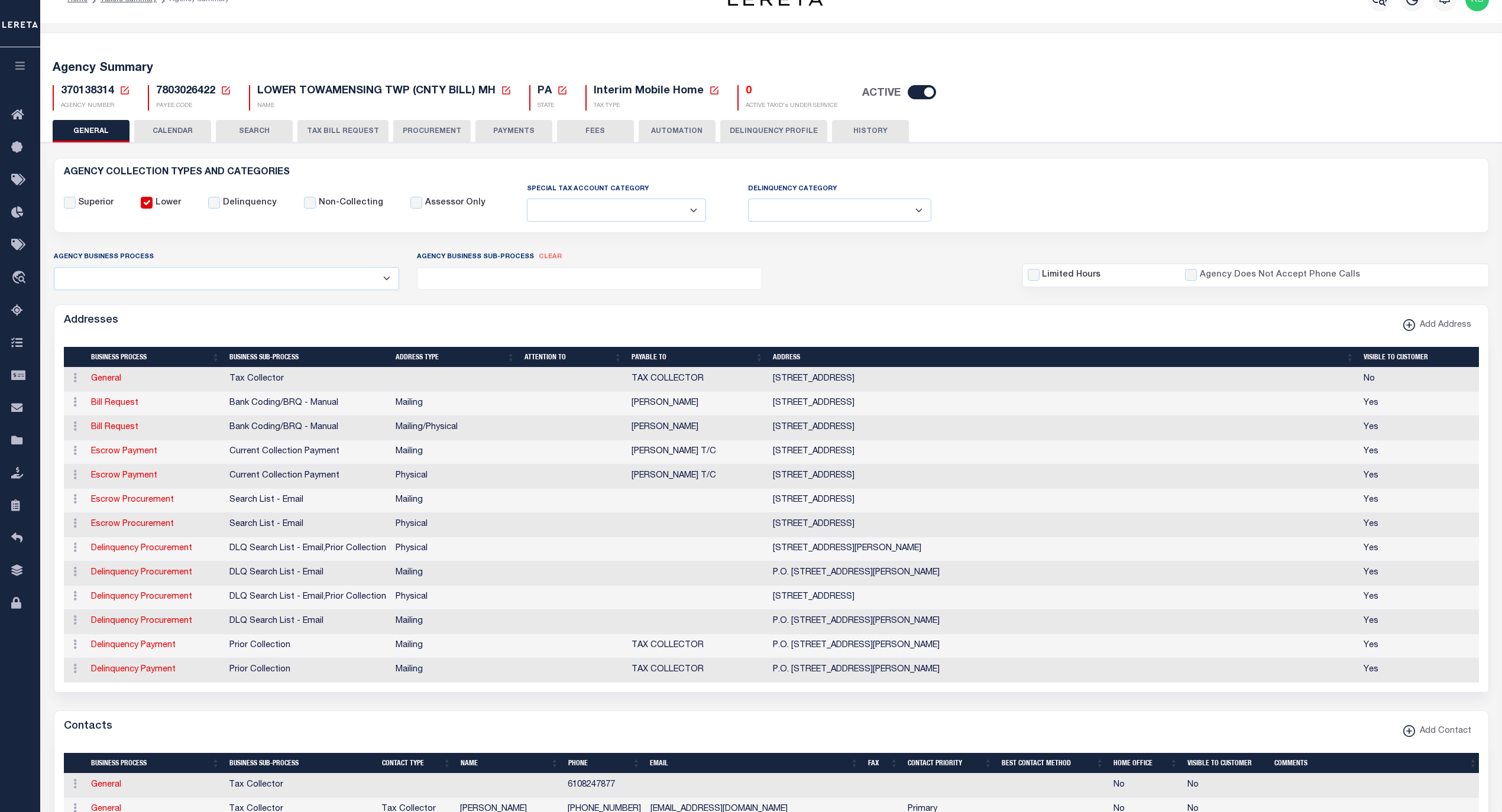
click at [495, 135] on button "PAYMENTS" at bounding box center [513, 131] width 77 height 23
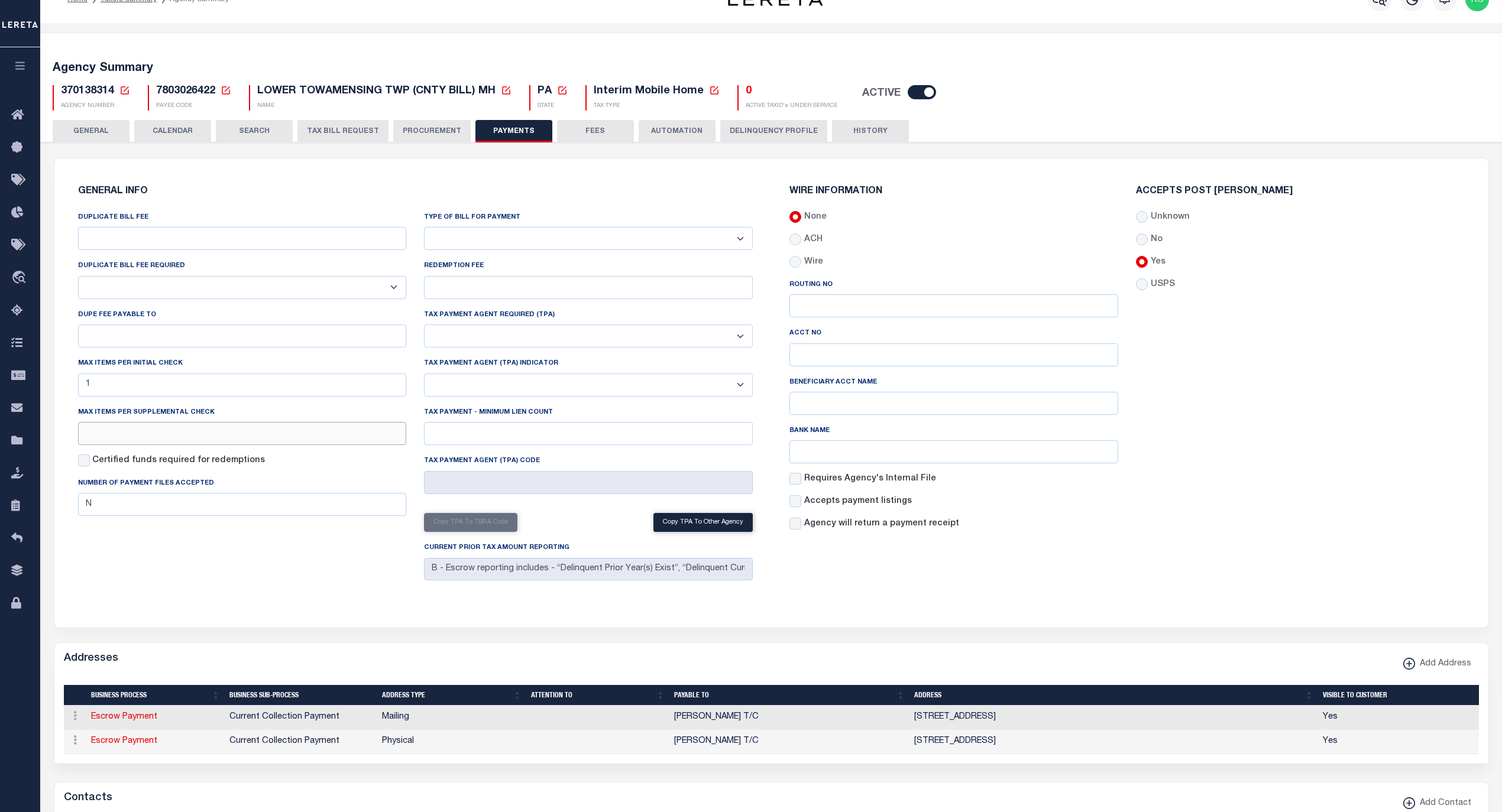
click at [178, 439] on input "text" at bounding box center [243, 433] width 329 height 23
type input "1"
click at [202, 563] on div "DUPLICATE BILL FEE DUPLICATE BILL FEE REQUIRED Yes No DUPE FEE PAYABLE TO Max i…" at bounding box center [242, 398] width 347 height 374
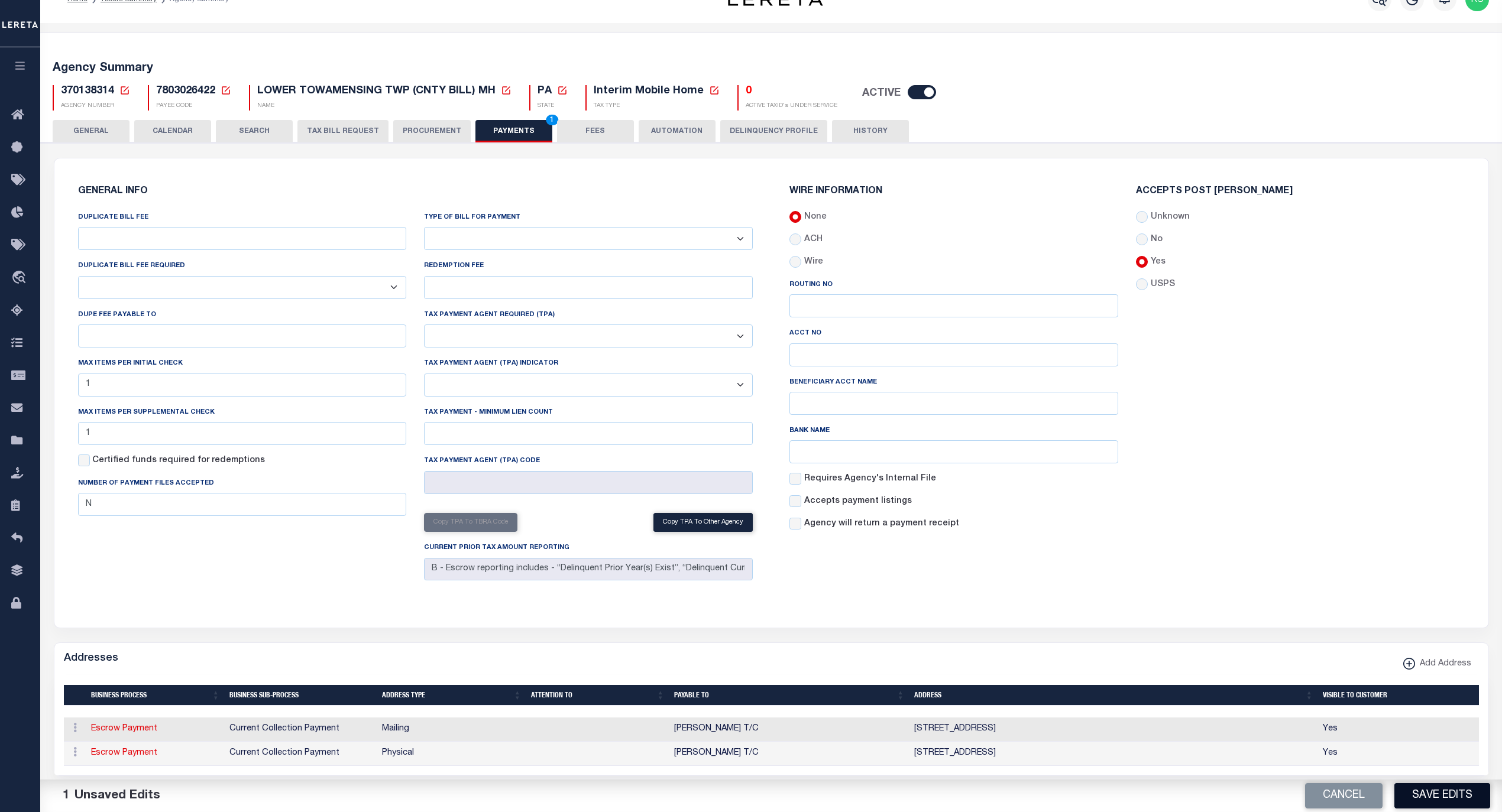
click at [1431, 798] on button "Save Edits" at bounding box center [1443, 796] width 95 height 25
click at [606, 132] on button "FEES" at bounding box center [596, 131] width 77 height 23
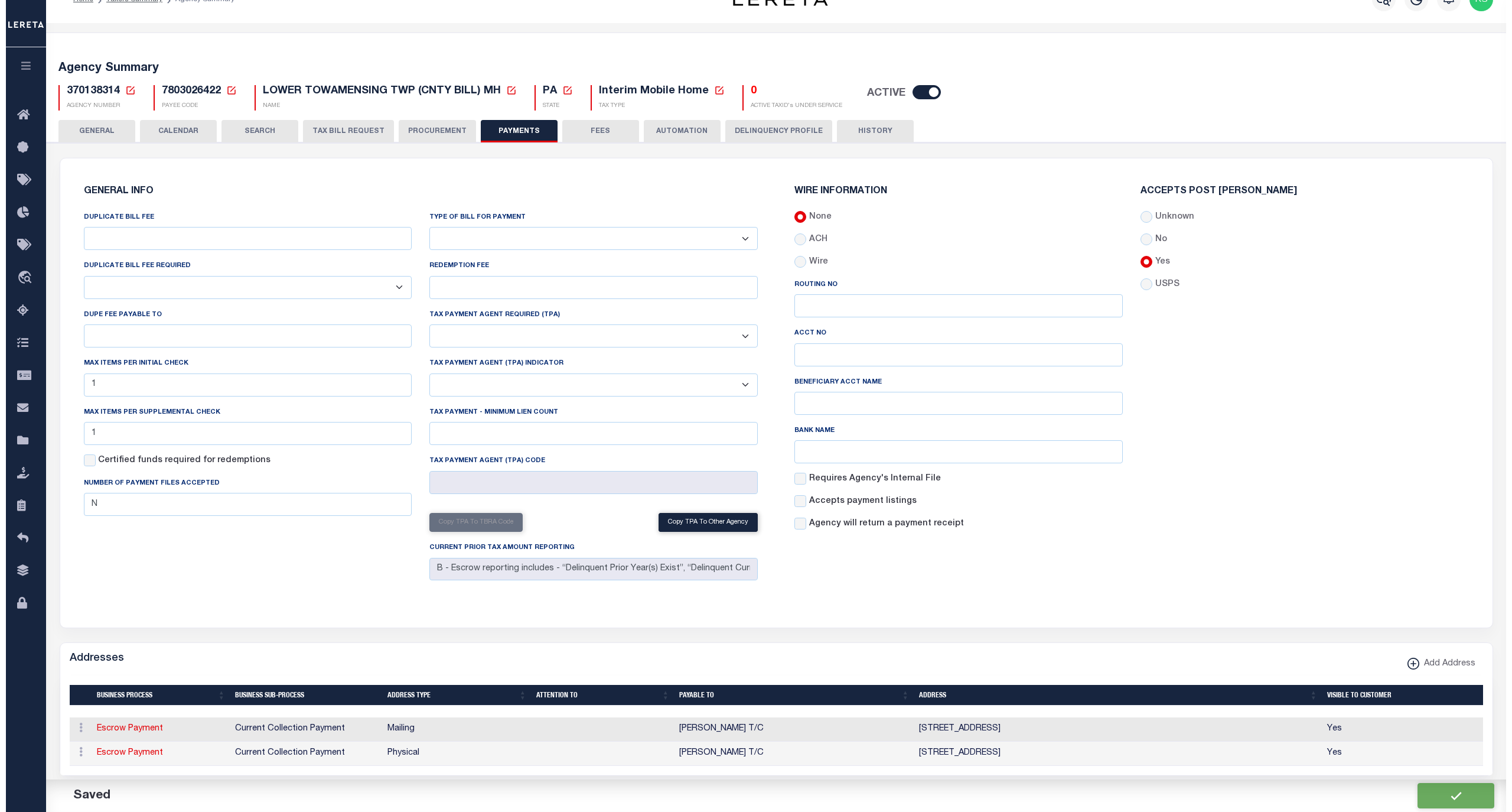
scroll to position [0, 0]
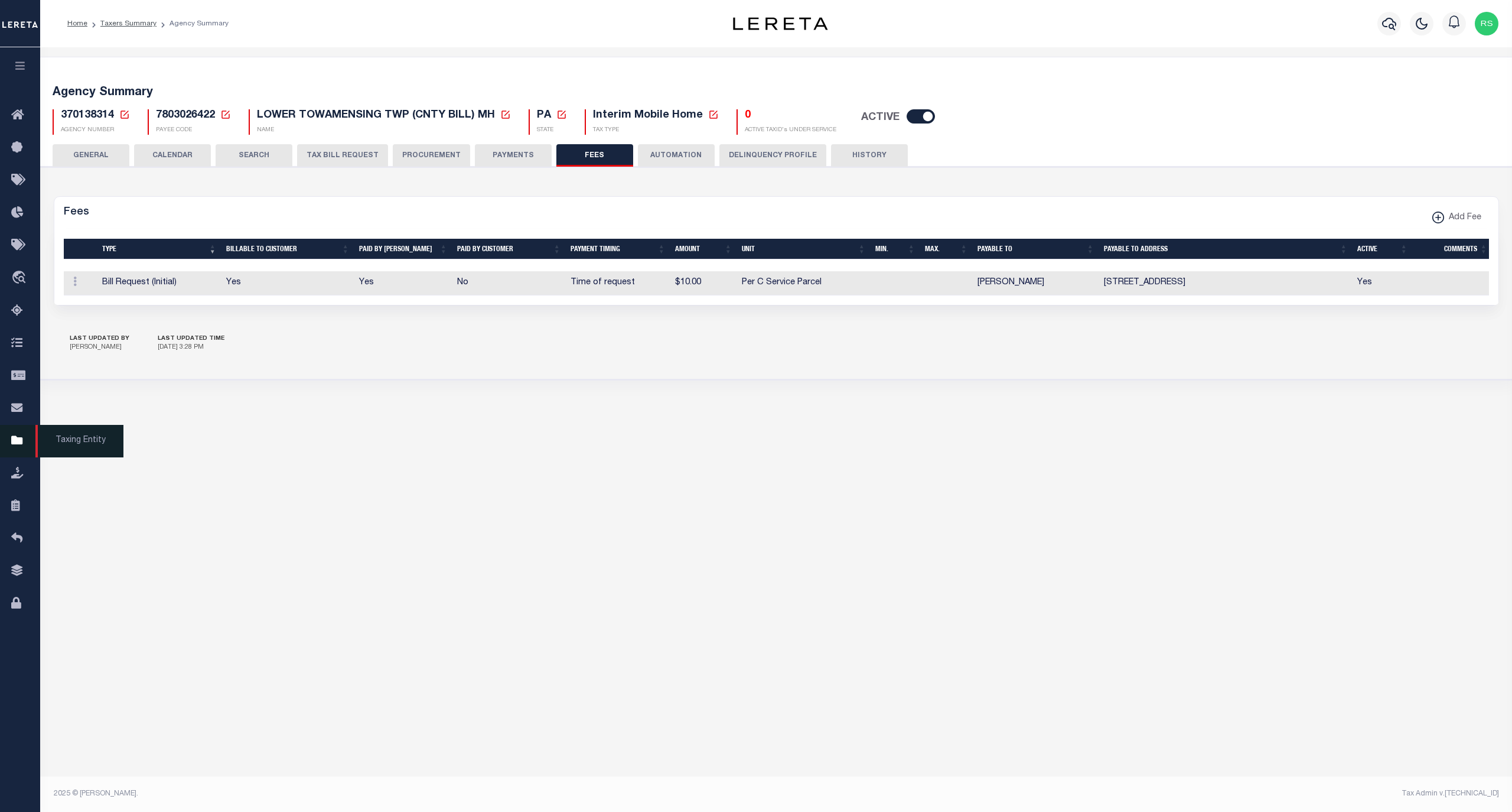
click at [81, 444] on span "Taxing Entity" at bounding box center [79, 441] width 88 height 33
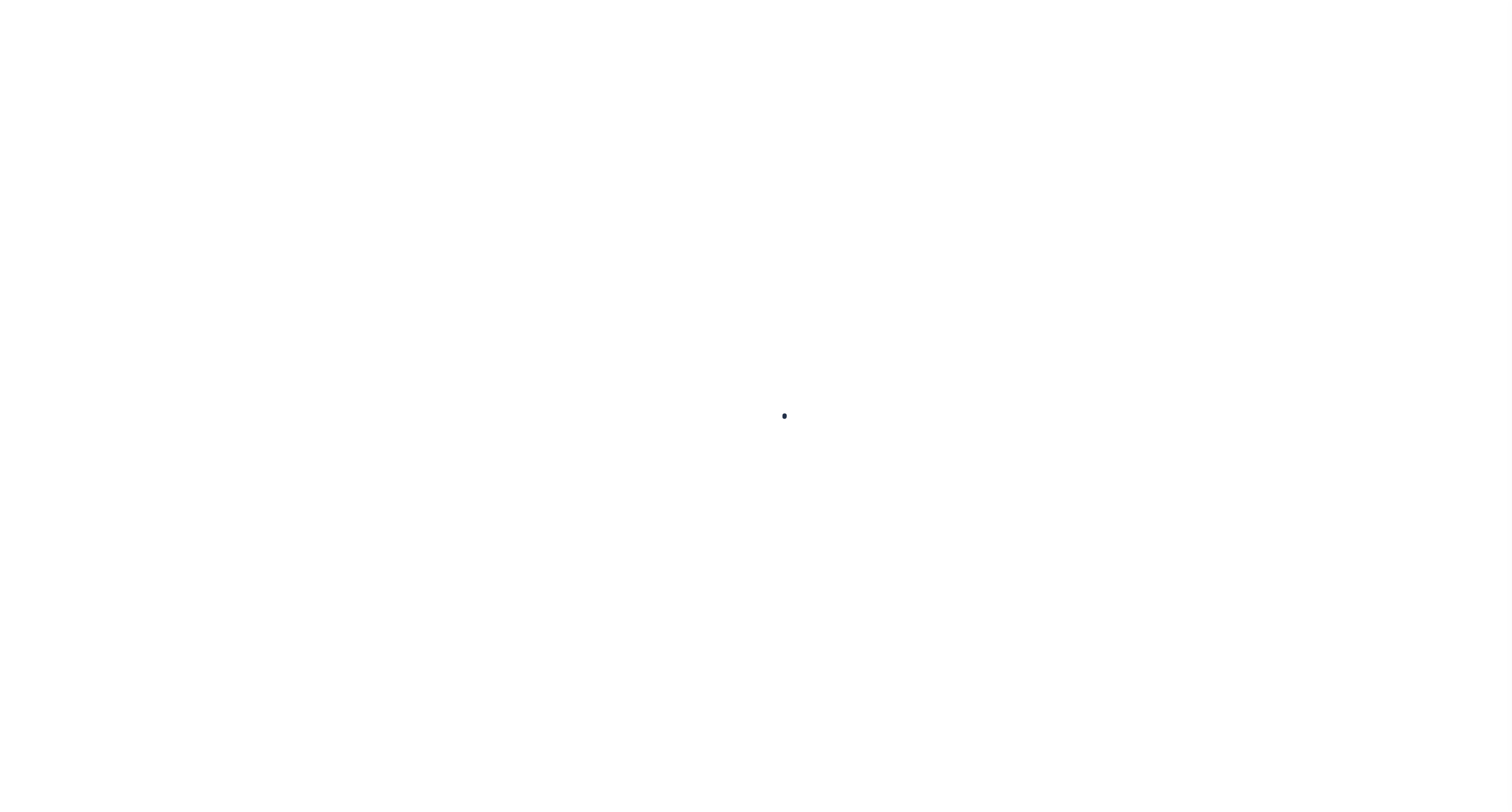
select select
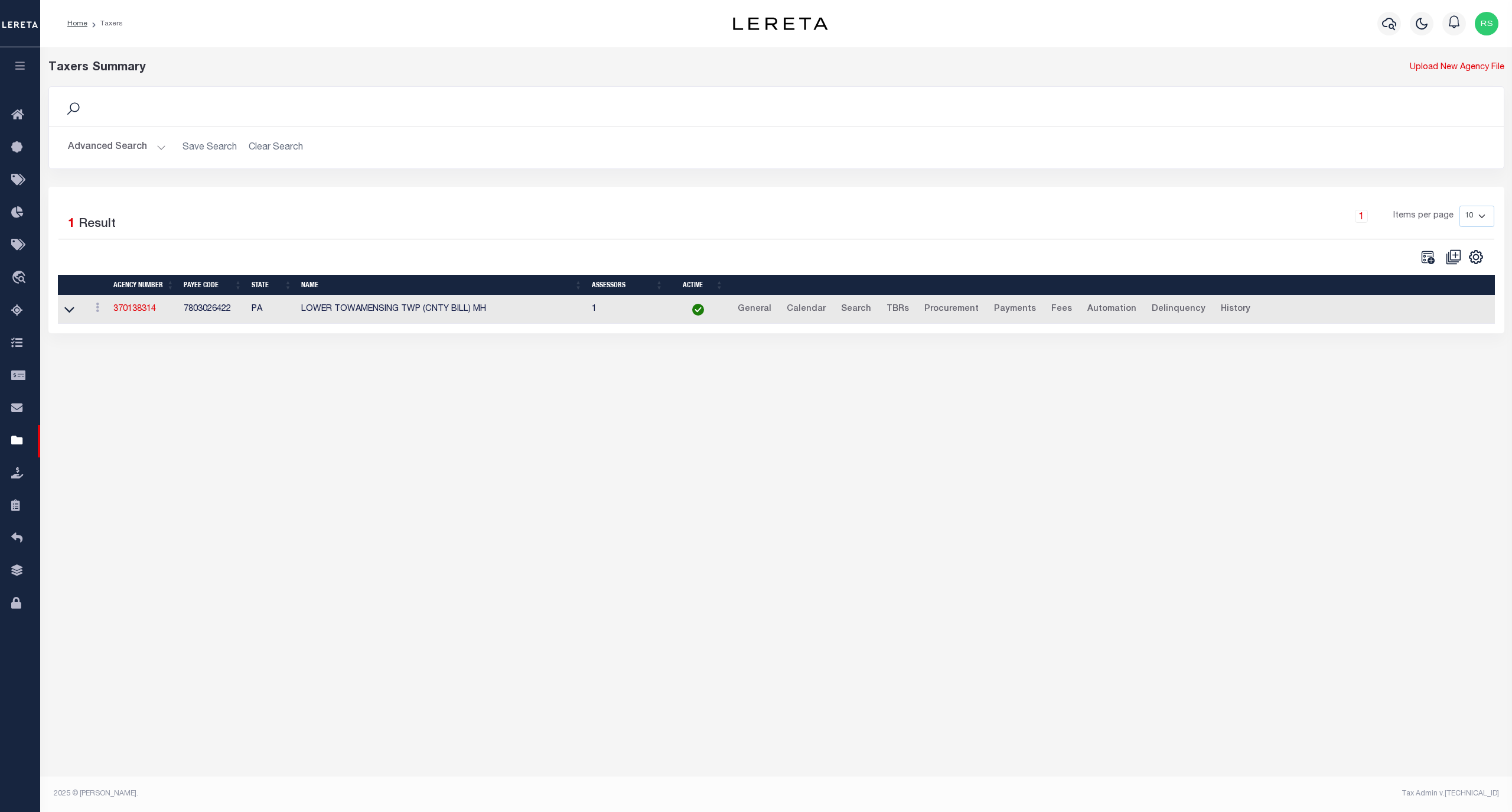
click at [112, 145] on button "Advanced Search" at bounding box center [116, 147] width 98 height 23
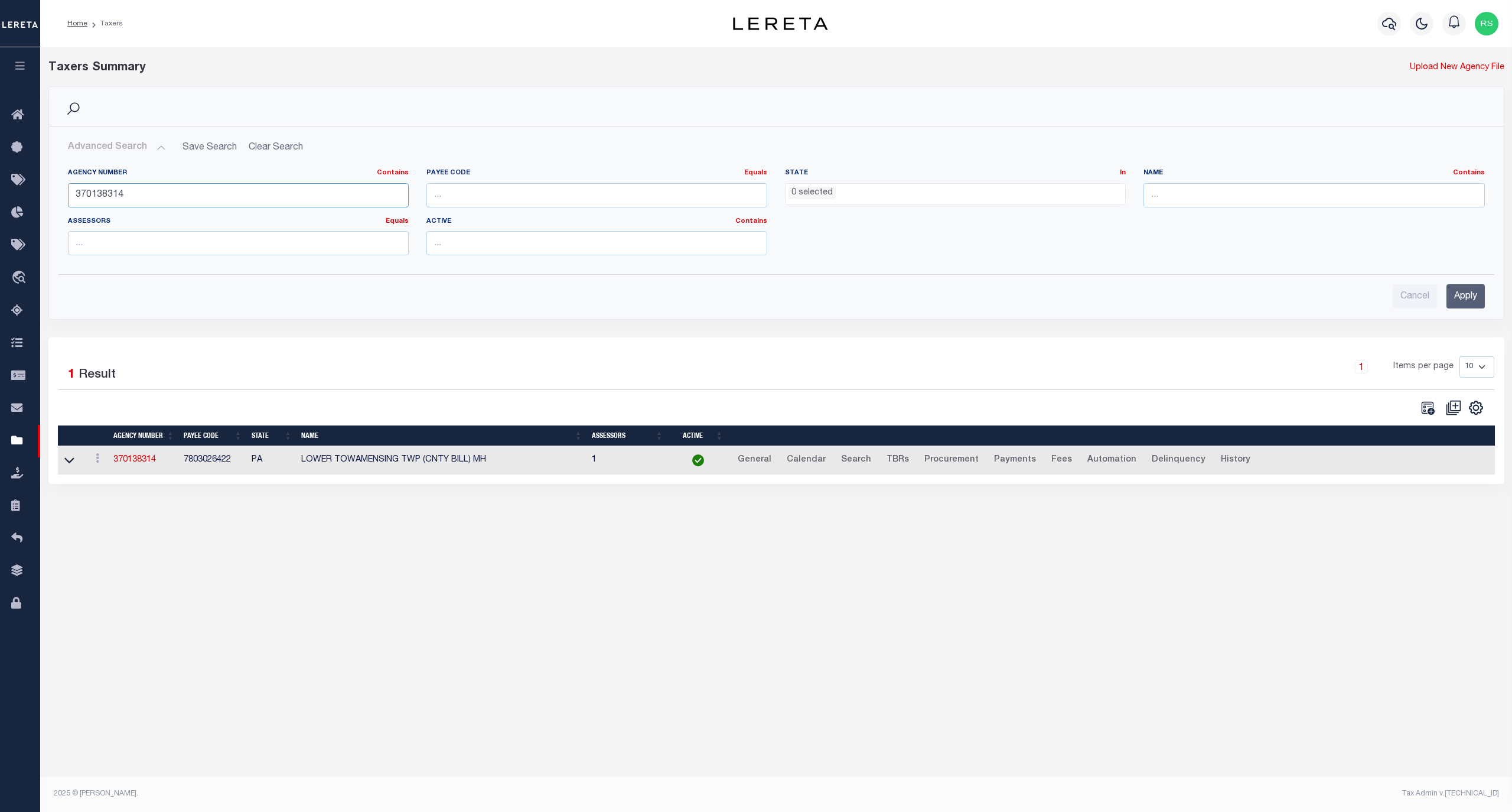
click at [133, 190] on input "370138314" at bounding box center [238, 195] width 341 height 24
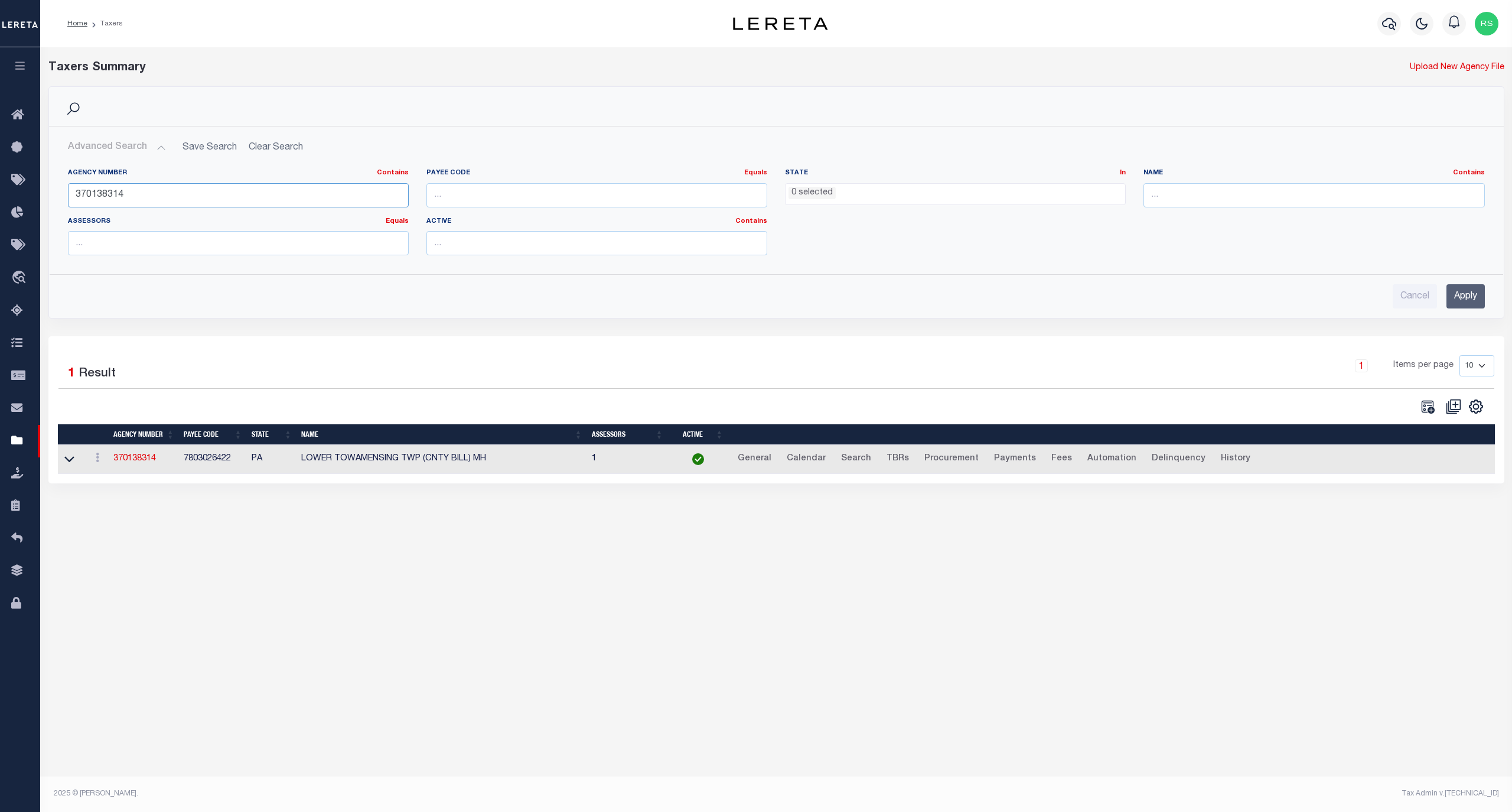
click at [156, 188] on input "370138314" at bounding box center [238, 195] width 341 height 24
paste input "3"
type input "370133314"
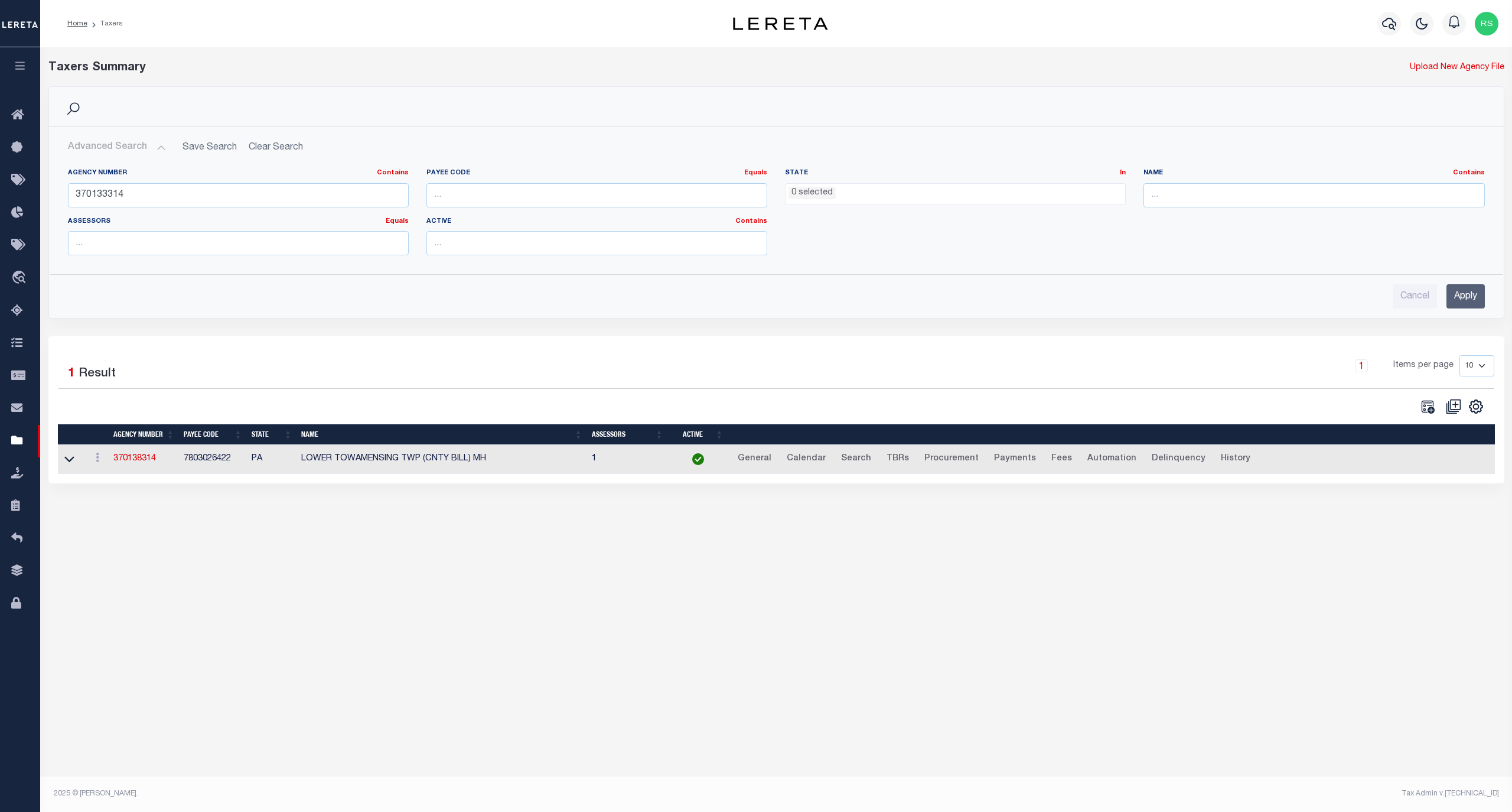
click at [1475, 300] on input "Apply" at bounding box center [1465, 296] width 38 height 24
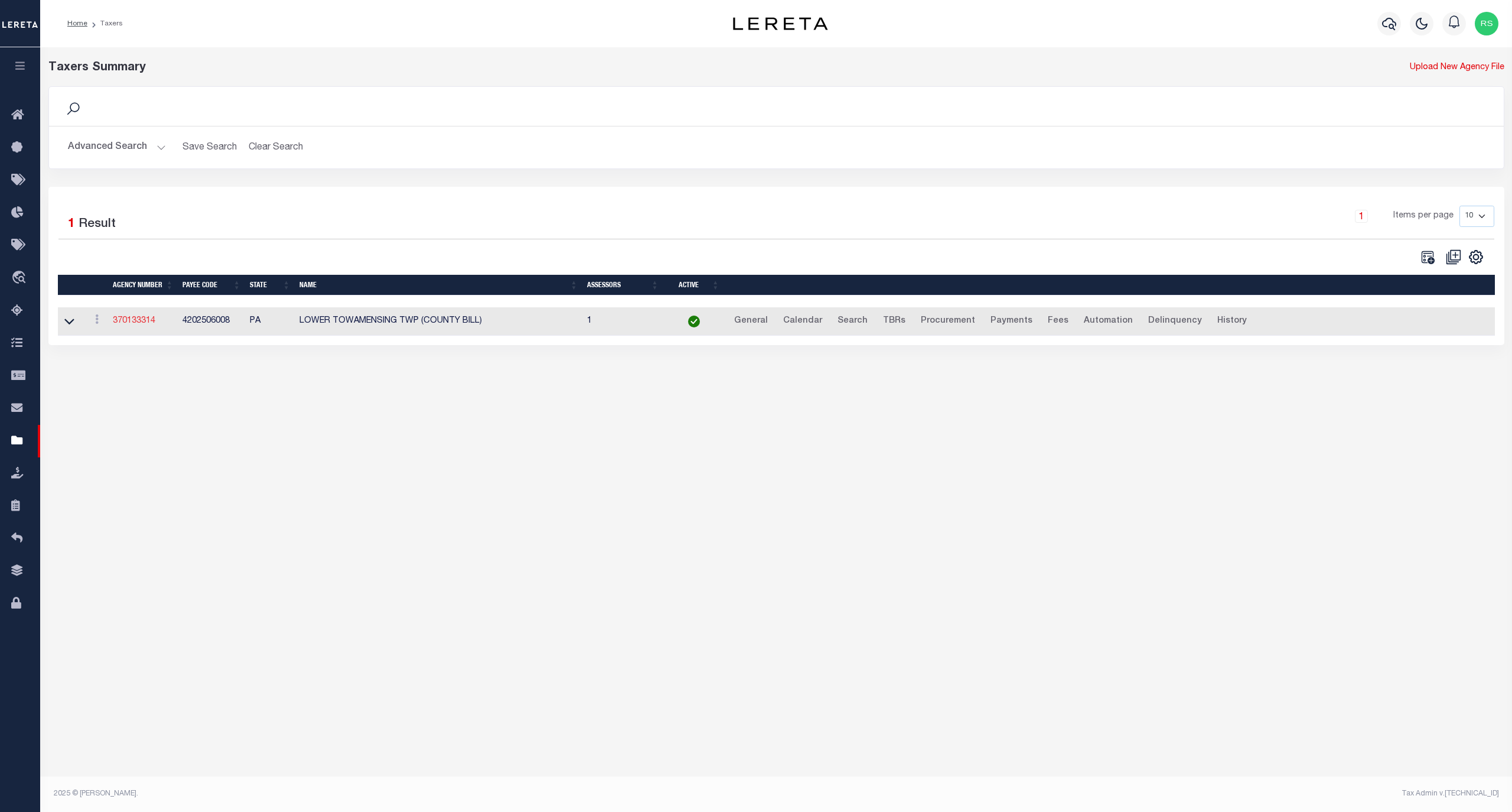
click at [137, 324] on link "370133314" at bounding box center [134, 321] width 42 height 9
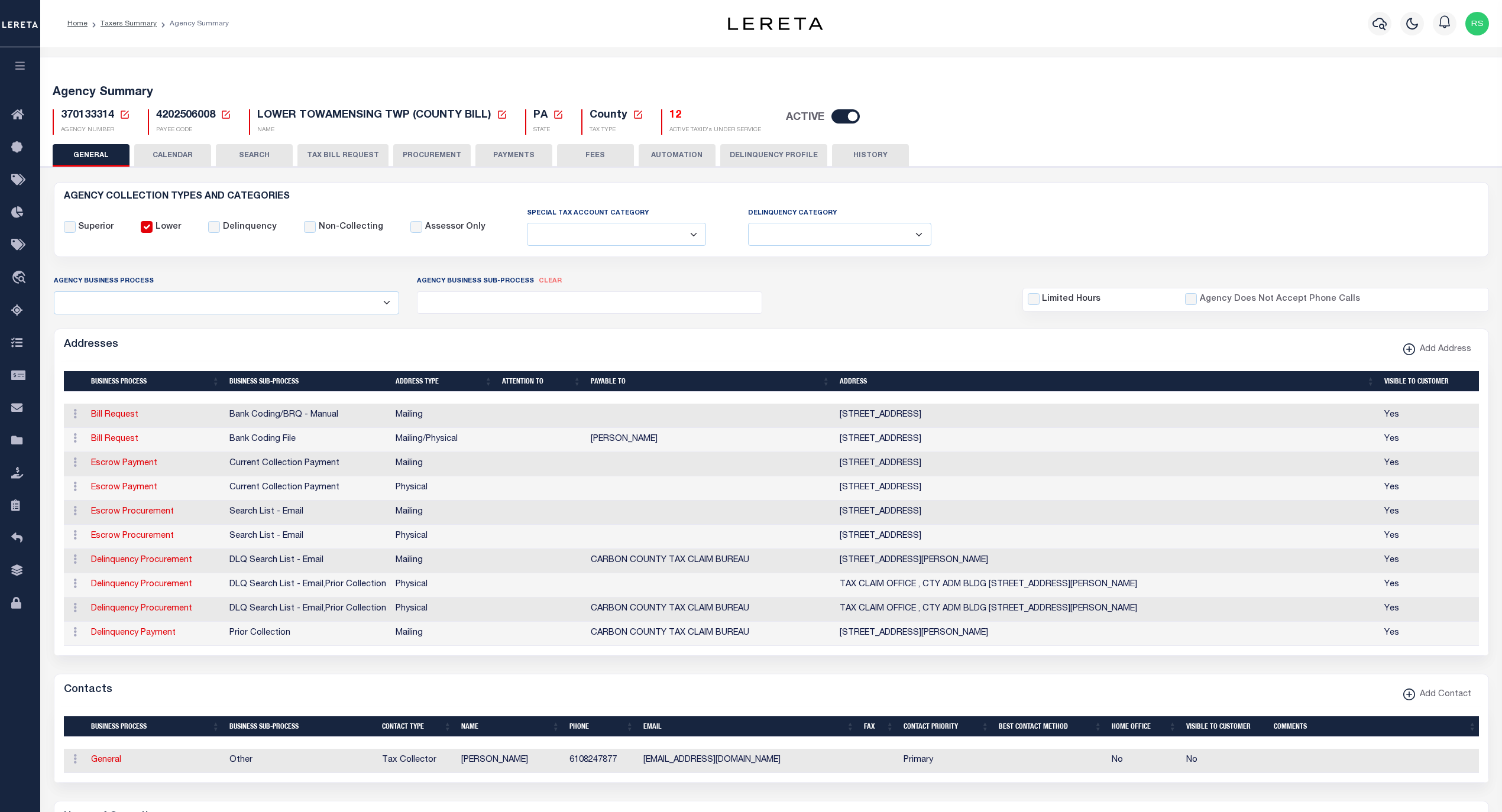
select select
click at [116, 468] on link "Escrow Payment" at bounding box center [124, 463] width 67 height 9
select select "1"
checkbox input "false"
select select
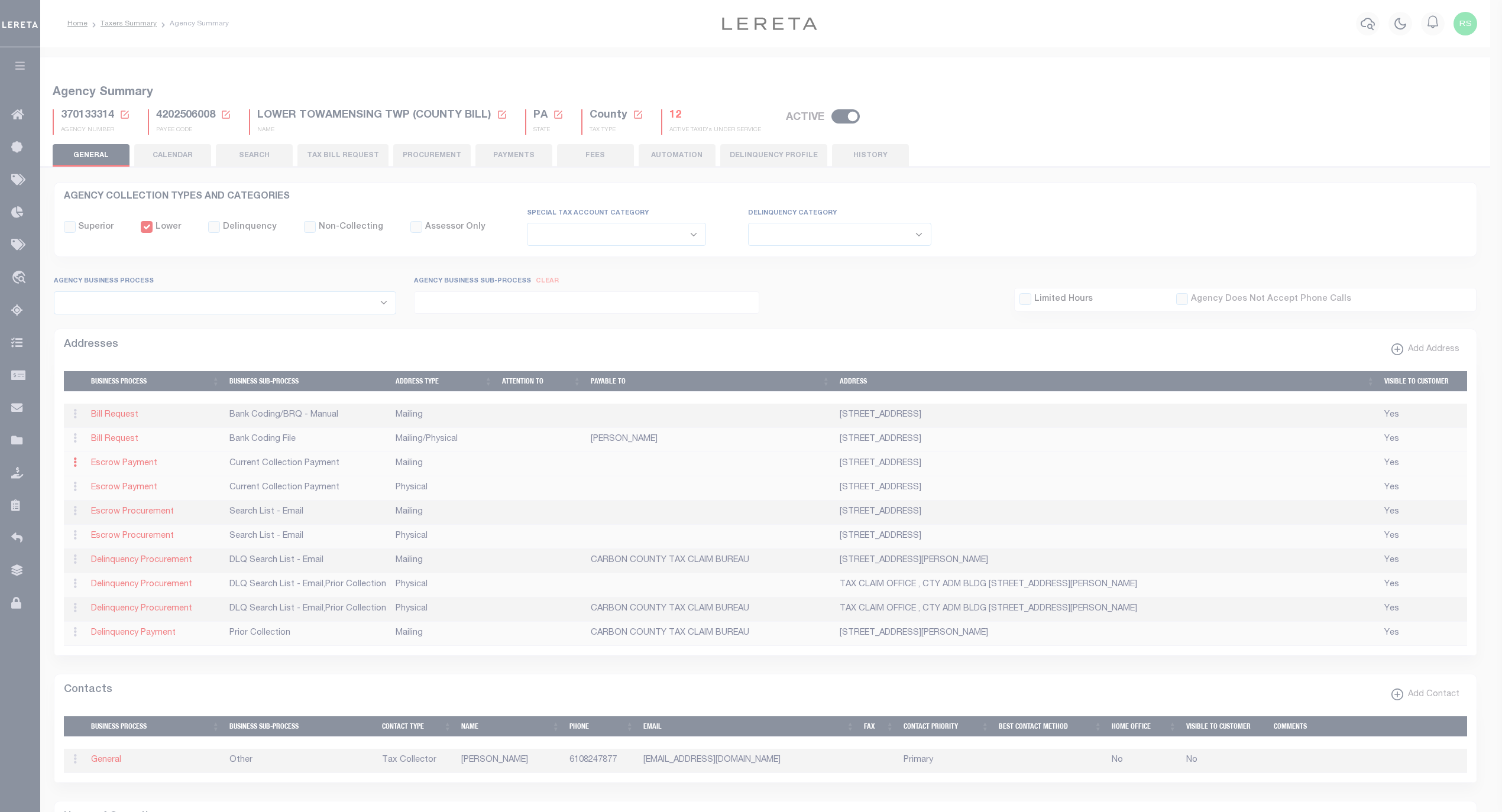
type input "PO BOX 118"
type input "AQUASHICOLA"
select select "PA"
type input "18012"
checkbox input "true"
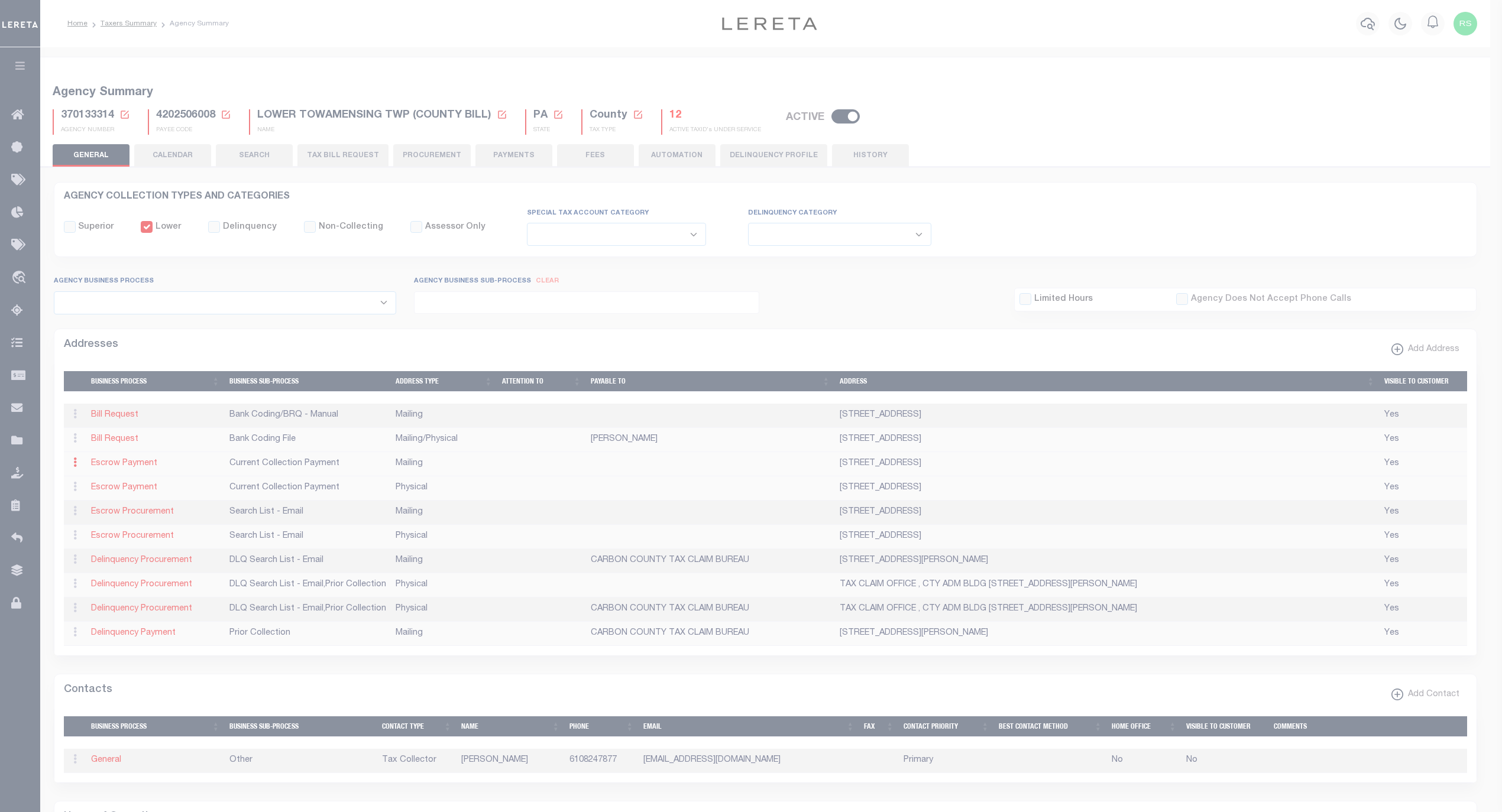
select select "3"
select select "11"
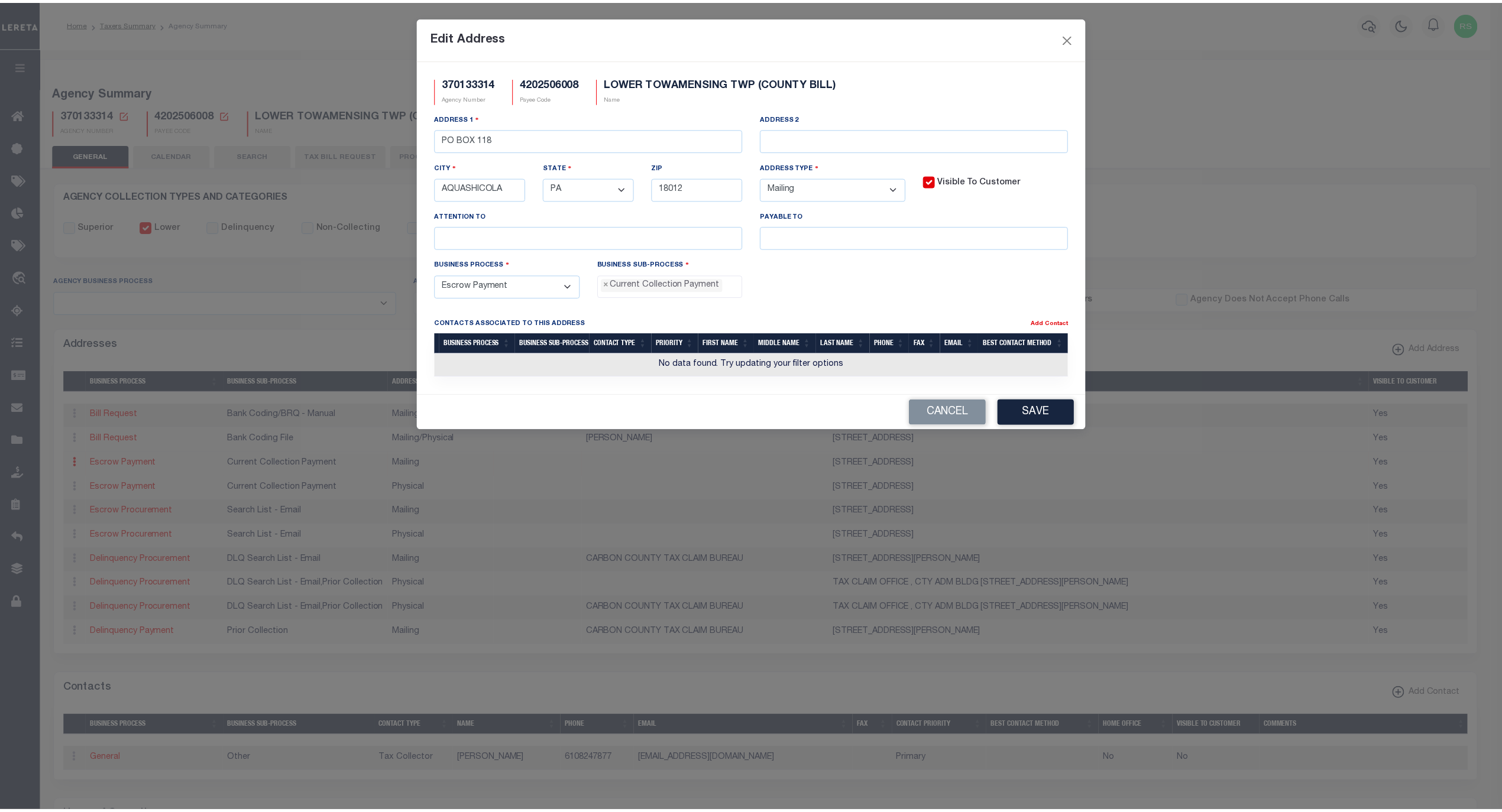
scroll to position [10, 0]
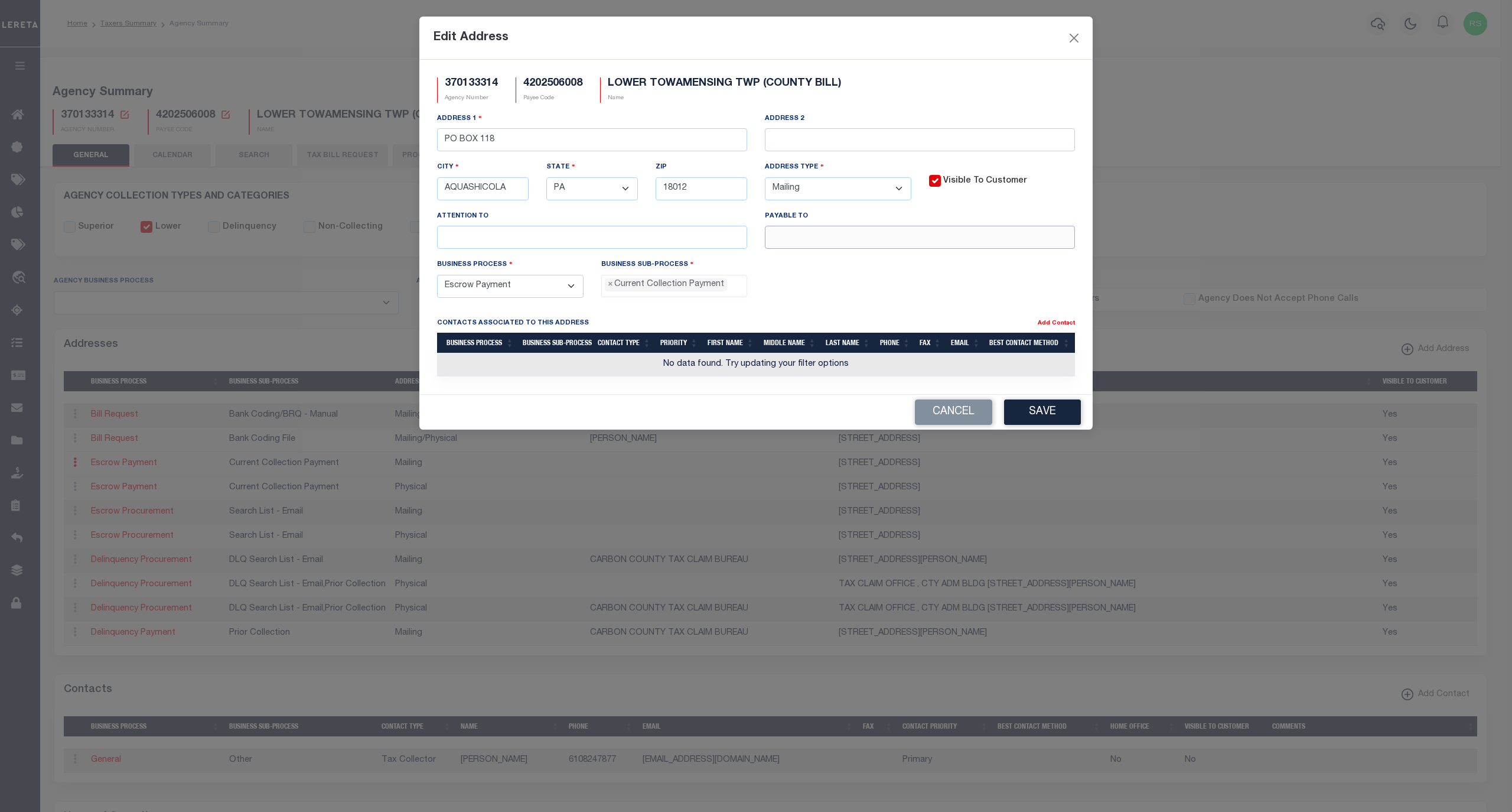
click at [901, 243] on input "text" at bounding box center [919, 237] width 310 height 23
paste input "[PERSON_NAME] T/C"
type input "[PERSON_NAME] T/C"
click at [1037, 419] on button "Save" at bounding box center [1042, 412] width 77 height 25
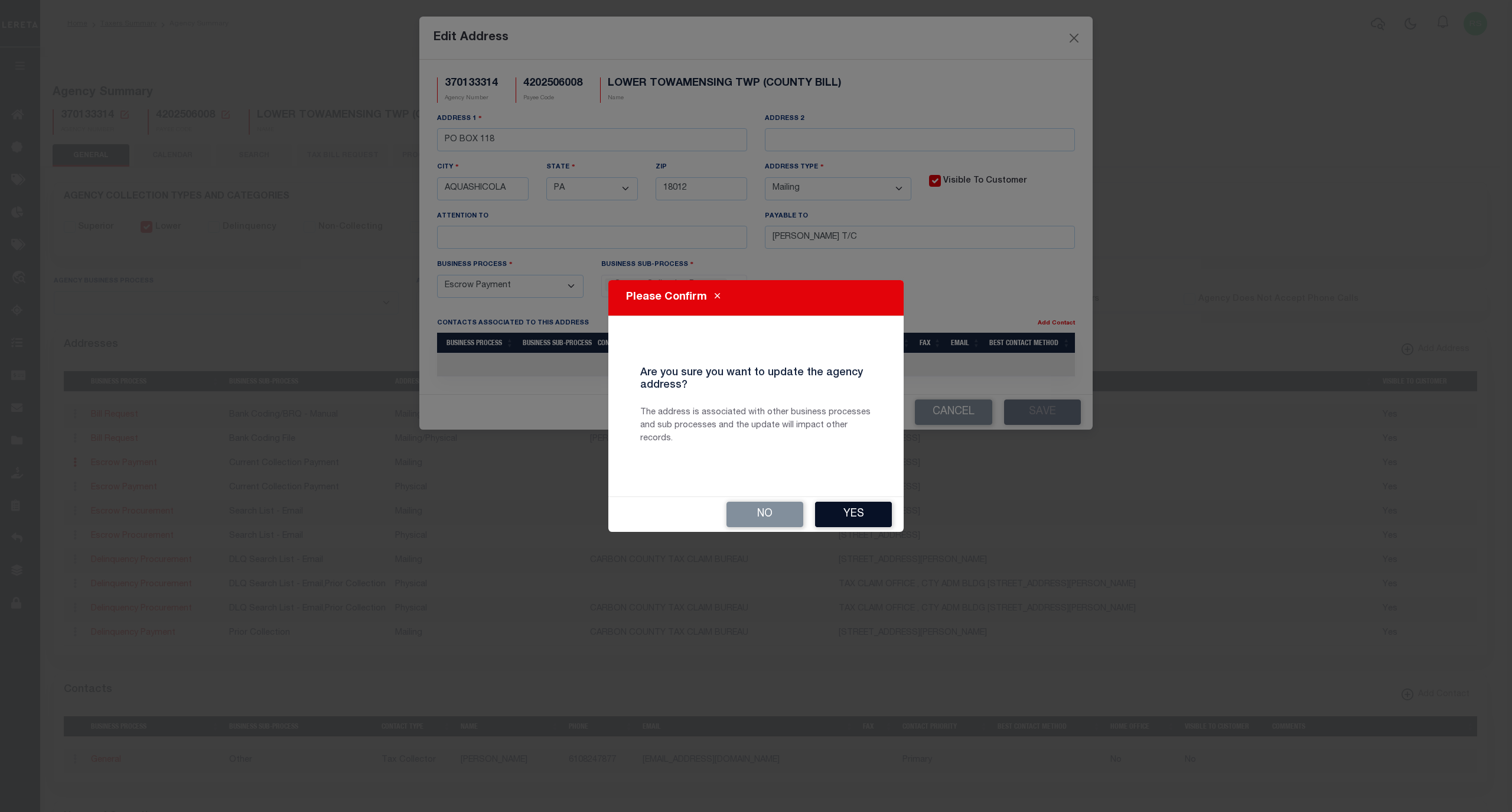
click at [862, 513] on button "Yes" at bounding box center [854, 514] width 77 height 25
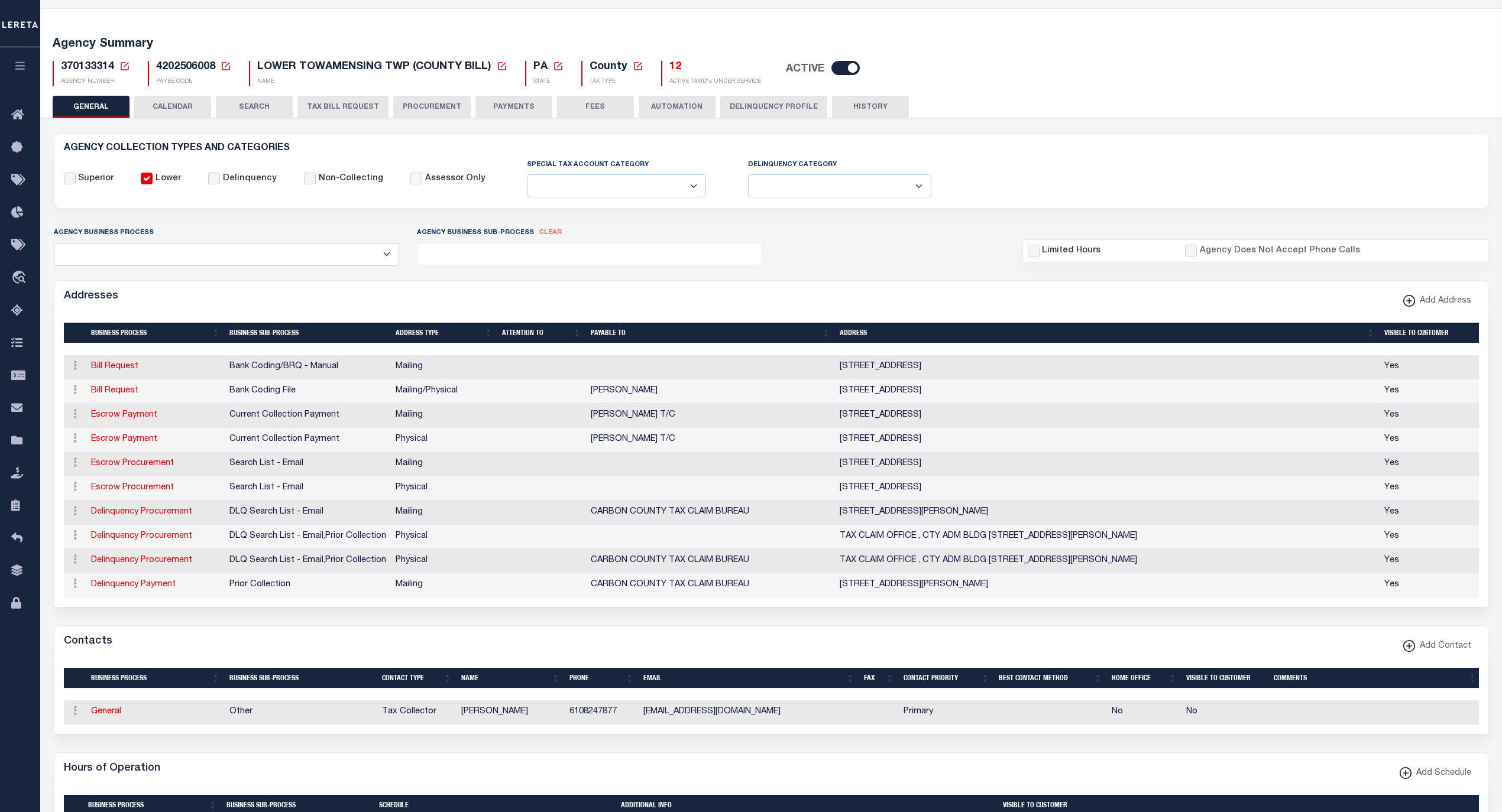
scroll to position [0, 0]
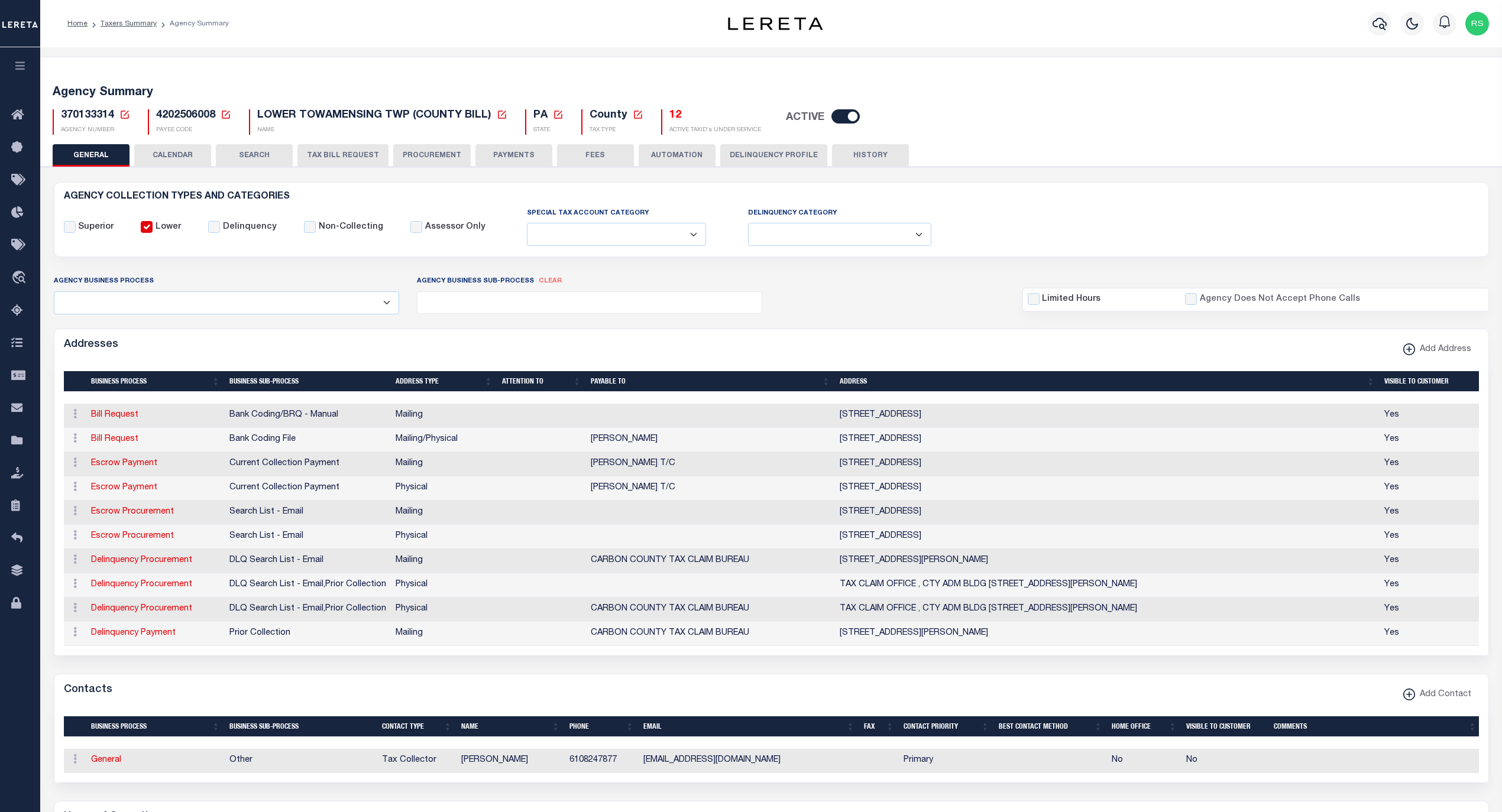
drag, startPoint x: 602, startPoint y: 141, endPoint x: 596, endPoint y: 150, distance: 10.8
click at [601, 142] on div "Agency Summary 370133314 Agency Number Edit Cancel Ok New Agency Number Cancel …" at bounding box center [771, 107] width 1466 height 73
click at [557, 153] on button "FEES" at bounding box center [596, 155] width 77 height 23
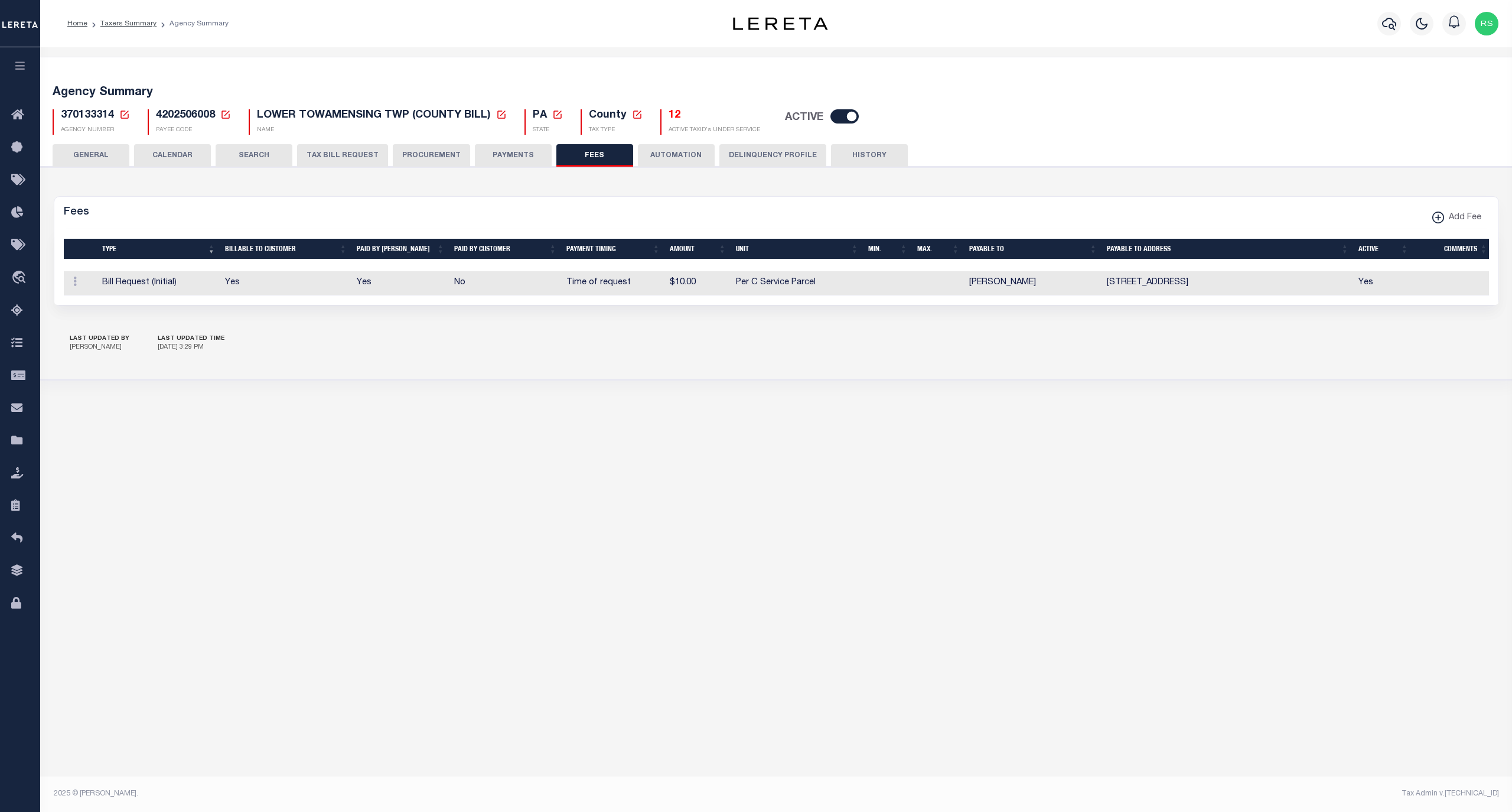
click at [516, 160] on button "PAYMENTS" at bounding box center [513, 155] width 77 height 23
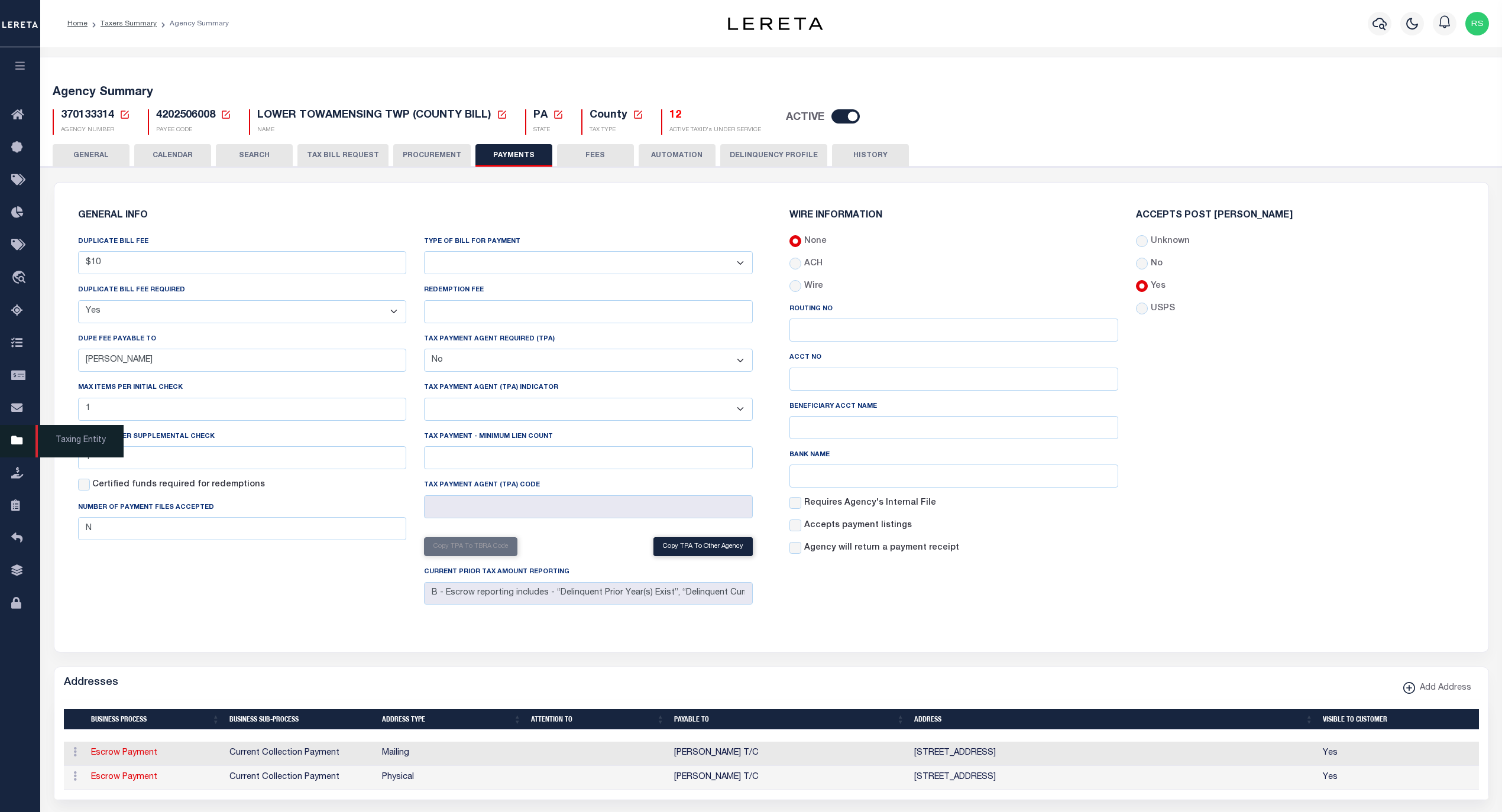
click at [93, 444] on span "Taxing Entity" at bounding box center [79, 441] width 88 height 33
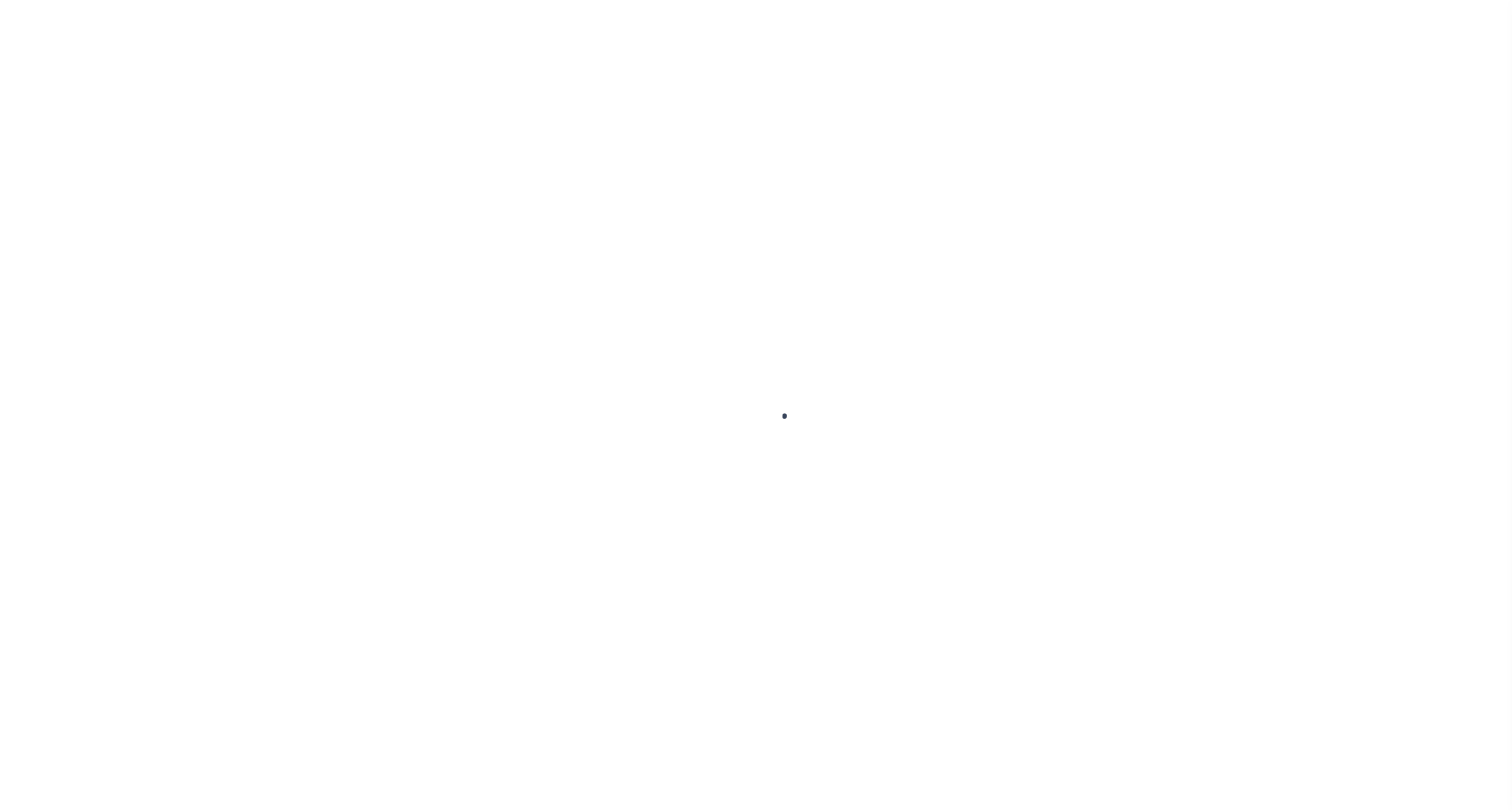
select select
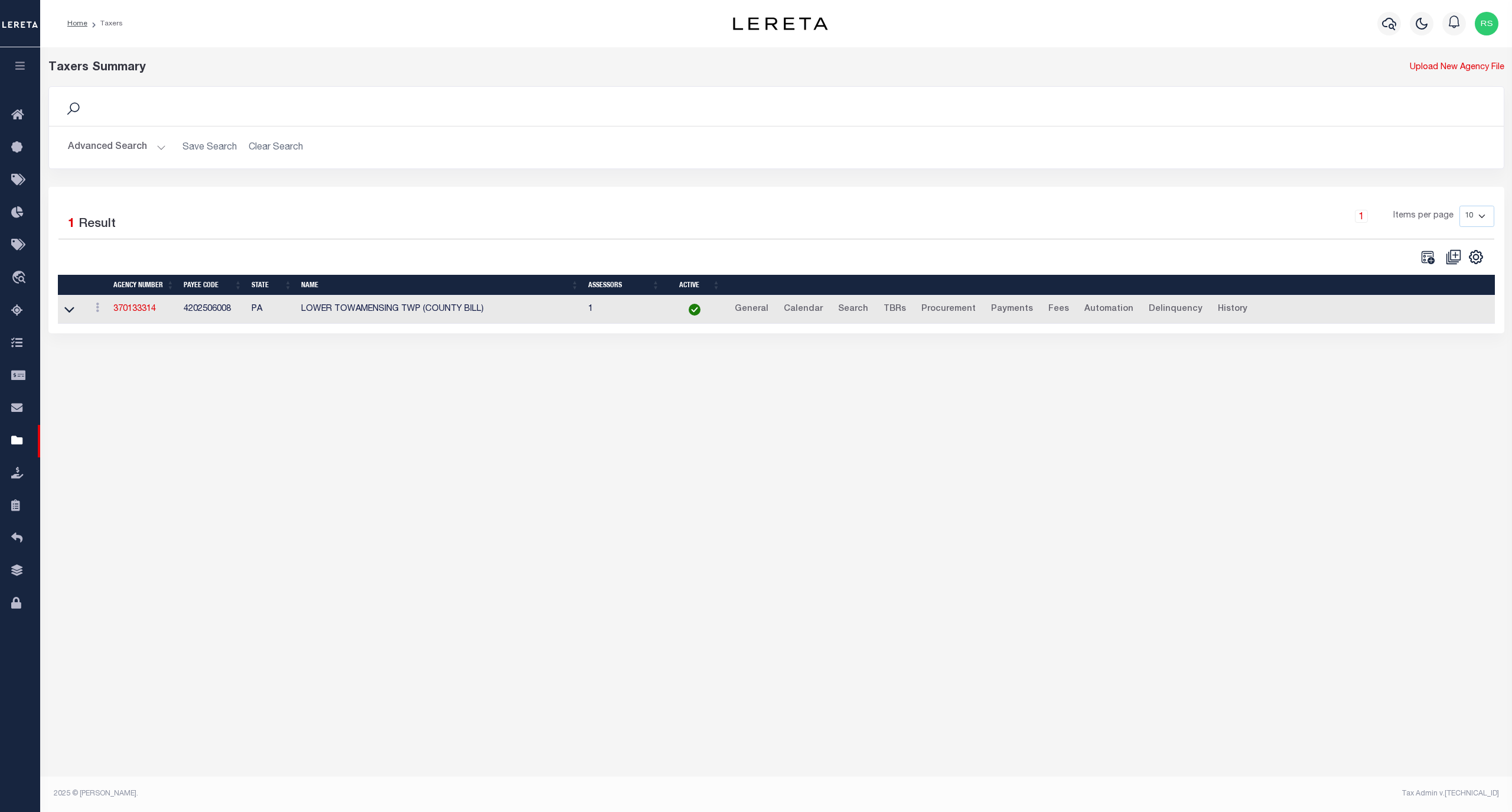
click at [110, 143] on button "Advanced Search" at bounding box center [116, 147] width 98 height 23
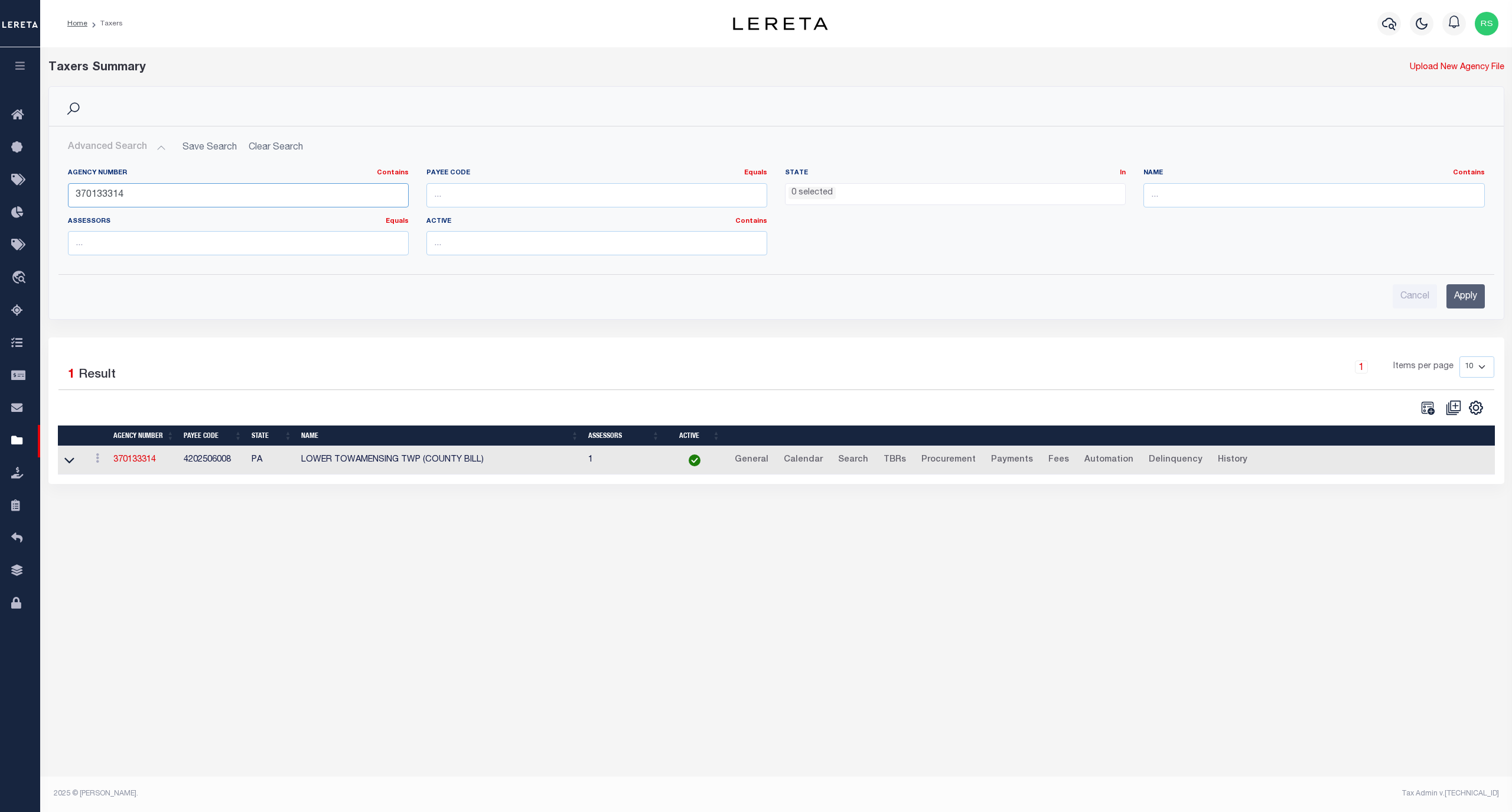
click at [125, 190] on input "370133314" at bounding box center [238, 195] width 341 height 24
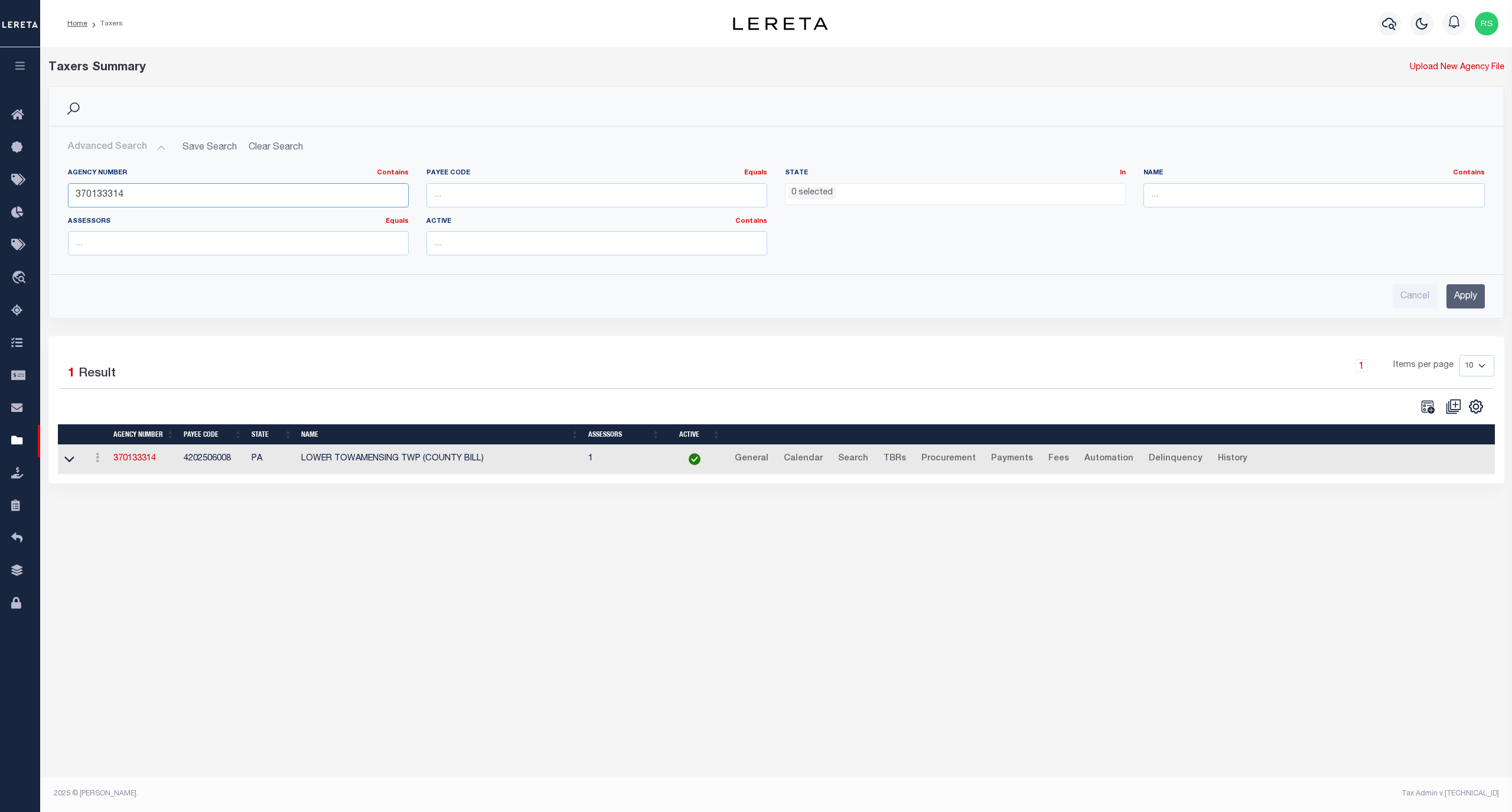
paste input "0208"
type input "370130208"
click at [1456, 299] on input "Apply" at bounding box center [1465, 296] width 38 height 24
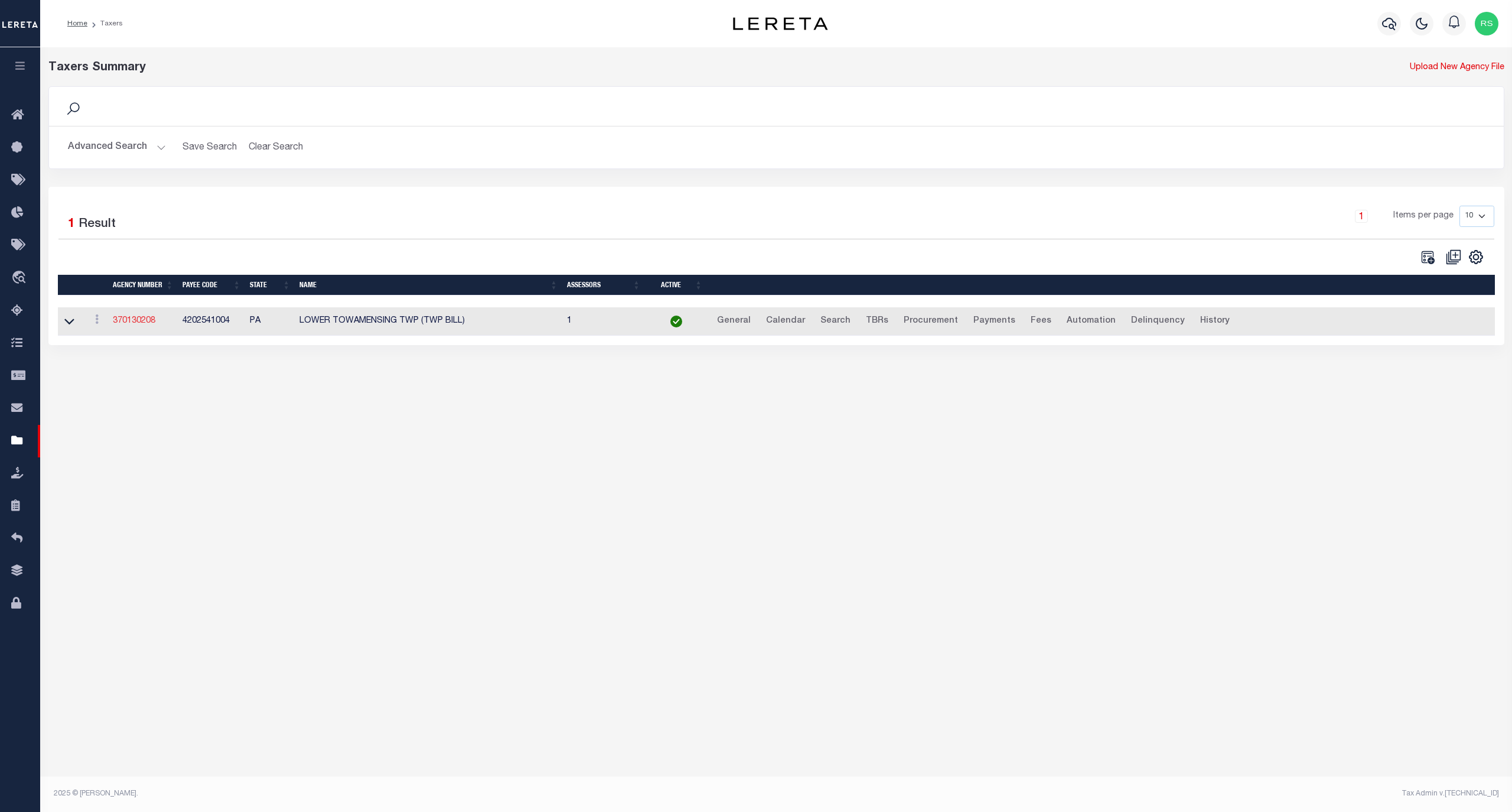
click at [135, 325] on link "370130208" at bounding box center [134, 321] width 42 height 9
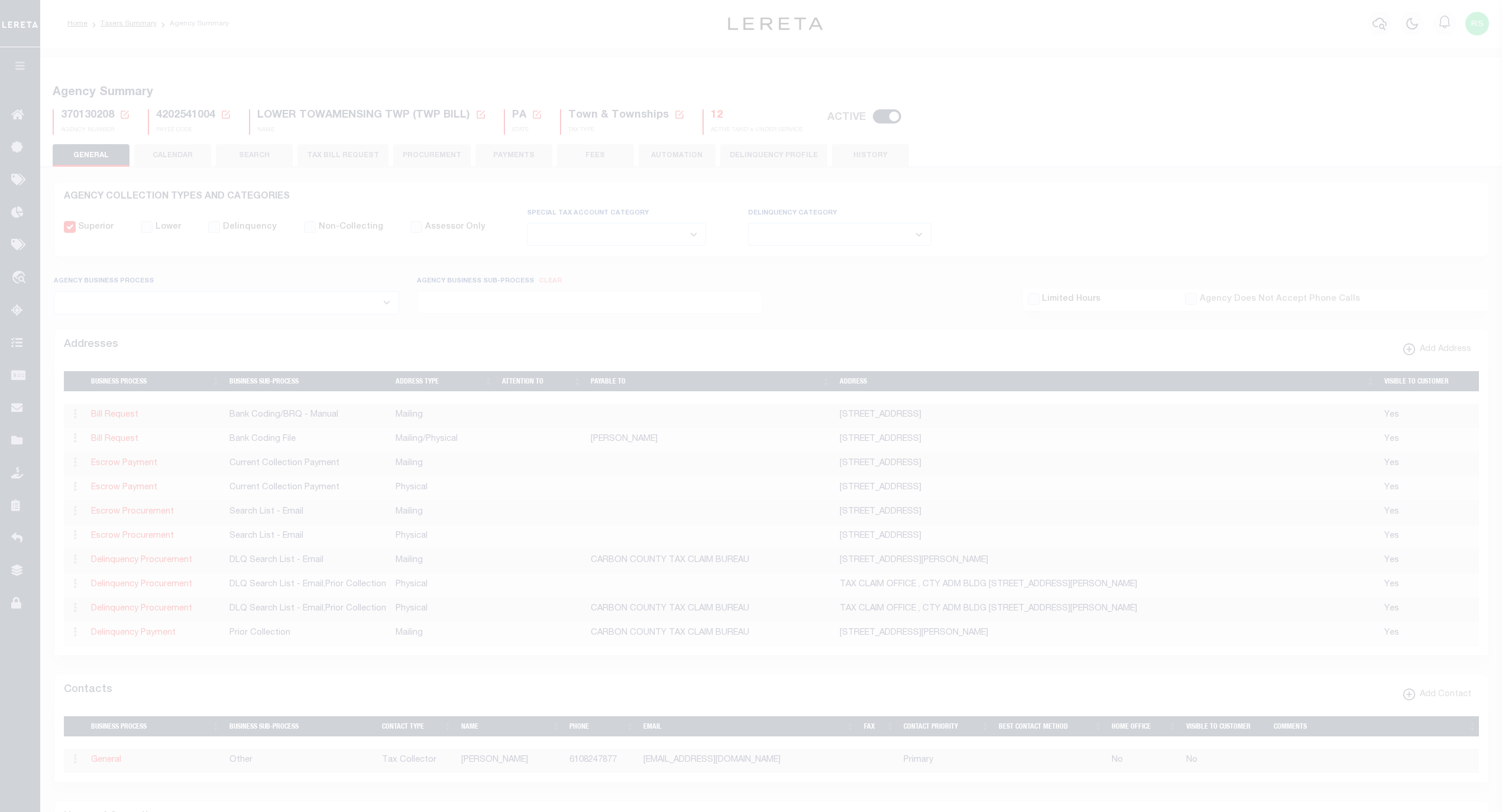
select select
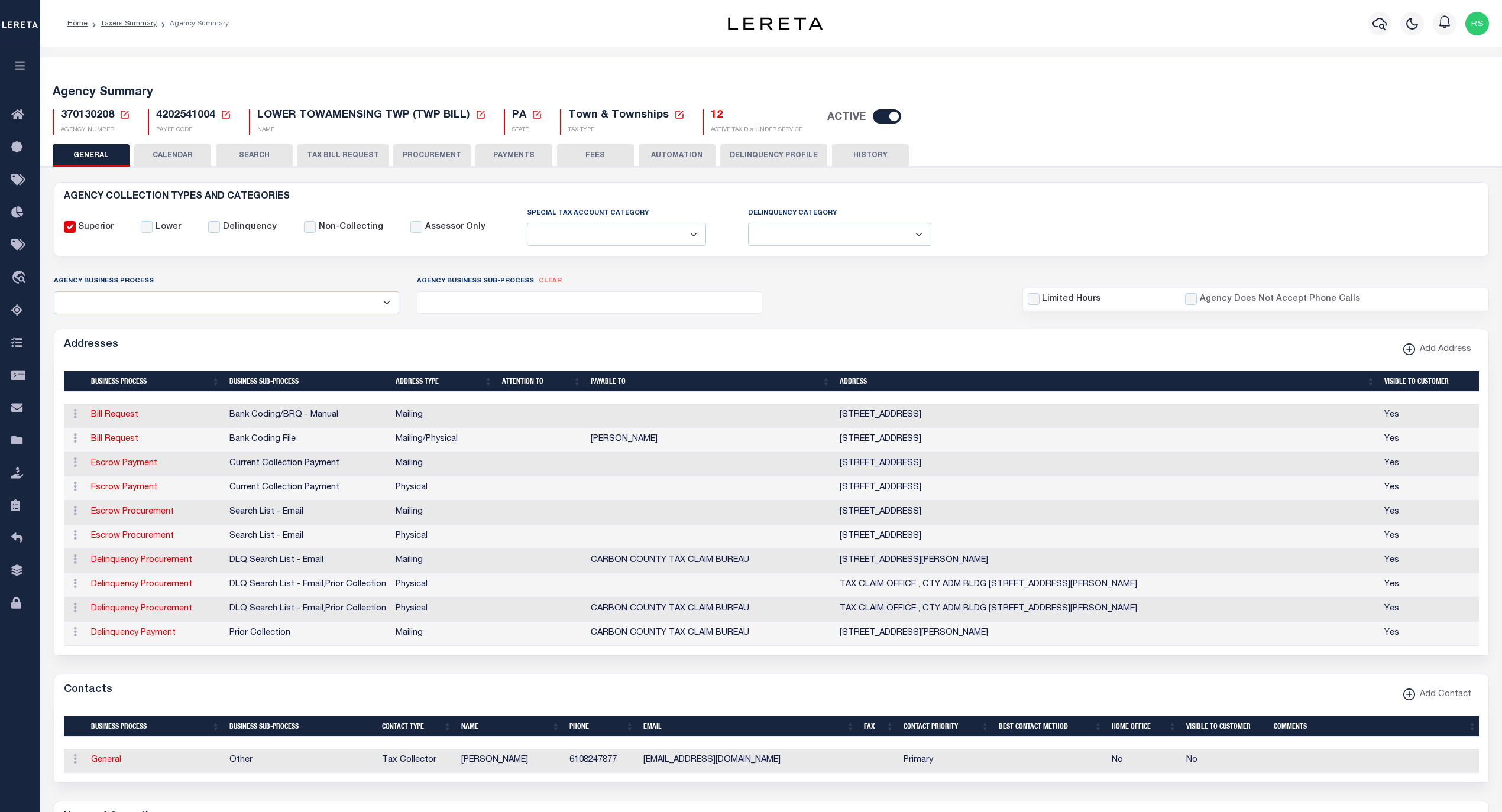
click at [135, 472] on td "Escrow Payment" at bounding box center [155, 464] width 139 height 24
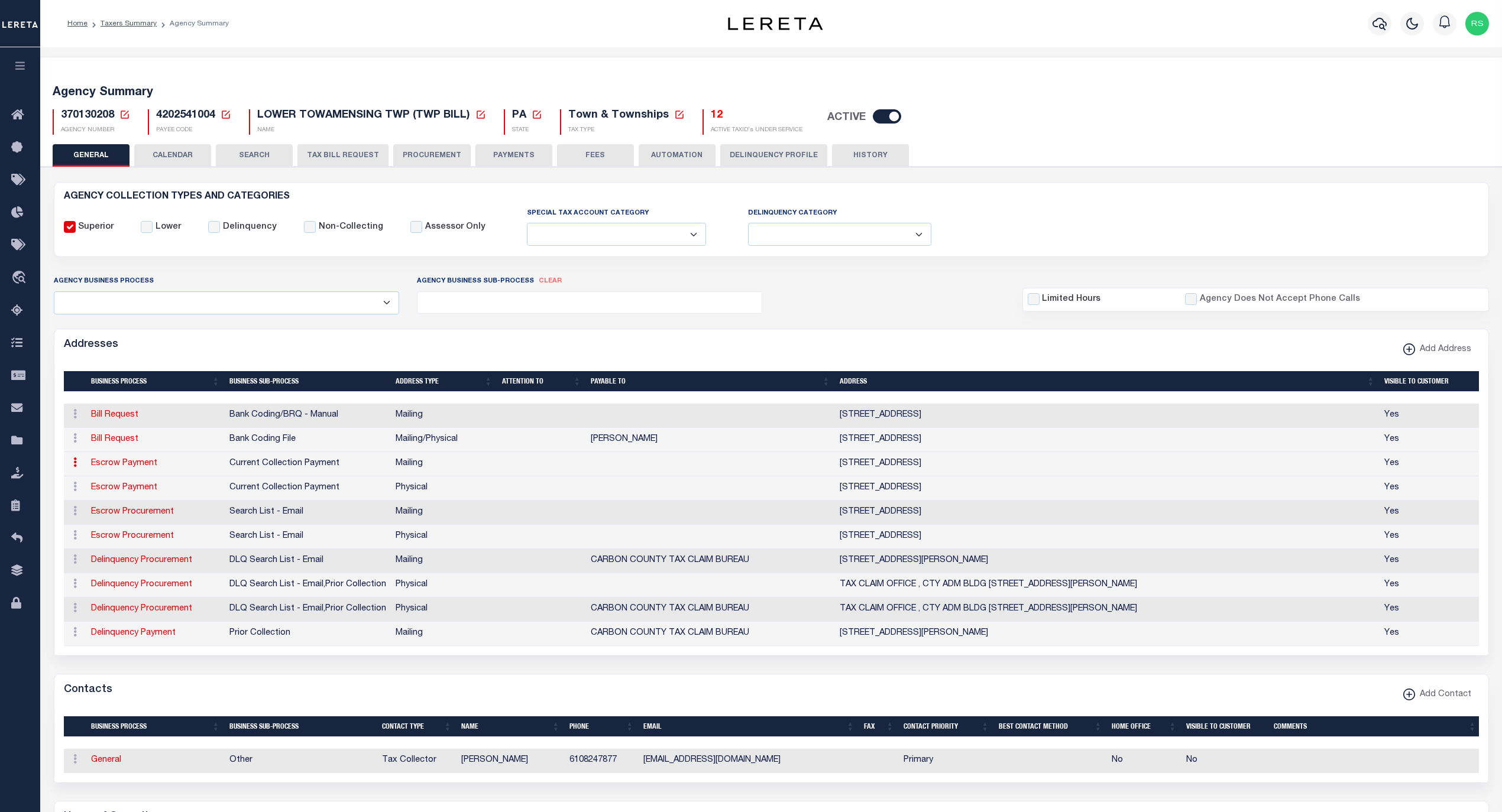
click at [135, 468] on link "Escrow Payment" at bounding box center [124, 463] width 67 height 9
select select "1"
checkbox input "false"
select select
type input "PO BOX 118"
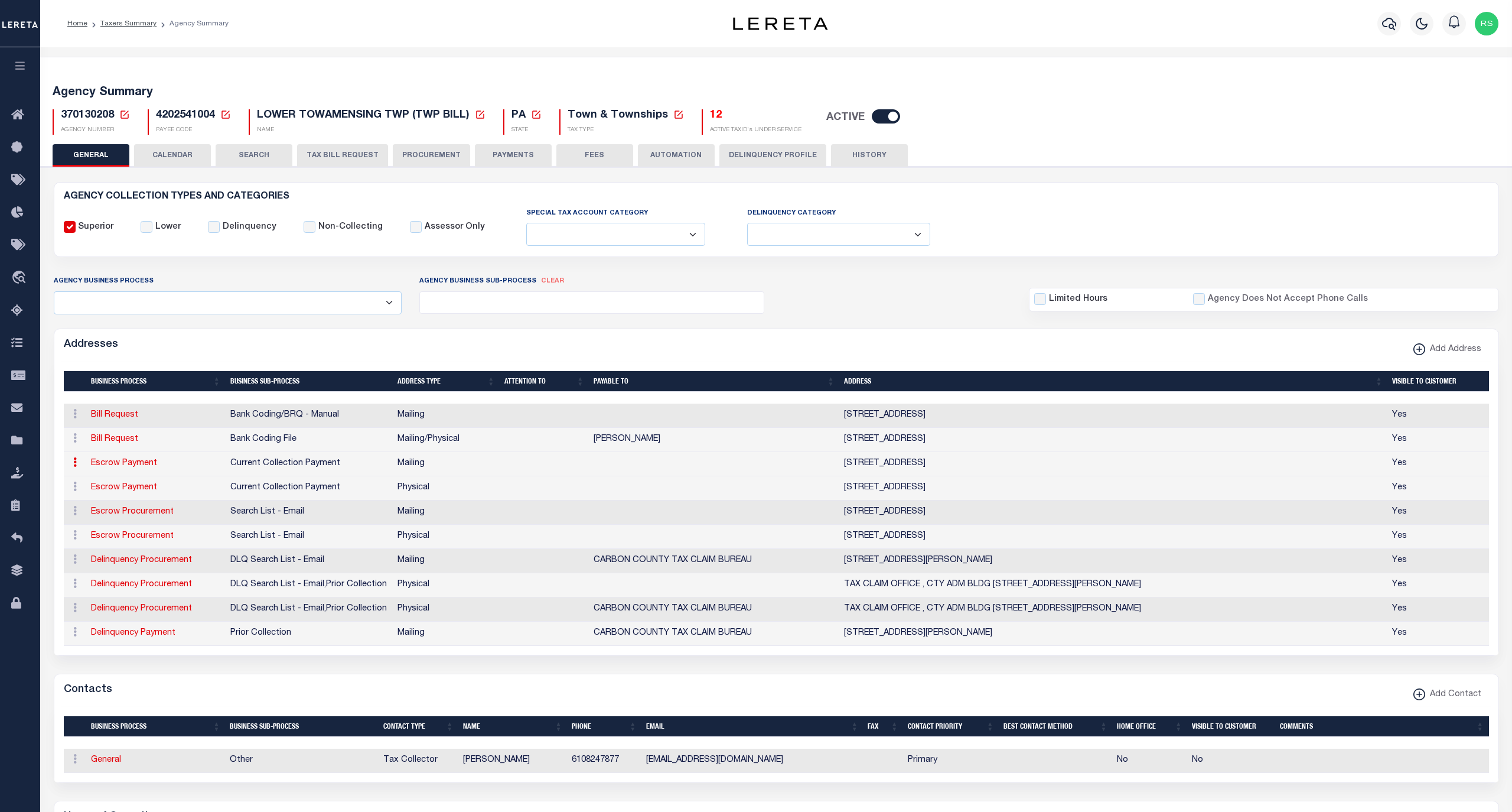
type input "AQUASHICOLA"
select select "PA"
type input "18012"
checkbox input "true"
select select "3"
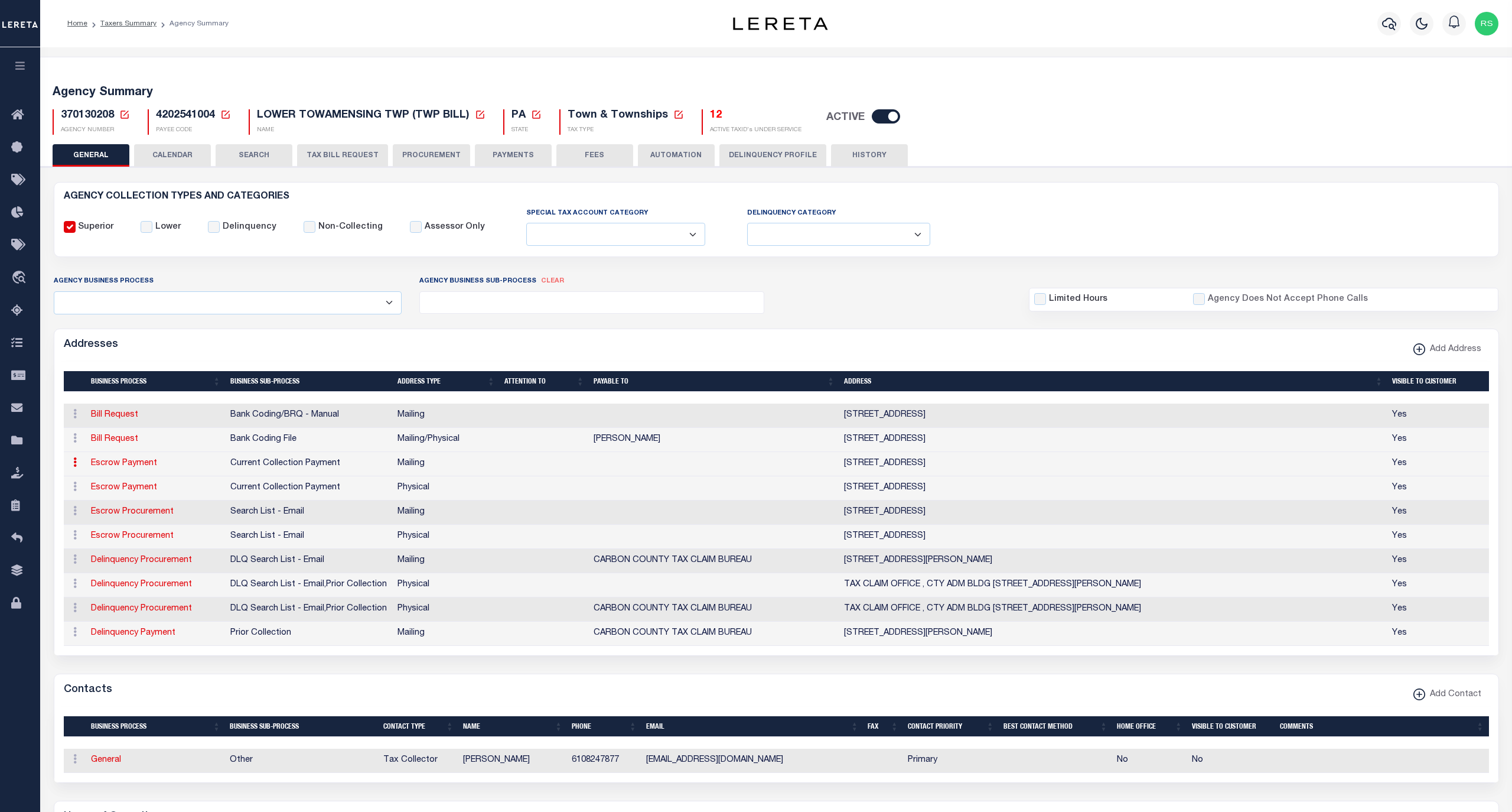
select select "11"
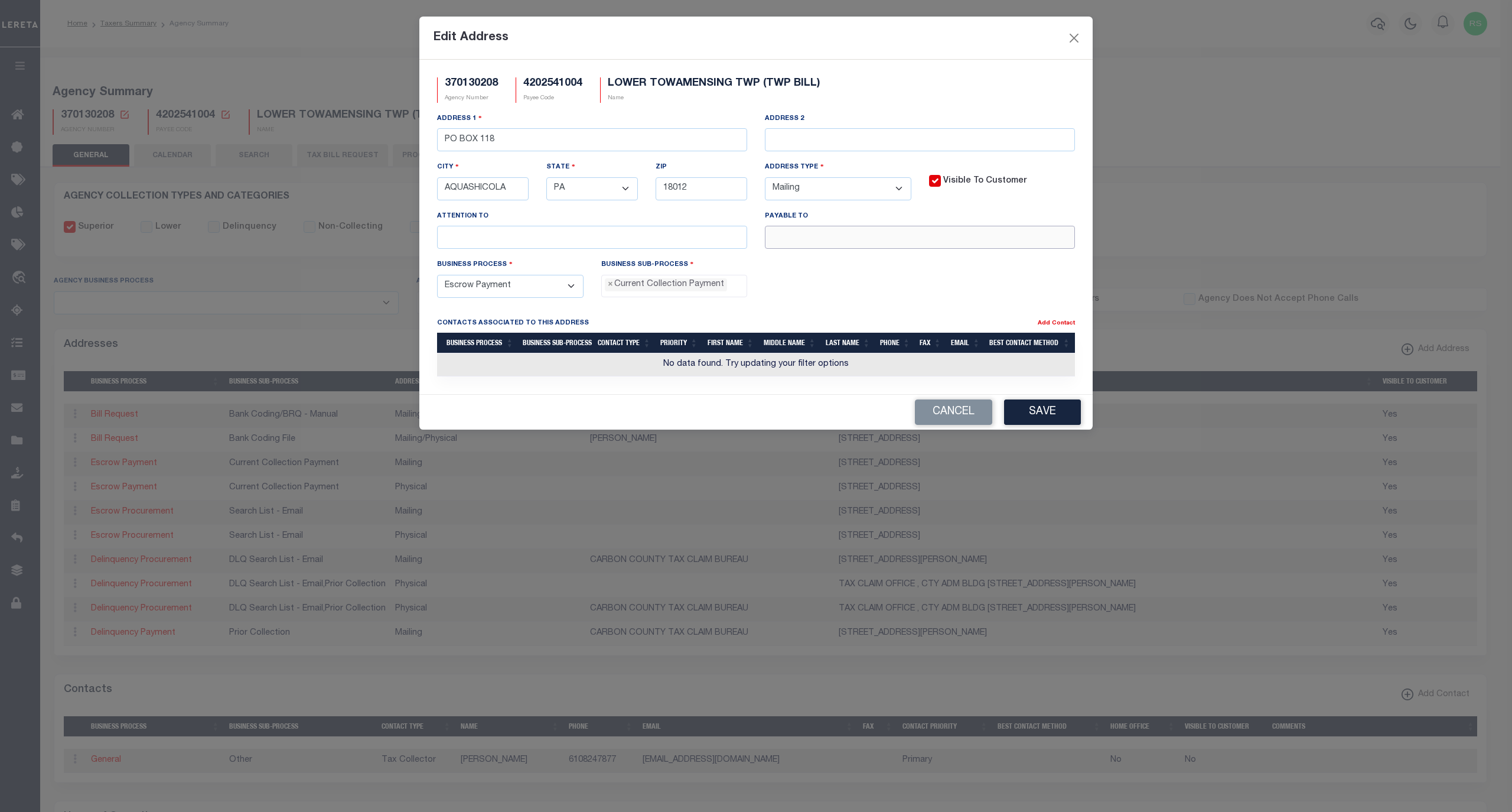
click at [820, 235] on input "text" at bounding box center [919, 237] width 310 height 23
paste input "[PERSON_NAME] T/C"
type input "[PERSON_NAME] T/C"
click at [1037, 412] on button "Save" at bounding box center [1042, 412] width 77 height 25
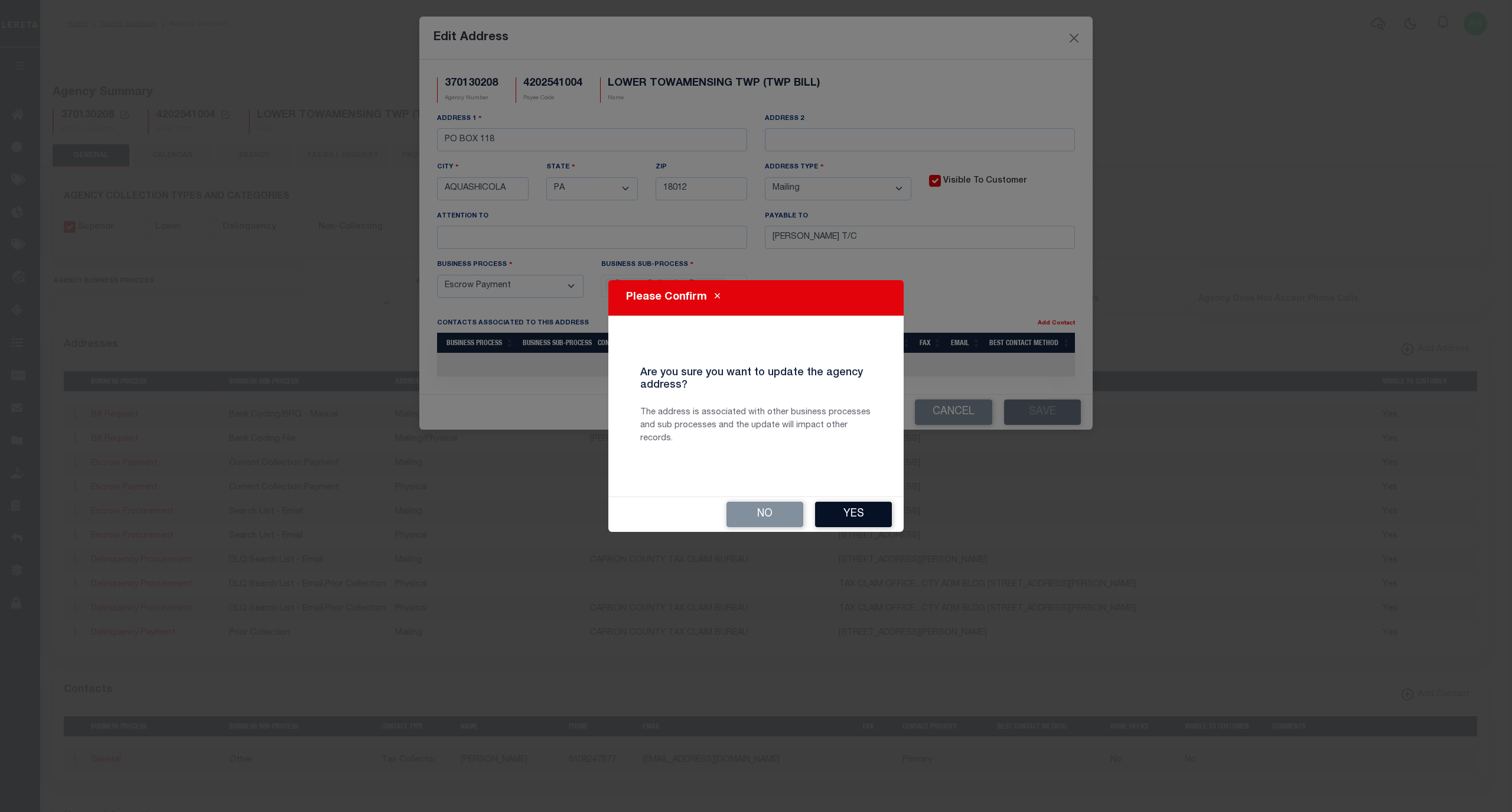
click at [867, 514] on button "Yes" at bounding box center [854, 514] width 77 height 25
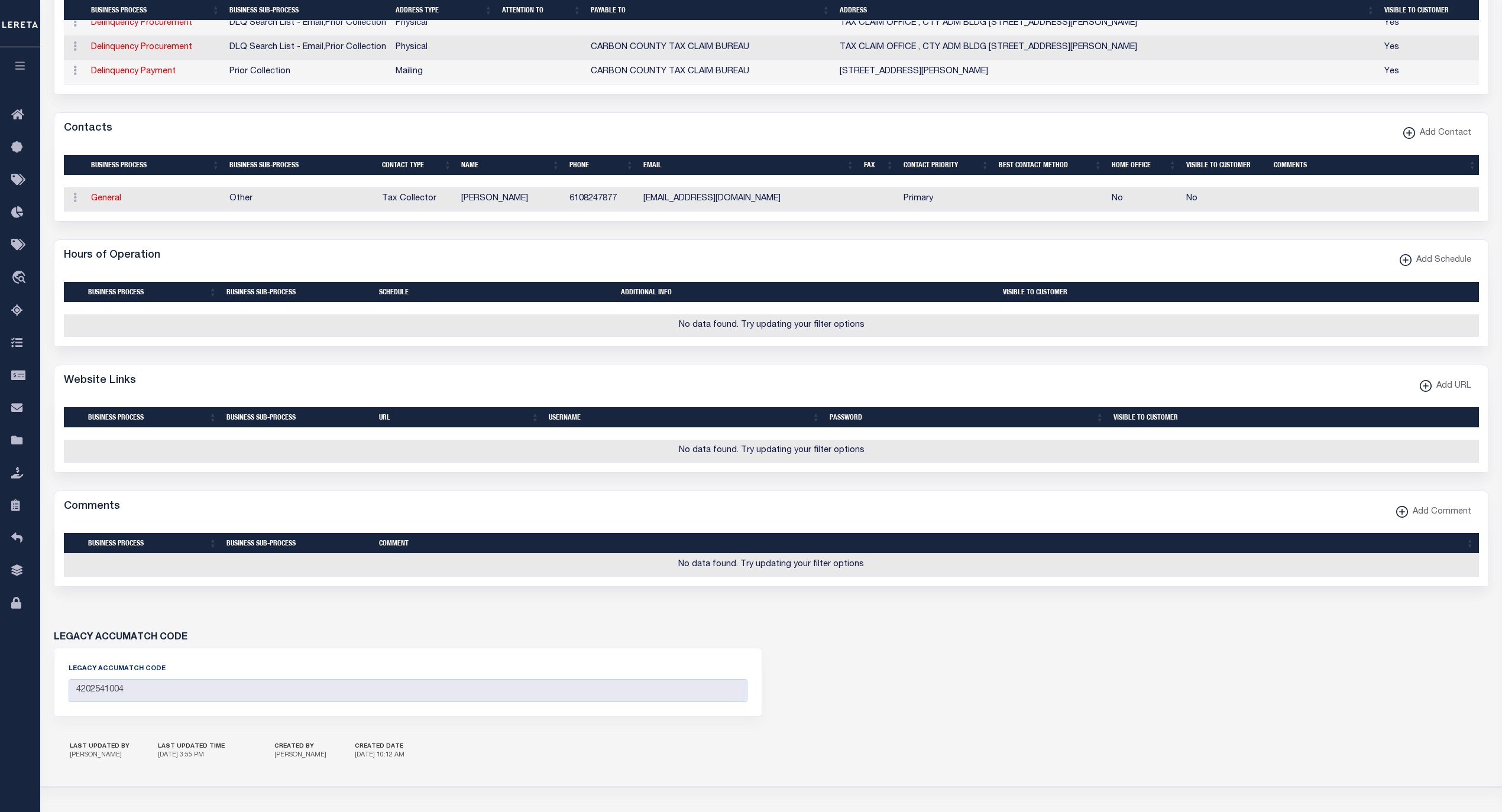
scroll to position [604, 0]
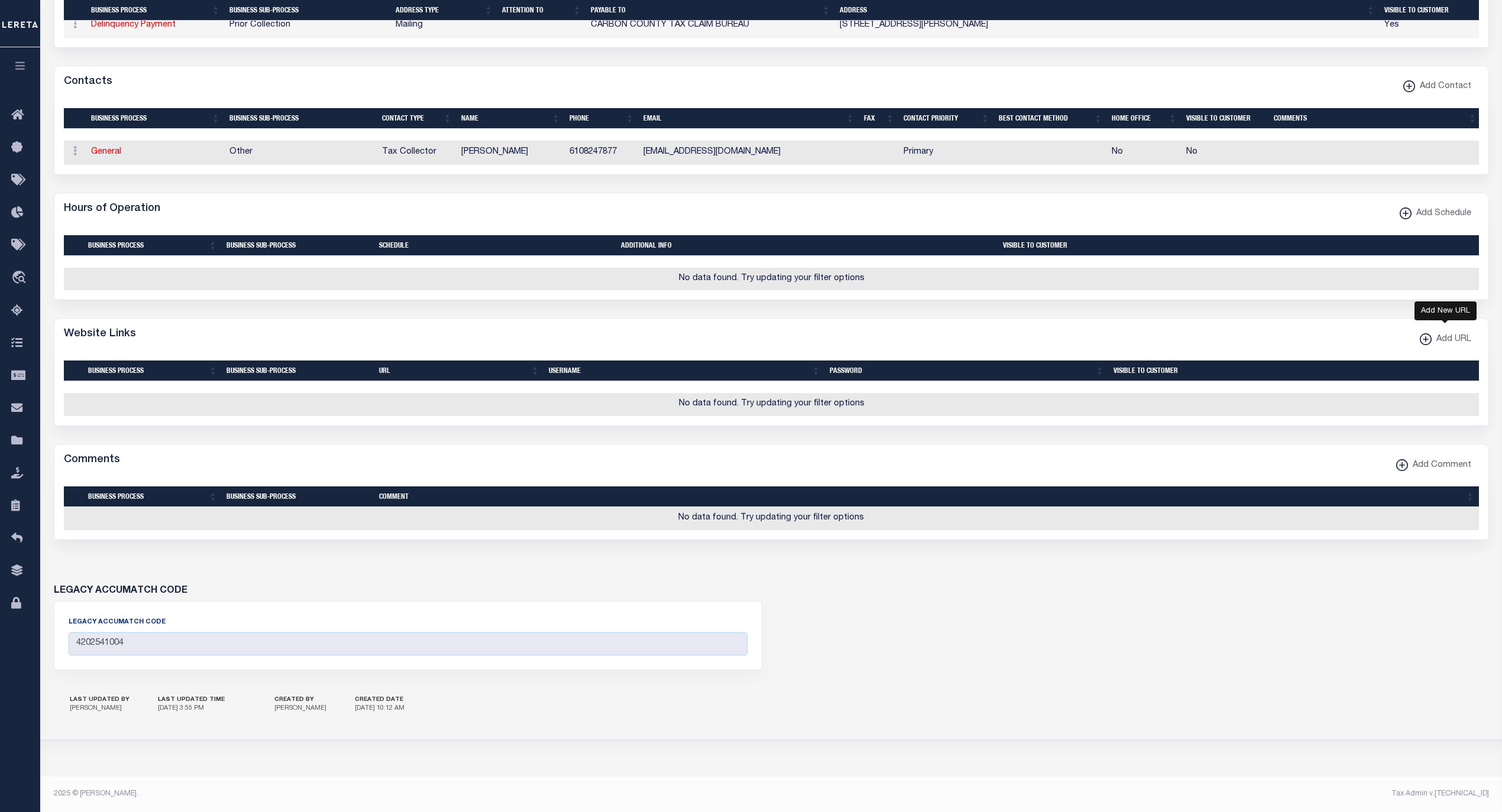
click at [1428, 345] on xmlns\ "button" at bounding box center [1425, 339] width 12 height 12
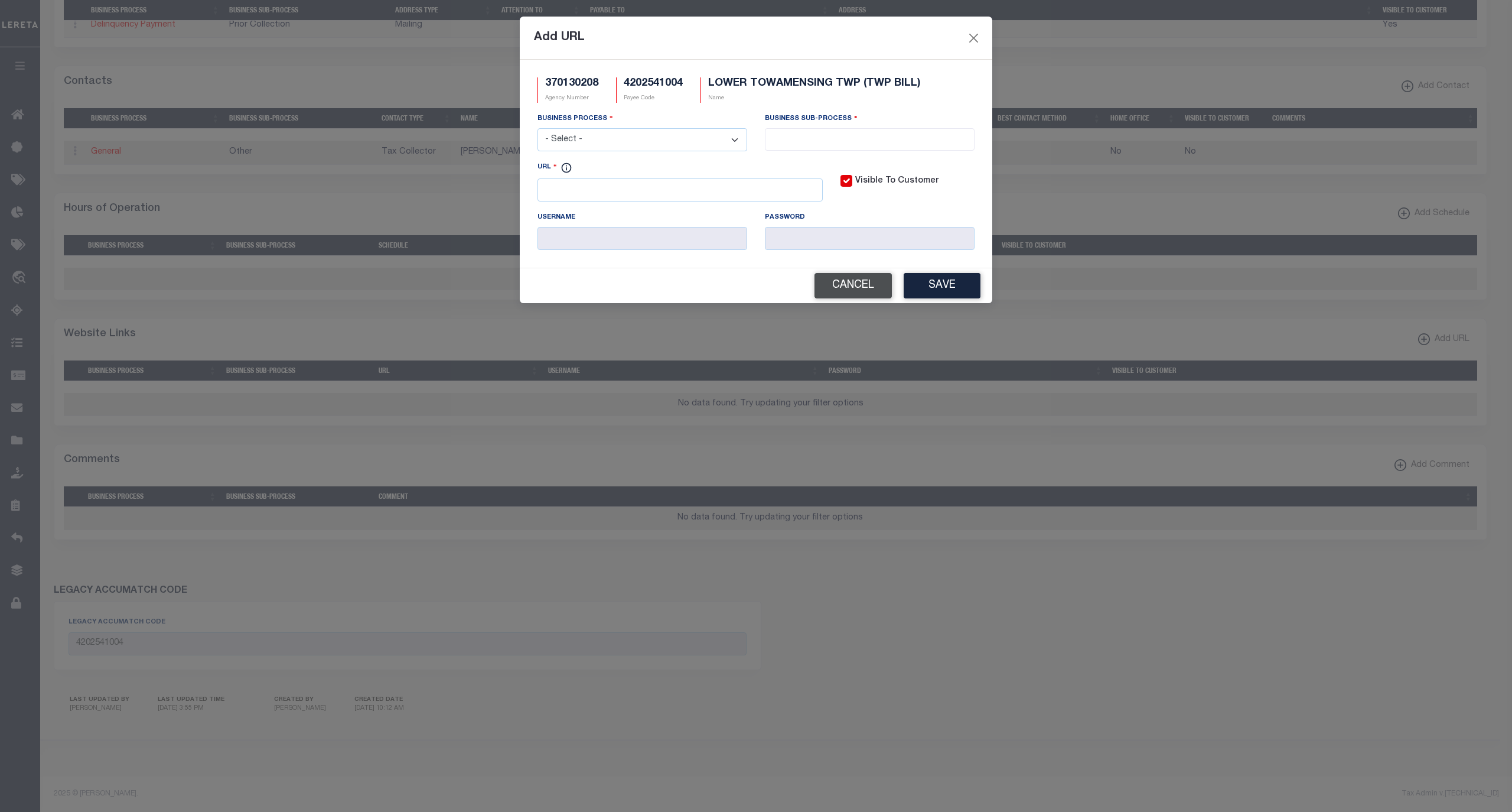
click at [875, 287] on button "Cancel" at bounding box center [853, 286] width 77 height 25
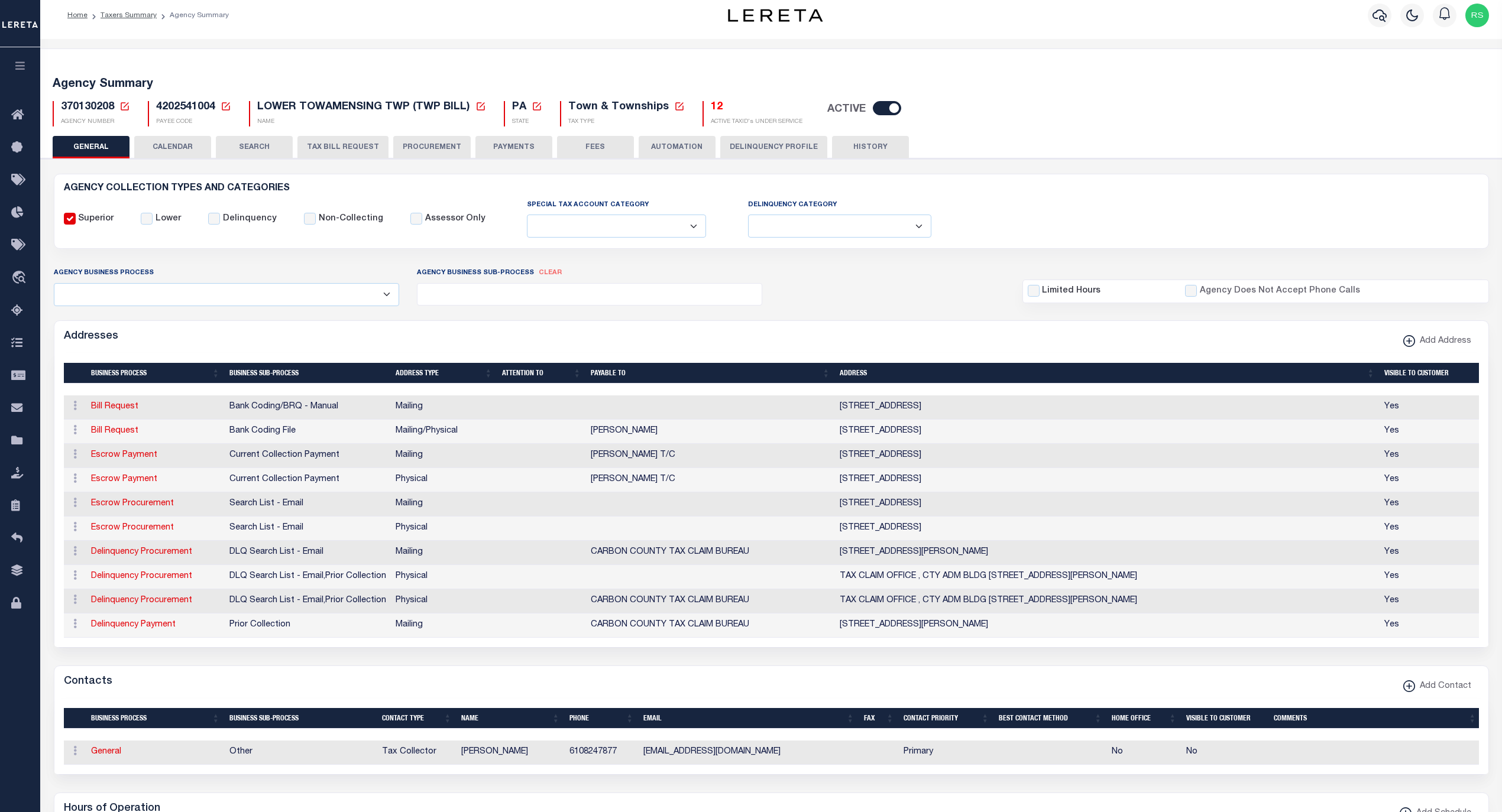
scroll to position [0, 0]
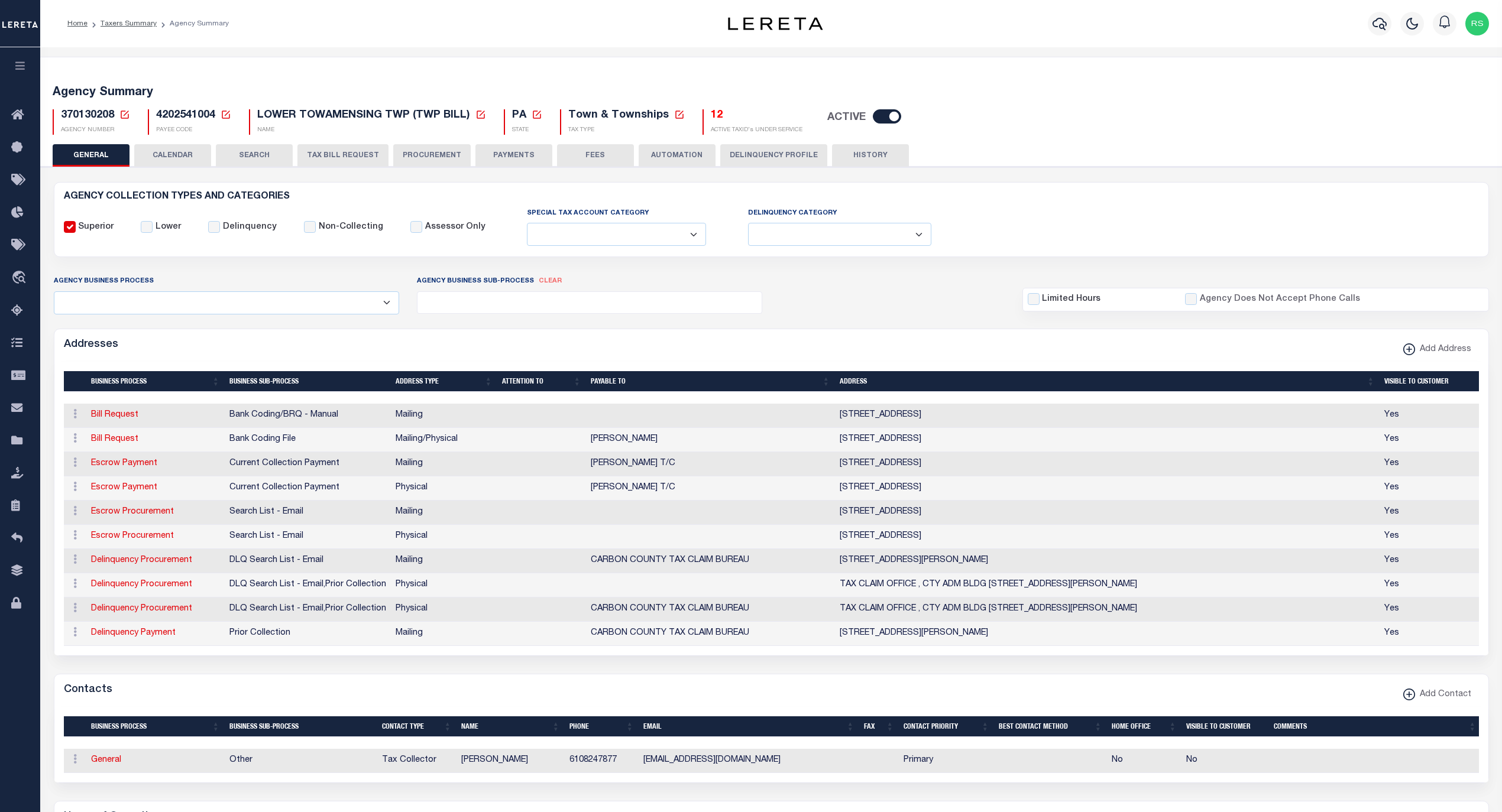
click at [514, 153] on button "PAYMENTS" at bounding box center [513, 155] width 77 height 23
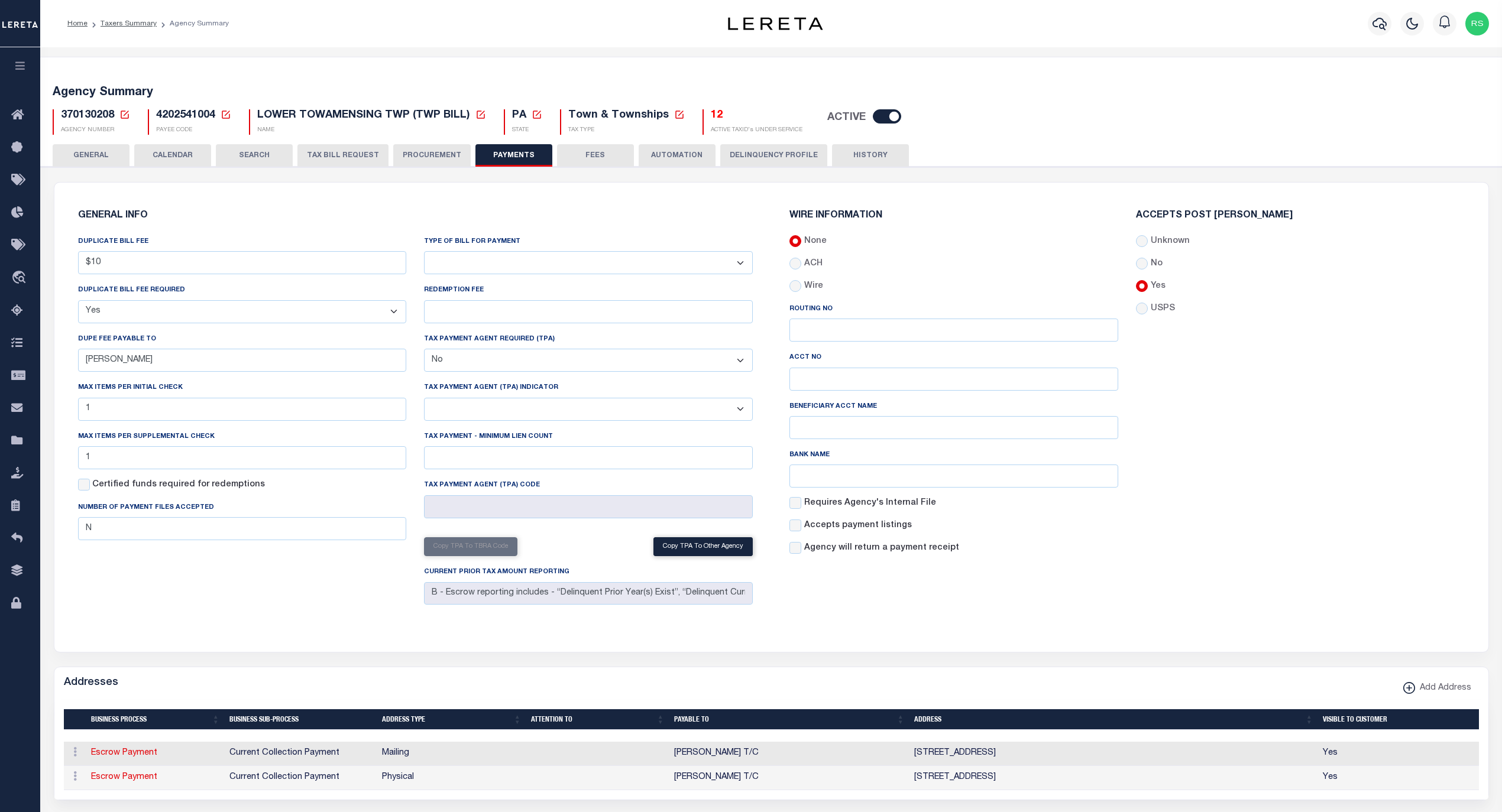
click at [615, 153] on button "FEES" at bounding box center [596, 155] width 77 height 23
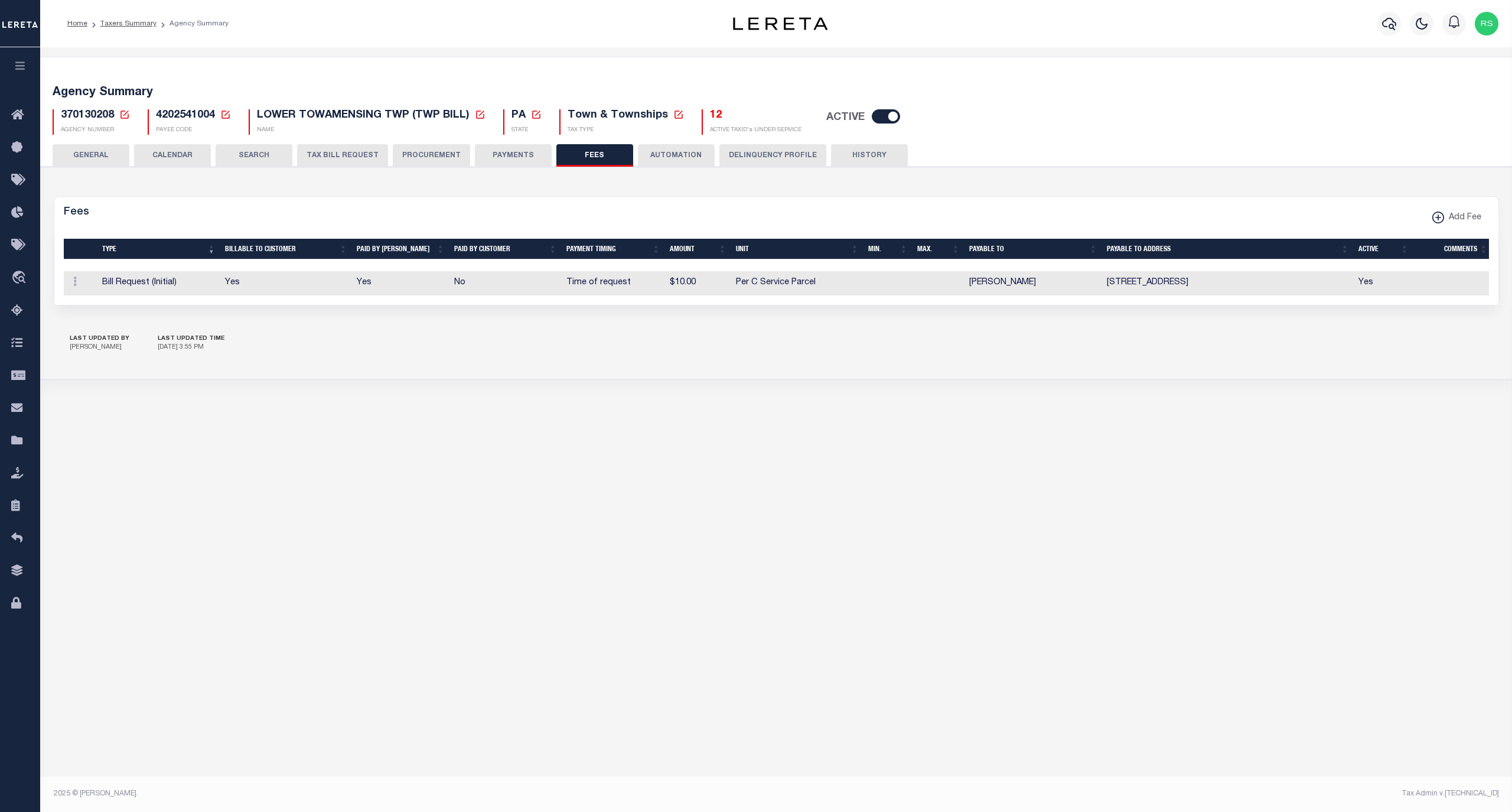
click at [76, 152] on button "GENERAL" at bounding box center [91, 155] width 77 height 23
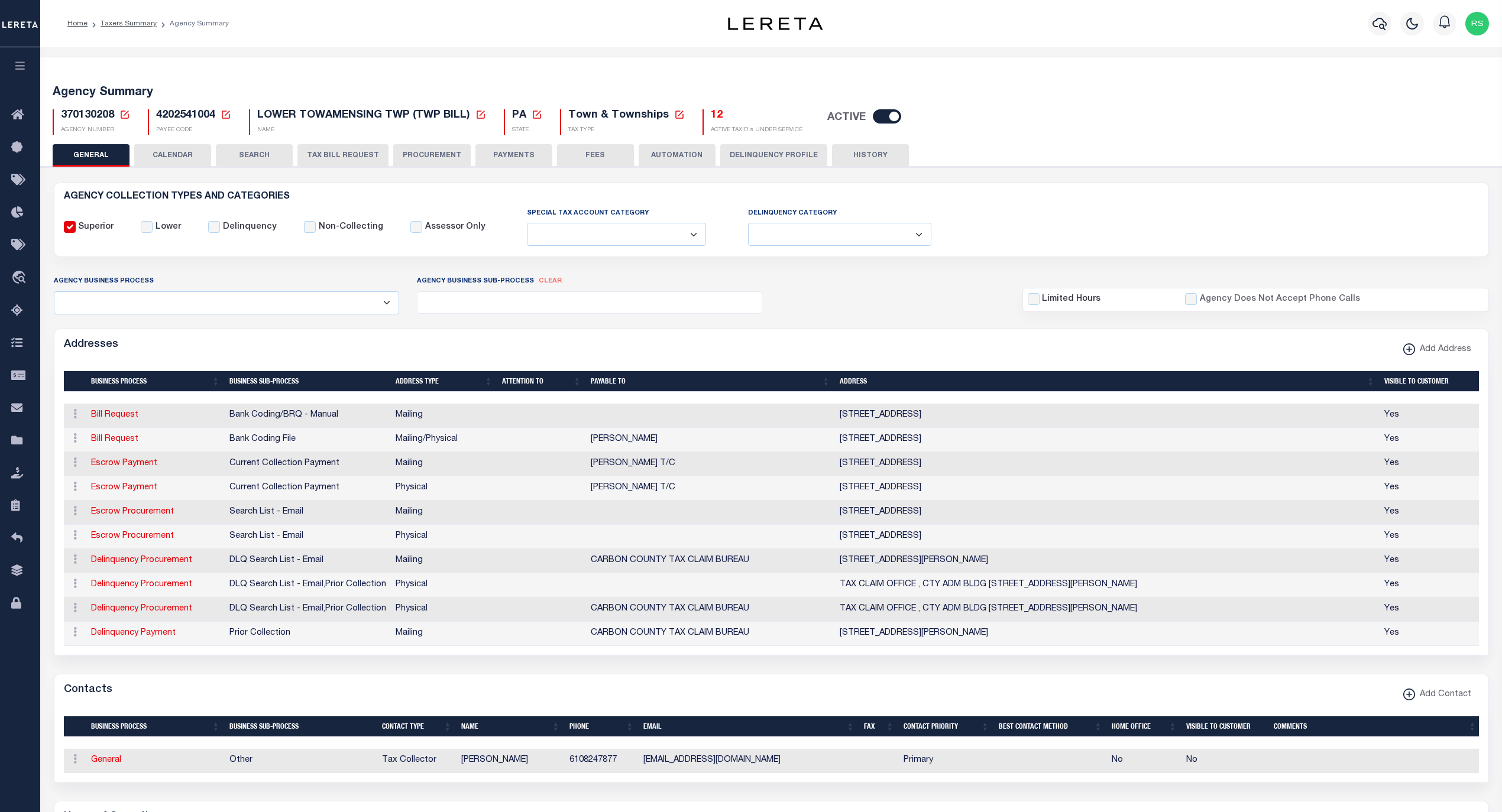
click at [557, 159] on button "FEES" at bounding box center [596, 155] width 77 height 23
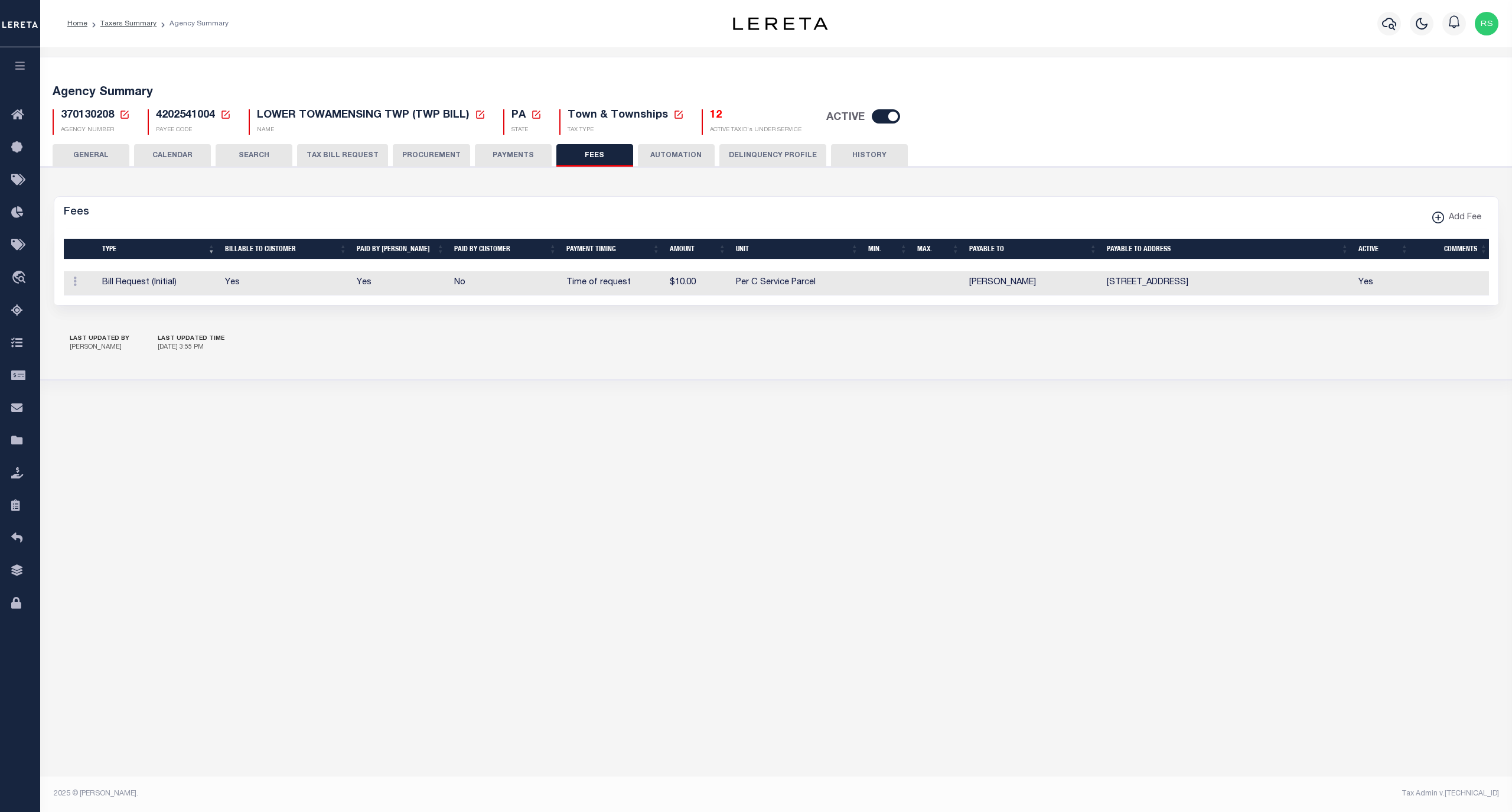
click at [523, 156] on button "PAYMENTS" at bounding box center [513, 155] width 77 height 23
